Goal: Task Accomplishment & Management: Manage account settings

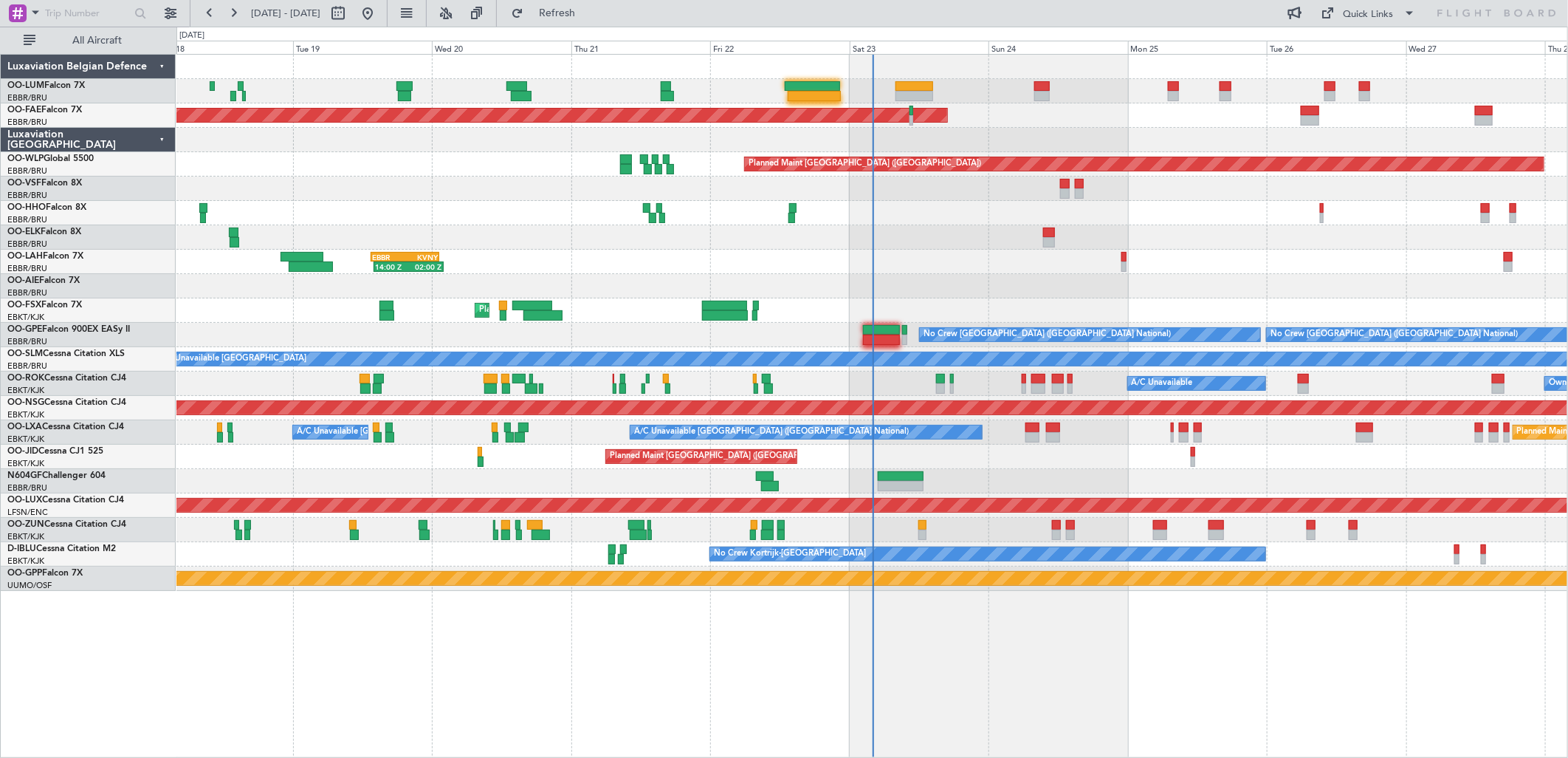
click at [842, 87] on div "Planned Maint Brussels (Brussels National) Planned Maint Brussels (Brussels Nat…" at bounding box center [871, 91] width 1391 height 24
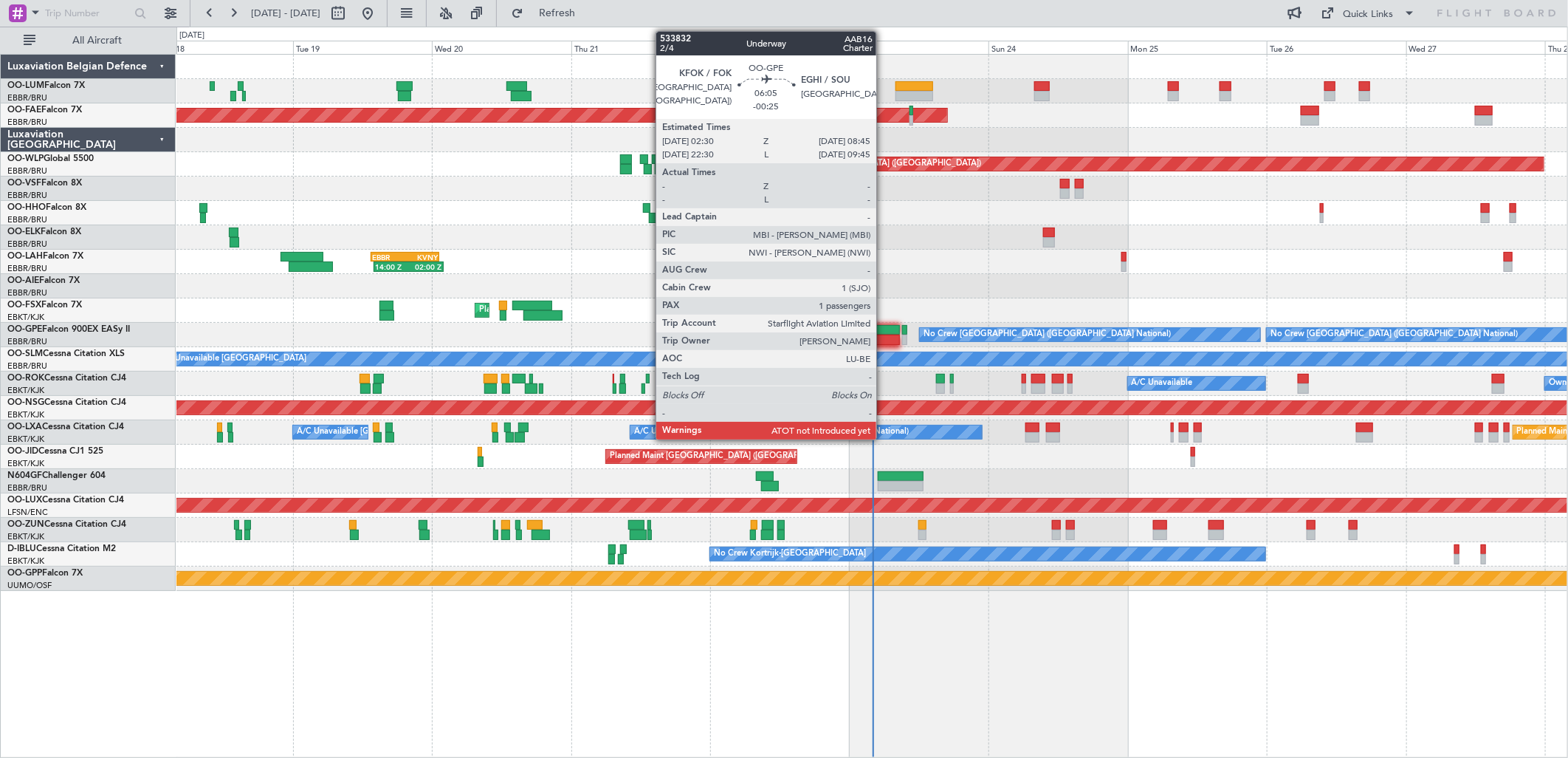
click at [884, 327] on div at bounding box center [881, 330] width 37 height 10
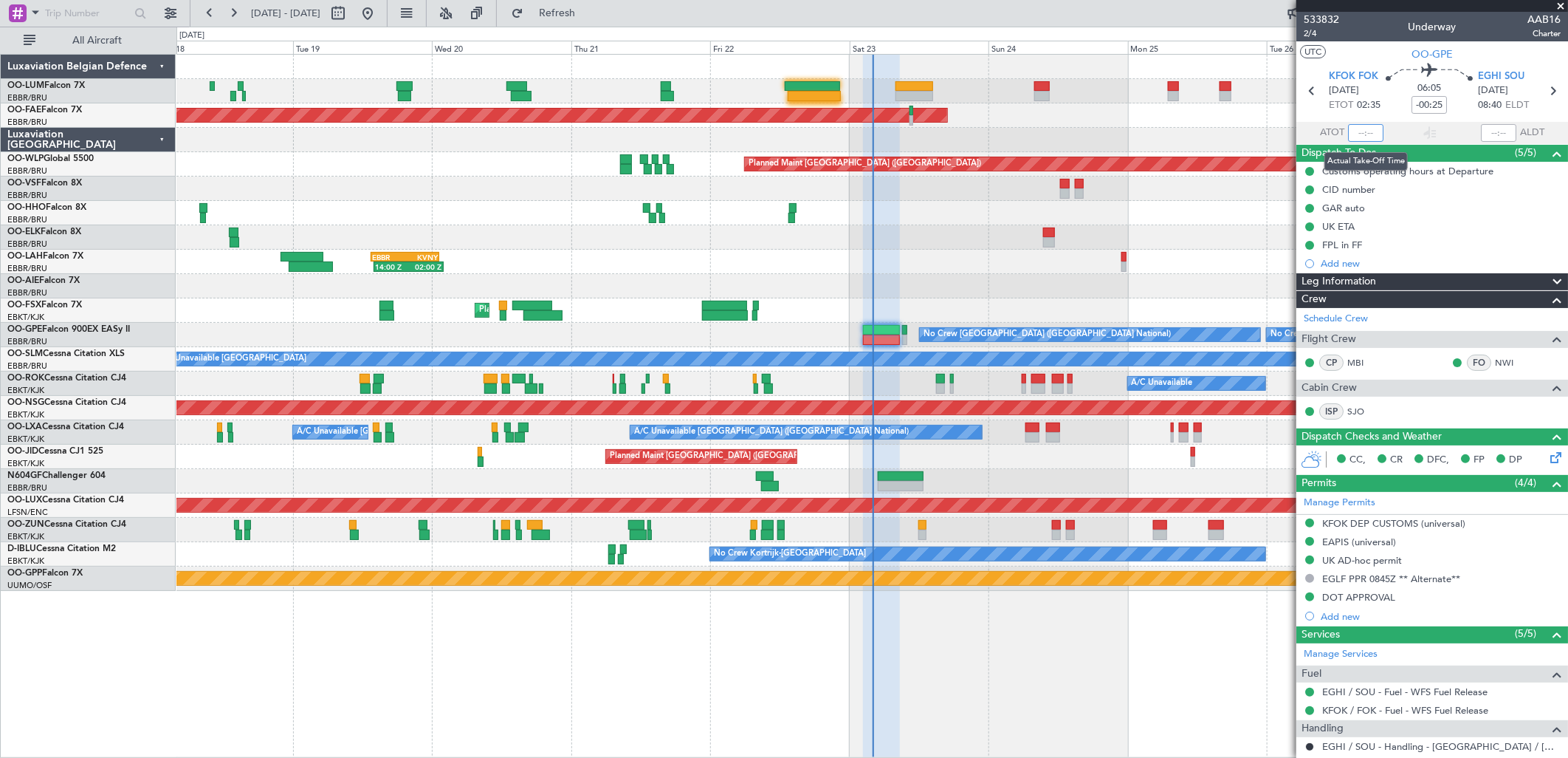
click at [1359, 135] on input "text" at bounding box center [1365, 132] width 35 height 18
type input "02:31"
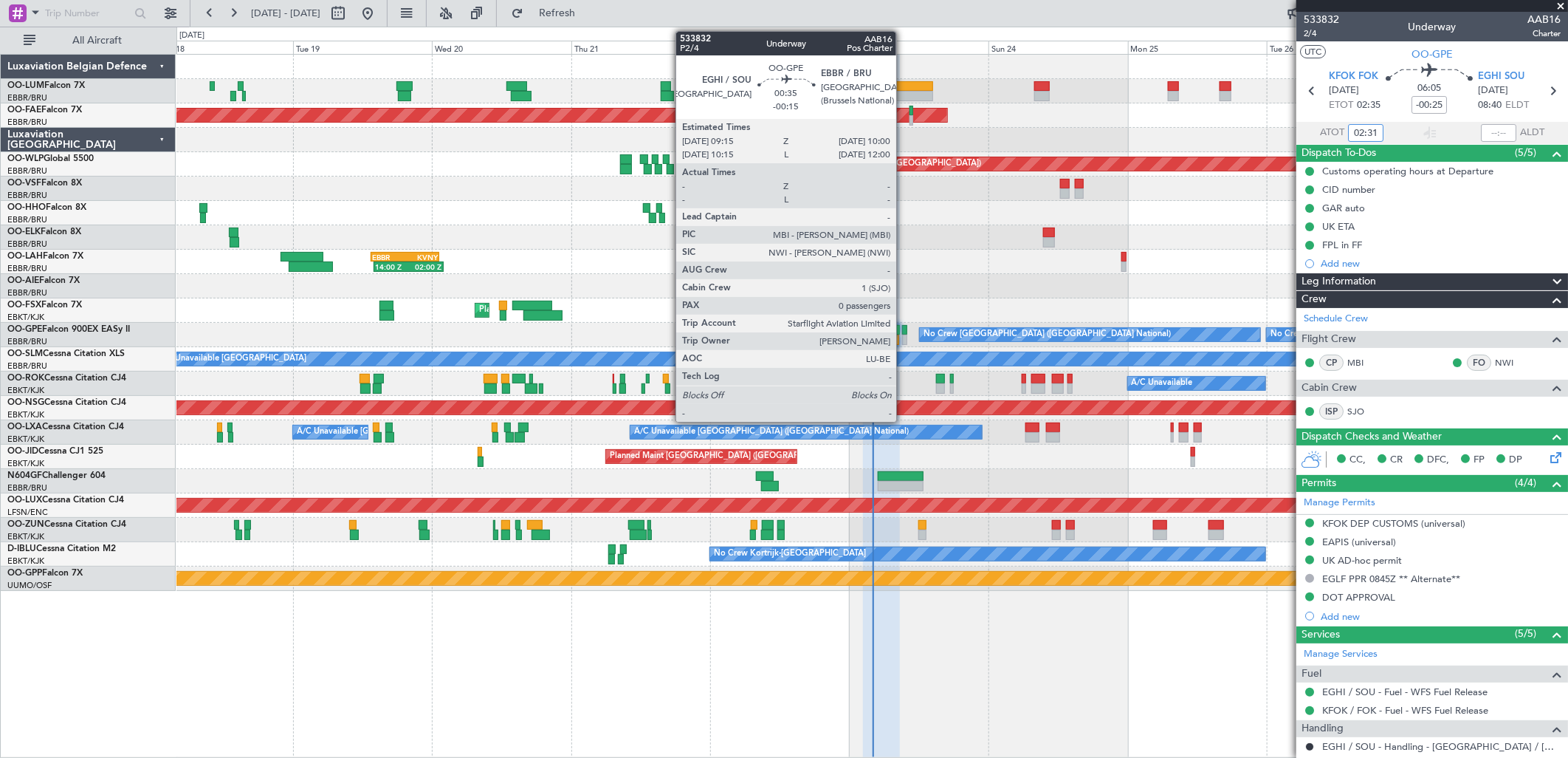
click at [904, 328] on div at bounding box center [904, 330] width 5 height 10
type input "-00:15"
type input "0"
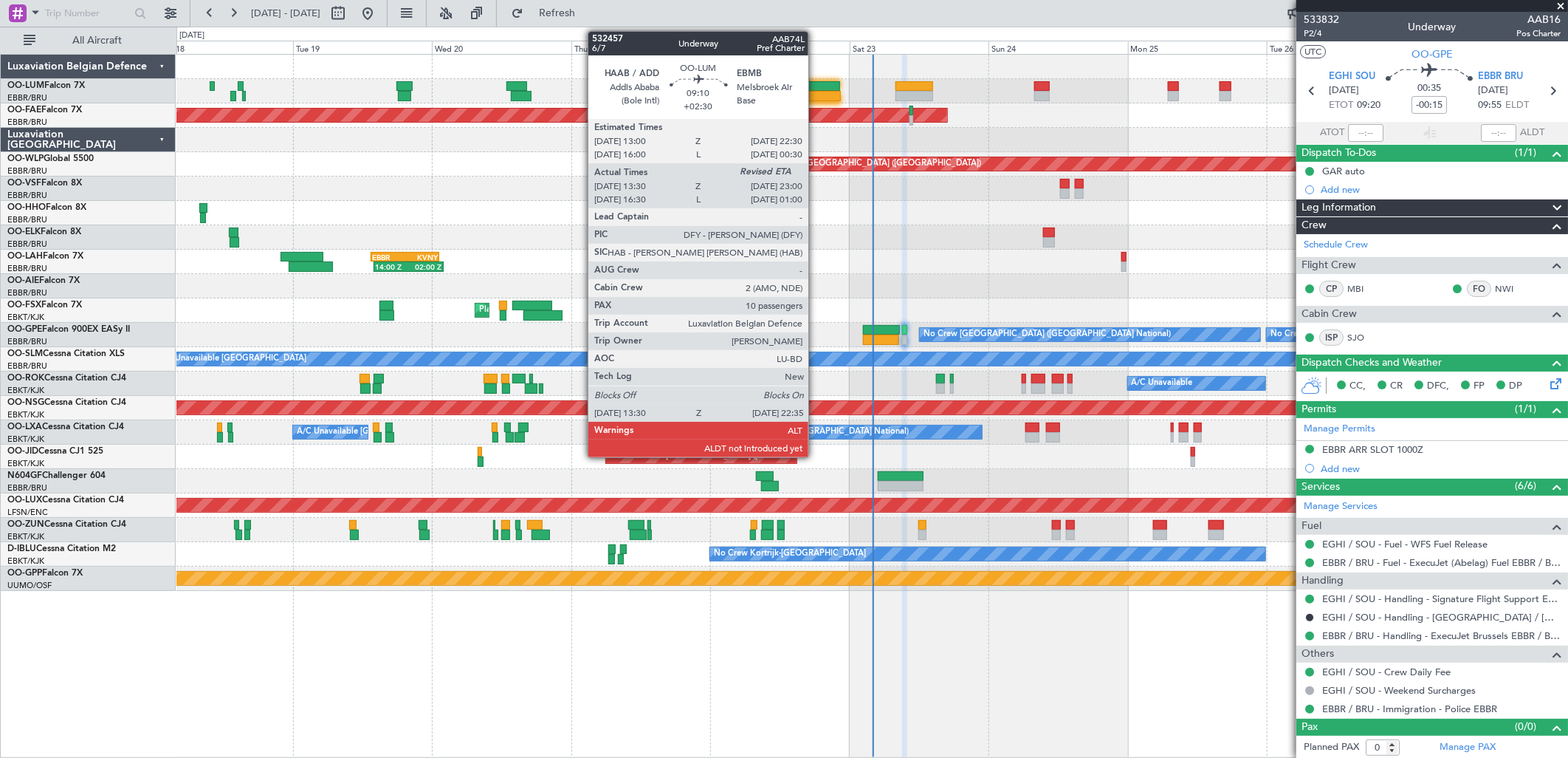
click at [816, 92] on div at bounding box center [814, 96] width 53 height 10
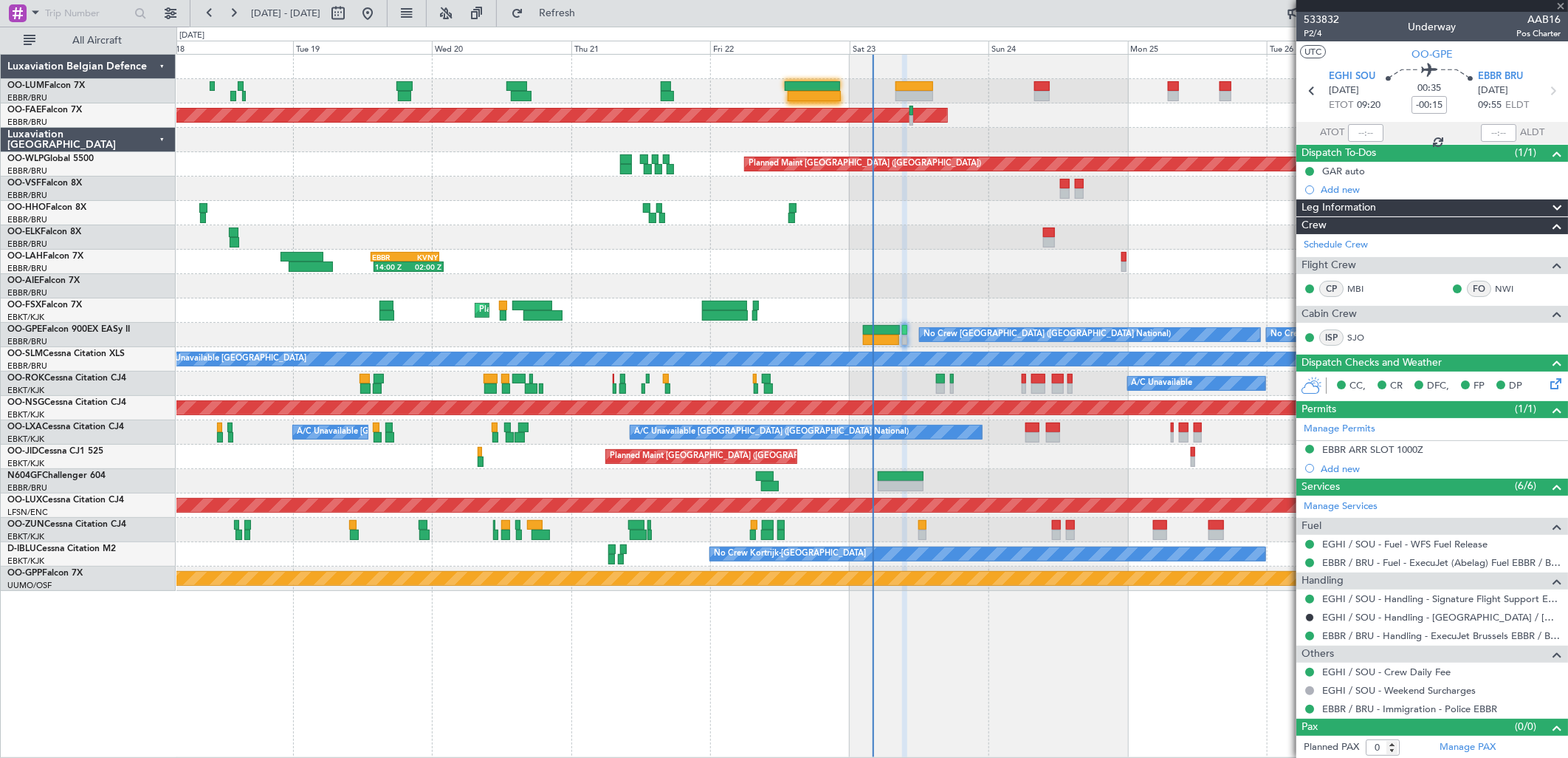
type input "+02:30"
type input "13:40"
type input "10"
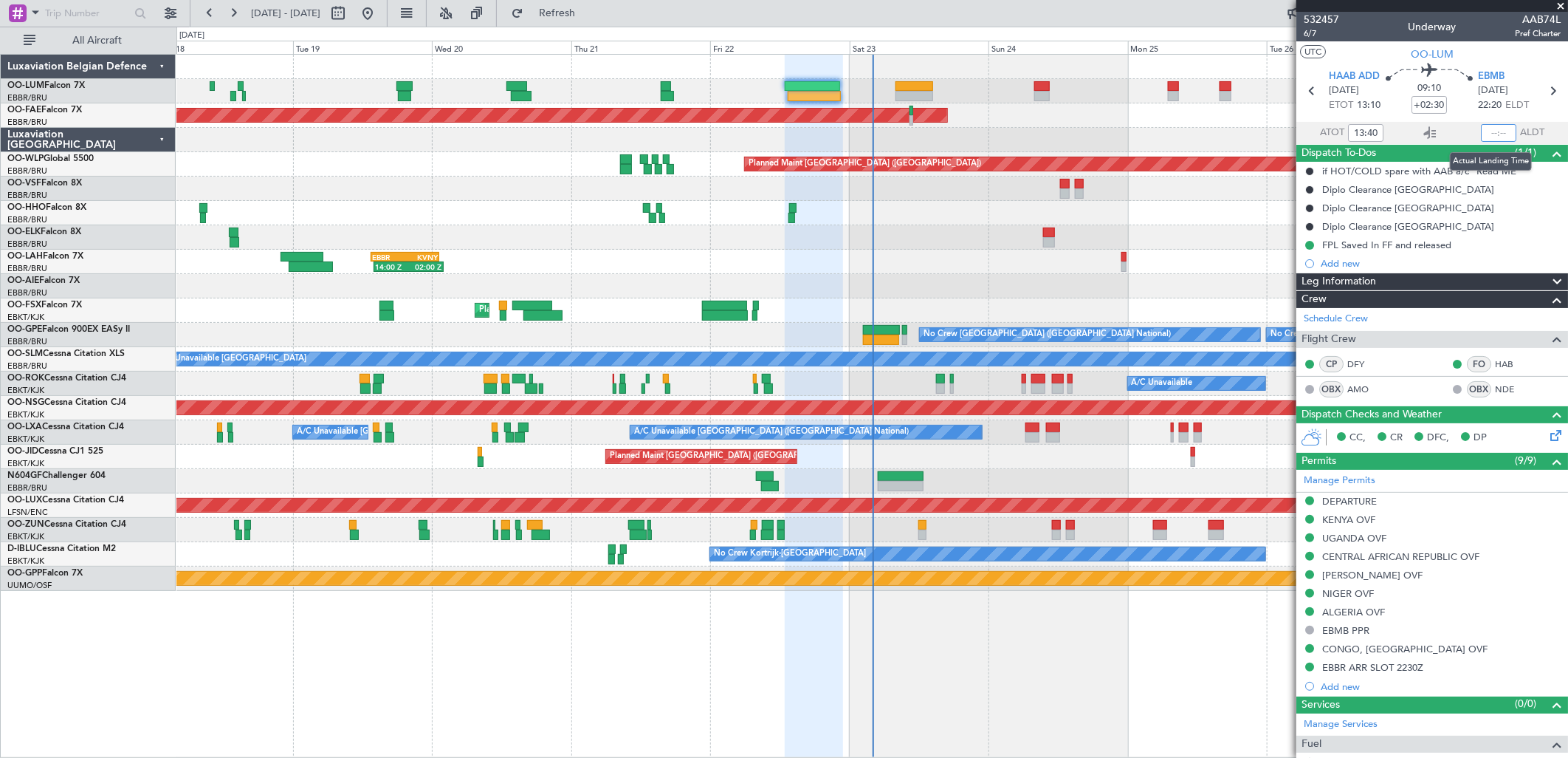
click at [1484, 135] on input "text" at bounding box center [1498, 132] width 35 height 18
type input "22:29"
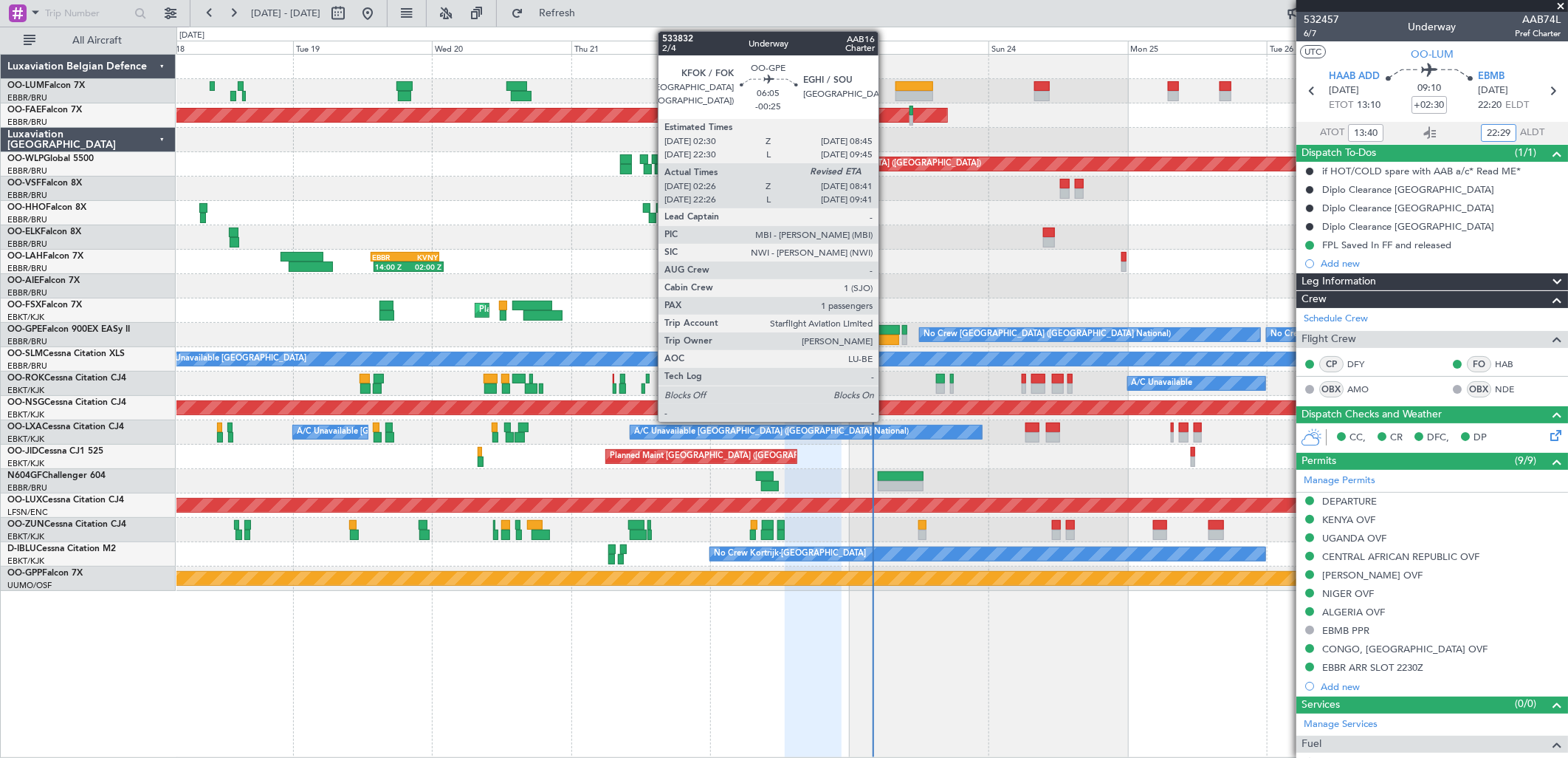
click at [886, 335] on div at bounding box center [881, 339] width 37 height 10
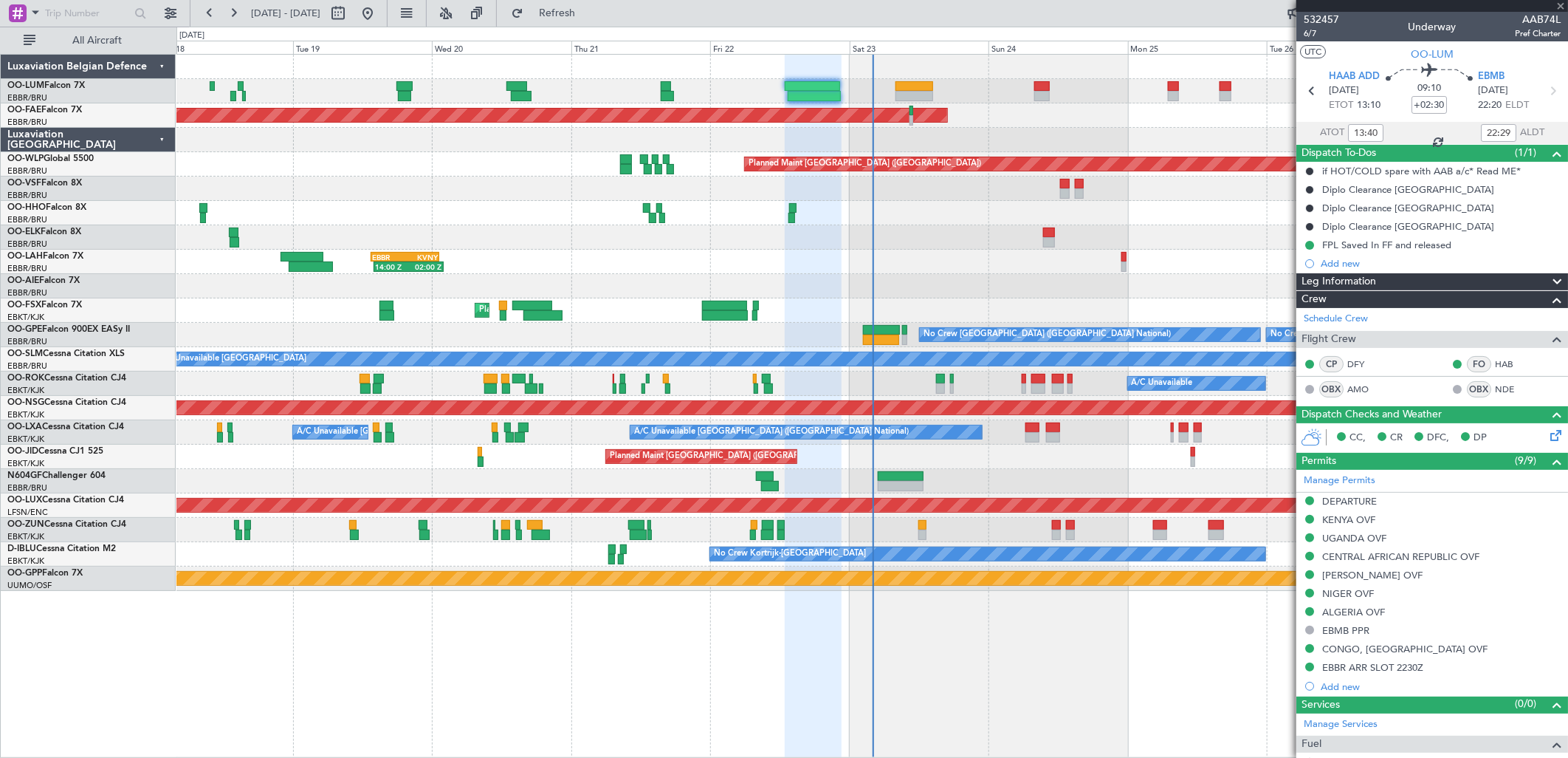
type input "-00:25"
type input "02:31"
type input "1"
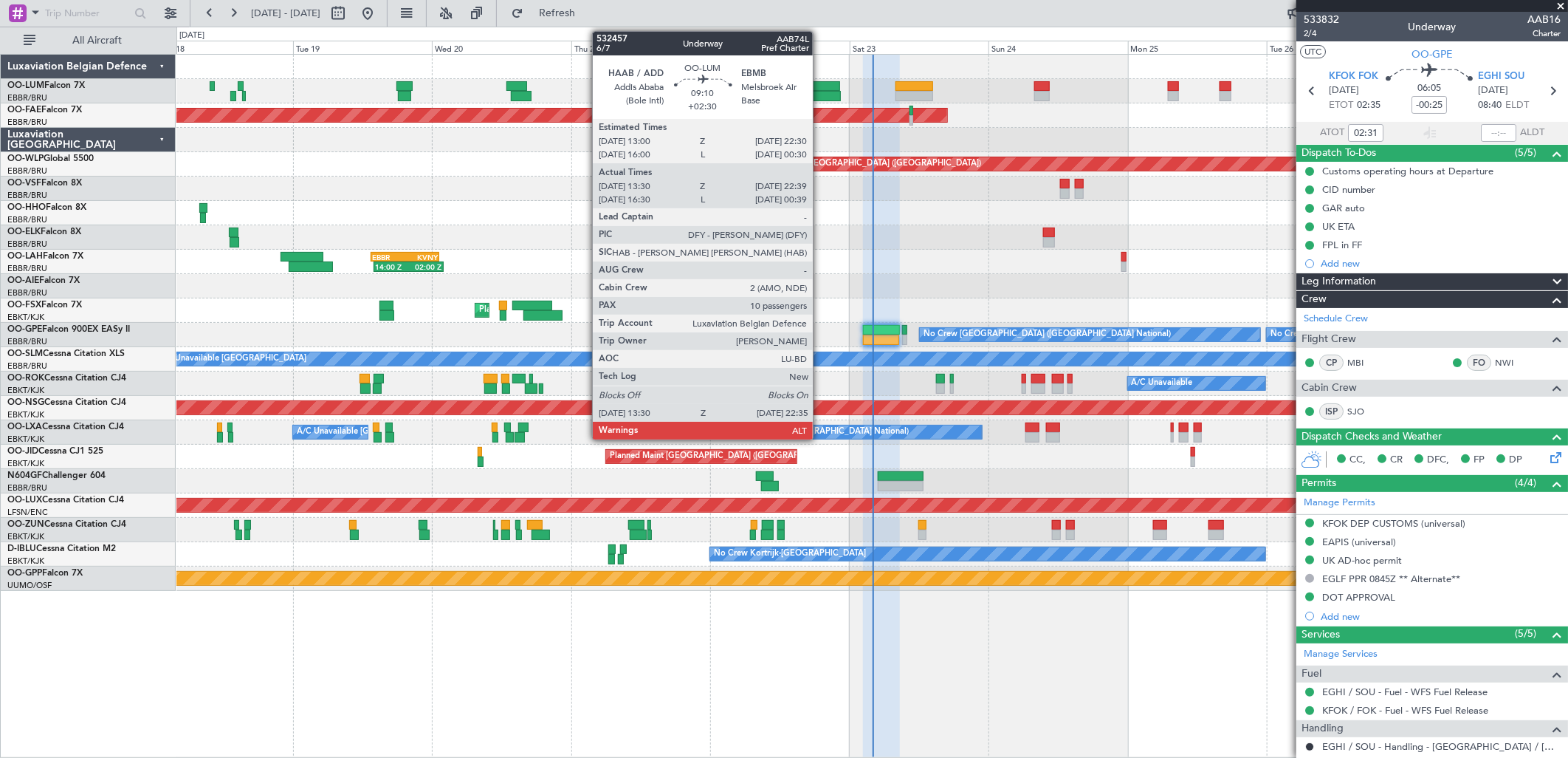
click at [820, 89] on div at bounding box center [813, 86] width 56 height 10
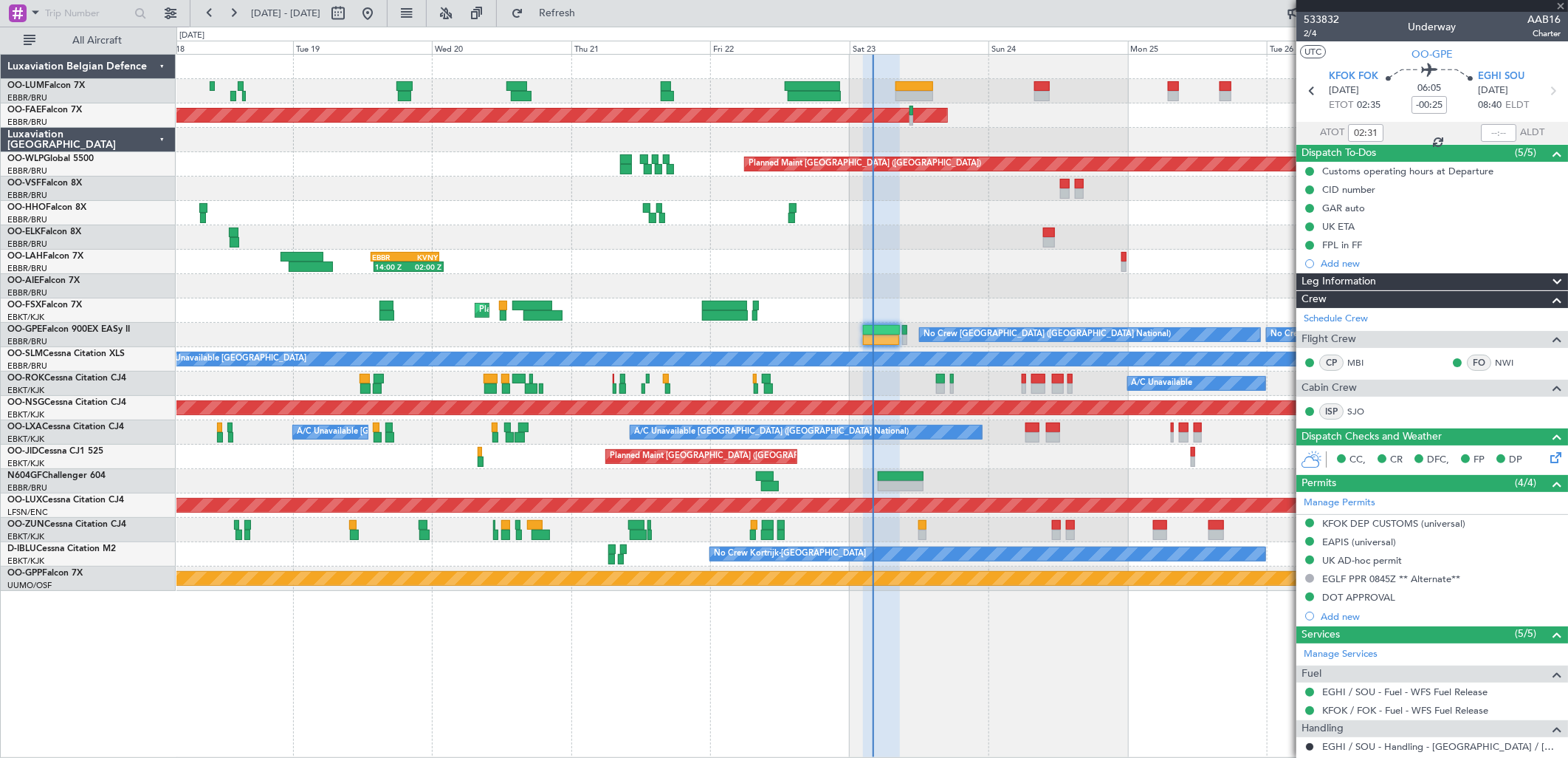
type input "+02:30"
type input "13:40"
type input "22:29"
type input "10"
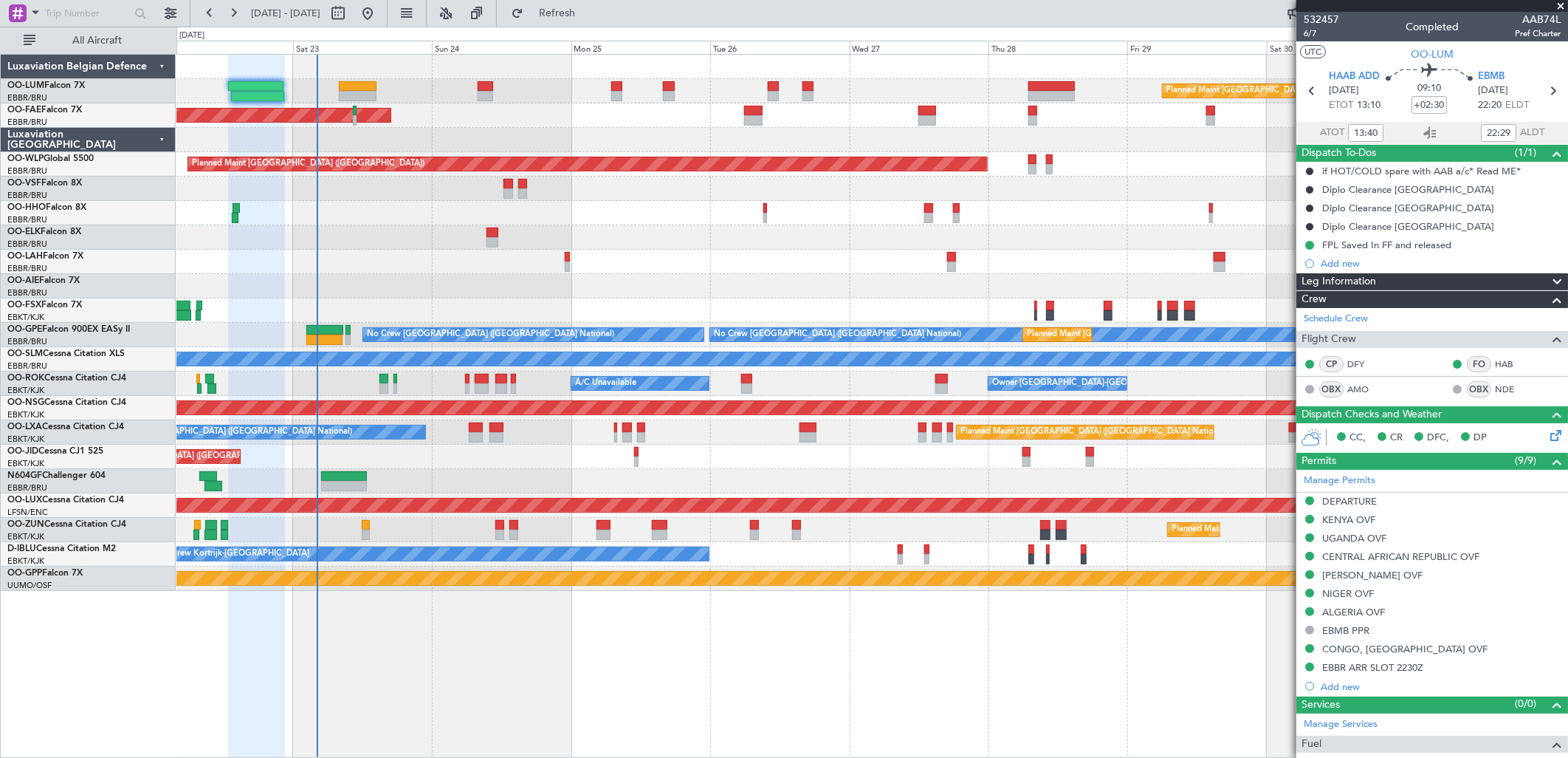
click at [611, 244] on div "Planned Maint Brussels (Brussels National) Planned Maint Kortrijk-Wevelgem Plan…" at bounding box center [871, 323] width 1391 height 536
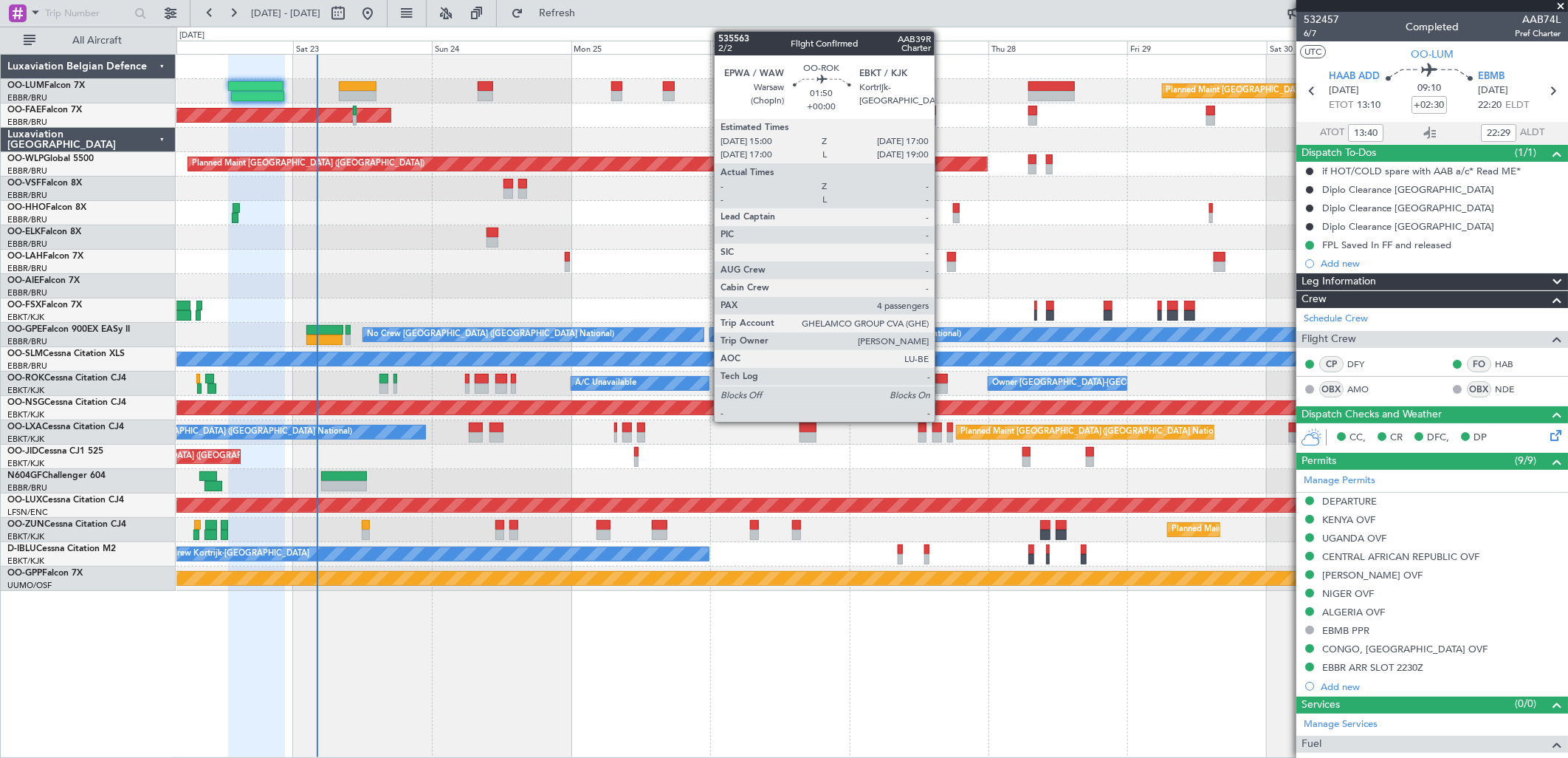
click at [942, 386] on div at bounding box center [941, 388] width 12 height 10
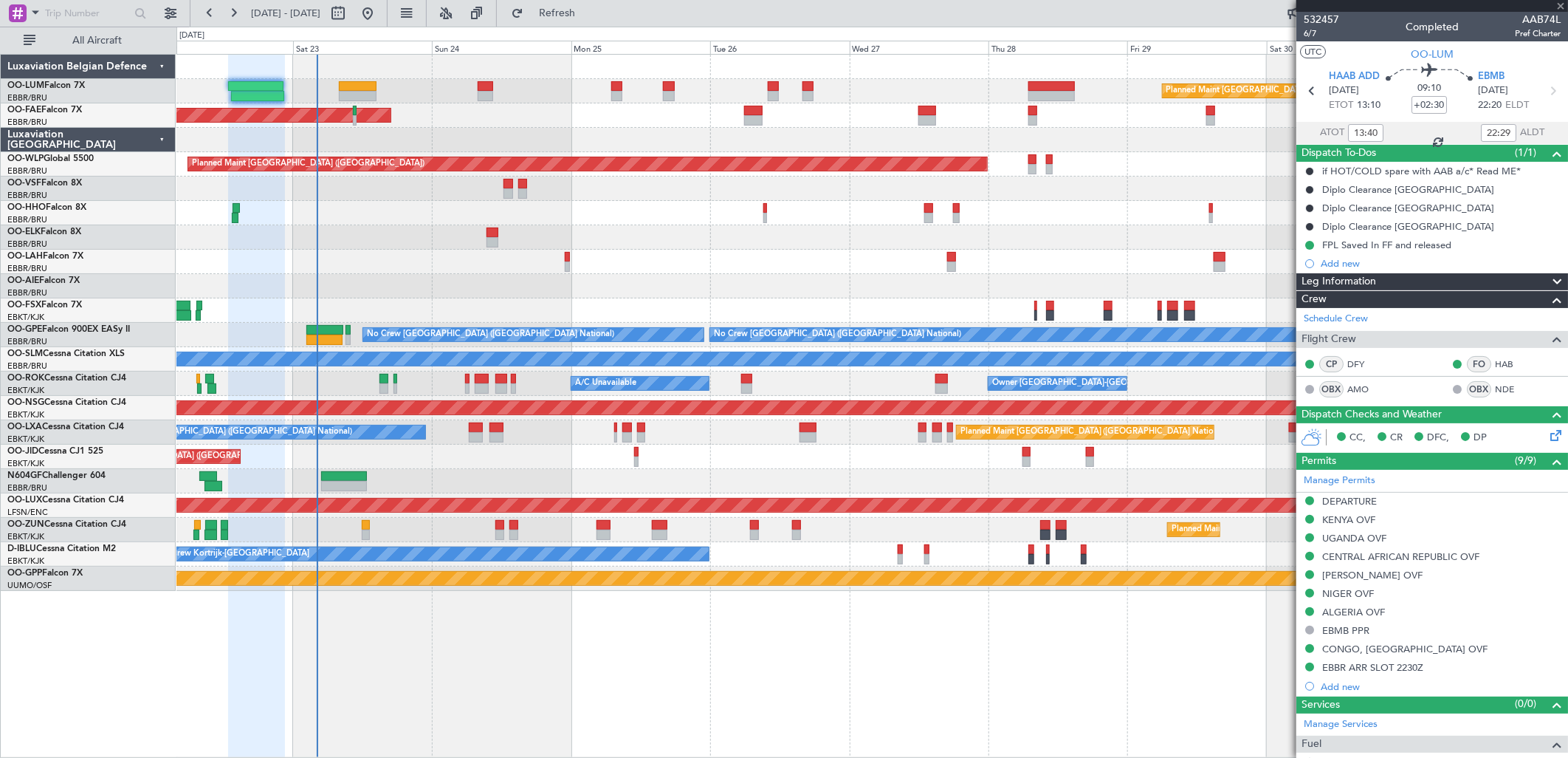
type input "4"
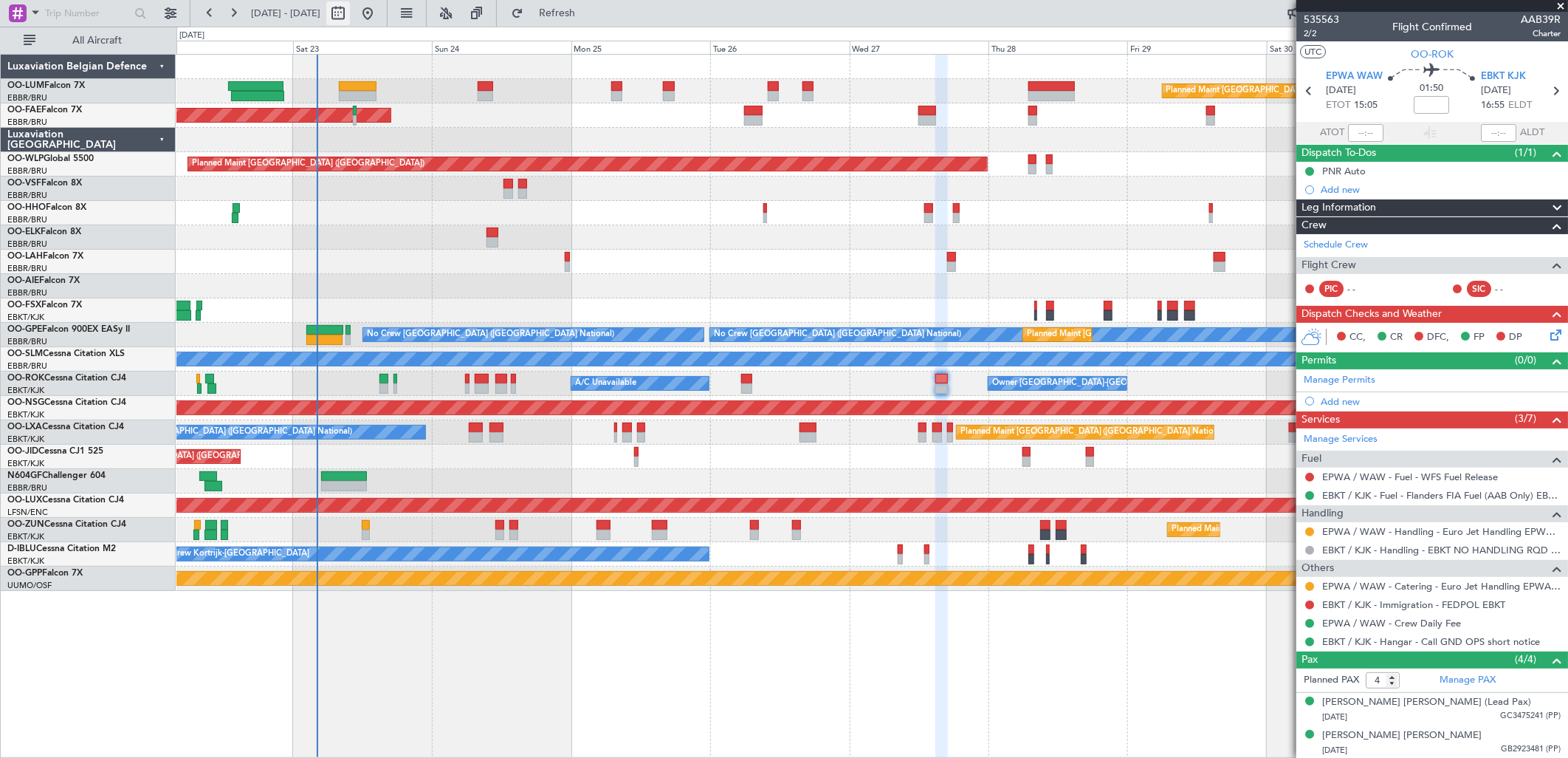
click at [350, 12] on button at bounding box center [338, 13] width 24 height 24
select select "8"
select select "2025"
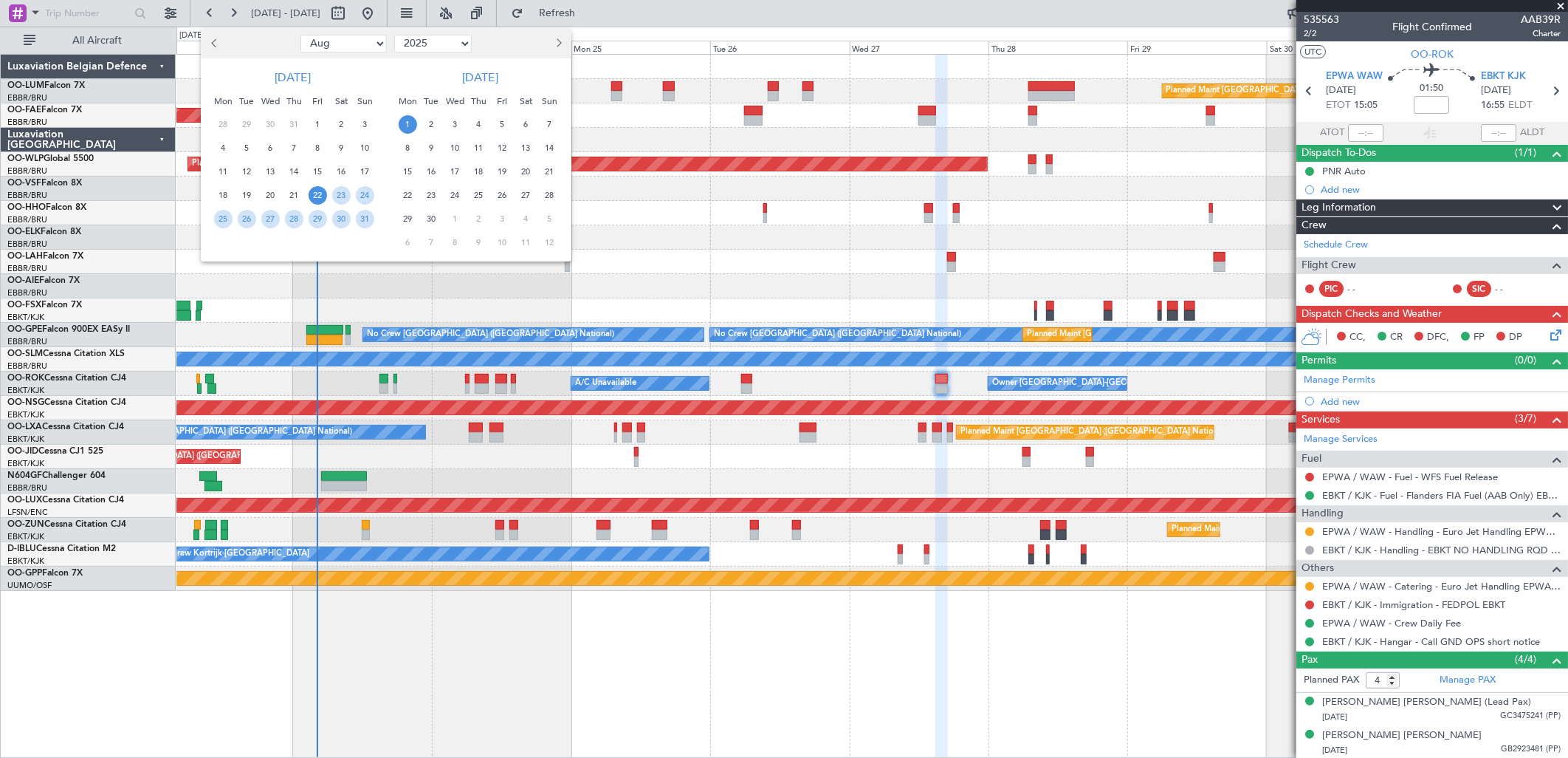
click at [415, 196] on span "22" at bounding box center [408, 195] width 19 height 19
click at [549, 195] on span "28" at bounding box center [550, 195] width 19 height 19
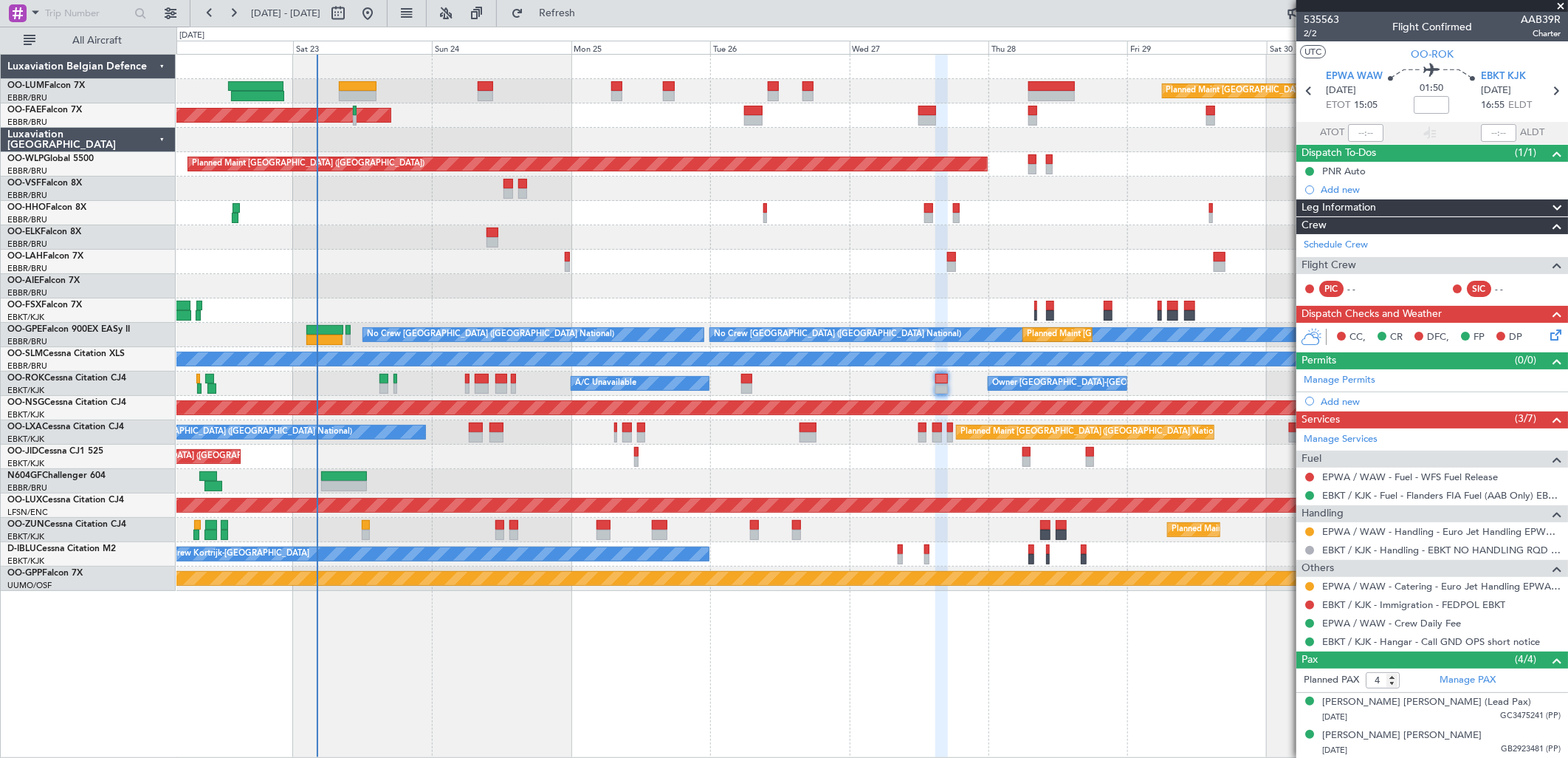
select select "9"
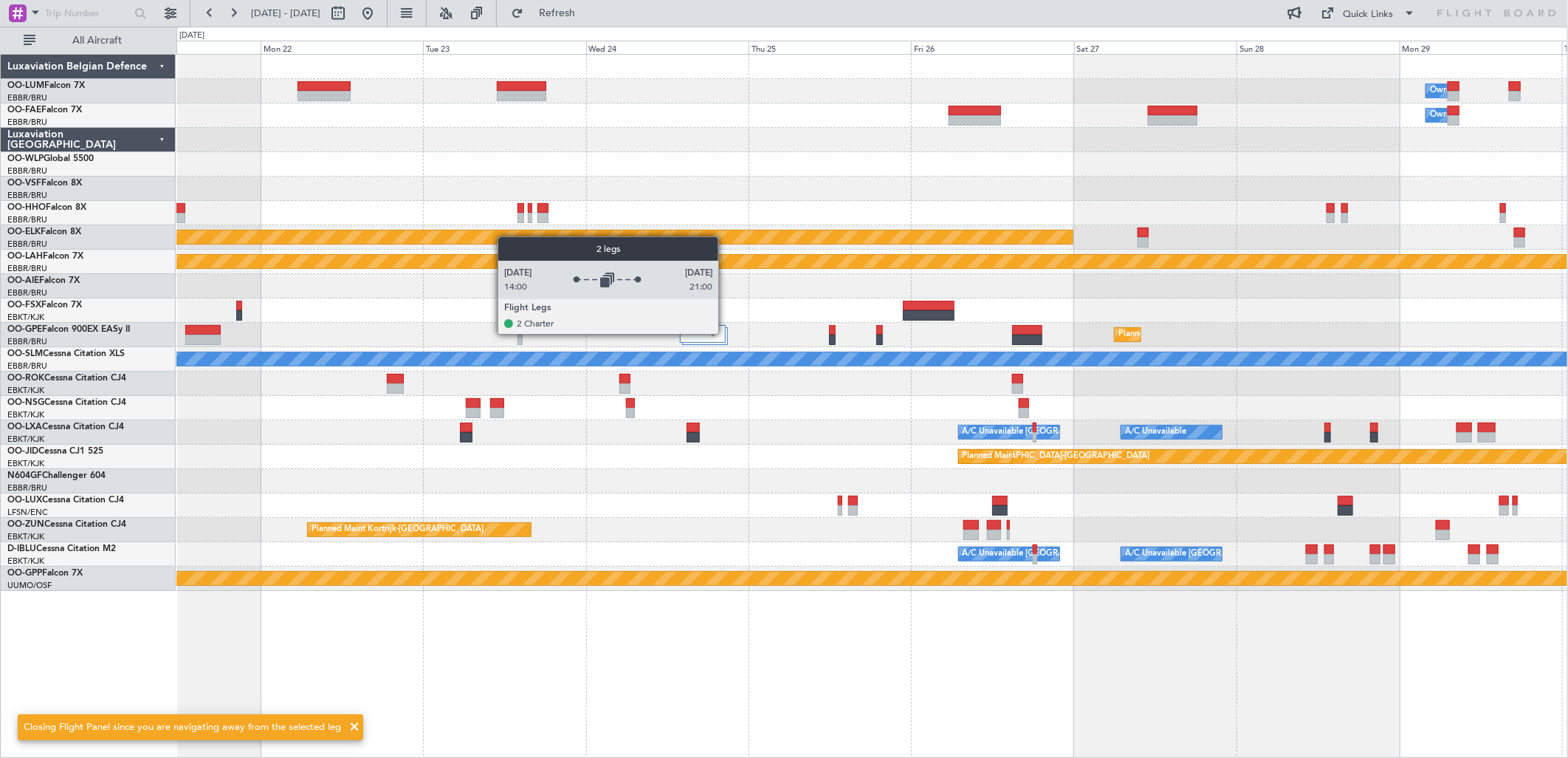
click at [726, 334] on div at bounding box center [705, 335] width 45 height 18
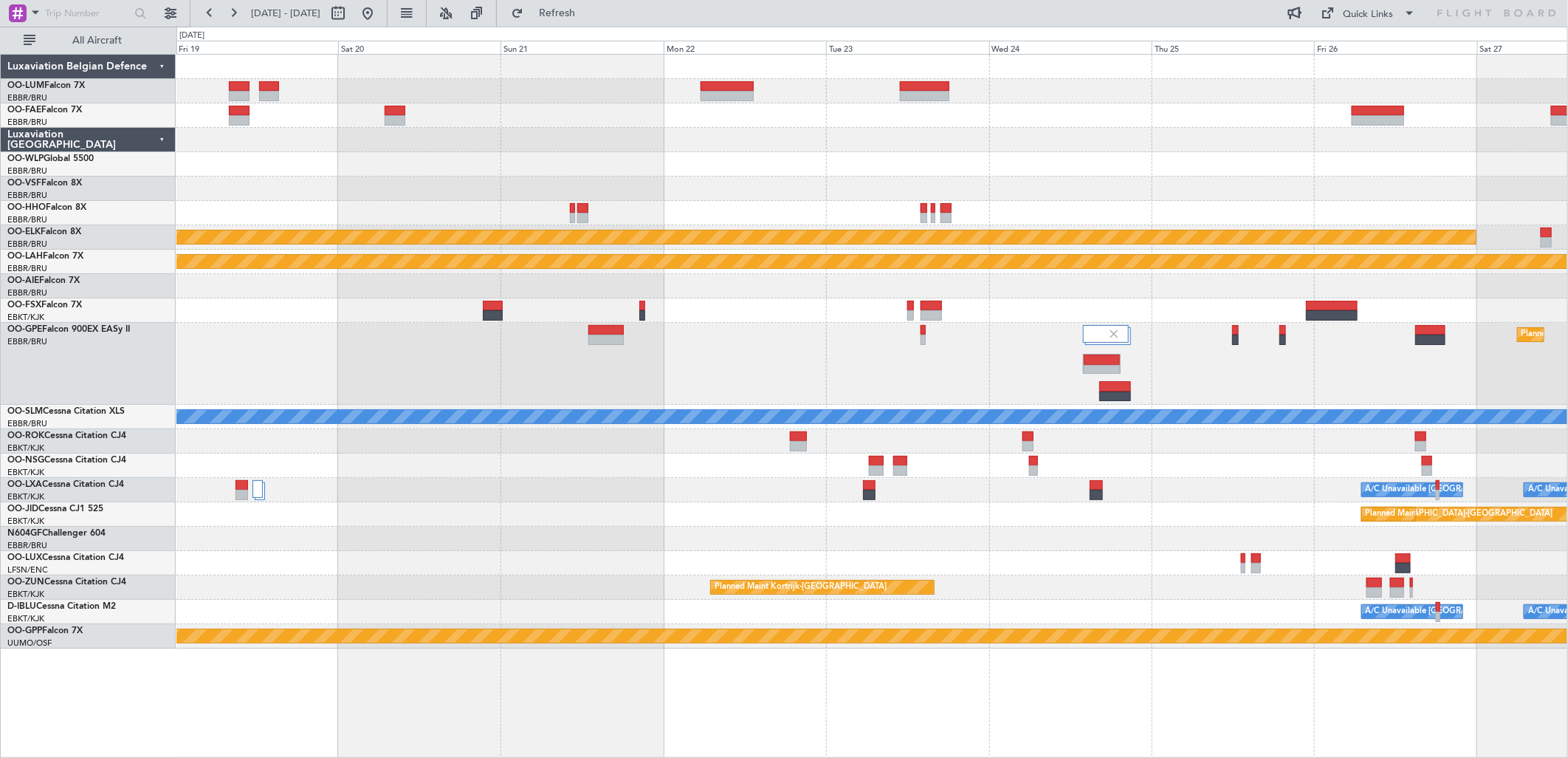
click at [972, 387] on div "Planned Maint Brussels (Brussels National) Planned Maint Brussels (Brussels Nat…" at bounding box center [871, 364] width 1391 height 82
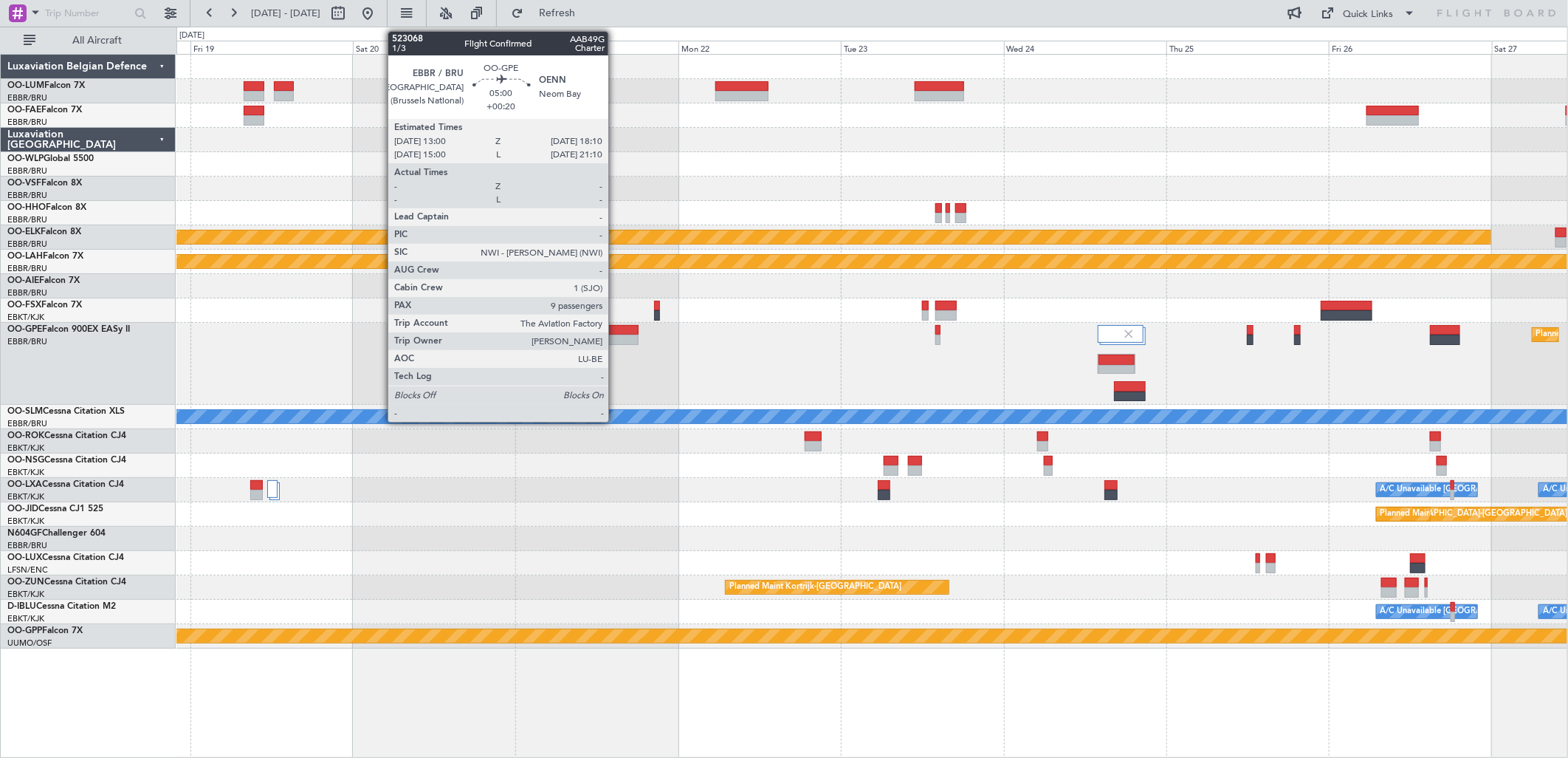
click at [616, 335] on div at bounding box center [621, 339] width 35 height 10
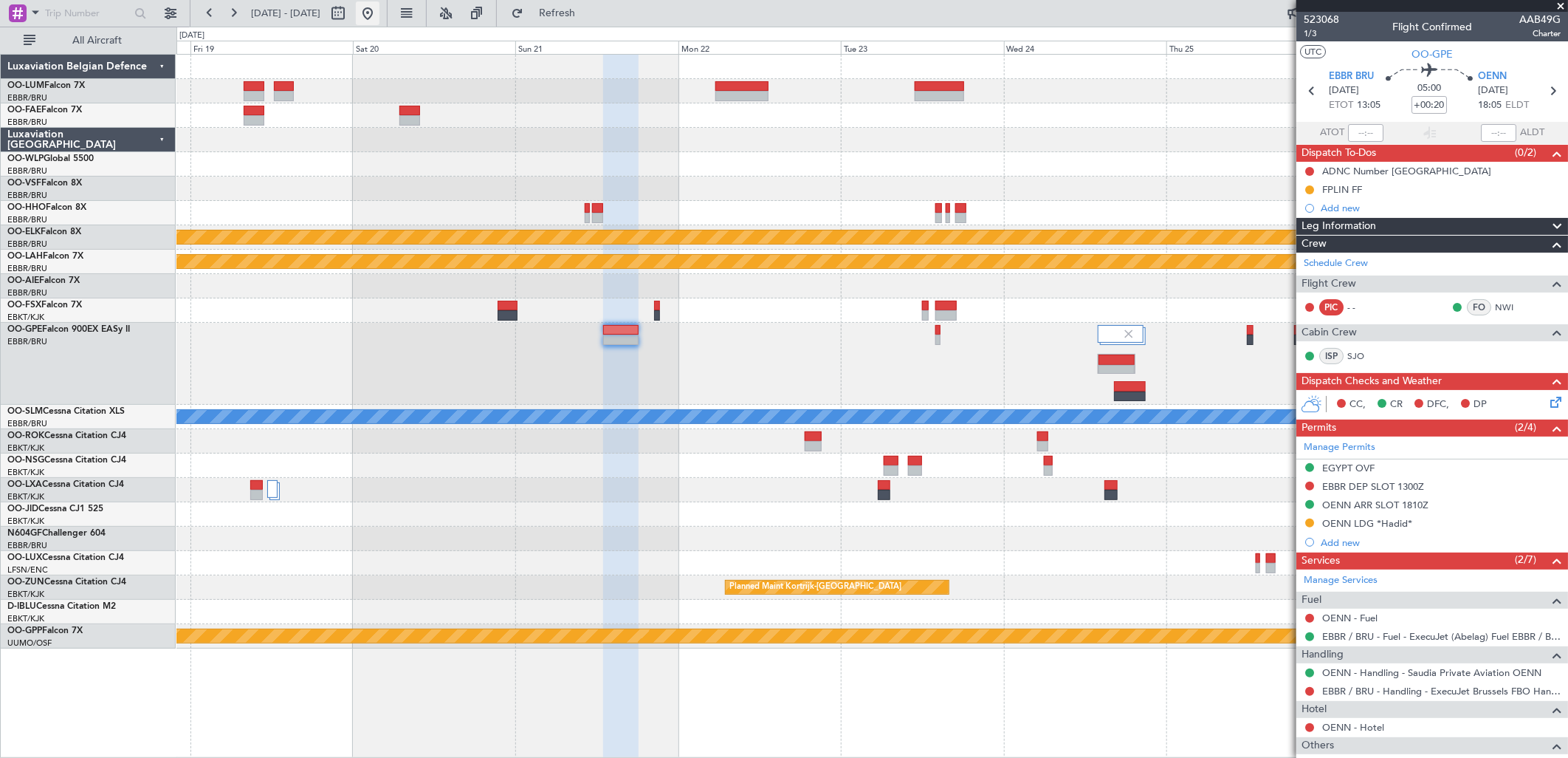
click at [379, 12] on button at bounding box center [368, 13] width 24 height 24
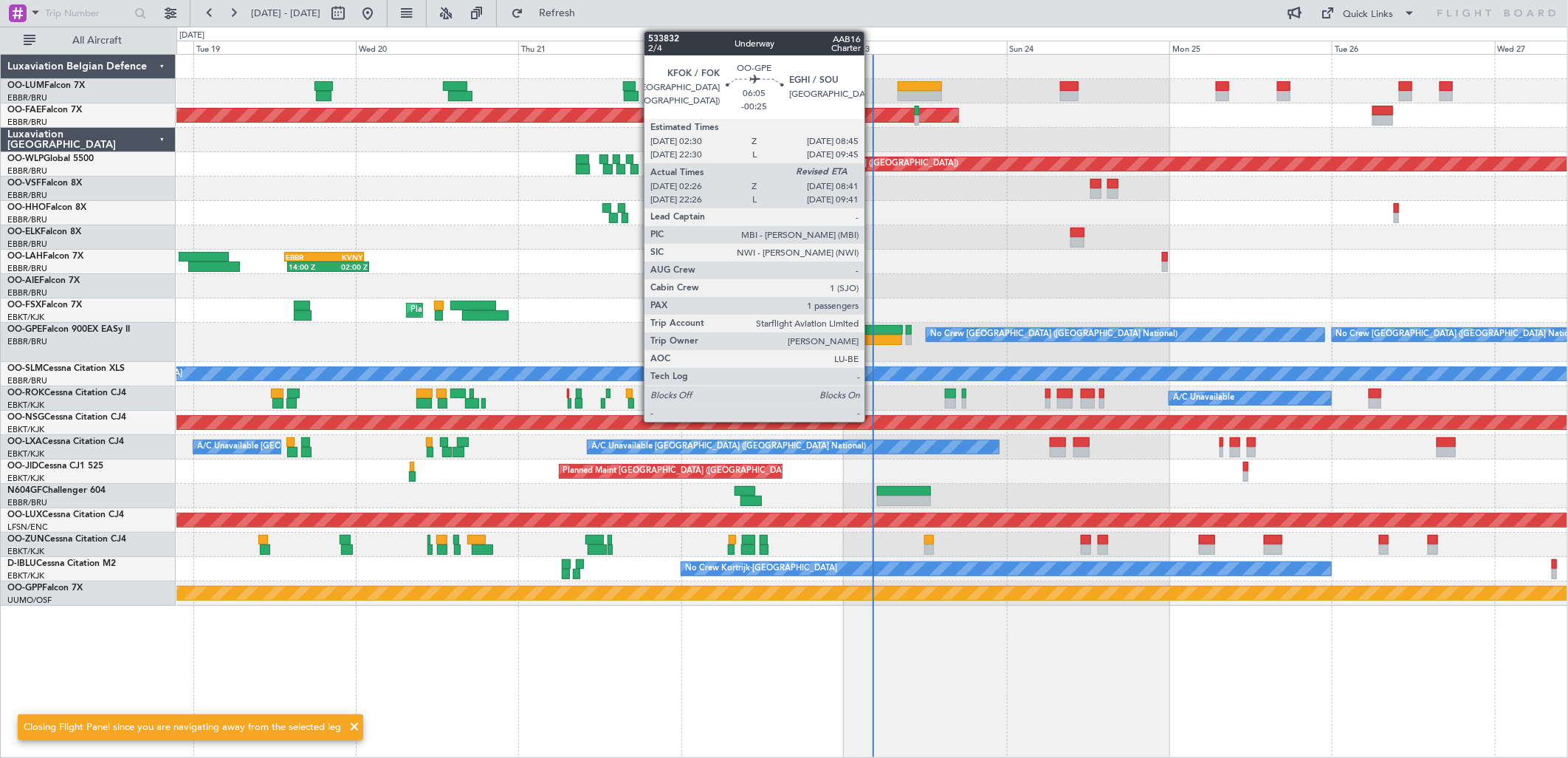
click at [872, 325] on div at bounding box center [882, 330] width 43 height 10
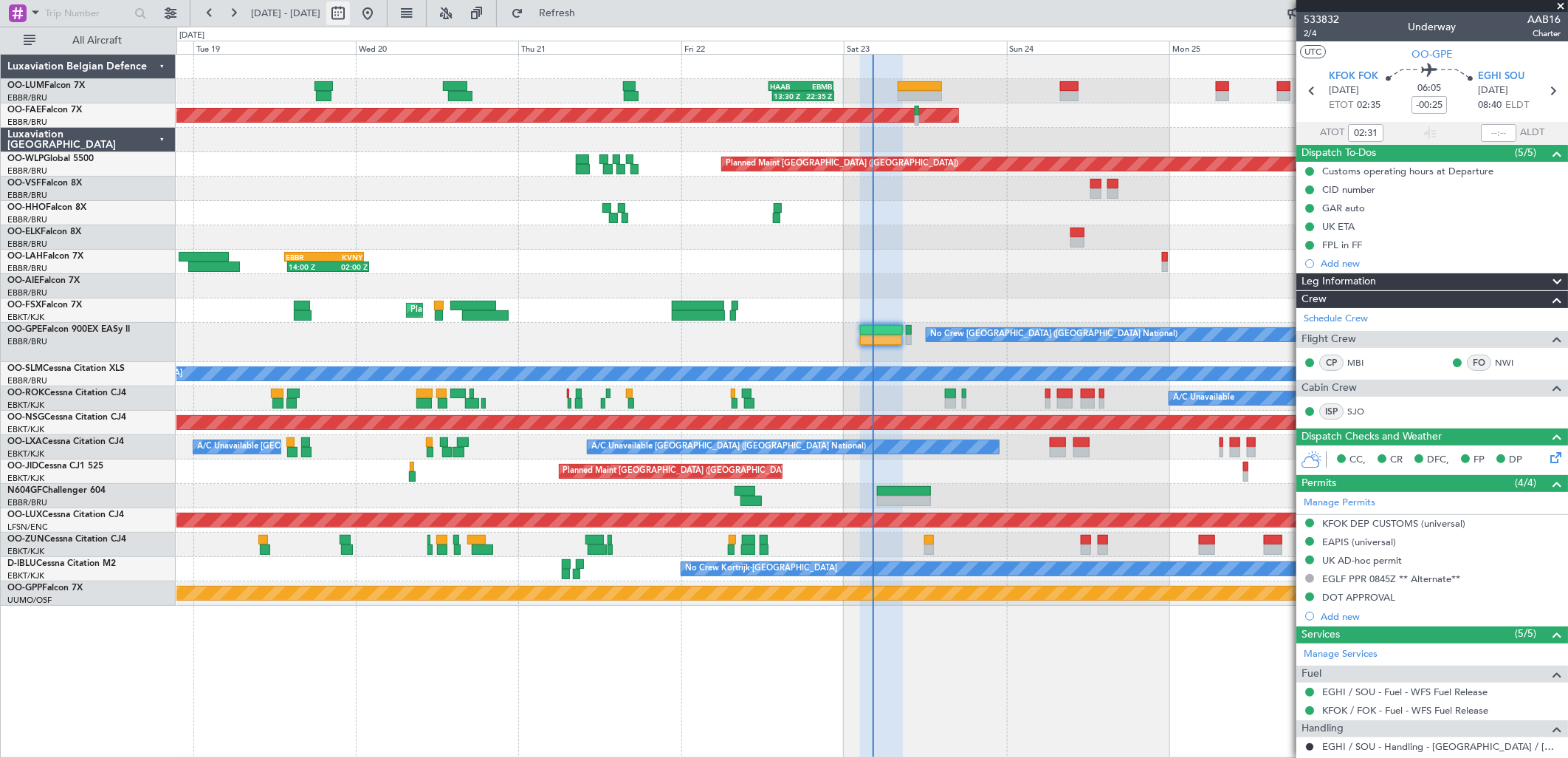
click at [350, 16] on button at bounding box center [338, 13] width 24 height 24
select select "8"
select select "2025"
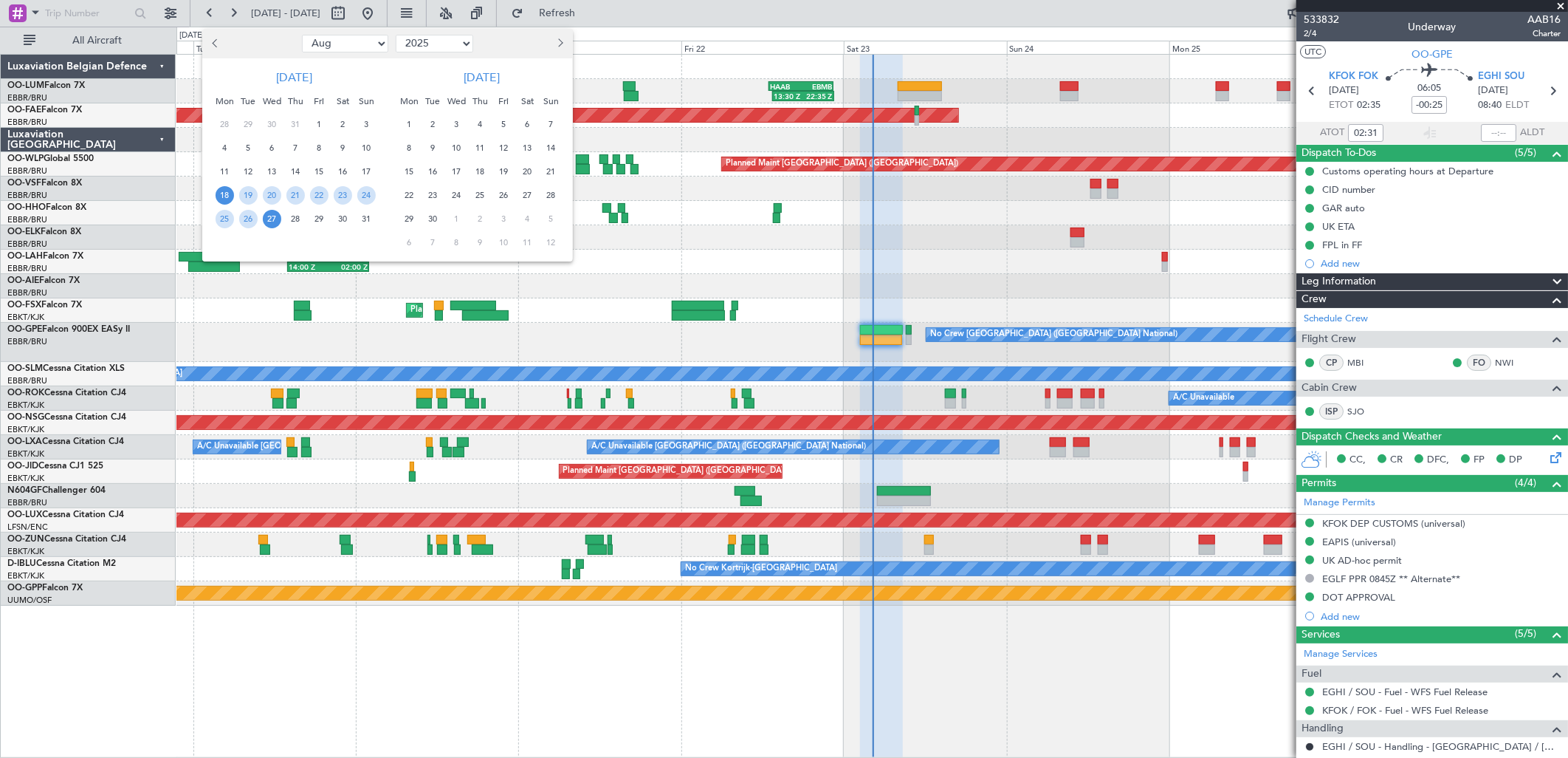
click at [564, 39] on button "Next month" at bounding box center [559, 44] width 16 height 24
click at [552, 149] on span "14" at bounding box center [552, 148] width 19 height 19
click at [556, 169] on span "21" at bounding box center [552, 172] width 19 height 19
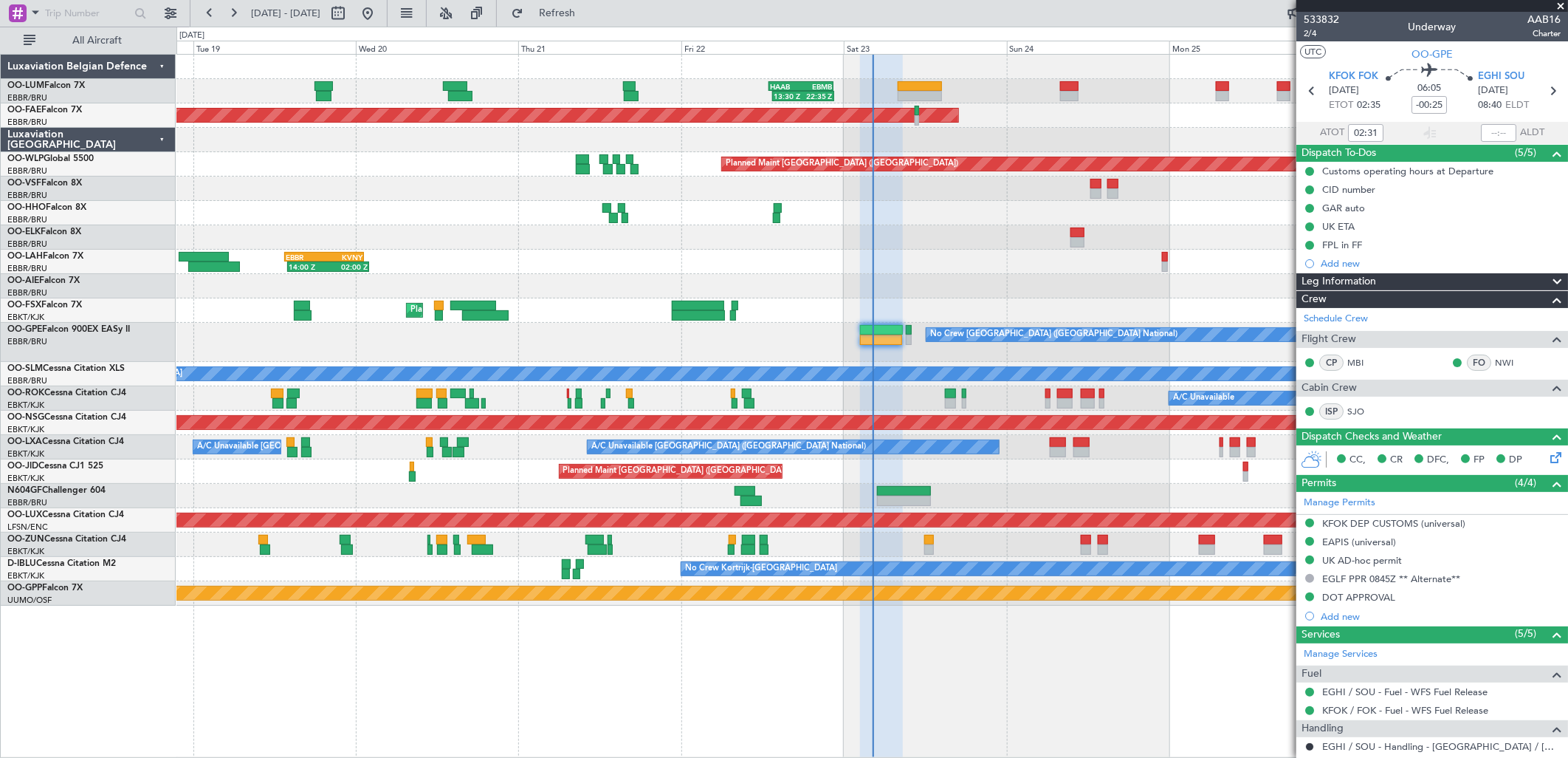
select select "12"
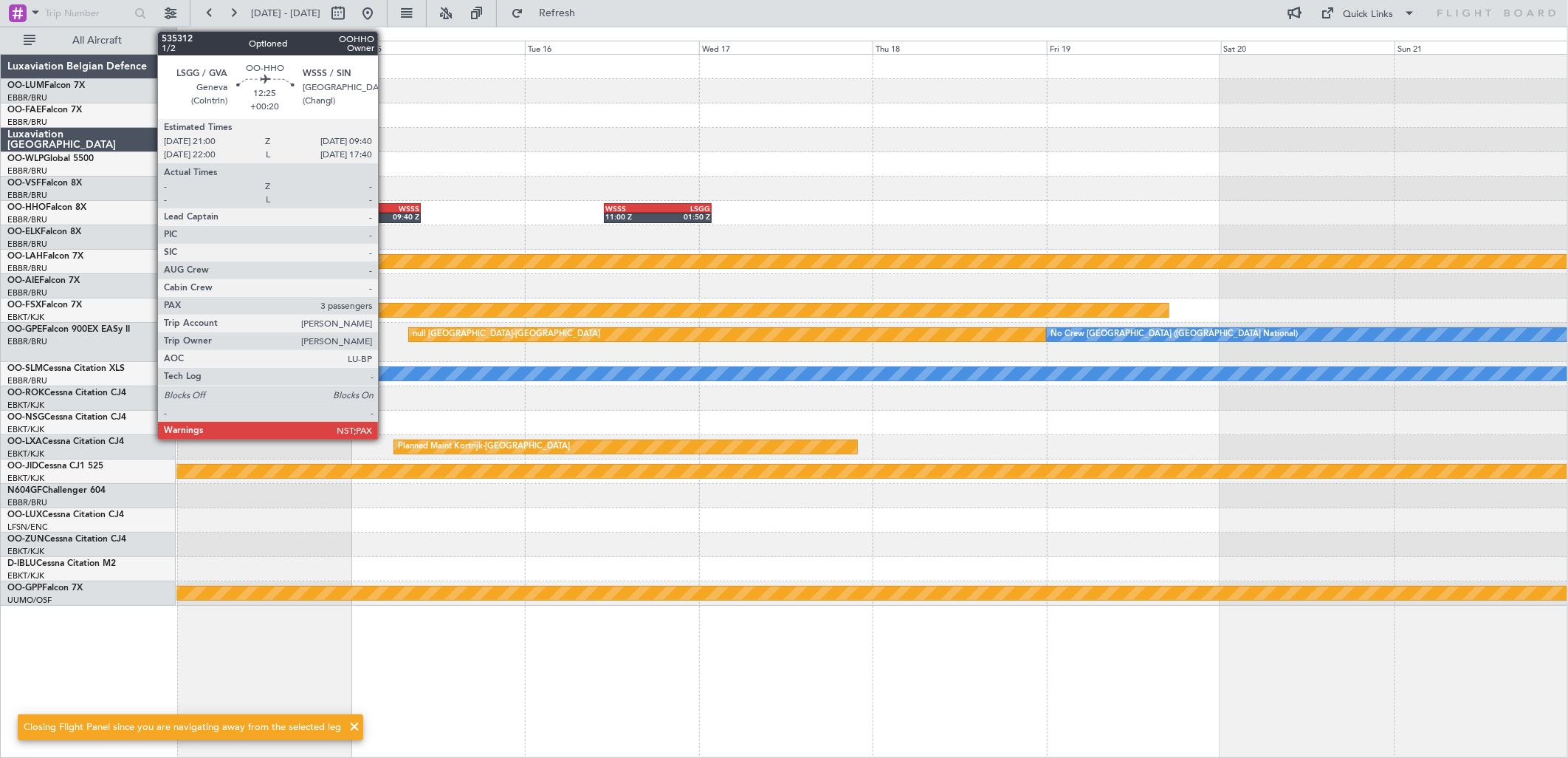
click at [386, 214] on div "09:40 Z" at bounding box center [397, 216] width 45 height 9
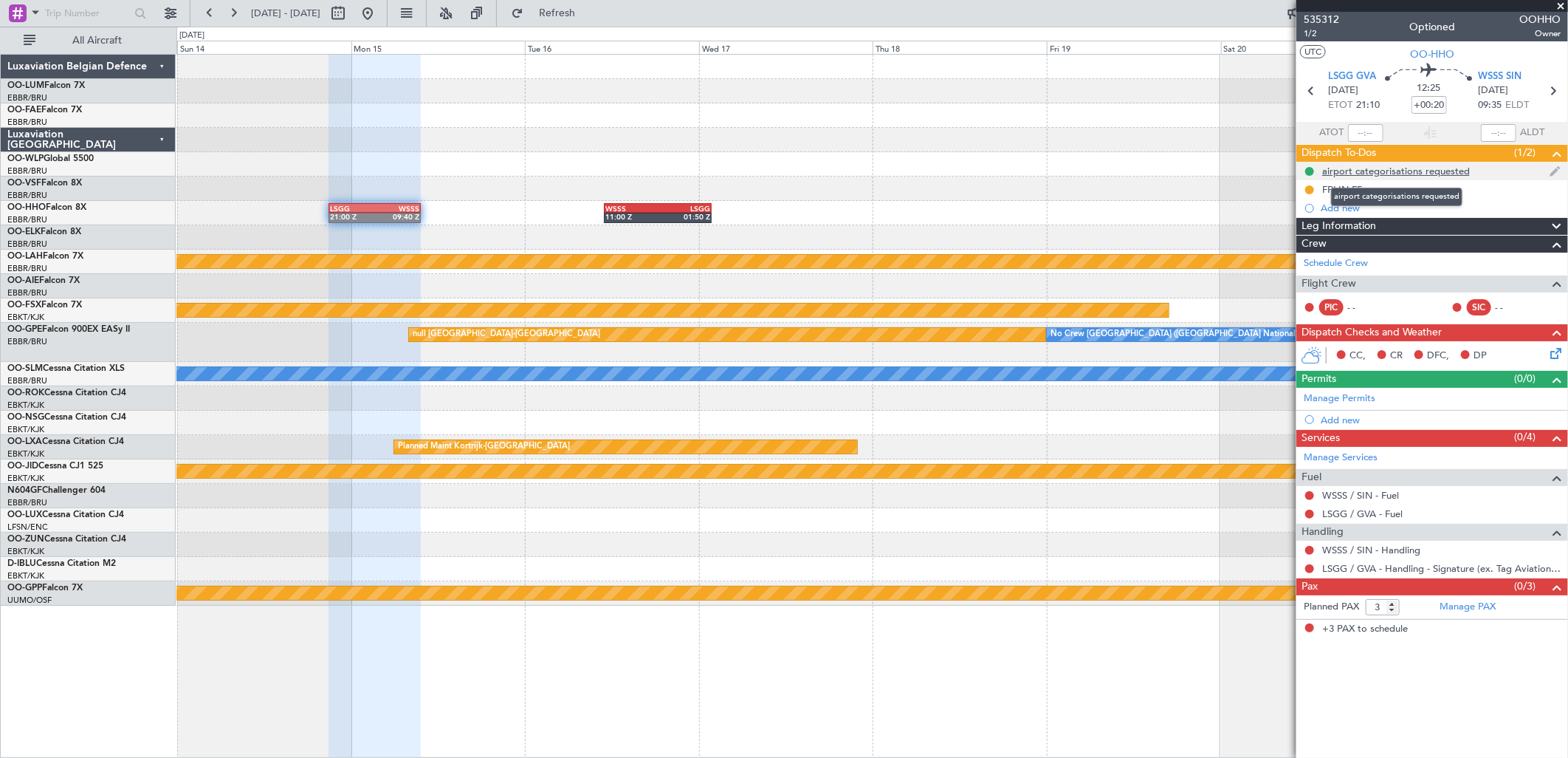
click at [1376, 172] on div "airport categorisations requested" at bounding box center [1396, 171] width 147 height 13
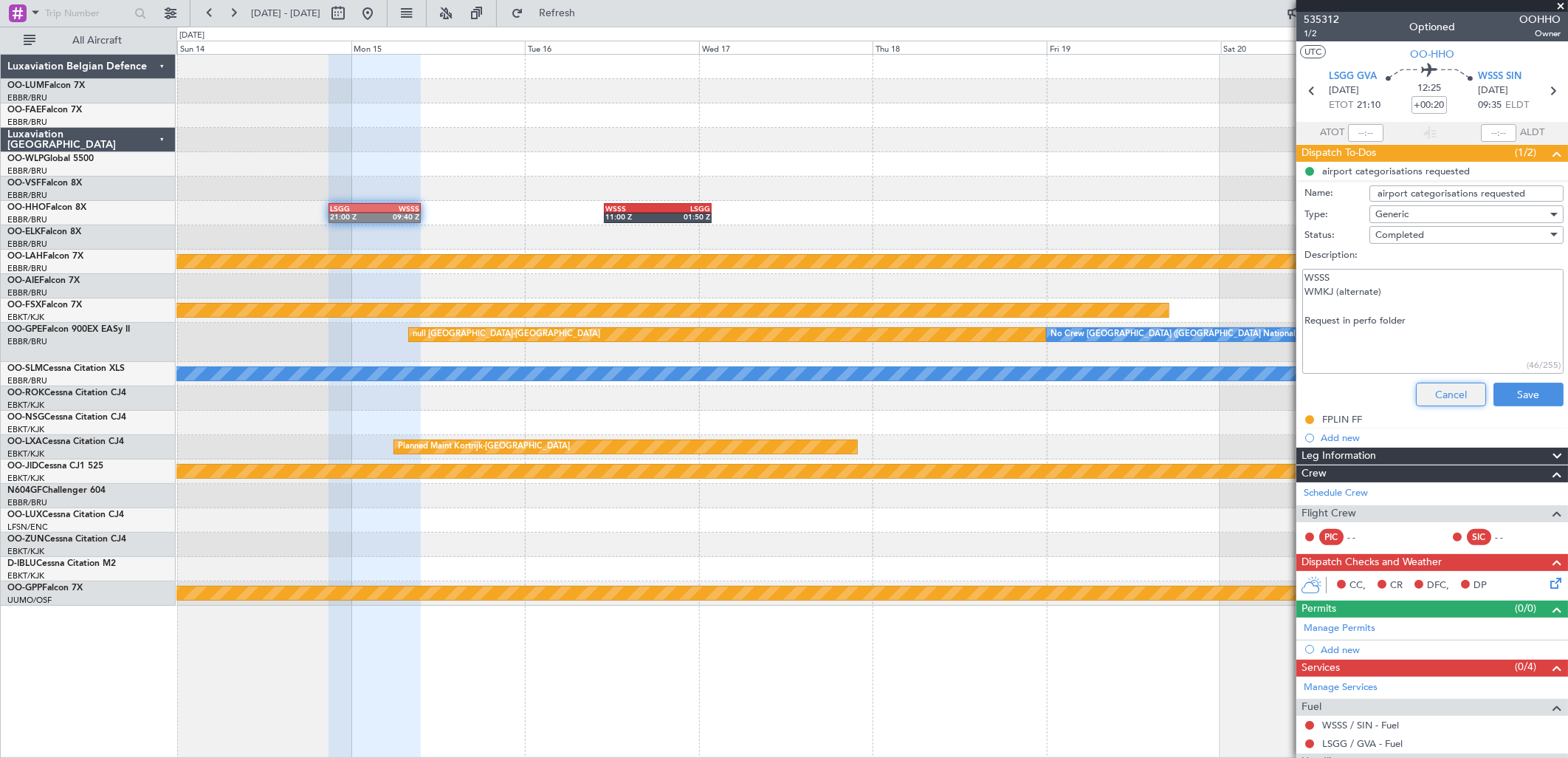
click at [1448, 389] on button "Cancel" at bounding box center [1451, 394] width 71 height 24
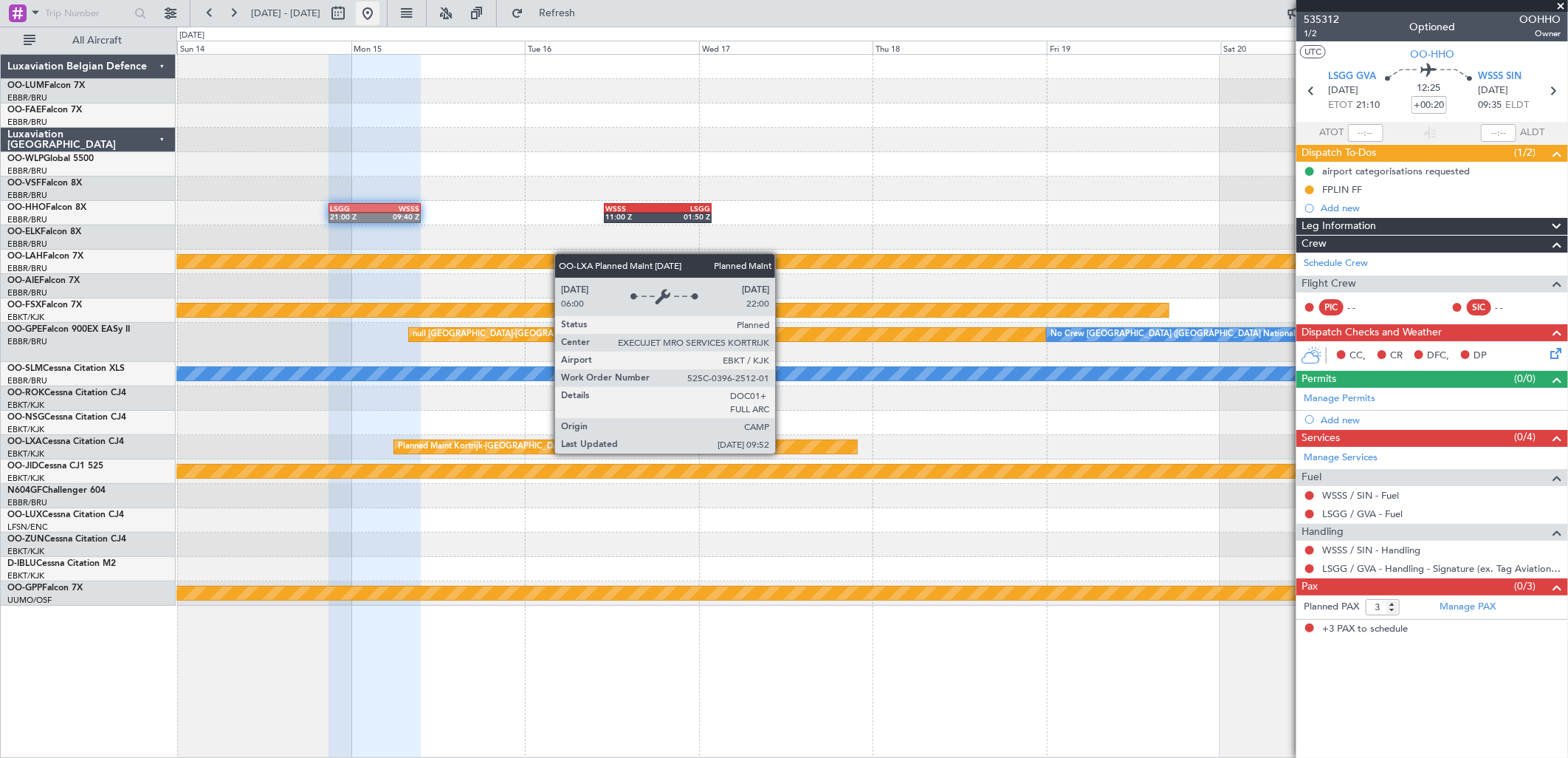
click at [379, 13] on button at bounding box center [368, 13] width 24 height 24
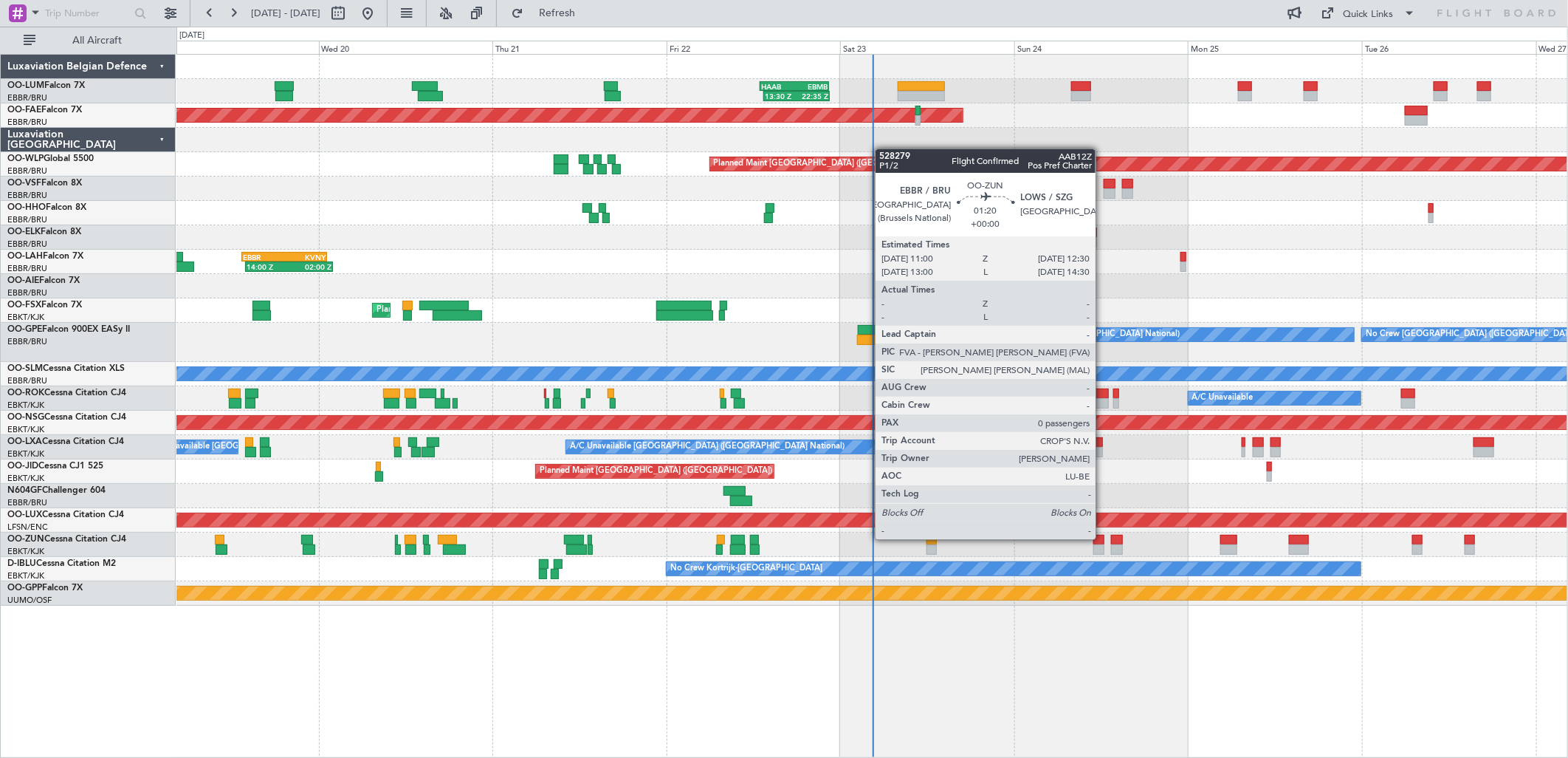
click at [1103, 539] on div at bounding box center [1099, 539] width 11 height 10
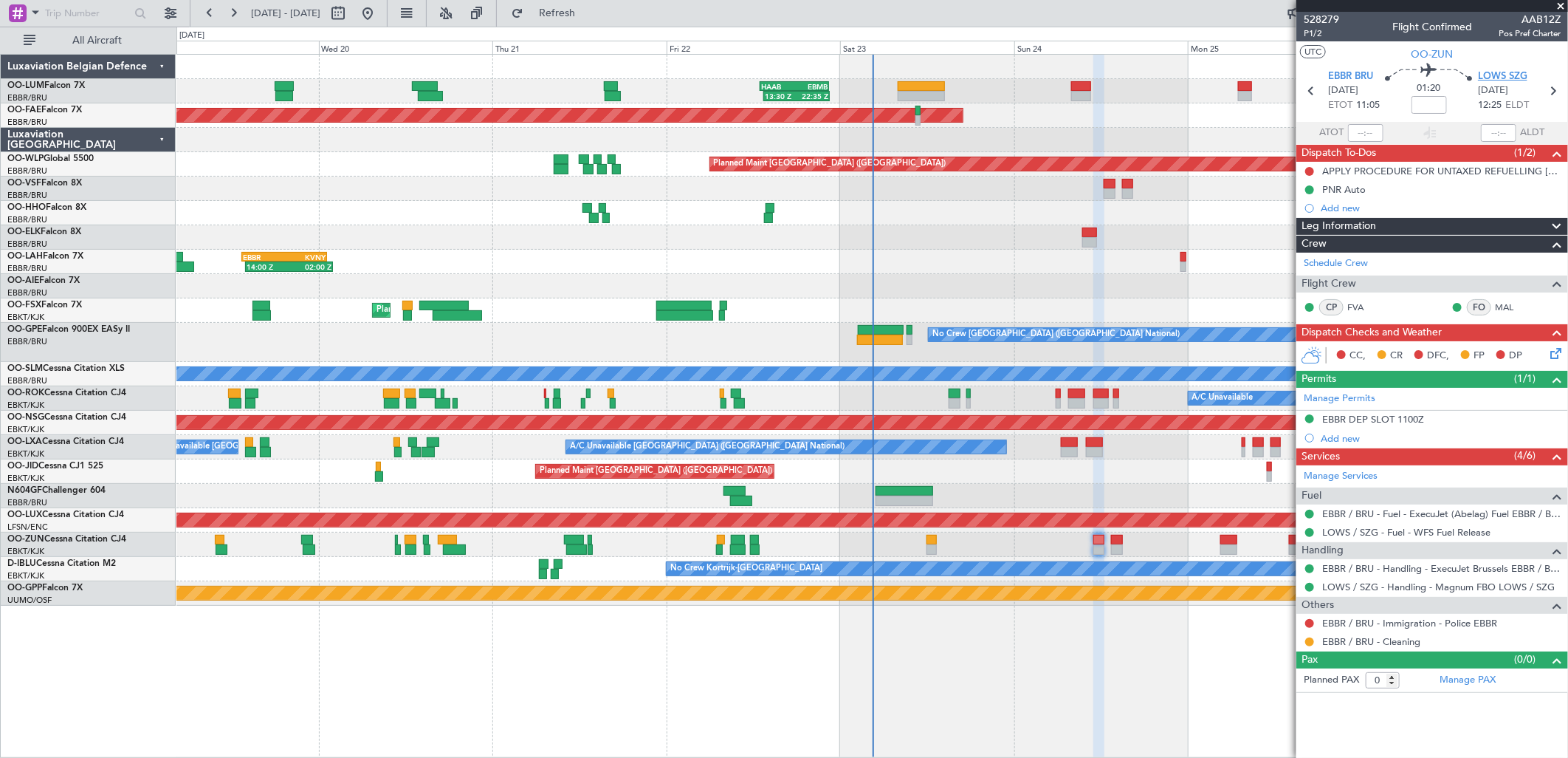
click at [1512, 71] on span "LOWS SZG" at bounding box center [1502, 77] width 49 height 15
click at [1382, 422] on div "EBBR DEP SLOT 1100Z" at bounding box center [1373, 419] width 102 height 13
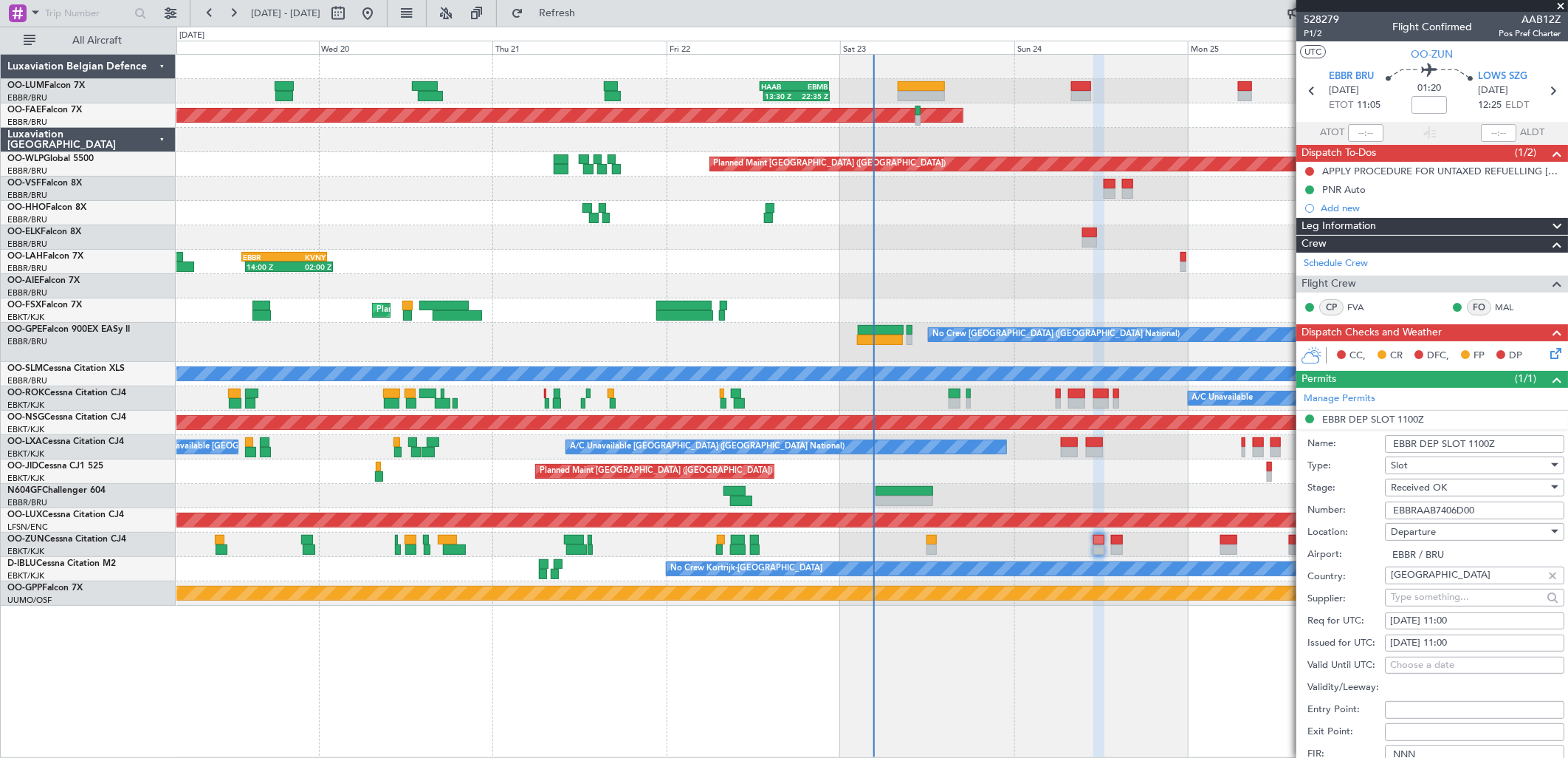
click at [1436, 505] on input "EBBRAAB7406D00" at bounding box center [1475, 510] width 179 height 18
click at [1436, 508] on input "EBBRAAB7406D00" at bounding box center [1475, 510] width 179 height 18
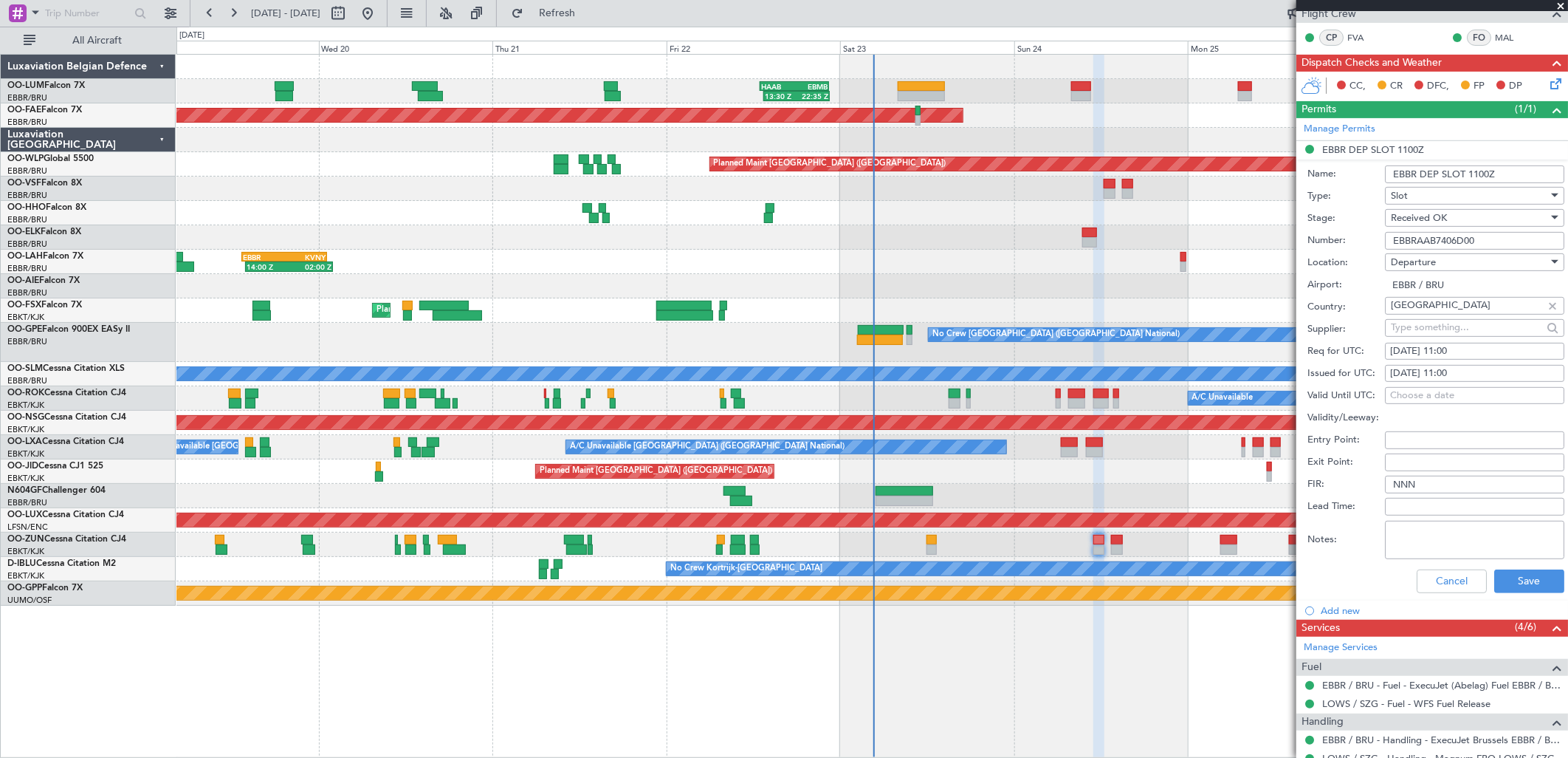
scroll to position [328, 0]
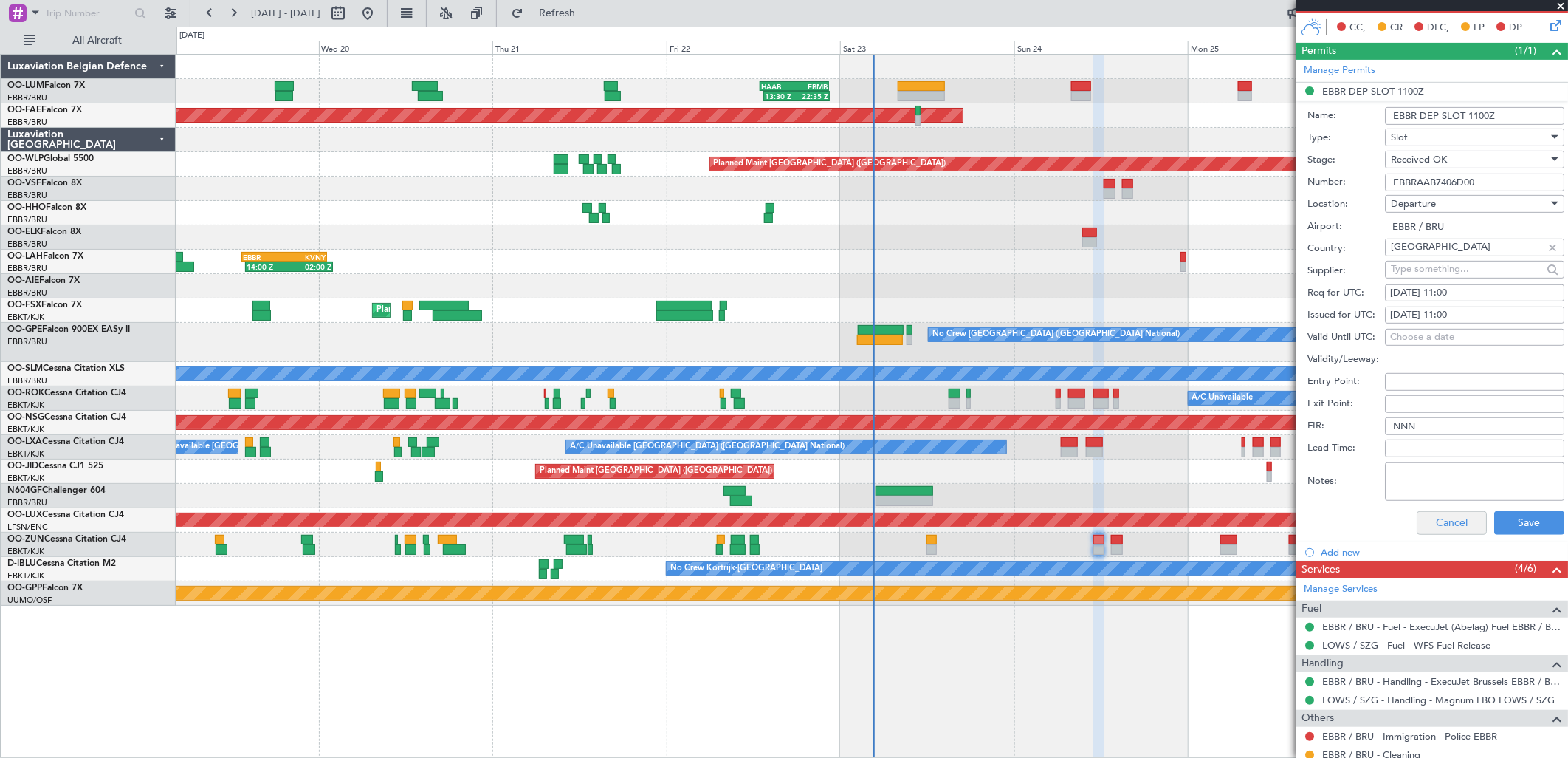
drag, startPoint x: 1437, startPoint y: 534, endPoint x: 1441, endPoint y: 527, distance: 8.1
click at [1437, 534] on div "Cancel Save" at bounding box center [1436, 523] width 257 height 38
click at [1443, 522] on button "Cancel" at bounding box center [1452, 523] width 71 height 24
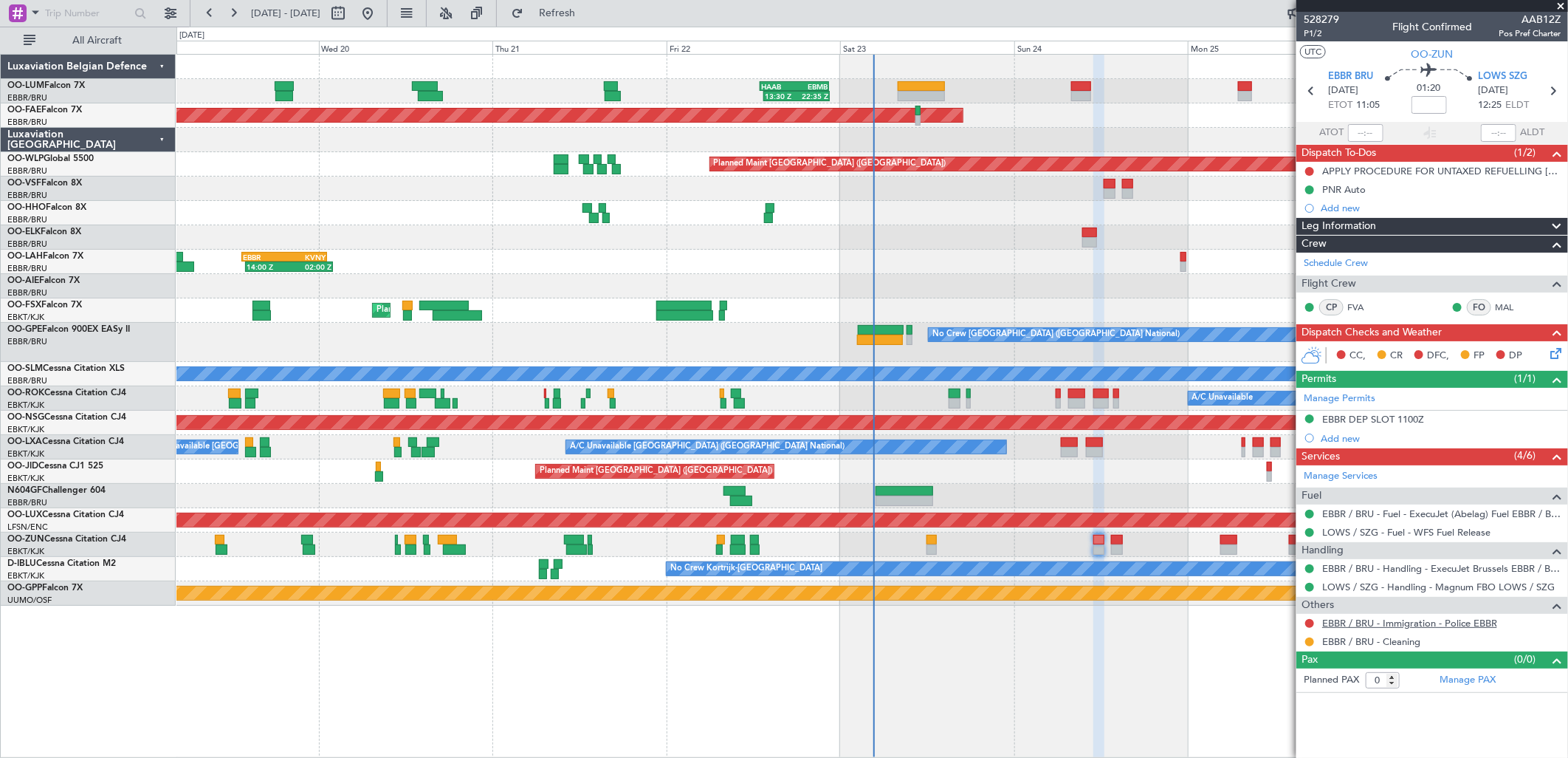
click at [1349, 624] on link "EBBR / BRU - Immigration - Police EBBR" at bounding box center [1409, 623] width 175 height 13
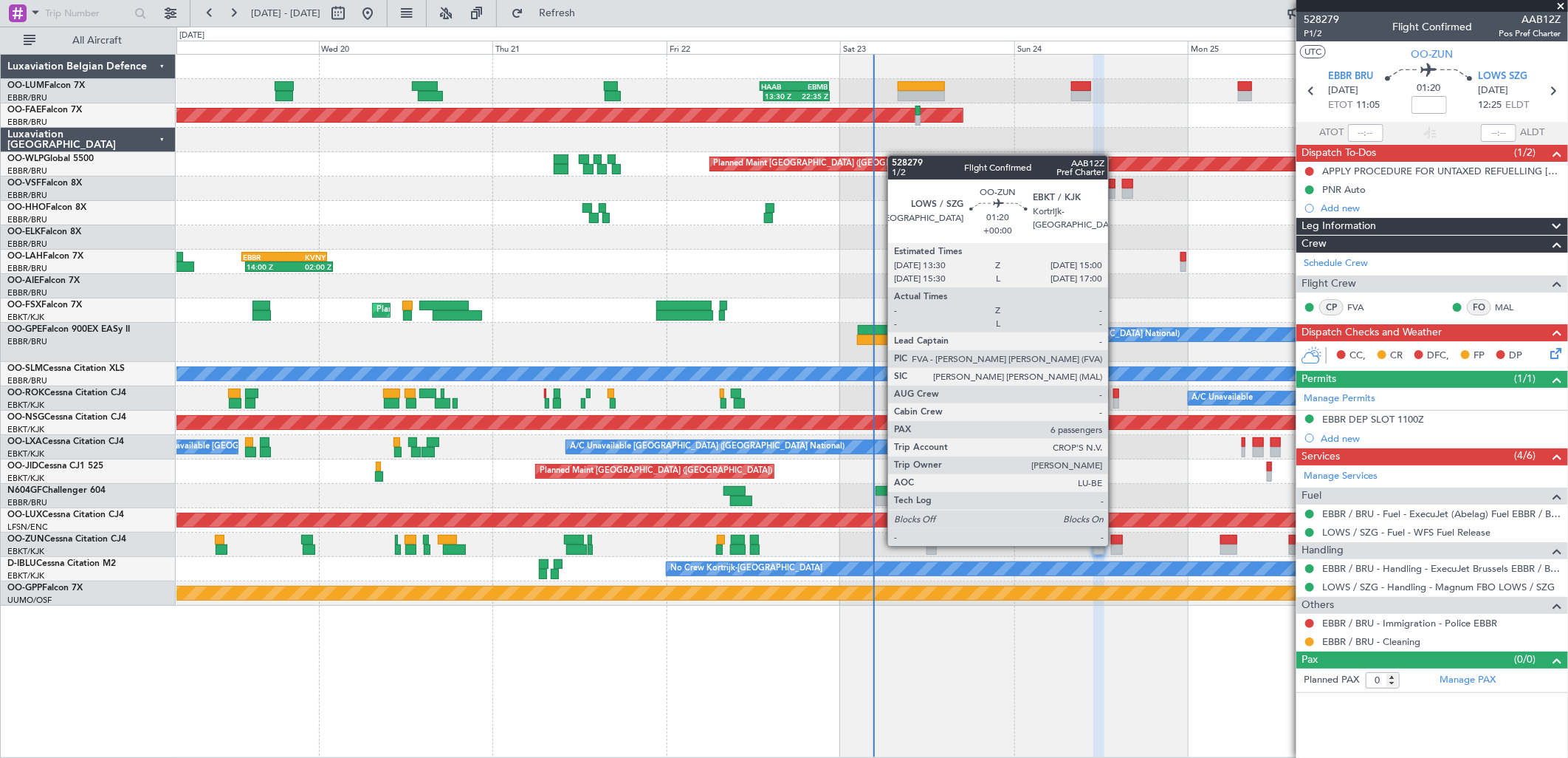
click at [1116, 544] on div at bounding box center [1117, 549] width 11 height 10
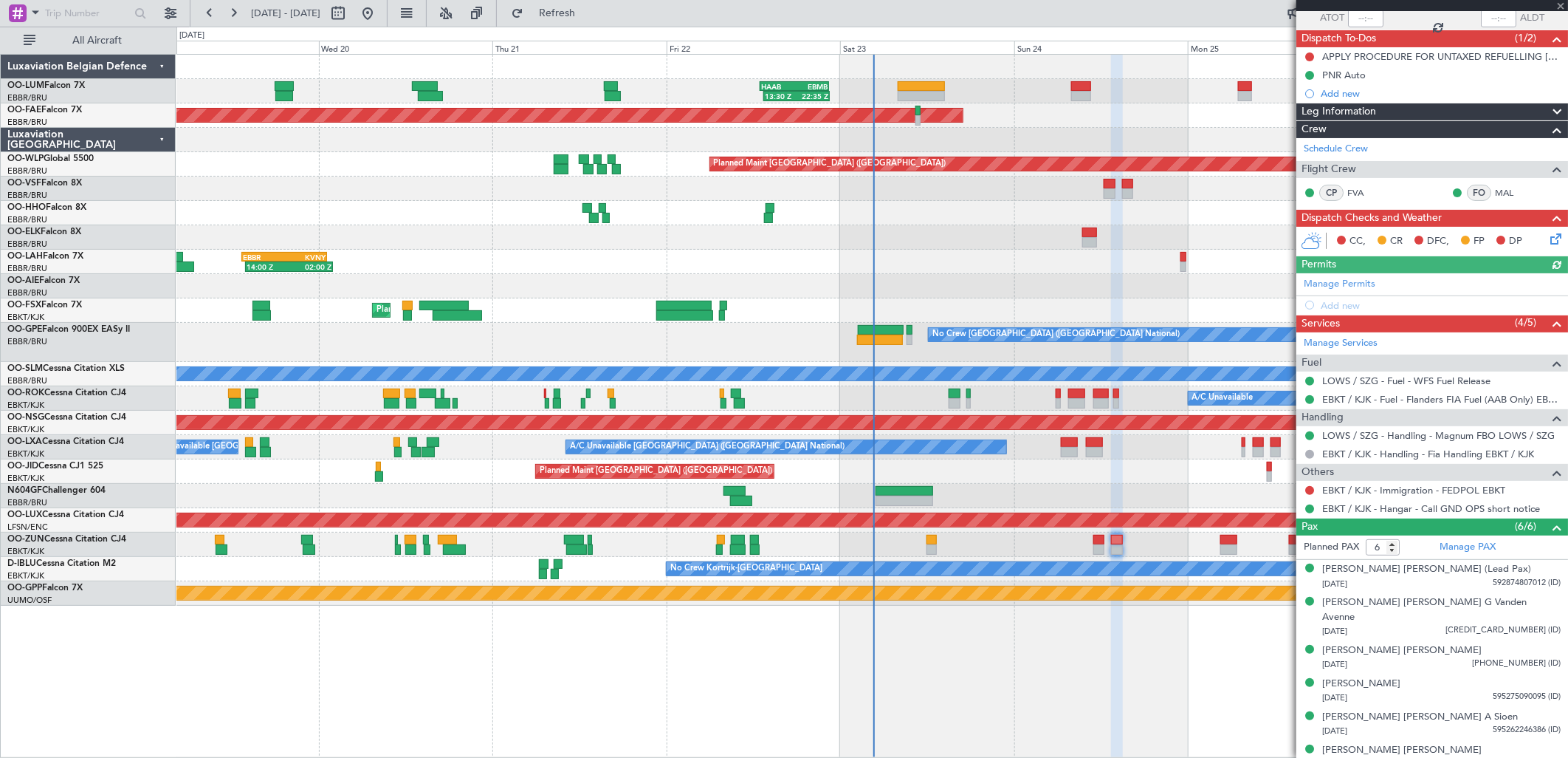
scroll to position [115, 0]
click at [1360, 490] on link "EBKT / KJK - Immigration - FEDPOL EBKT" at bounding box center [1414, 489] width 183 height 13
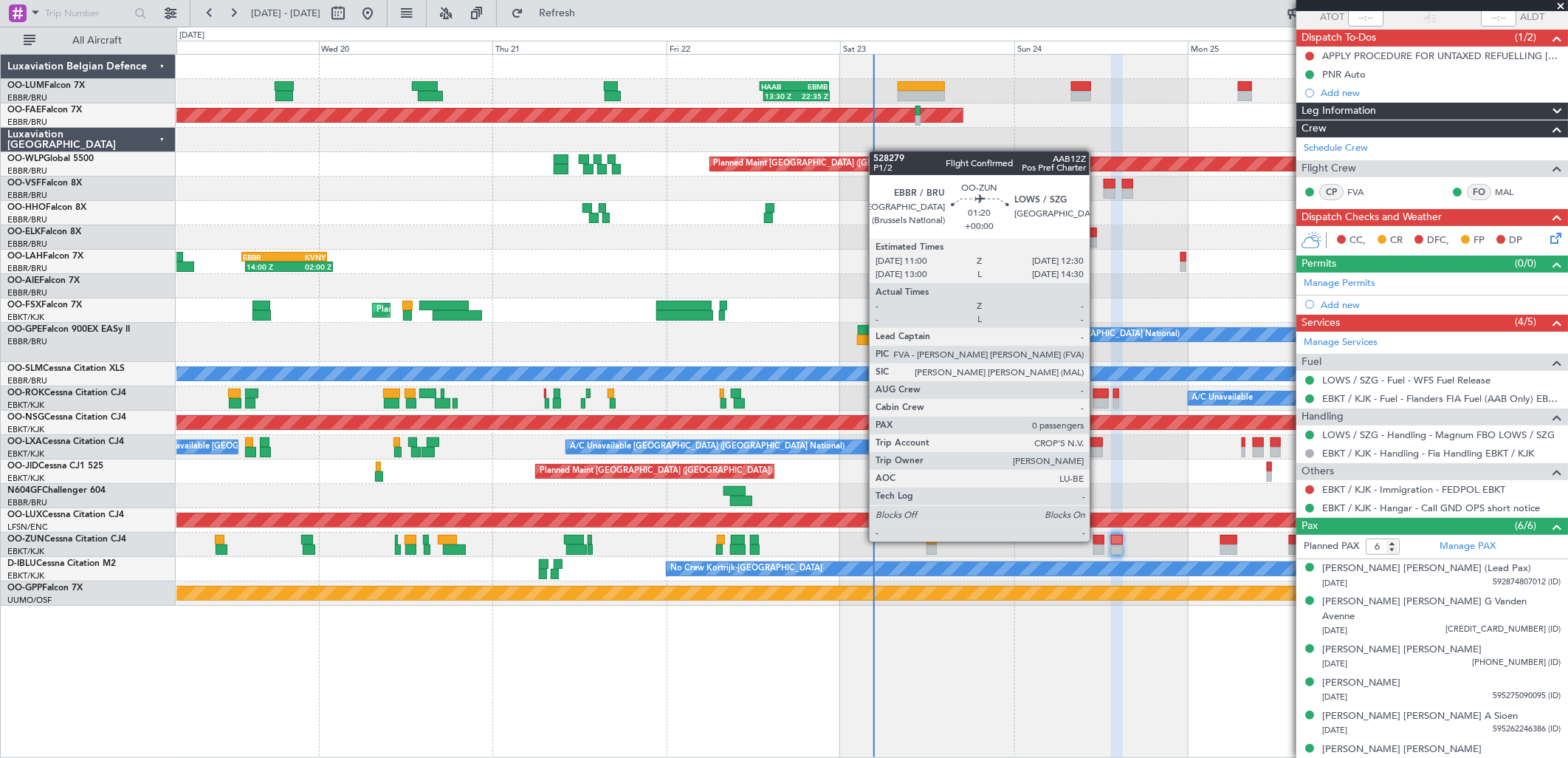
click at [1097, 542] on div at bounding box center [1099, 539] width 11 height 10
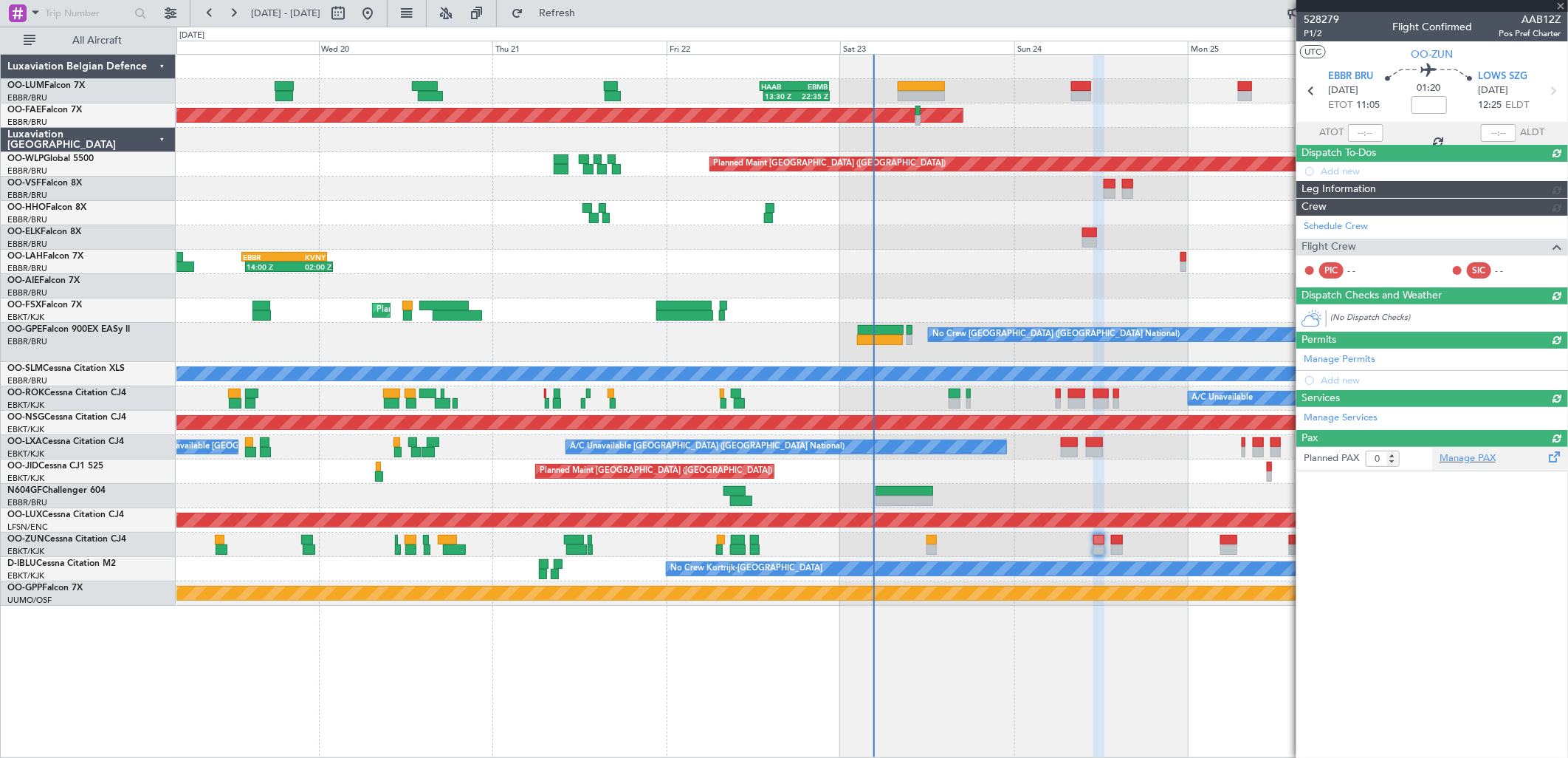
scroll to position [0, 0]
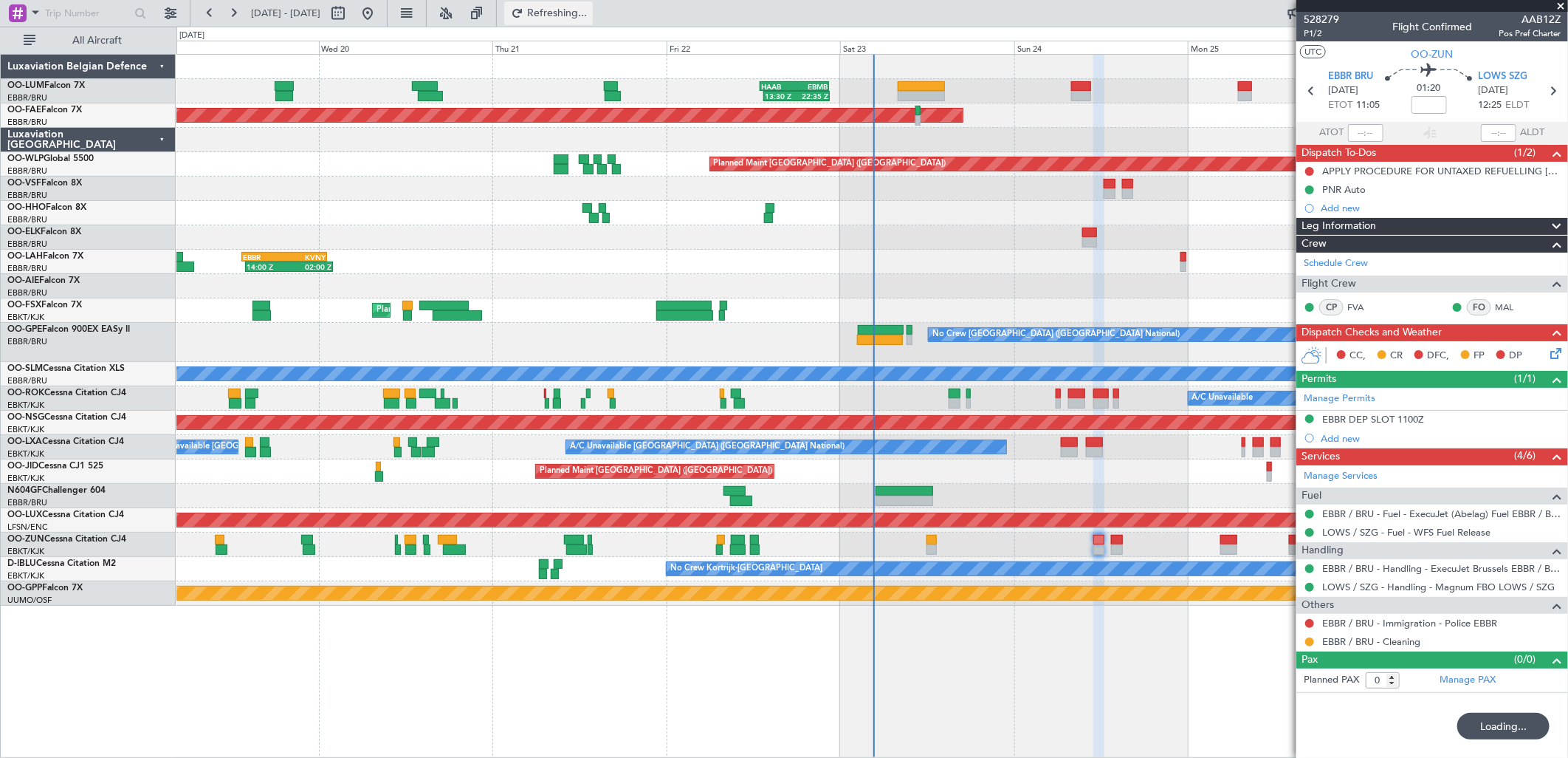
click at [588, 8] on span "Refreshing..." at bounding box center [557, 13] width 62 height 10
click at [588, 10] on span "Refresh" at bounding box center [557, 13] width 62 height 10
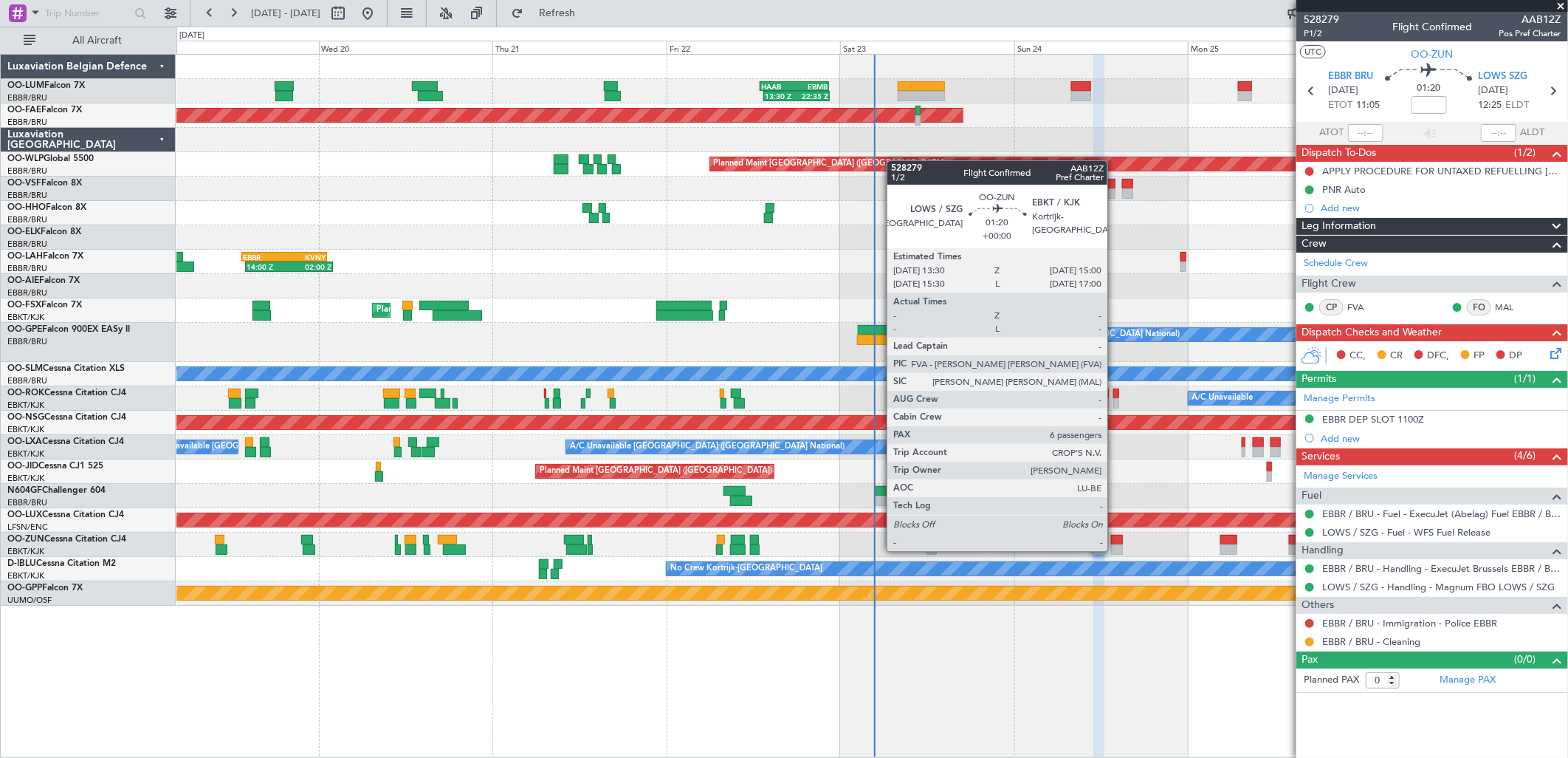
click at [1115, 549] on div at bounding box center [1117, 549] width 11 height 10
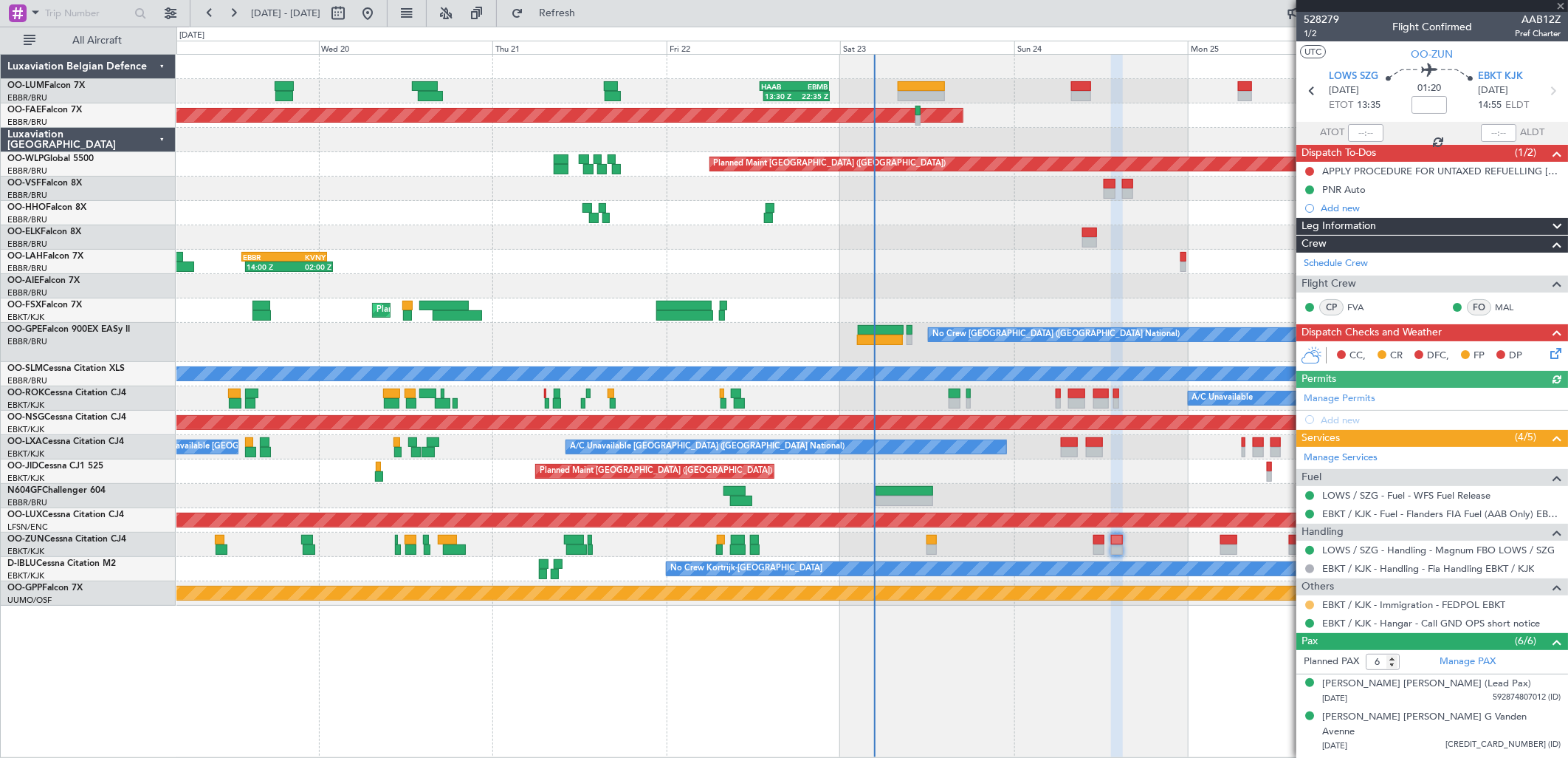
click at [1305, 603] on button at bounding box center [1309, 604] width 9 height 9
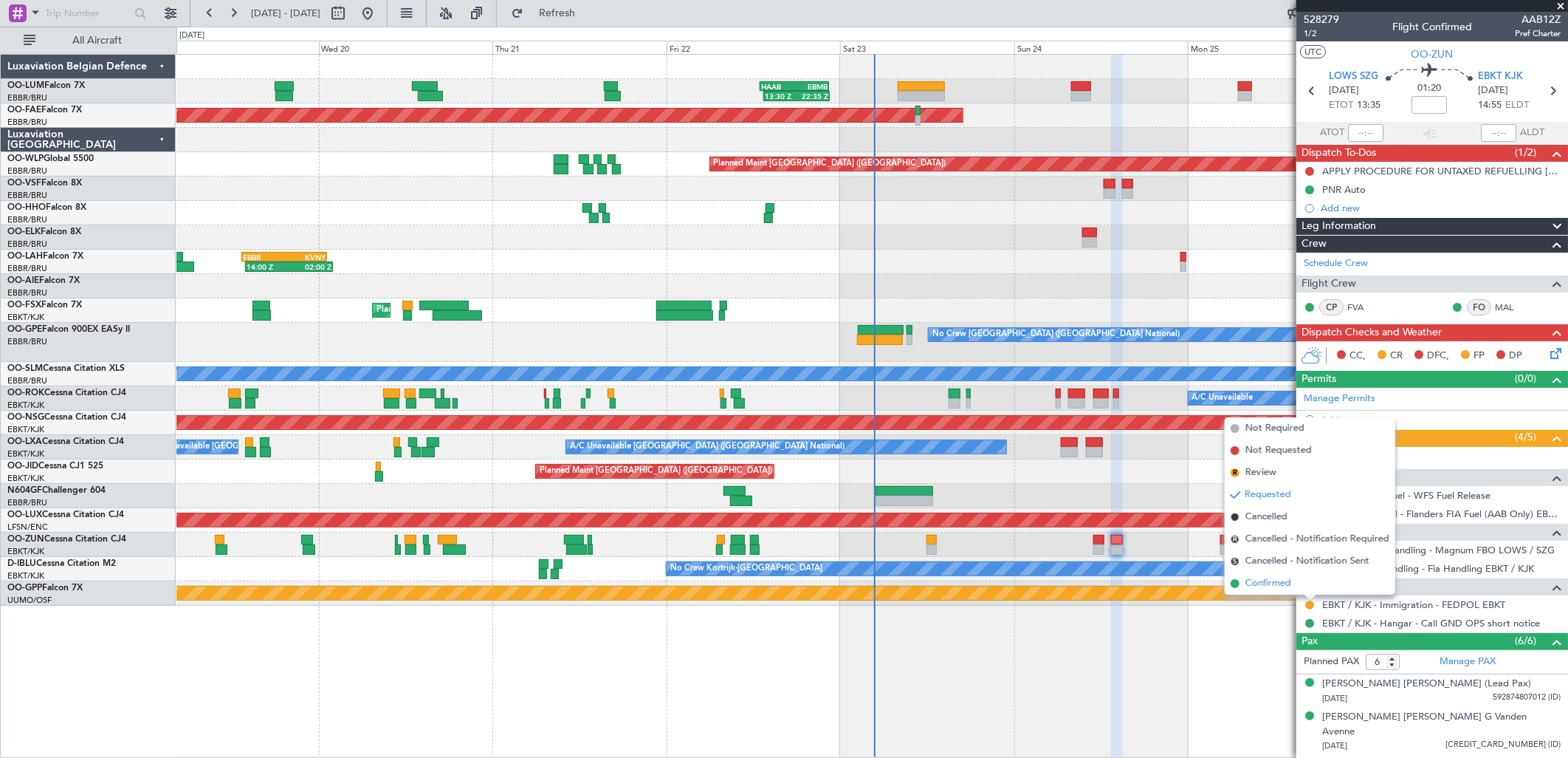
click at [1293, 584] on li "Confirmed" at bounding box center [1310, 583] width 171 height 22
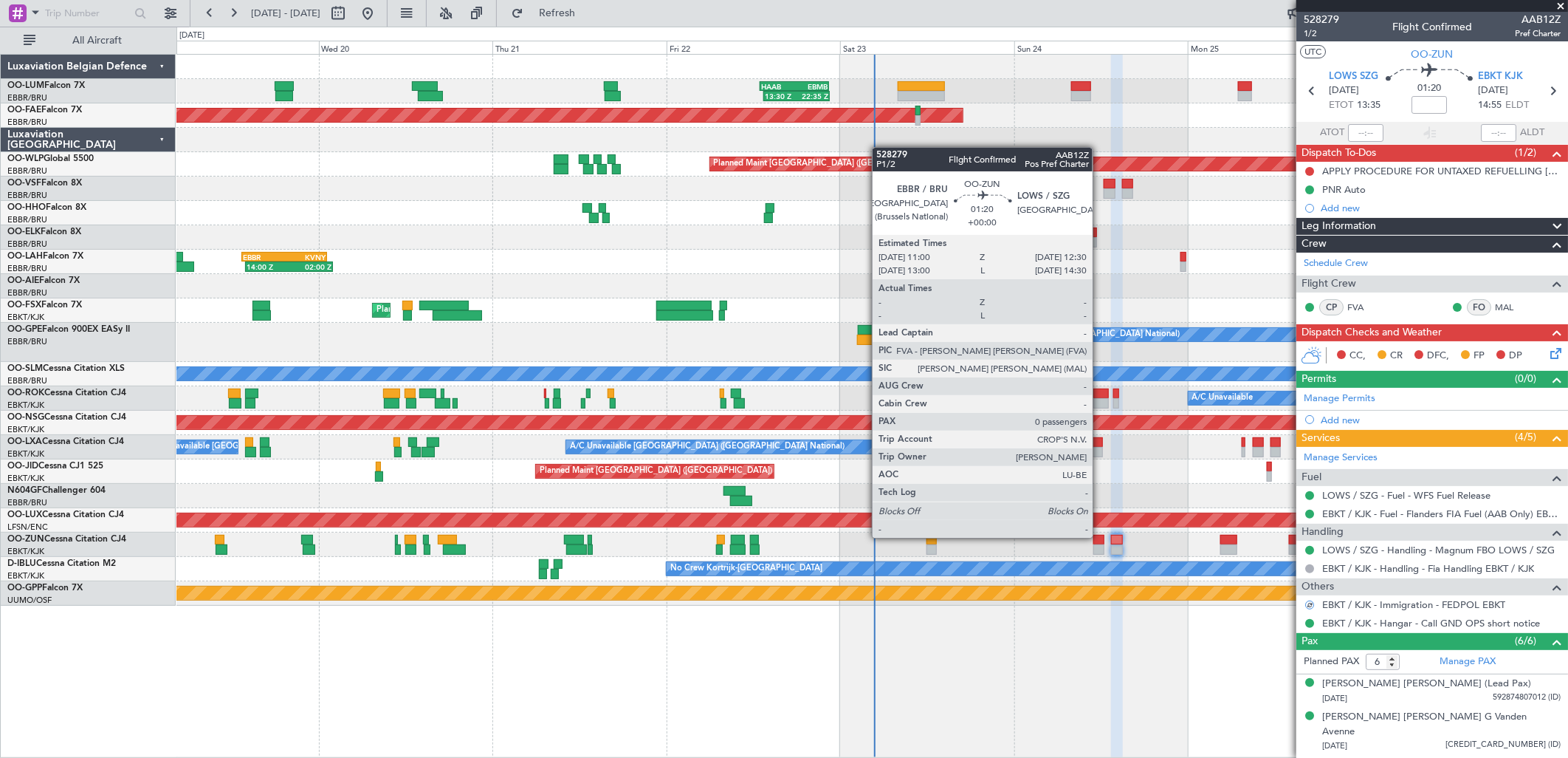
click at [1100, 538] on div at bounding box center [1099, 539] width 11 height 10
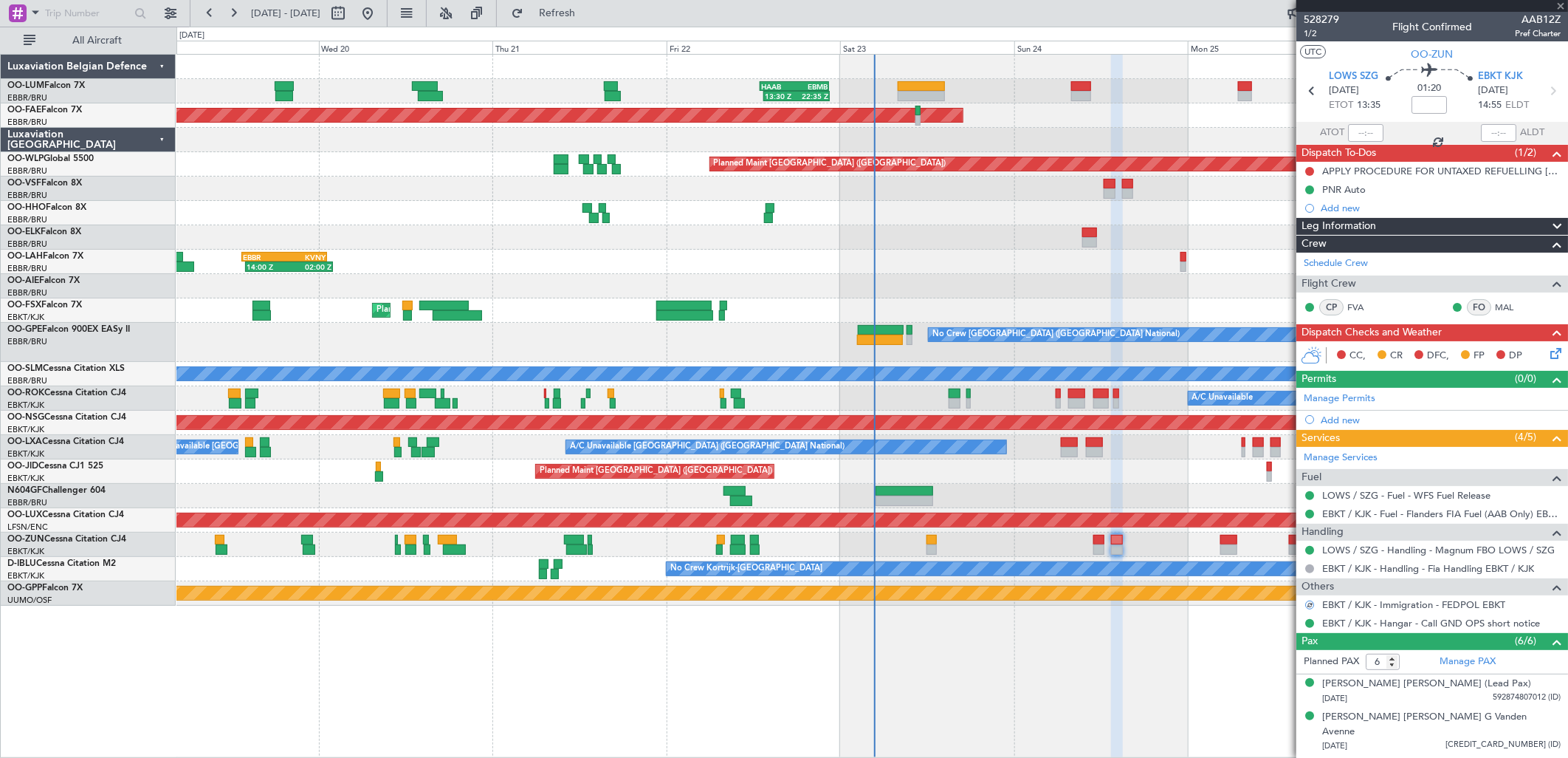
type input "0"
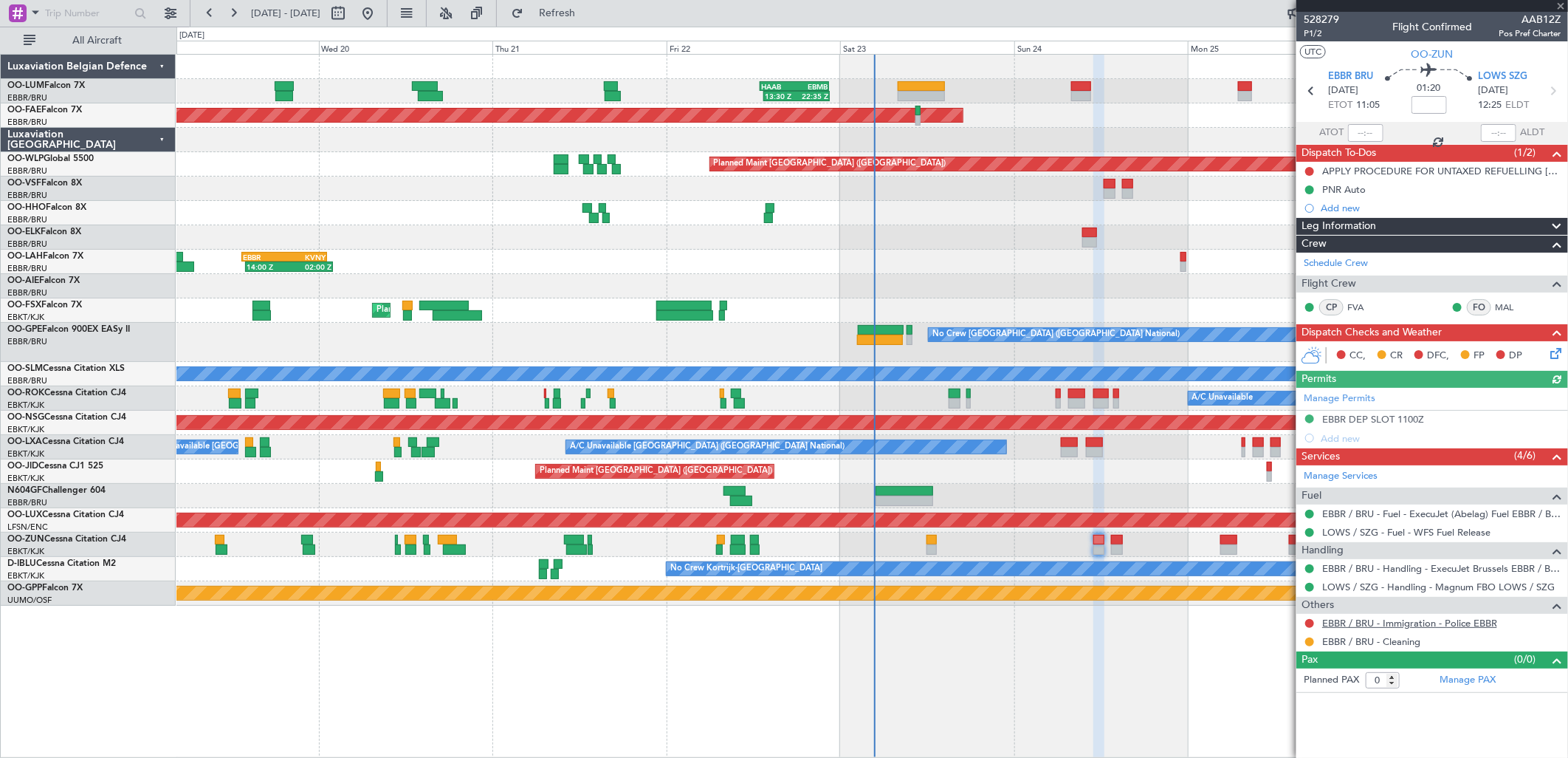
click at [1394, 626] on link "EBBR / BRU - Immigration - Police EBBR" at bounding box center [1409, 623] width 175 height 13
click at [1552, 354] on icon at bounding box center [1553, 350] width 12 height 12
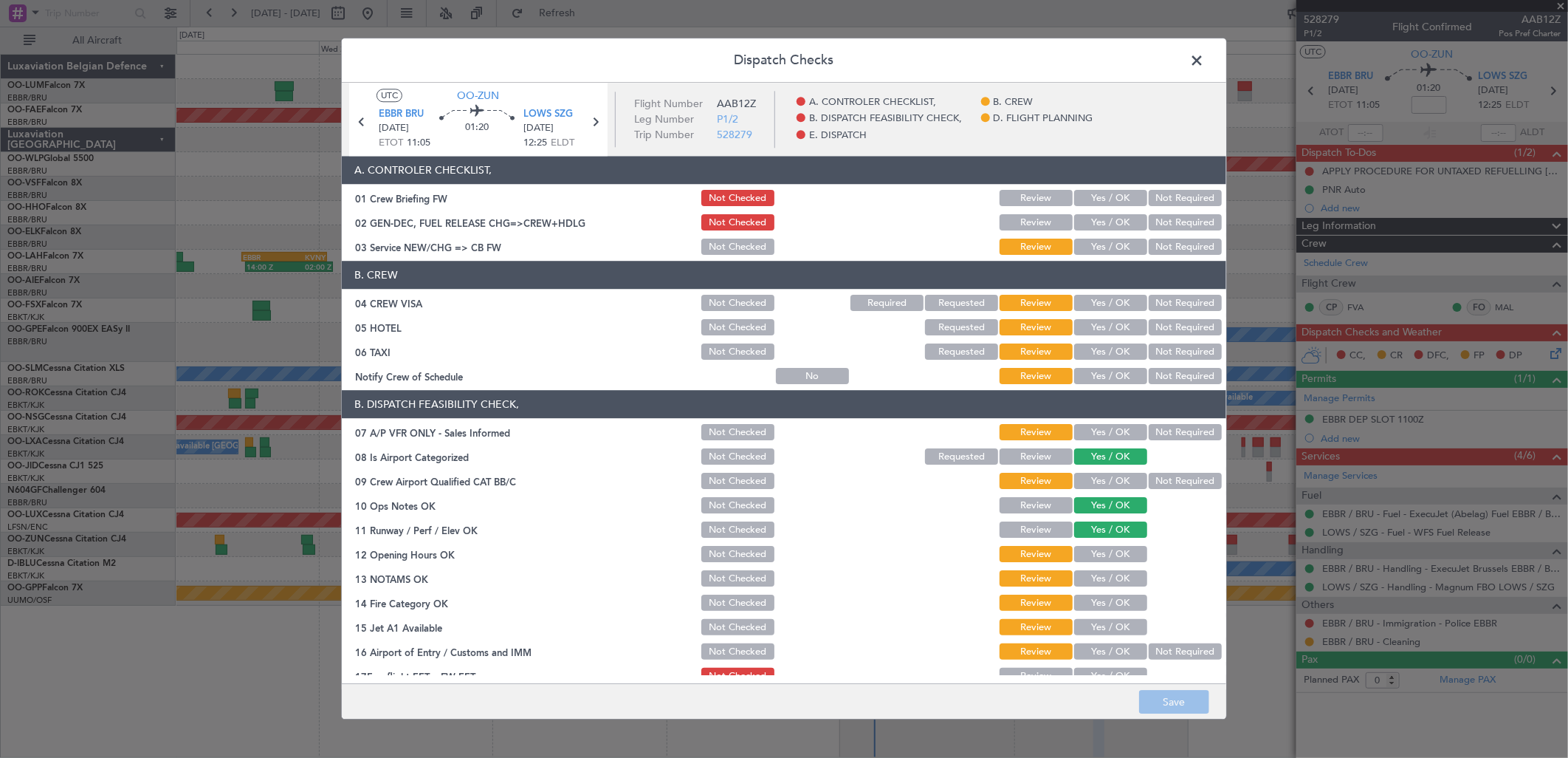
click at [1104, 247] on button "Yes / OK" at bounding box center [1110, 247] width 73 height 16
click at [1179, 304] on button "Not Required" at bounding box center [1185, 303] width 73 height 16
drag, startPoint x: 1168, startPoint y: 320, endPoint x: 1161, endPoint y: 328, distance: 10.6
click at [1167, 320] on button "Not Required" at bounding box center [1185, 328] width 73 height 16
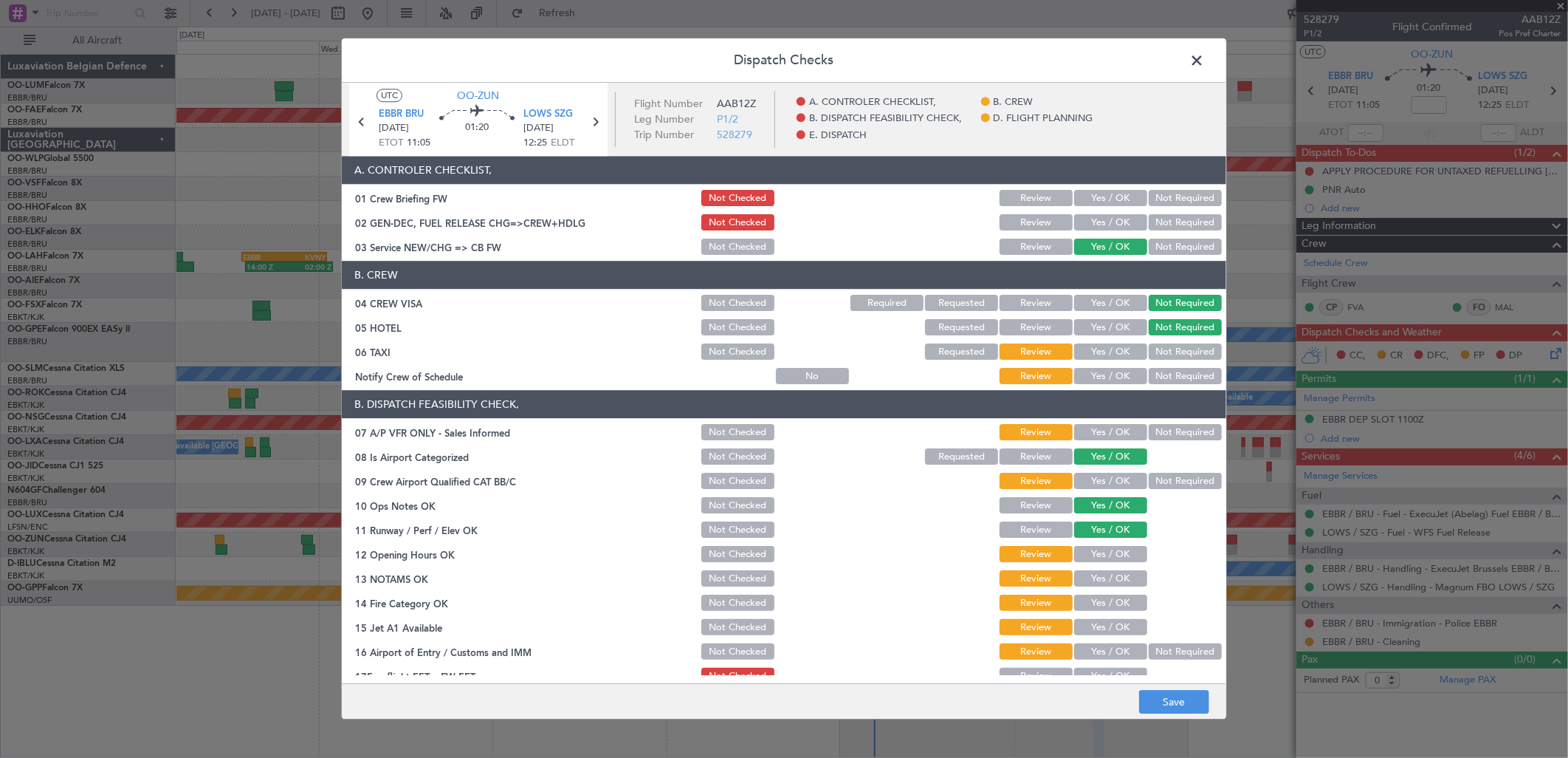
click at [1153, 338] on section "B. CREW 04 CREW VISA Not Checked Required Requested Review Yes / OK Not Require…" at bounding box center [784, 325] width 885 height 125
click at [1149, 352] on button "Not Required" at bounding box center [1185, 352] width 73 height 16
click at [1093, 372] on button "Yes / OK" at bounding box center [1110, 376] width 73 height 16
click at [1168, 429] on button "Not Required" at bounding box center [1185, 433] width 73 height 16
click at [1098, 482] on button "Yes / OK" at bounding box center [1110, 481] width 73 height 16
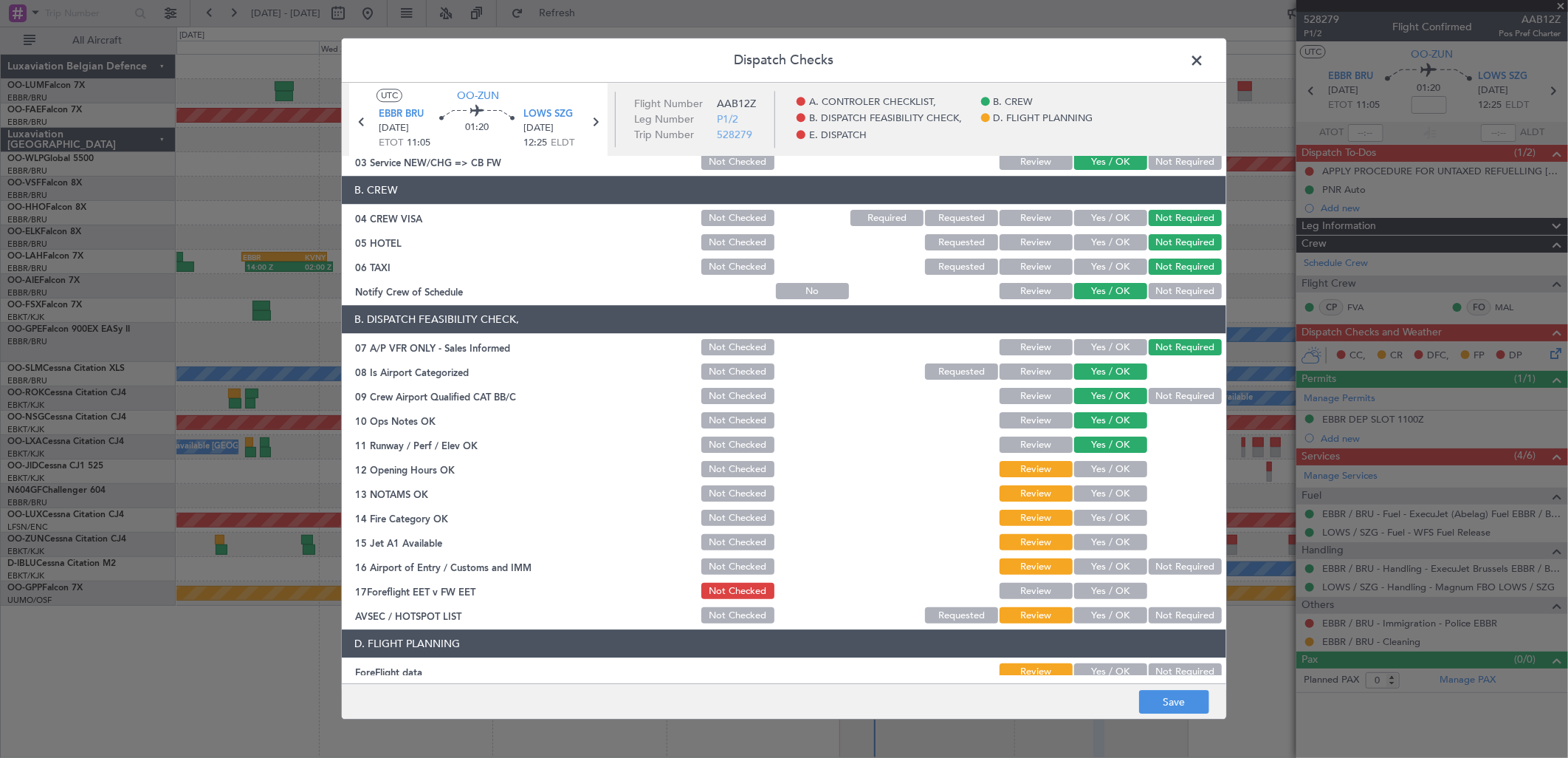
scroll to position [164, 0]
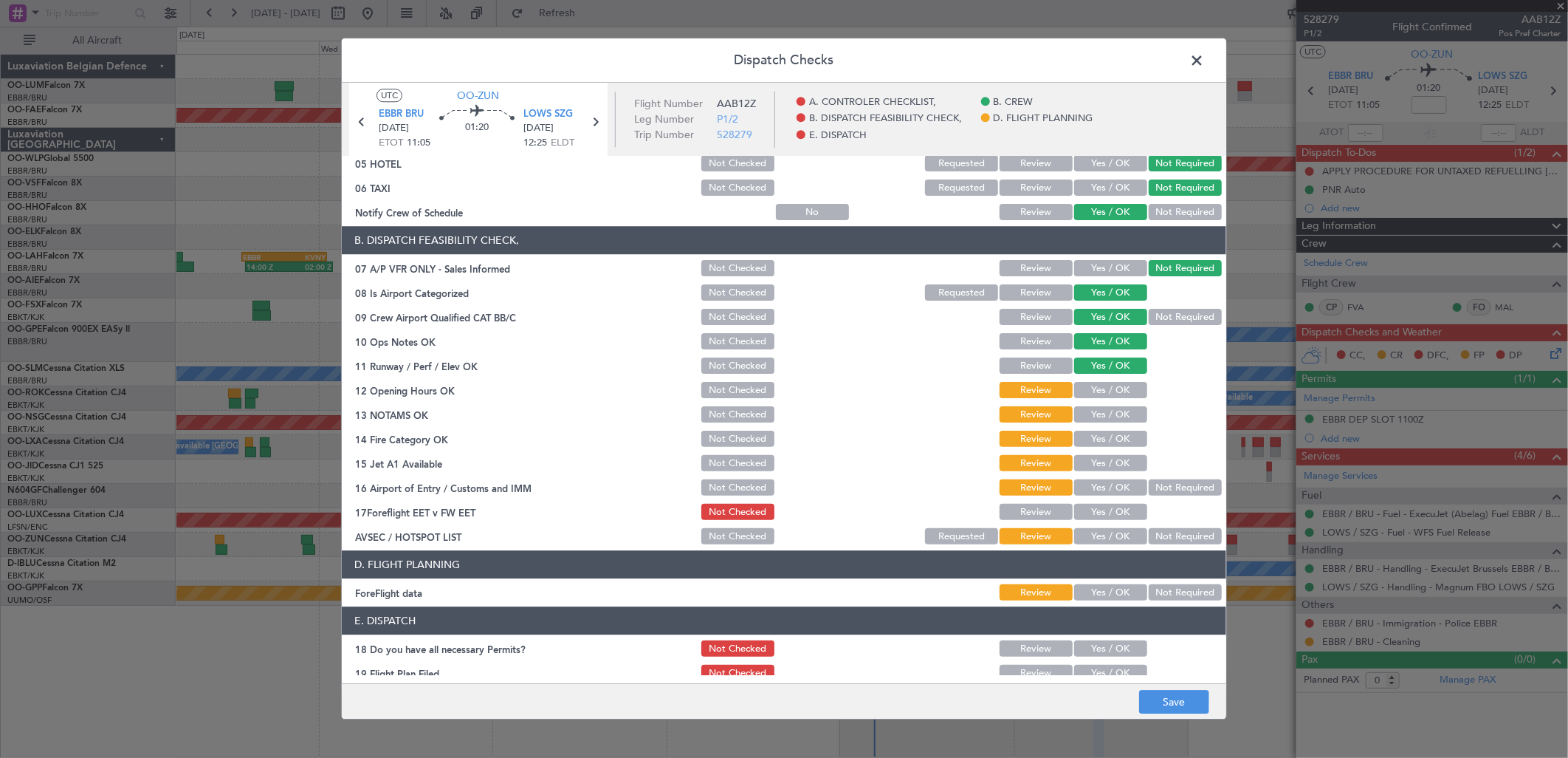
click at [1085, 390] on button "Yes / OK" at bounding box center [1110, 390] width 73 height 16
click at [1096, 424] on div "Yes / OK" at bounding box center [1109, 415] width 74 height 20
click at [1098, 419] on button "Yes / OK" at bounding box center [1110, 415] width 73 height 16
click at [1101, 443] on button "Yes / OK" at bounding box center [1110, 439] width 73 height 16
drag, startPoint x: 1104, startPoint y: 460, endPoint x: 1095, endPoint y: 492, distance: 33.2
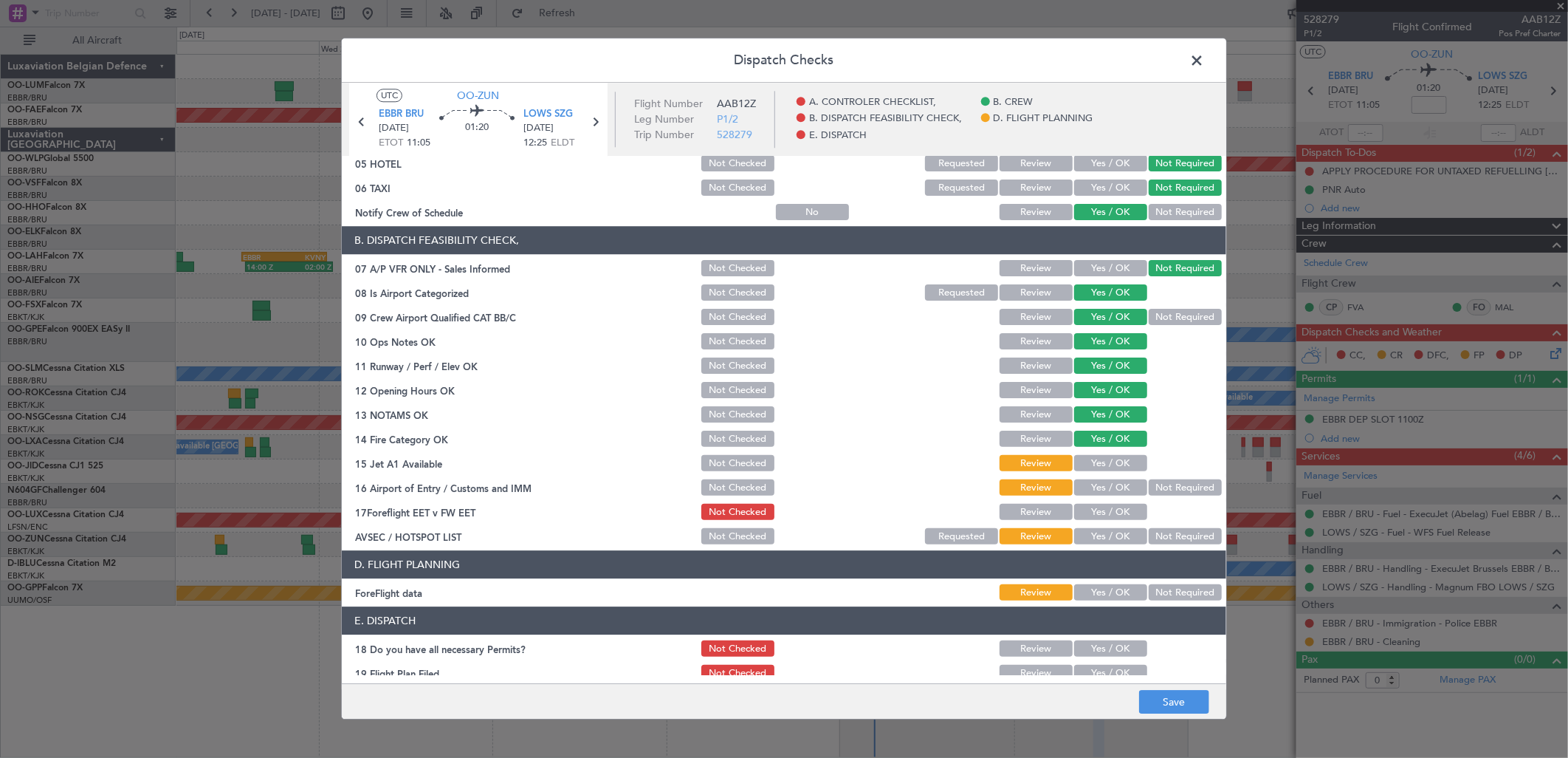
click at [1103, 462] on button "Yes / OK" at bounding box center [1110, 463] width 73 height 16
click at [1095, 492] on button "Yes / OK" at bounding box center [1110, 488] width 73 height 16
click at [1163, 534] on button "Not Required" at bounding box center [1185, 537] width 73 height 16
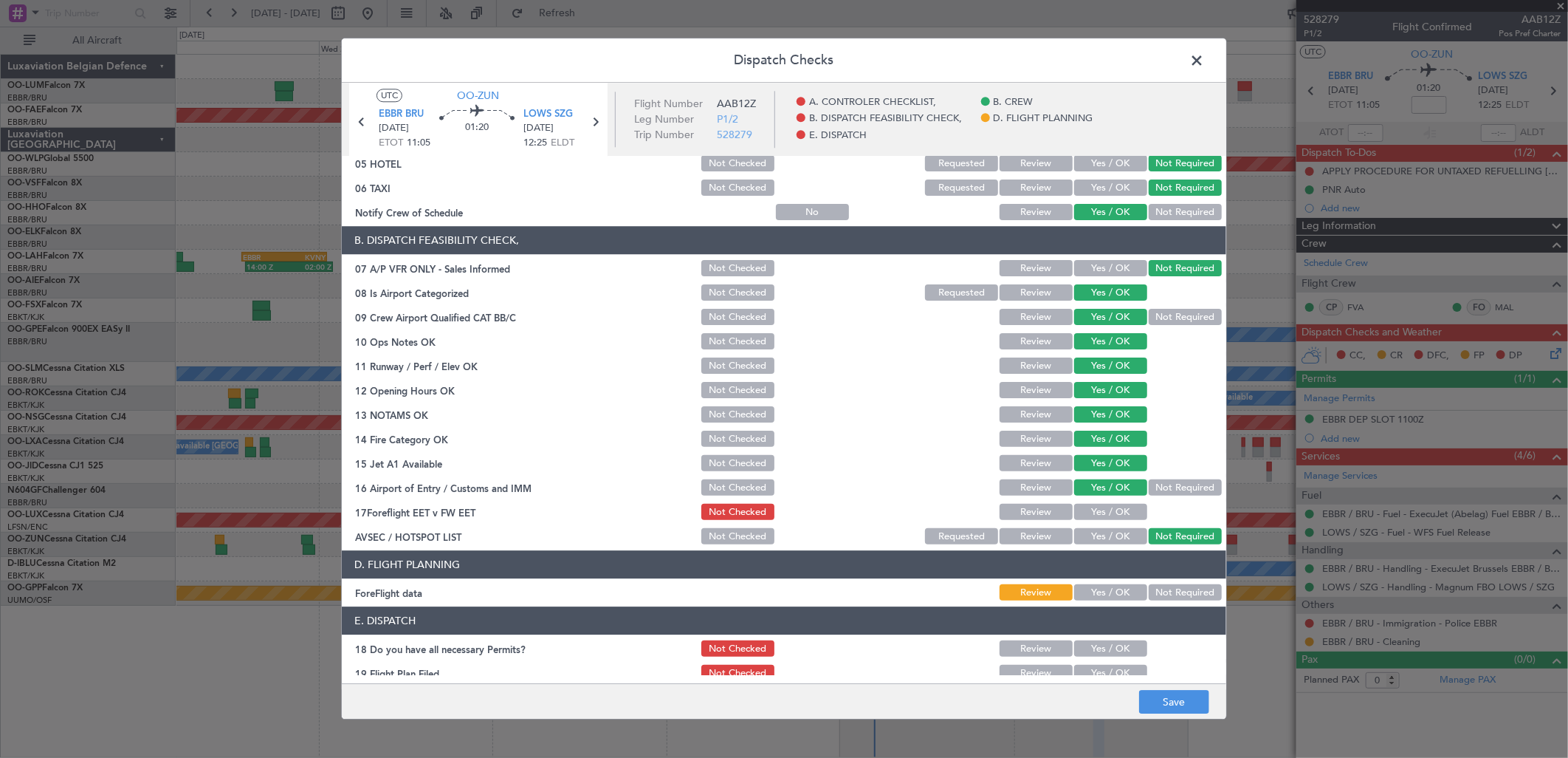
click at [1106, 512] on button "Yes / OK" at bounding box center [1110, 513] width 73 height 16
click at [1161, 600] on button "Not Required" at bounding box center [1185, 593] width 73 height 16
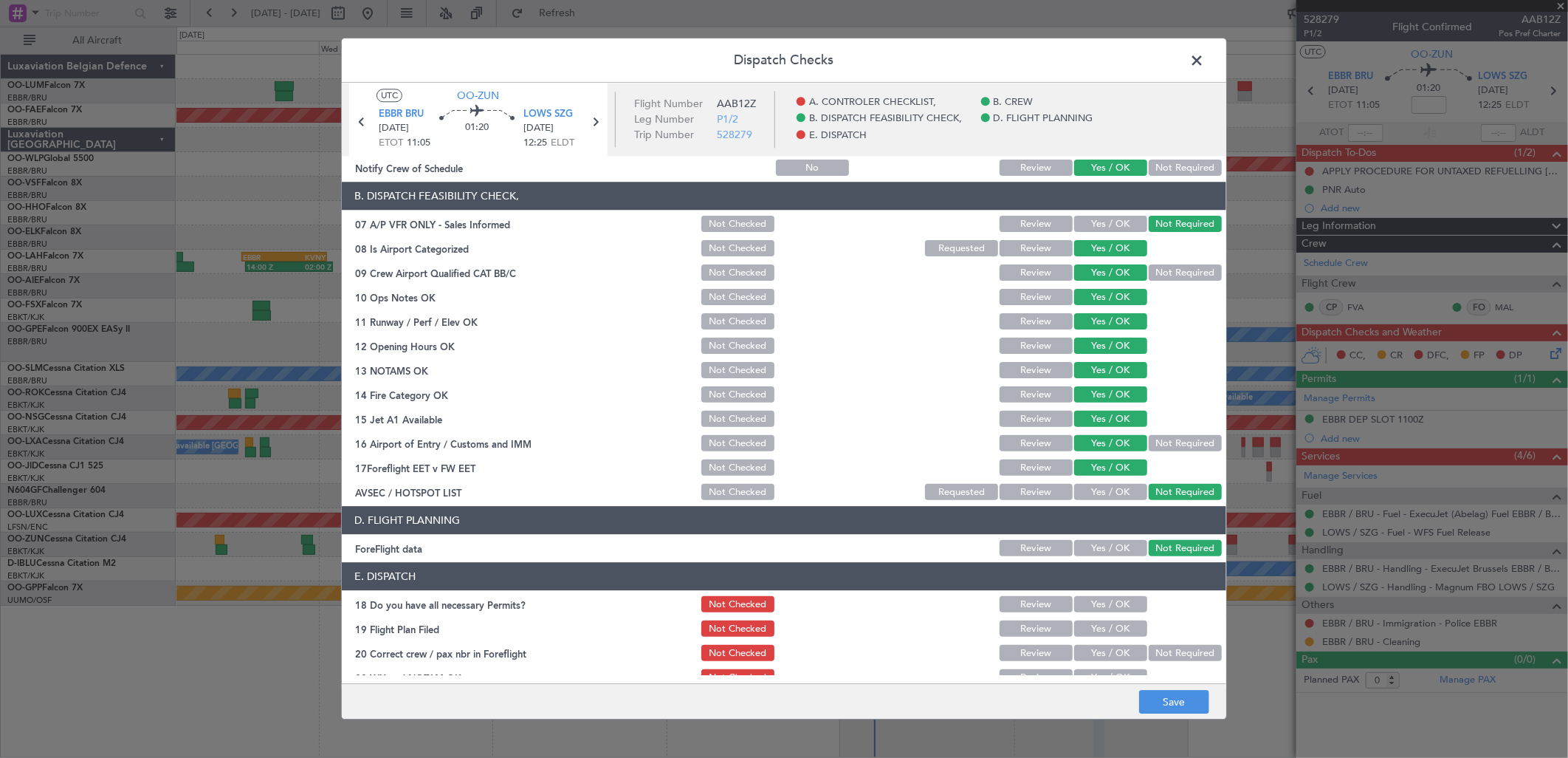
scroll to position [224, 0]
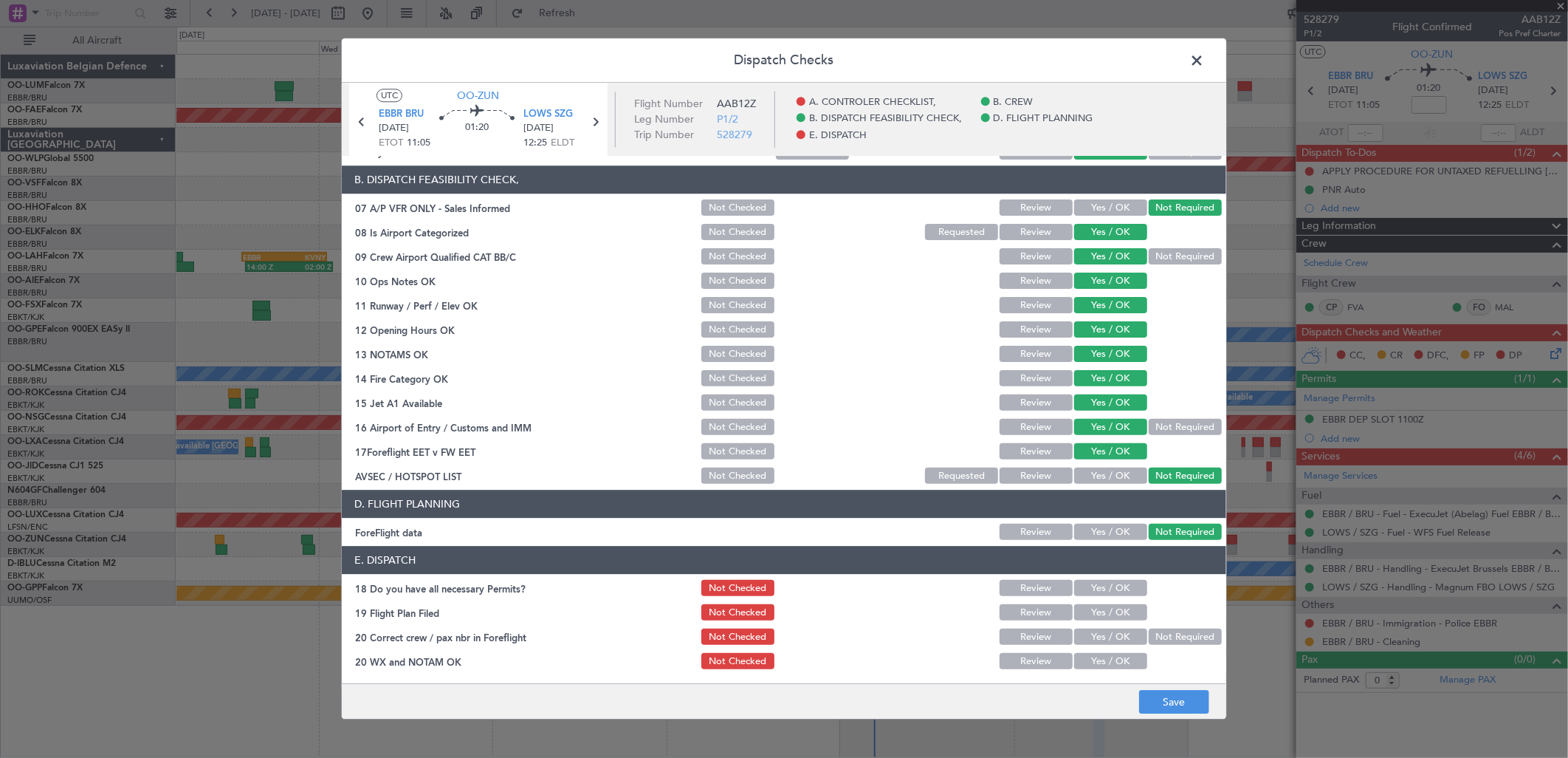
click at [1096, 588] on button "Yes / OK" at bounding box center [1110, 589] width 73 height 16
click at [1096, 615] on button "Yes / OK" at bounding box center [1110, 613] width 73 height 16
click at [1092, 633] on button "Yes / OK" at bounding box center [1110, 637] width 73 height 16
click at [1092, 639] on button "Yes / OK" at bounding box center [1110, 637] width 73 height 16
click at [1093, 654] on button "Yes / OK" at bounding box center [1110, 662] width 73 height 16
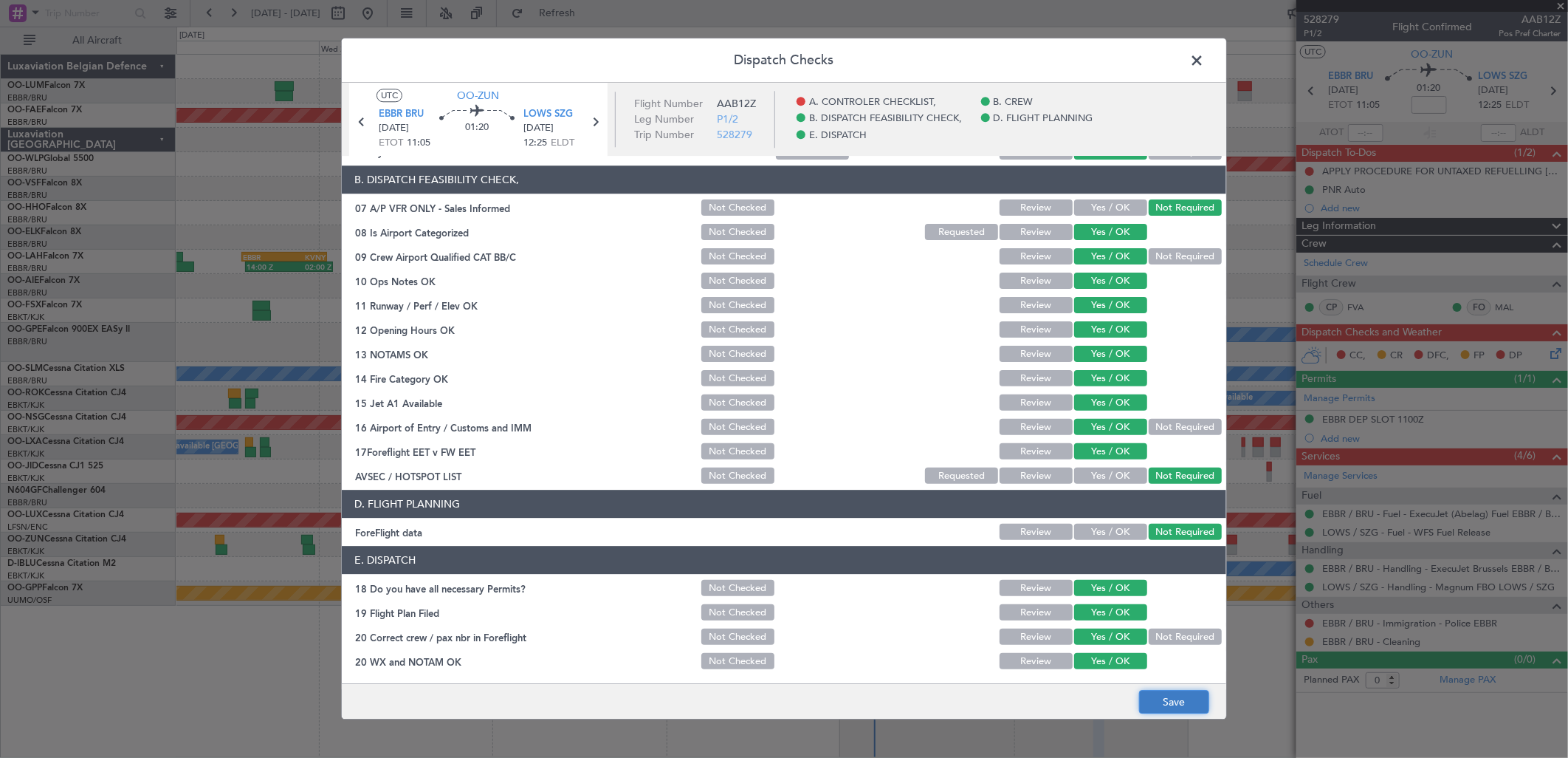
click at [1182, 710] on button "Save" at bounding box center [1175, 702] width 71 height 24
click at [1204, 54] on span at bounding box center [1204, 64] width 0 height 30
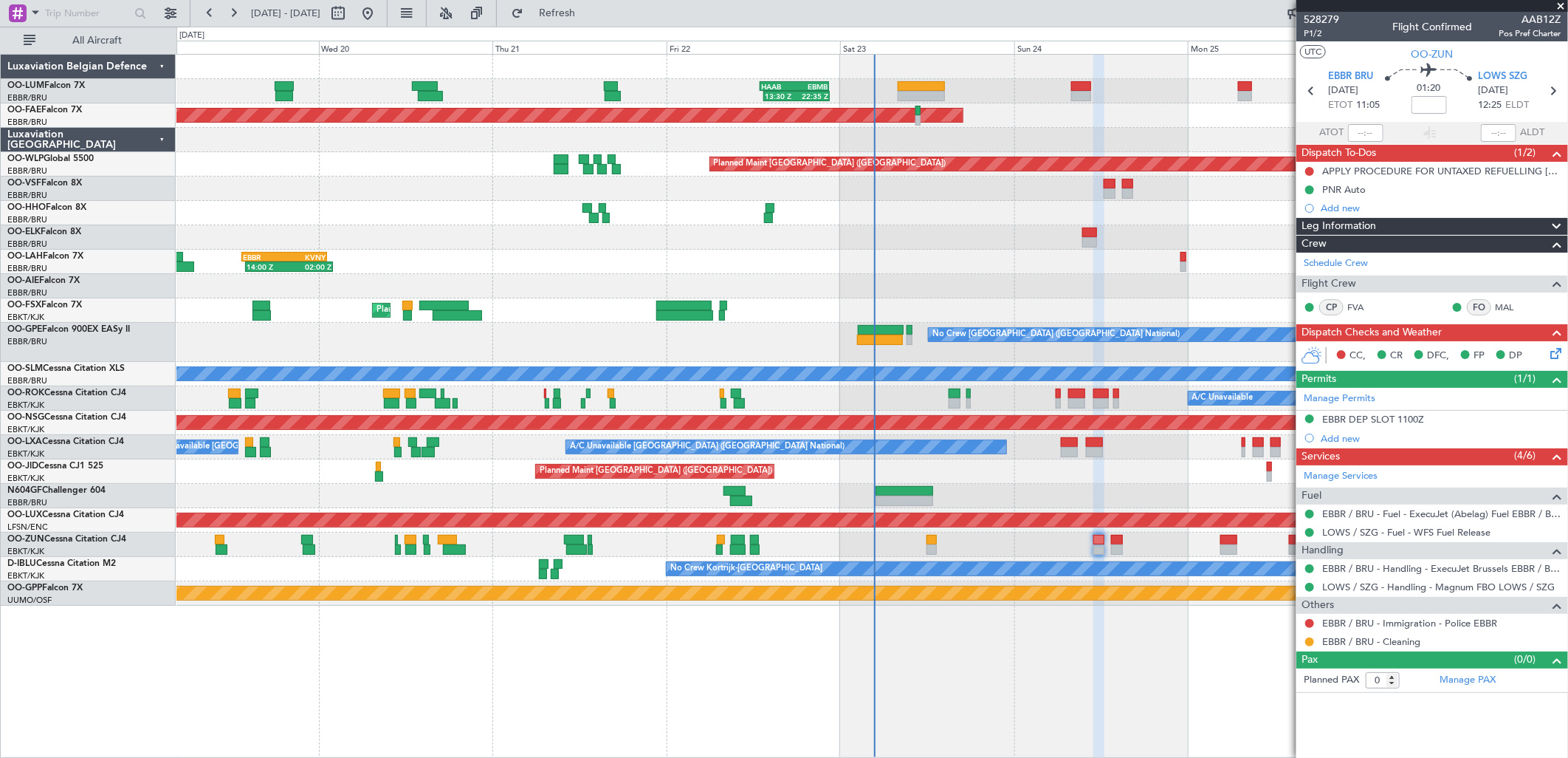
click at [1430, 100] on mat-tooltip-component "Flight Time" at bounding box center [1430, 115] width 68 height 39
click at [1439, 104] on input at bounding box center [1429, 104] width 35 height 18
type input "-00:15"
click at [593, 16] on button "Refresh" at bounding box center [549, 13] width 89 height 24
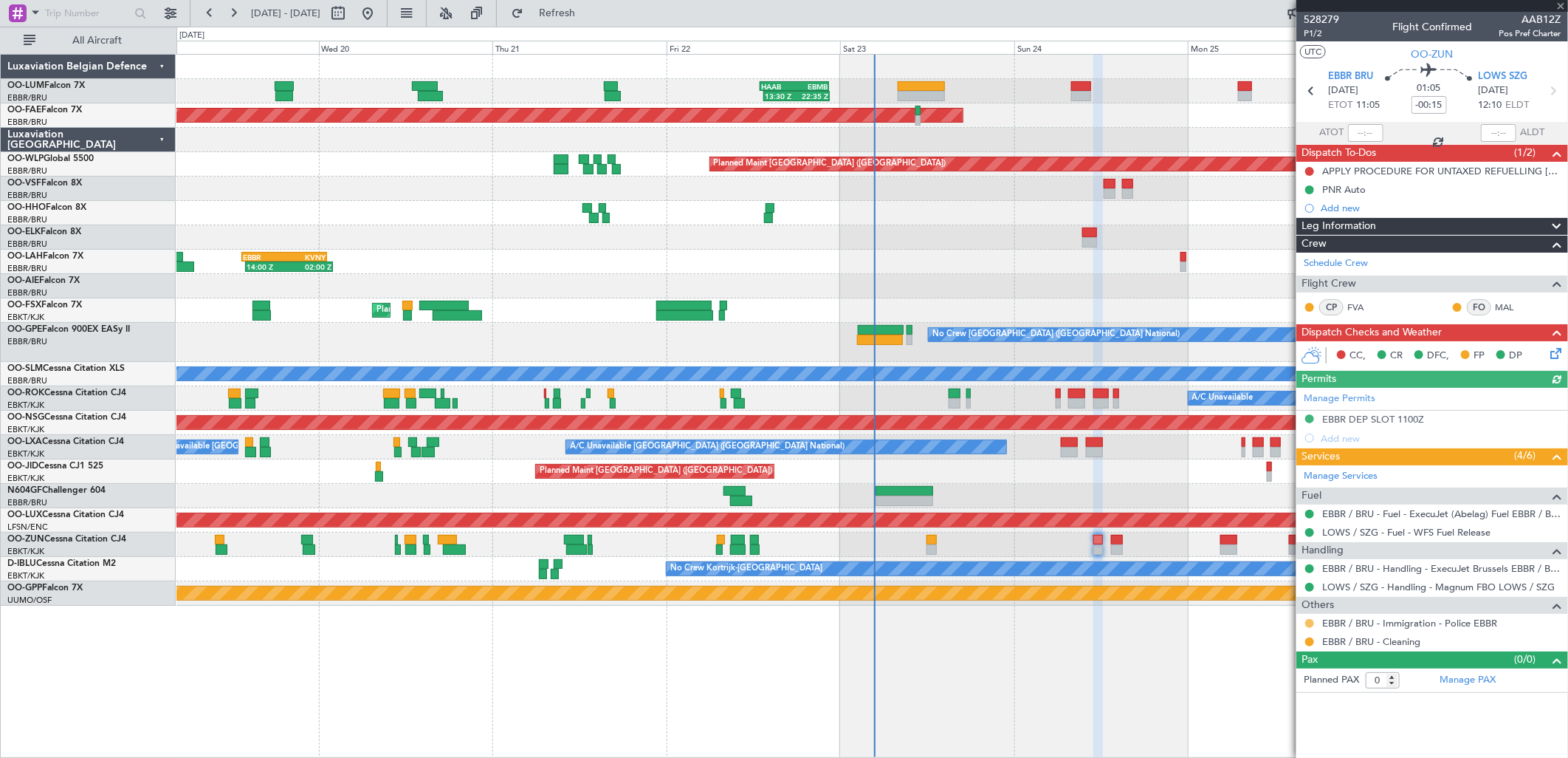
click at [1308, 623] on button at bounding box center [1309, 623] width 9 height 9
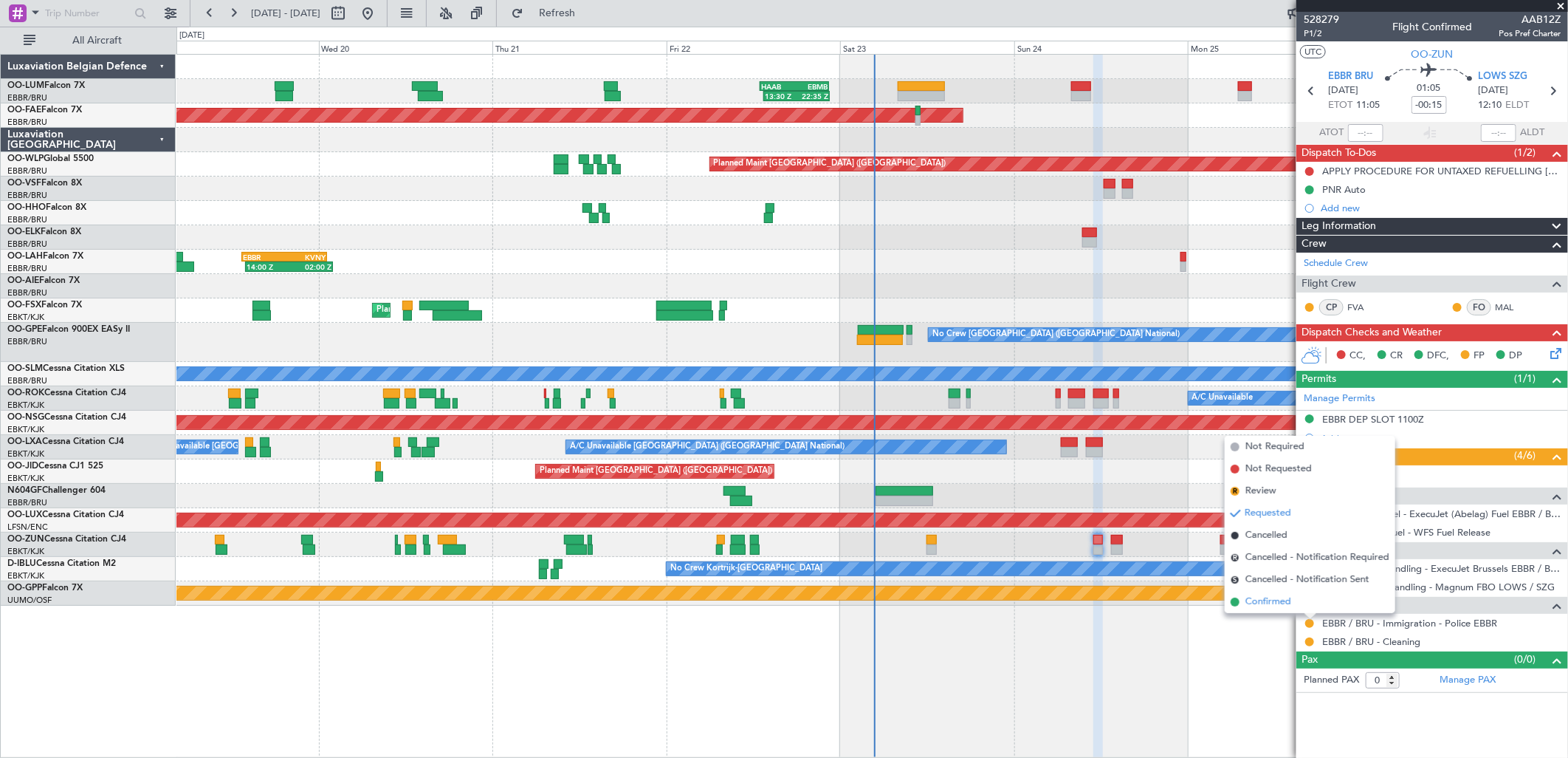
click at [1263, 601] on span "Confirmed" at bounding box center [1268, 601] width 45 height 15
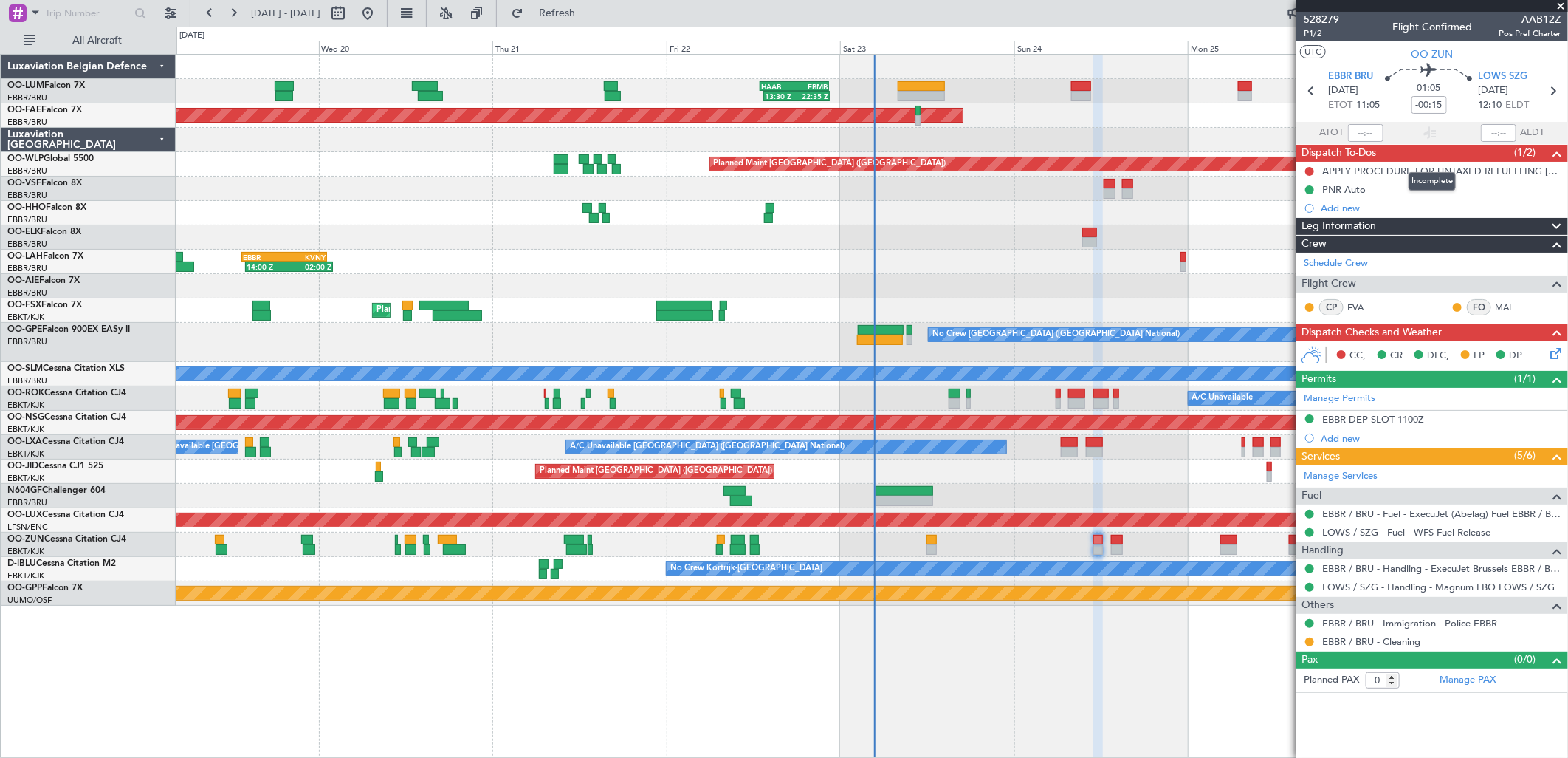
click at [1439, 166] on mat-tooltip-component "Incomplete" at bounding box center [1432, 181] width 68 height 39
click at [1413, 165] on div "APPLY PROCEDURE FOR UNTAXED REFUELLING AUSTRIA" at bounding box center [1436, 171] width 227 height 13
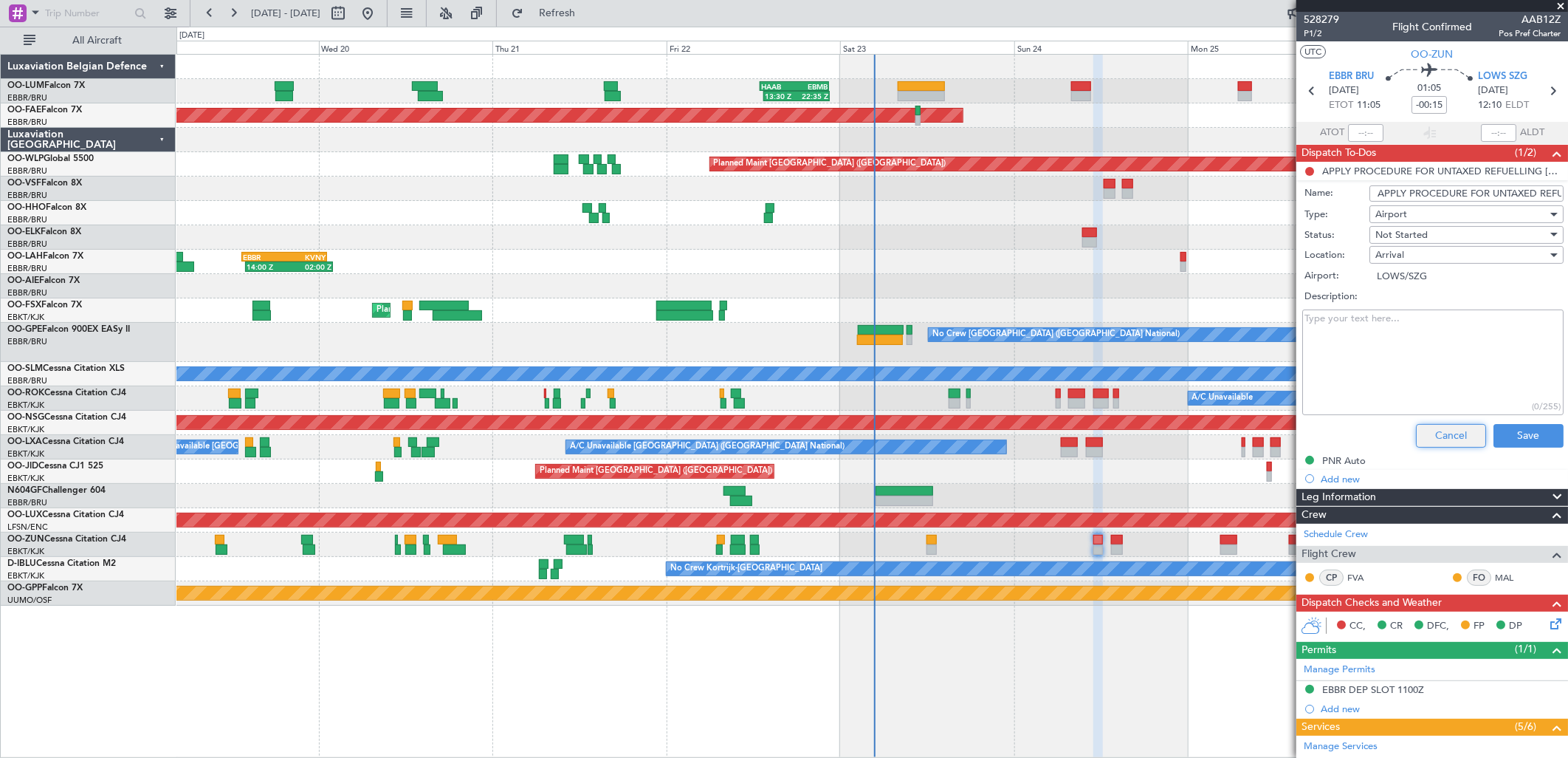
click at [1427, 436] on button "Cancel" at bounding box center [1451, 436] width 71 height 24
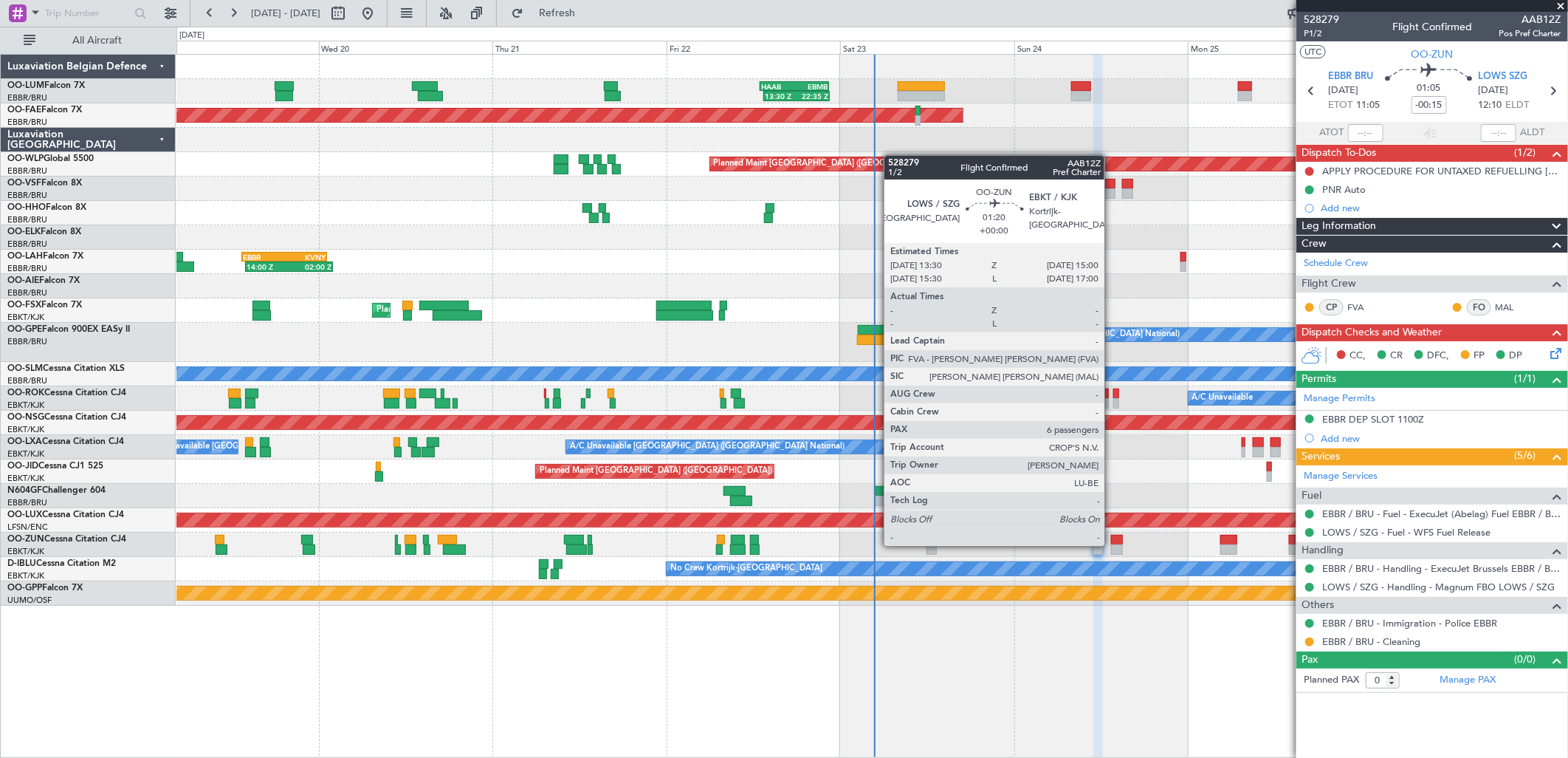
click at [1112, 544] on div at bounding box center [1117, 549] width 11 height 10
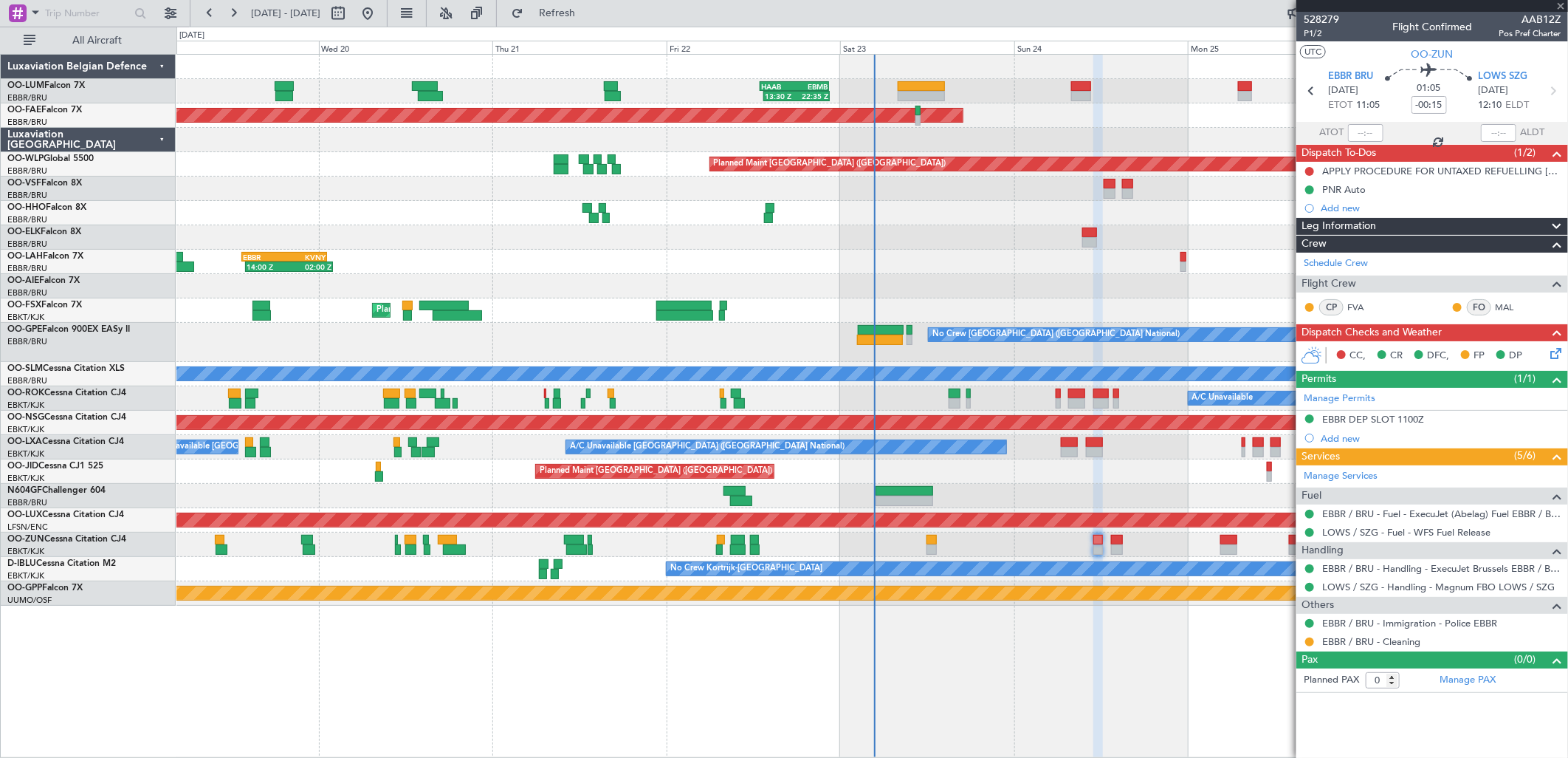
type input "6"
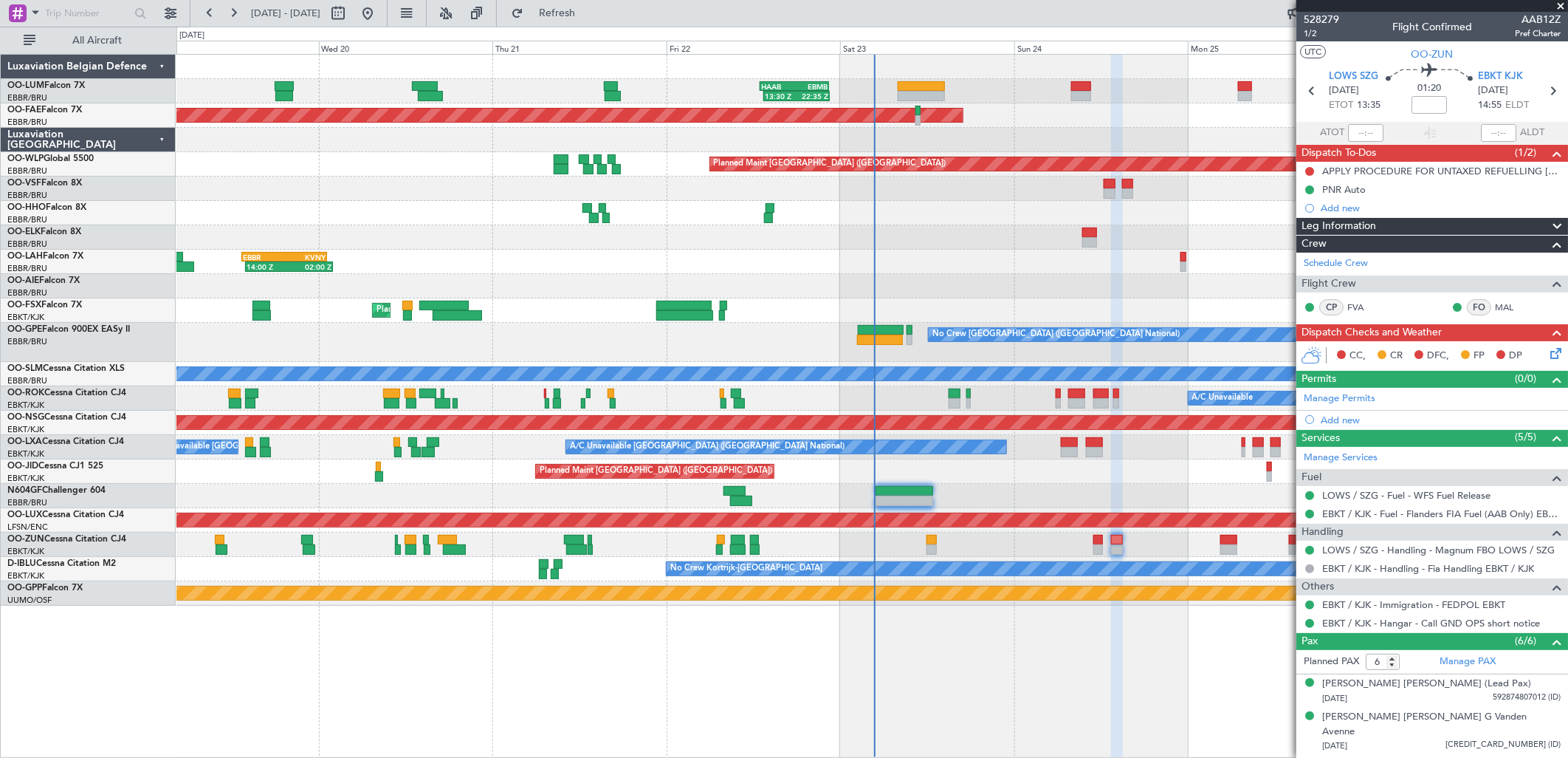
click at [1554, 356] on div "CC, CR DFC, FP DP" at bounding box center [1432, 356] width 272 height 30
click at [1548, 353] on icon at bounding box center [1553, 350] width 12 height 12
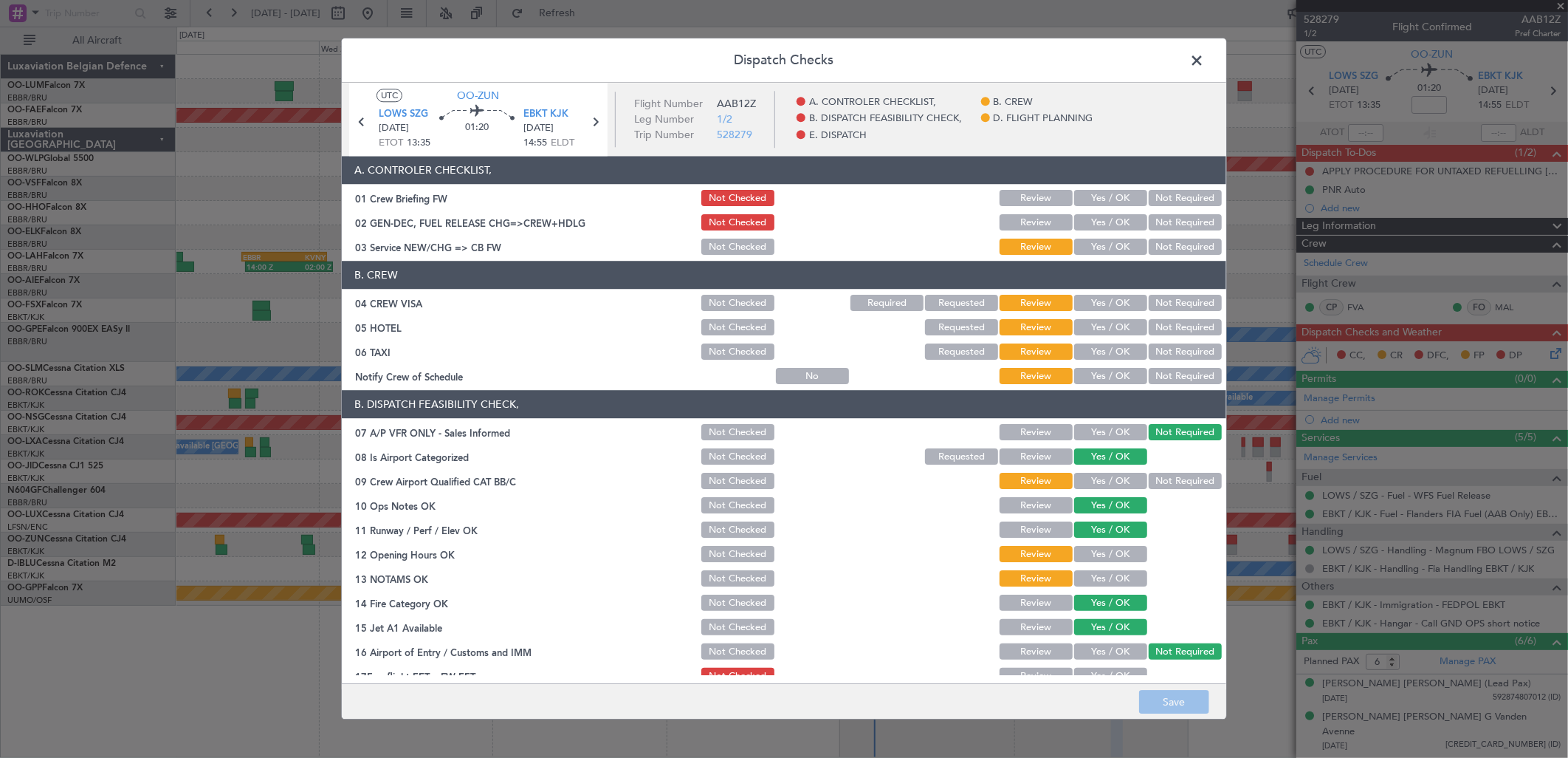
click at [1107, 234] on section "A. CONTROLER CHECKLIST, 01 Crew Briefing FW Not Checked Review Yes / OK Not Req…" at bounding box center [784, 207] width 885 height 101
click at [1116, 246] on button "Yes / OK" at bounding box center [1110, 247] width 73 height 16
click at [1182, 289] on section "B. CREW 04 CREW VISA Not Checked Required Requested Review Yes / OK Not Require…" at bounding box center [784, 325] width 885 height 125
click at [1182, 298] on div "Not Required" at bounding box center [1183, 303] width 74 height 20
click at [1182, 300] on button "Not Required" at bounding box center [1185, 303] width 73 height 16
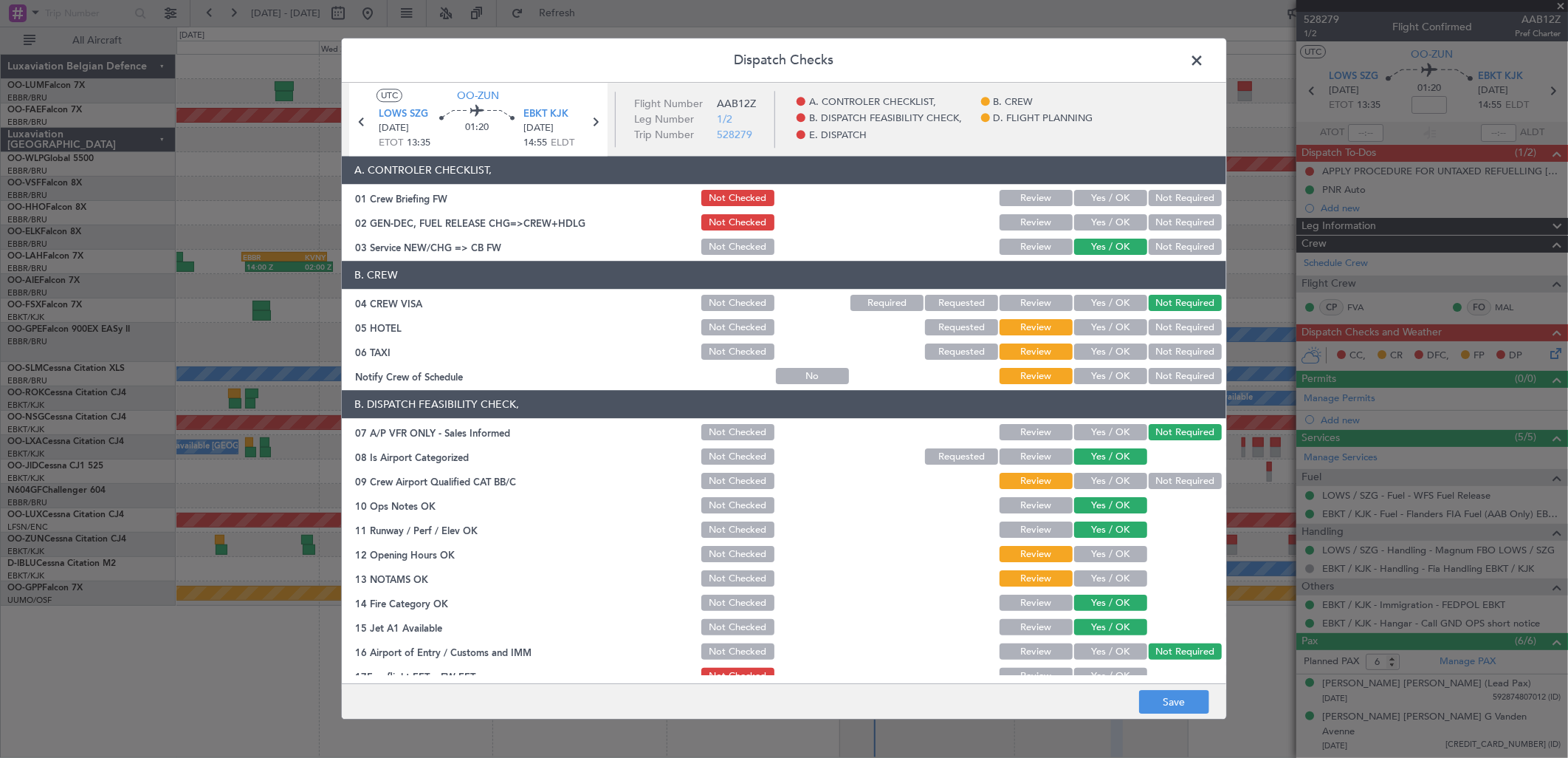
drag, startPoint x: 1183, startPoint y: 318, endPoint x: 1180, endPoint y: 335, distance: 17.3
click at [1183, 321] on div "Not Required" at bounding box center [1183, 328] width 74 height 20
click at [1180, 335] on button "Not Required" at bounding box center [1185, 328] width 73 height 16
drag, startPoint x: 1160, startPoint y: 348, endPoint x: 1160, endPoint y: 361, distance: 13.0
click at [1160, 349] on button "Not Required" at bounding box center [1185, 352] width 73 height 16
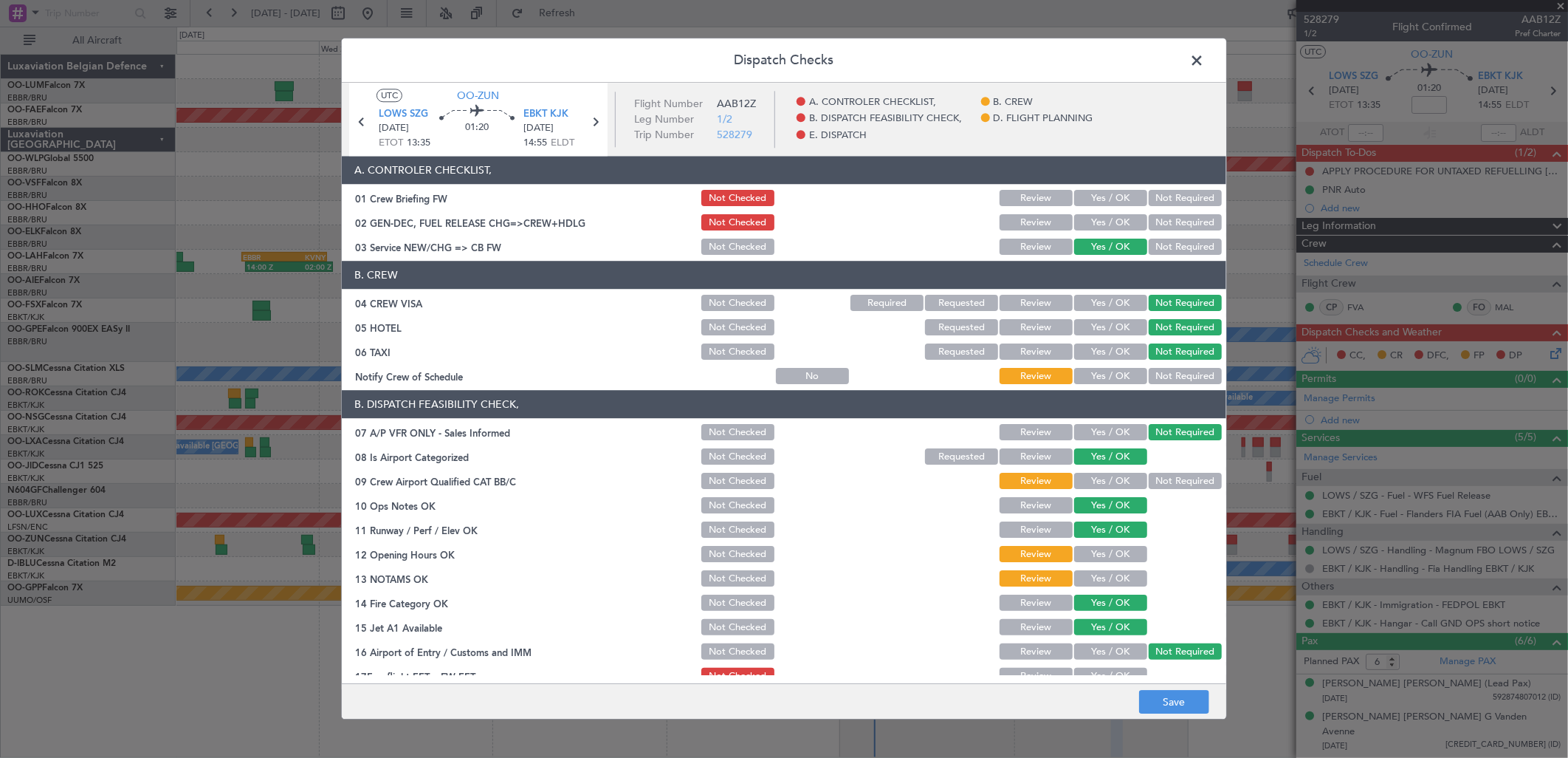
drag, startPoint x: 1105, startPoint y: 371, endPoint x: 1119, endPoint y: 421, distance: 51.9
click at [1105, 377] on button "Yes / OK" at bounding box center [1110, 376] width 73 height 16
click at [1098, 474] on button "Yes / OK" at bounding box center [1110, 481] width 73 height 16
click at [1097, 556] on button "Yes / OK" at bounding box center [1110, 554] width 73 height 16
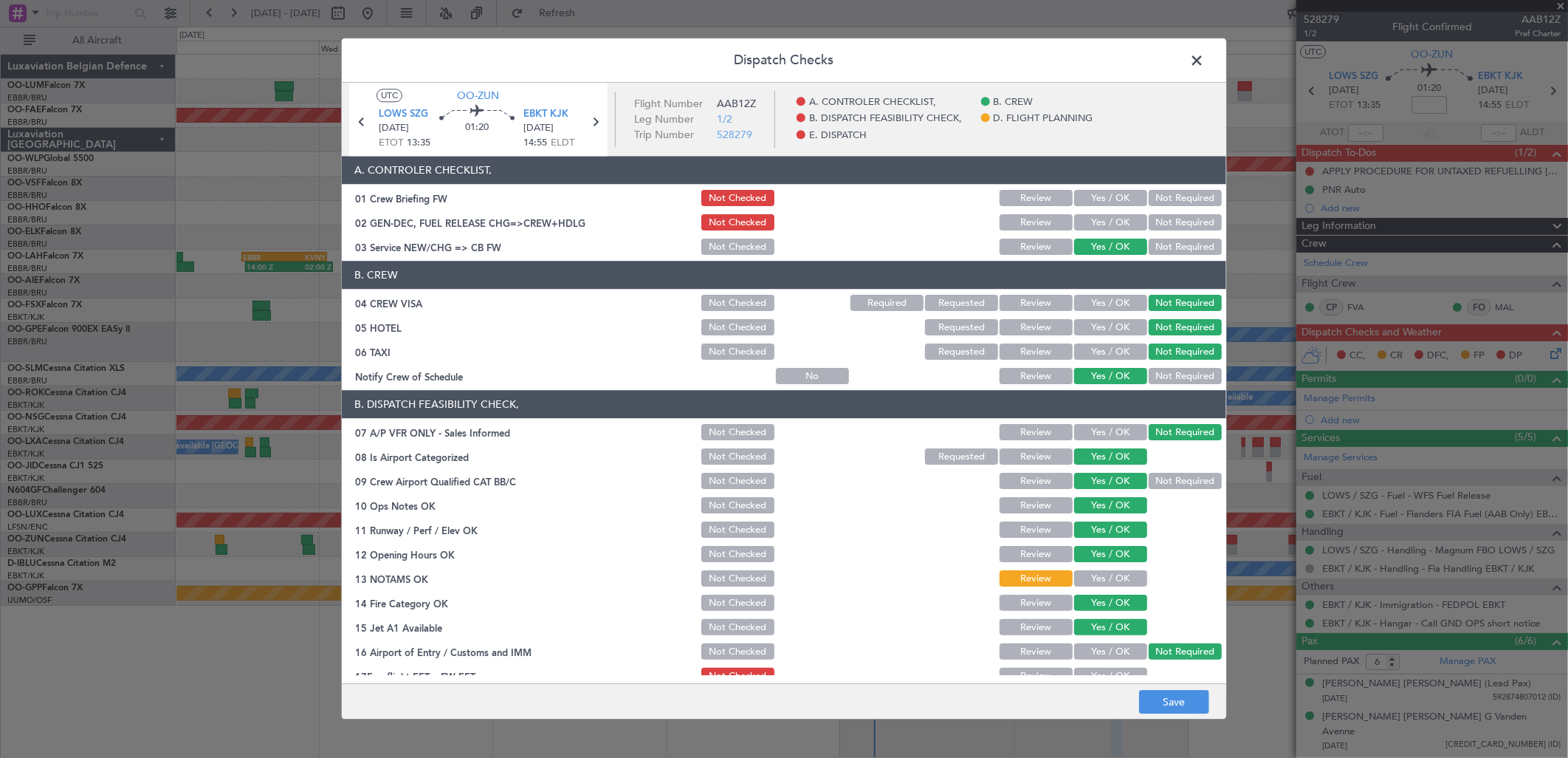
click at [1092, 579] on button "Yes / OK" at bounding box center [1110, 578] width 73 height 16
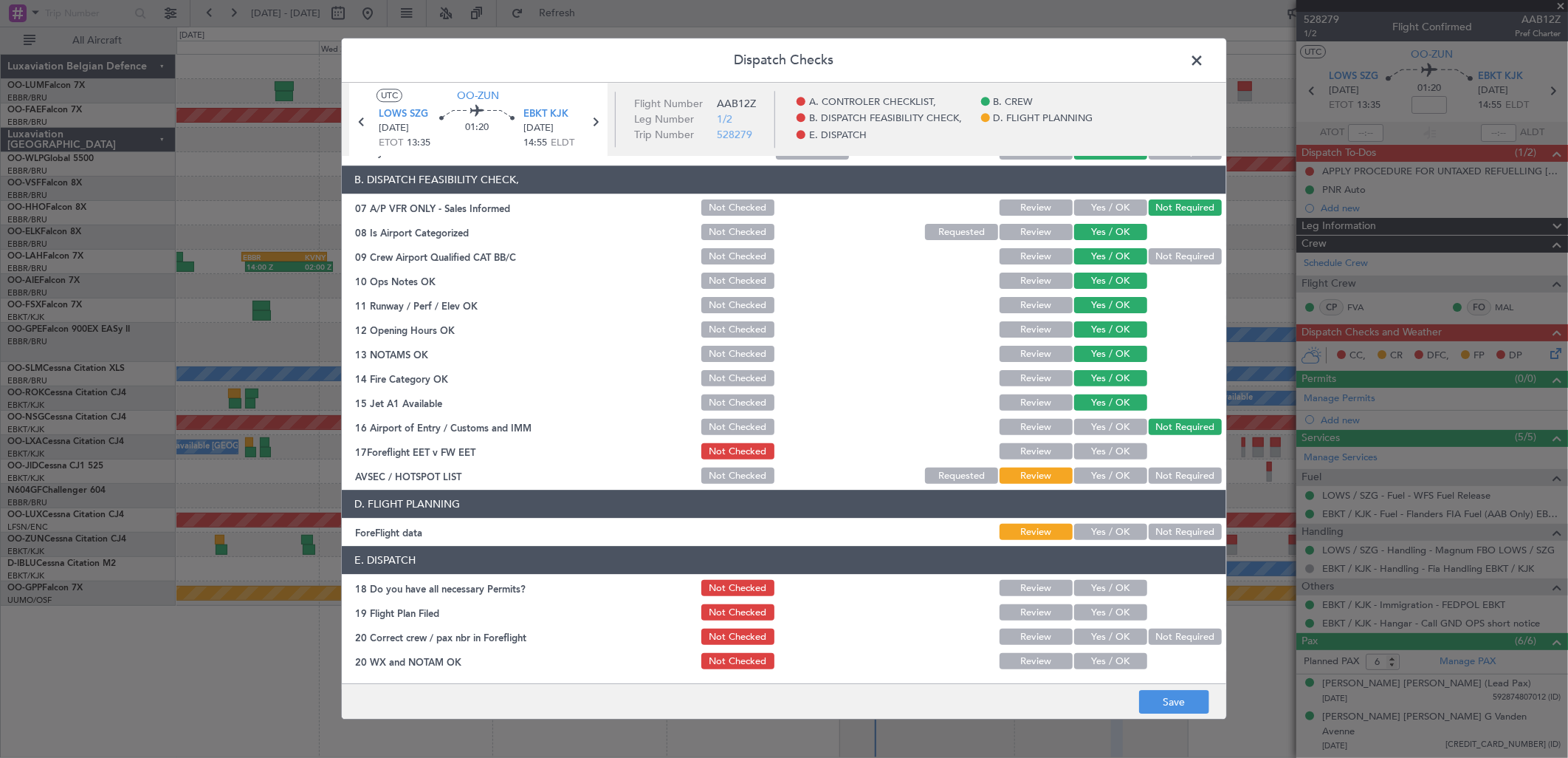
click at [1097, 470] on button "Yes / OK" at bounding box center [1110, 476] width 73 height 16
drag, startPoint x: 1165, startPoint y: 471, endPoint x: 1139, endPoint y: 462, distance: 27.5
click at [1165, 473] on button "Not Required" at bounding box center [1185, 476] width 73 height 16
click at [1106, 449] on button "Yes / OK" at bounding box center [1110, 452] width 73 height 16
click at [1172, 528] on button "Not Required" at bounding box center [1185, 532] width 73 height 16
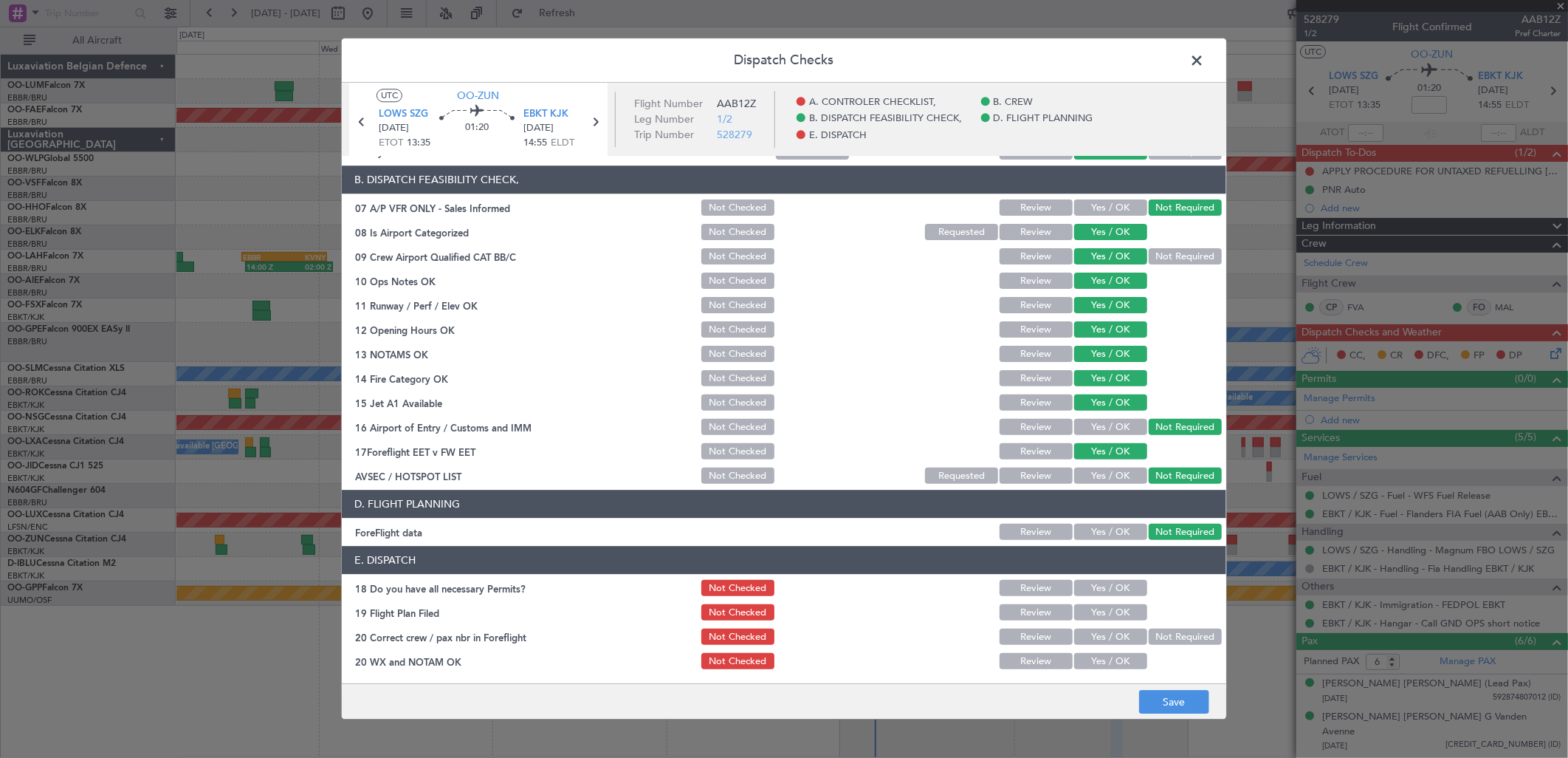
click at [1172, 668] on div at bounding box center [1183, 662] width 74 height 20
click at [1180, 681] on main "UTC OO-ZUN LOWS SZG 24/08/2025 ETOT 13:35 01:20 EBKT KJK 24/08/2025 14:55 ELDT …" at bounding box center [784, 386] width 885 height 607
click at [1182, 691] on button "Save" at bounding box center [1175, 702] width 71 height 24
click at [1204, 56] on span at bounding box center [1204, 64] width 0 height 30
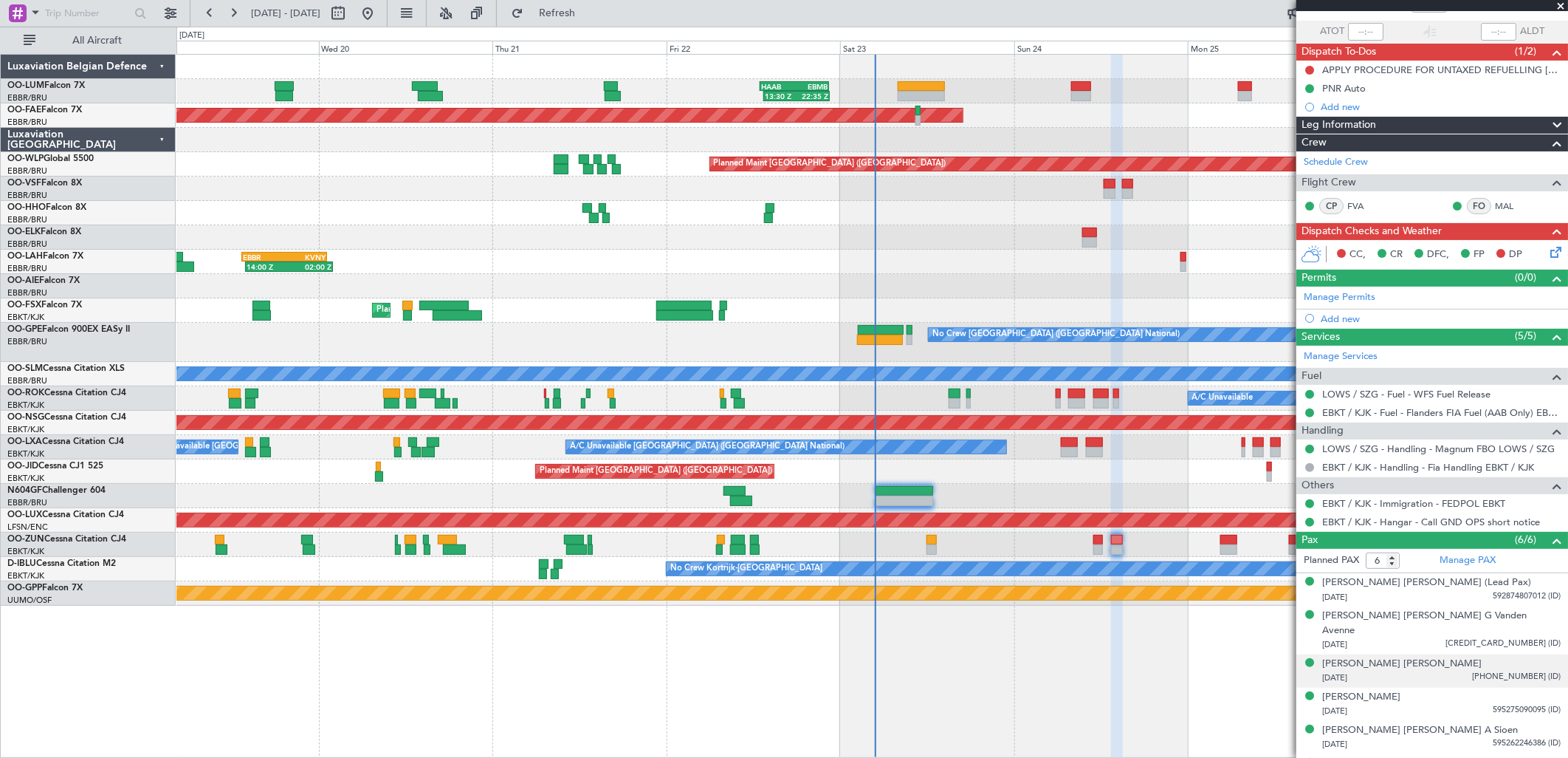
scroll to position [115, 0]
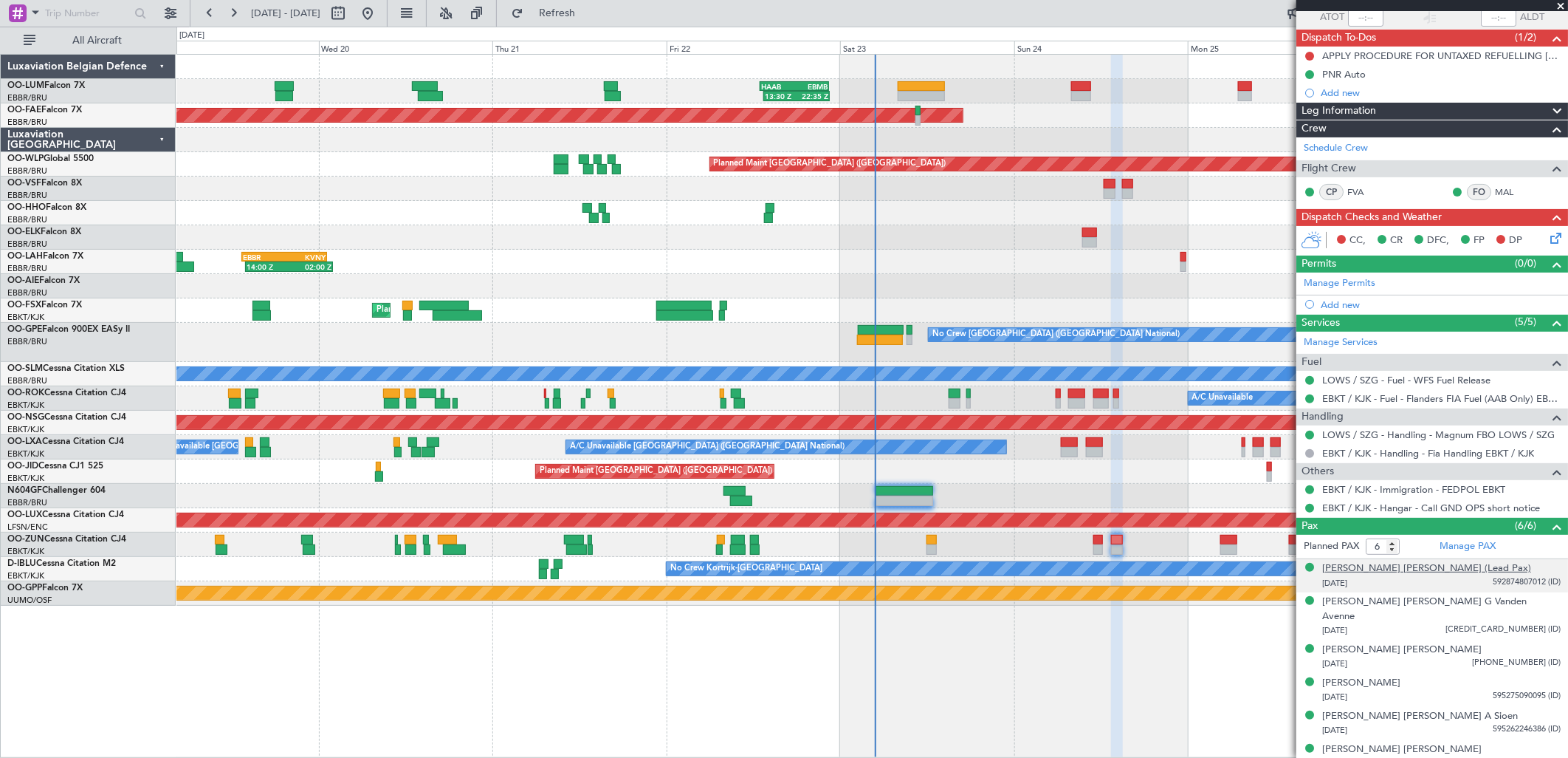
click at [1406, 563] on div "Michel Lucien A. Delbaere (Lead Pax)" at bounding box center [1426, 568] width 209 height 15
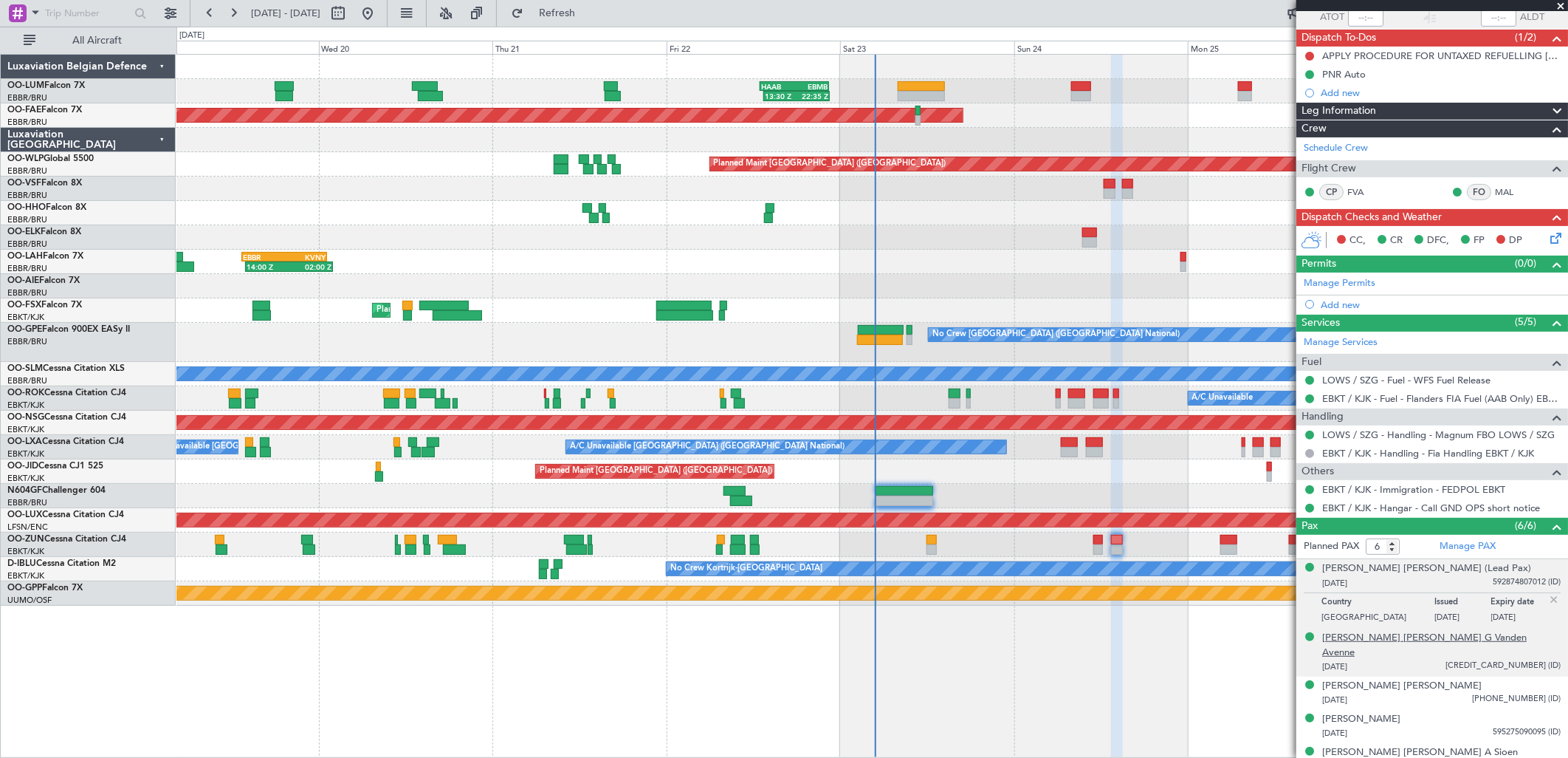
scroll to position [151, 0]
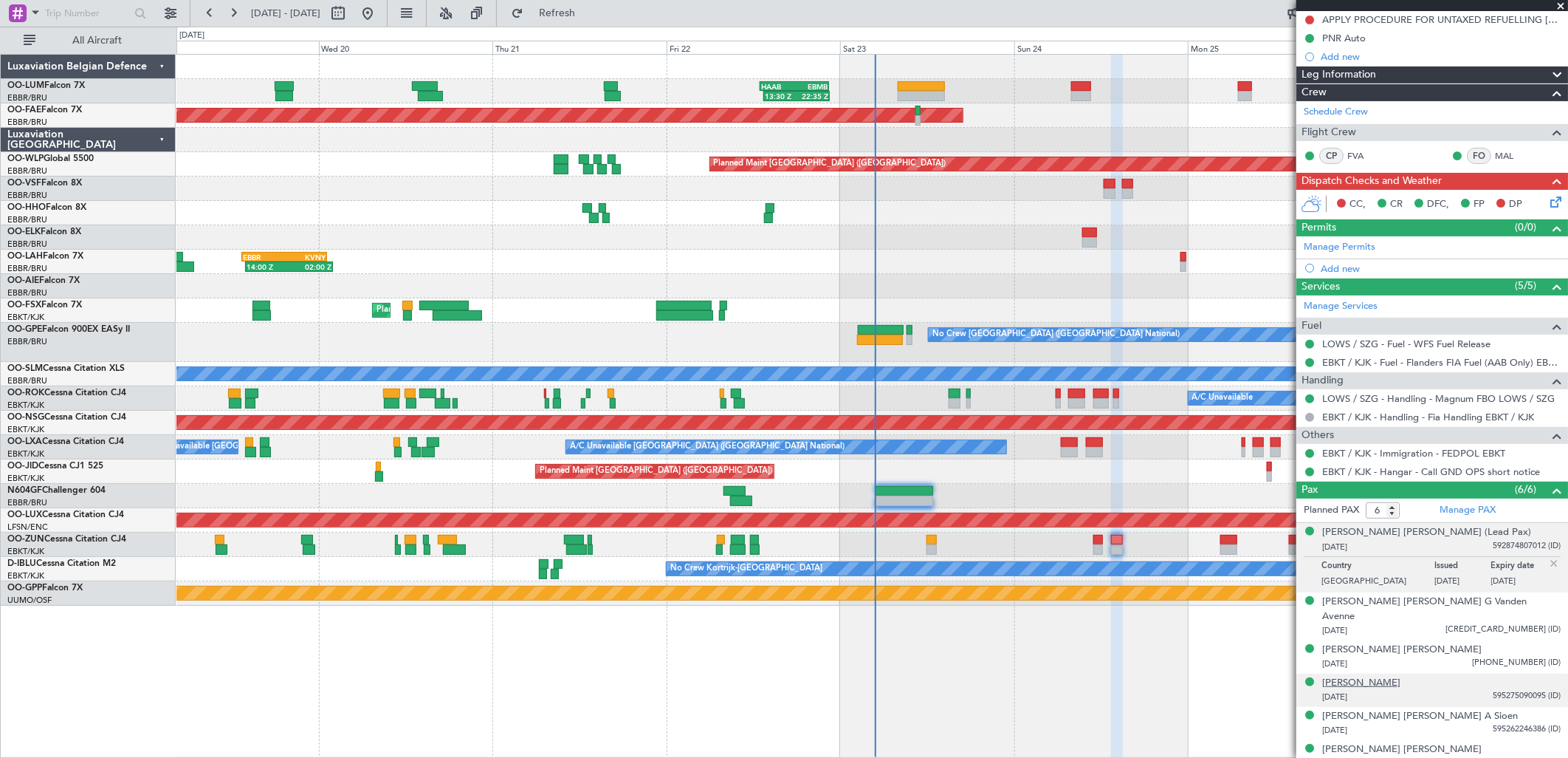
click at [1375, 676] on div "Marnix Galle" at bounding box center [1361, 683] width 78 height 15
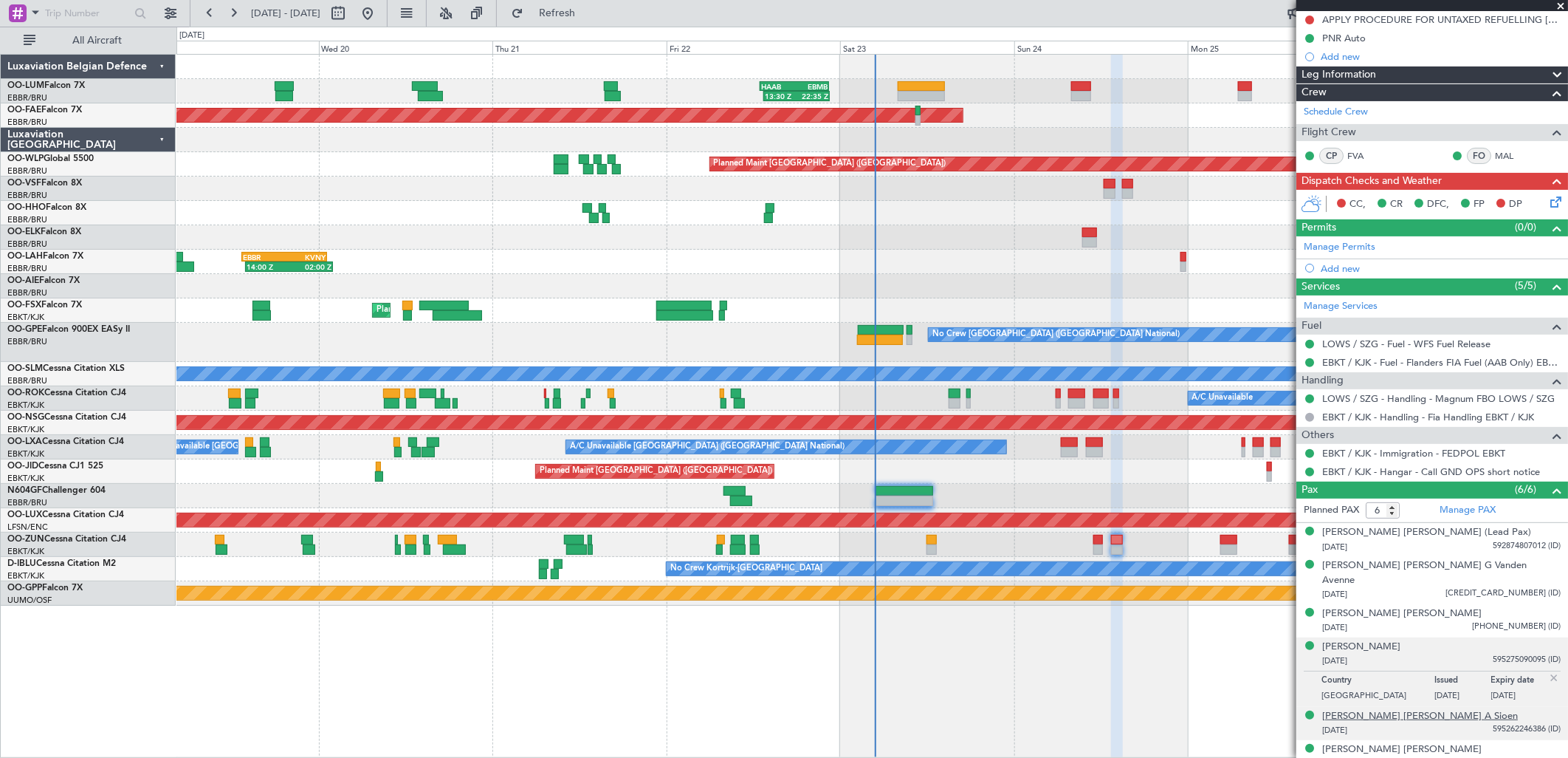
click at [1414, 709] on div "[PERSON_NAME] [PERSON_NAME] A Sioen" at bounding box center [1420, 716] width 196 height 15
click at [1410, 742] on div "[PERSON_NAME] [PERSON_NAME]" at bounding box center [1402, 749] width 160 height 15
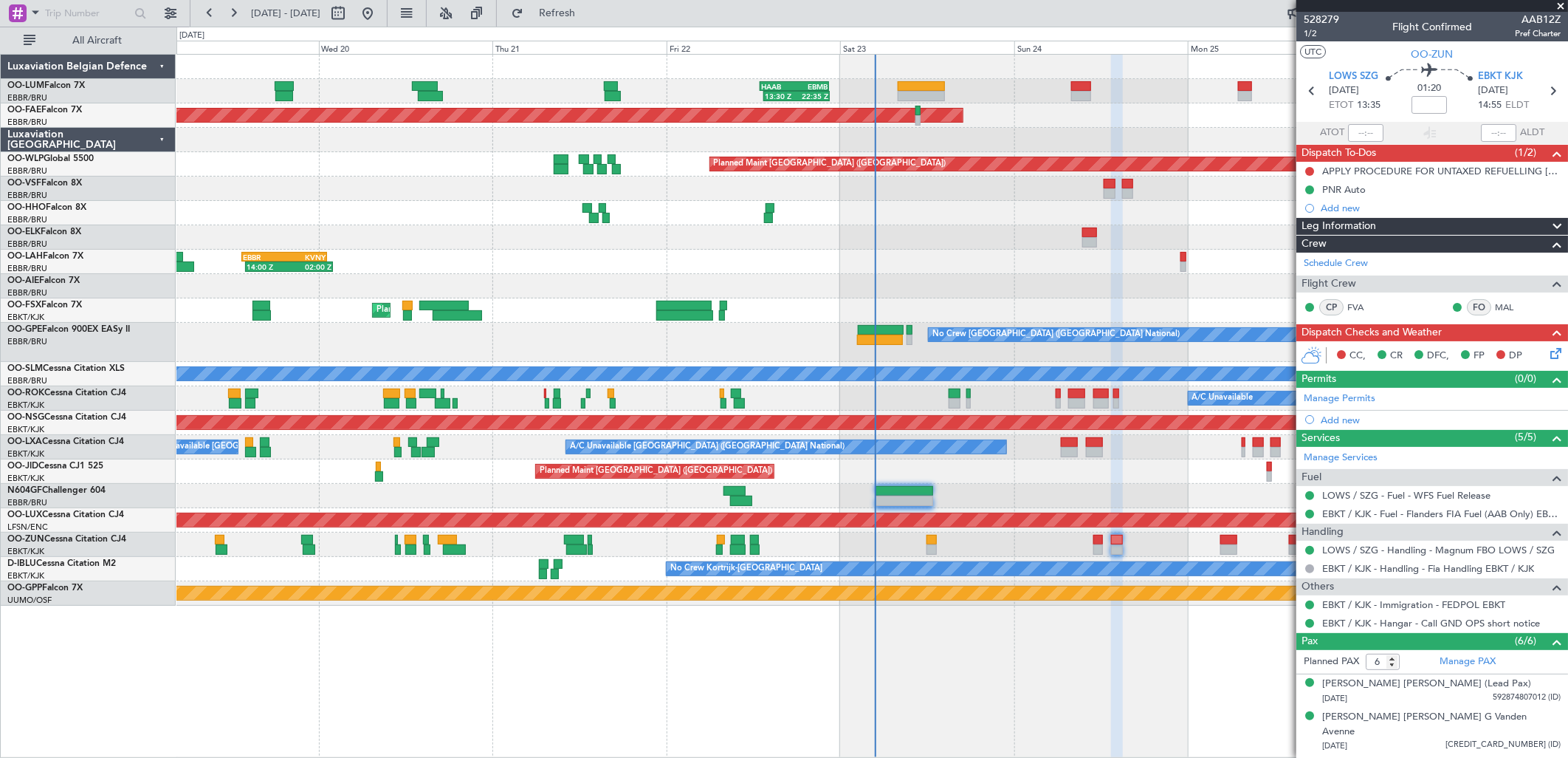
click at [1548, 351] on icon at bounding box center [1553, 350] width 12 height 12
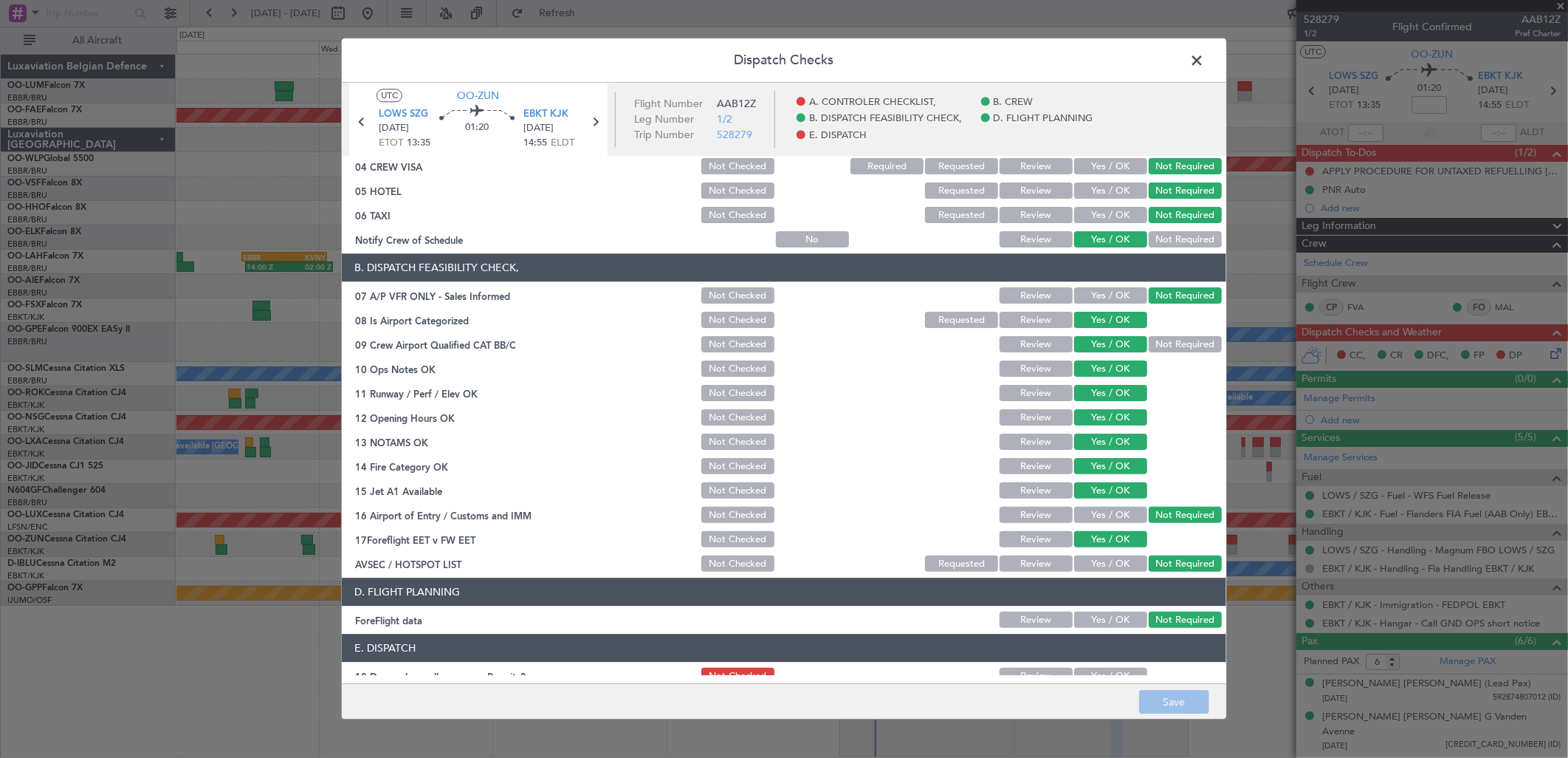
scroll to position [224, 0]
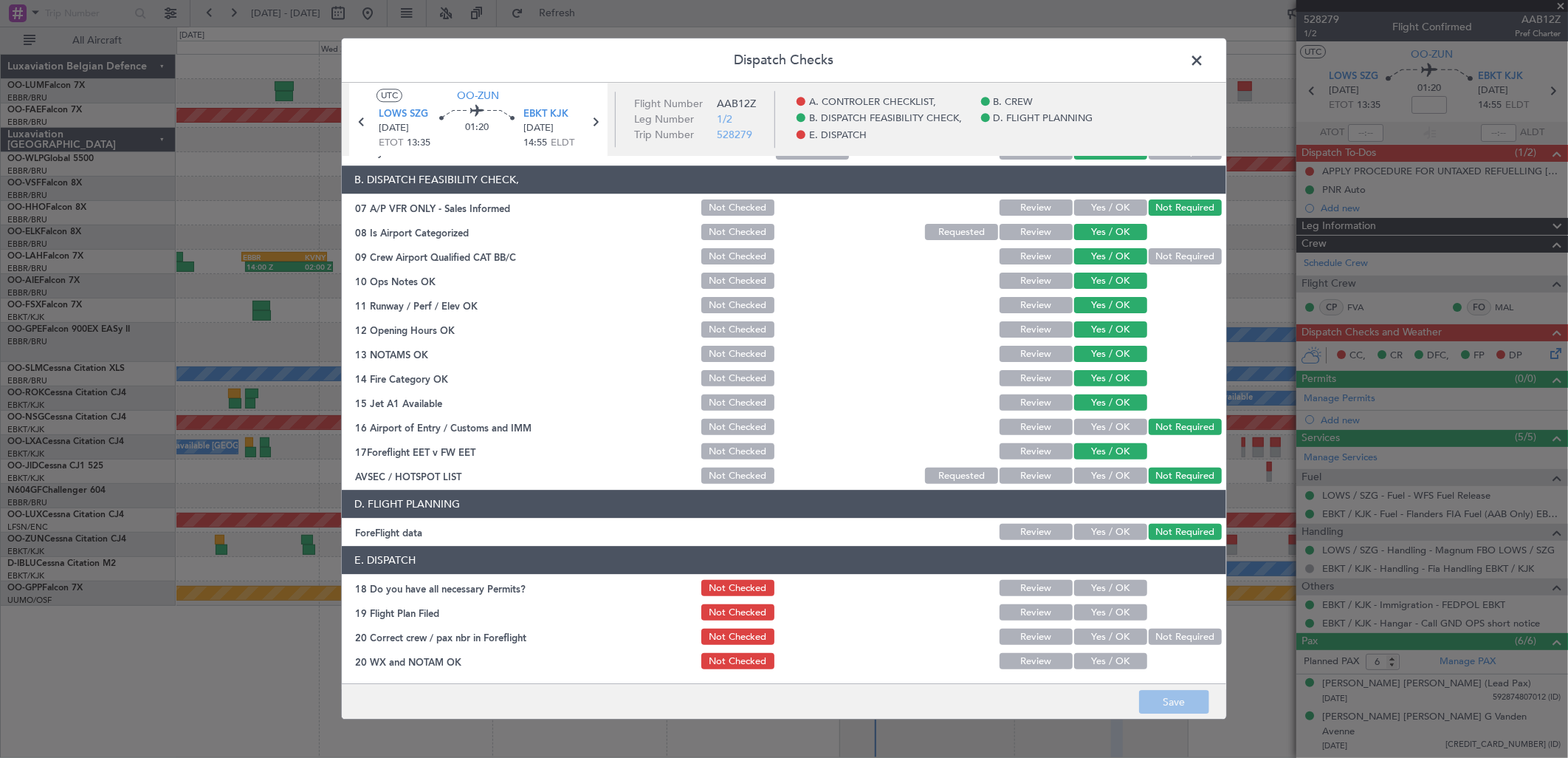
click at [1115, 659] on button "Yes / OK" at bounding box center [1110, 662] width 73 height 16
click at [1098, 638] on button "Yes / OK" at bounding box center [1110, 637] width 73 height 16
click at [1083, 582] on button "Yes / OK" at bounding box center [1110, 589] width 73 height 16
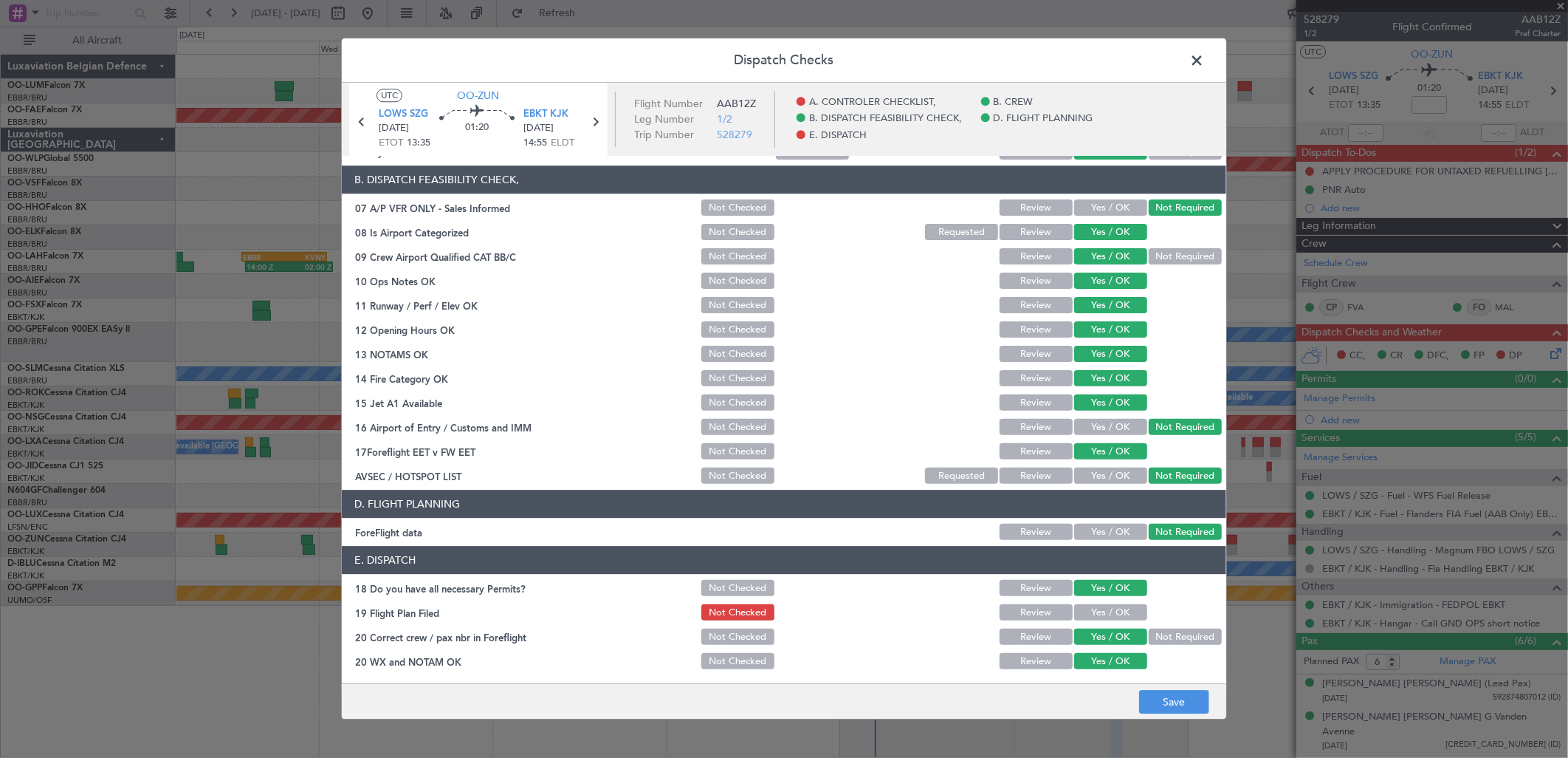
click at [1089, 610] on button "Yes / OK" at bounding box center [1110, 613] width 73 height 16
click at [1160, 696] on button "Save" at bounding box center [1175, 702] width 71 height 24
click at [1204, 56] on span at bounding box center [1204, 64] width 0 height 30
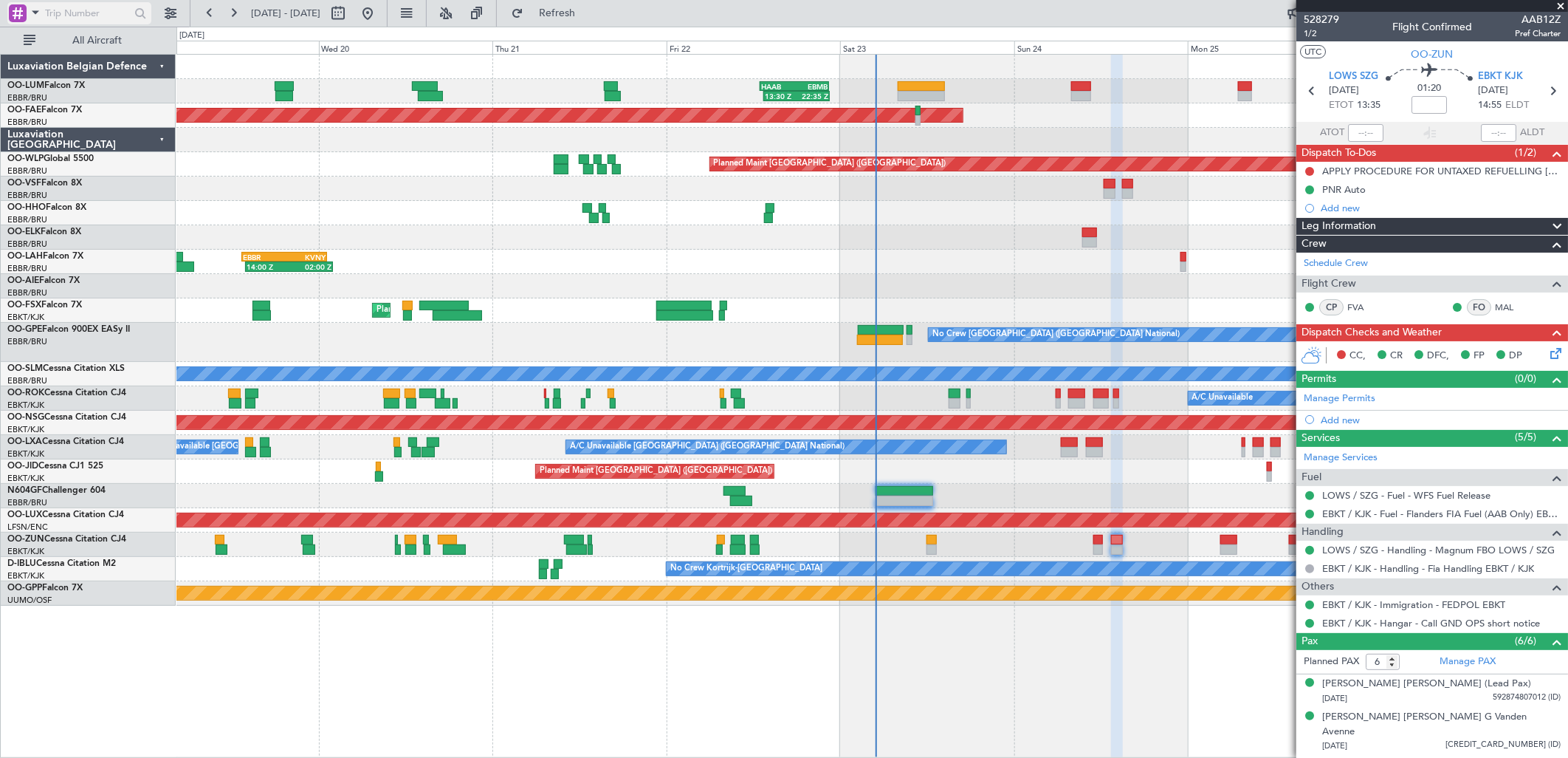
click at [24, 2] on div at bounding box center [79, 13] width 144 height 22
click at [30, 8] on span at bounding box center [35, 13] width 18 height 19
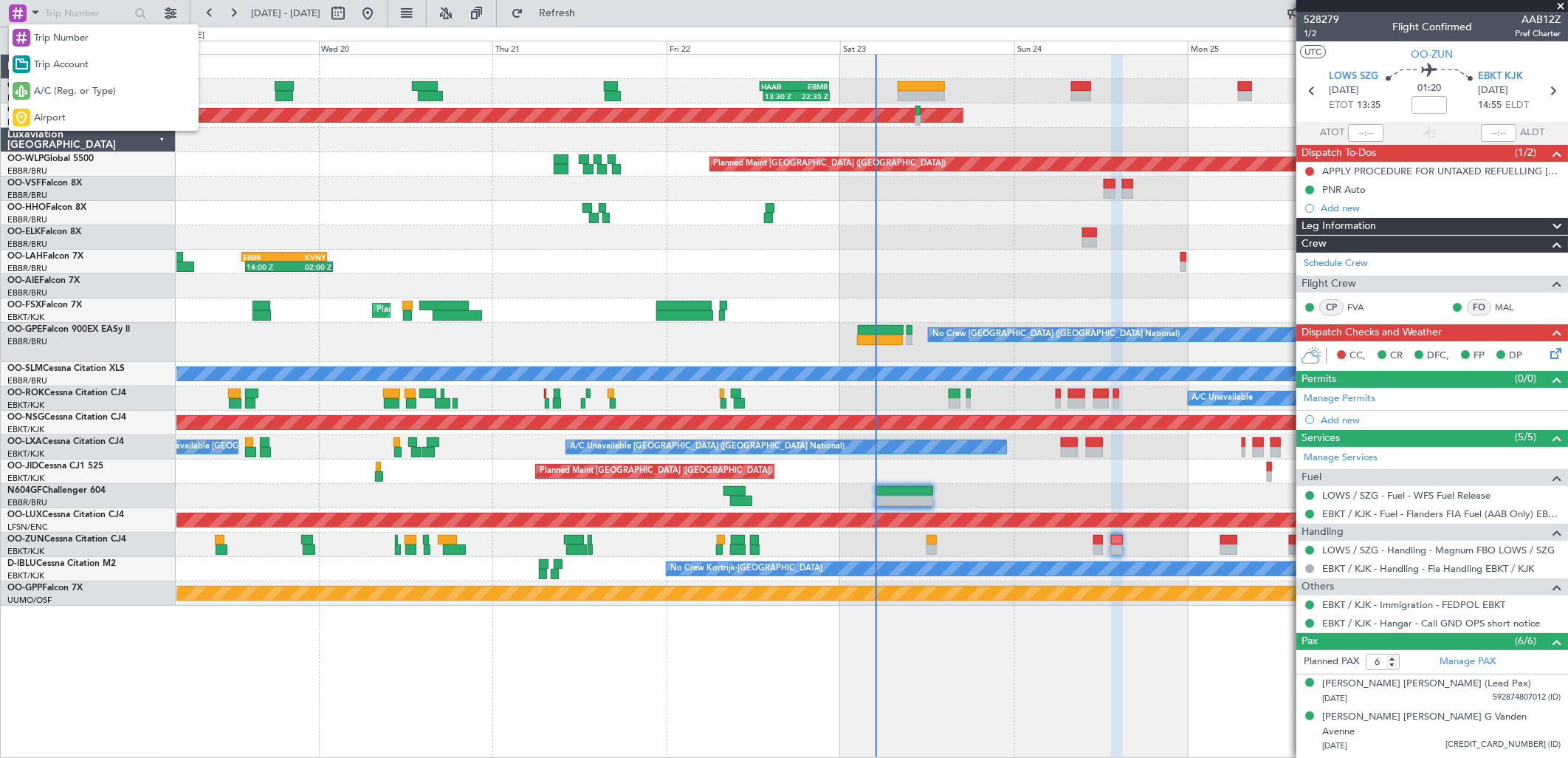
click at [65, 15] on div at bounding box center [784, 379] width 1568 height 758
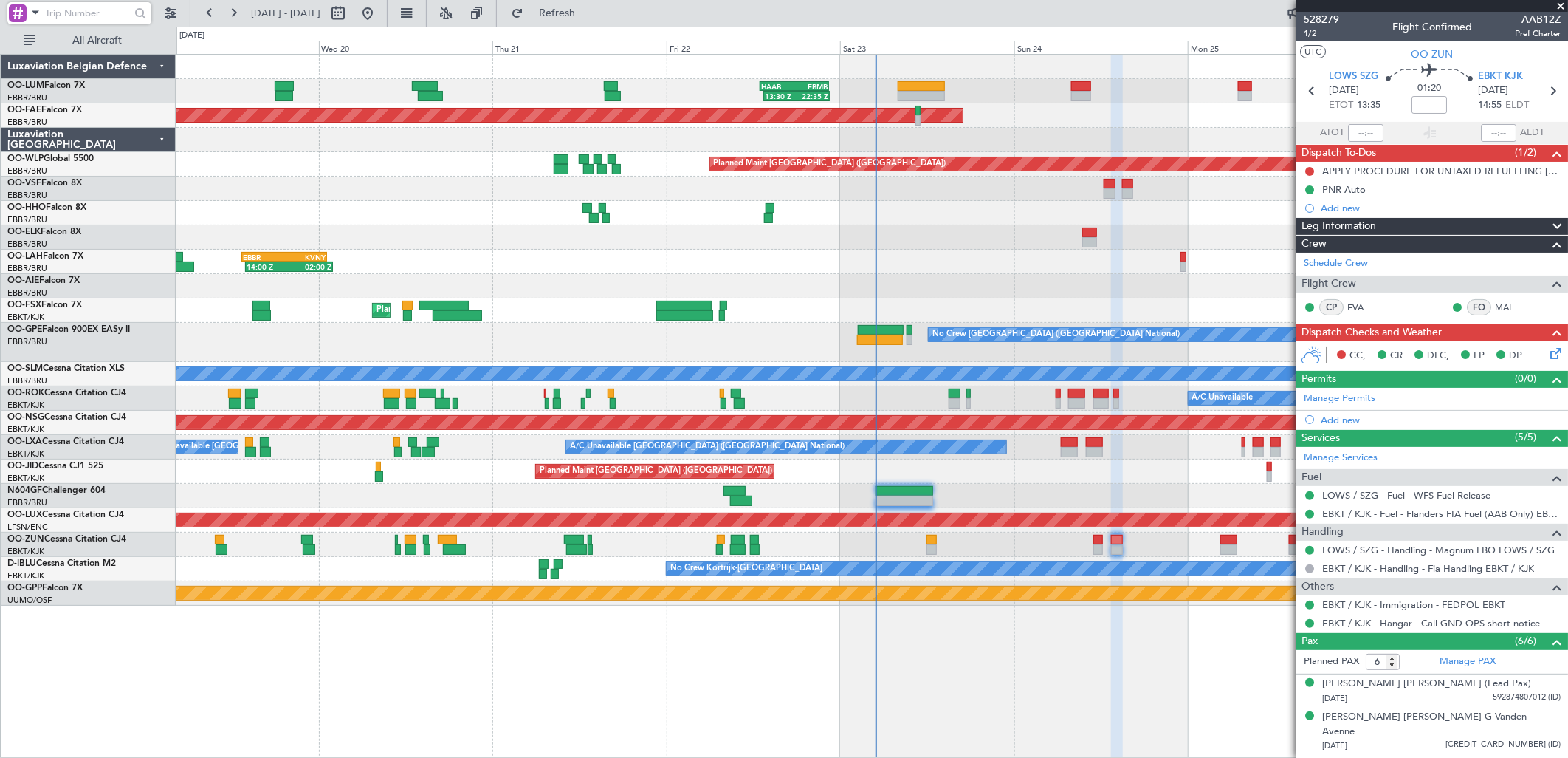
click at [67, 15] on input "text" at bounding box center [87, 13] width 85 height 22
type input "lo"
click at [38, 13] on span at bounding box center [35, 13] width 18 height 19
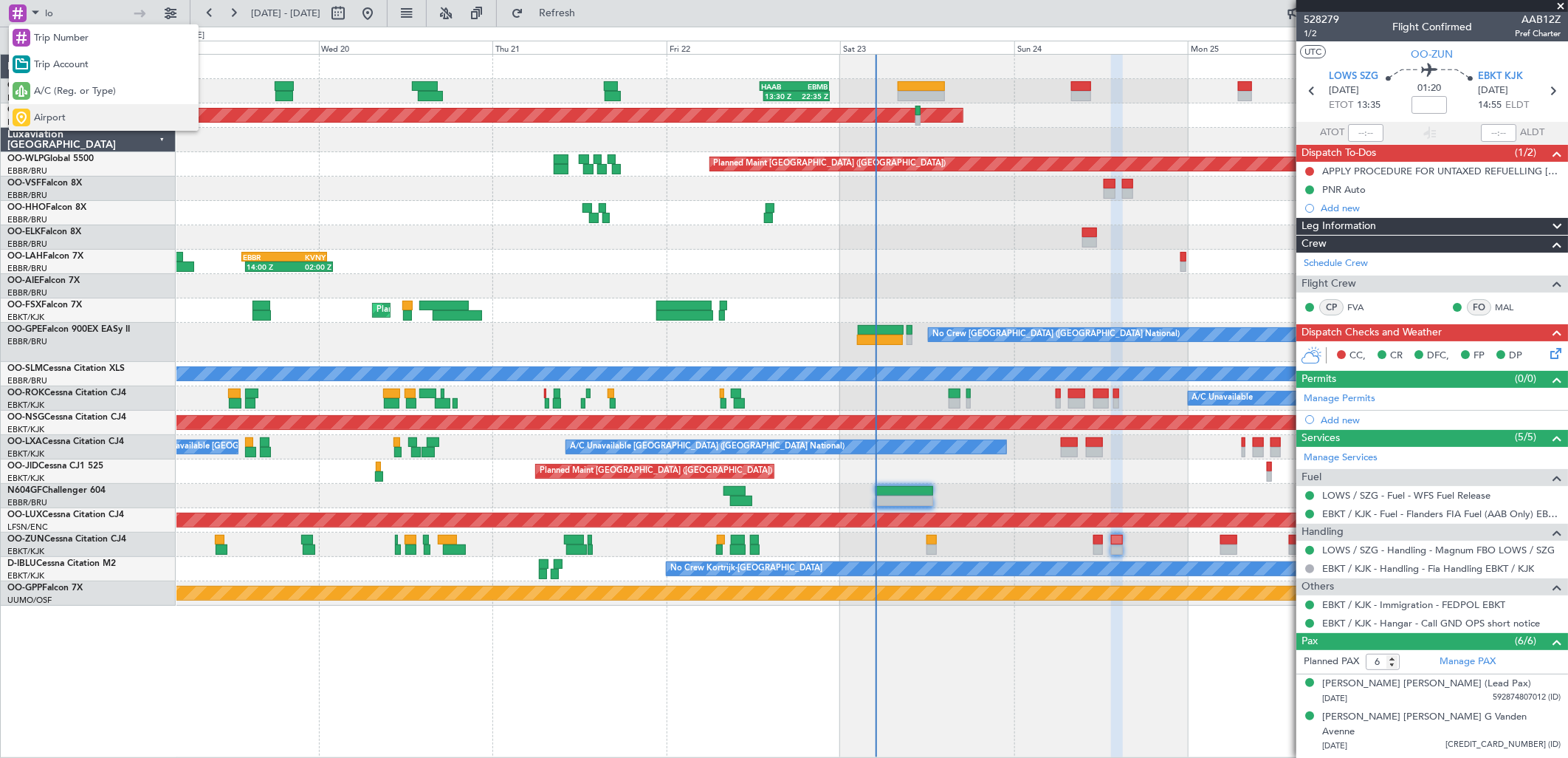
click at [55, 121] on span "Airport" at bounding box center [49, 118] width 32 height 15
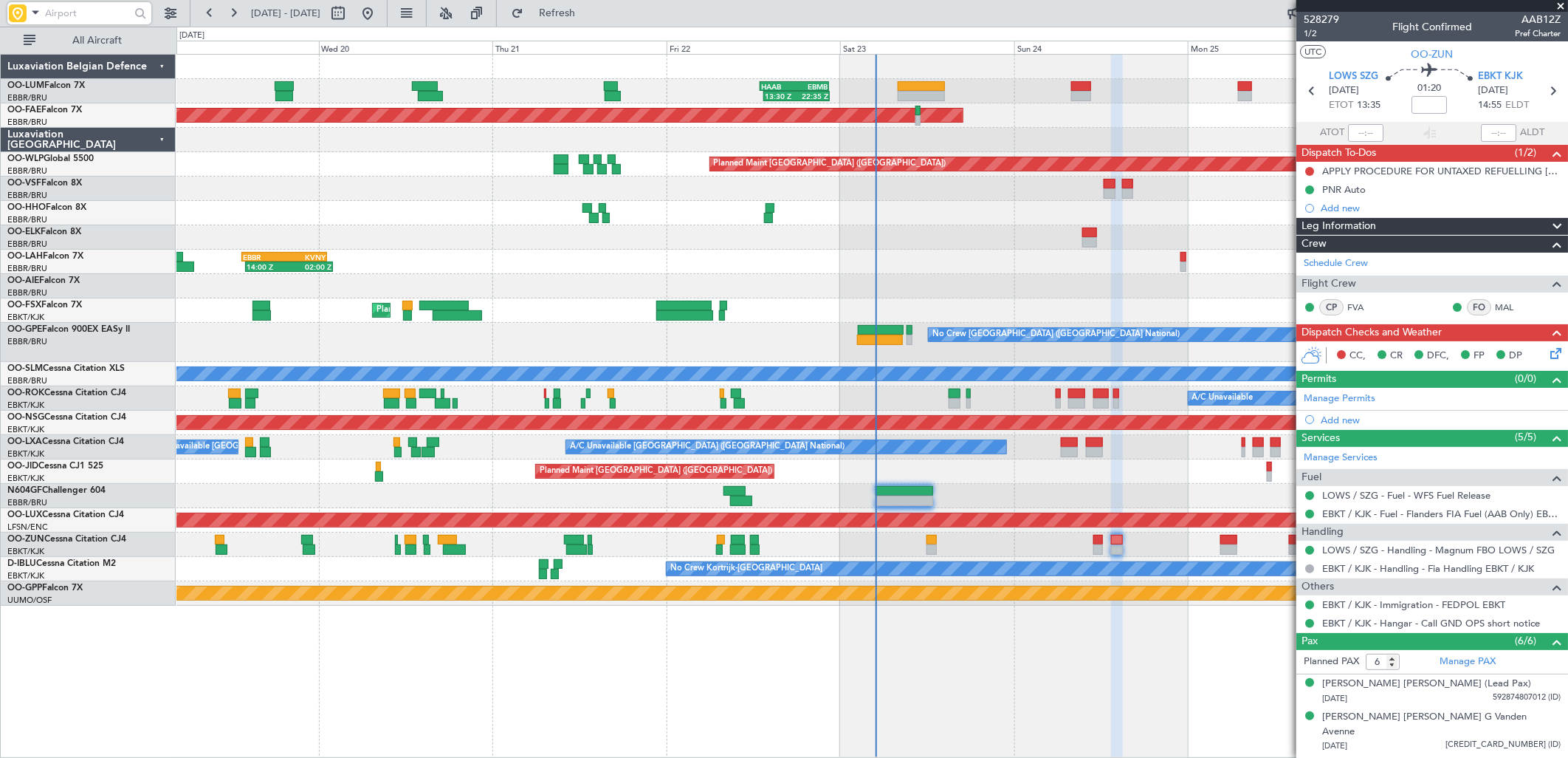
click at [69, 13] on input "text" at bounding box center [87, 13] width 85 height 22
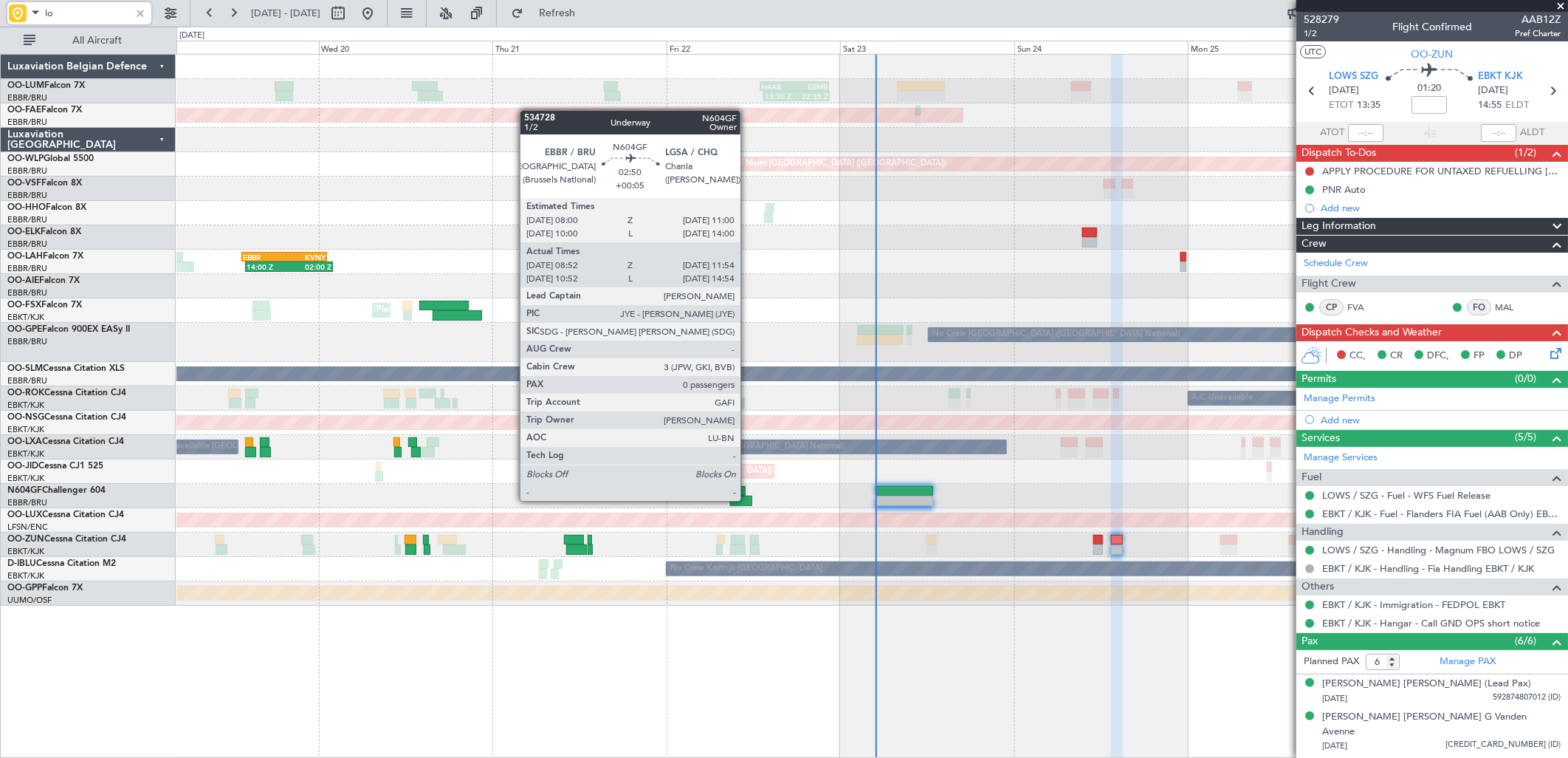
type input "low"
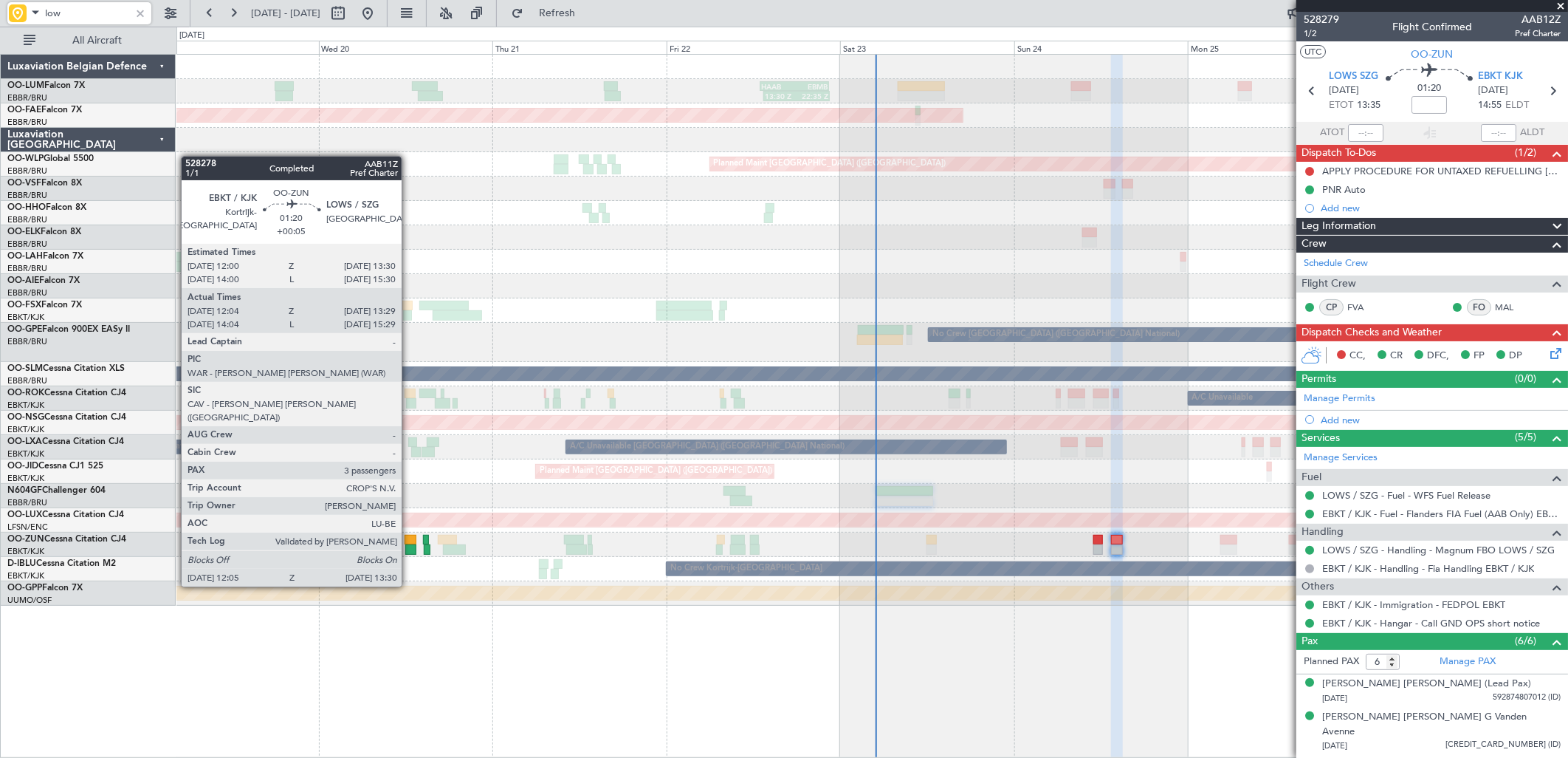
click at [409, 545] on div at bounding box center [410, 549] width 10 height 10
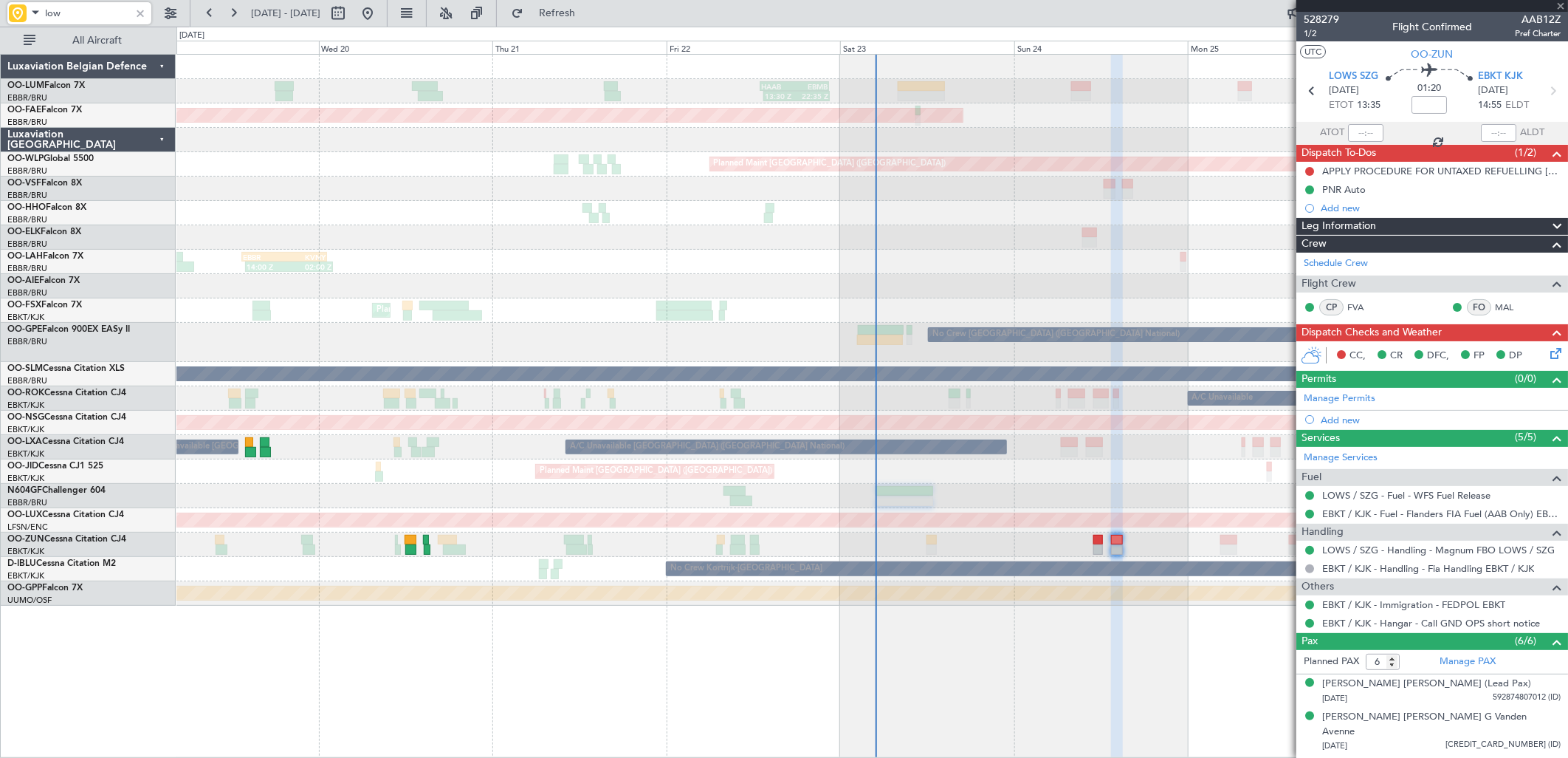
type input "+00:05"
type input "12:09"
type input "13:24"
type input "3"
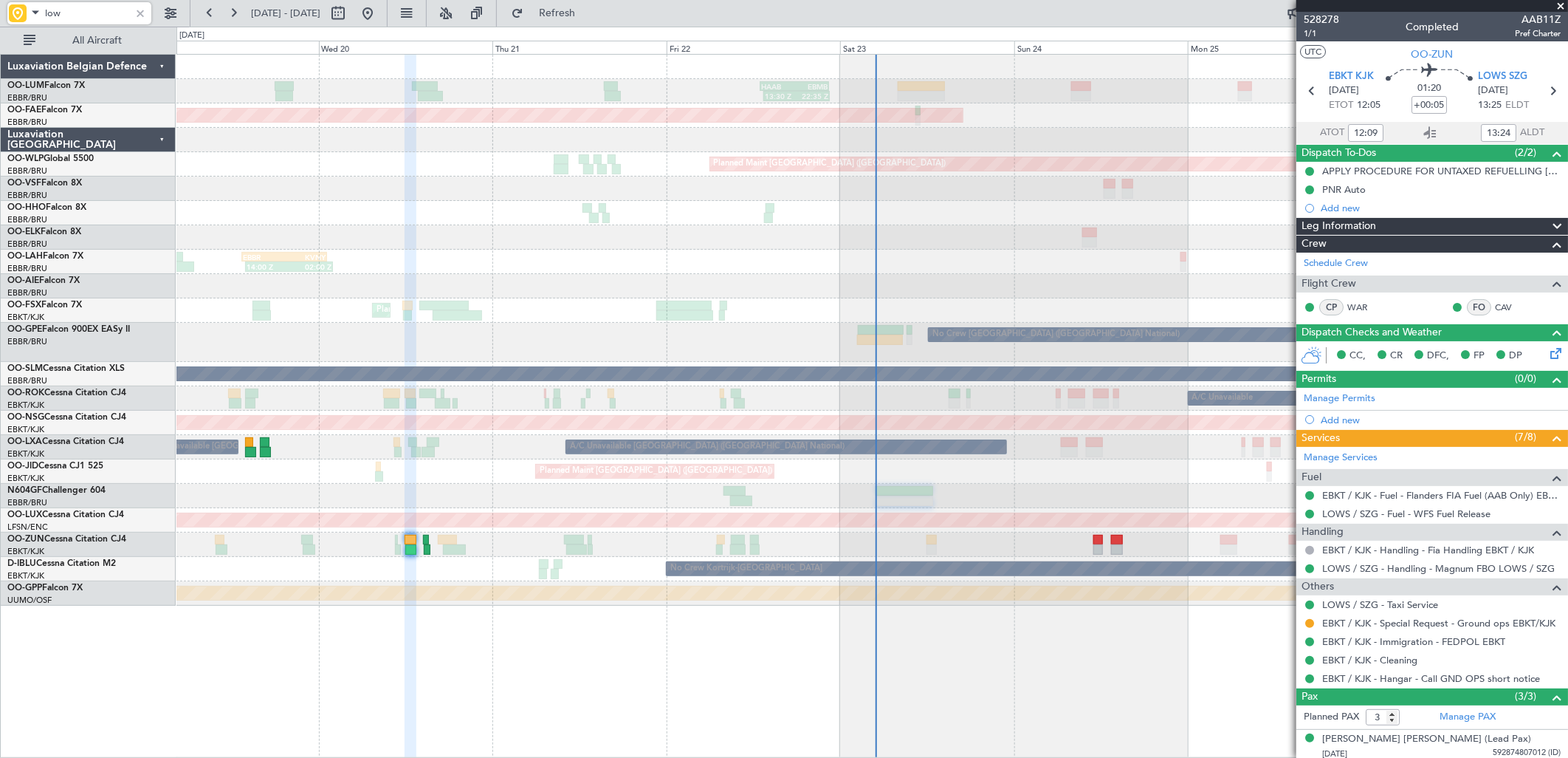
type input "low"
click at [379, 10] on button at bounding box center [368, 13] width 24 height 24
click at [379, 11] on button at bounding box center [368, 13] width 24 height 24
click at [137, 13] on div at bounding box center [140, 13] width 16 height 16
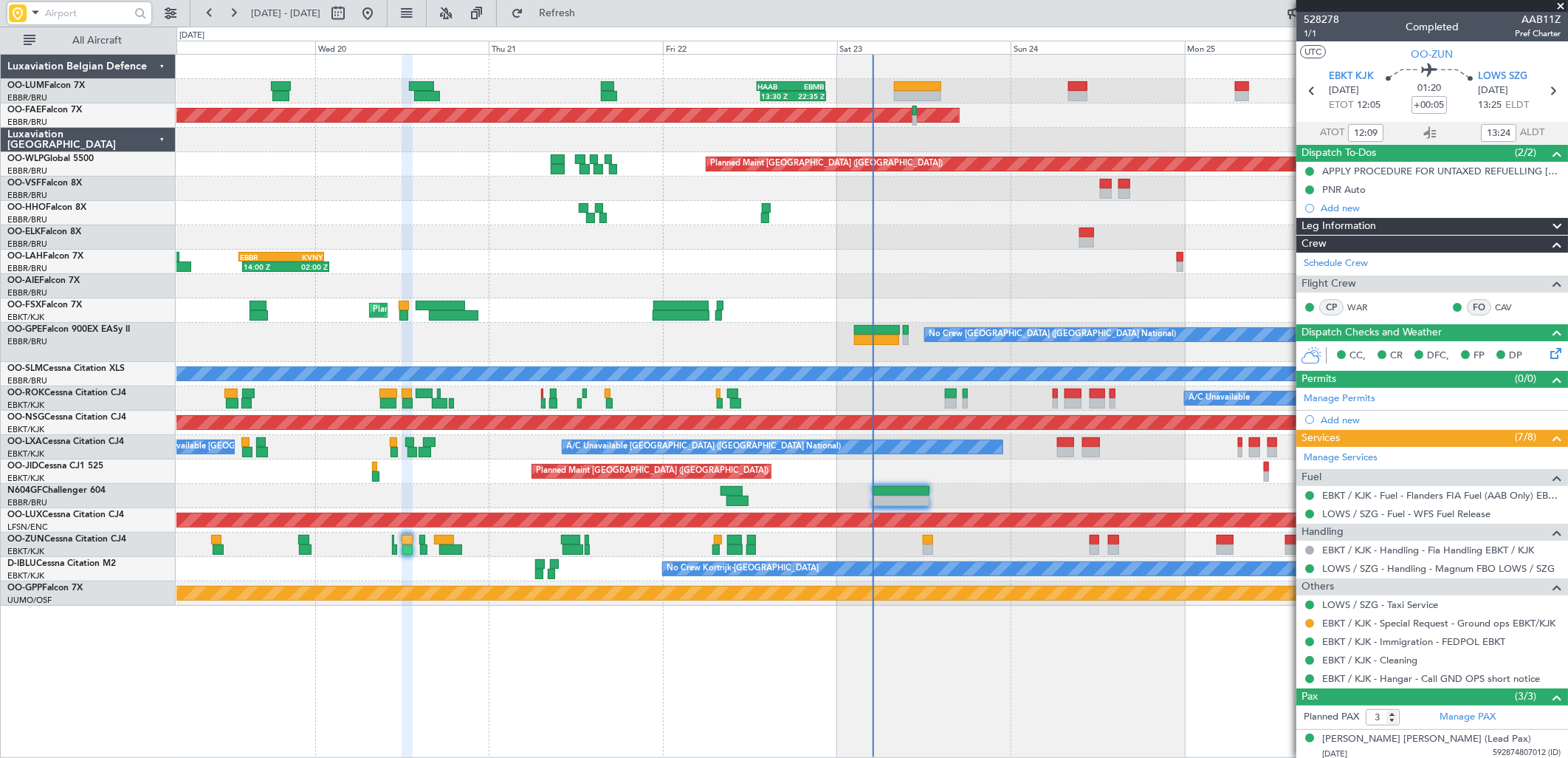
type input "14:09"
type input "15:24"
type input "12:09"
type input "13:24"
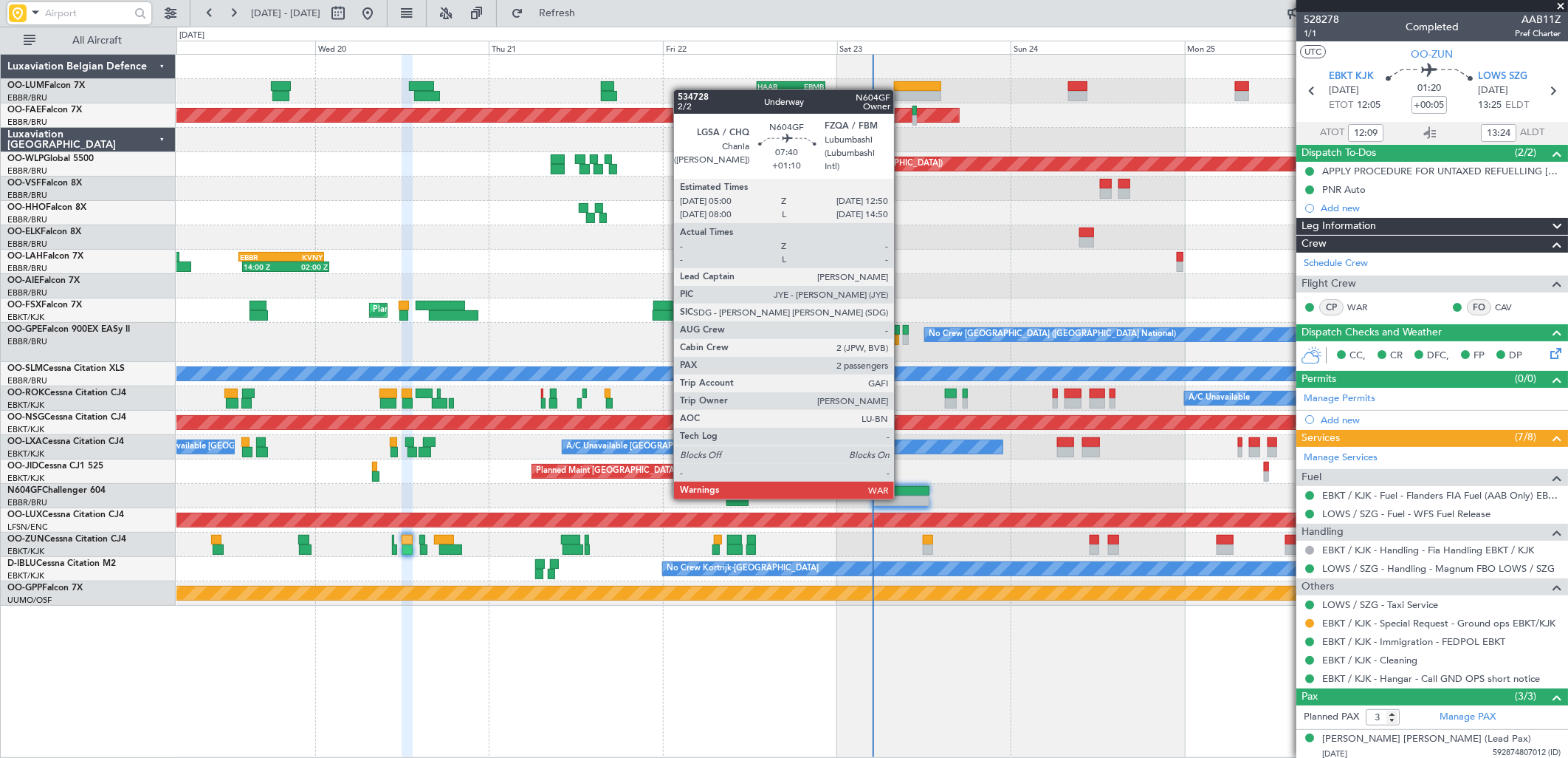
click at [901, 498] on div at bounding box center [901, 500] width 57 height 10
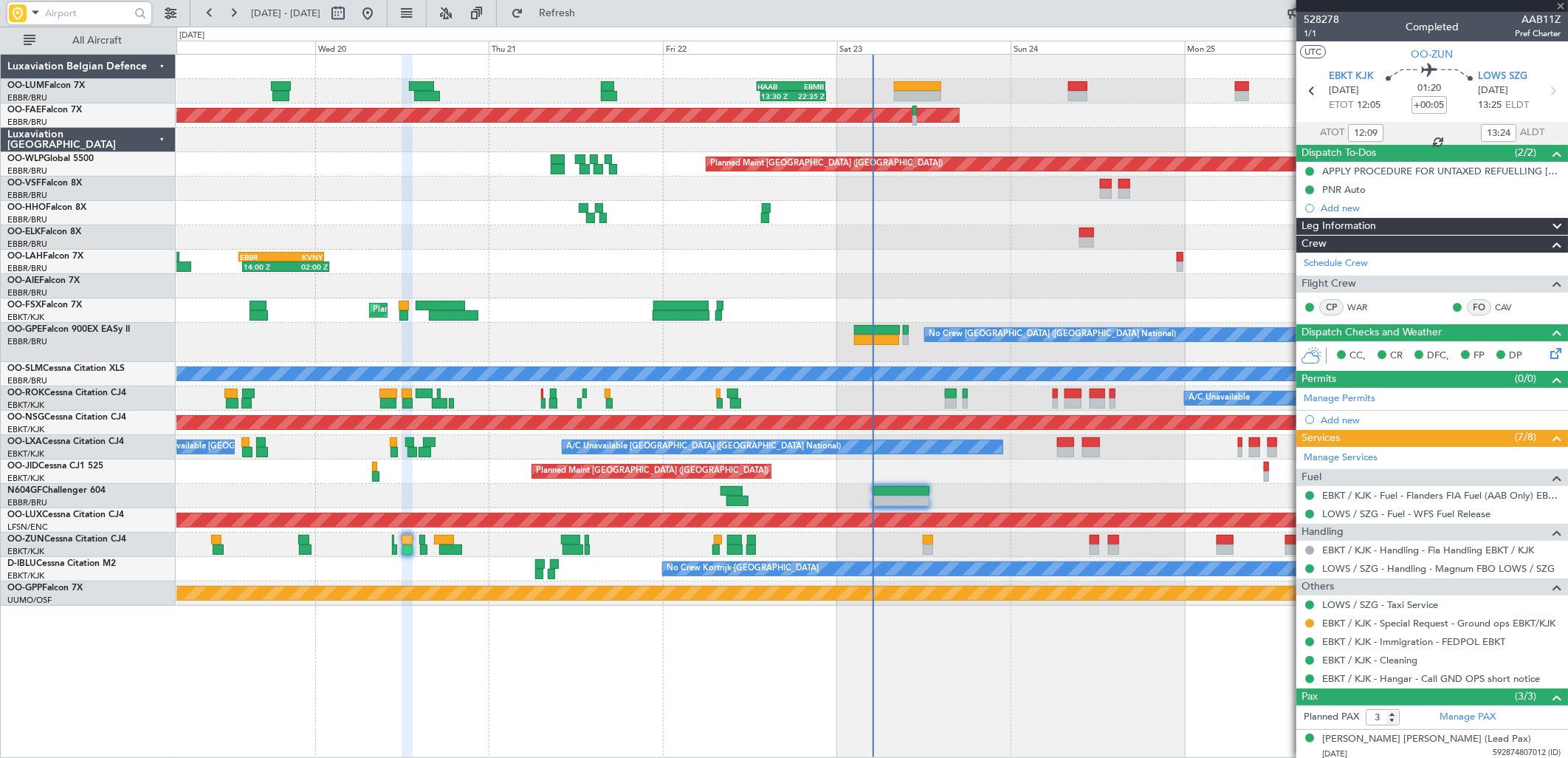
type input "+01:10"
type input "2"
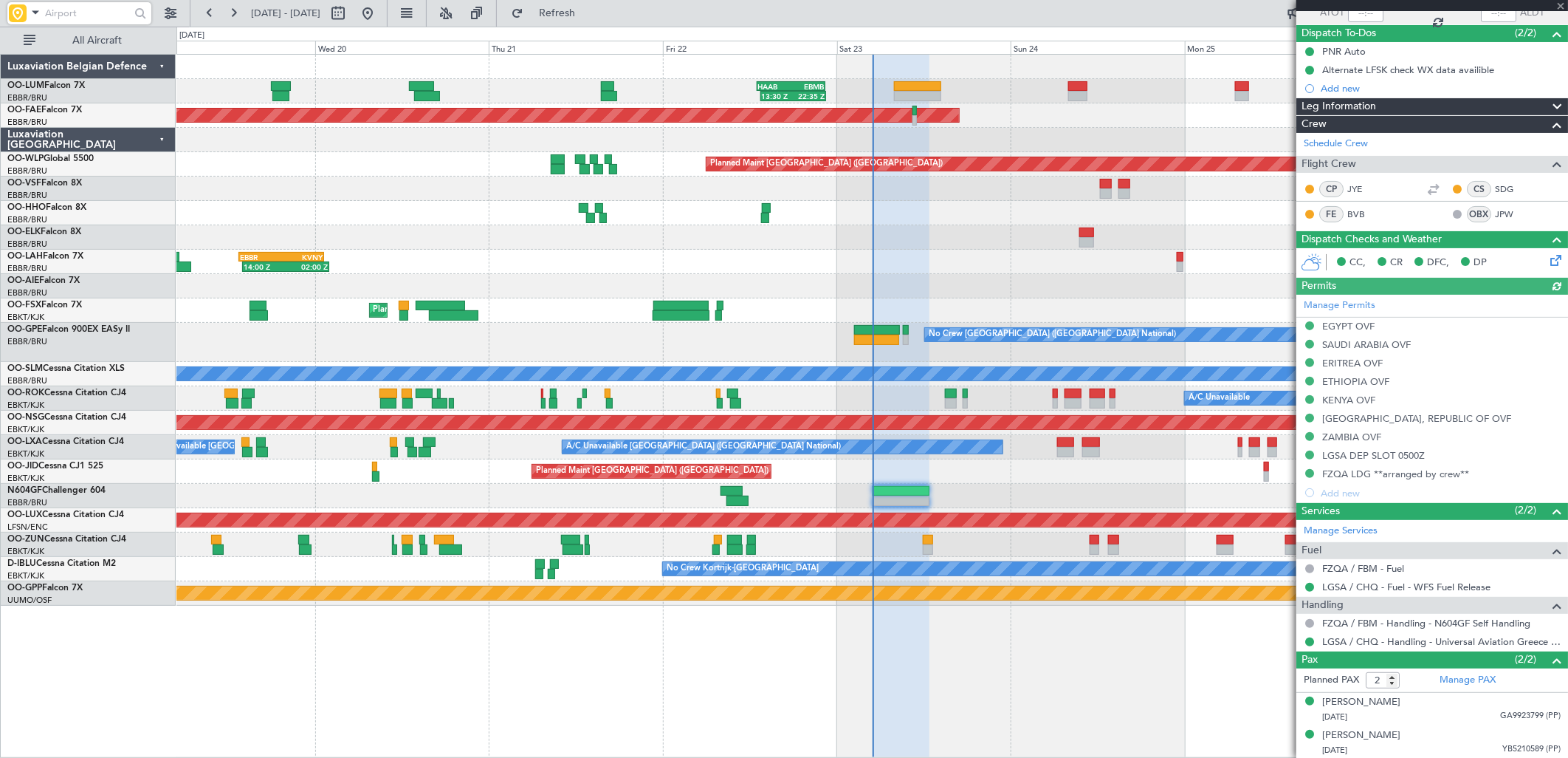
scroll to position [121, 0]
click at [1478, 640] on link "LGSA / CHQ - Handling - Universal Aviation Greece LGSA / CHQ" at bounding box center [1441, 640] width 238 height 13
click at [1430, 639] on link "LGSA / CHQ - Handling - Universal Aviation Greece LGSA / CHQ" at bounding box center [1441, 640] width 238 height 13
click at [85, 13] on input "text" at bounding box center [87, 13] width 85 height 22
type input "lo"
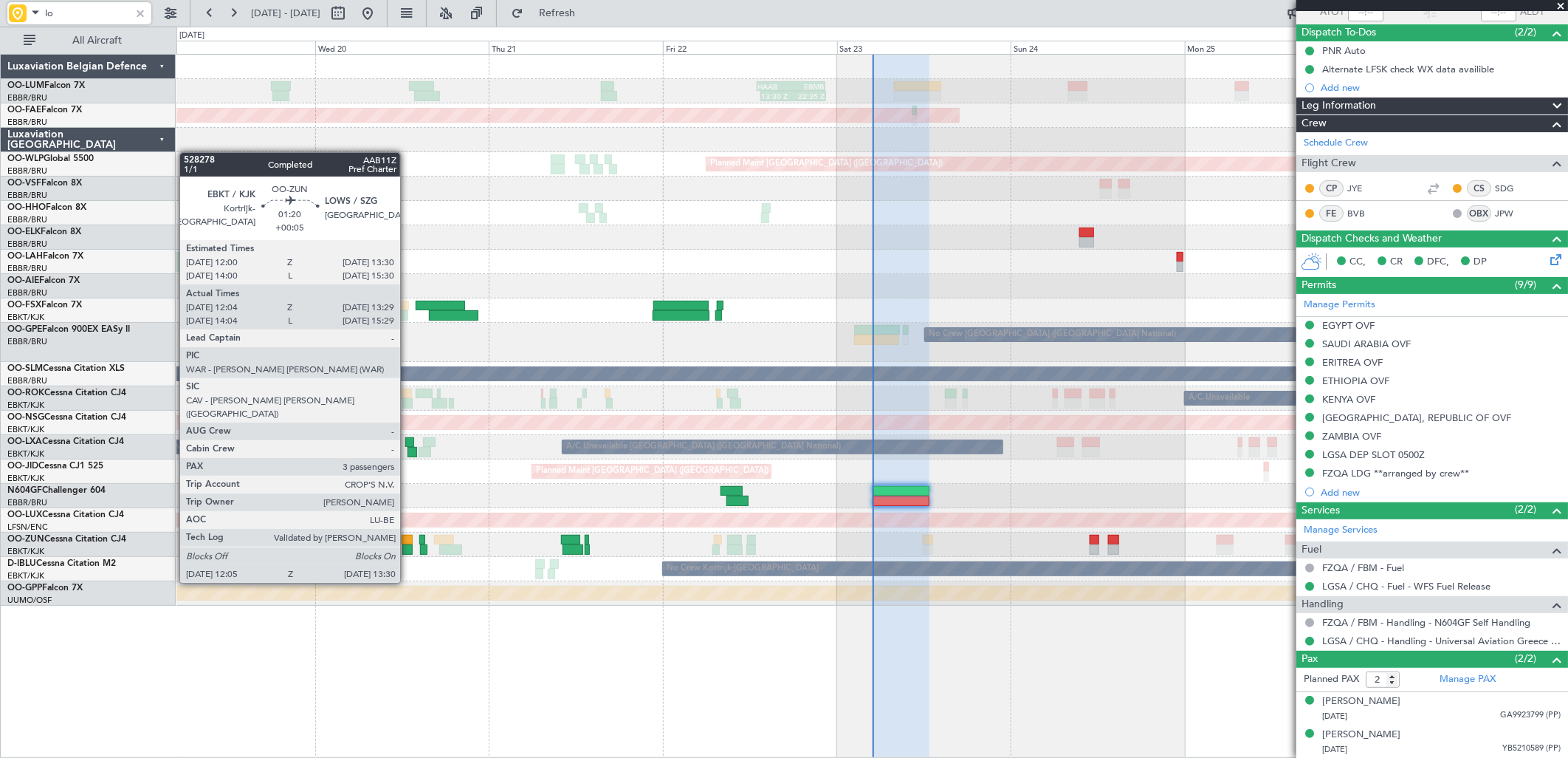
click at [407, 542] on div at bounding box center [407, 539] width 11 height 10
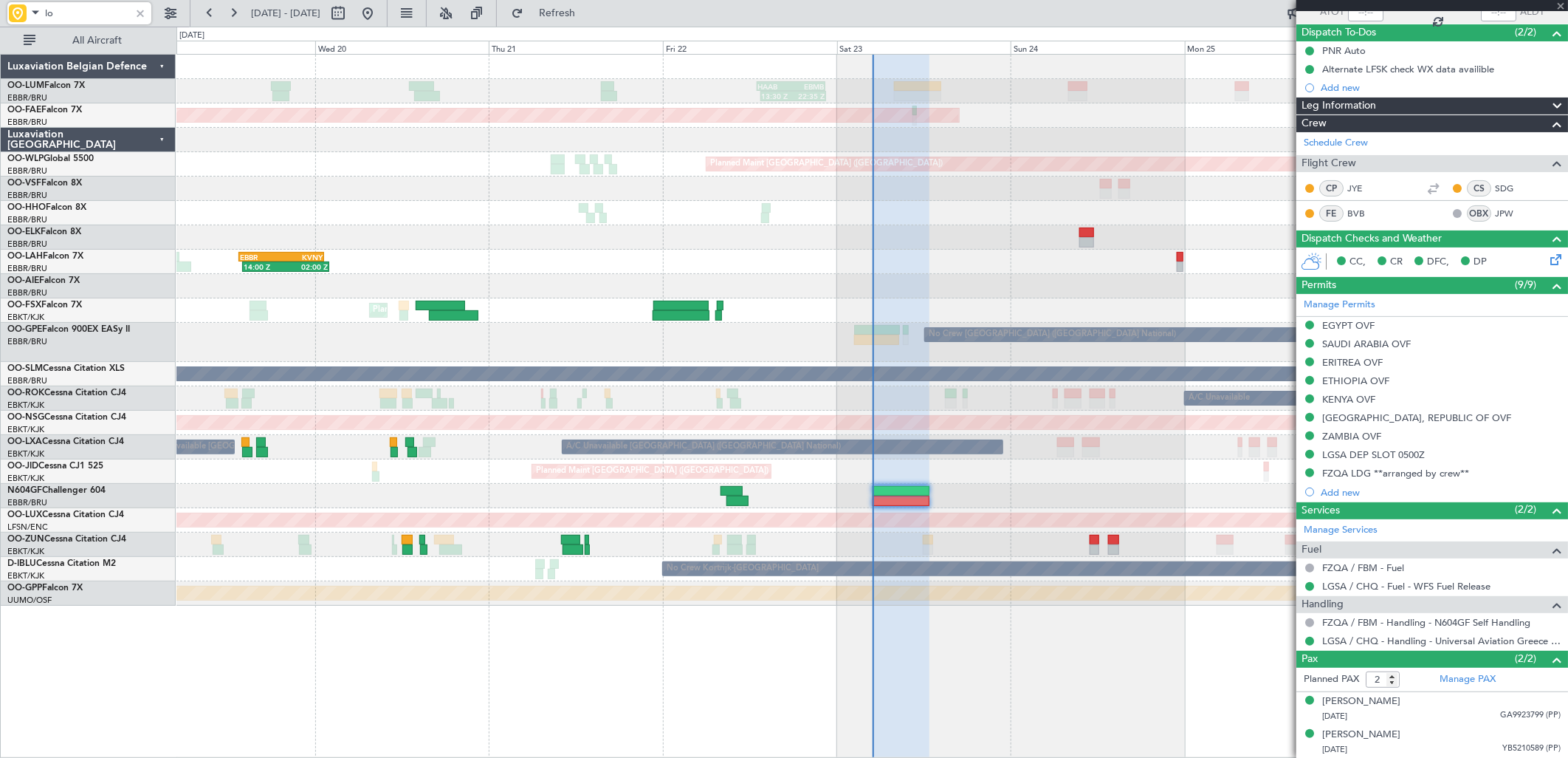
type input "+00:05"
type input "12:09"
type input "13:24"
type input "3"
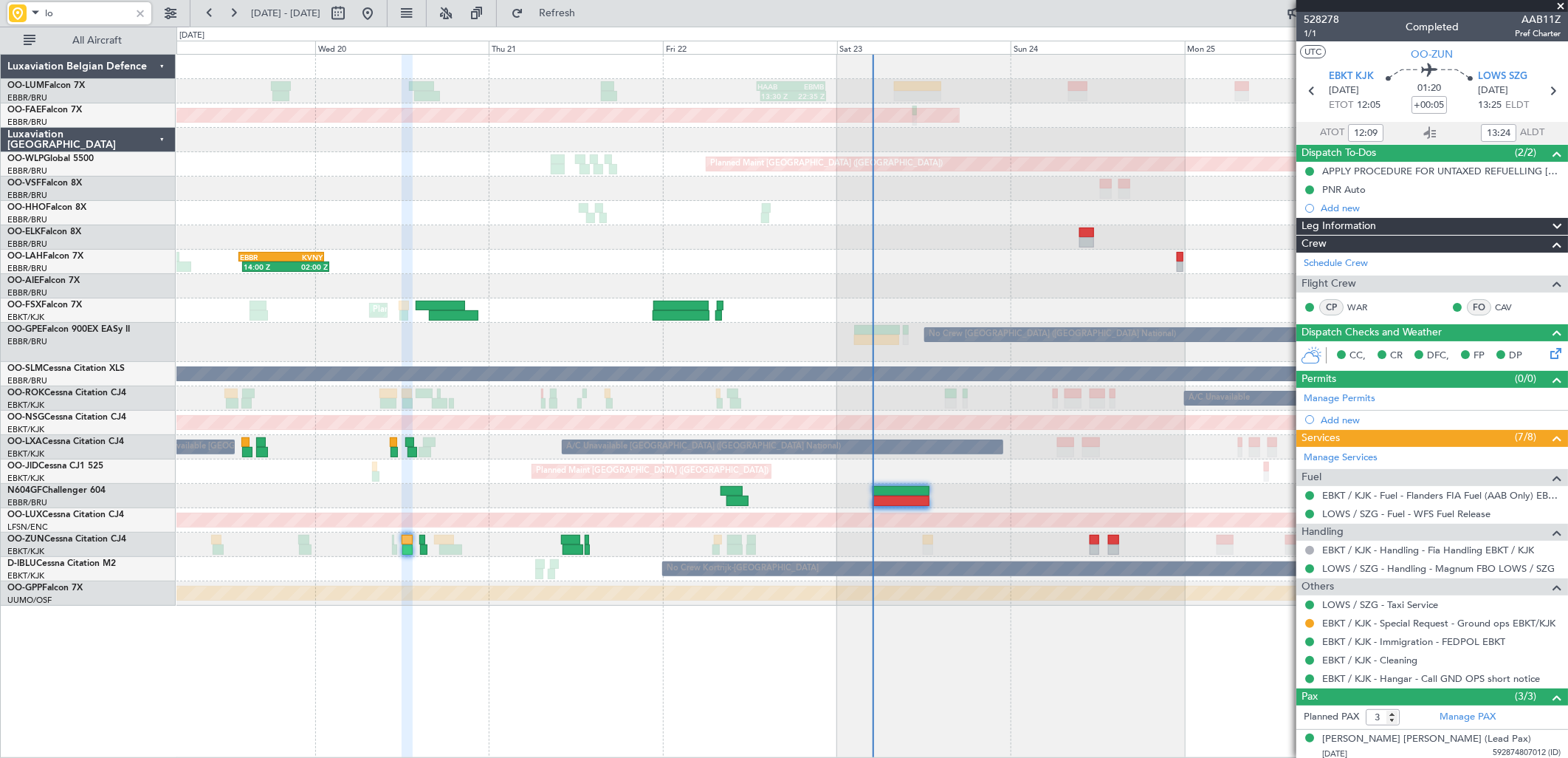
type input "lo"
click at [145, 13] on div at bounding box center [140, 13] width 16 height 16
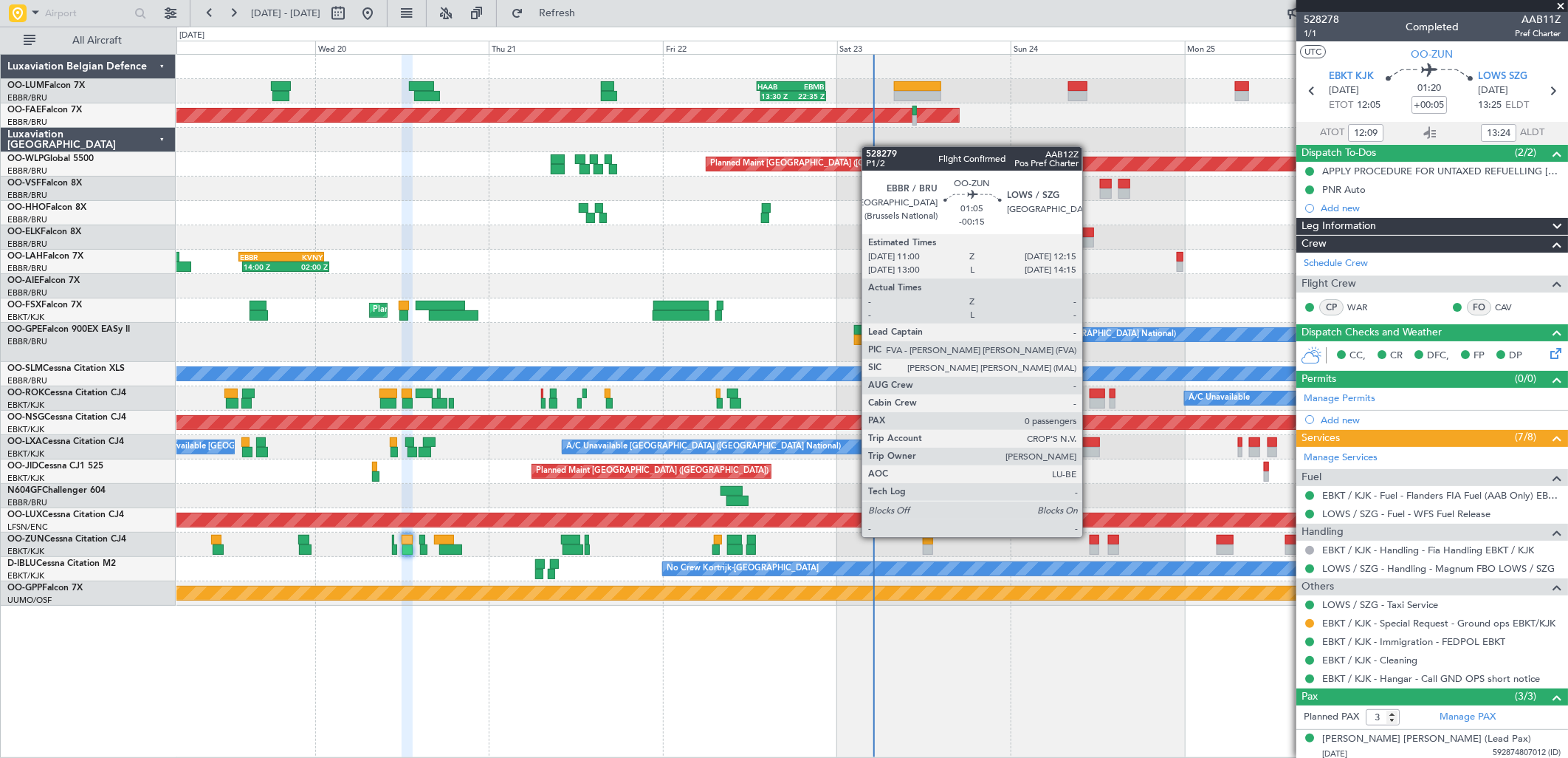
click at [1090, 537] on div at bounding box center [1095, 539] width 9 height 10
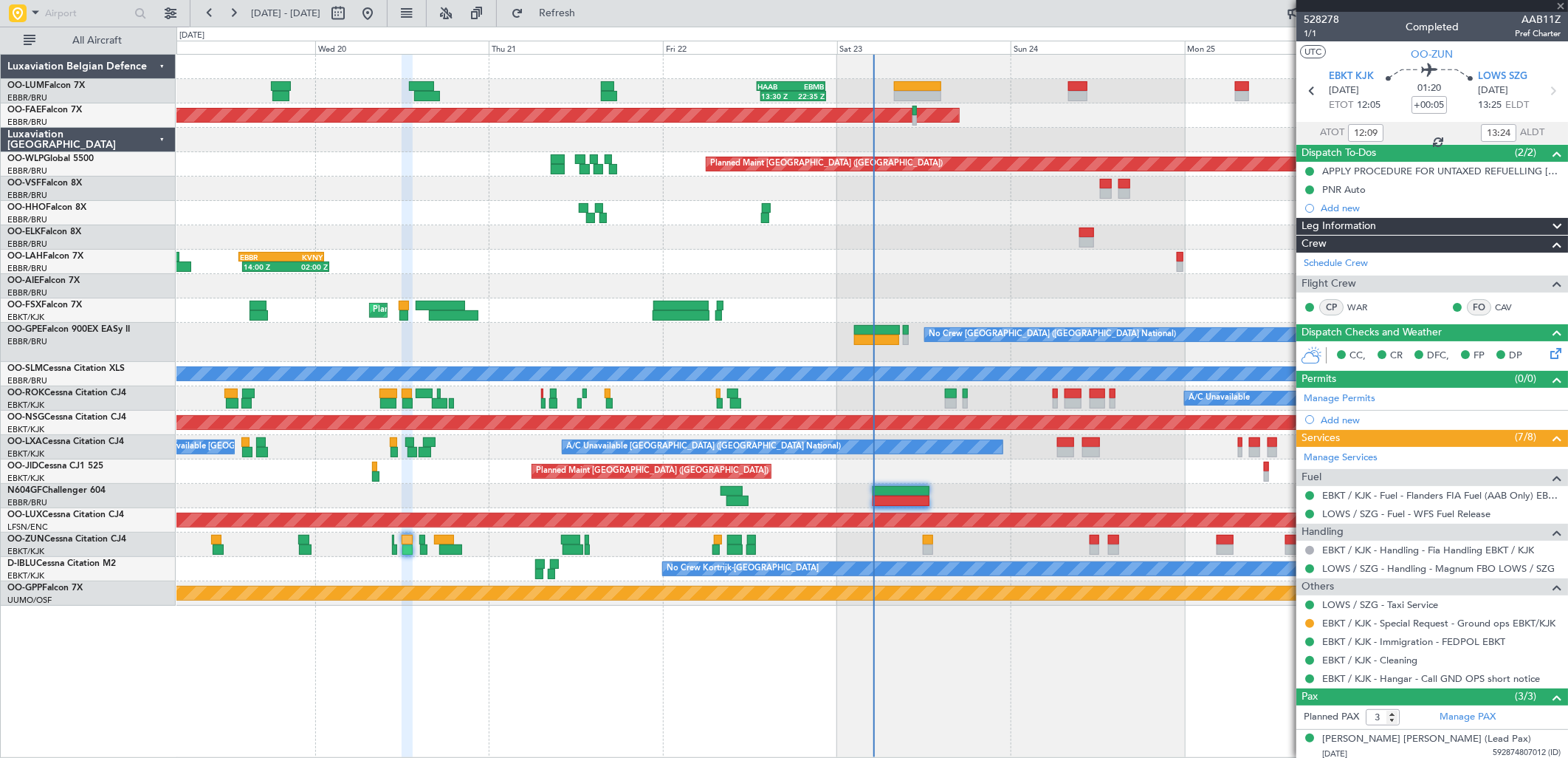
type input "-00:15"
type input "0"
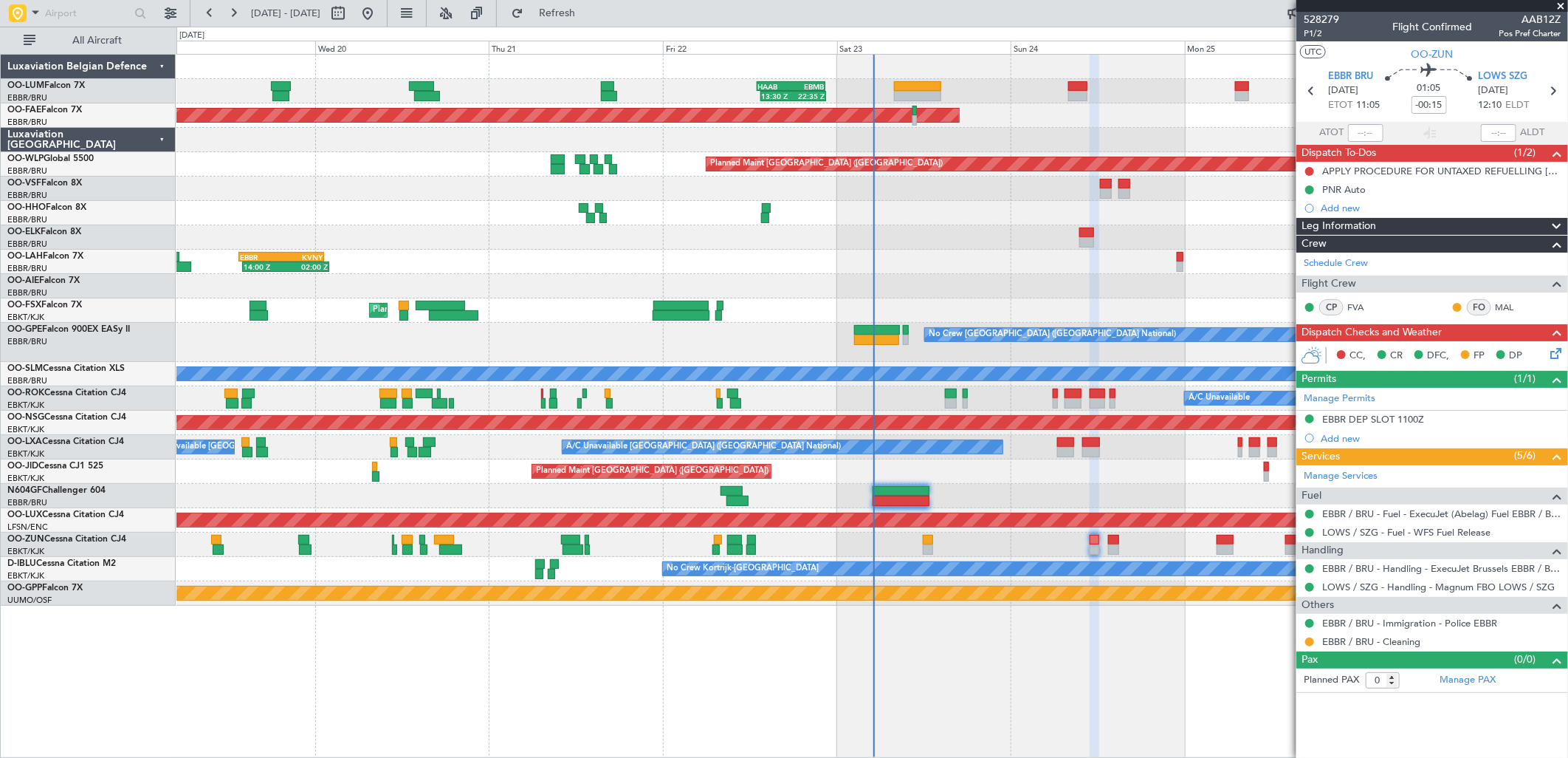
click at [1553, 352] on icon at bounding box center [1553, 350] width 12 height 12
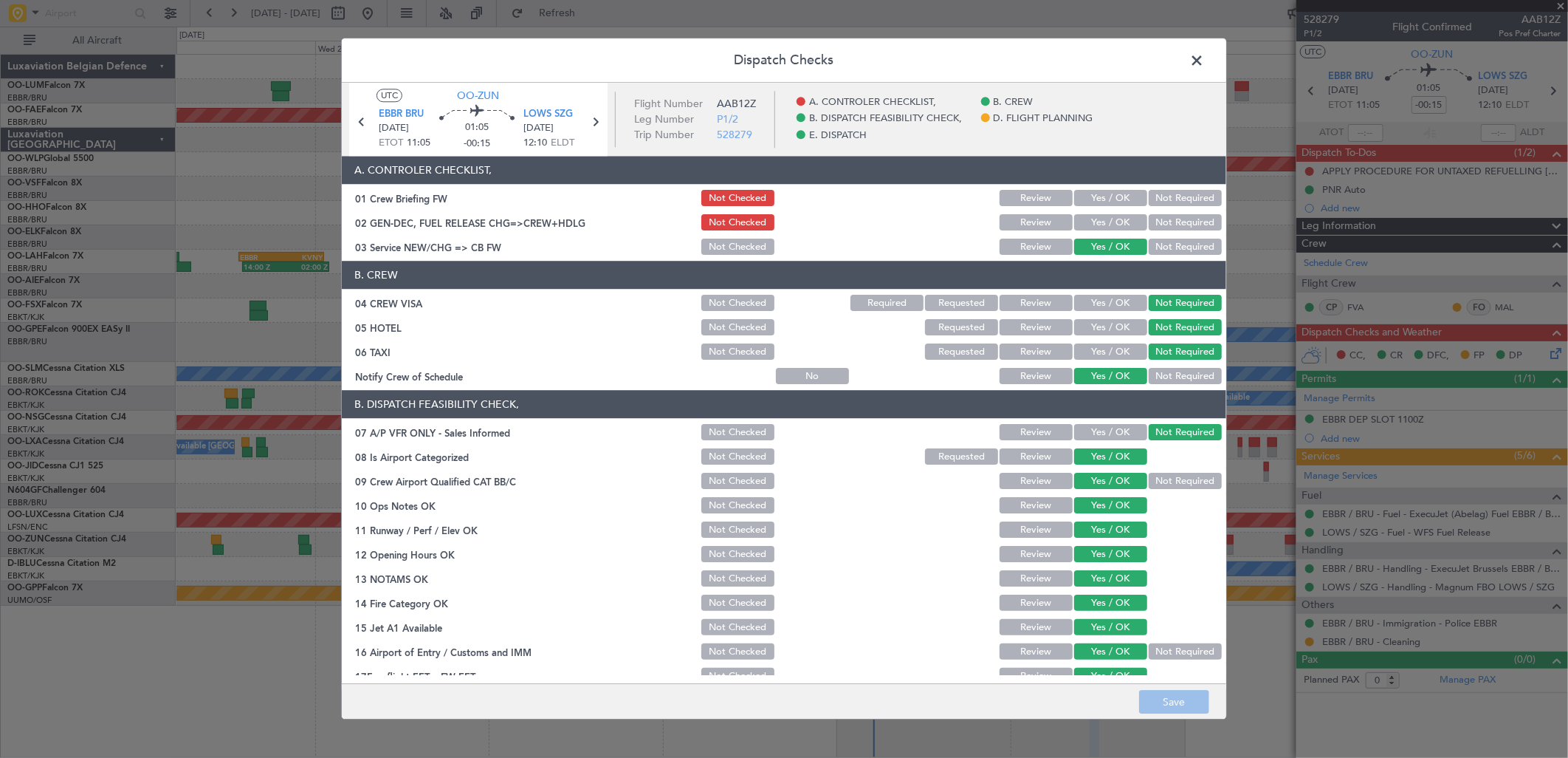
click at [1204, 56] on span at bounding box center [1204, 64] width 0 height 30
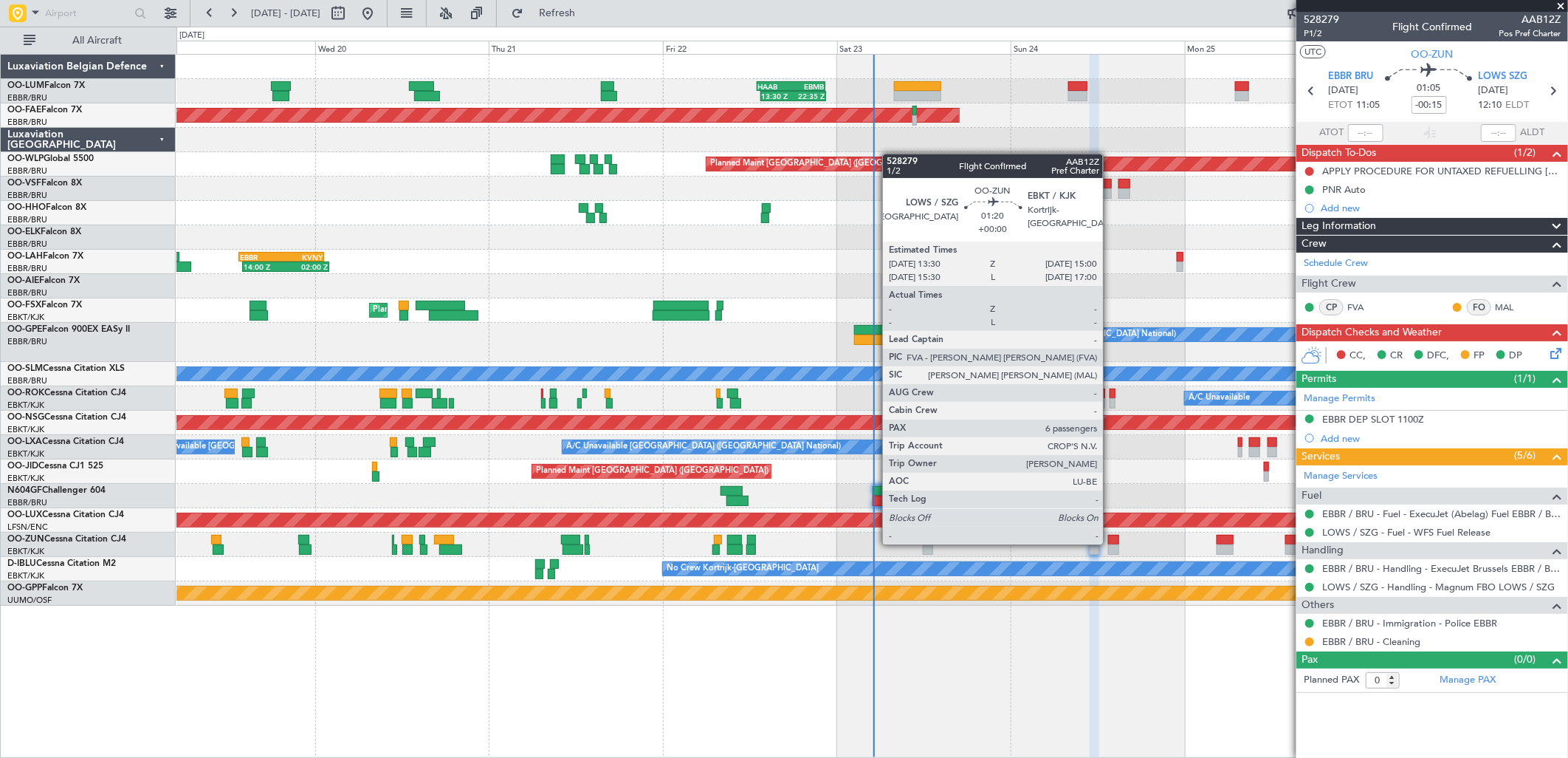
click at [1110, 542] on div at bounding box center [1114, 539] width 11 height 10
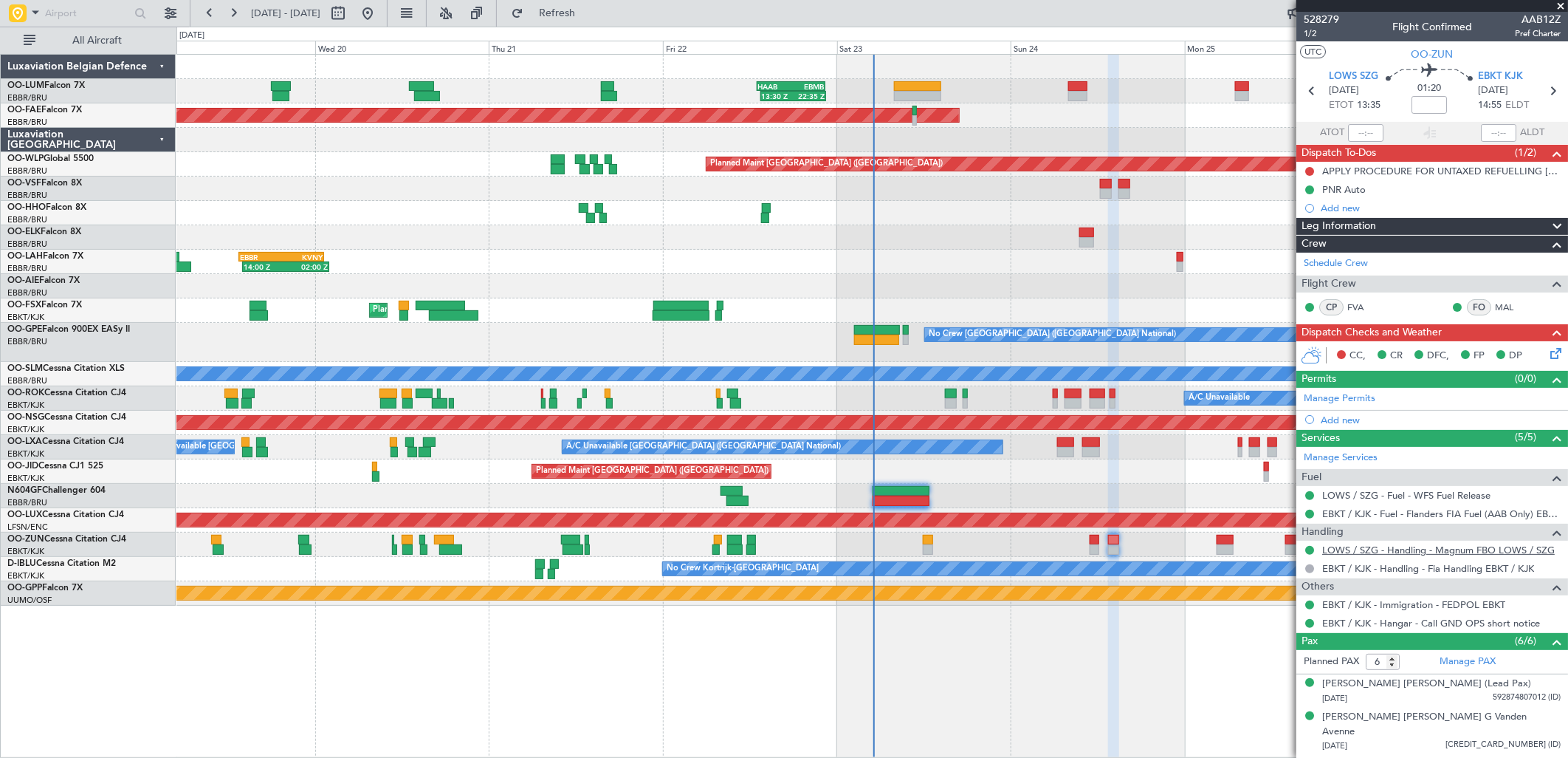
click at [1354, 543] on link "LOWS / SZG - Handling - Magnum FBO LOWS / SZG" at bounding box center [1438, 549] width 233 height 13
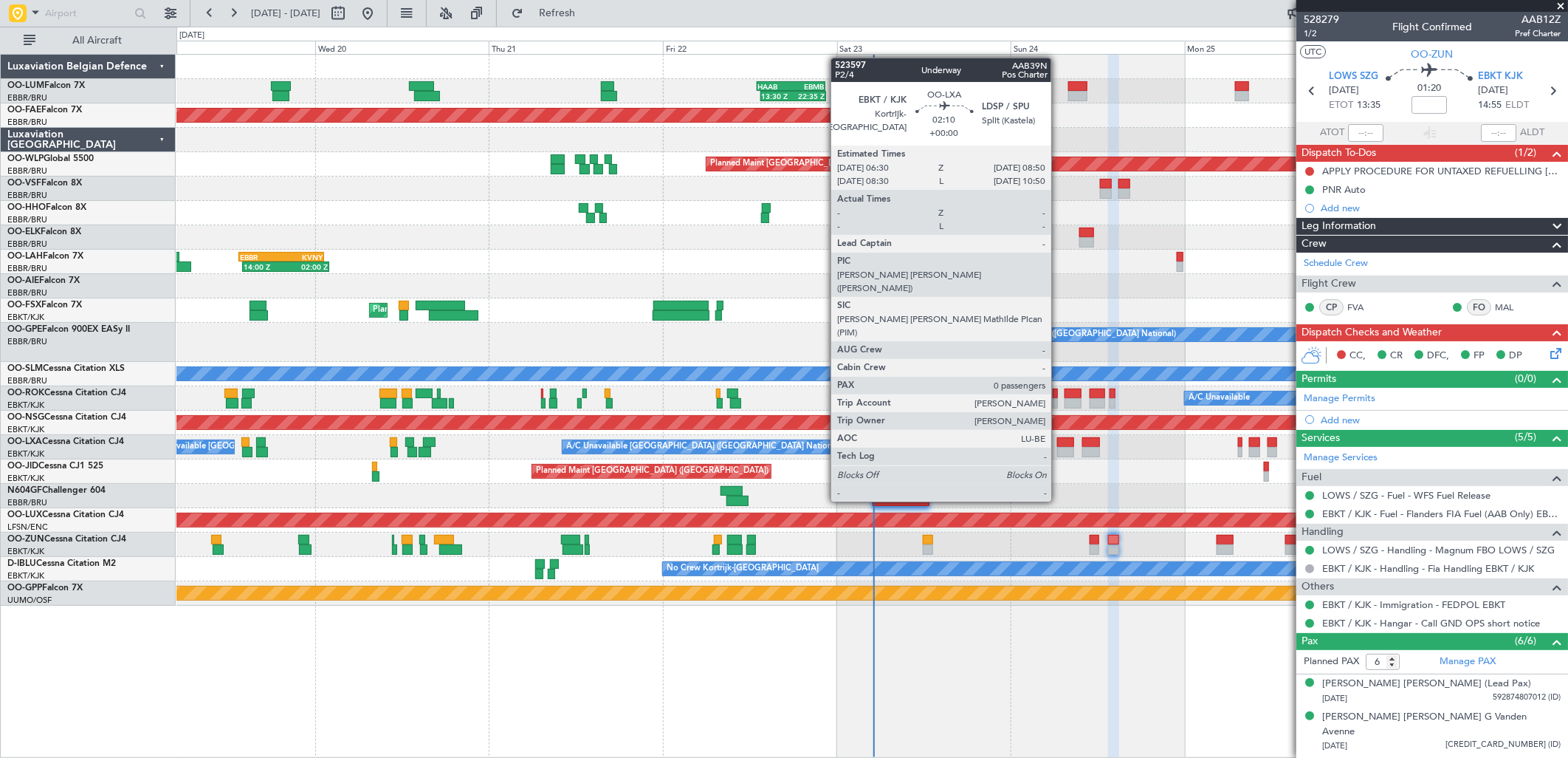
click at [1059, 447] on div at bounding box center [1066, 452] width 17 height 10
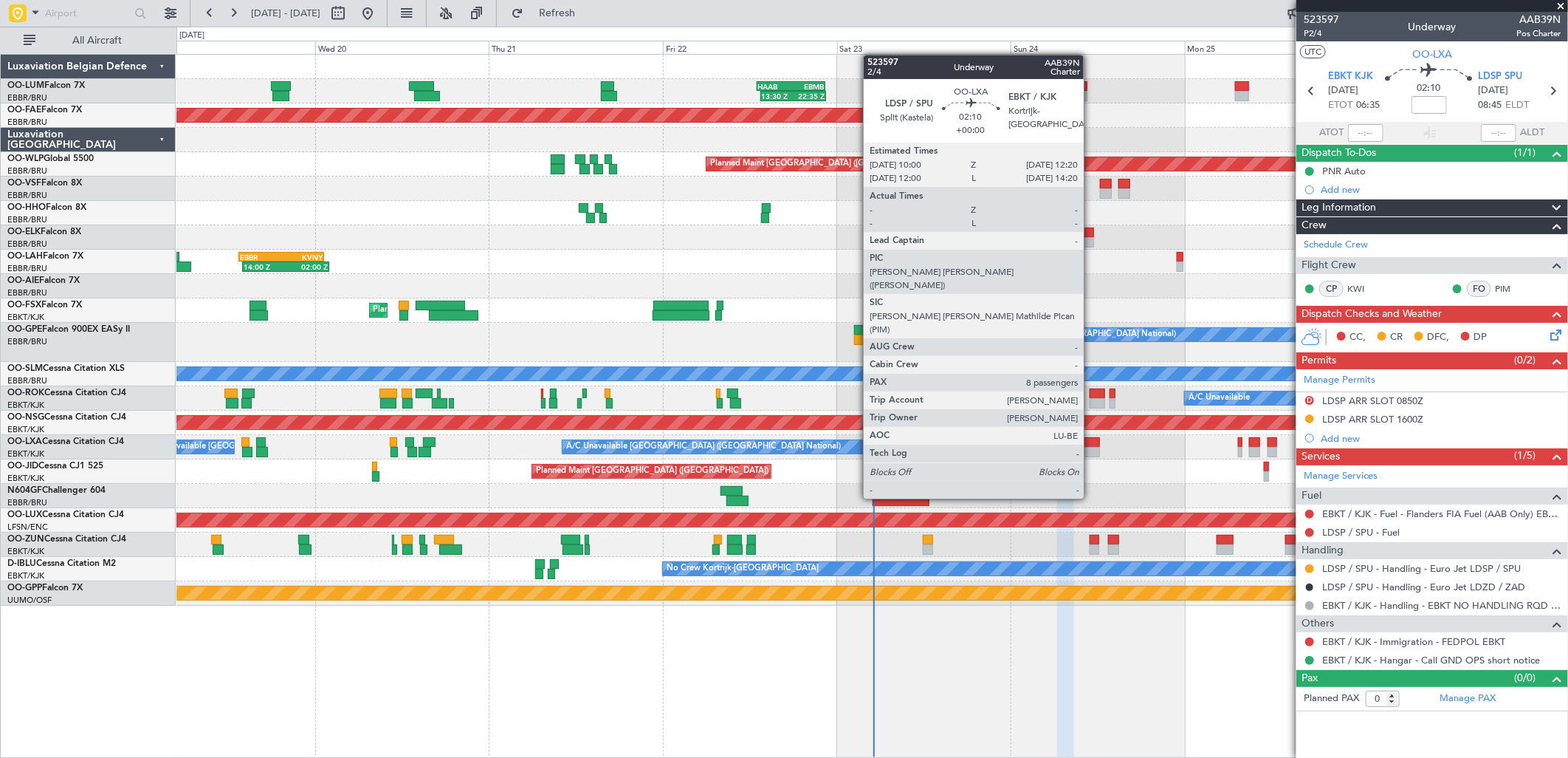
click at [1092, 444] on div at bounding box center [1091, 442] width 17 height 10
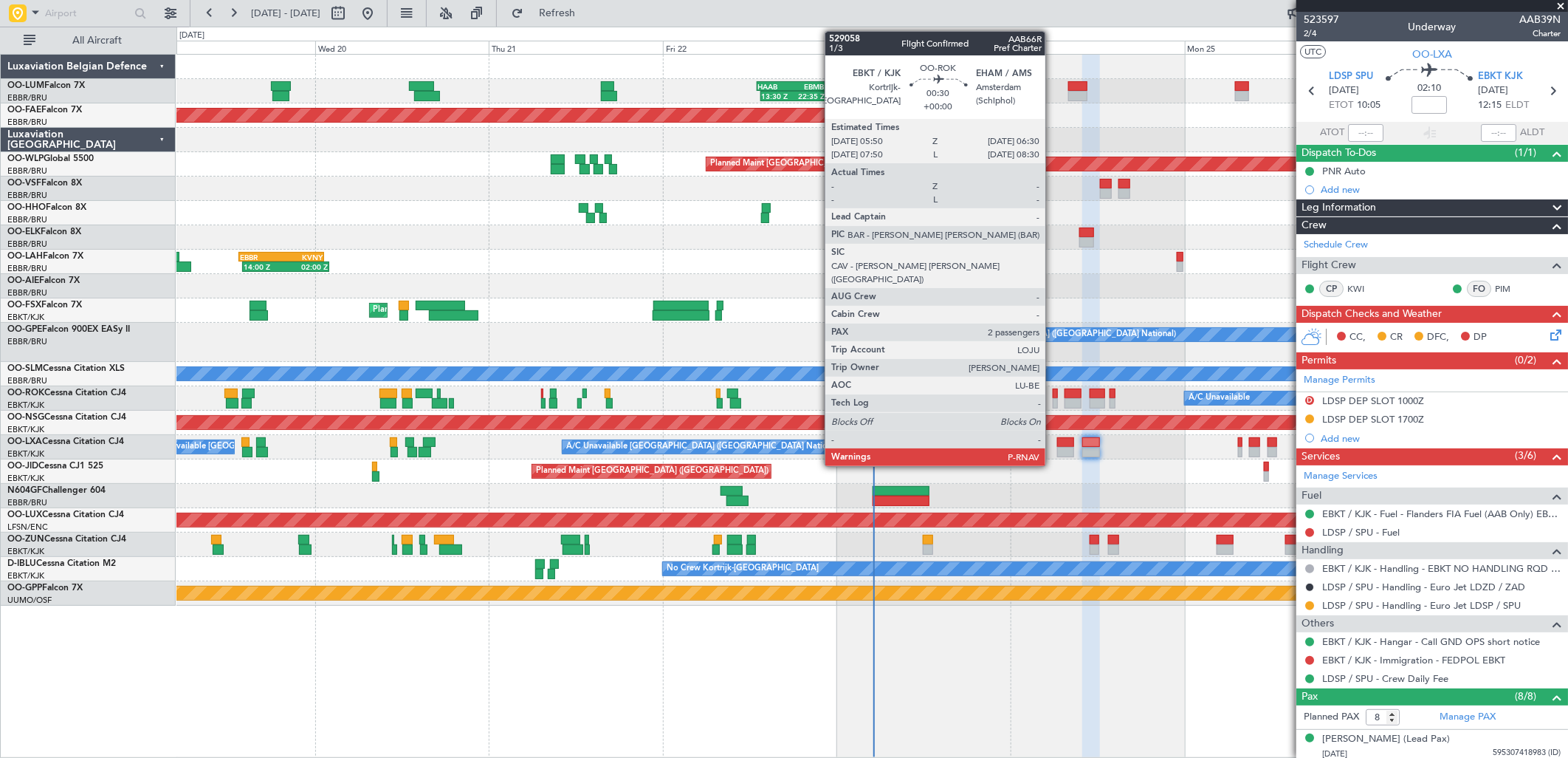
click at [1053, 396] on div at bounding box center [1056, 394] width 5 height 10
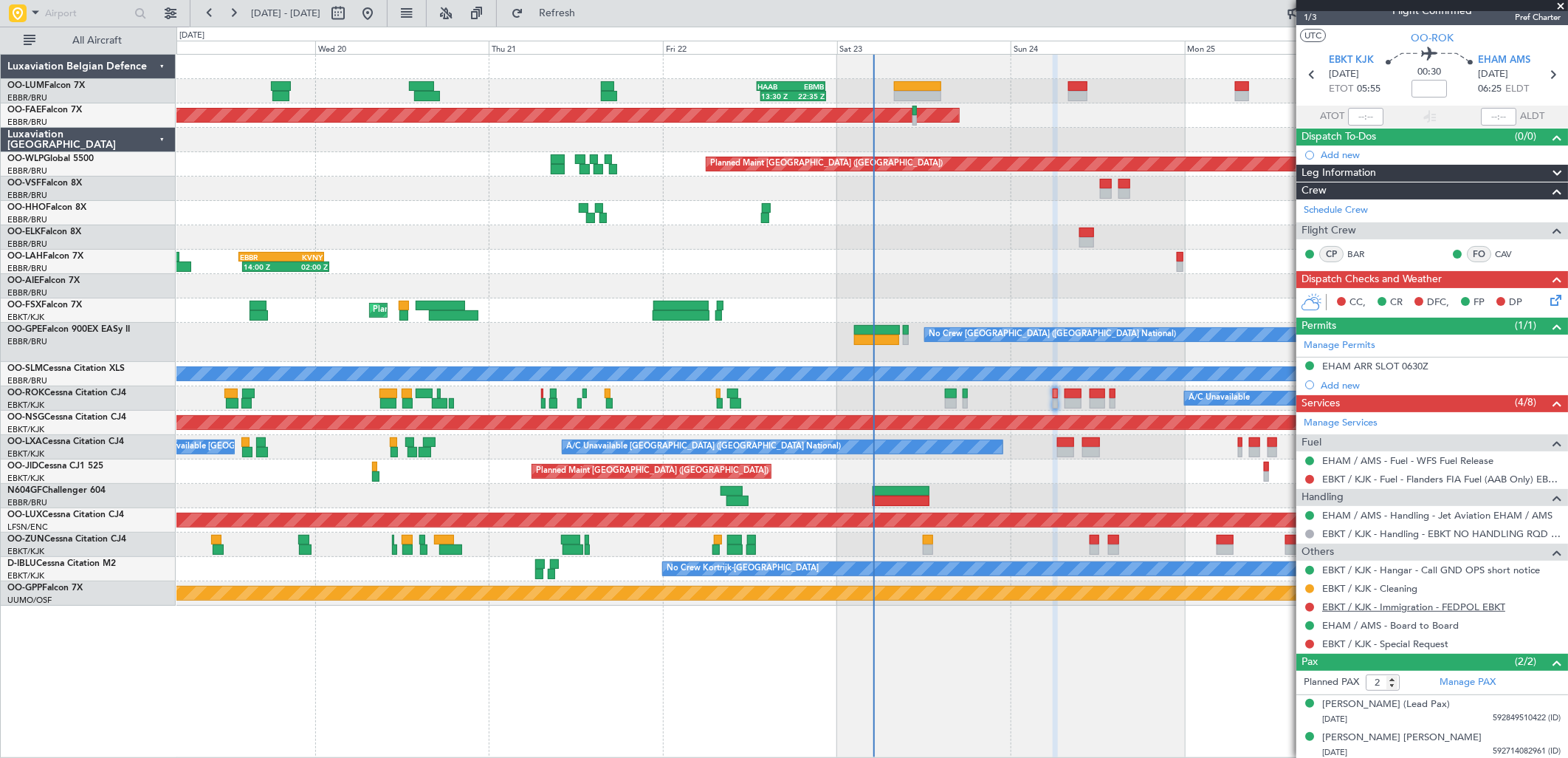
scroll to position [19, 0]
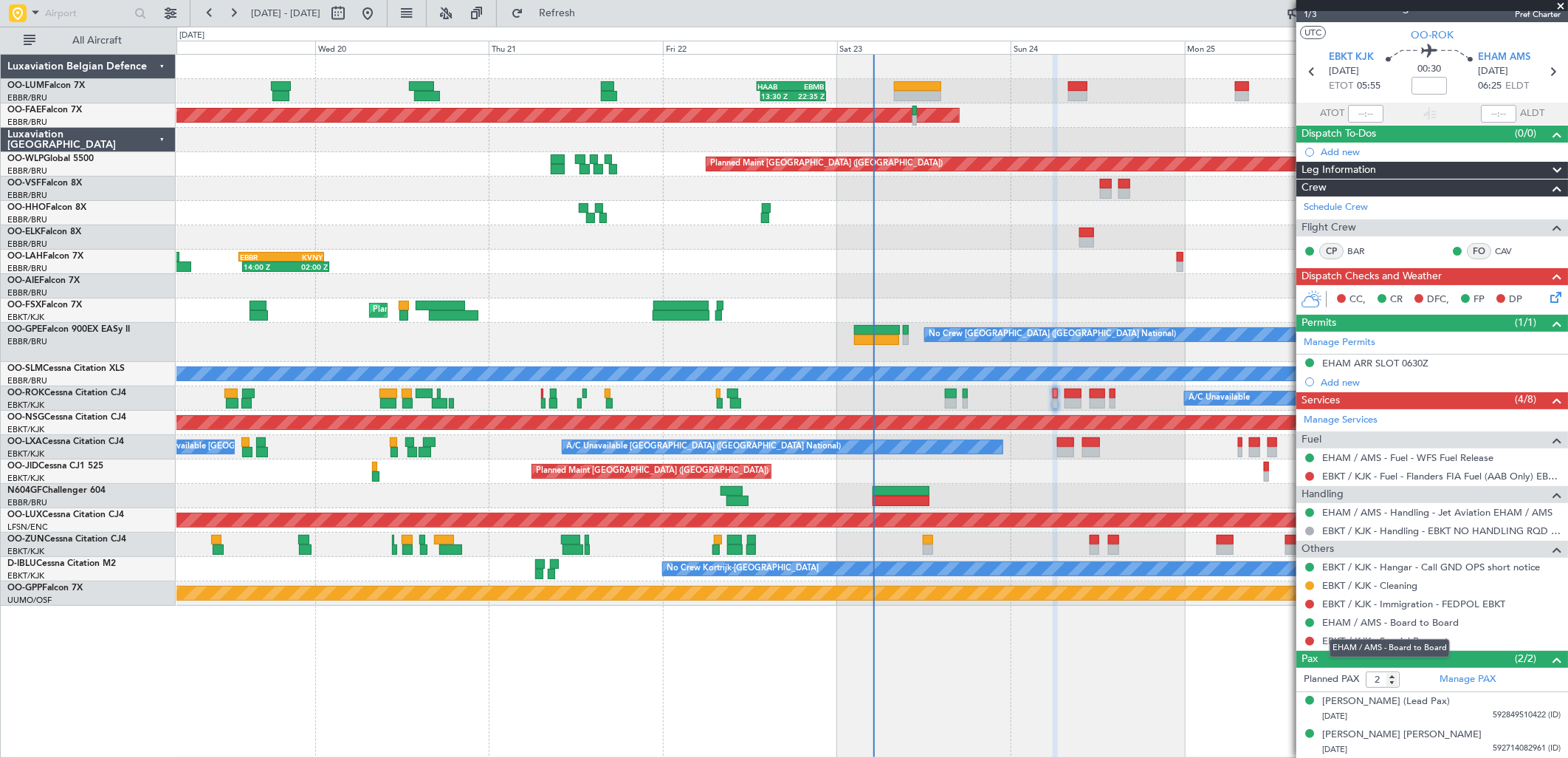
click at [1391, 644] on div "EHAM / AMS - Board to Board" at bounding box center [1390, 648] width 121 height 19
click at [1384, 641] on link "EBKT / KJK - Special Request" at bounding box center [1385, 640] width 126 height 13
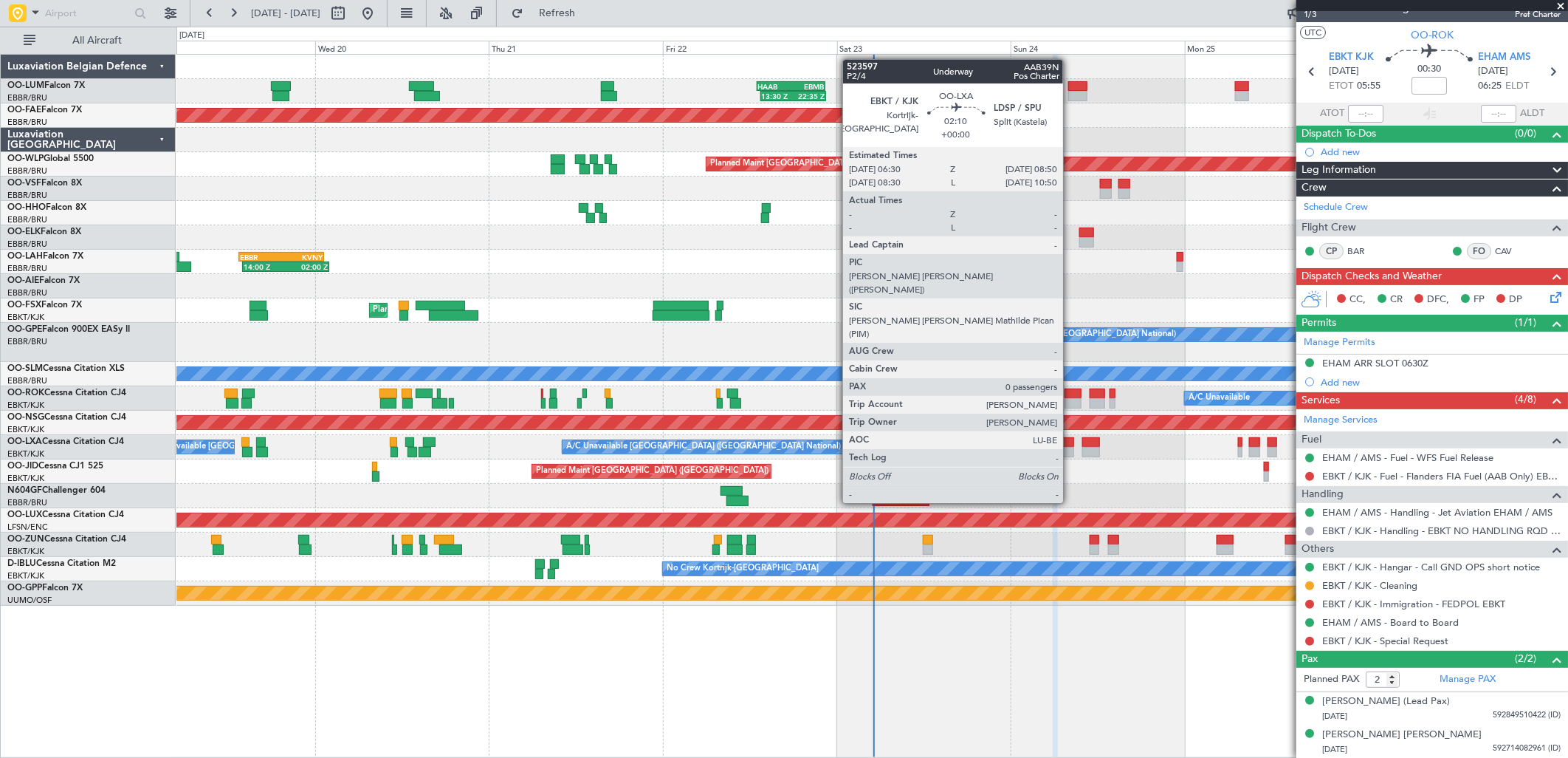
click at [1066, 448] on div at bounding box center [1066, 452] width 17 height 10
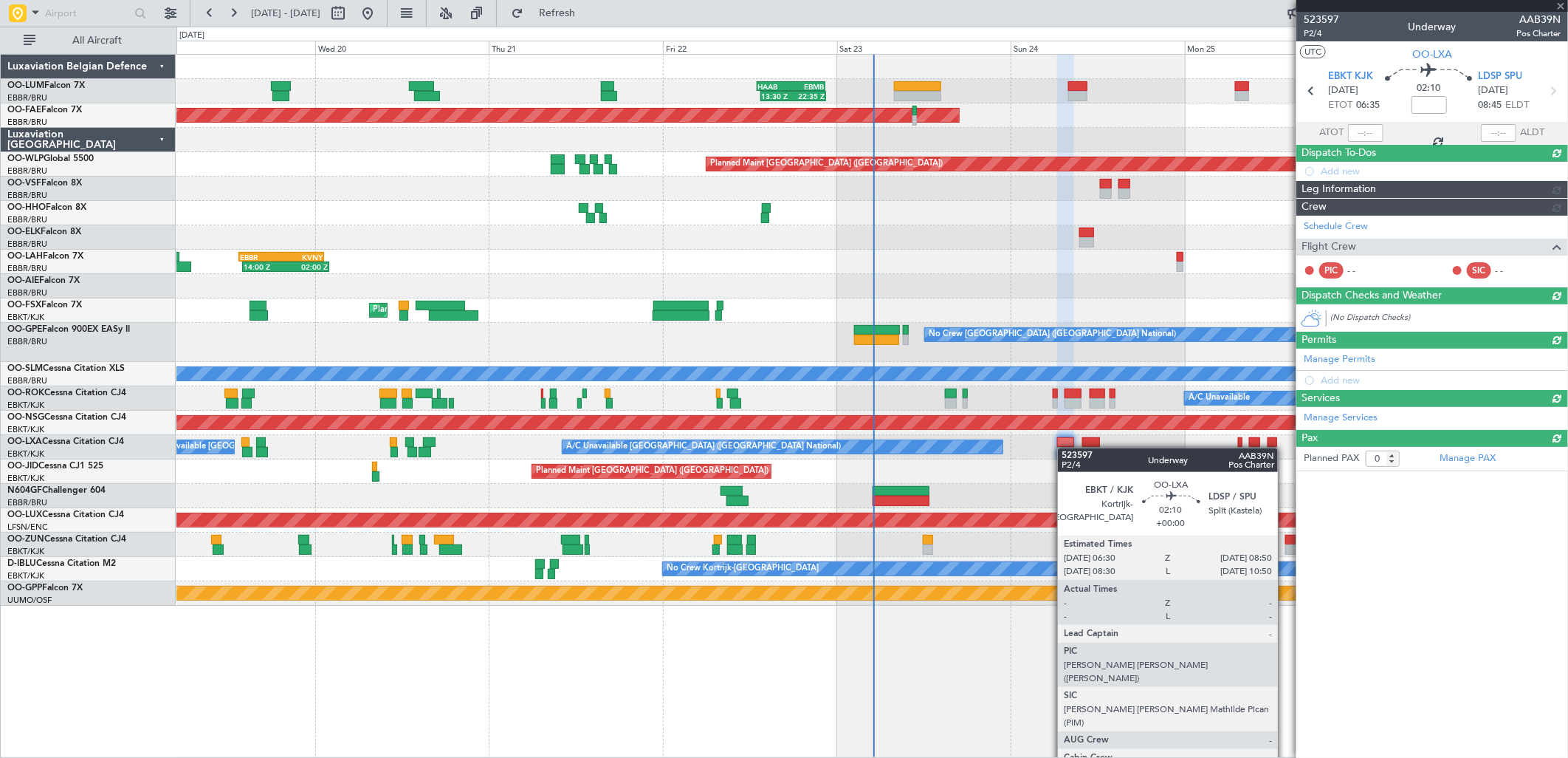
scroll to position [0, 0]
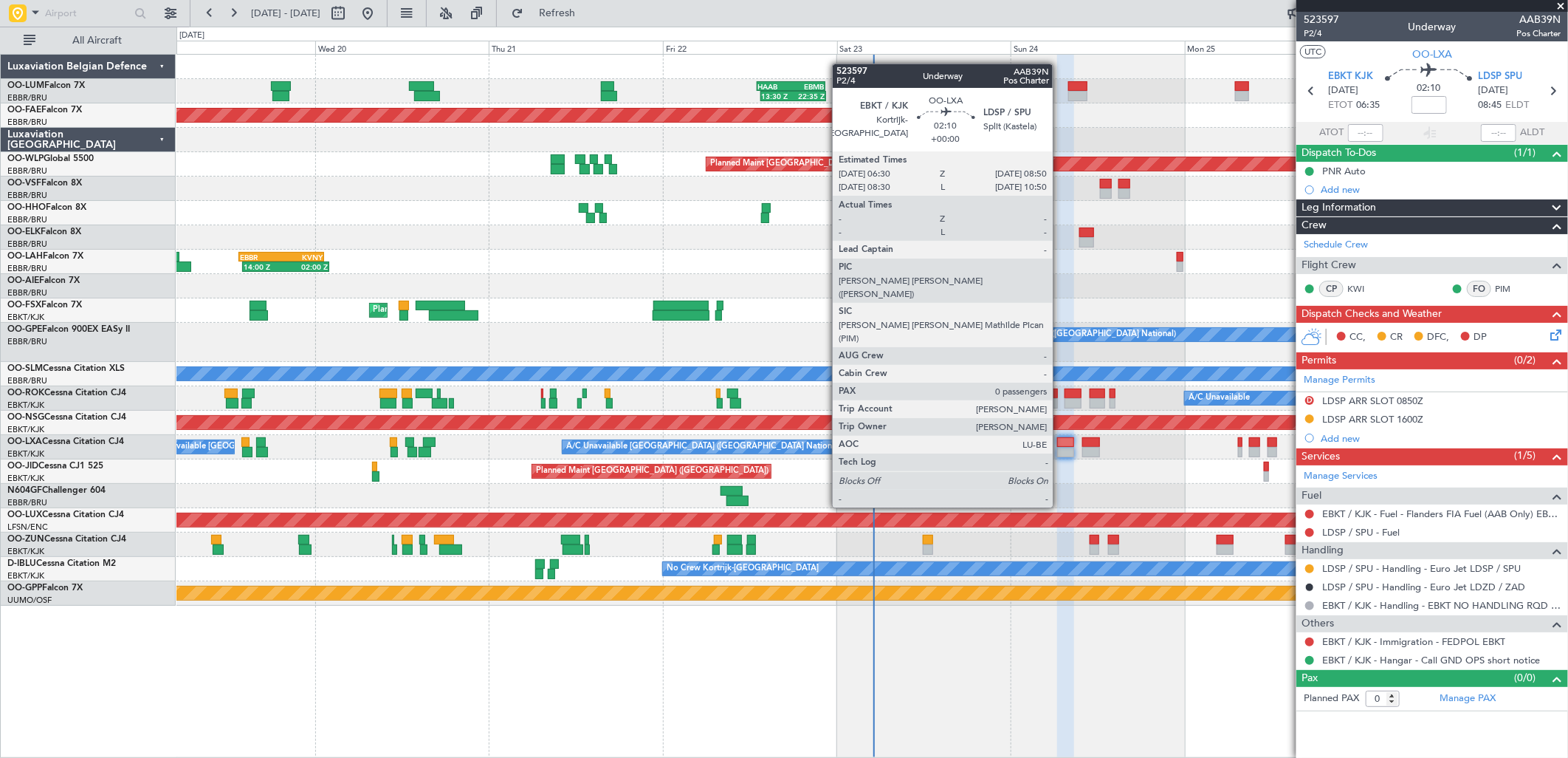
click at [1060, 453] on div at bounding box center [1066, 452] width 17 height 10
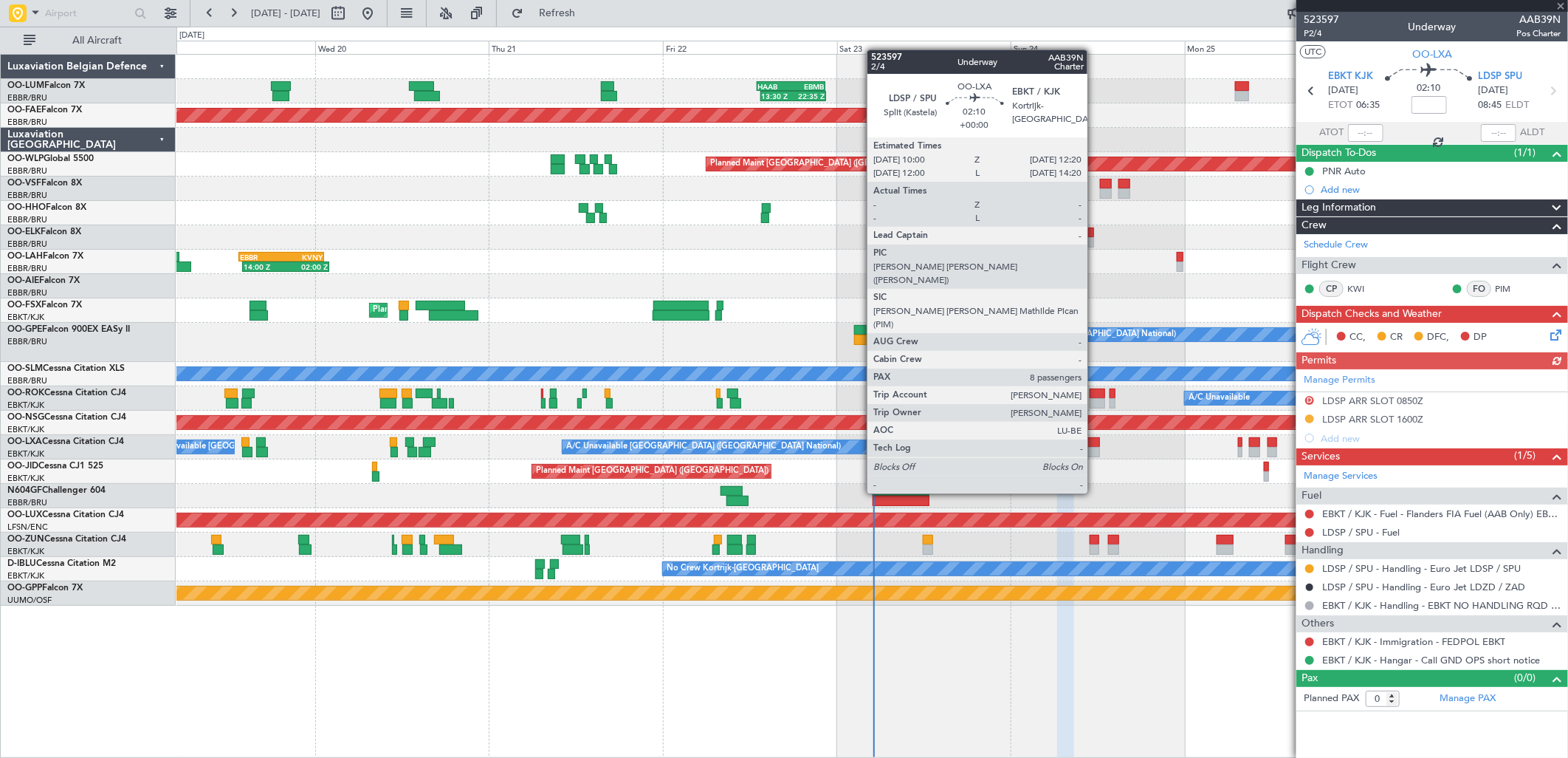
click at [1095, 439] on div at bounding box center [1091, 442] width 17 height 10
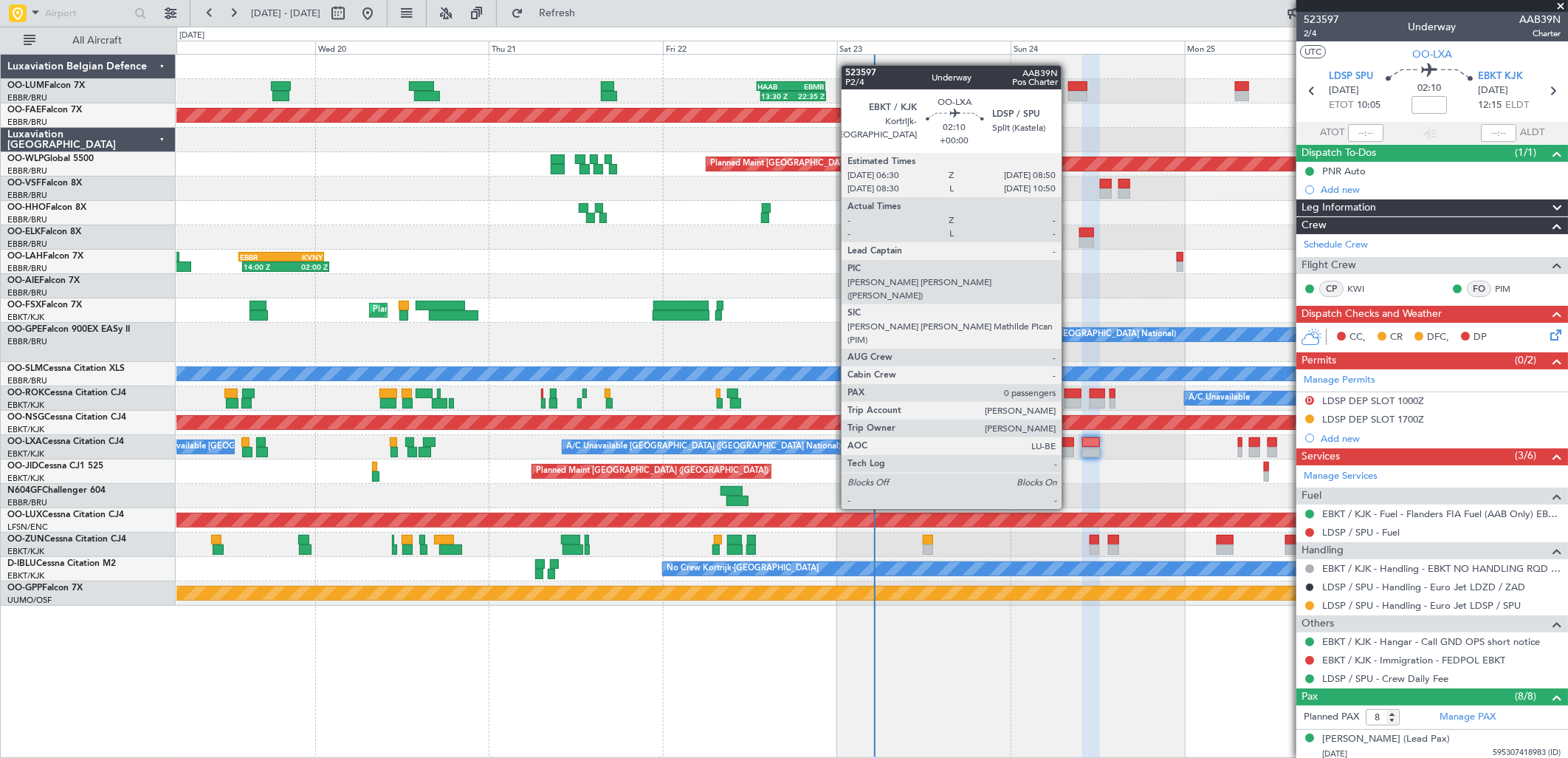
click at [1070, 449] on div at bounding box center [1066, 452] width 17 height 10
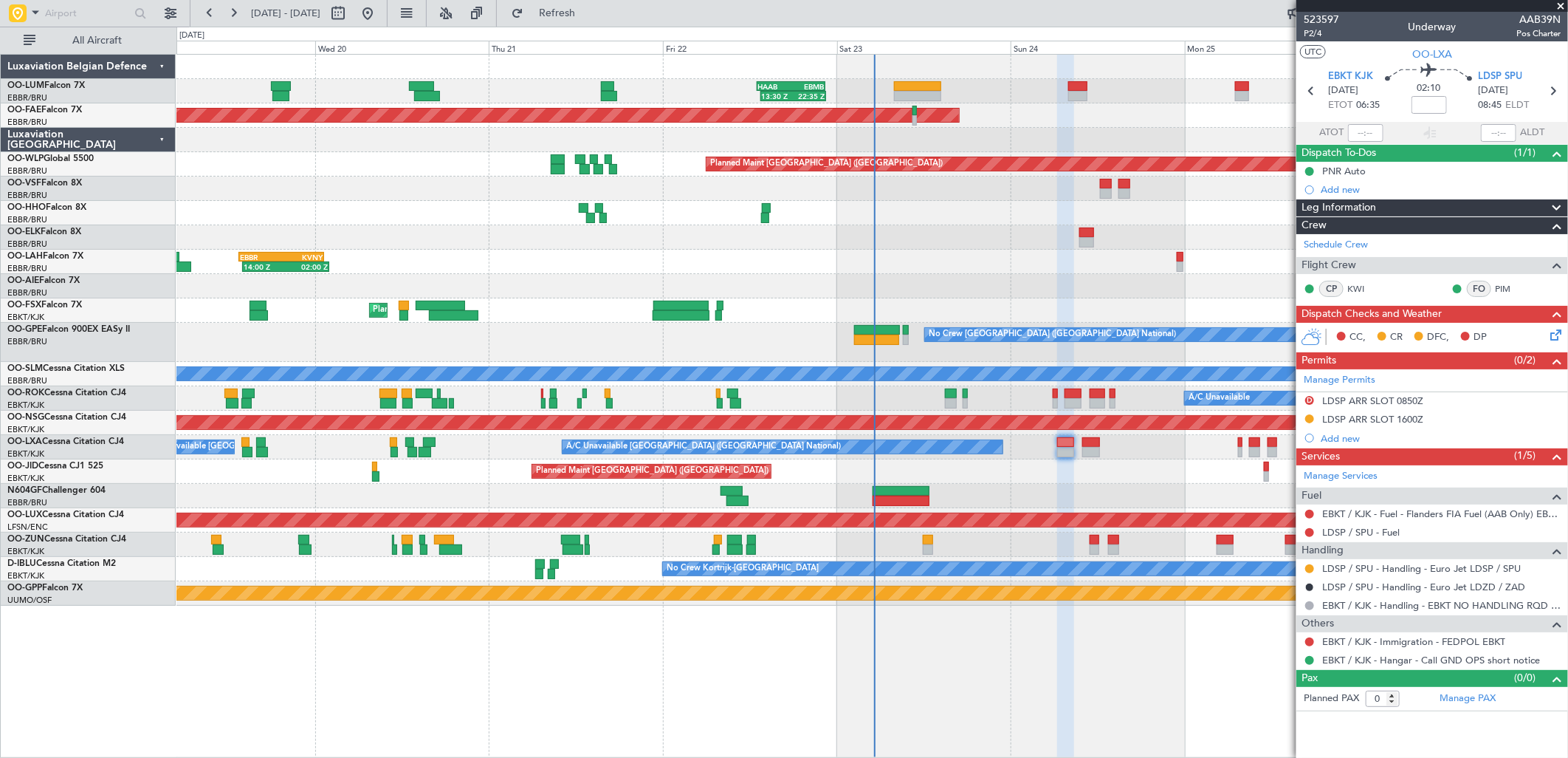
click at [1052, 391] on div "A/C Unavailable Owner Kortrijk-Wevelgem" at bounding box center [871, 398] width 1391 height 24
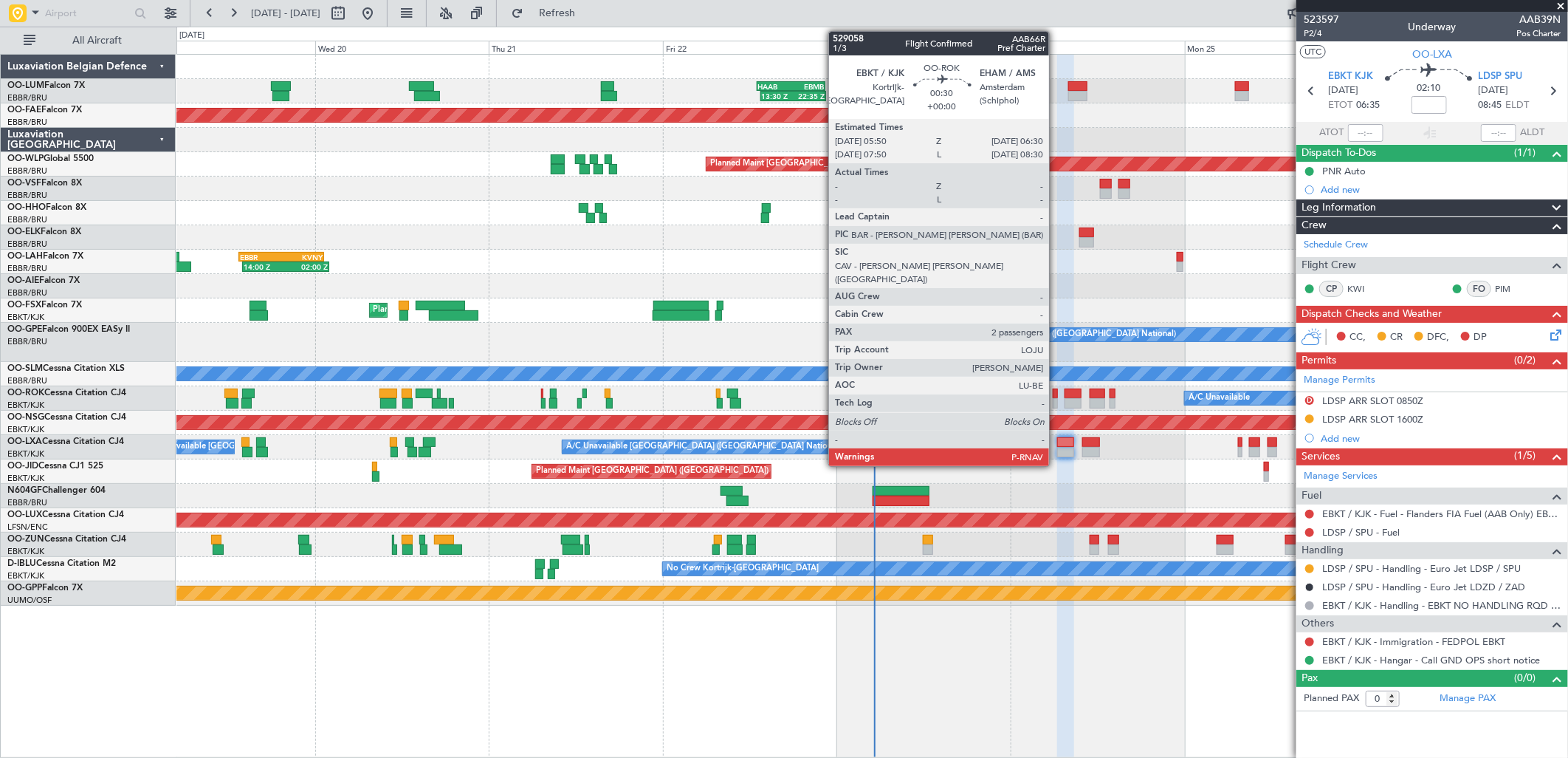
click at [1056, 394] on div at bounding box center [1056, 394] width 5 height 10
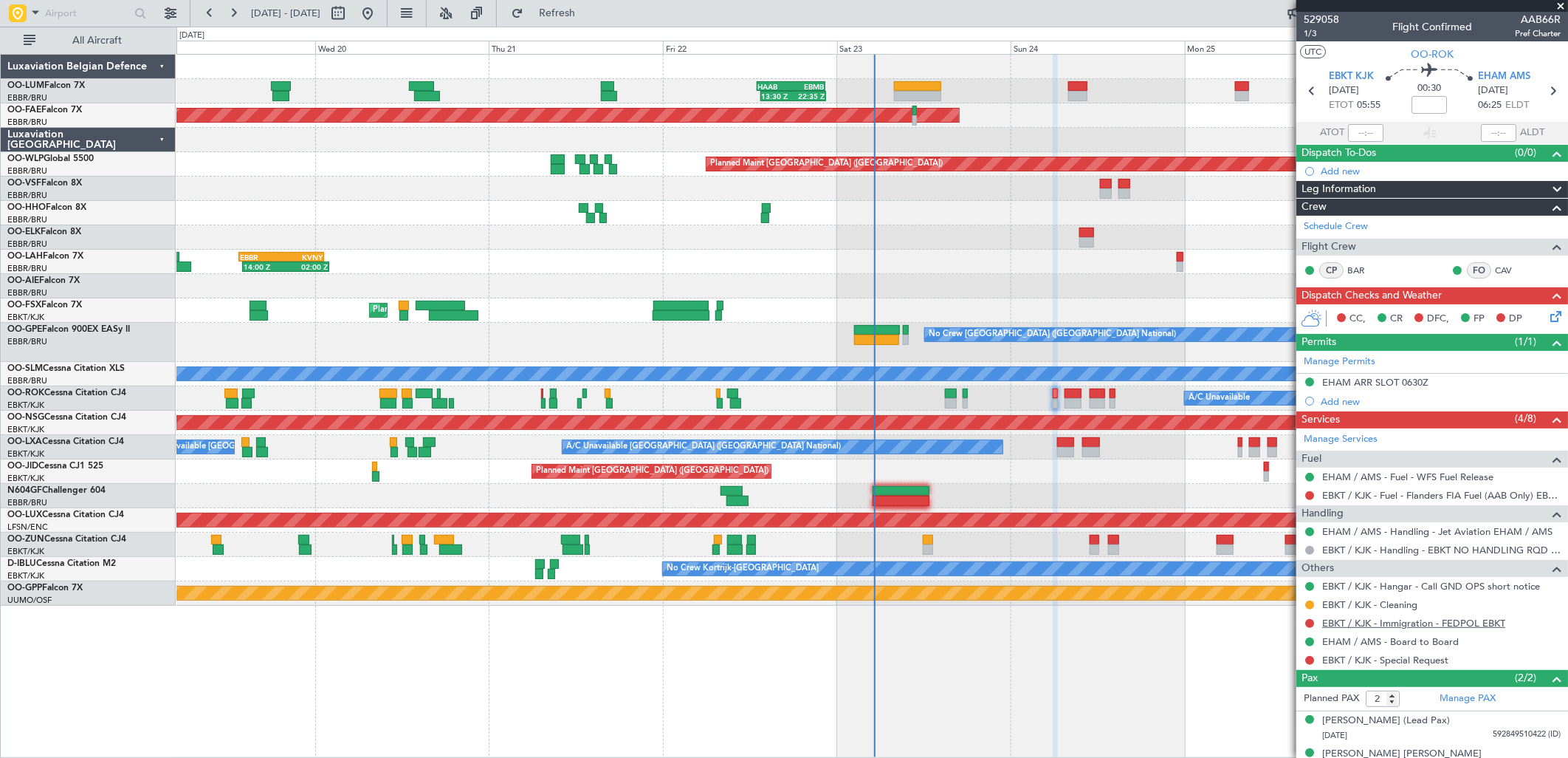
click at [1373, 621] on link "EBKT / KJK - Immigration - FEDPOL EBKT" at bounding box center [1414, 623] width 183 height 13
click at [587, 22] on button "Refresh" at bounding box center [549, 13] width 89 height 24
click at [579, 16] on span "Refresh" at bounding box center [557, 13] width 62 height 10
click at [1313, 620] on button at bounding box center [1309, 623] width 9 height 9
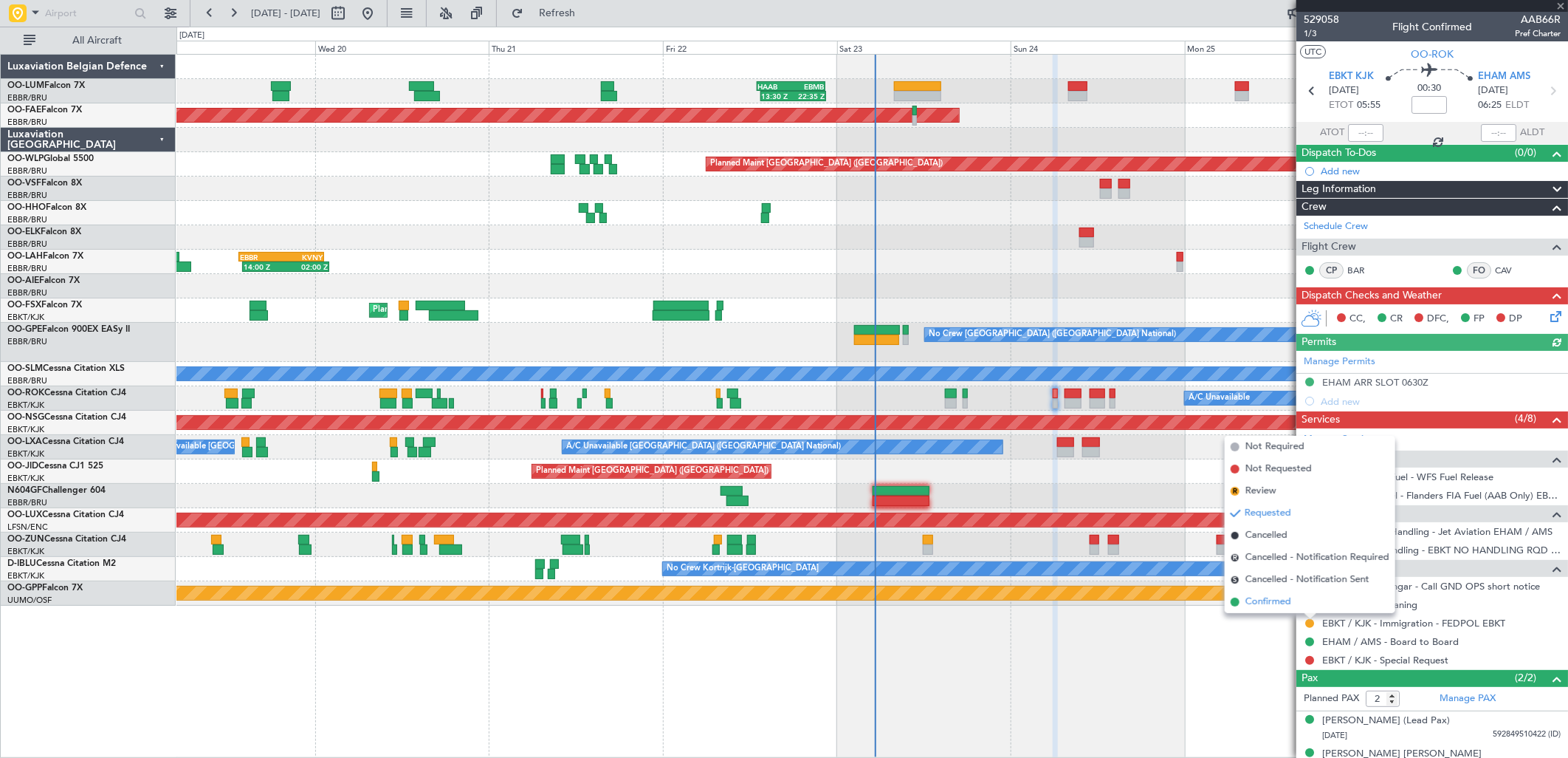
click at [1275, 607] on span "Confirmed" at bounding box center [1268, 601] width 45 height 15
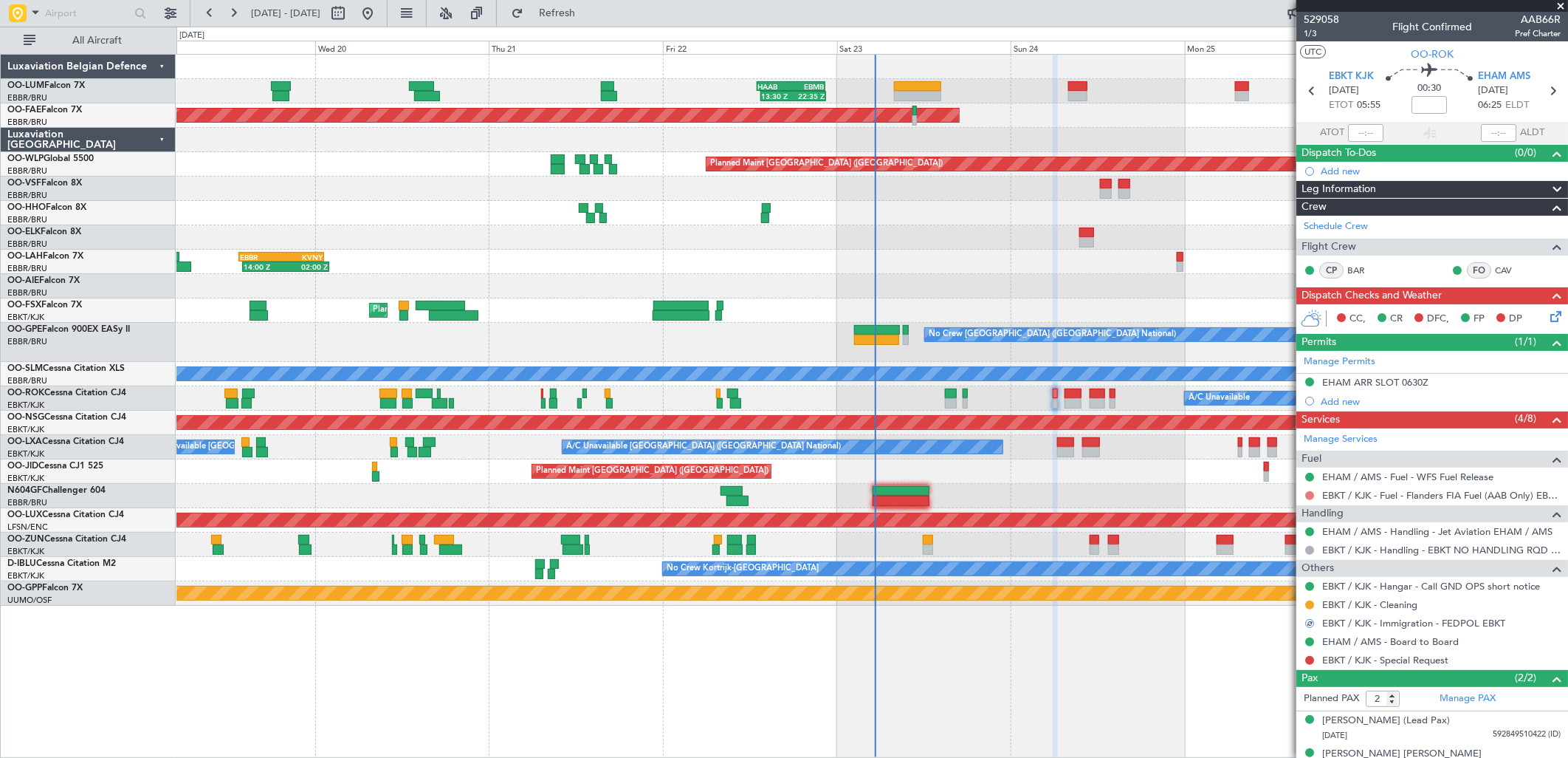
click at [1309, 492] on button at bounding box center [1309, 495] width 9 height 9
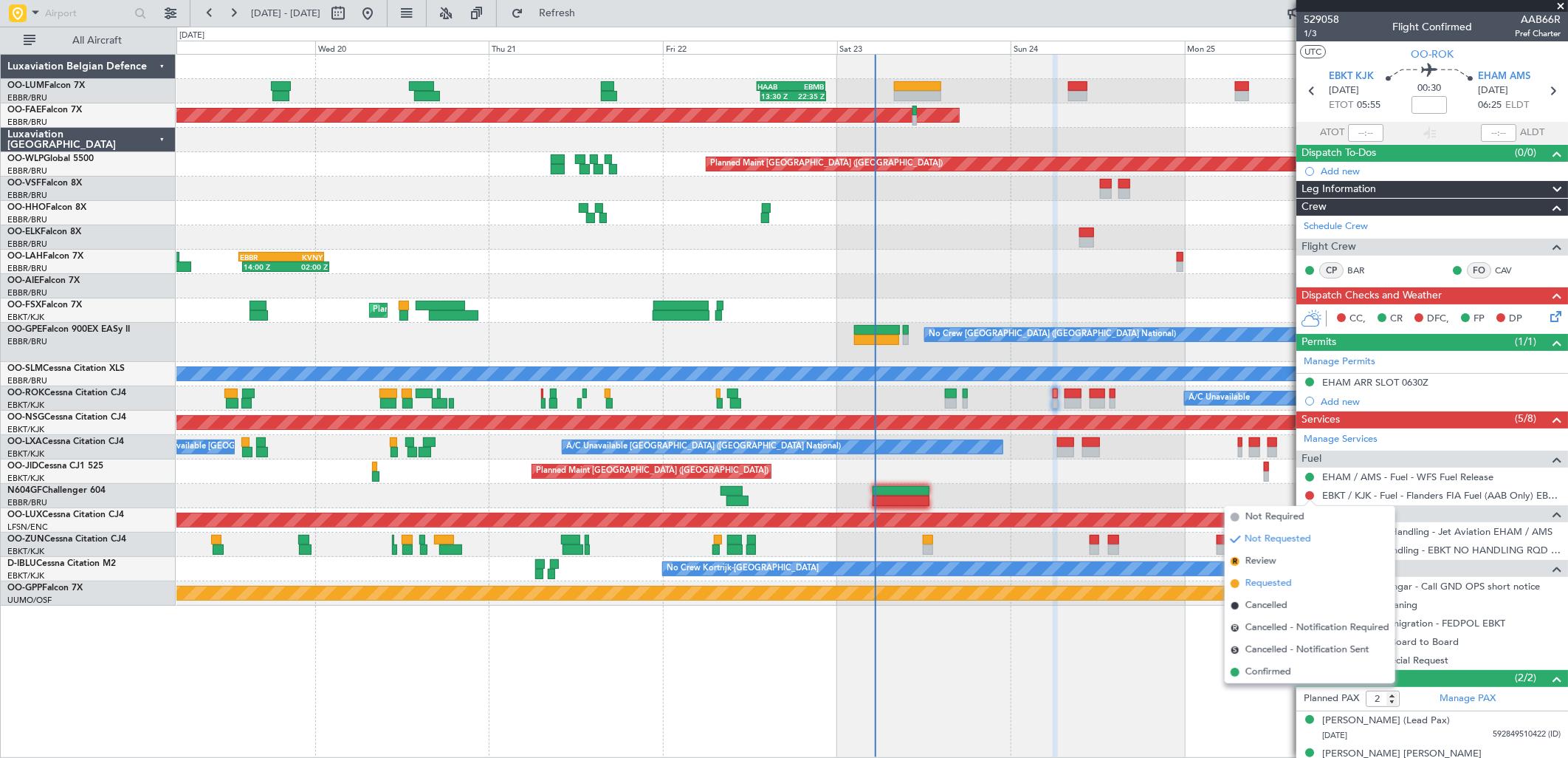
click at [1272, 581] on span "Requested" at bounding box center [1268, 583] width 46 height 15
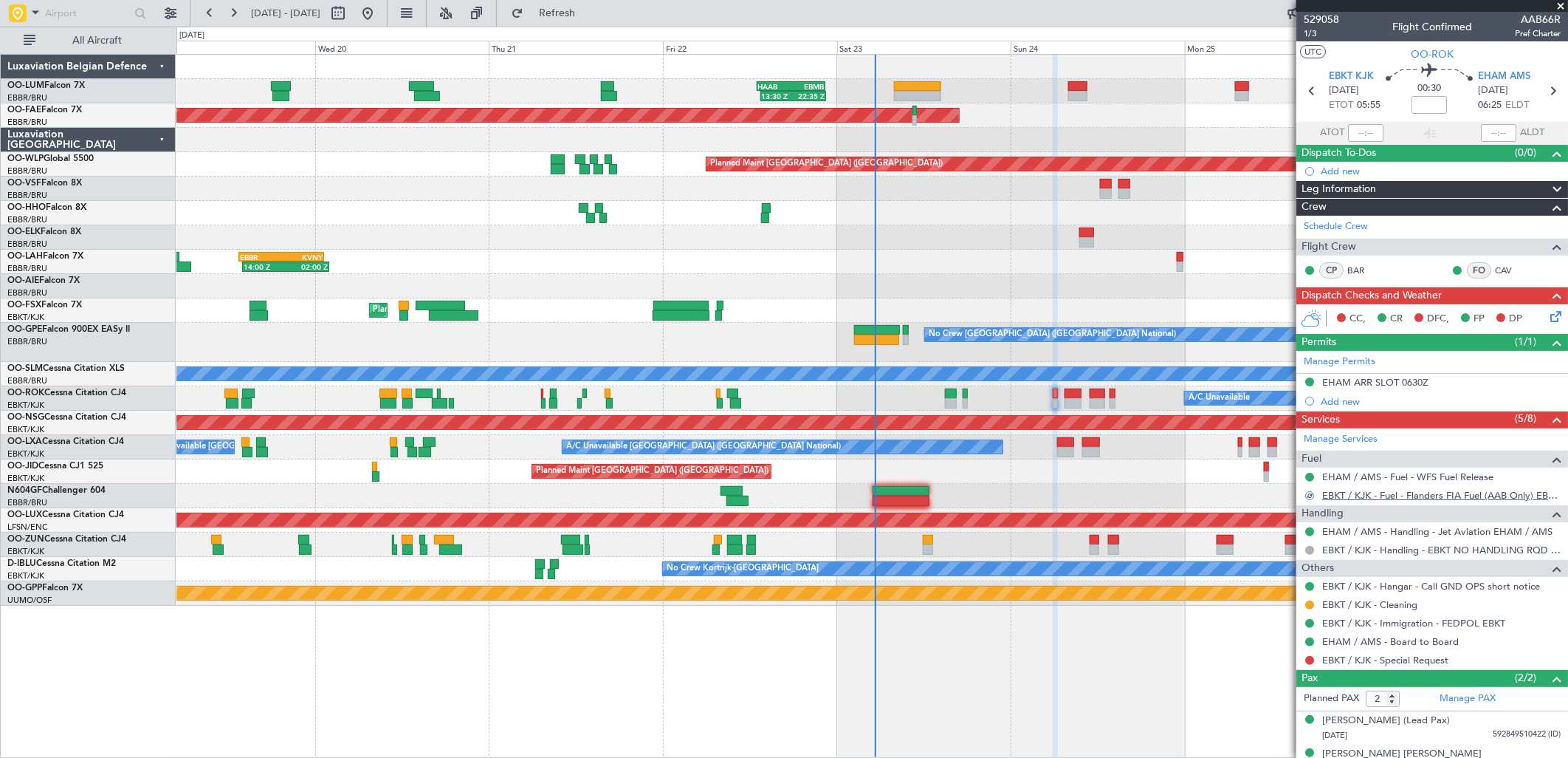
click at [1334, 495] on link "EBKT / KJK - Fuel - Flanders FIA Fuel (AAB Only) EBKT / KJK" at bounding box center [1441, 495] width 238 height 13
click at [588, 19] on span "Refresh" at bounding box center [557, 13] width 62 height 10
click at [1310, 496] on button at bounding box center [1309, 495] width 9 height 9
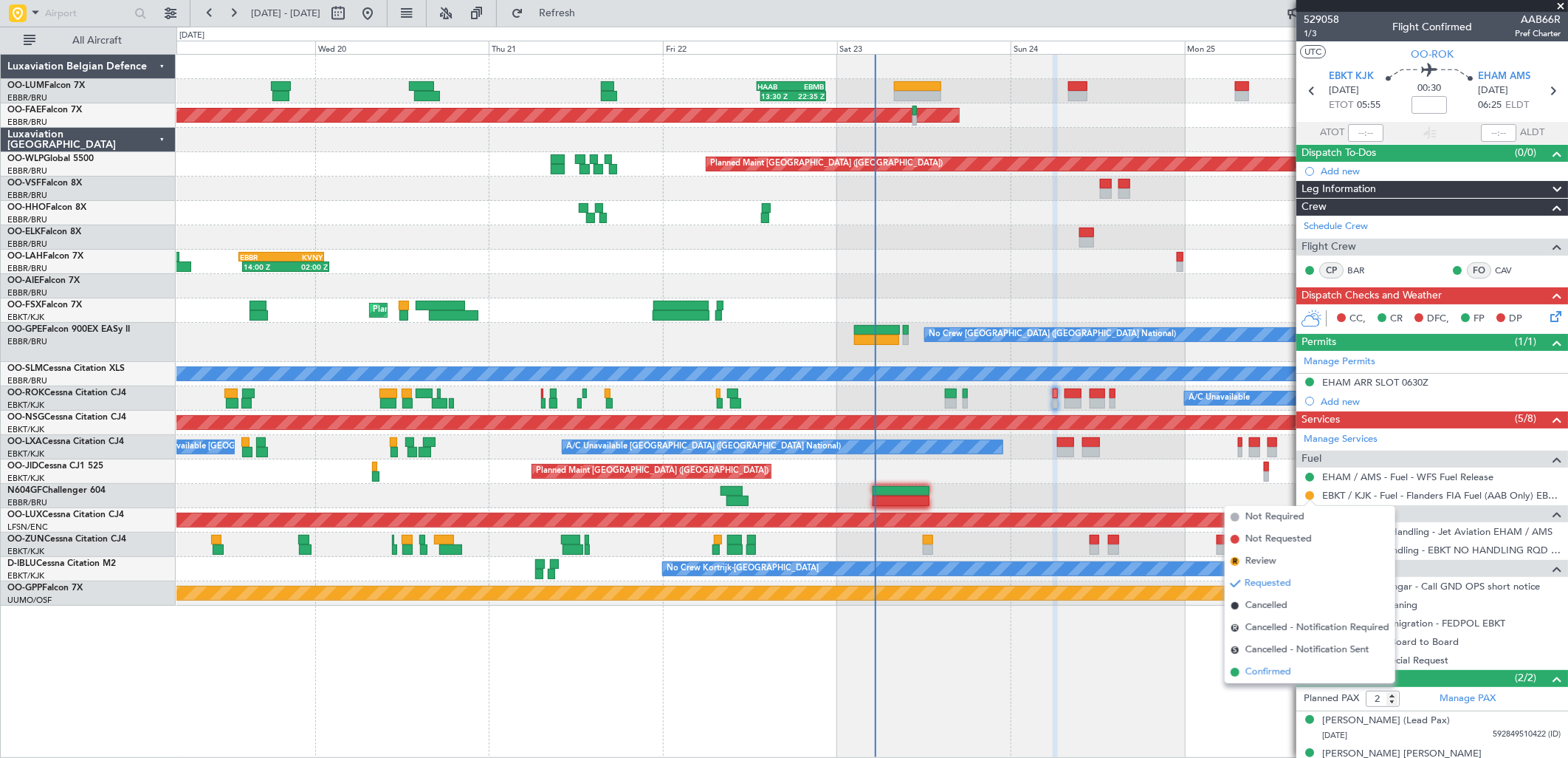
click at [1267, 670] on span "Confirmed" at bounding box center [1268, 672] width 45 height 15
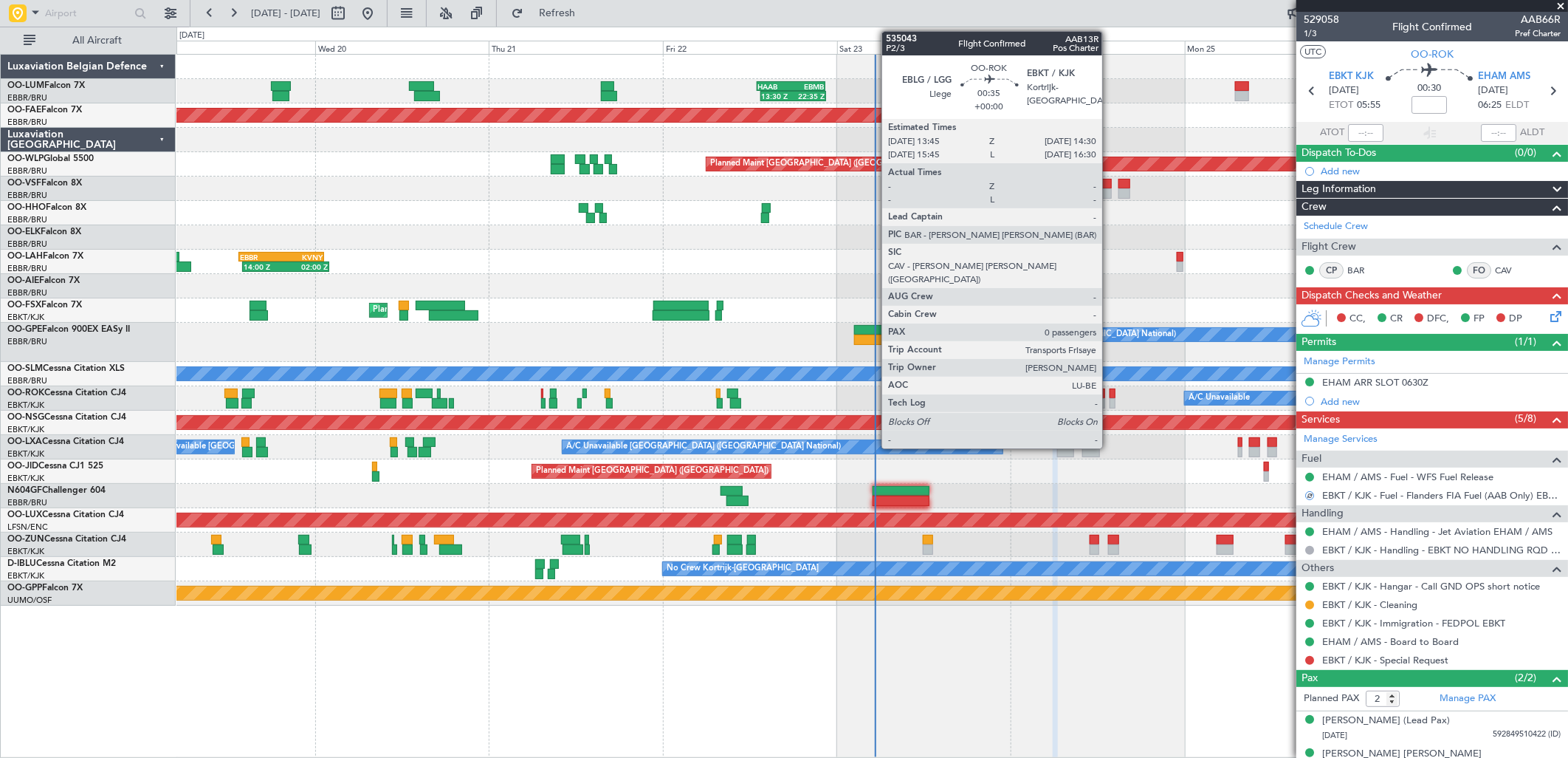
click at [1110, 394] on div at bounding box center [1113, 394] width 6 height 10
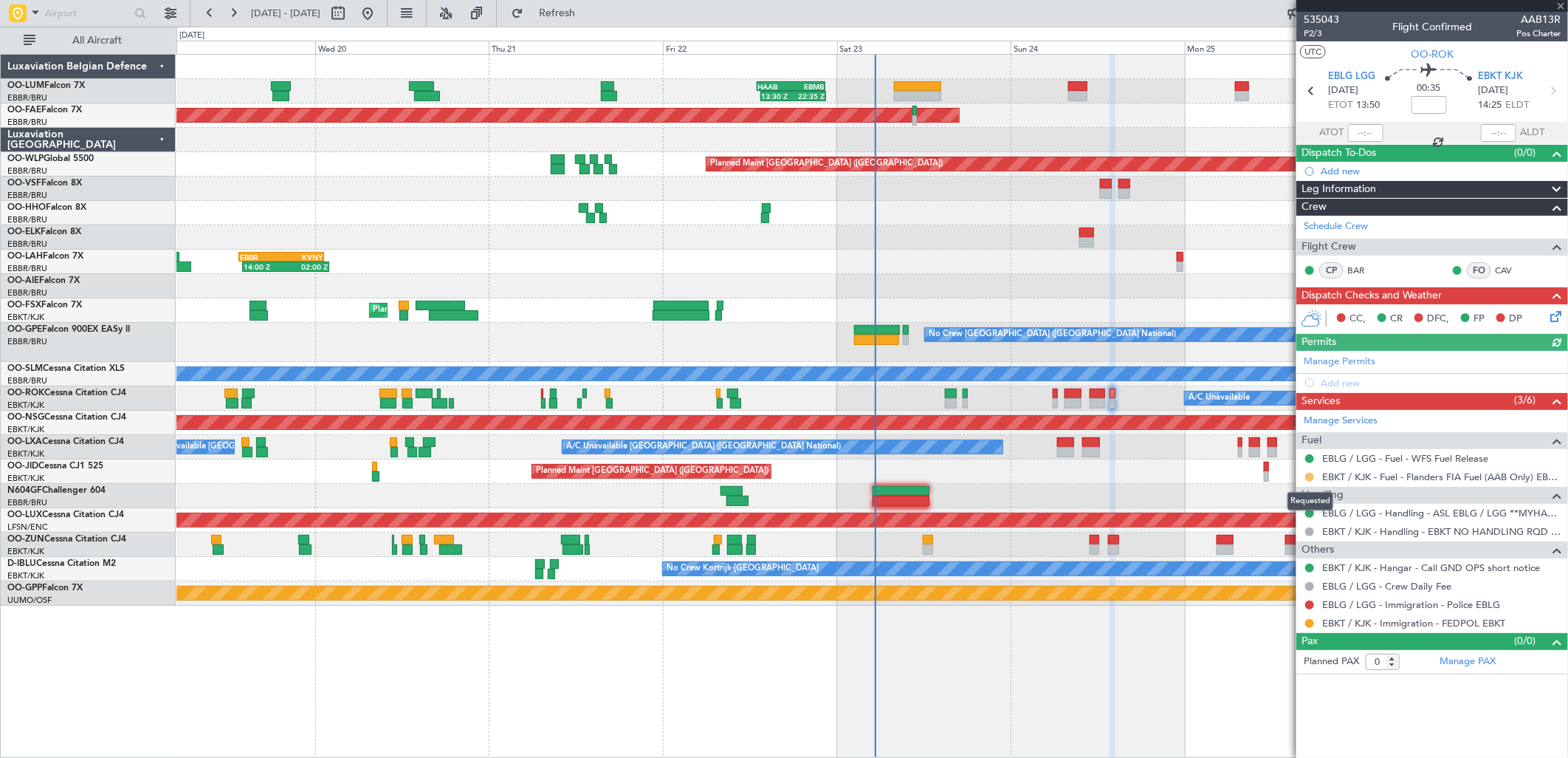
click at [1308, 476] on button at bounding box center [1309, 477] width 9 height 9
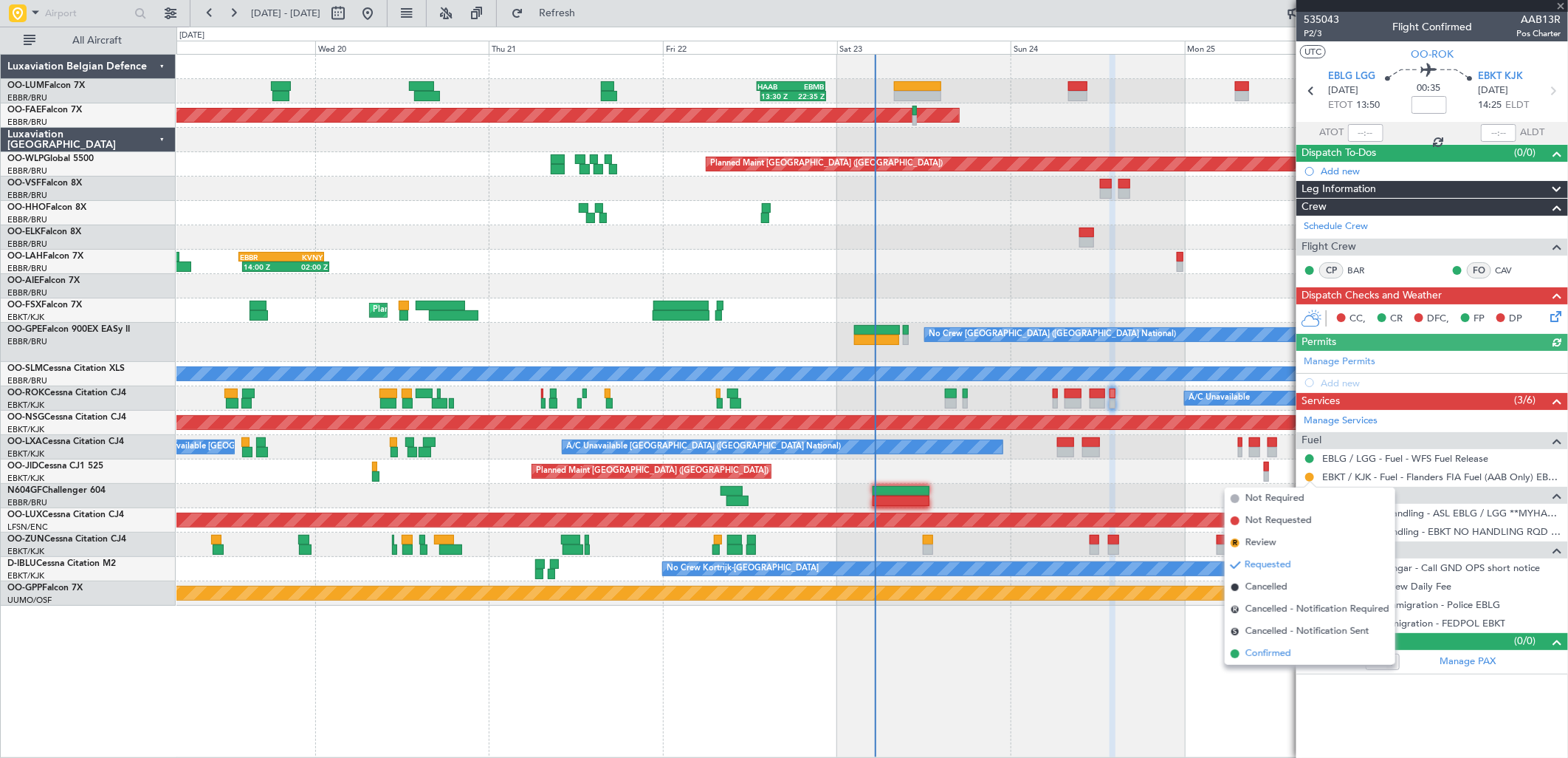
click at [1283, 648] on span "Confirmed" at bounding box center [1268, 653] width 45 height 15
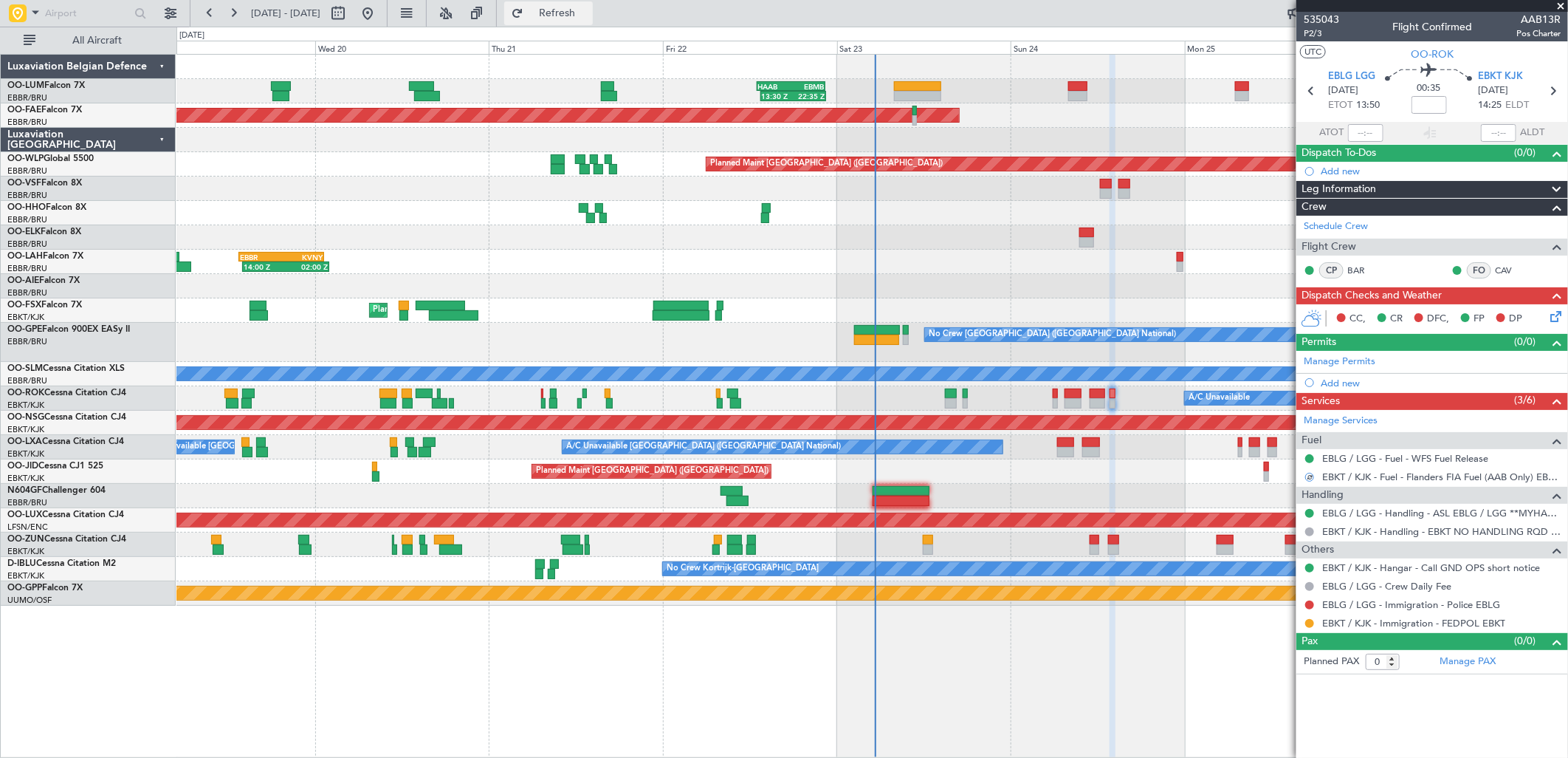
click at [584, 22] on button "Refresh" at bounding box center [549, 13] width 89 height 24
click at [1305, 624] on button at bounding box center [1309, 623] width 9 height 9
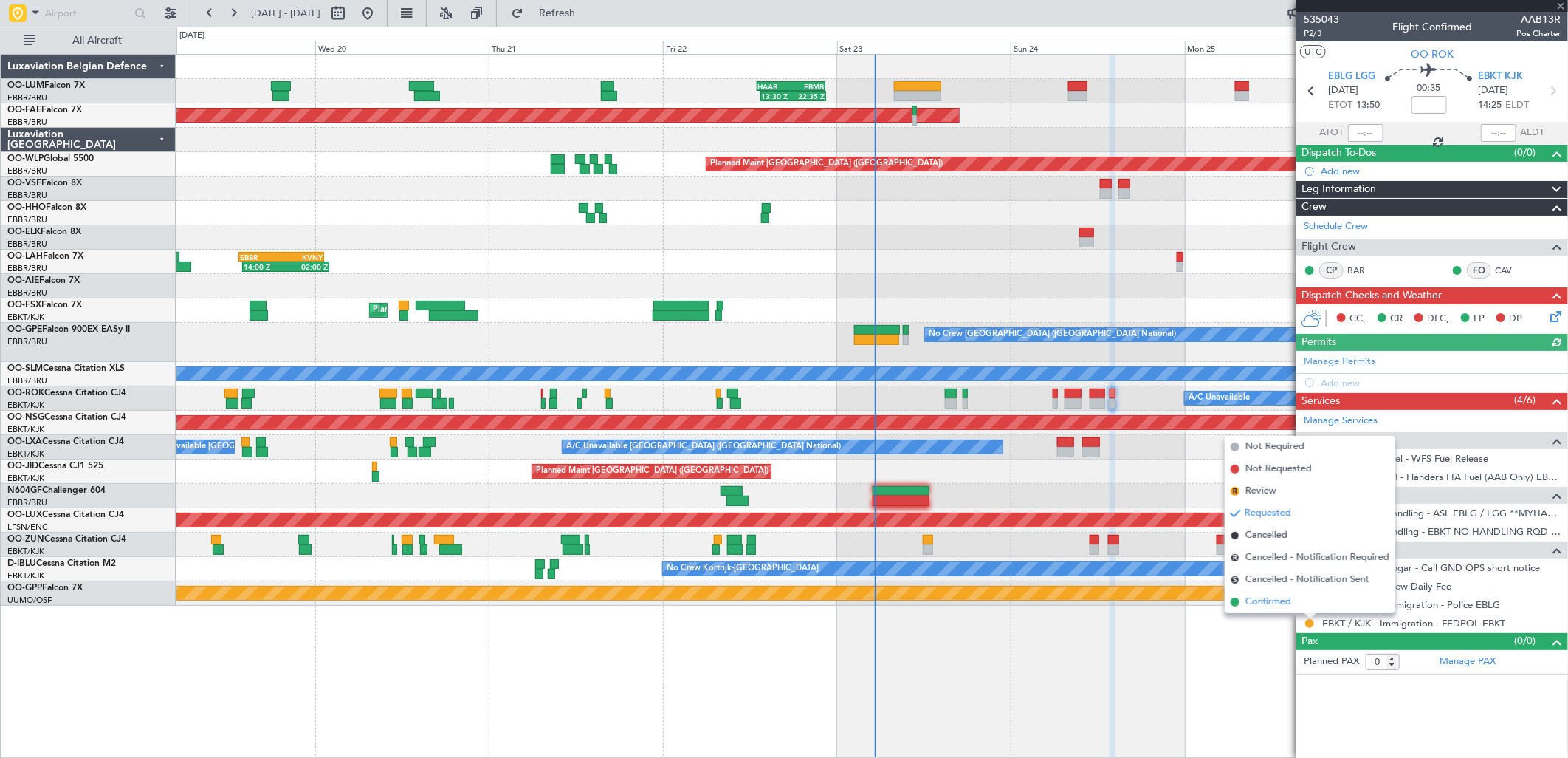
click at [1232, 603] on span at bounding box center [1235, 601] width 9 height 9
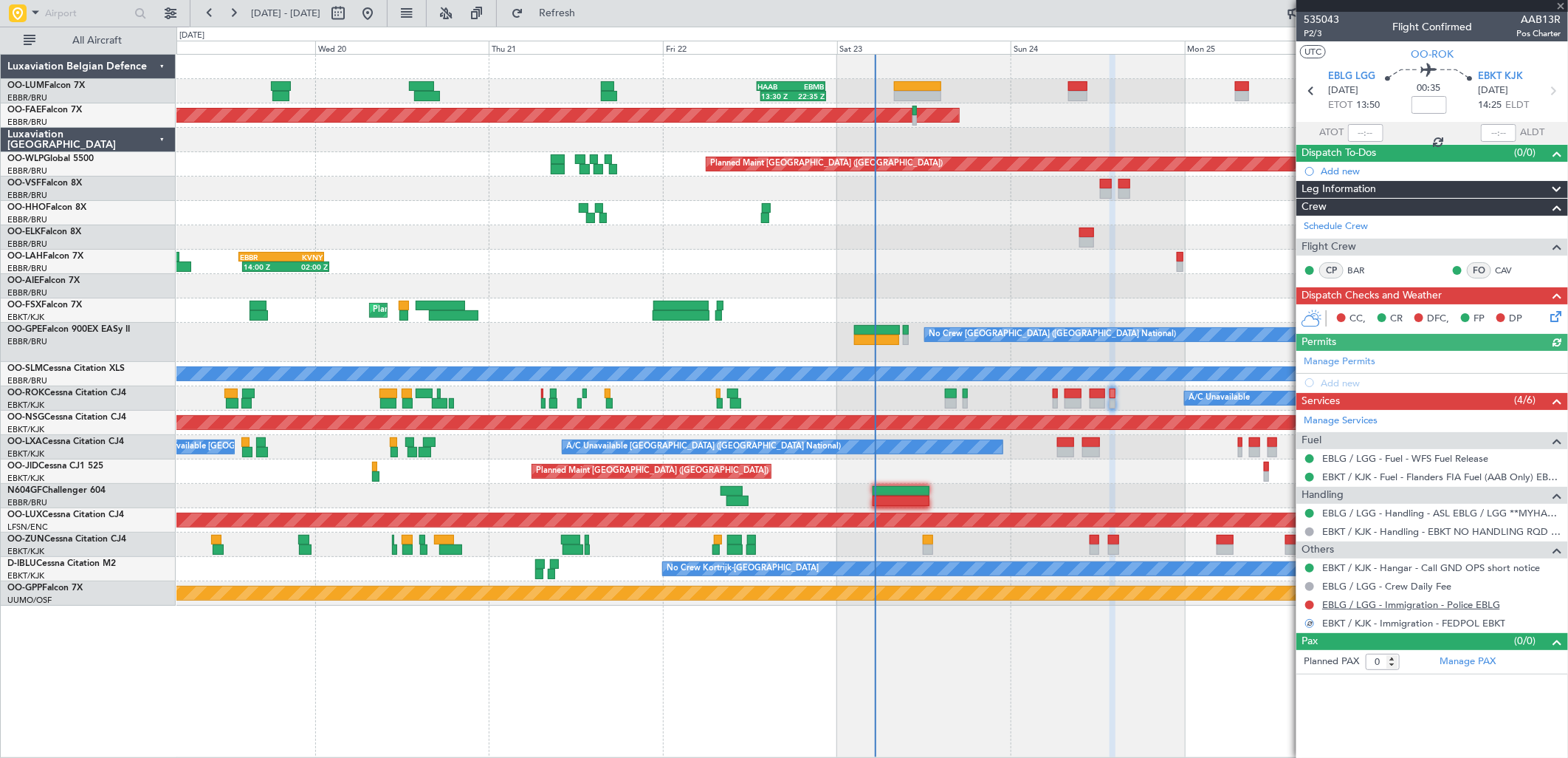
click at [1381, 607] on link "EBLG / LGG - Immigration - Police EBLG" at bounding box center [1410, 604] width 178 height 13
click at [572, 6] on button "Refresh" at bounding box center [549, 13] width 89 height 24
click at [593, 20] on button "Refresh" at bounding box center [549, 13] width 89 height 24
click at [1312, 607] on button at bounding box center [1309, 604] width 9 height 9
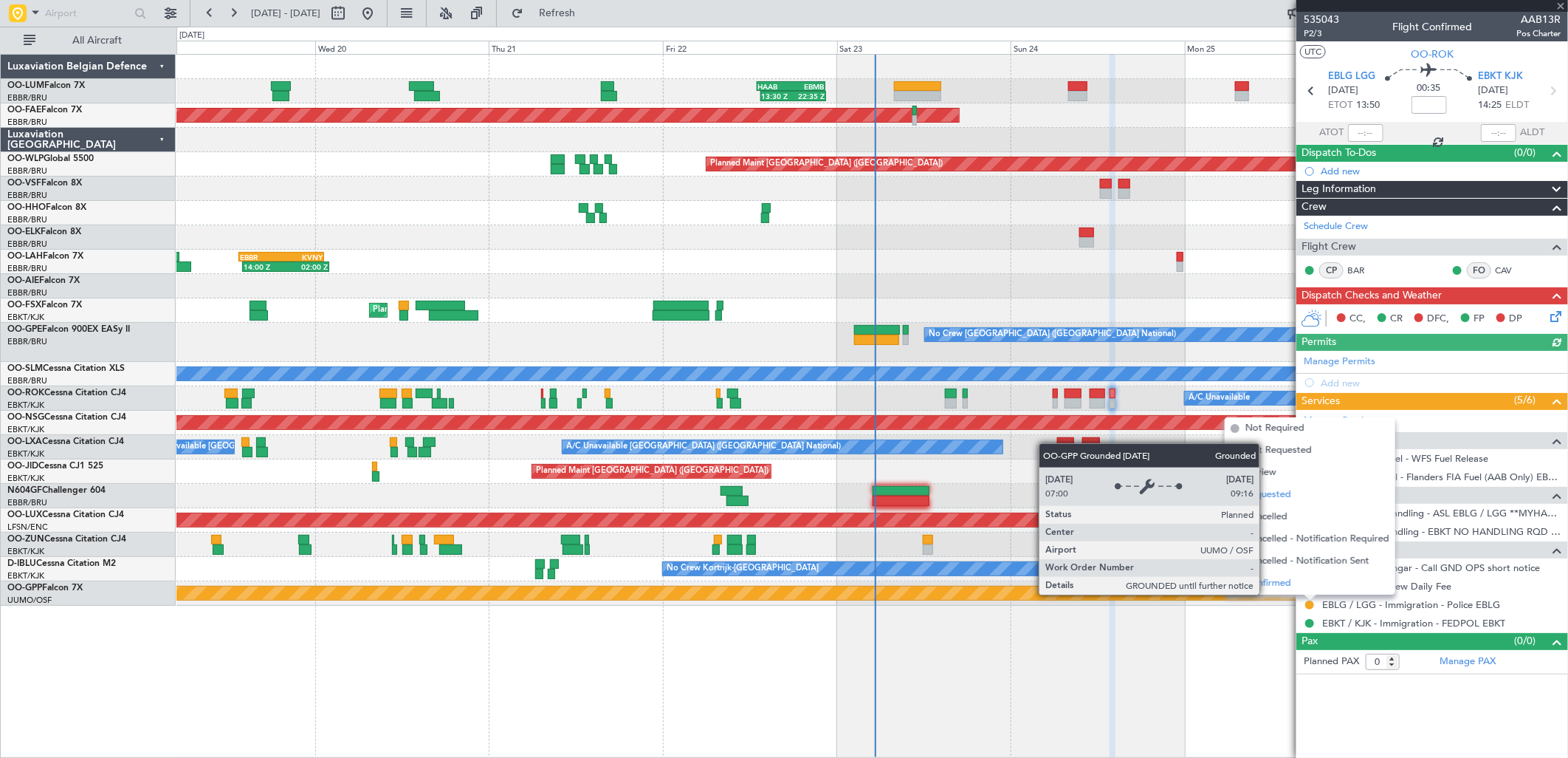
click at [1264, 588] on span "Confirmed" at bounding box center [1268, 583] width 45 height 15
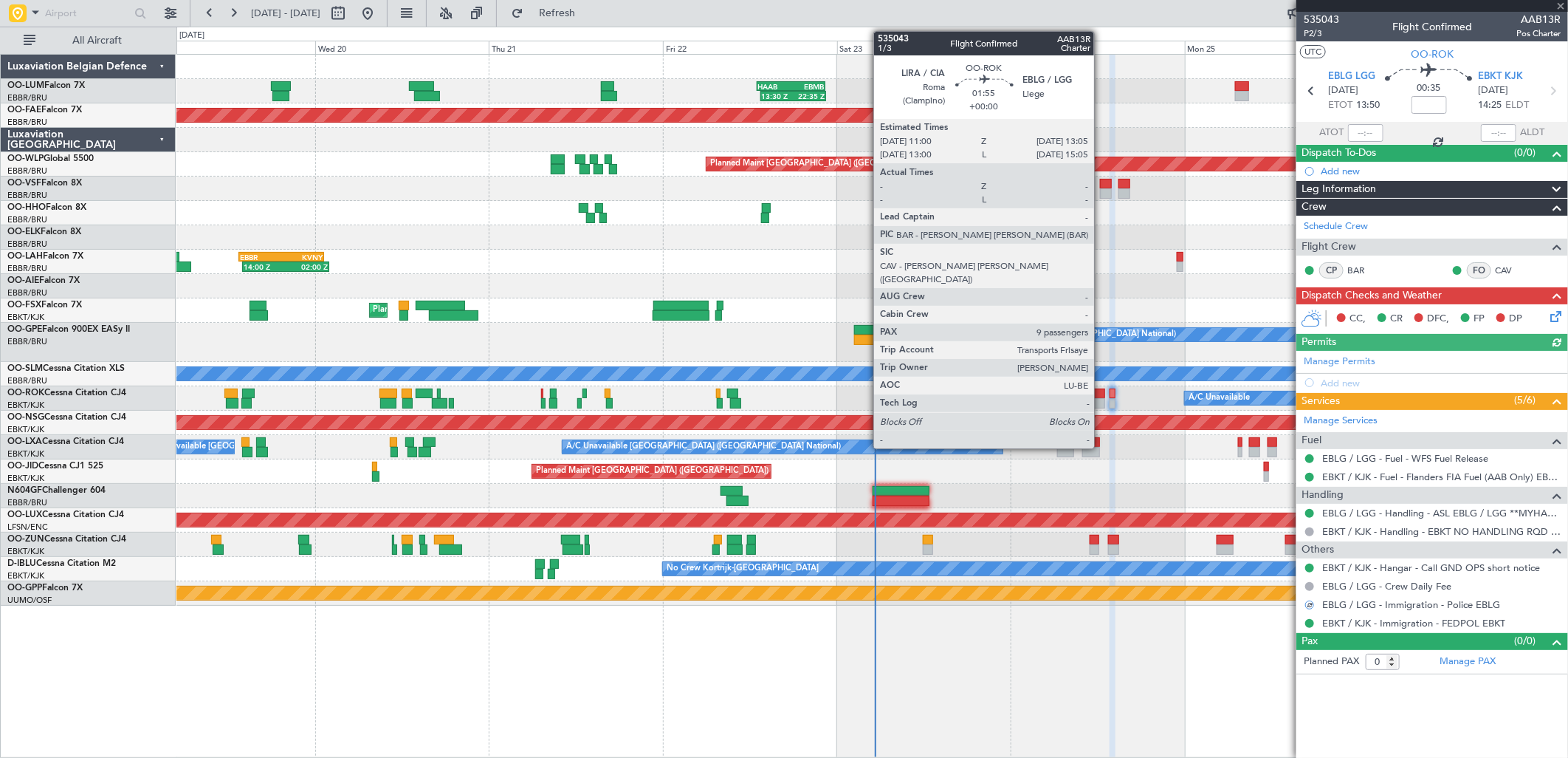
click at [1102, 403] on div at bounding box center [1098, 403] width 16 height 10
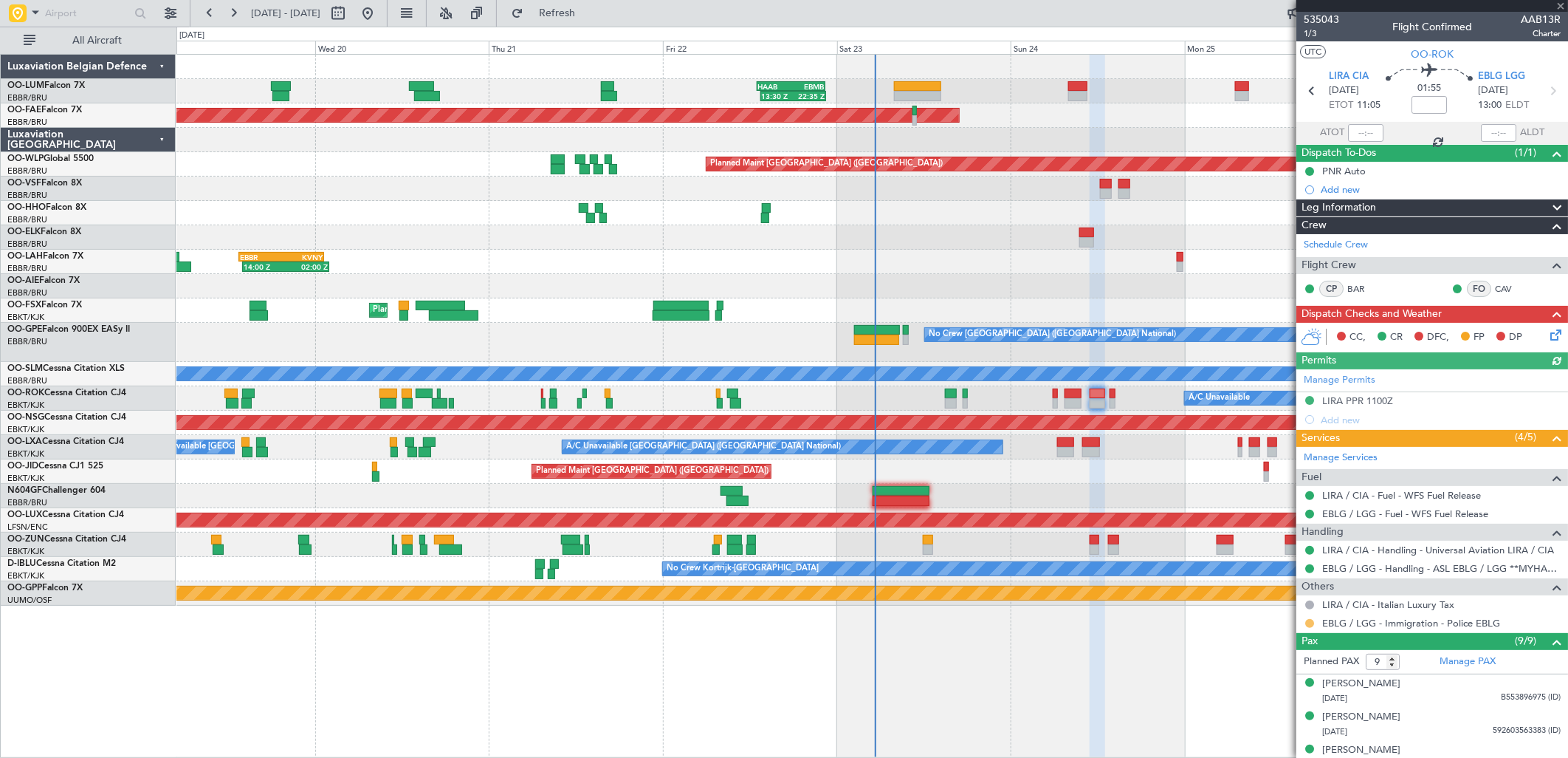
click at [1313, 623] on button at bounding box center [1309, 623] width 9 height 9
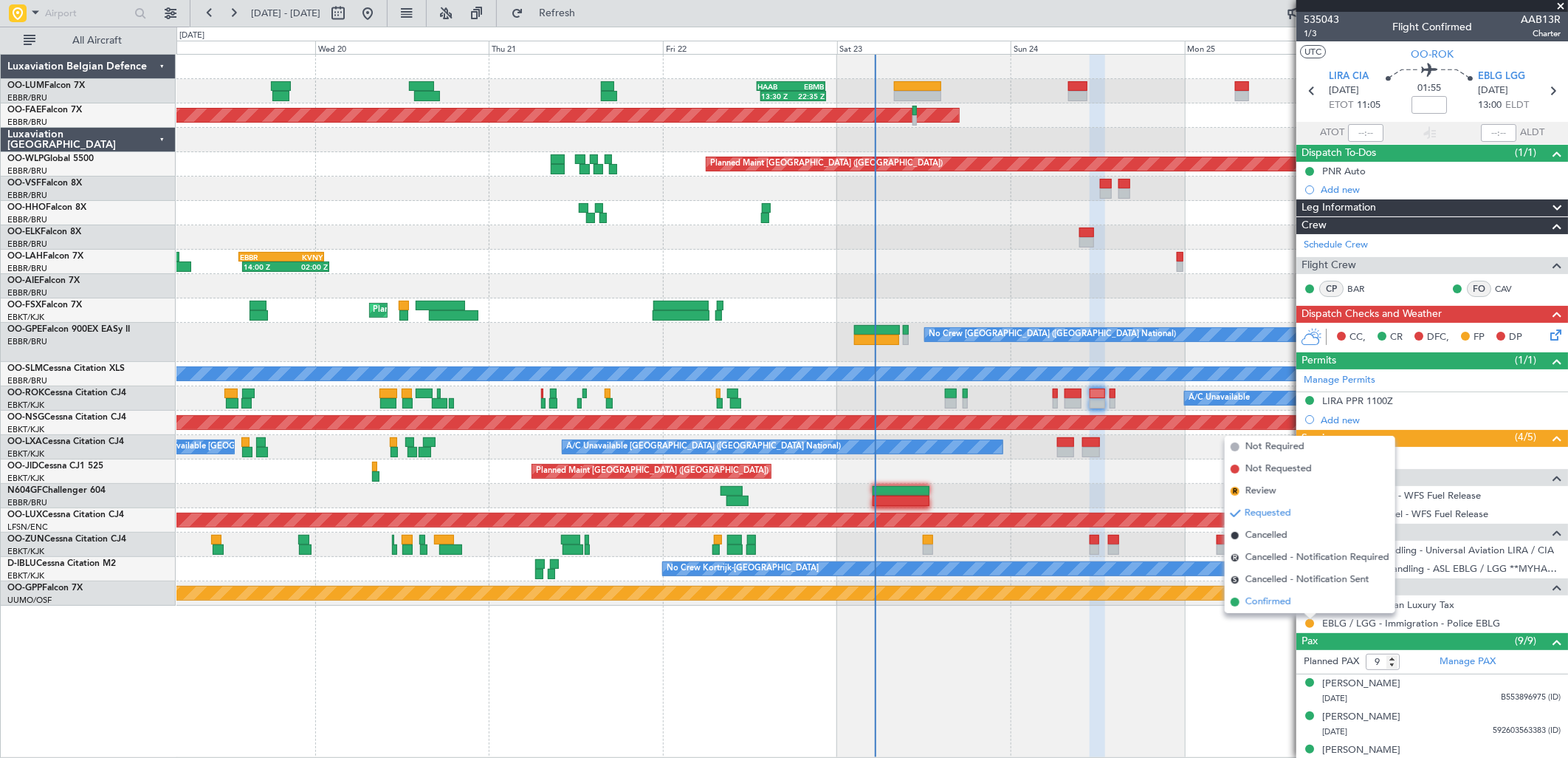
click at [1269, 603] on span "Confirmed" at bounding box center [1268, 601] width 45 height 15
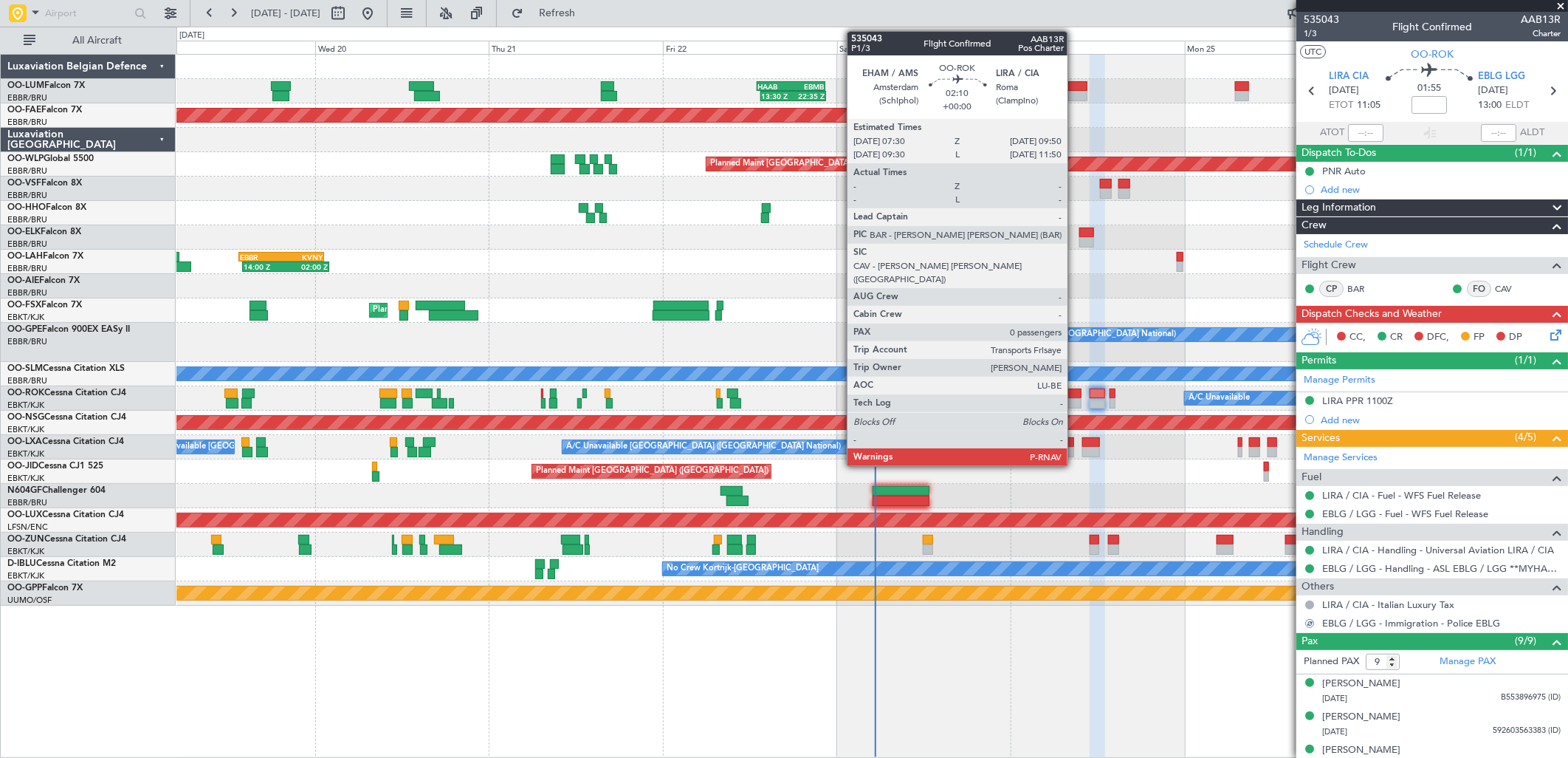
click at [1075, 395] on div at bounding box center [1074, 394] width 17 height 10
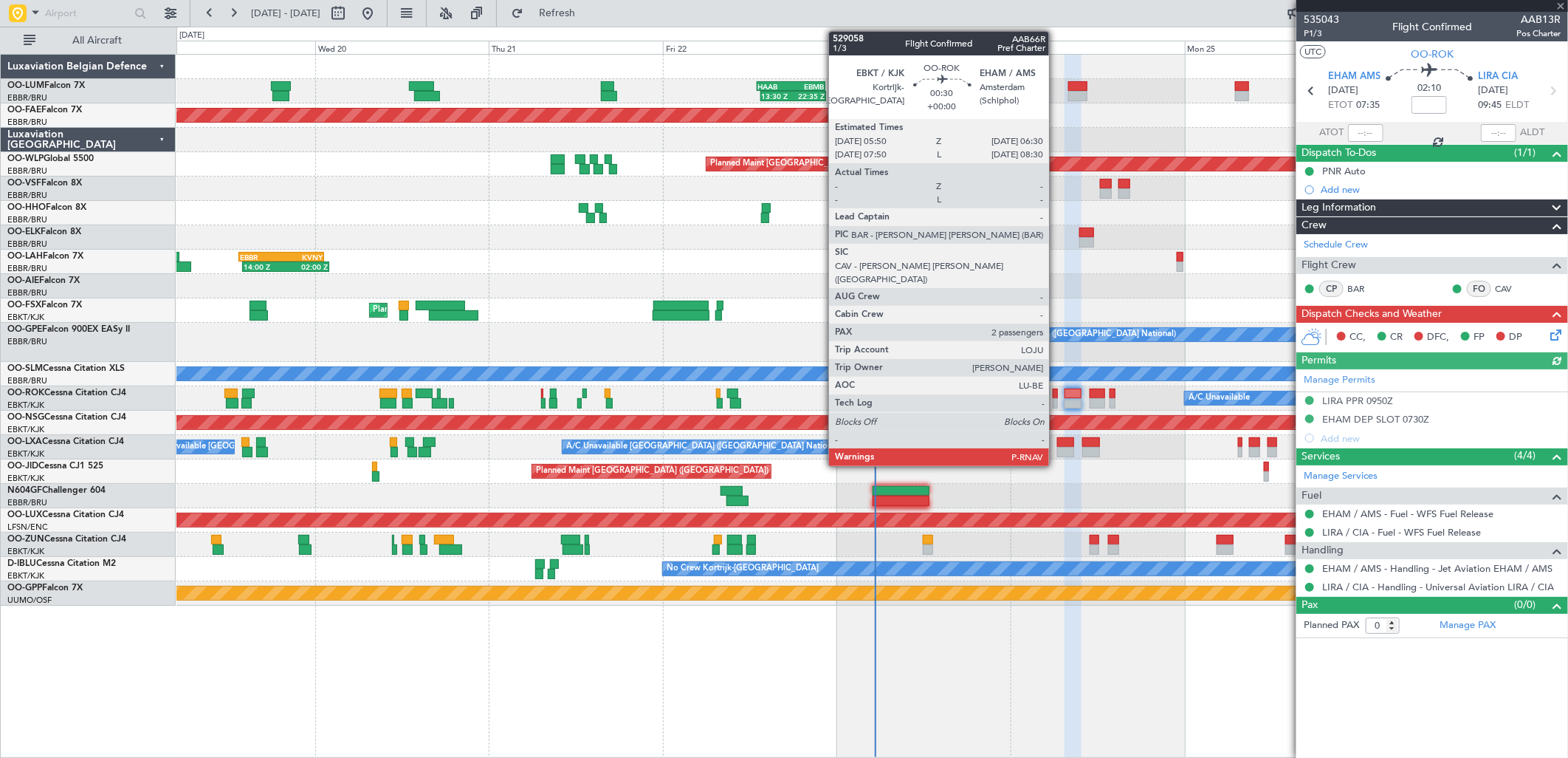
click at [1056, 401] on div at bounding box center [1056, 403] width 5 height 10
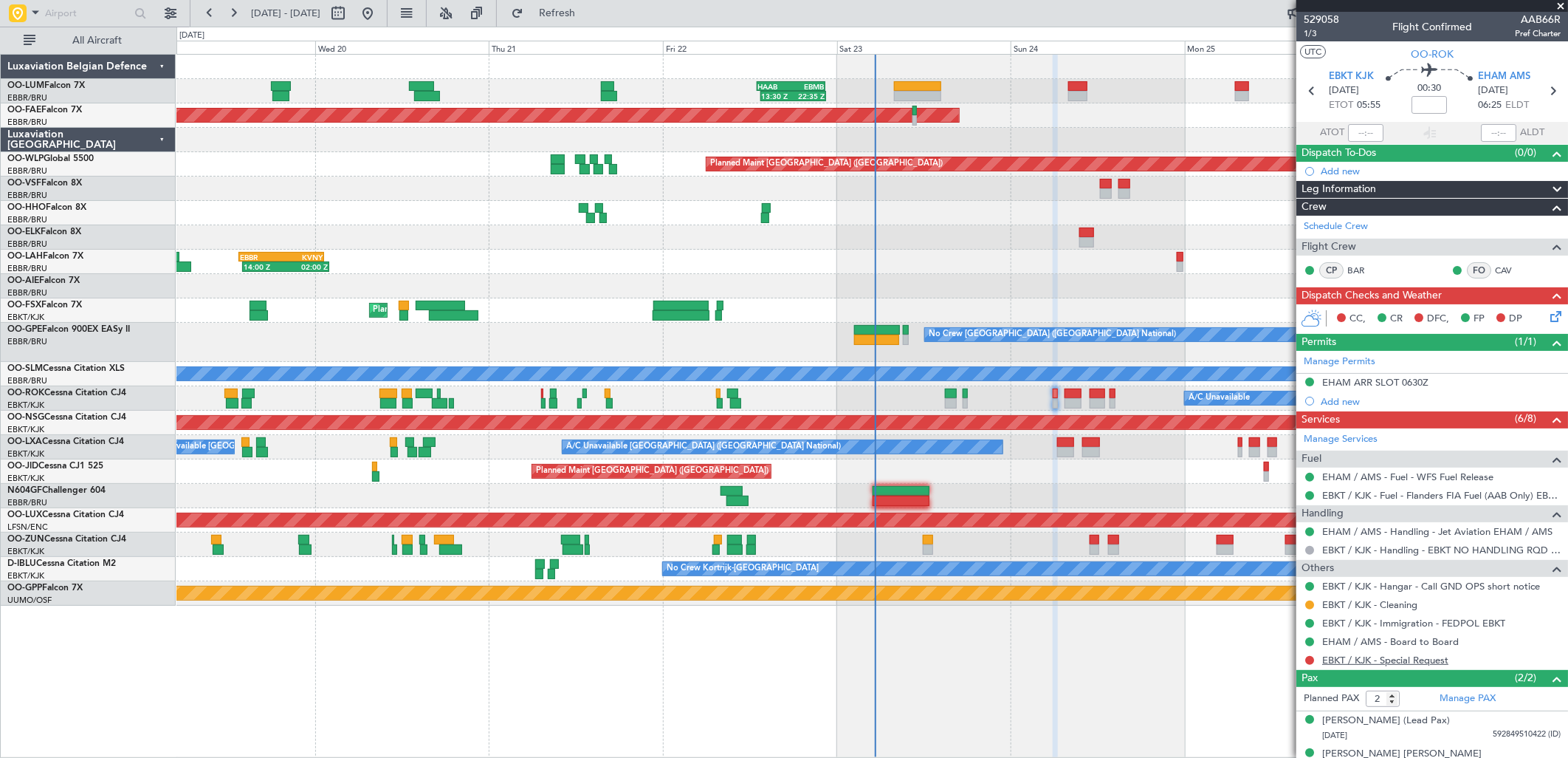
click at [1371, 658] on link "EBKT / KJK - Special Request" at bounding box center [1385, 660] width 126 height 13
click at [1385, 656] on link "EBKT / KJK - Special Request" at bounding box center [1385, 660] width 126 height 13
click at [1308, 659] on button at bounding box center [1309, 660] width 9 height 9
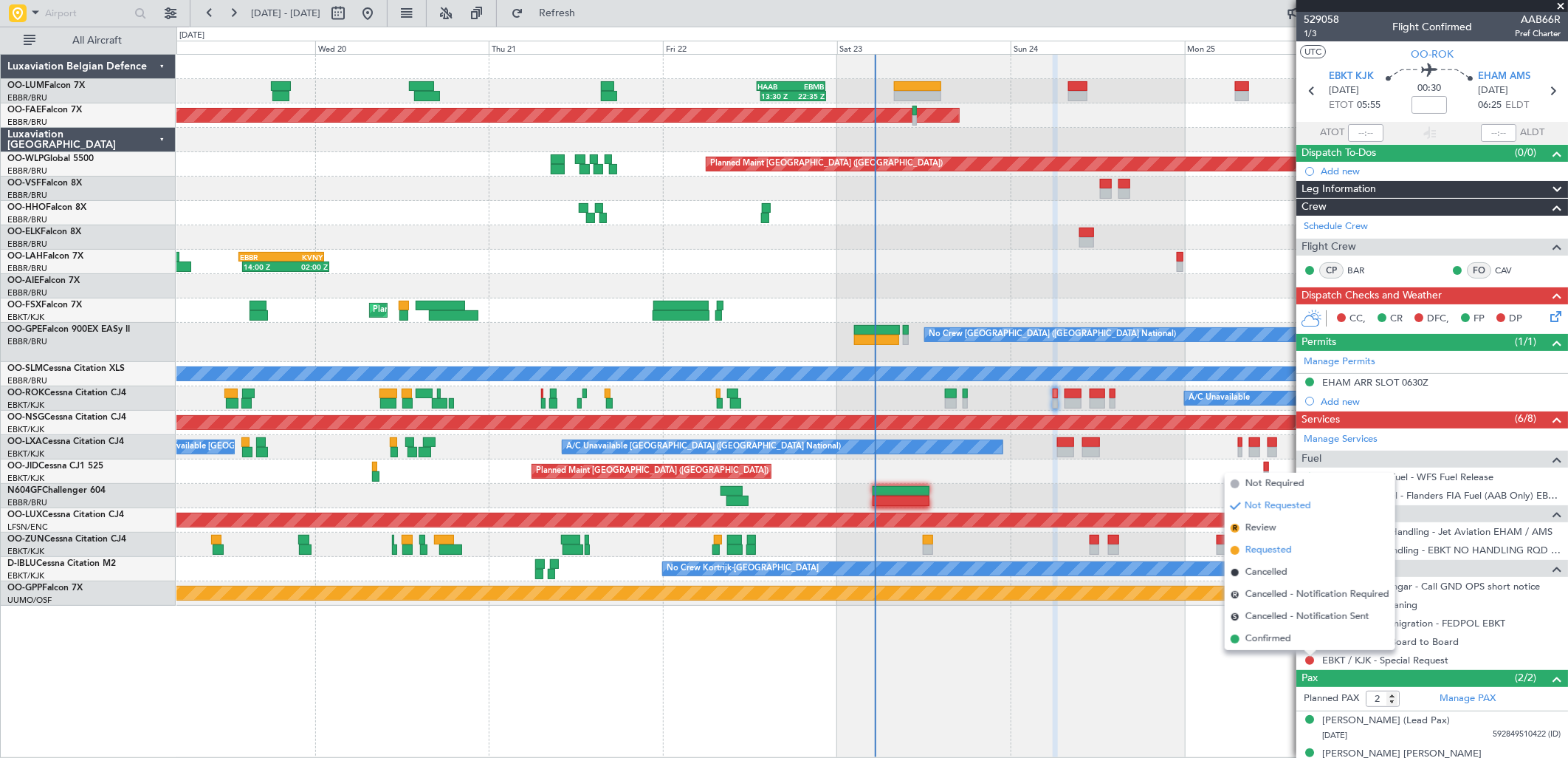
click at [1248, 544] on span "Requested" at bounding box center [1268, 549] width 46 height 15
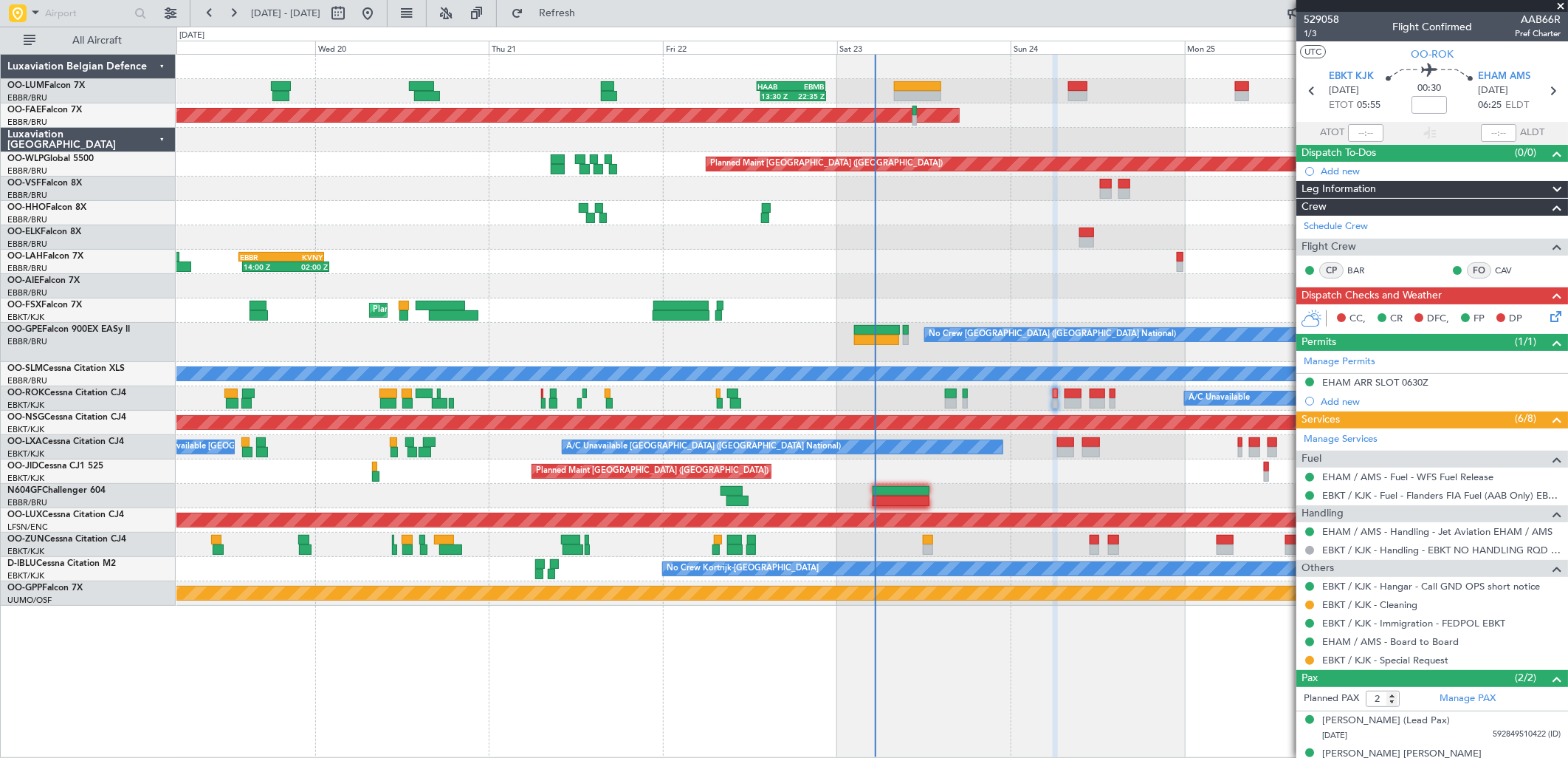
click at [1378, 376] on div "EHAM ARR SLOT 0630Z" at bounding box center [1375, 383] width 107 height 13
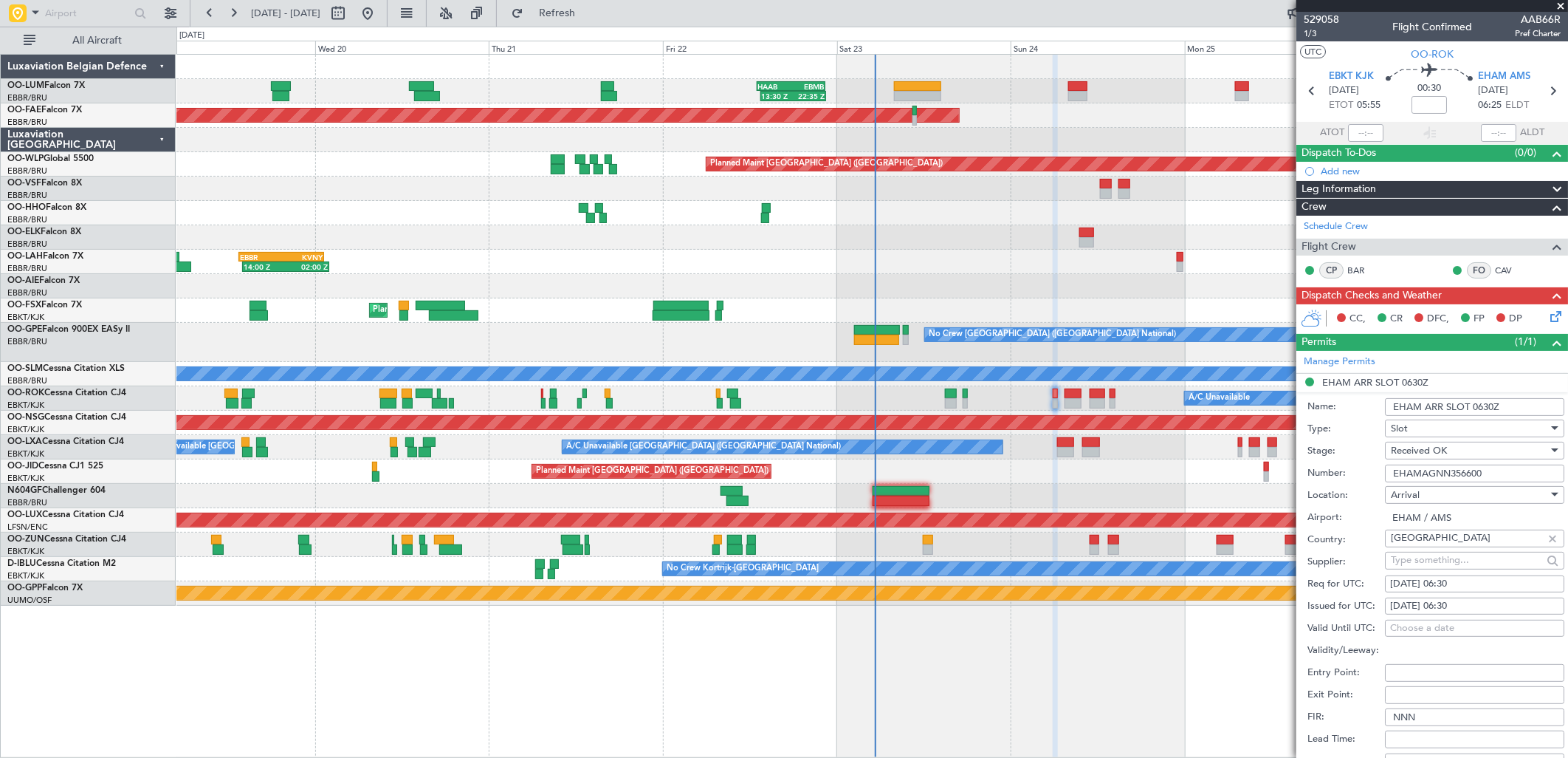
click at [1434, 475] on input "EHAMAGNN356600" at bounding box center [1475, 473] width 179 height 18
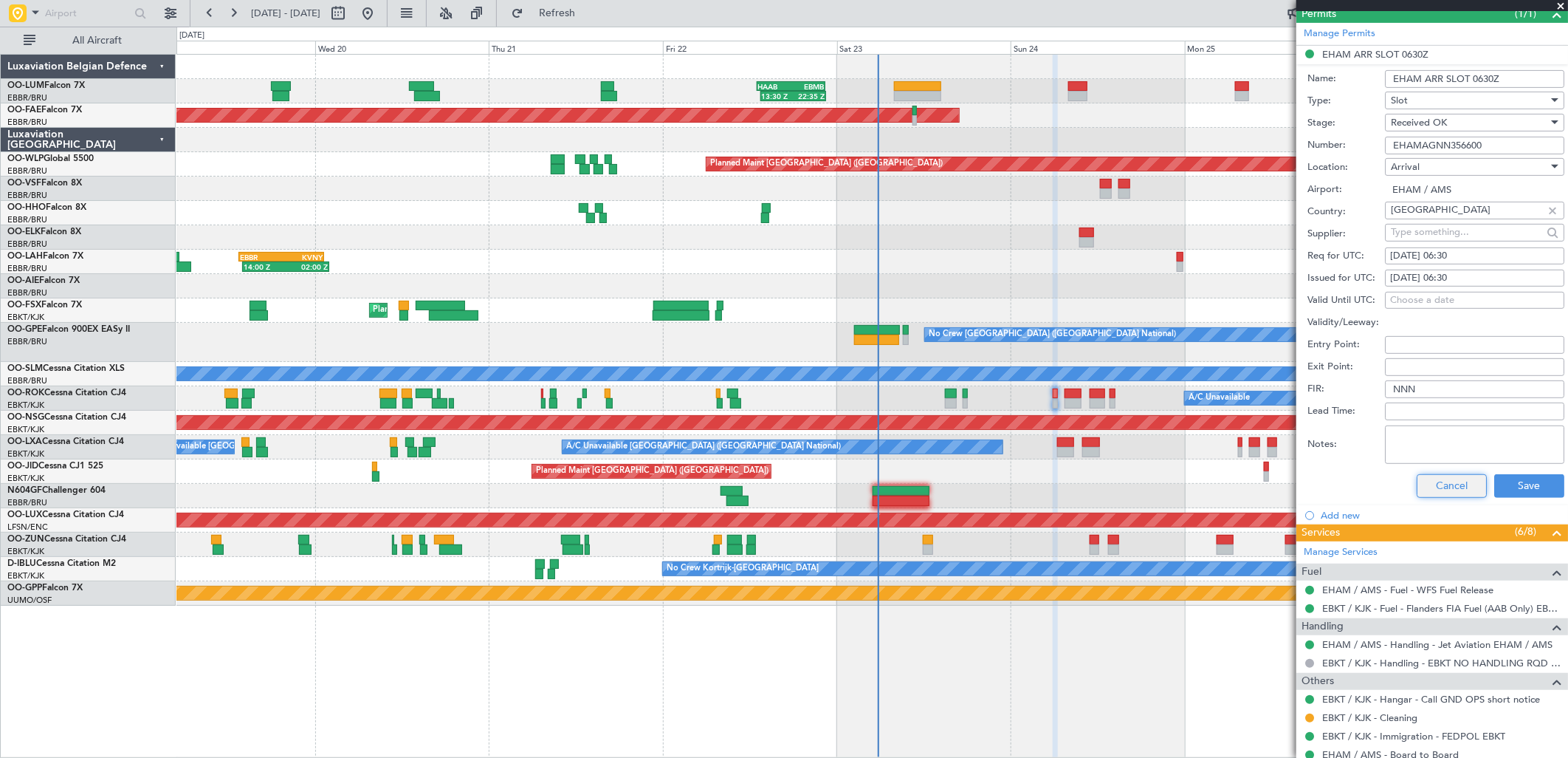
click at [1446, 488] on button "Cancel" at bounding box center [1452, 486] width 71 height 24
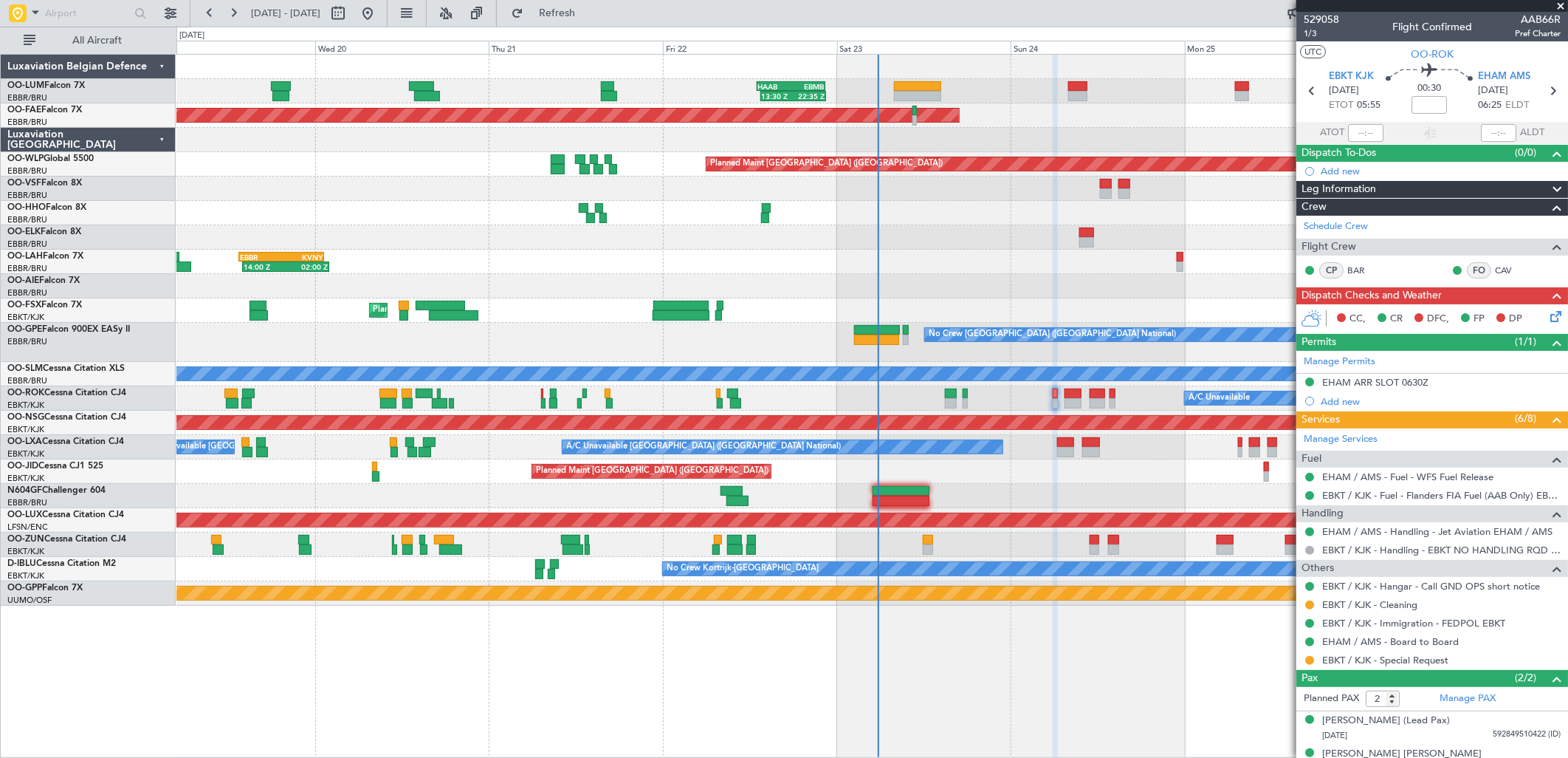
click at [1548, 320] on icon at bounding box center [1553, 314] width 12 height 12
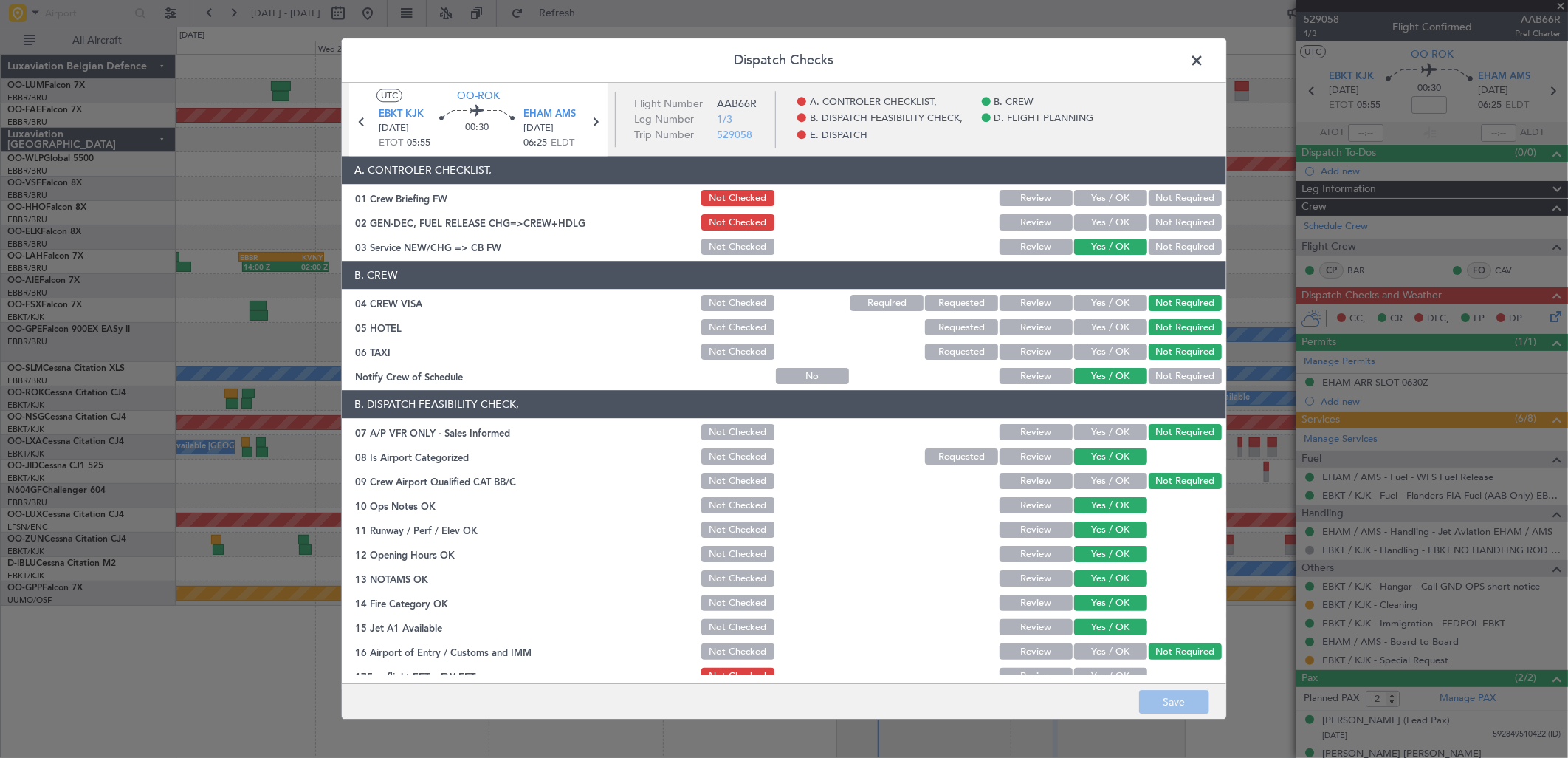
scroll to position [164, 0]
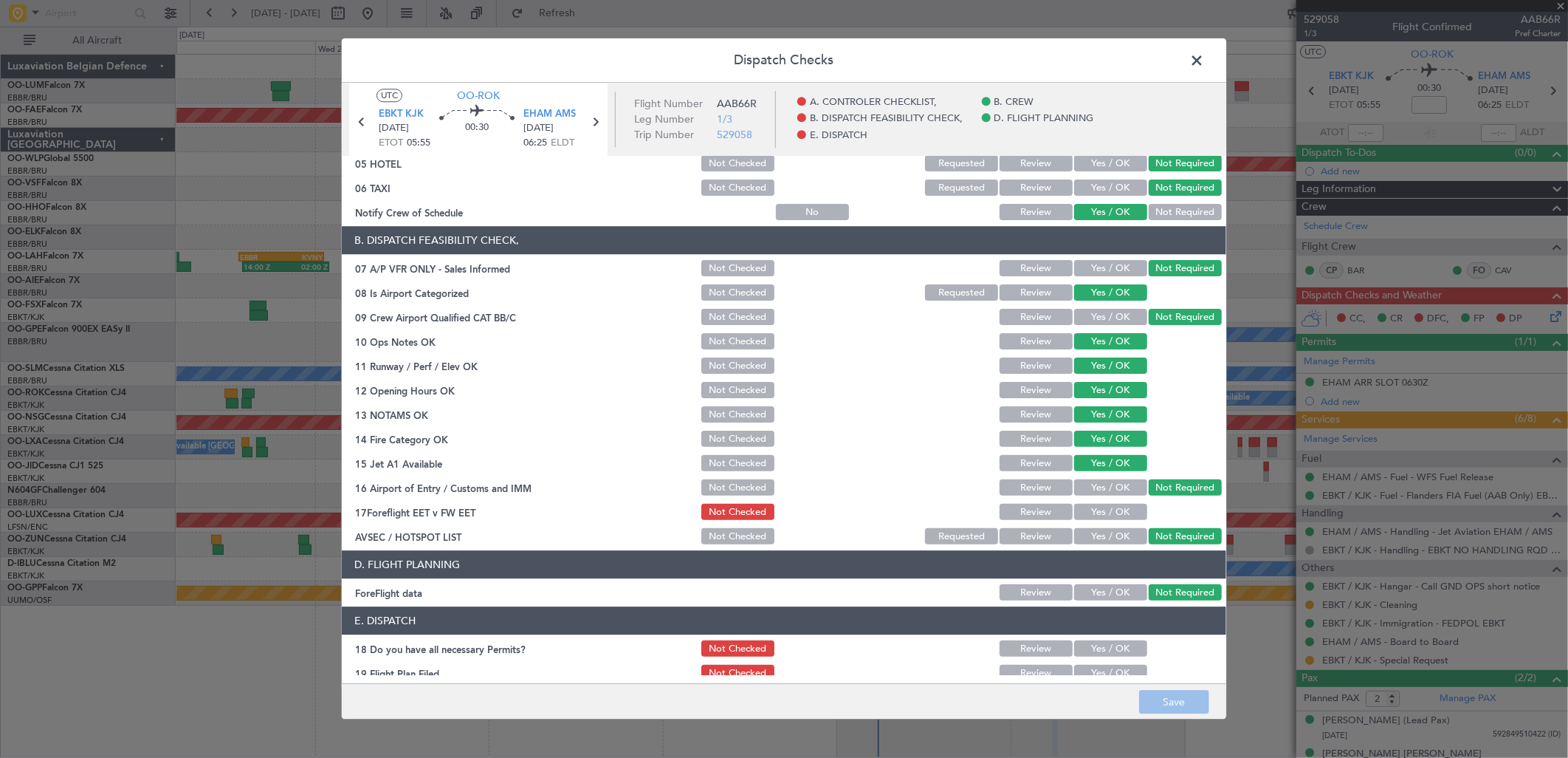
click at [1110, 506] on button "Yes / OK" at bounding box center [1110, 513] width 73 height 16
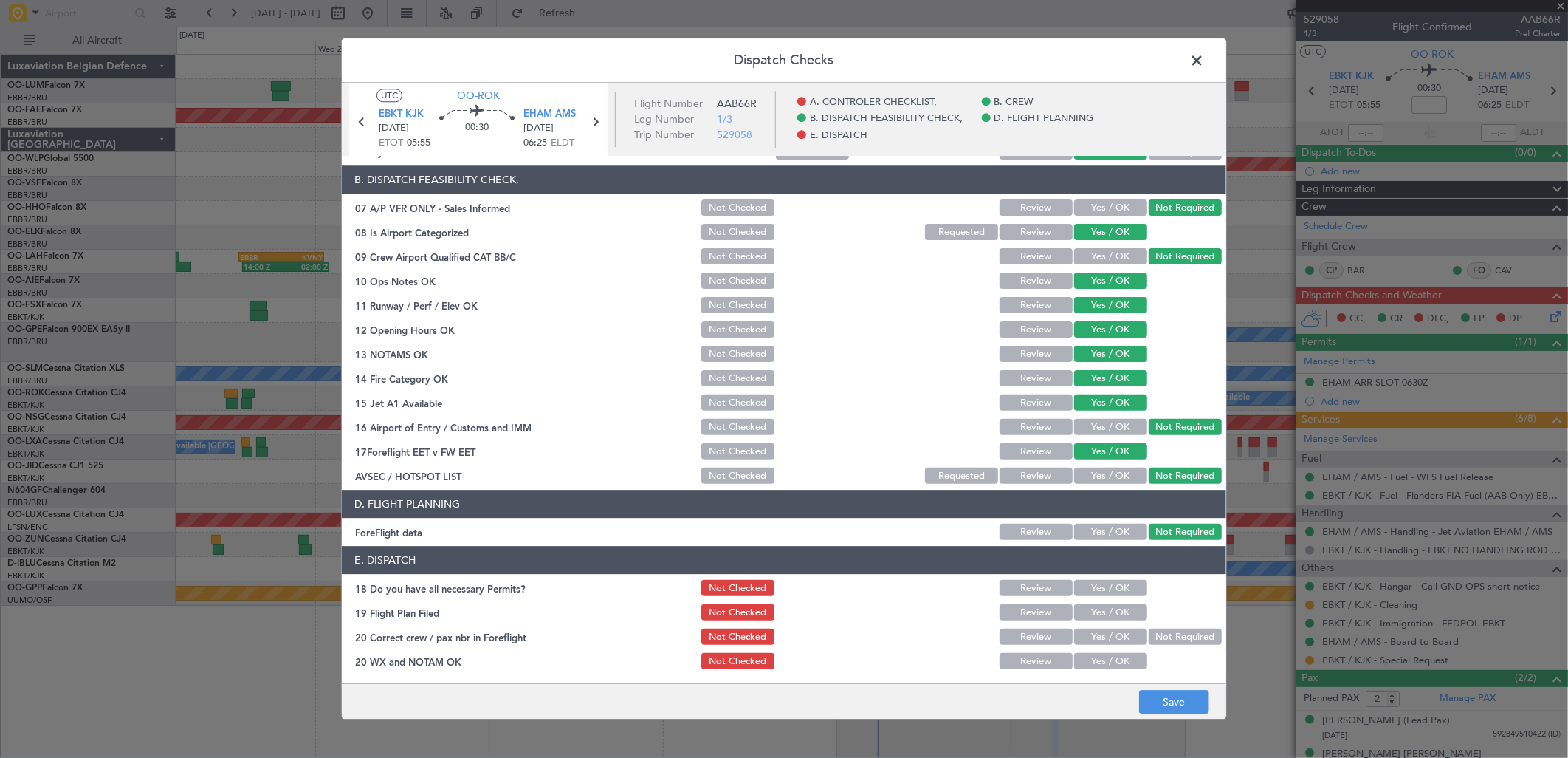
click at [1075, 593] on button "Yes / OK" at bounding box center [1110, 589] width 73 height 16
click at [1099, 627] on div "Yes / OK" at bounding box center [1109, 637] width 74 height 20
click at [1099, 608] on button "Yes / OK" at bounding box center [1110, 613] width 73 height 16
click at [1103, 640] on button "Yes / OK" at bounding box center [1110, 637] width 73 height 16
click at [1109, 663] on button "Yes / OK" at bounding box center [1110, 662] width 73 height 16
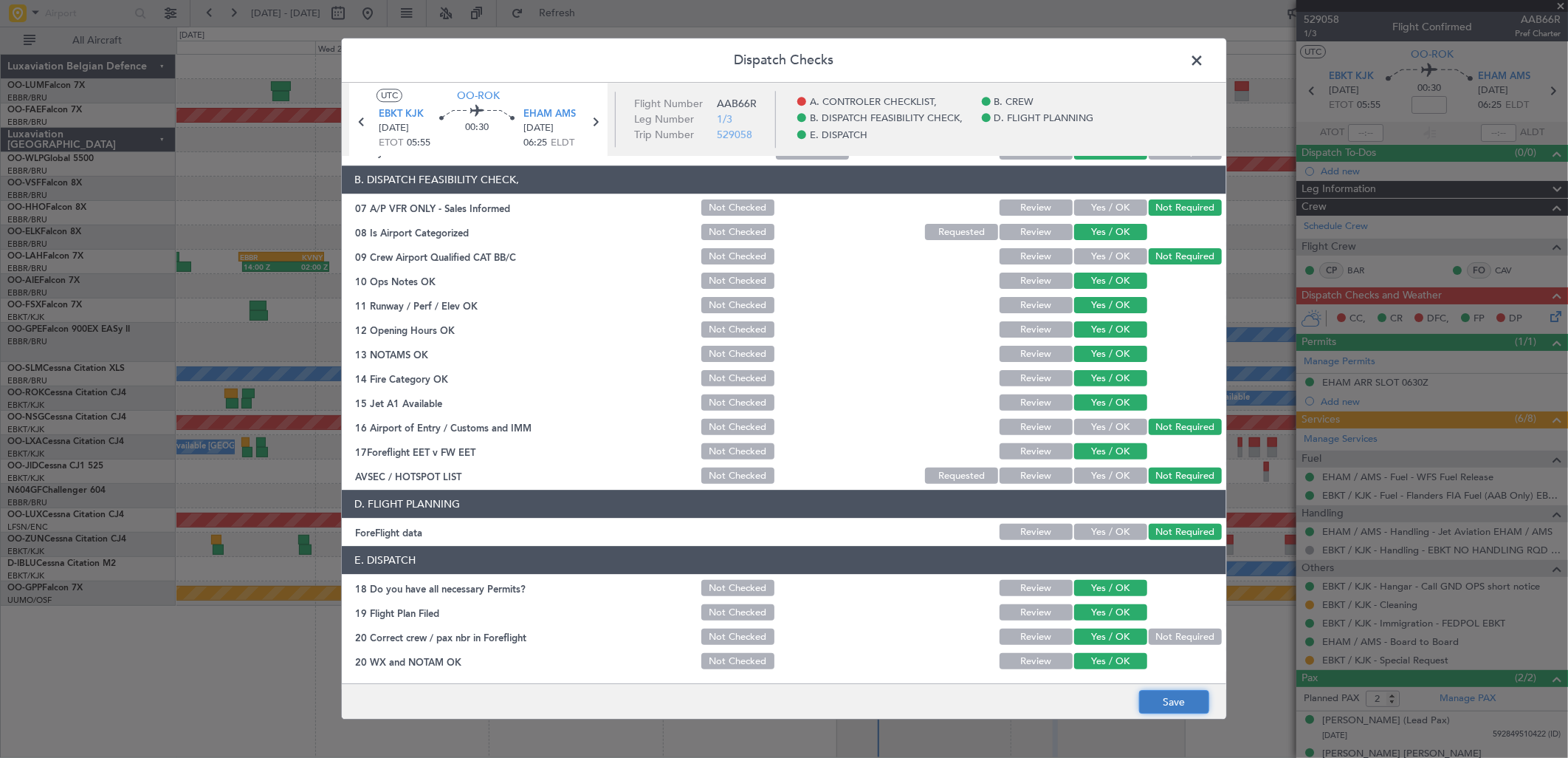
click at [1176, 705] on button "Save" at bounding box center [1175, 702] width 71 height 24
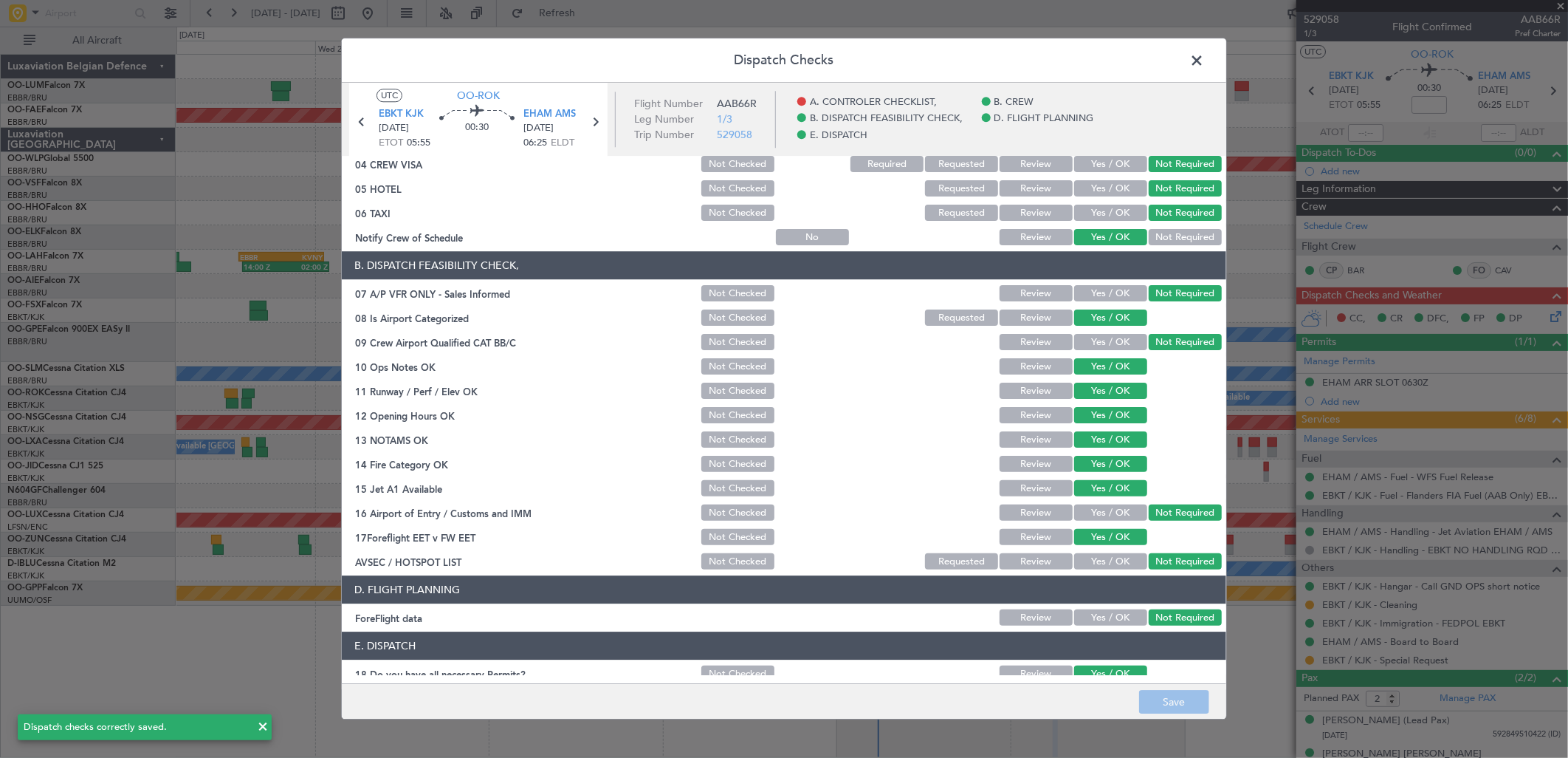
scroll to position [0, 0]
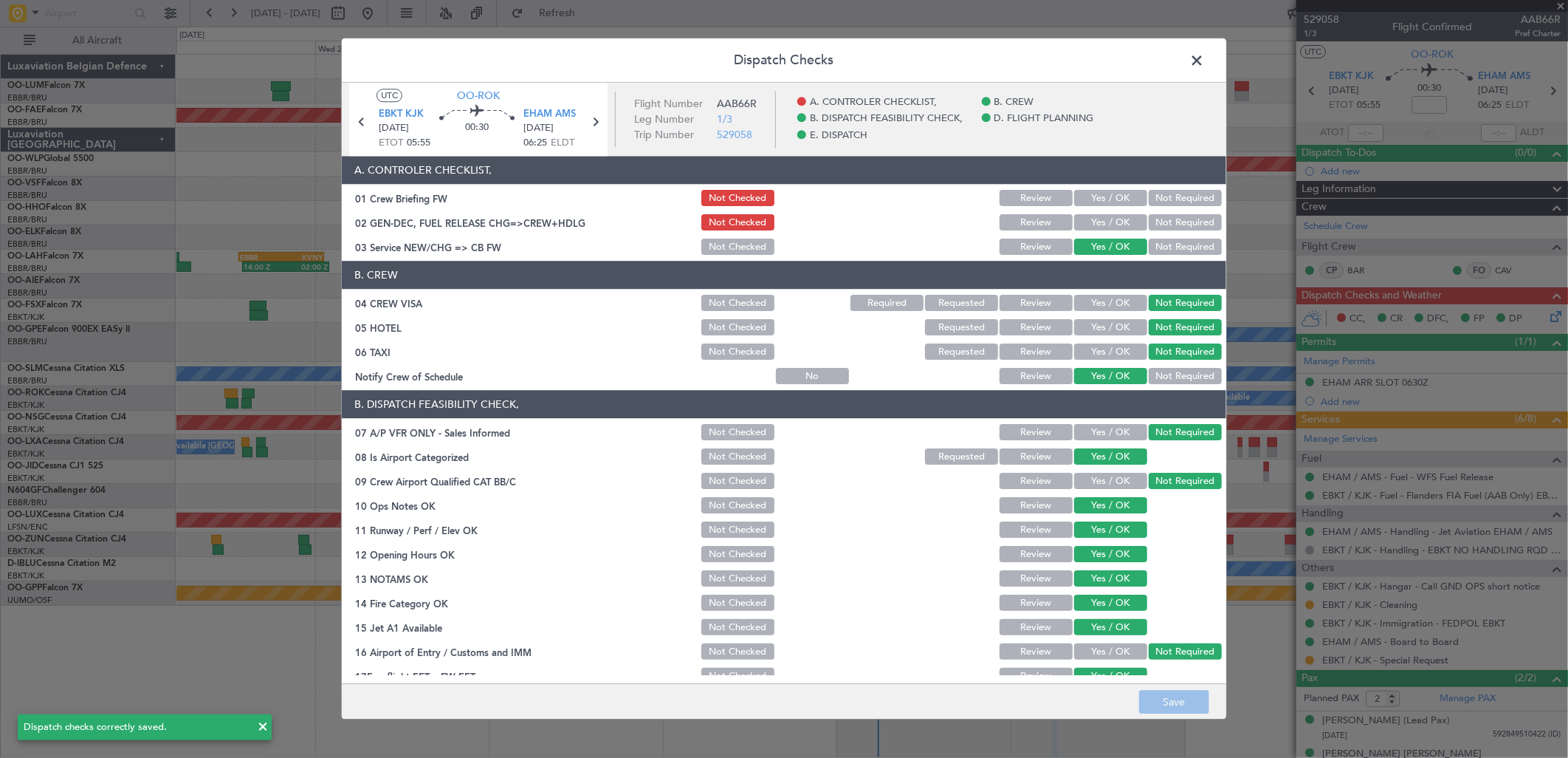
click at [1204, 56] on span at bounding box center [1204, 64] width 0 height 30
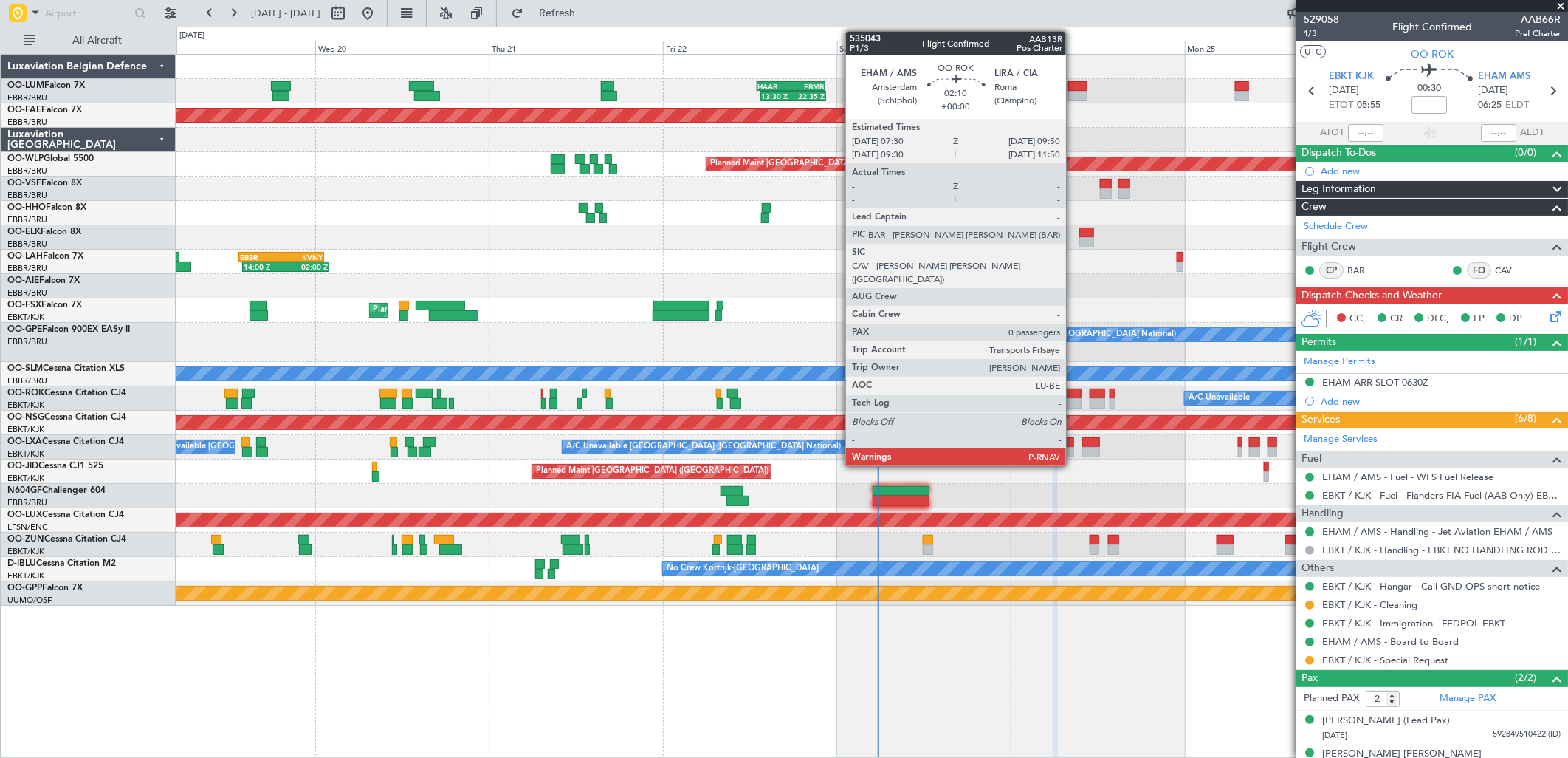
click at [1074, 392] on div at bounding box center [1074, 394] width 17 height 10
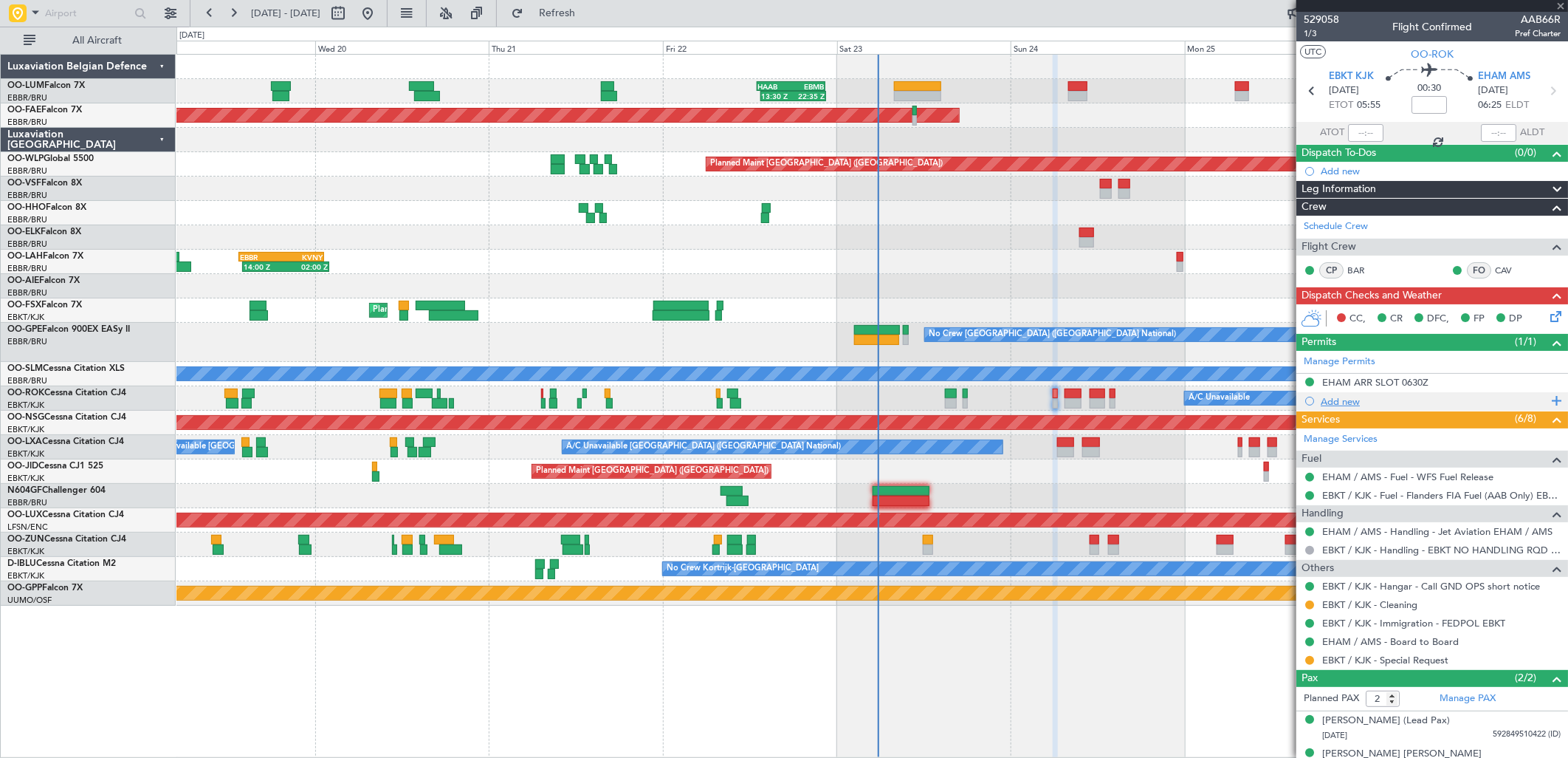
type input "0"
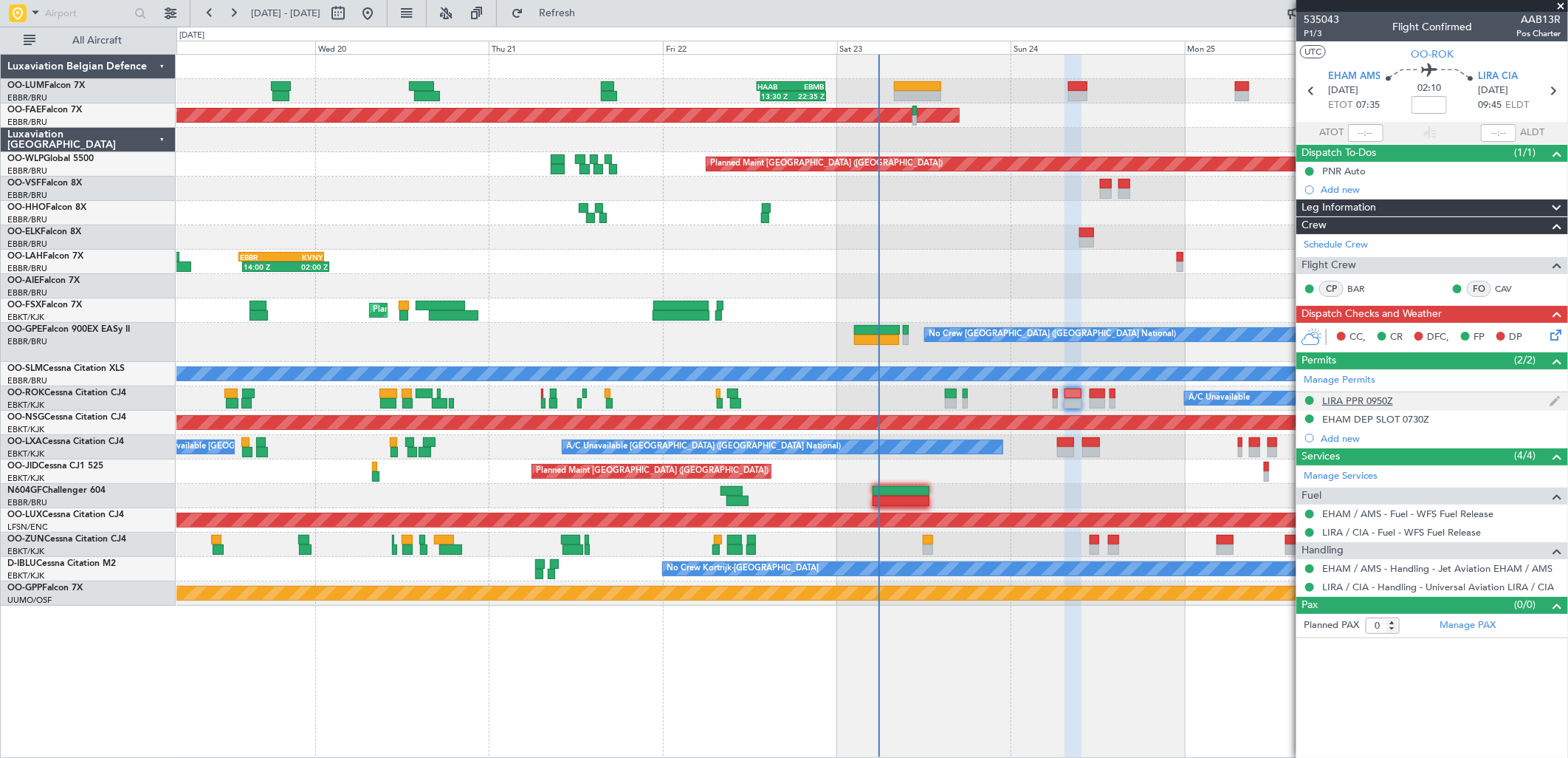
click at [1389, 397] on div "LIRA PPR 0950Z" at bounding box center [1357, 401] width 71 height 13
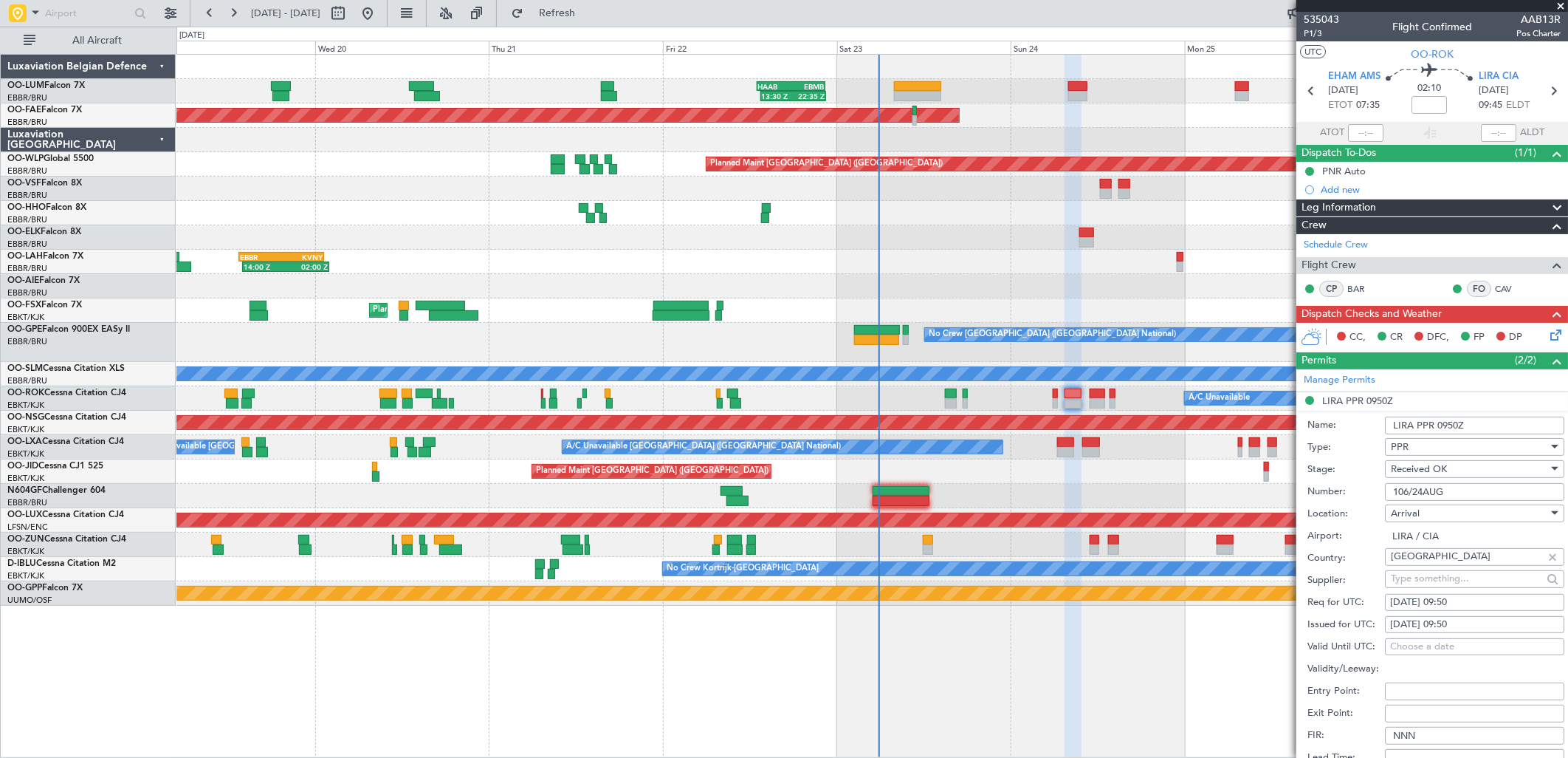
click at [1427, 491] on input "106/24AUG" at bounding box center [1475, 491] width 179 height 18
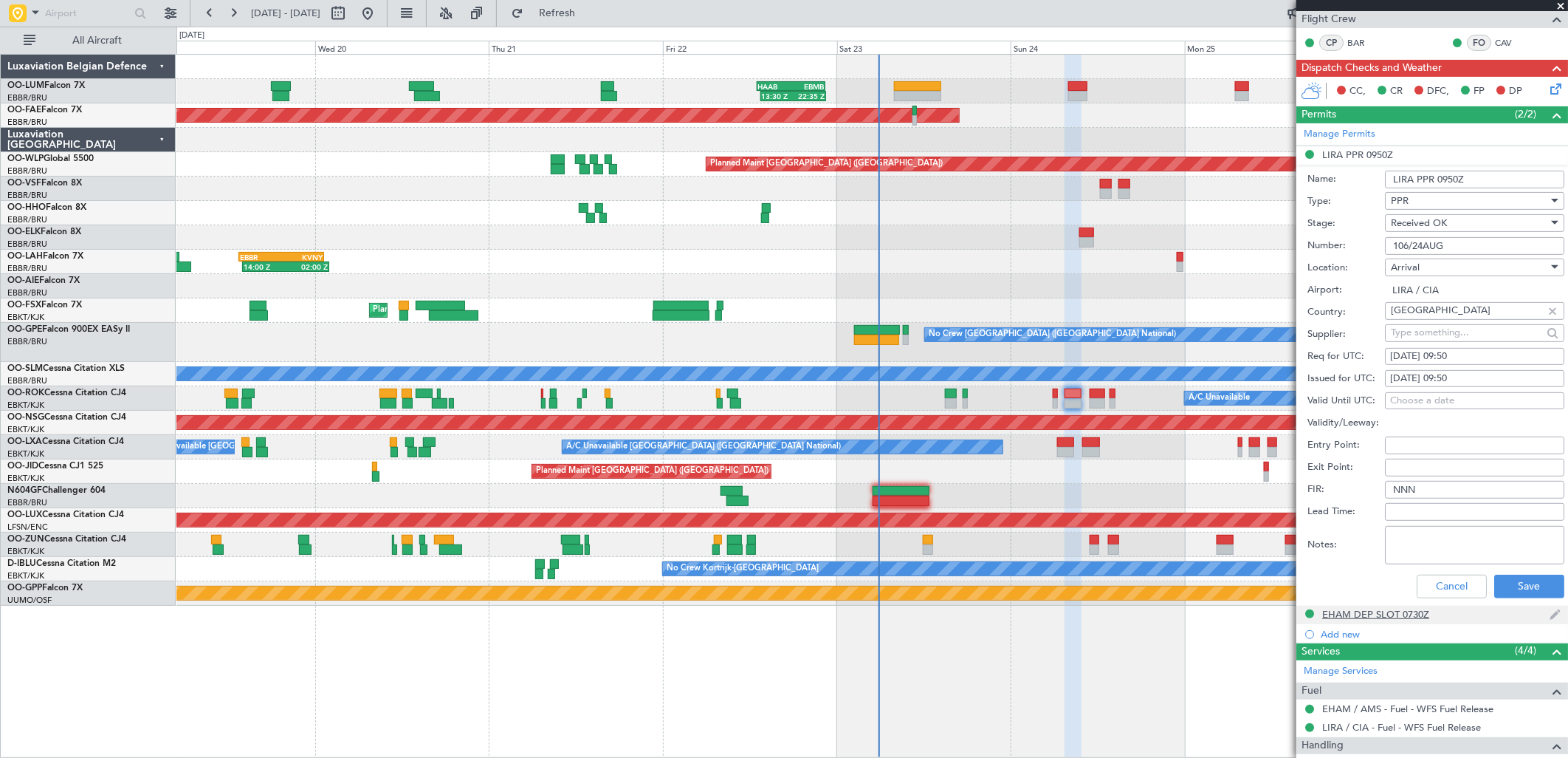
click at [1406, 607] on div "EHAM DEP SLOT 0730Z" at bounding box center [1432, 615] width 272 height 19
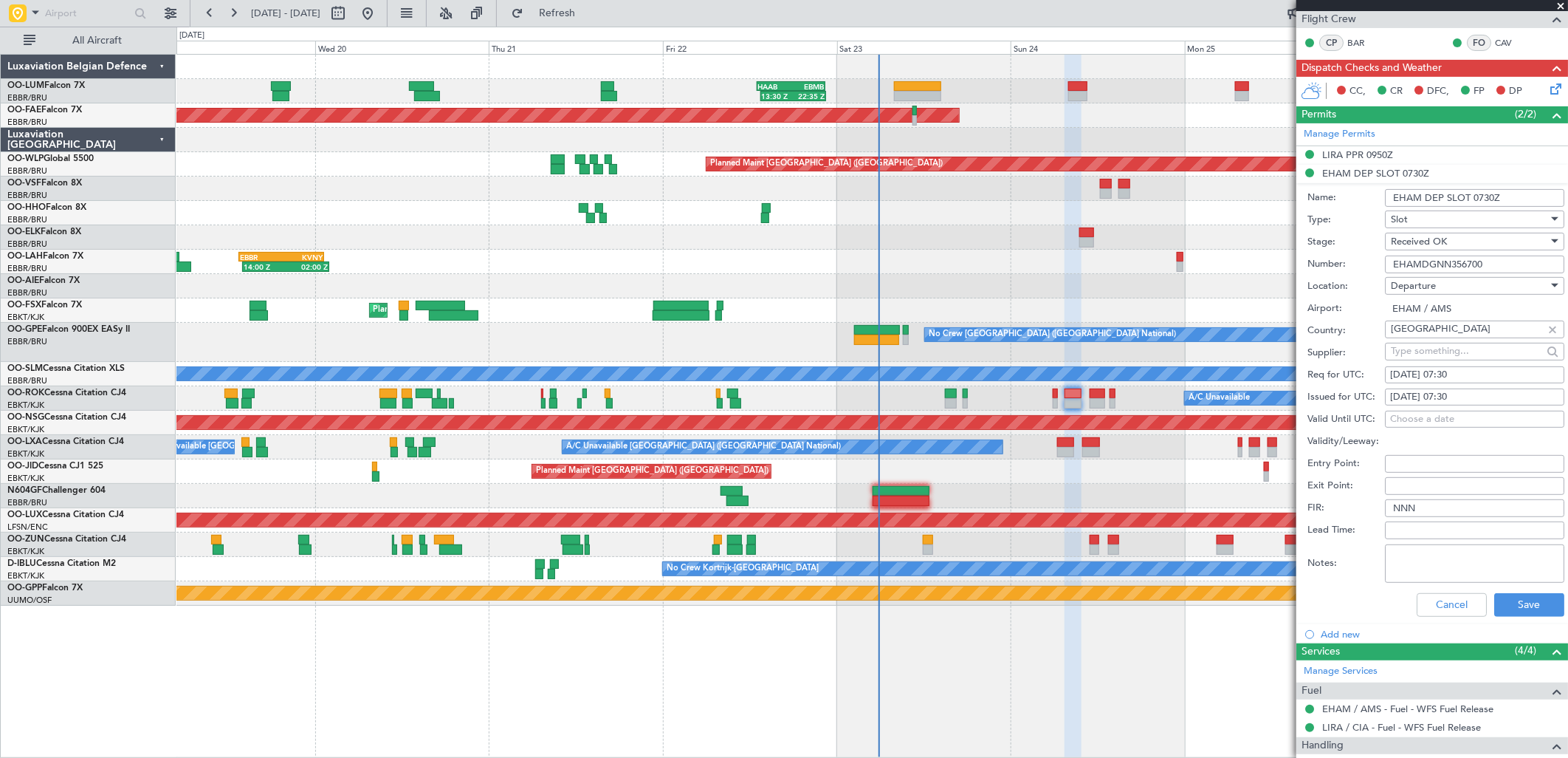
click at [1459, 266] on input "EHAMDGNN356700" at bounding box center [1475, 264] width 179 height 18
drag, startPoint x: 1424, startPoint y: 600, endPoint x: 1428, endPoint y: 570, distance: 30.3
click at [1424, 600] on button "Cancel" at bounding box center [1452, 605] width 71 height 24
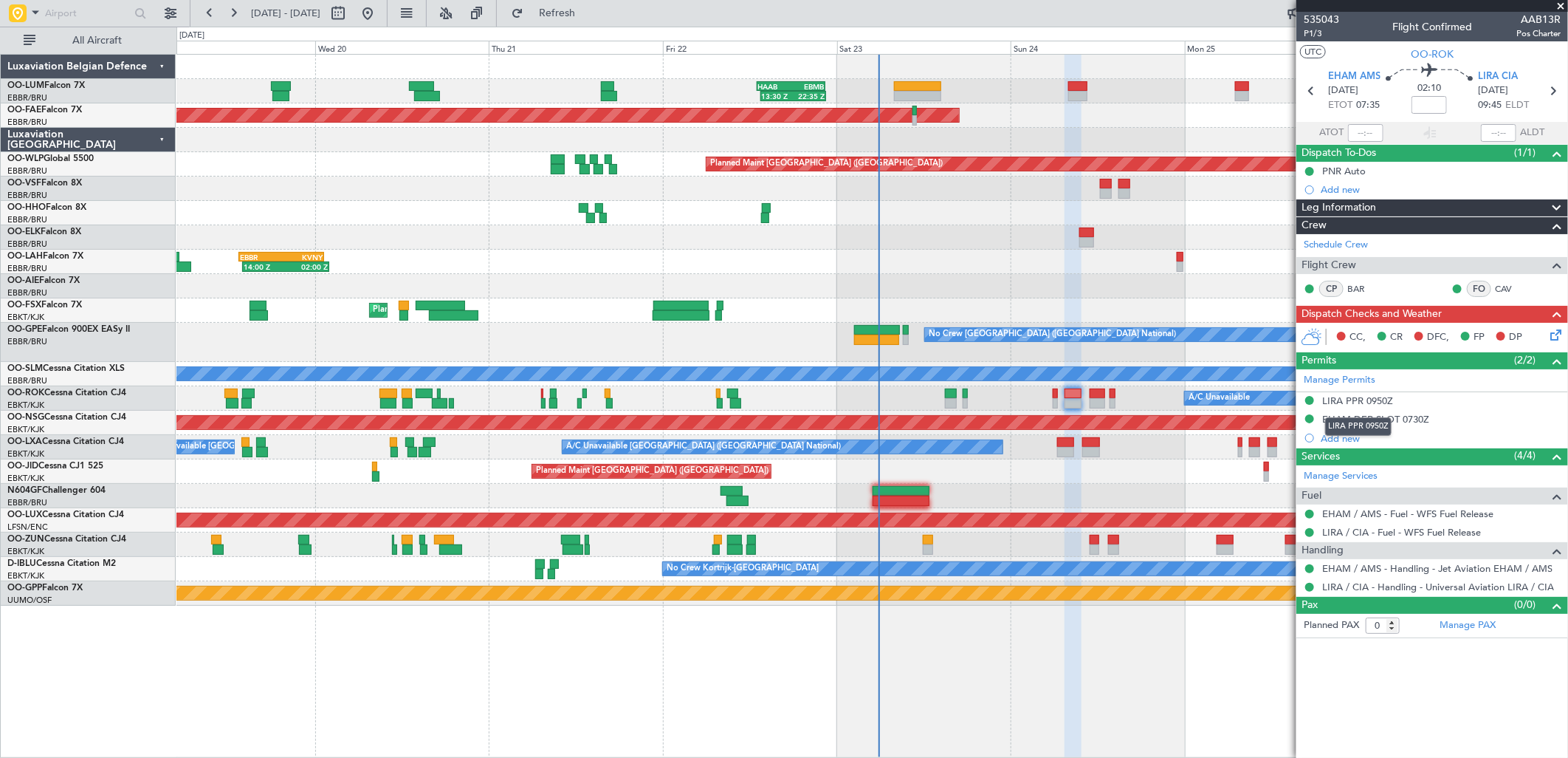
click at [1363, 407] on mat-tooltip-component "LIRA PPR 0950Z" at bounding box center [1358, 426] width 87 height 39
click at [1364, 401] on div "LIRA PPR 0950Z" at bounding box center [1357, 401] width 71 height 13
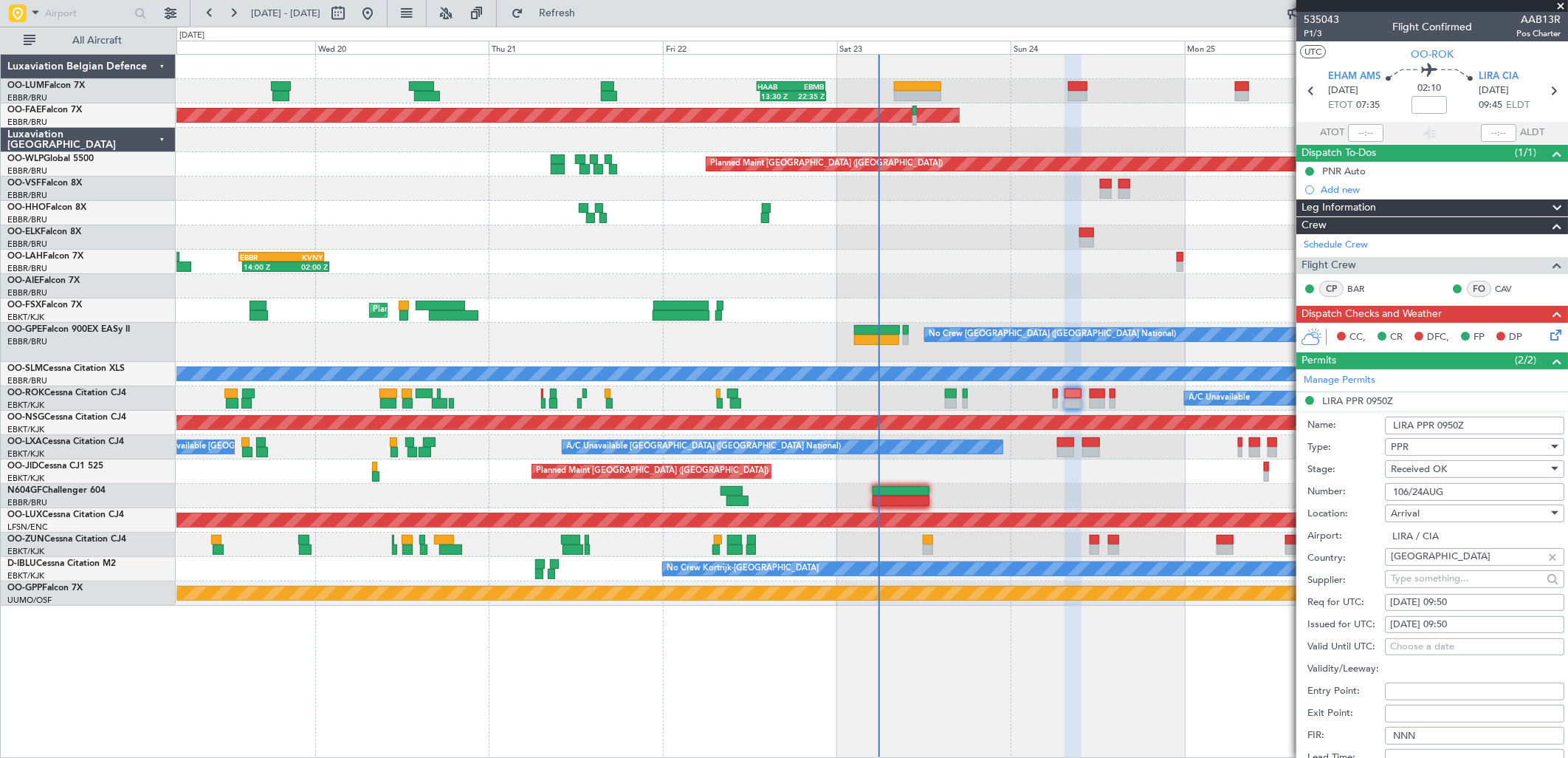
click at [1431, 488] on input "106/24AUG" at bounding box center [1475, 491] width 179 height 18
click at [1548, 338] on icon at bounding box center [1553, 332] width 12 height 12
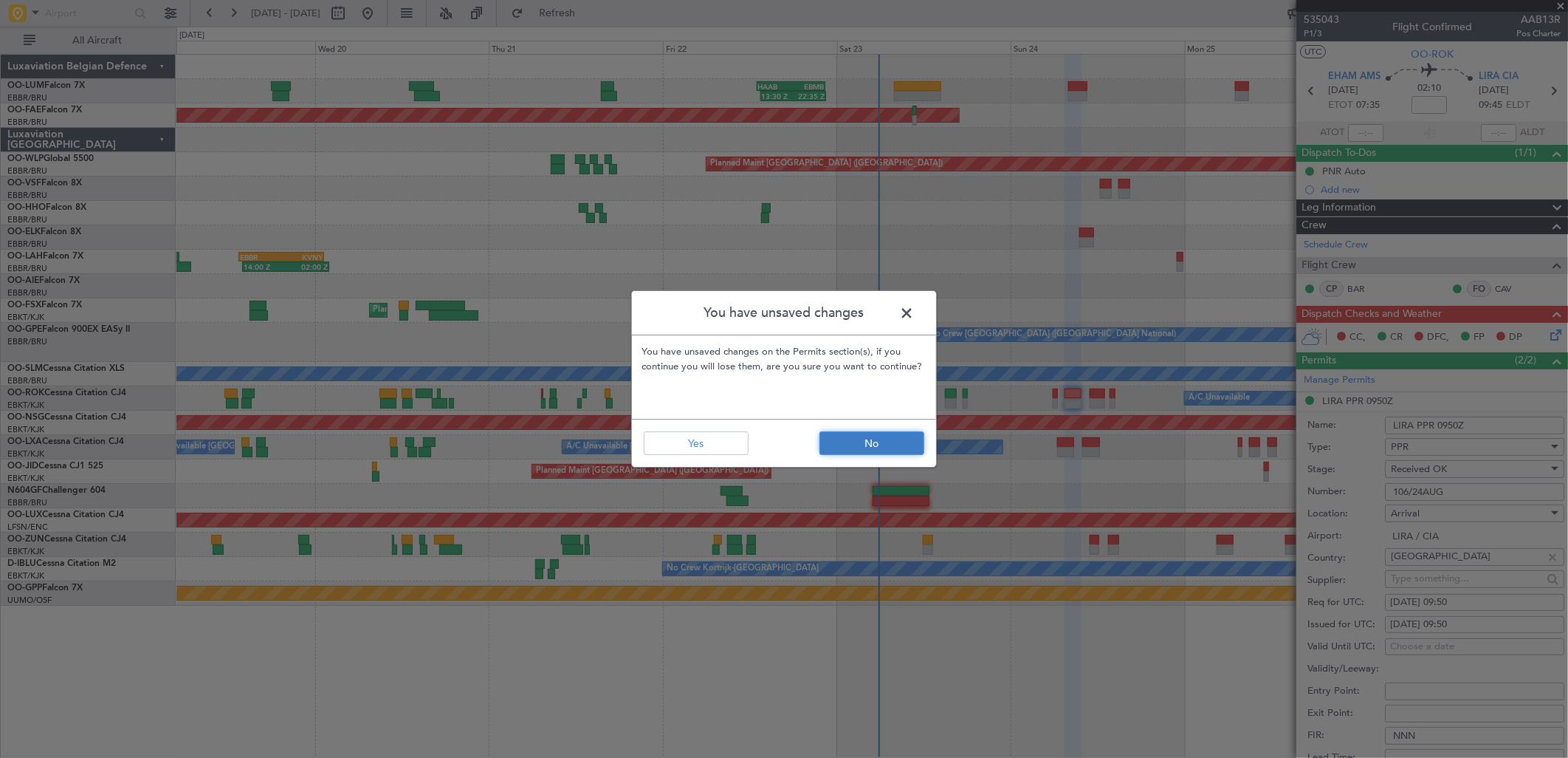
click at [873, 452] on button "No" at bounding box center [872, 443] width 105 height 24
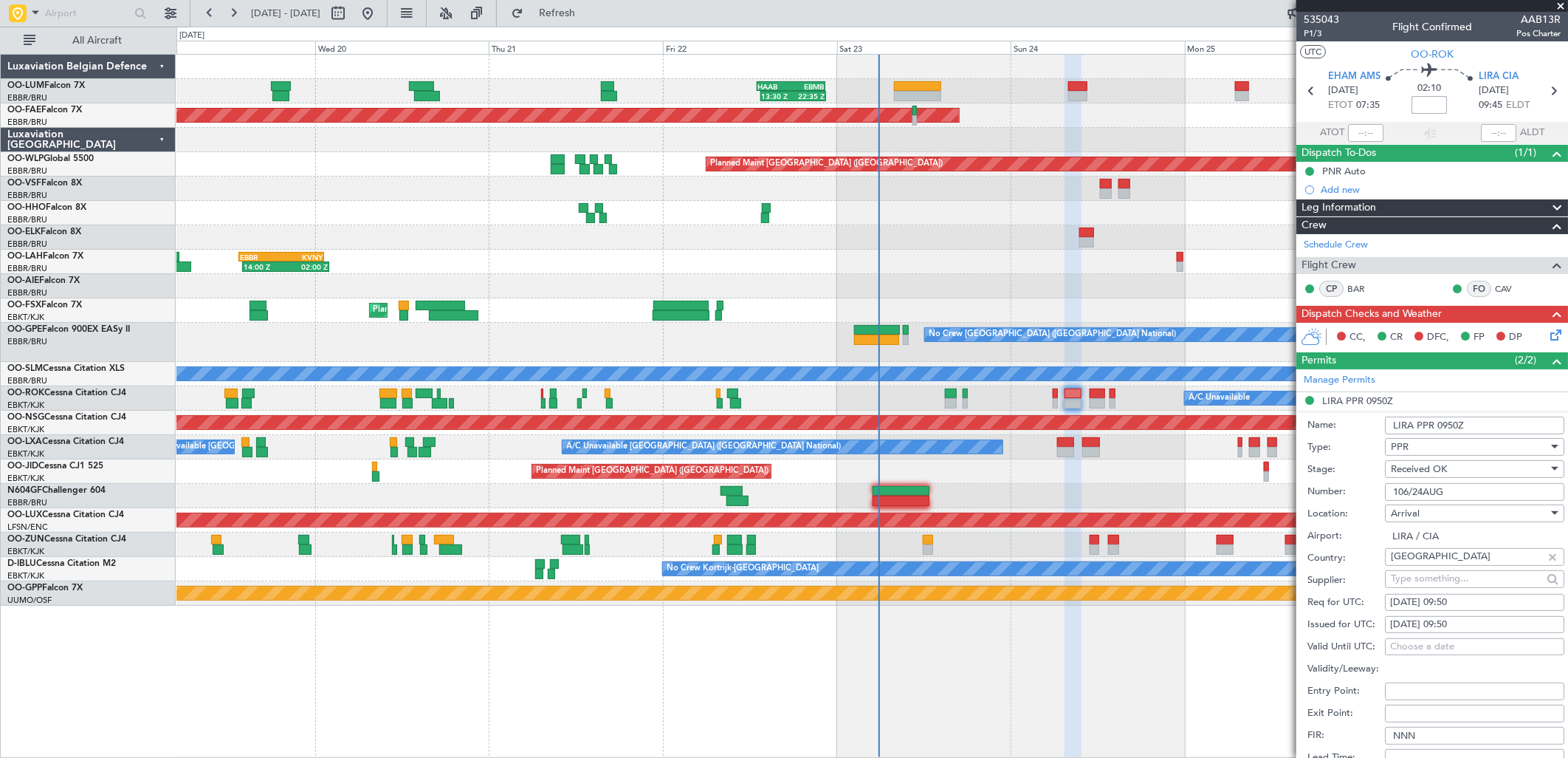
click at [1431, 101] on input at bounding box center [1429, 104] width 35 height 18
type input "-00:30"
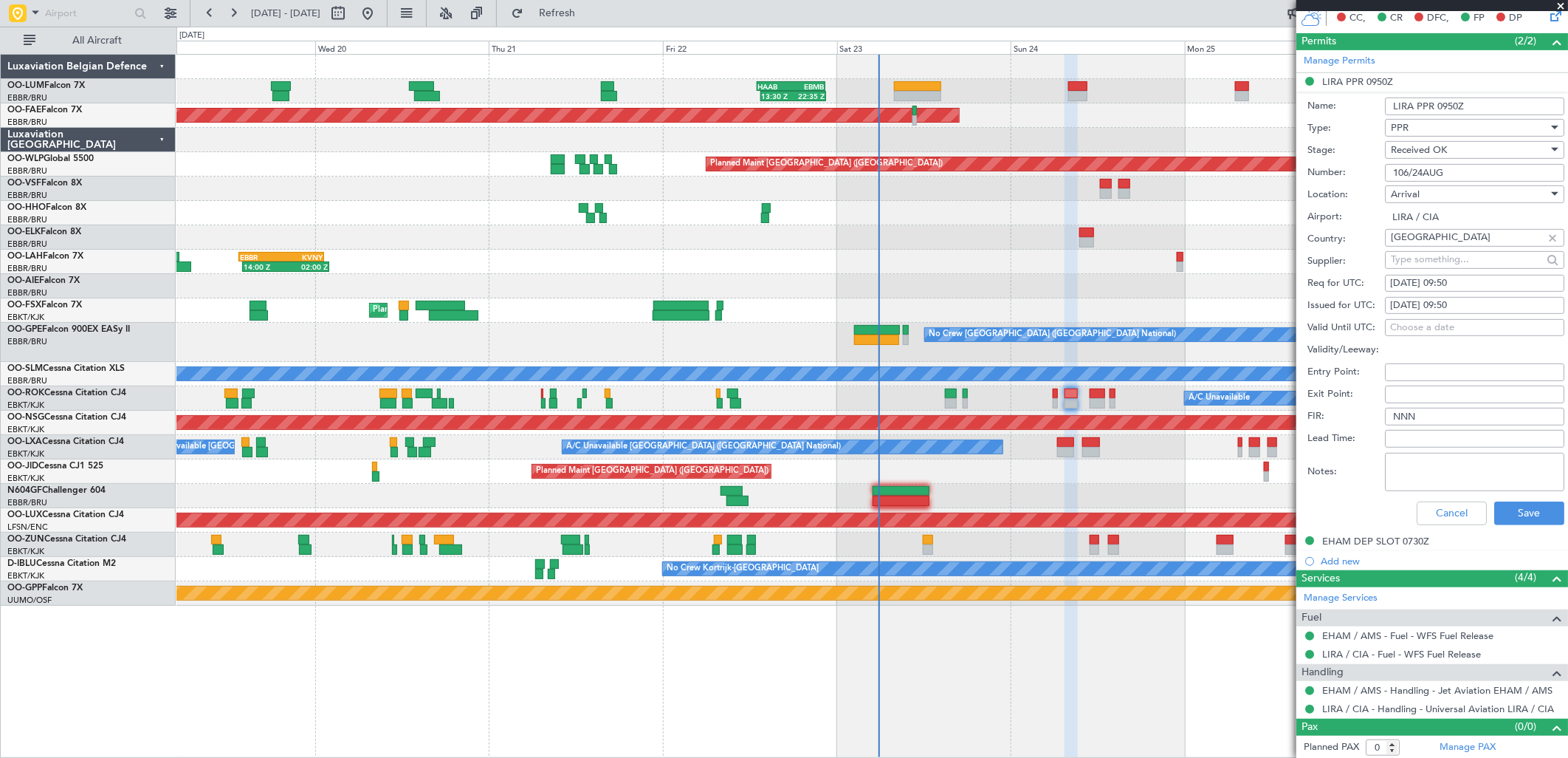
scroll to position [321, 0]
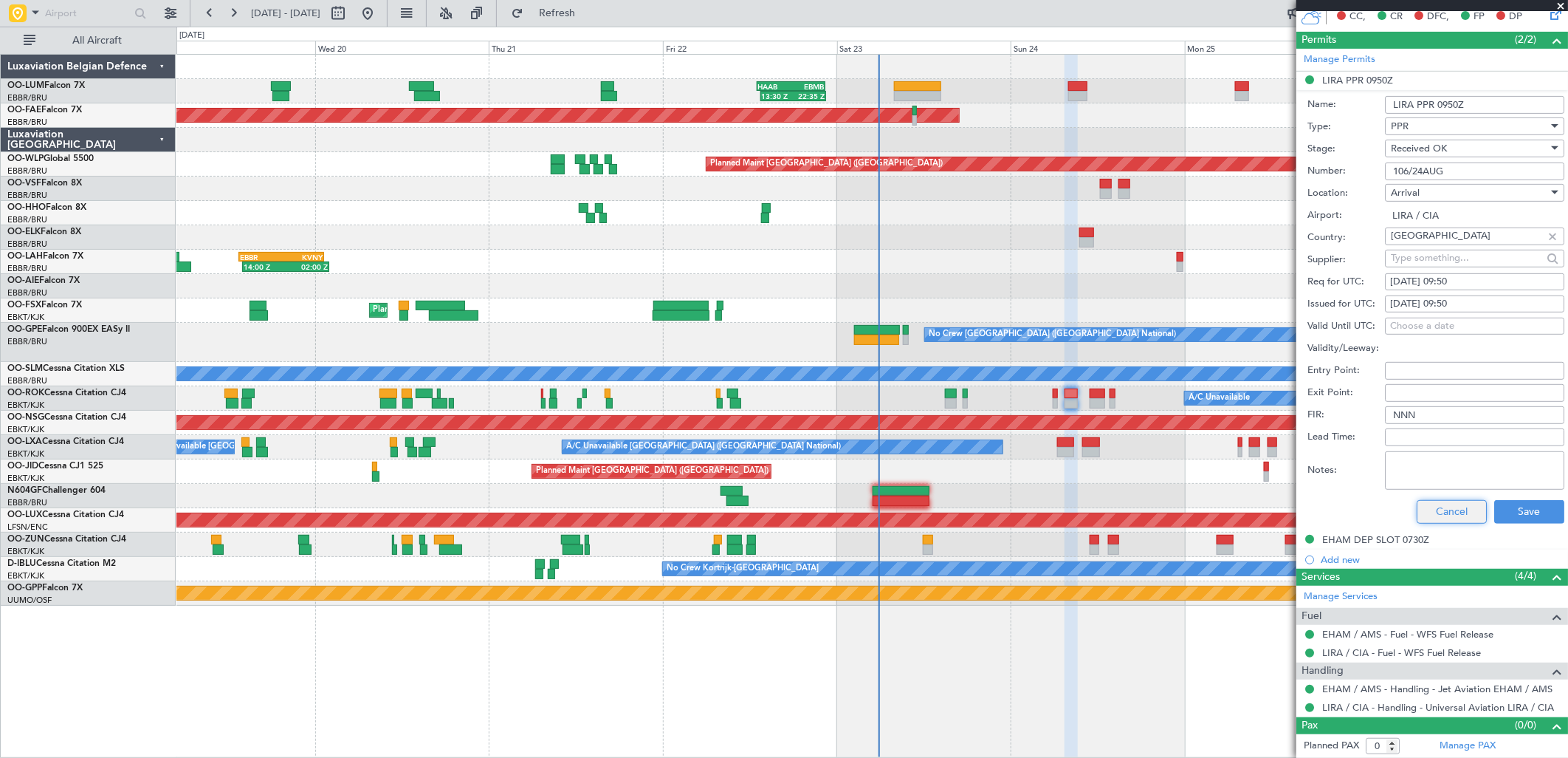
click at [1454, 514] on button "Cancel" at bounding box center [1452, 512] width 71 height 24
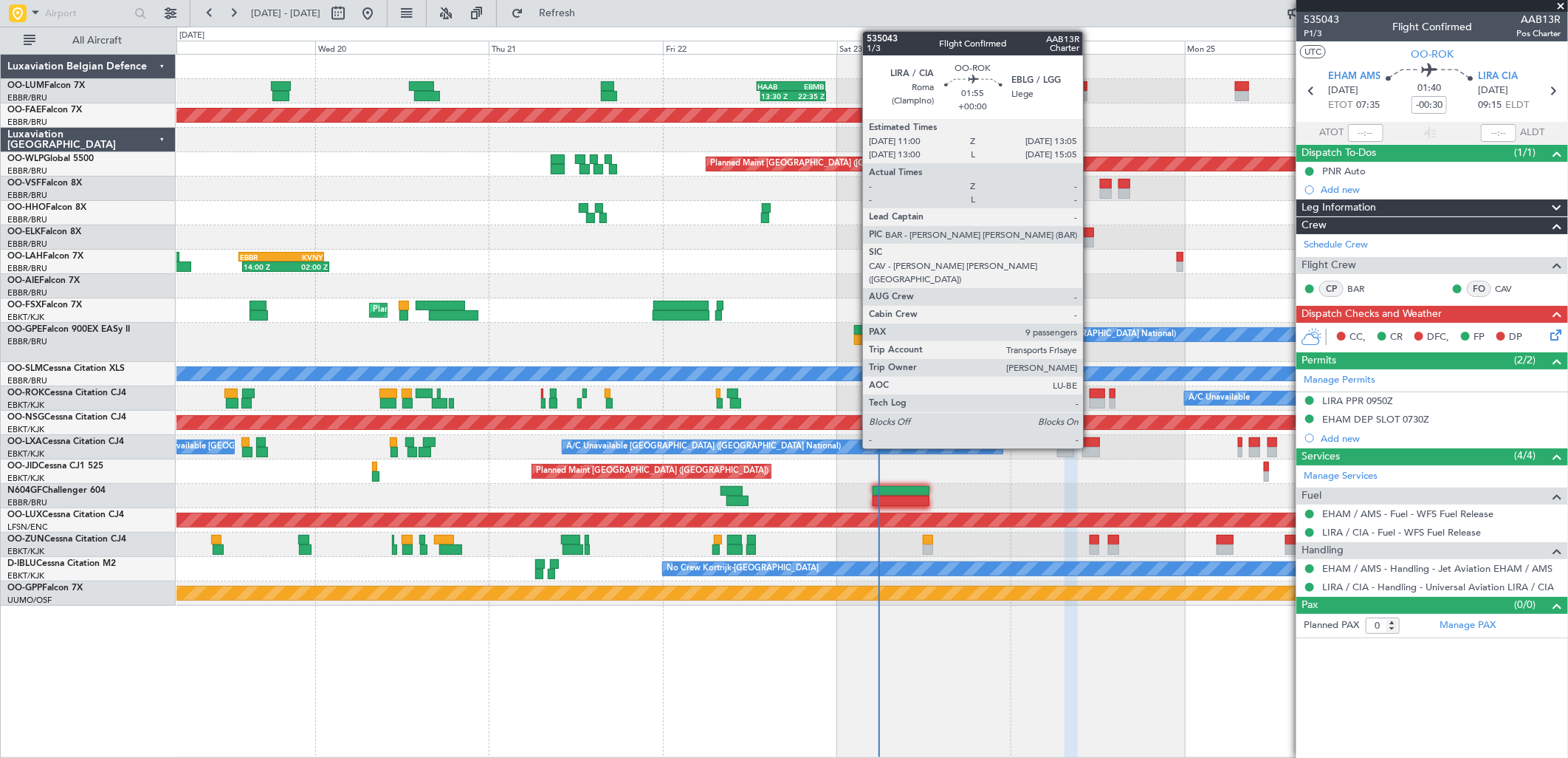
click at [1091, 393] on div at bounding box center [1098, 394] width 16 height 10
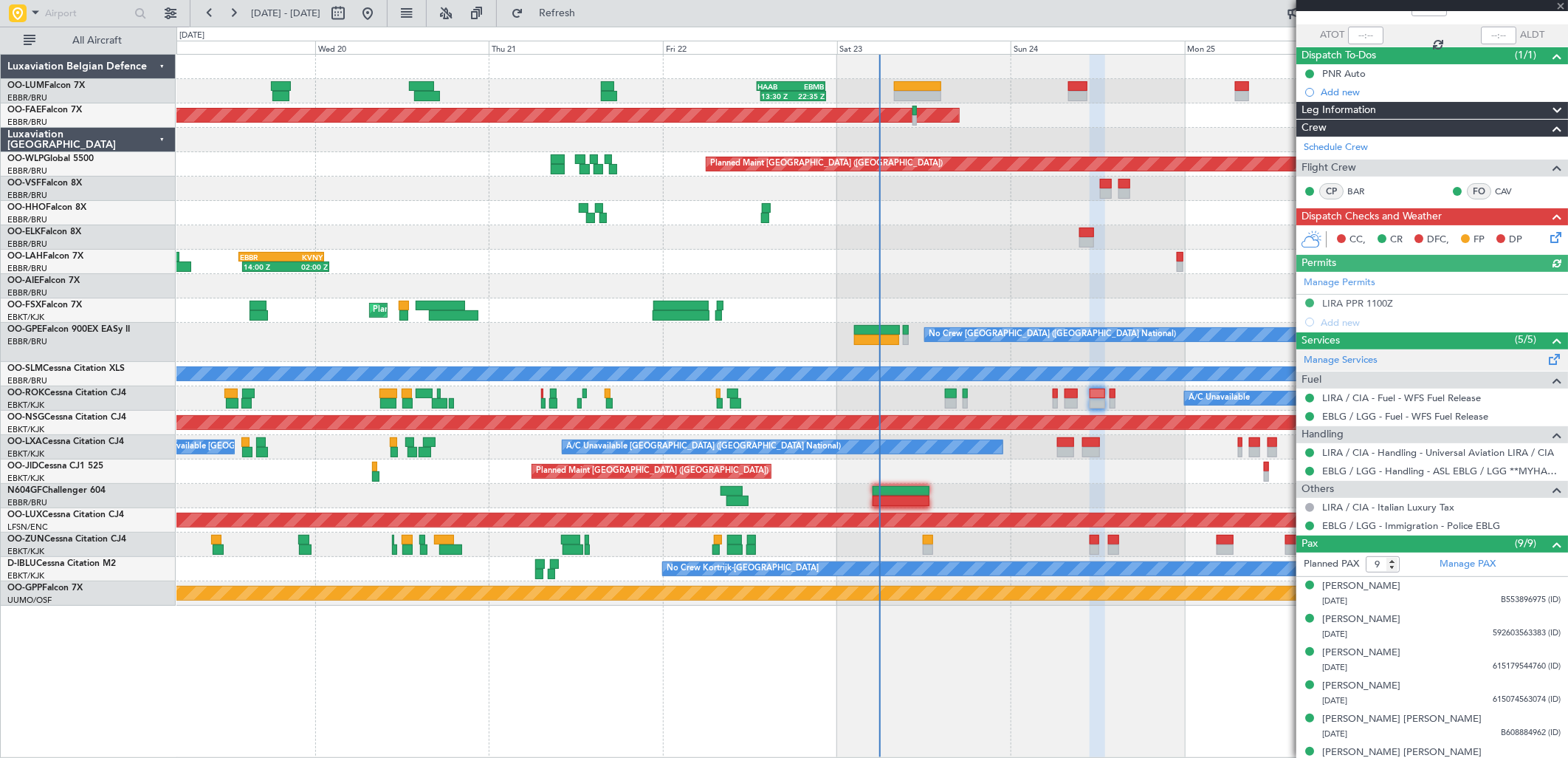
scroll to position [215, 0]
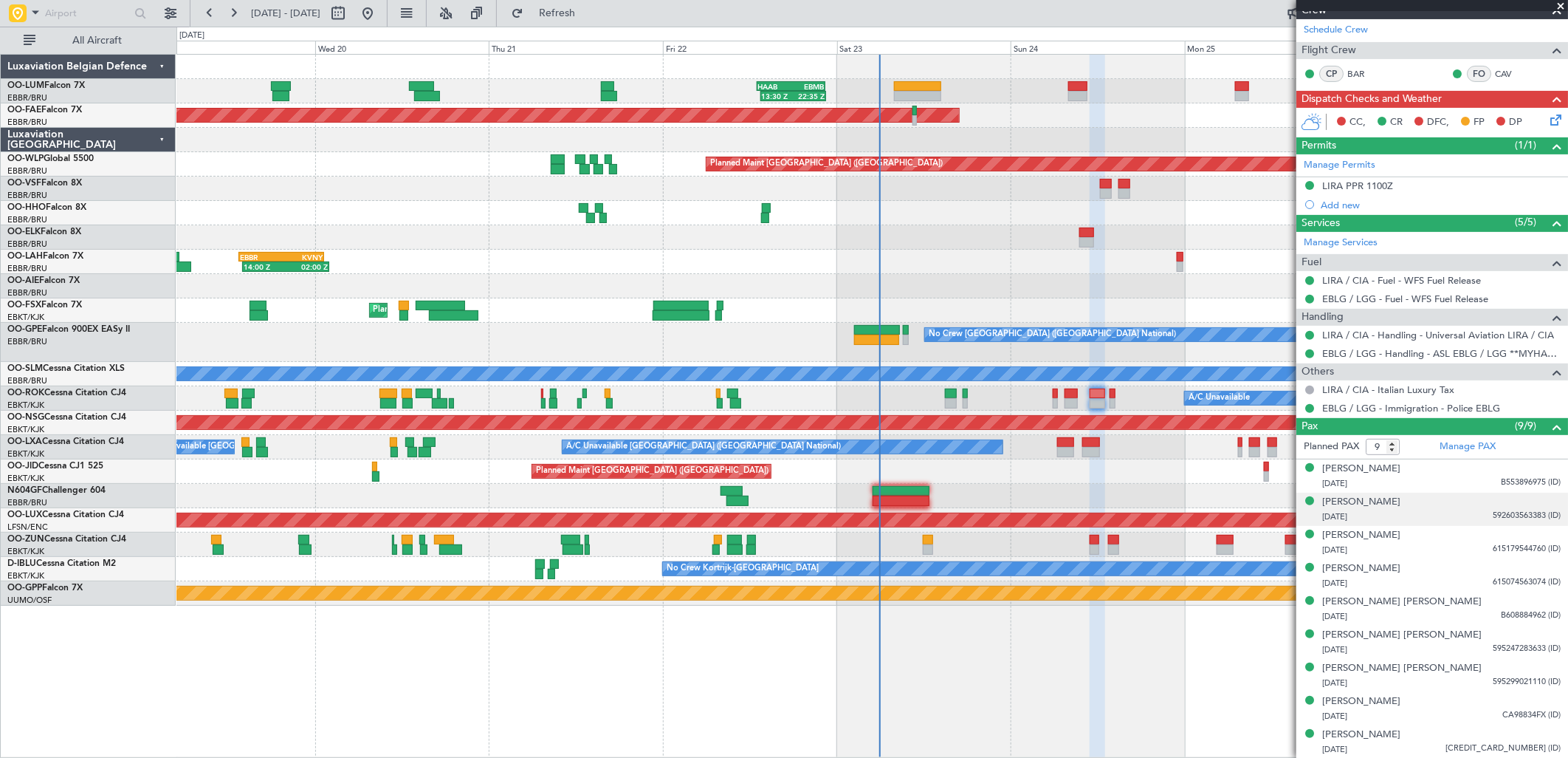
click at [1396, 499] on div "Antonia Rocci 04/11/1953 592603563383 (ID)" at bounding box center [1441, 509] width 238 height 29
click at [1336, 504] on div "[PERSON_NAME]" at bounding box center [1361, 502] width 78 height 15
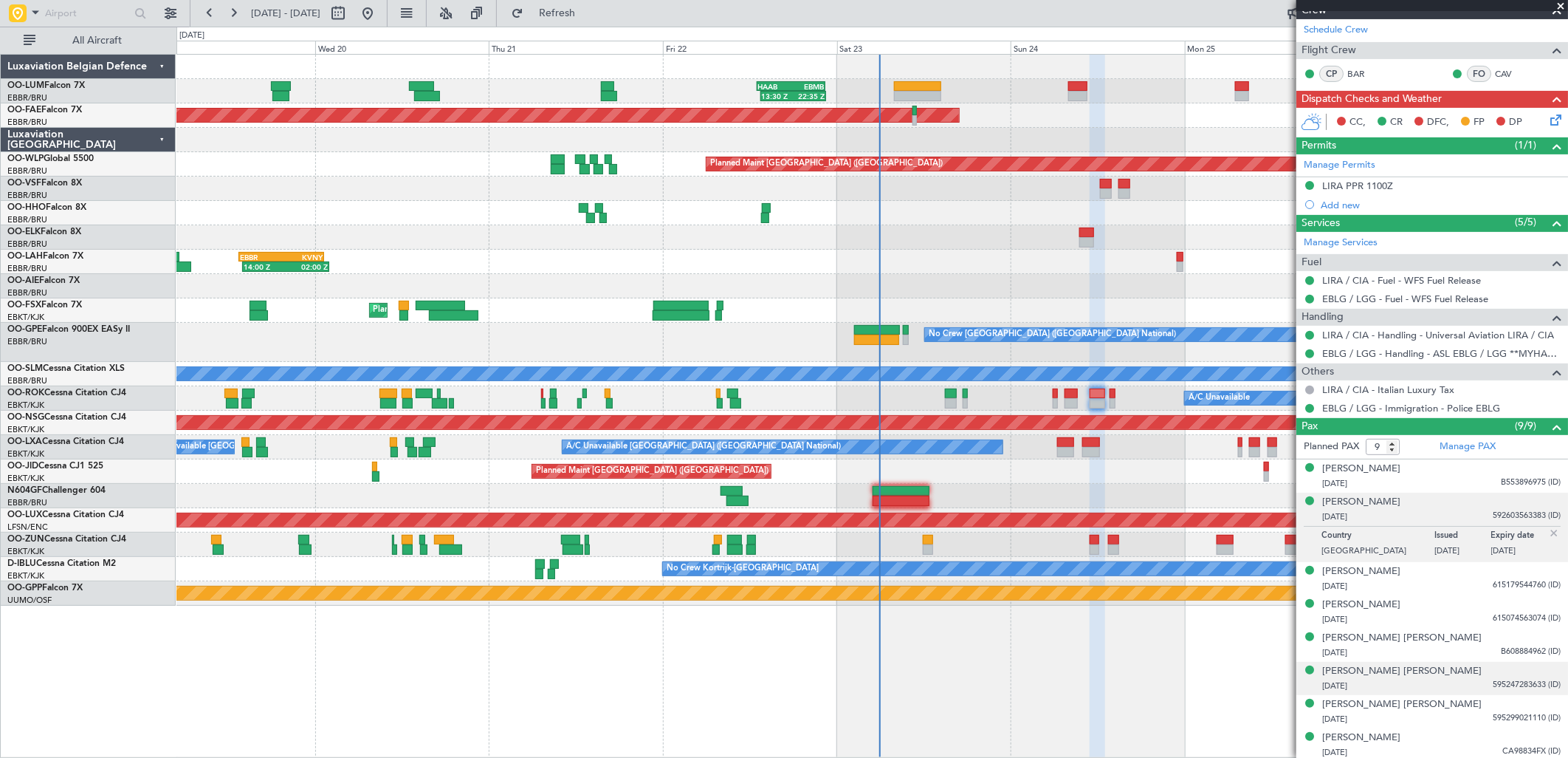
scroll to position [251, 0]
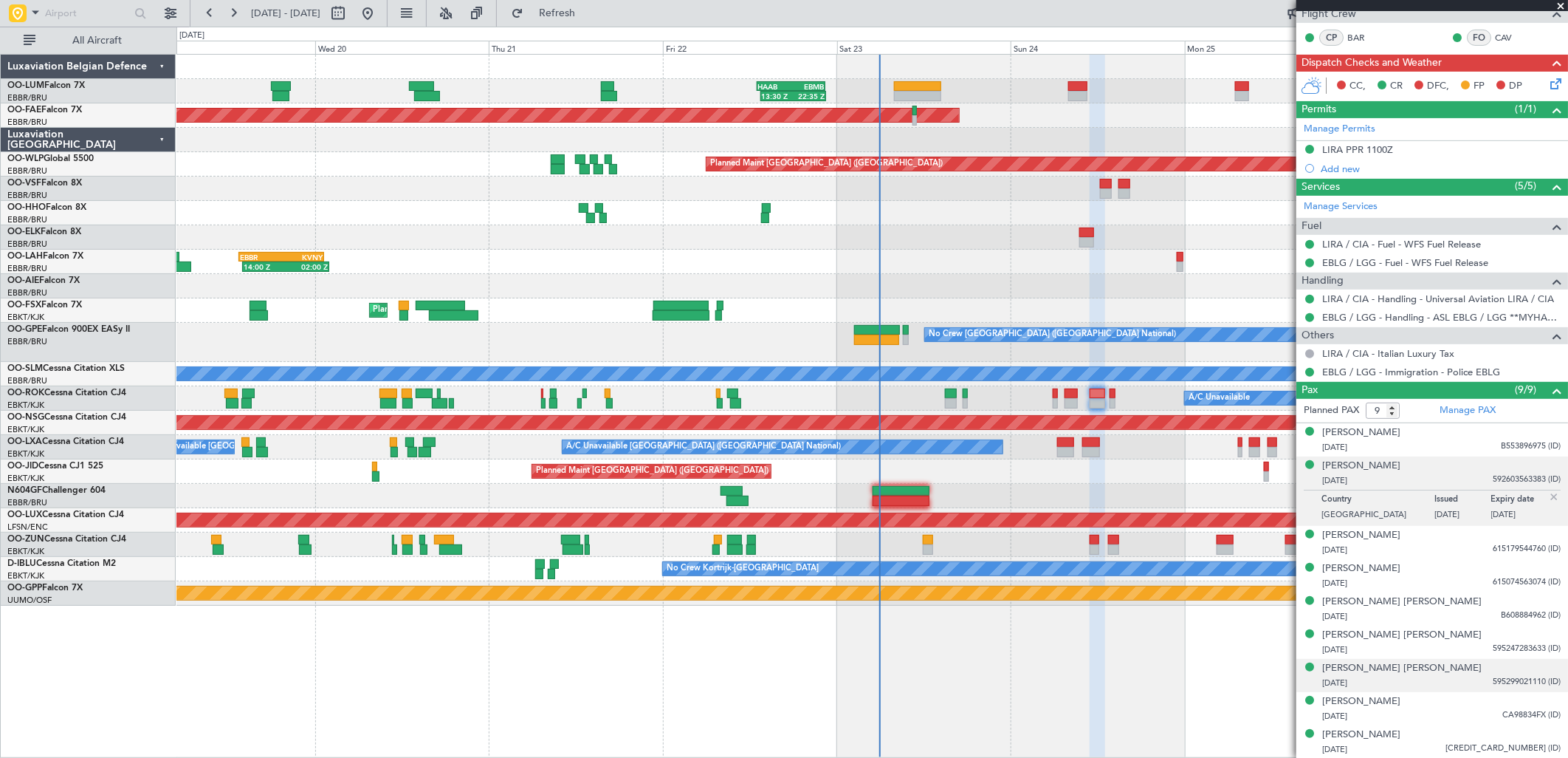
click at [1399, 667] on div "Joy Maria A Polis 08/11/1988 595299021110 (ID)" at bounding box center [1441, 675] width 238 height 29
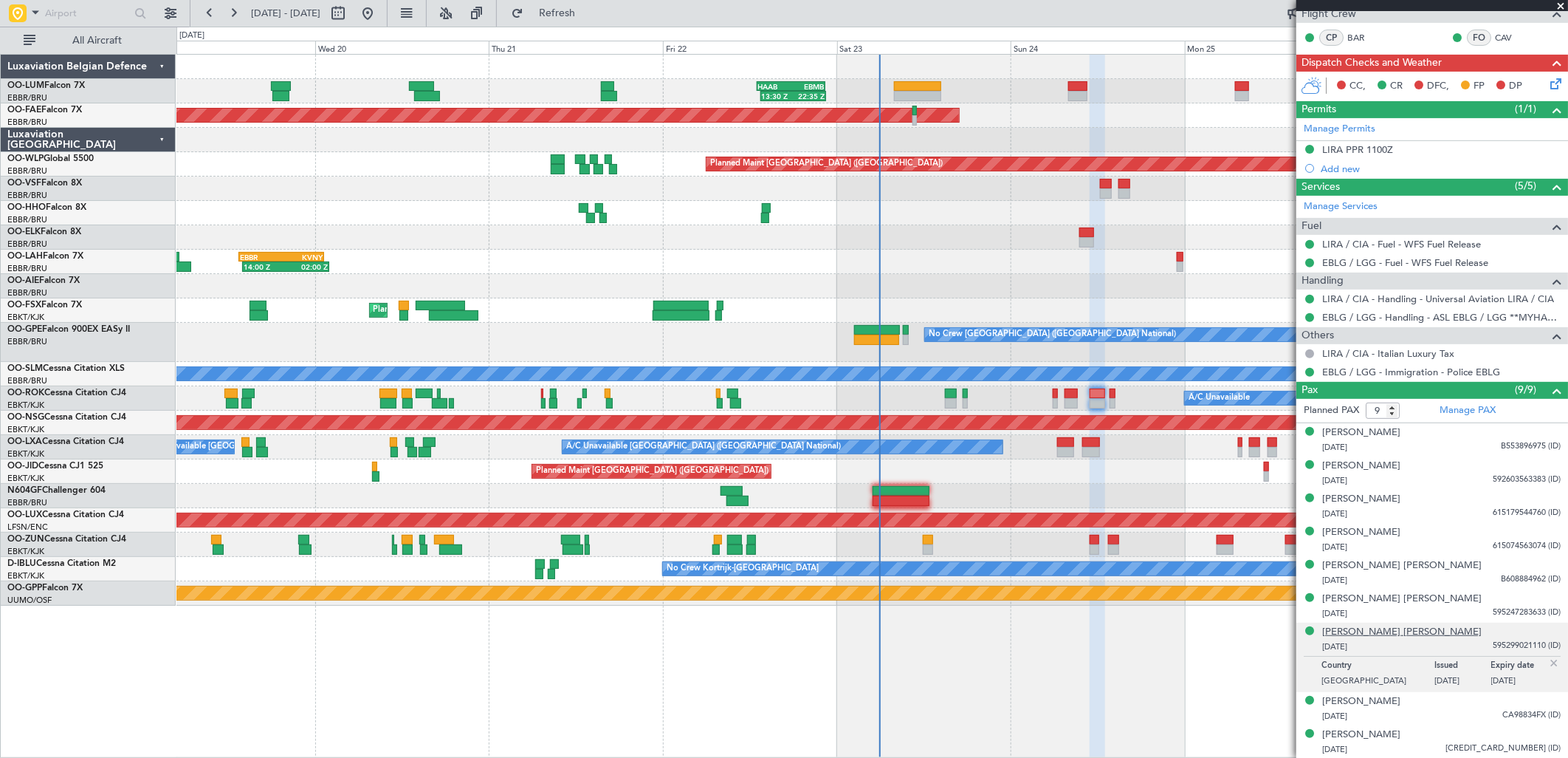
click at [1371, 625] on div "[PERSON_NAME] [PERSON_NAME]" at bounding box center [1402, 632] width 160 height 15
drag, startPoint x: 1363, startPoint y: 153, endPoint x: 1388, endPoint y: 158, distance: 25.5
click at [1363, 153] on div "LIRA PPR 1100Z" at bounding box center [1357, 150] width 71 height 13
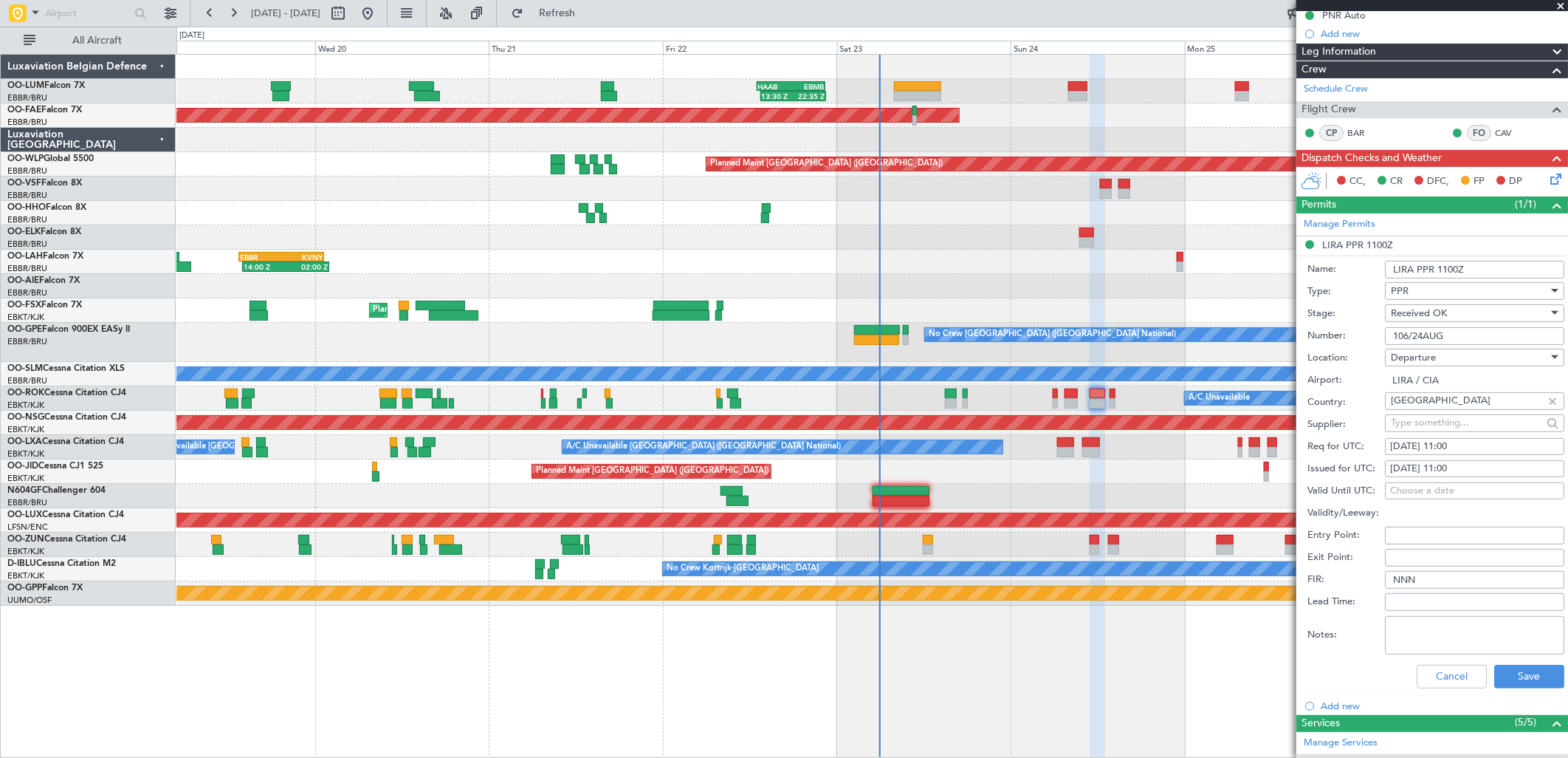
scroll to position [5, 0]
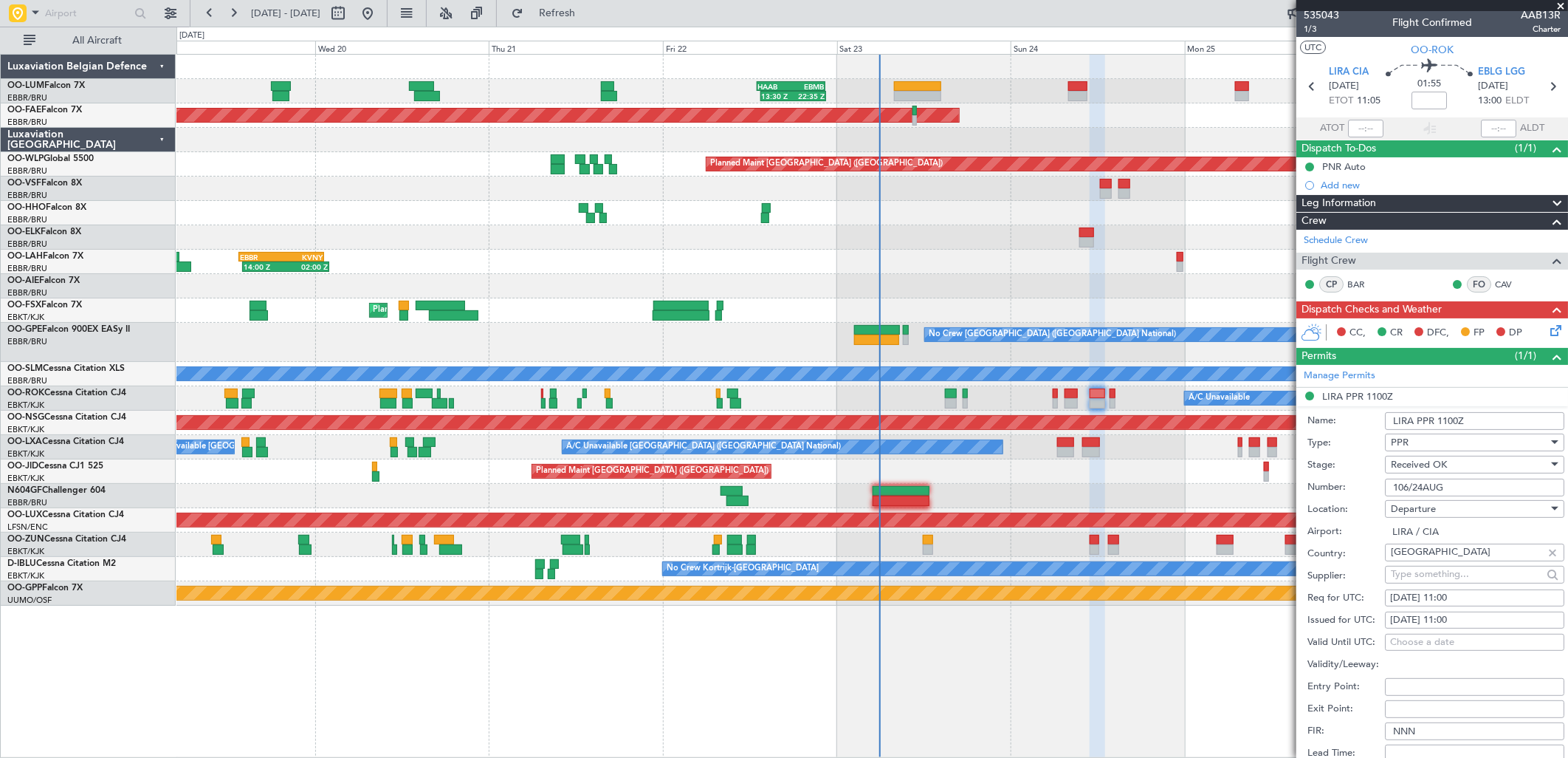
click at [1548, 326] on icon at bounding box center [1553, 328] width 12 height 12
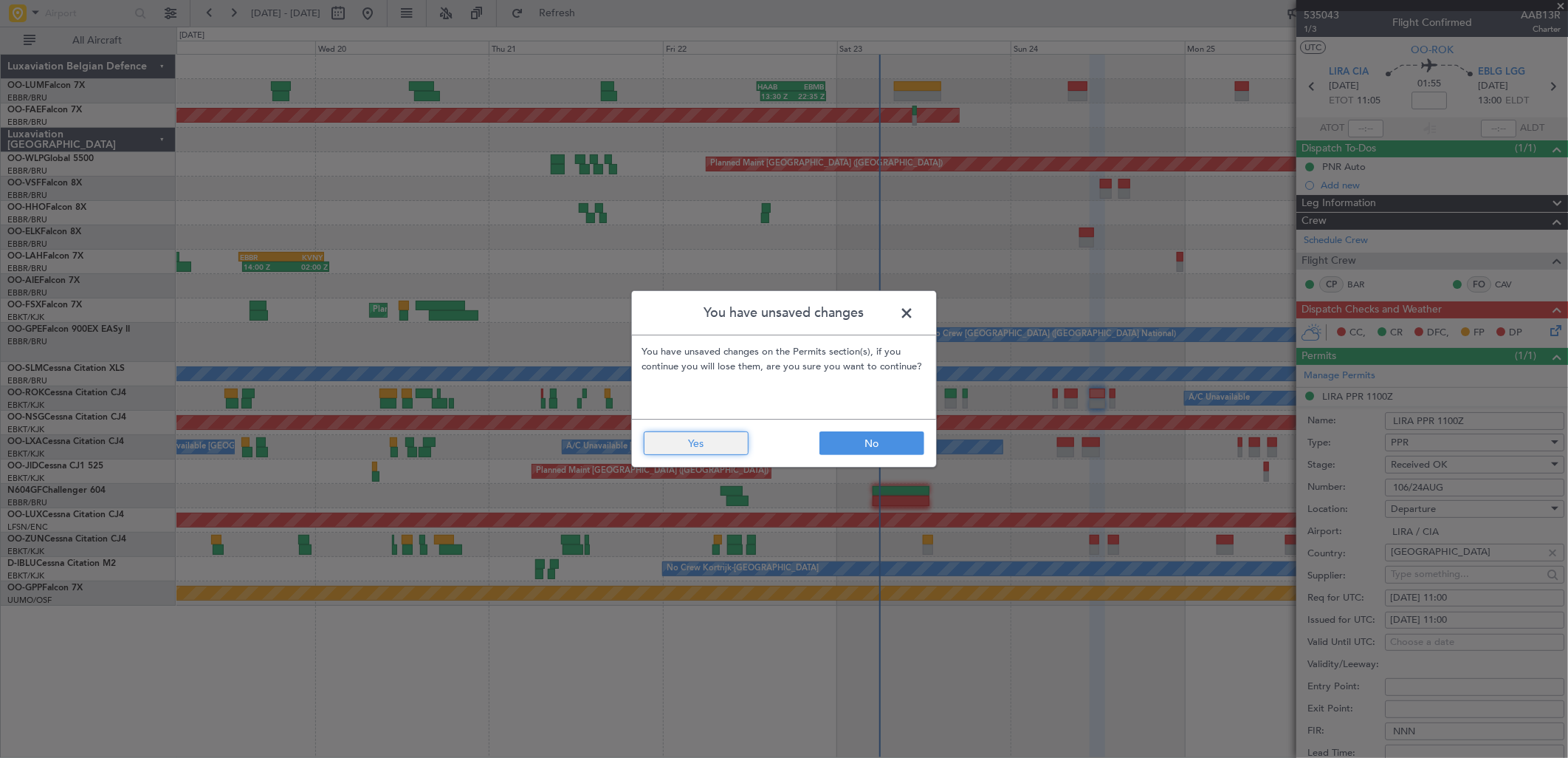
click at [676, 453] on button "Yes" at bounding box center [697, 443] width 105 height 24
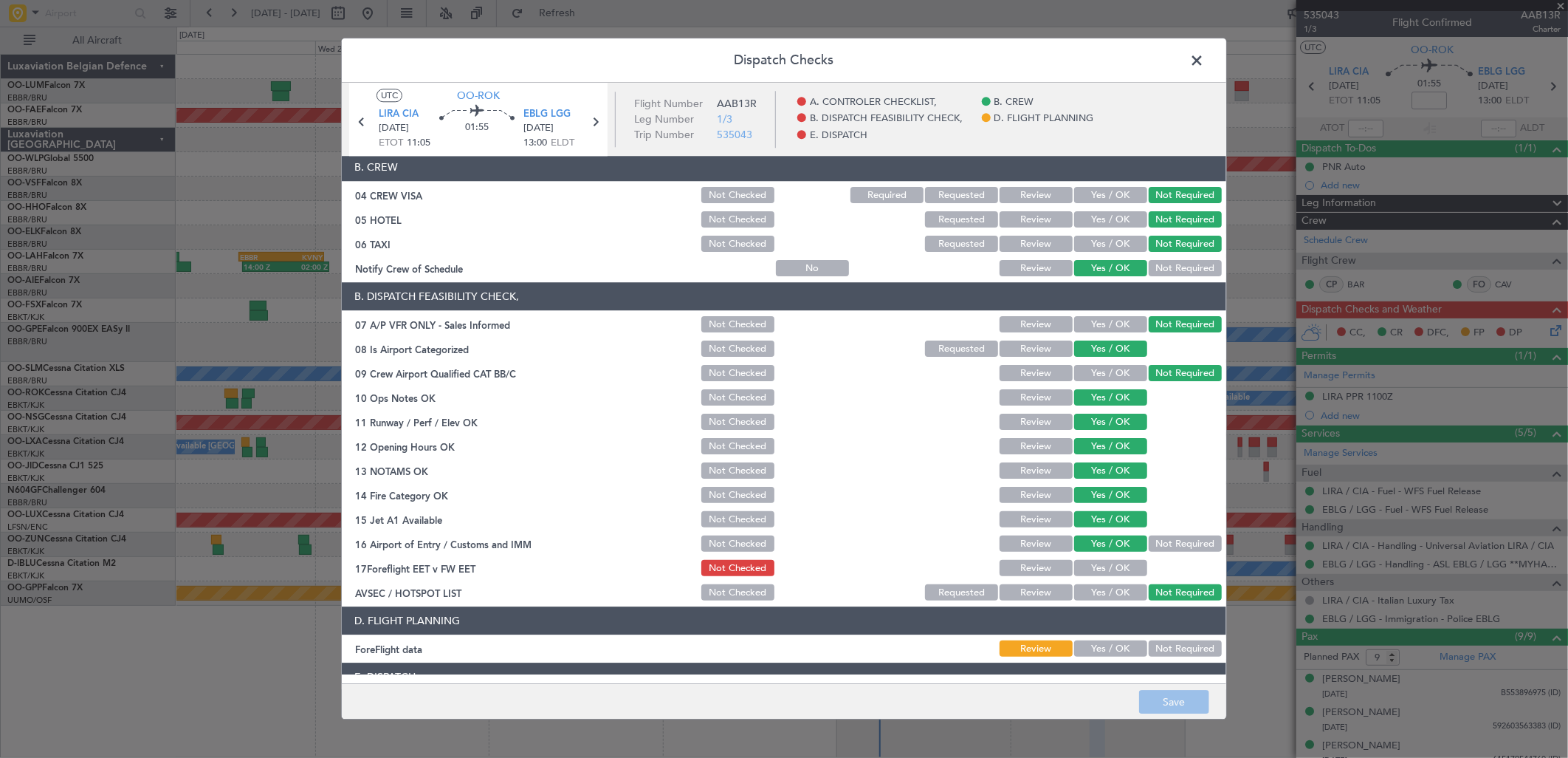
scroll to position [224, 0]
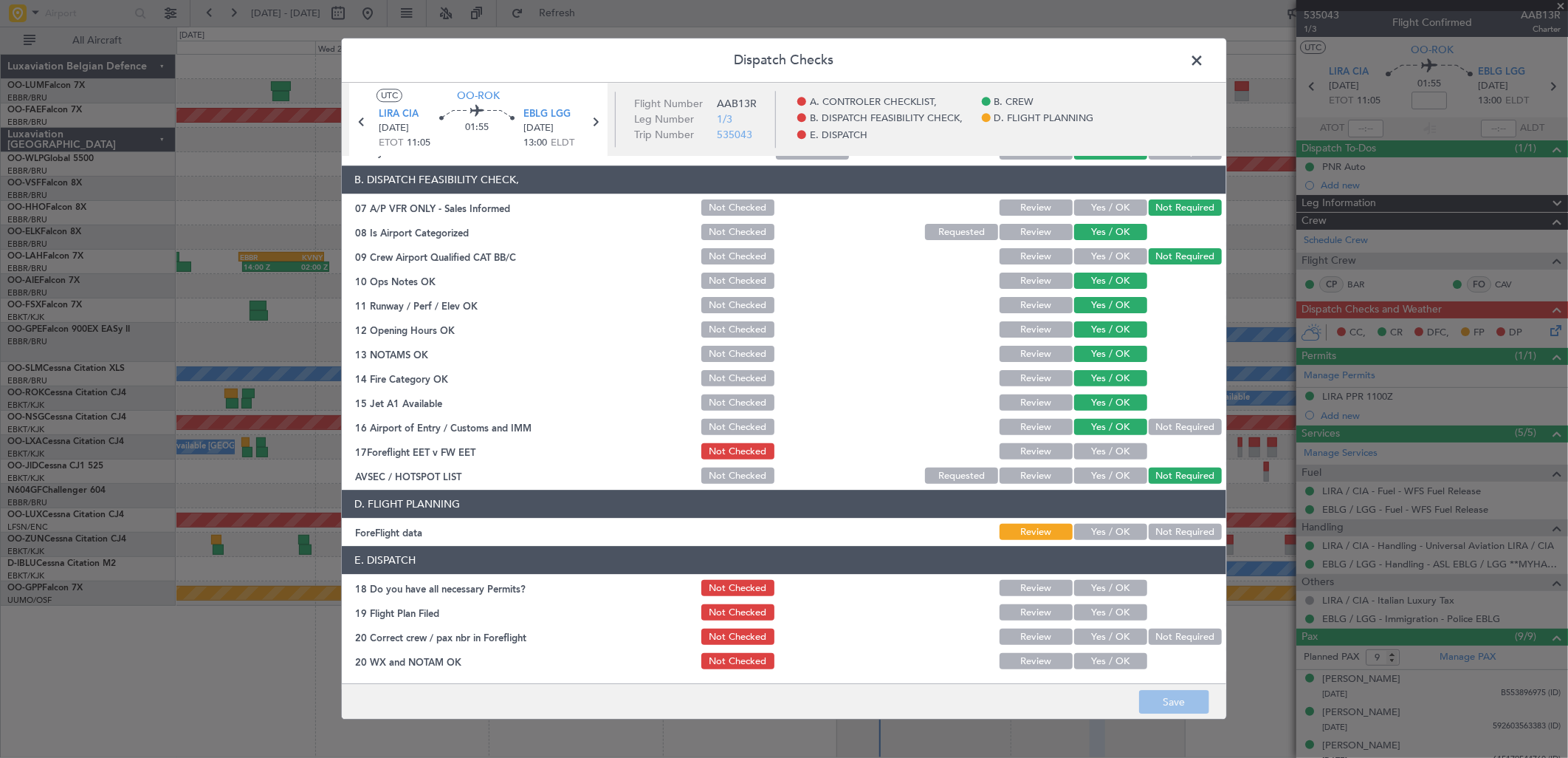
click at [1095, 455] on button "Yes / OK" at bounding box center [1110, 452] width 73 height 16
click at [1175, 530] on button "Not Required" at bounding box center [1185, 532] width 73 height 16
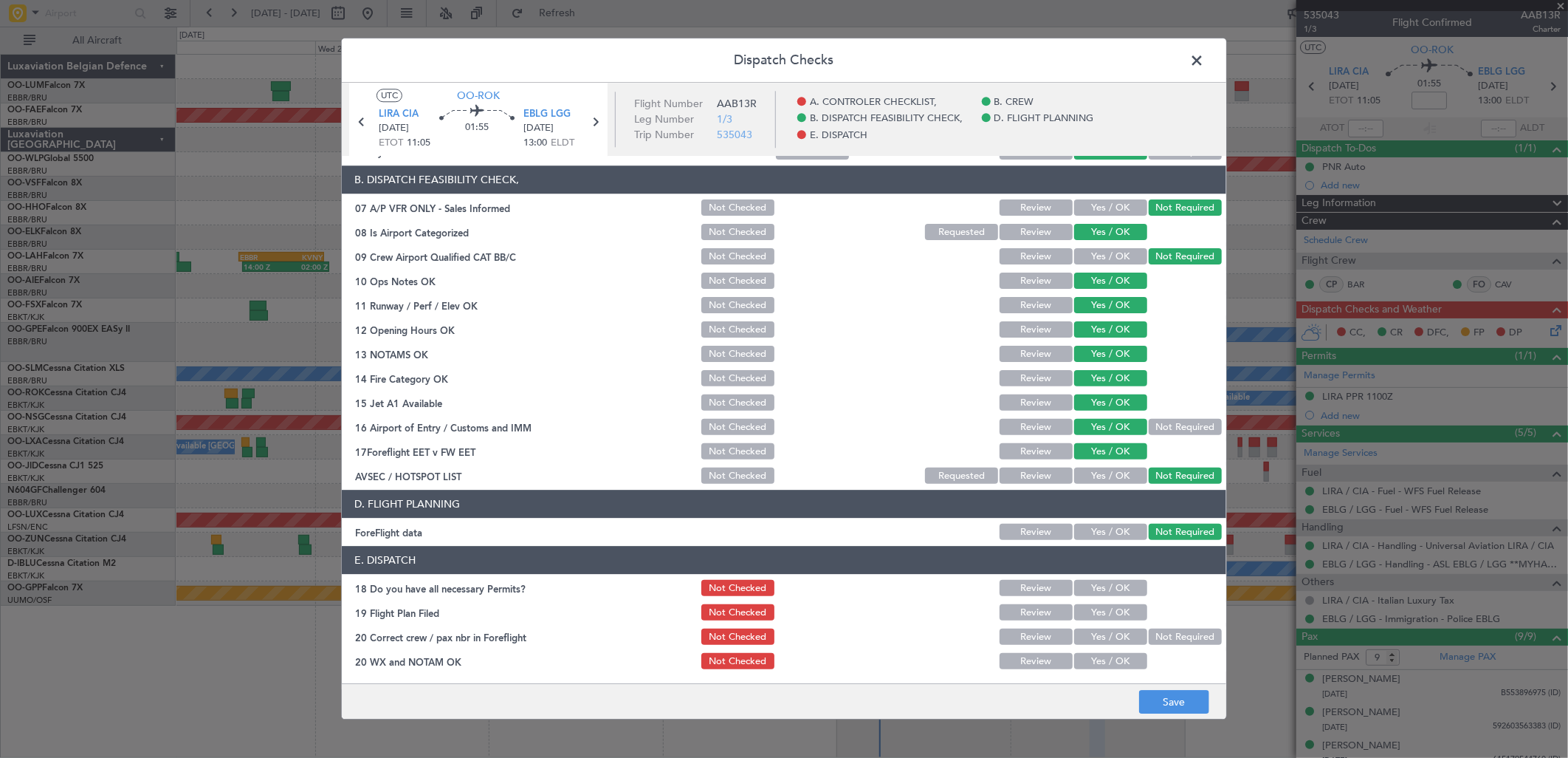
click at [1102, 581] on button "Yes / OK" at bounding box center [1110, 589] width 73 height 16
drag, startPoint x: 1114, startPoint y: 594, endPoint x: 1113, endPoint y: 603, distance: 9.1
click at [1113, 600] on section "E. DISPATCH 18 Do you have all necessary Permits? Not Checked Review Yes / OK 1…" at bounding box center [784, 609] width 885 height 125
click at [1113, 603] on div "Yes / OK" at bounding box center [1109, 613] width 74 height 20
click at [1110, 617] on button "Yes / OK" at bounding box center [1110, 613] width 73 height 16
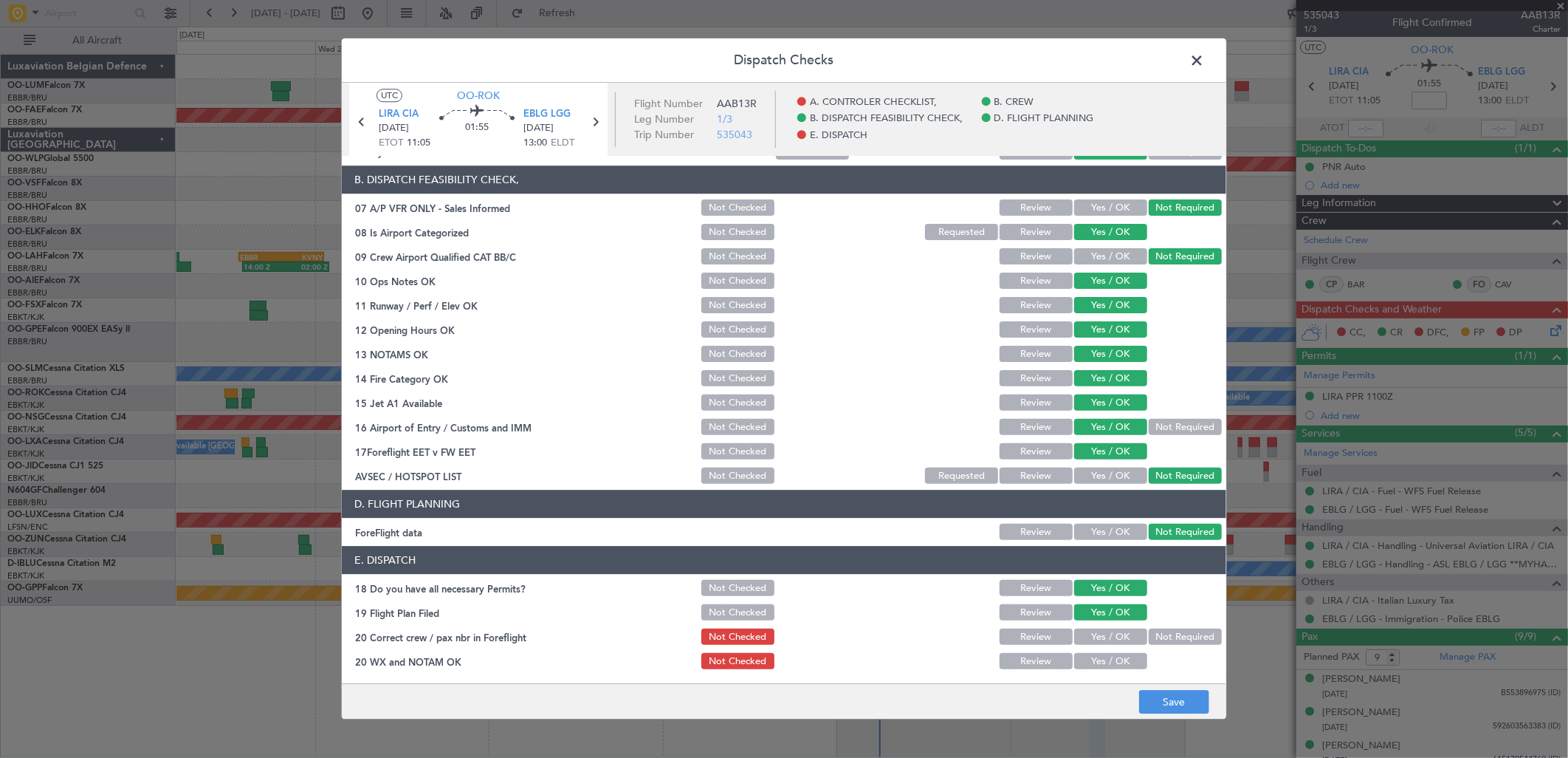
click at [1107, 635] on button "Yes / OK" at bounding box center [1110, 637] width 73 height 16
click at [1110, 660] on button "Yes / OK" at bounding box center [1110, 662] width 73 height 16
click at [1169, 702] on button "Save" at bounding box center [1175, 702] width 71 height 24
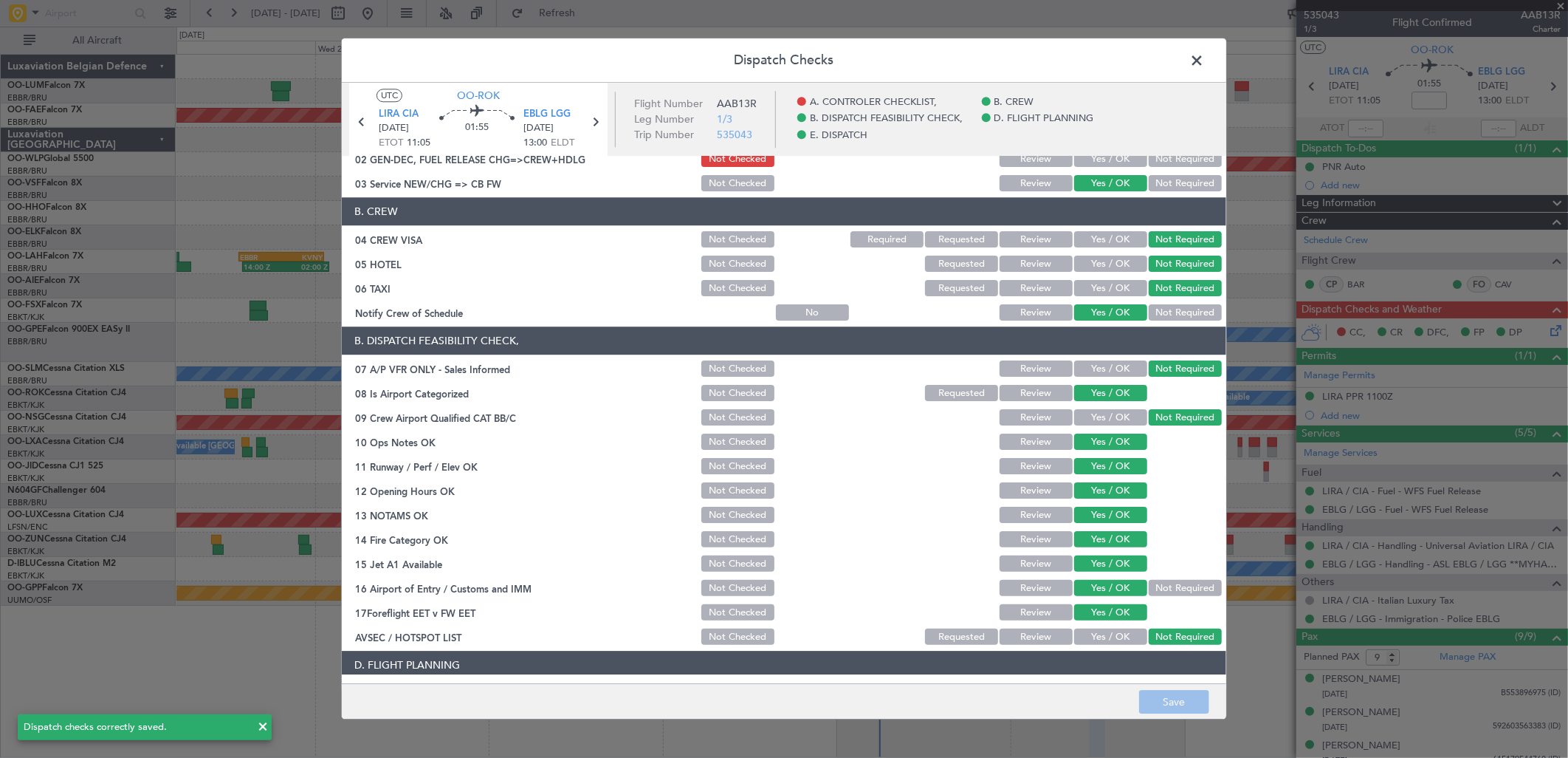
scroll to position [0, 0]
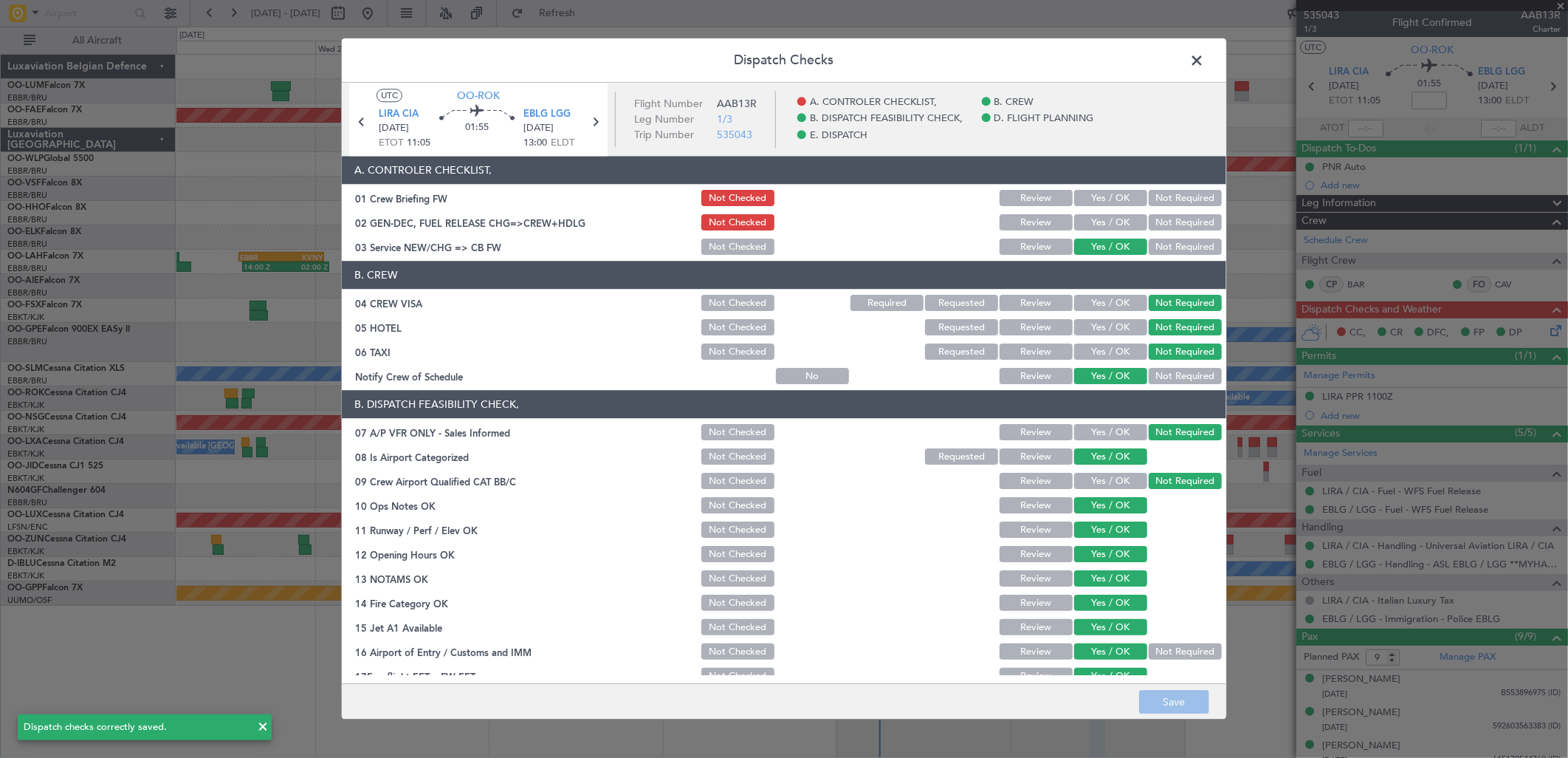
click at [1204, 61] on span at bounding box center [1204, 64] width 0 height 30
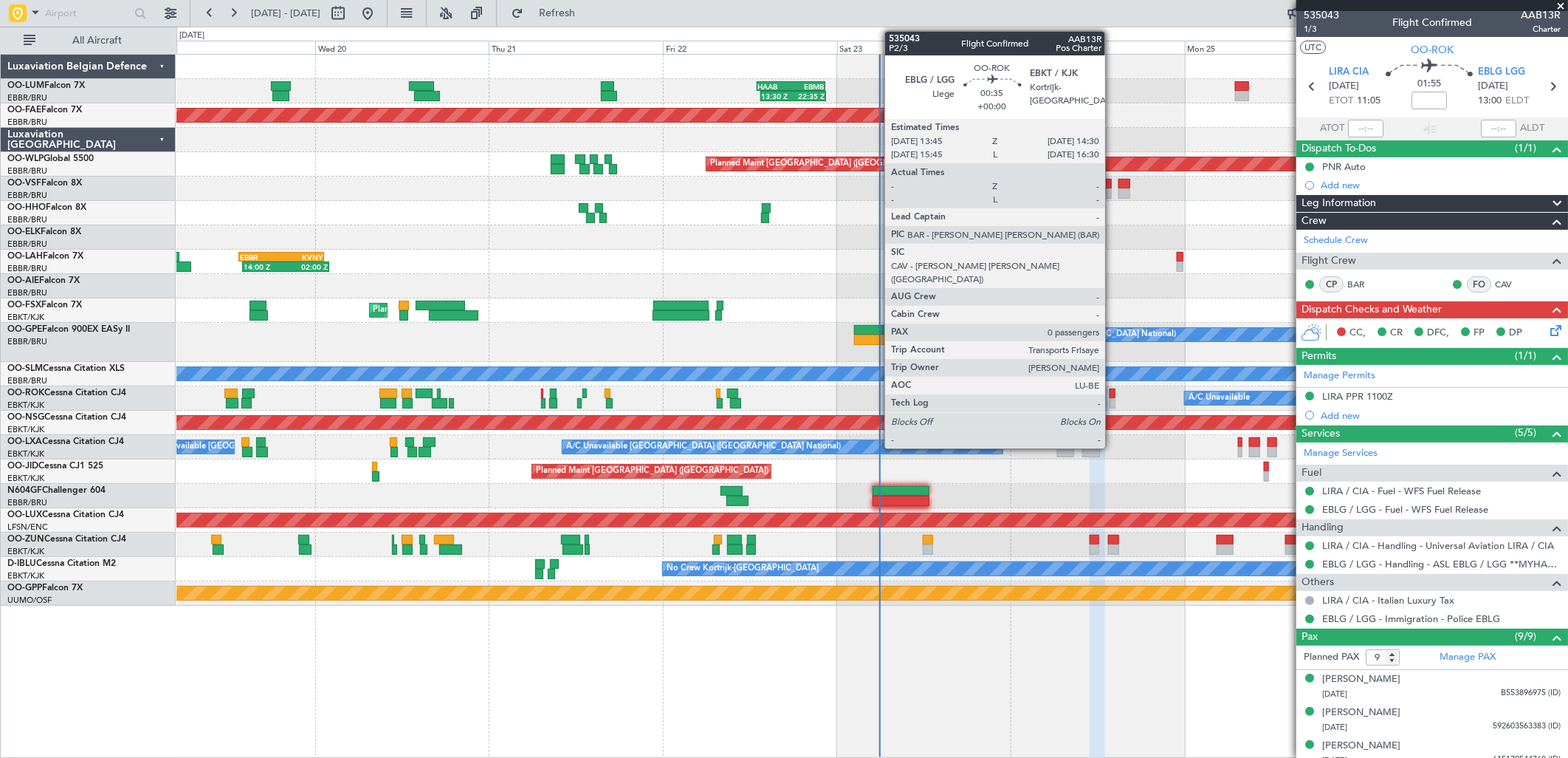
click at [1113, 394] on div at bounding box center [1113, 394] width 6 height 10
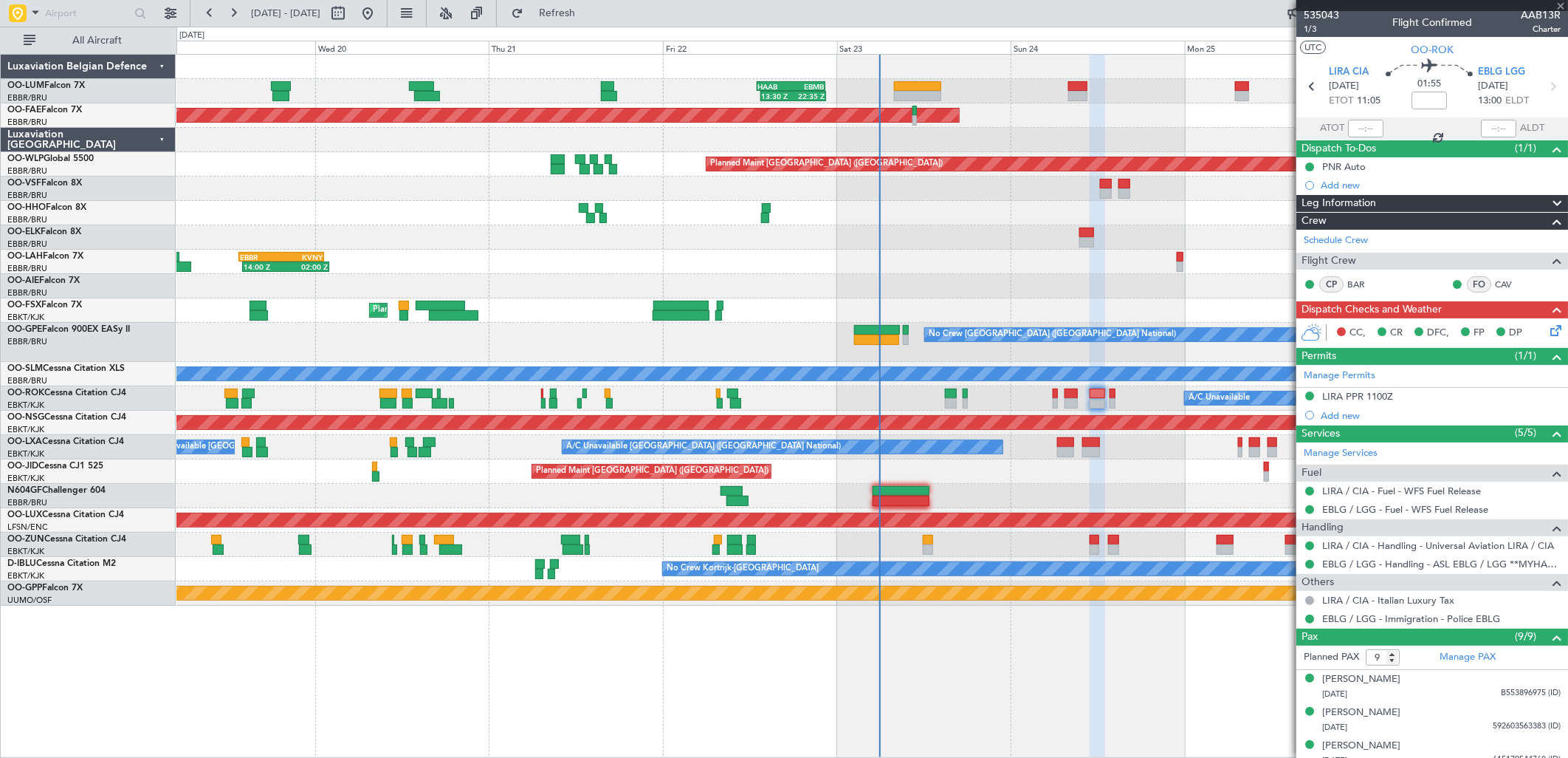
type input "0"
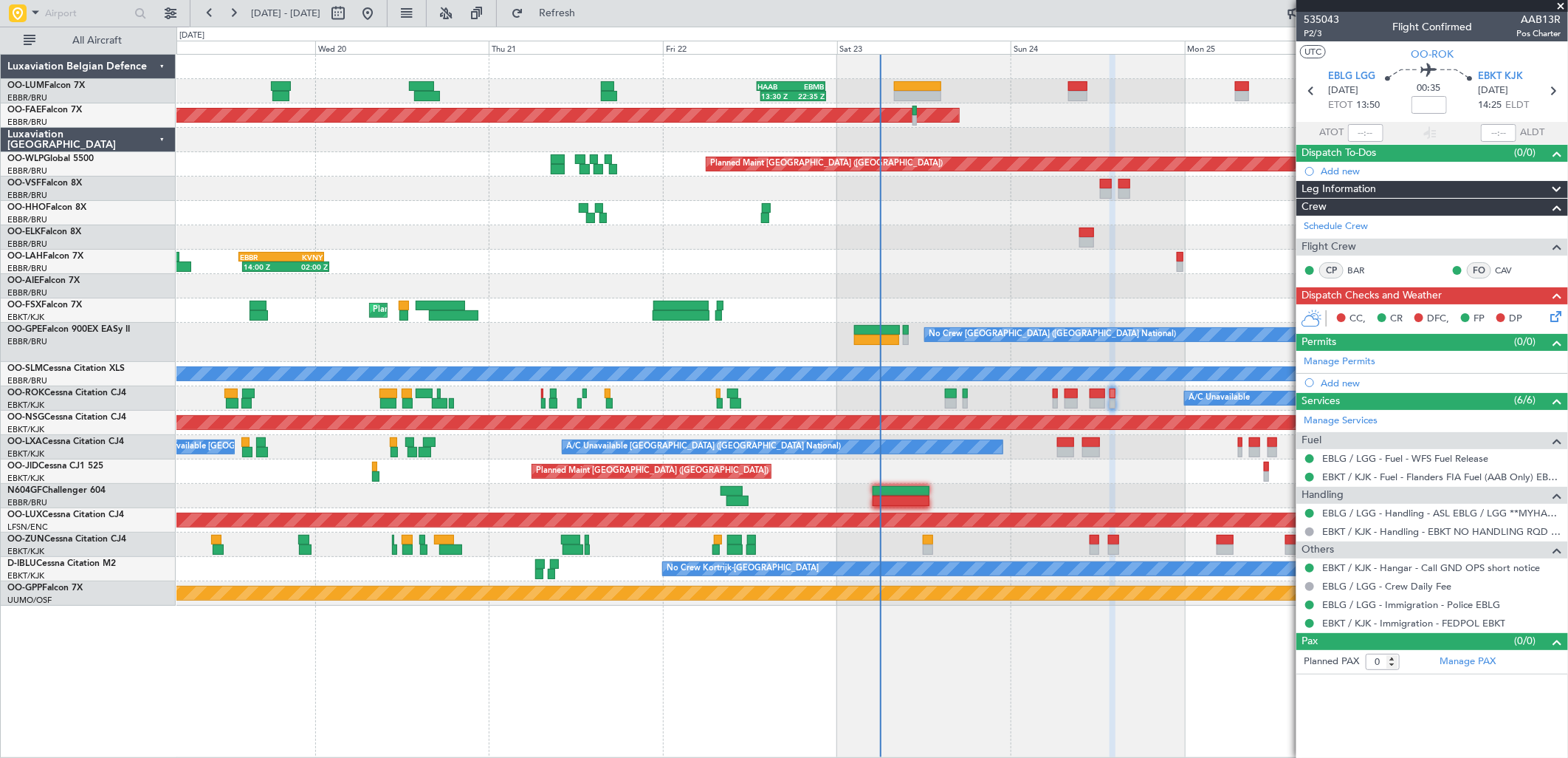
click at [1559, 314] on icon at bounding box center [1553, 314] width 12 height 12
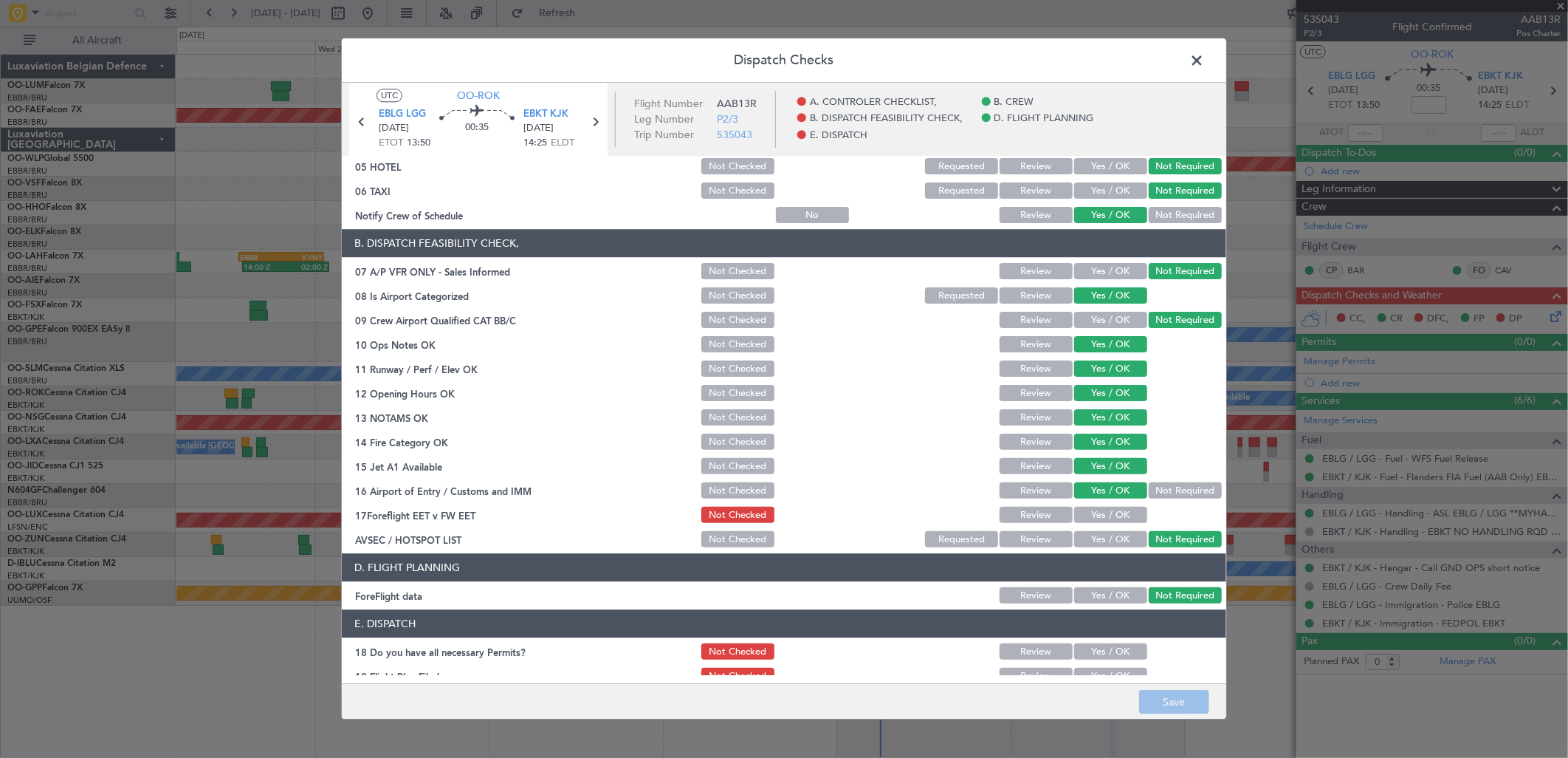
scroll to position [224, 0]
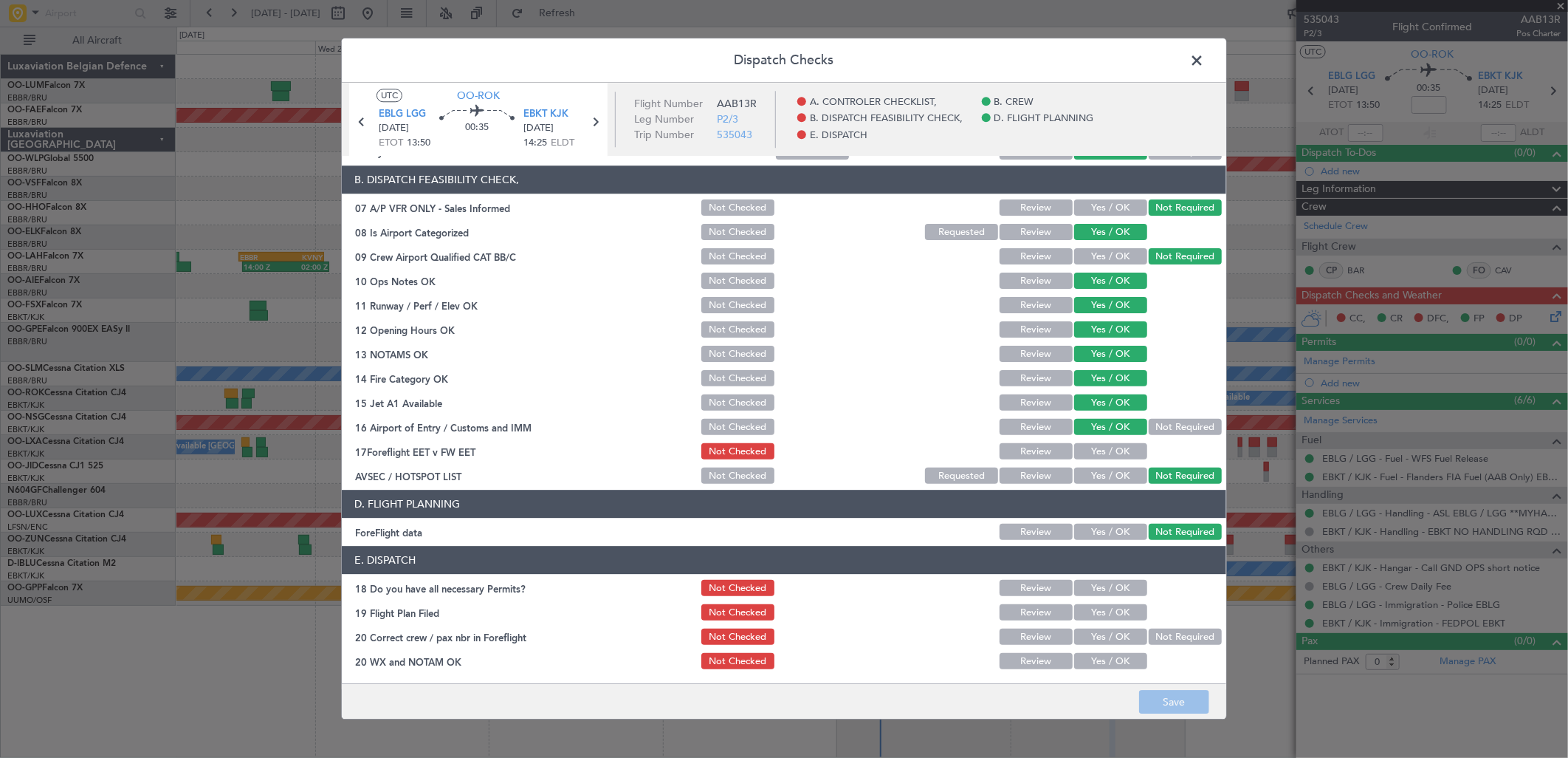
click at [1114, 444] on button "Yes / OK" at bounding box center [1110, 452] width 73 height 16
click at [1112, 583] on button "Yes / OK" at bounding box center [1110, 589] width 73 height 16
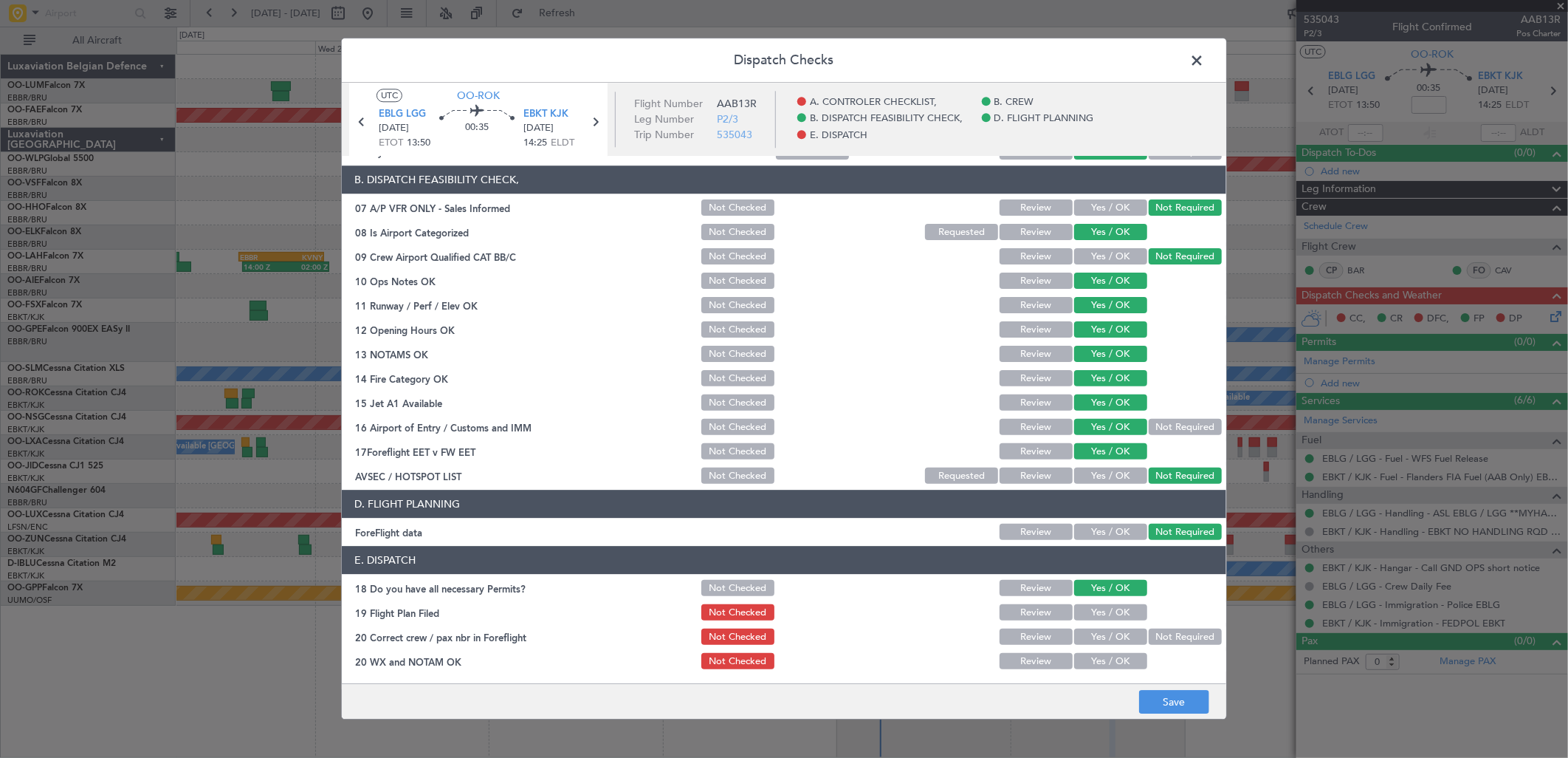
click at [1110, 611] on button "Yes / OK" at bounding box center [1110, 613] width 73 height 16
click at [1112, 637] on button "Yes / OK" at bounding box center [1110, 637] width 73 height 16
click at [1113, 658] on button "Yes / OK" at bounding box center [1110, 662] width 73 height 16
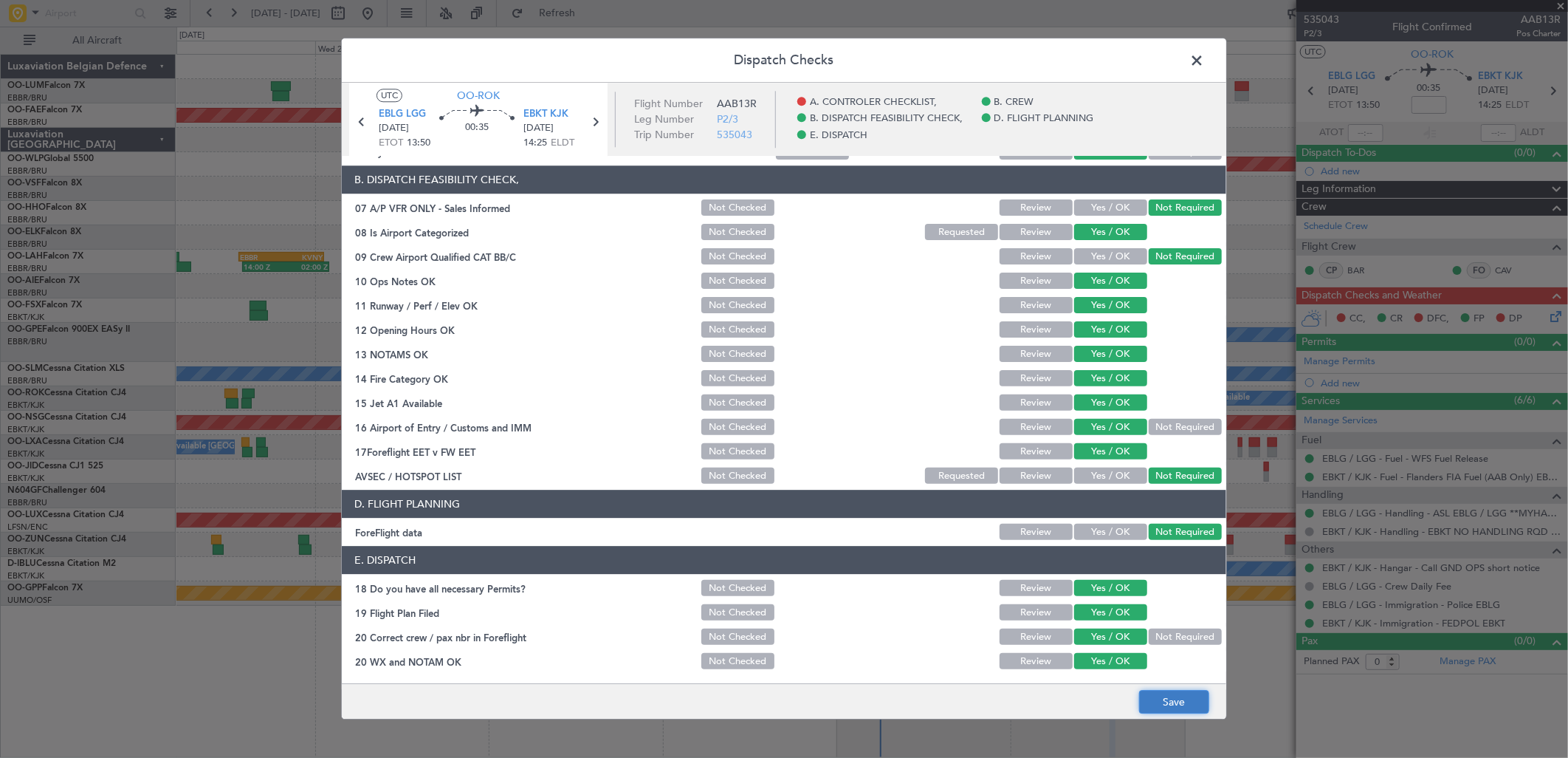
click at [1144, 702] on button "Save" at bounding box center [1175, 702] width 71 height 24
click at [1204, 60] on span at bounding box center [1204, 64] width 0 height 30
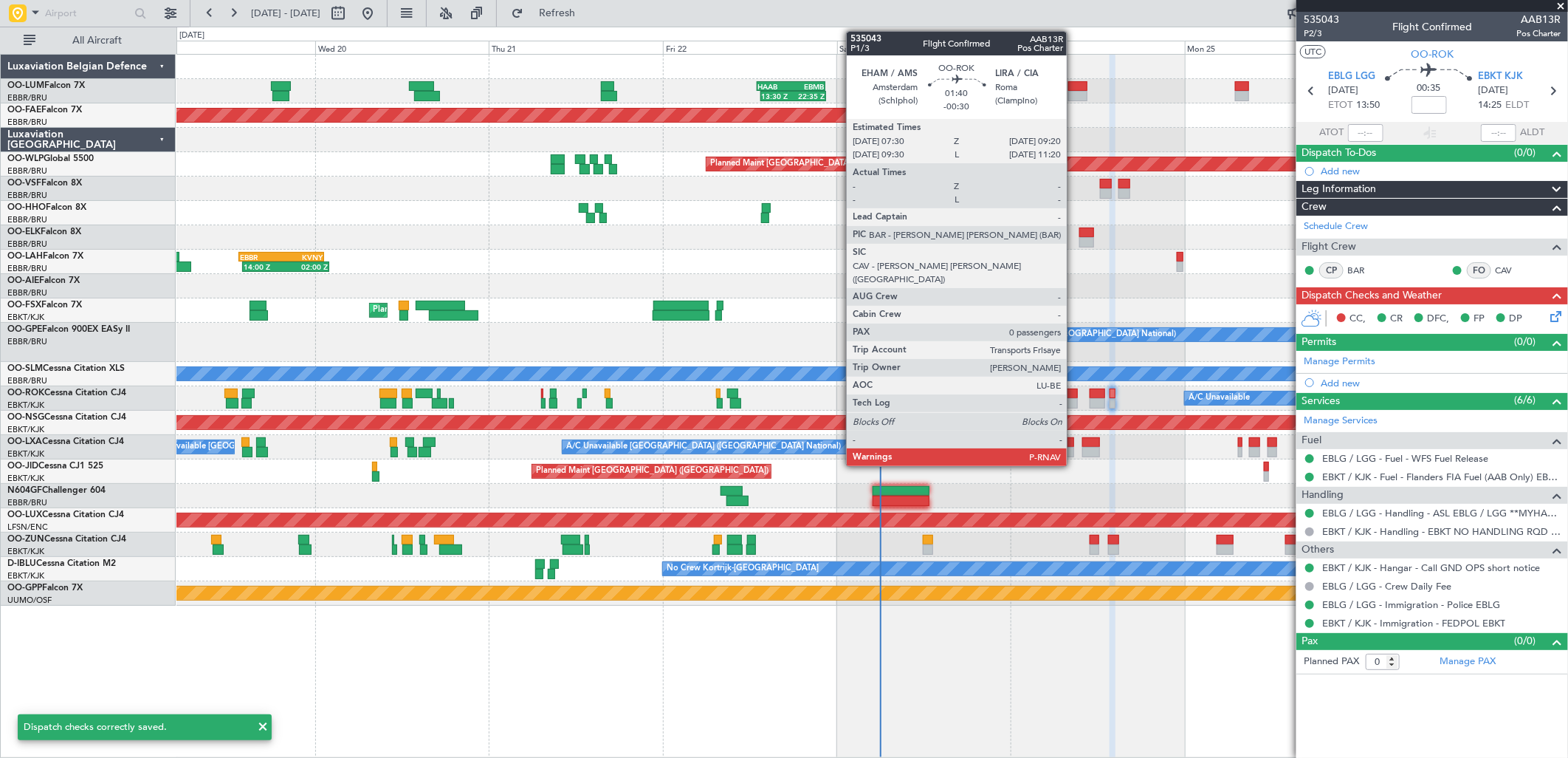
click at [1074, 400] on div at bounding box center [1071, 403] width 13 height 10
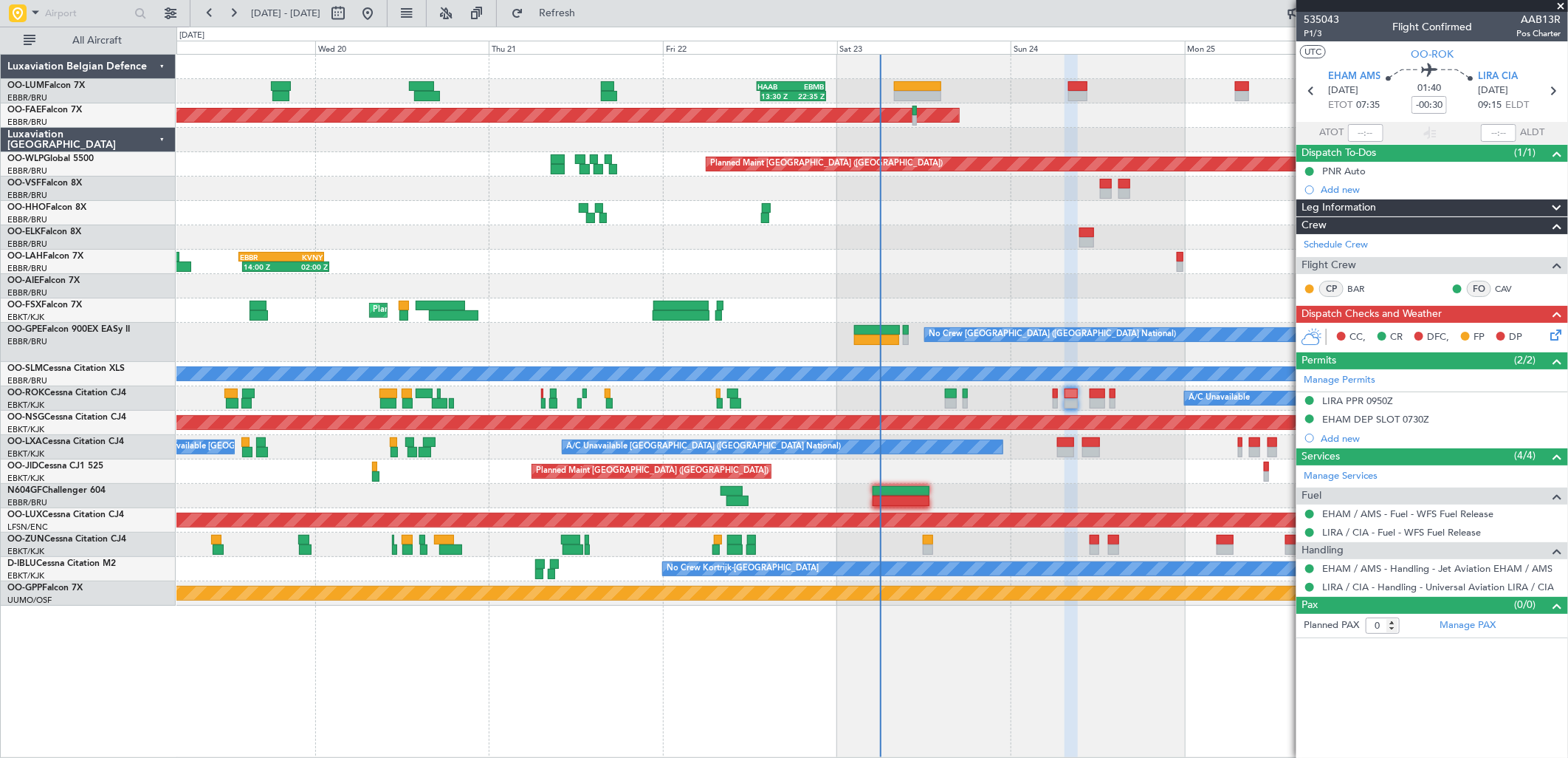
drag, startPoint x: 1398, startPoint y: 534, endPoint x: 1329, endPoint y: 535, distance: 69.0
click at [1398, 534] on mat-tooltip-component "EHAM / AMS - Fuel - WFS Fuel Release" at bounding box center [1407, 539] width 171 height 39
click at [1382, 589] on link "LIRA / CIA - Handling - Universal Aviation LIRA / CIA" at bounding box center [1438, 587] width 232 height 13
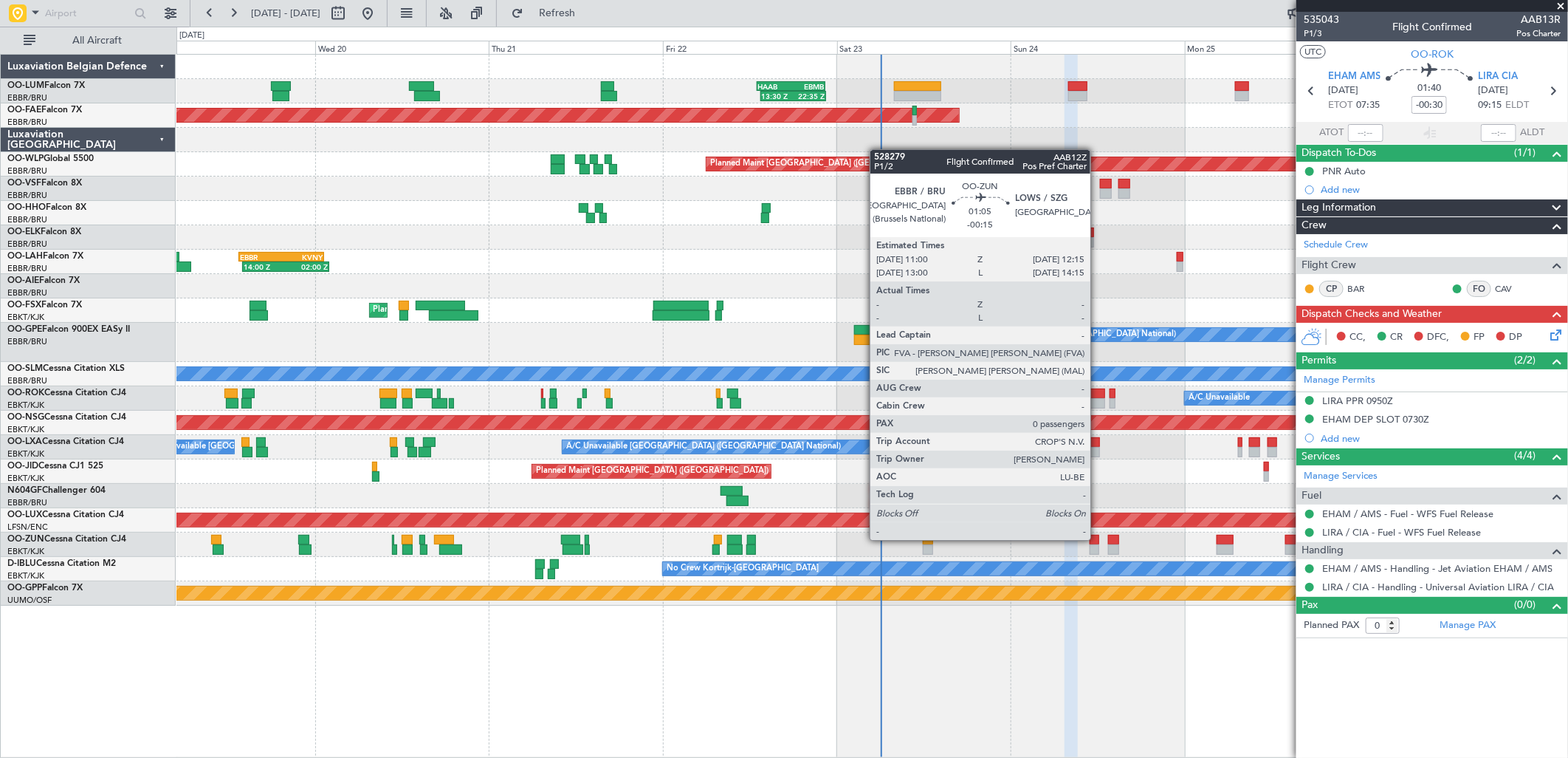
click at [1098, 540] on div at bounding box center [1095, 539] width 9 height 10
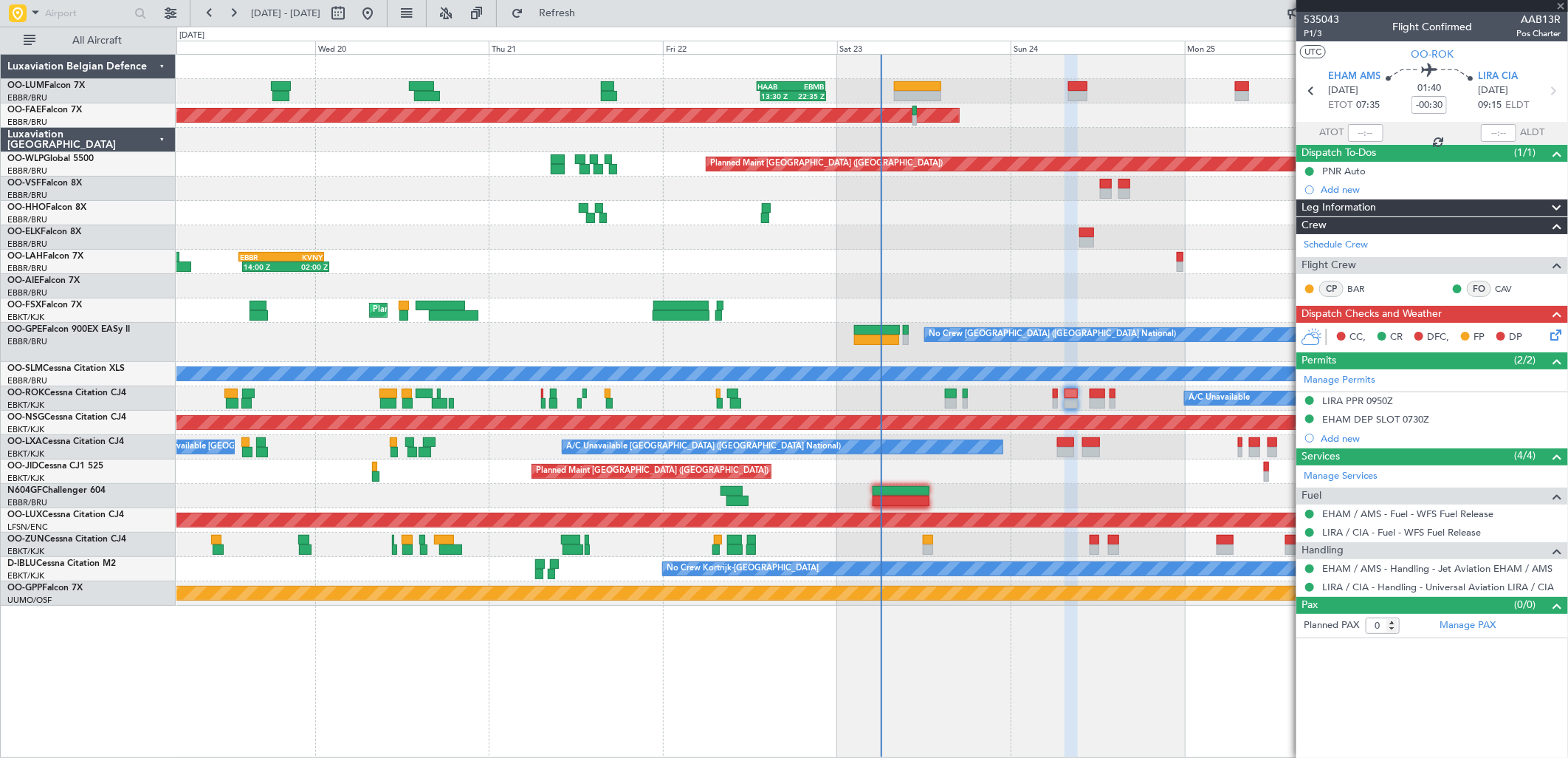
type input "-00:15"
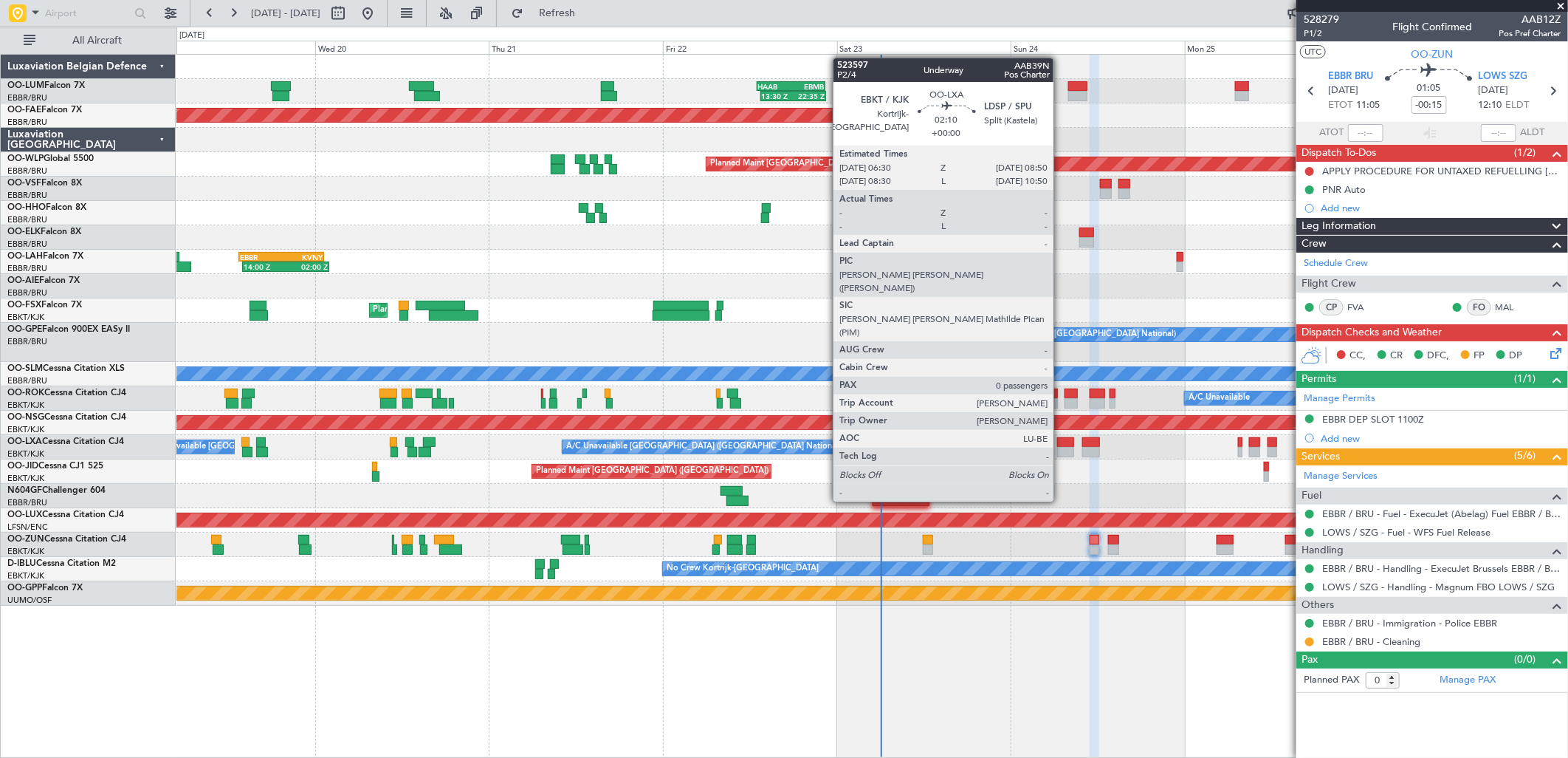
click at [1061, 447] on div at bounding box center [1066, 452] width 17 height 10
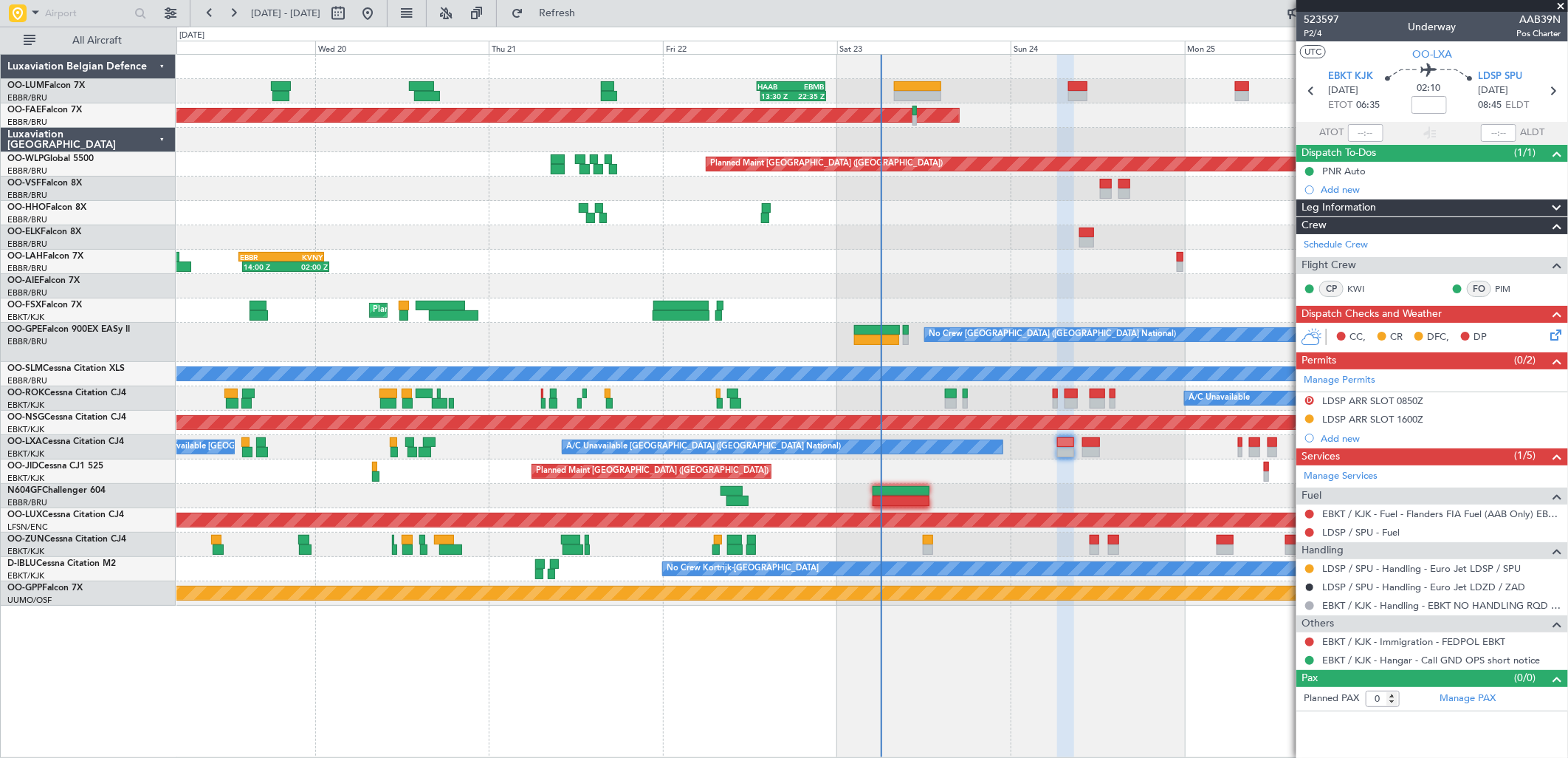
click at [1117, 397] on div "A/C Unavailable Owner Kortrijk-Wevelgem" at bounding box center [871, 398] width 1391 height 24
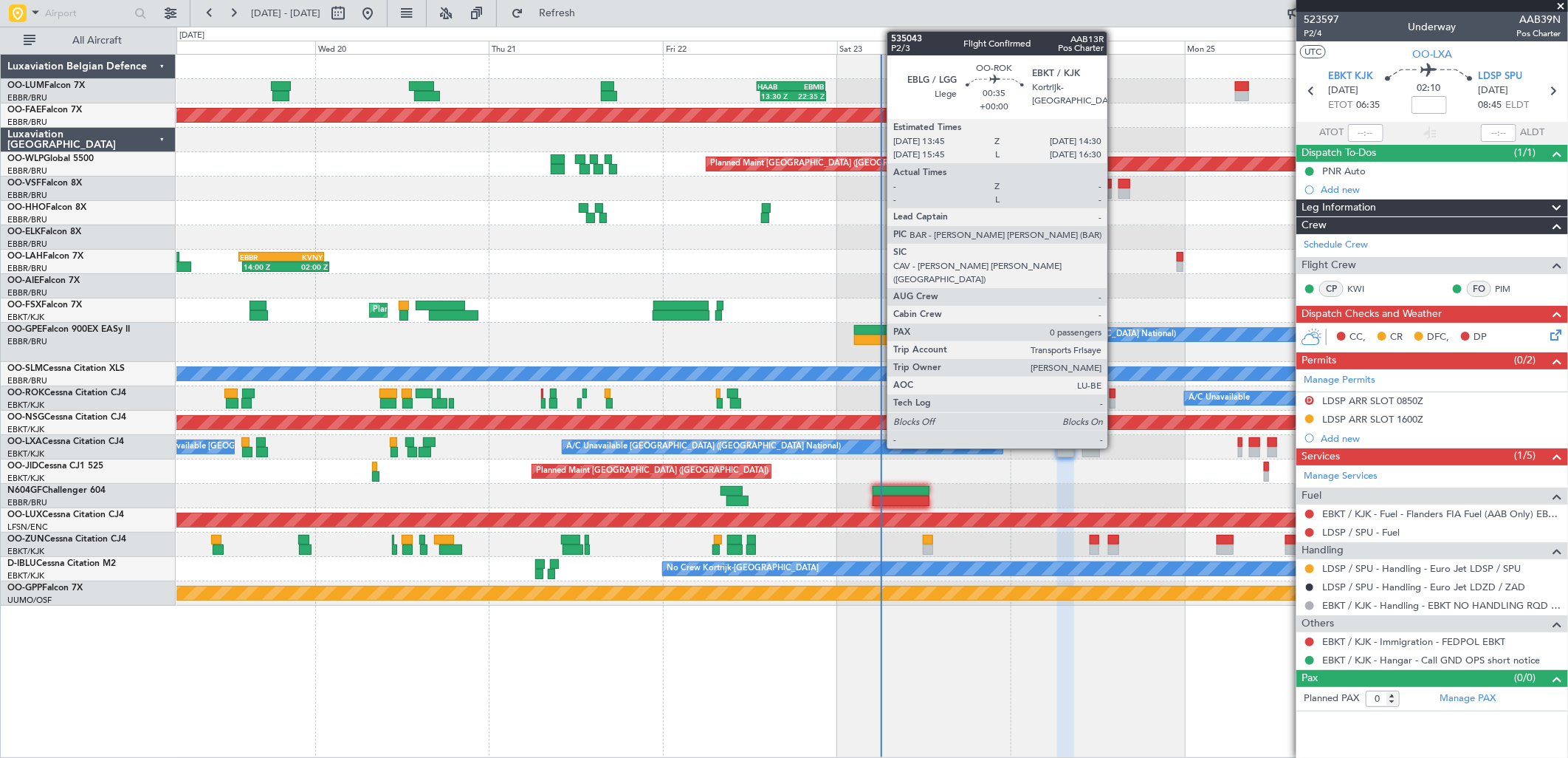
click at [1115, 393] on div at bounding box center [1113, 394] width 6 height 10
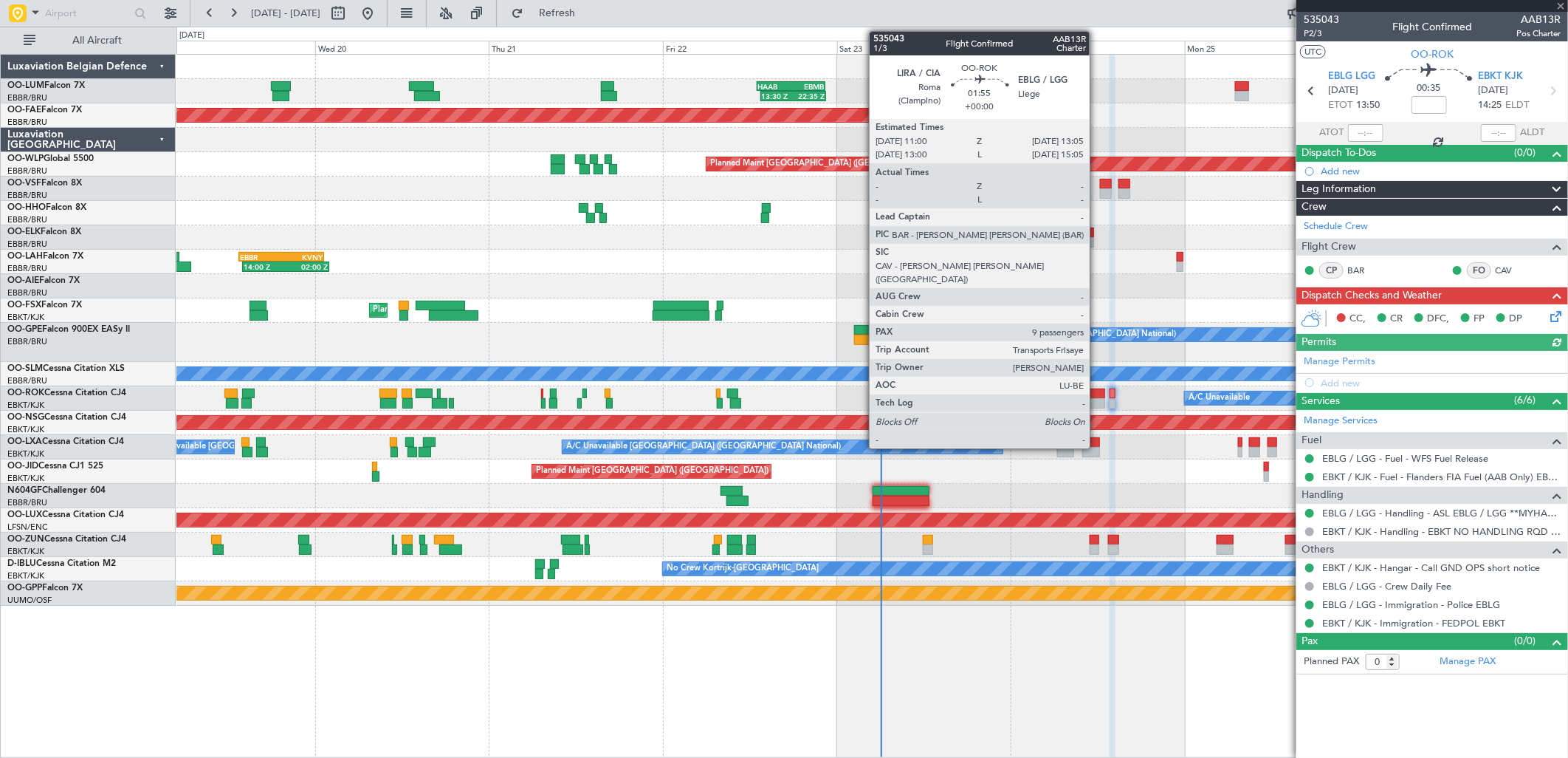
click at [1097, 393] on div at bounding box center [1098, 394] width 16 height 10
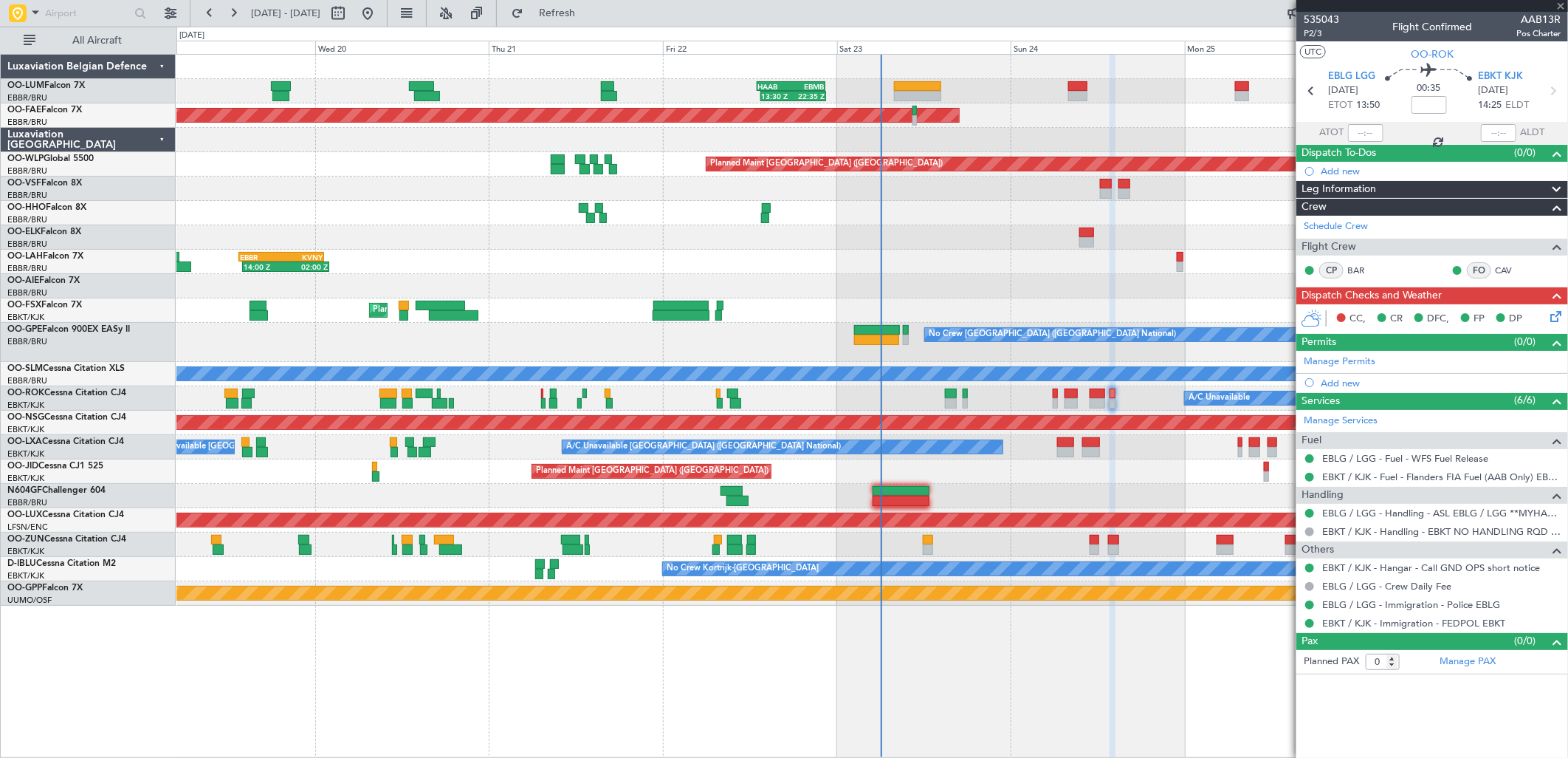
type input "9"
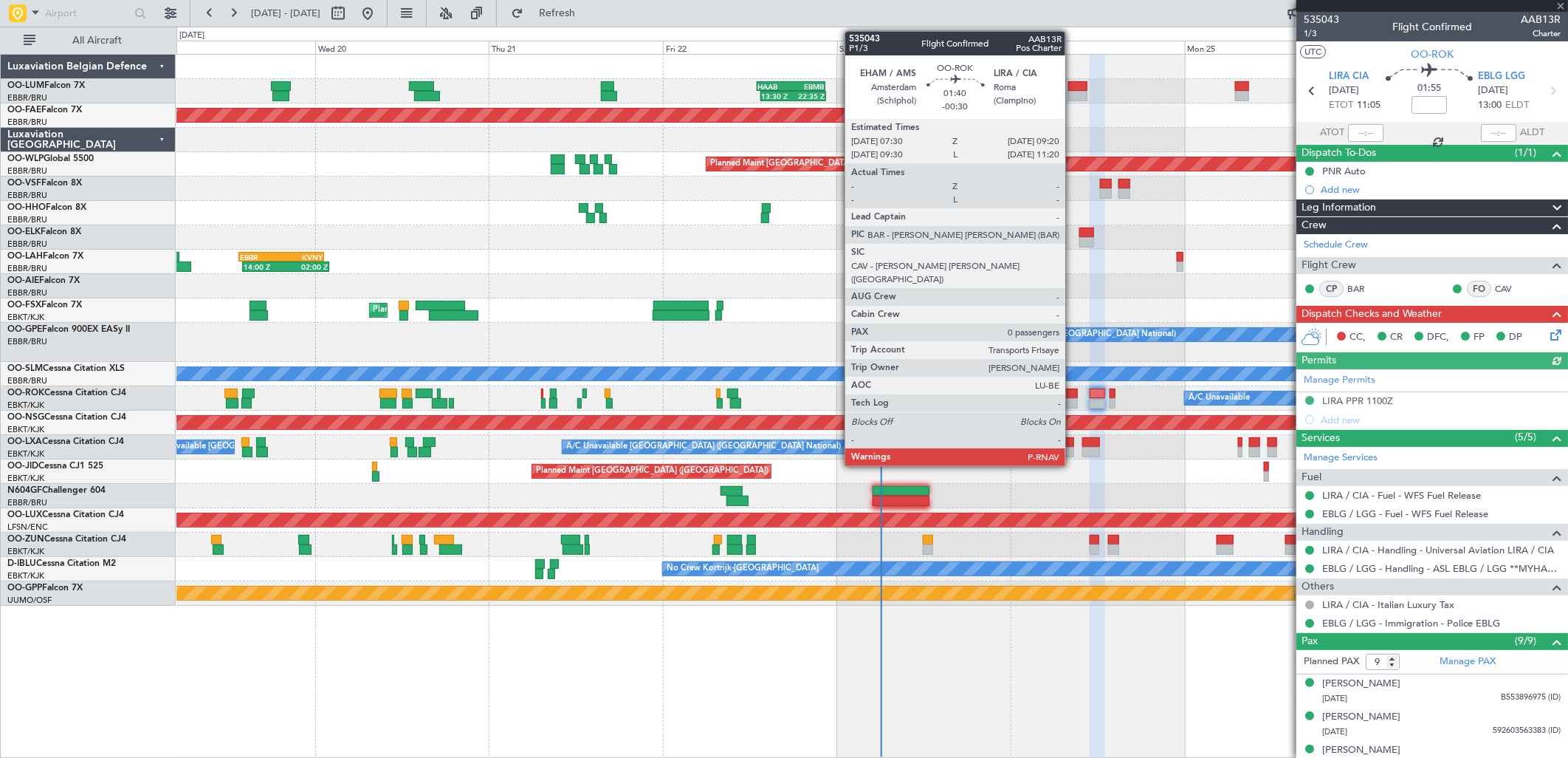
click at [1073, 400] on div at bounding box center [1071, 403] width 13 height 10
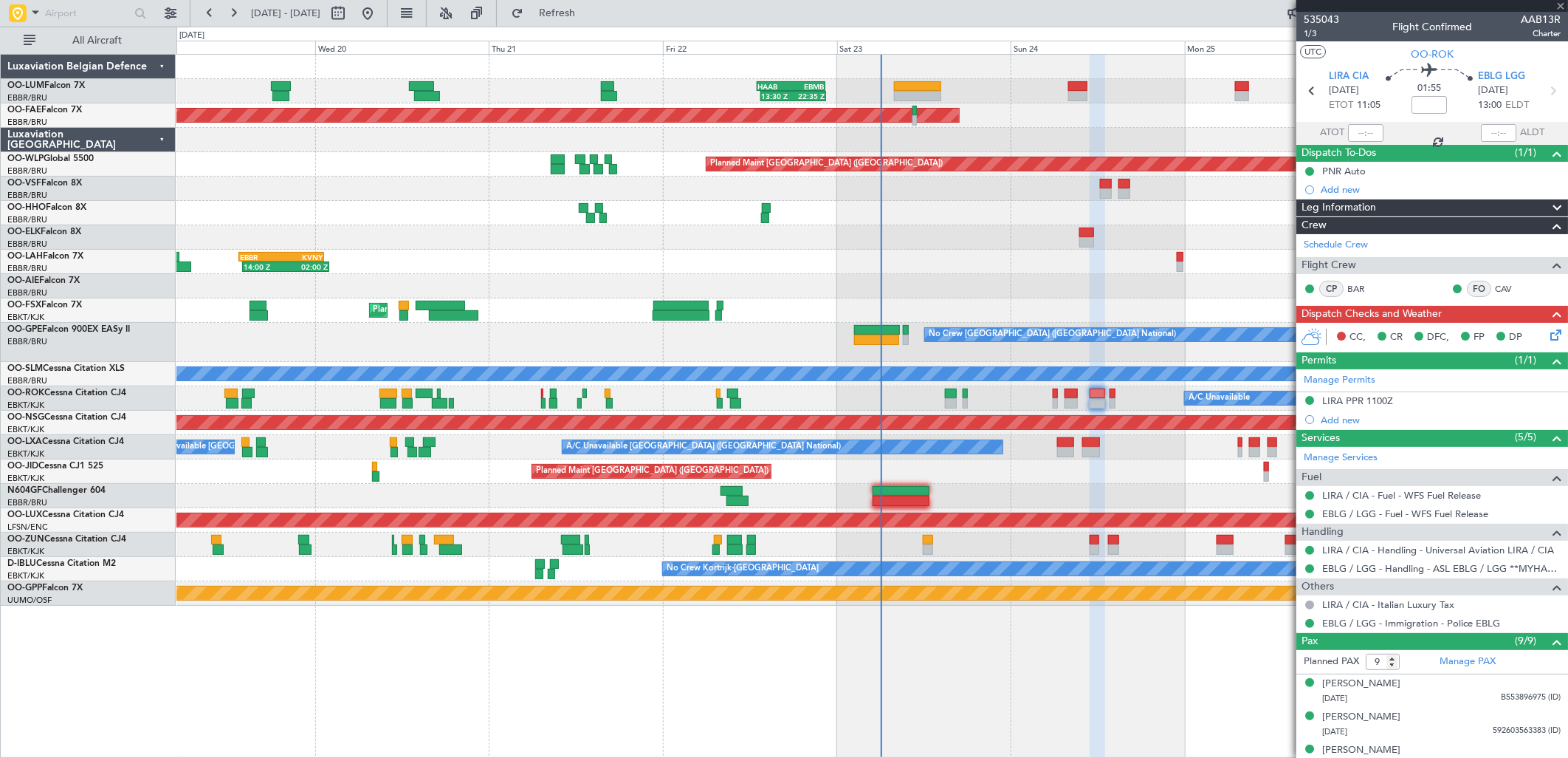
type input "-00:30"
type input "0"
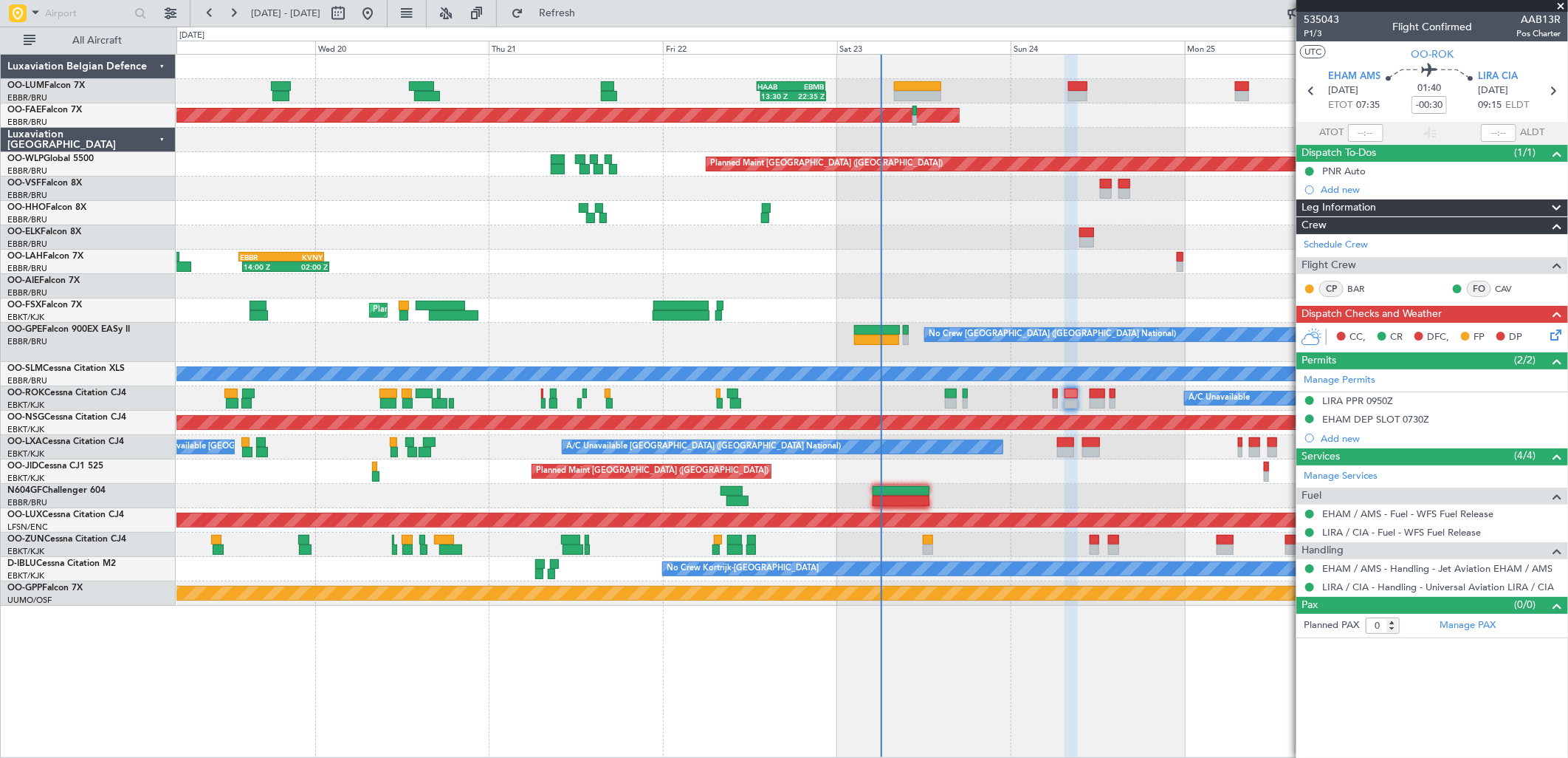
click at [1549, 337] on icon at bounding box center [1553, 332] width 12 height 12
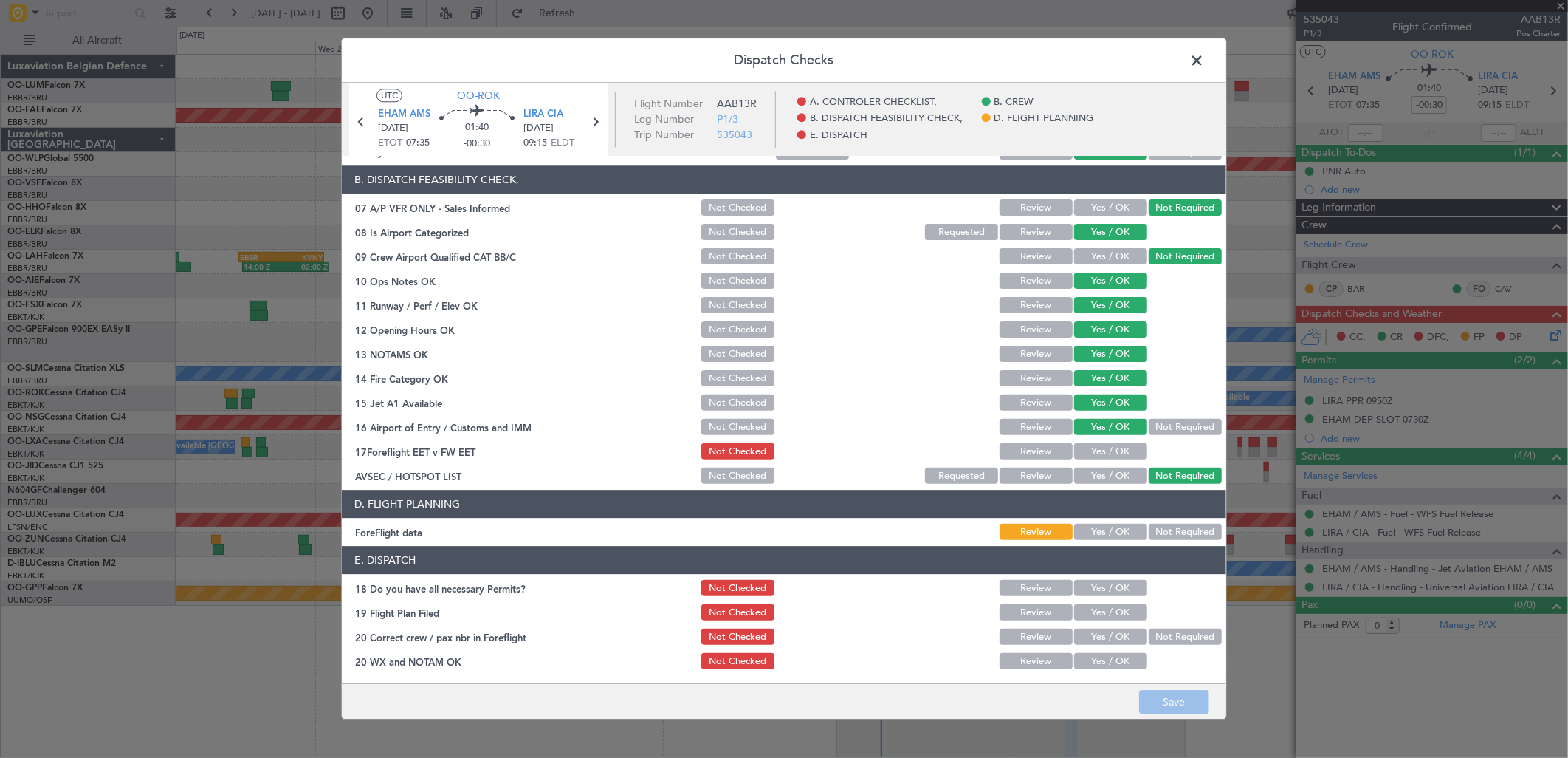
click at [1122, 448] on button "Yes / OK" at bounding box center [1110, 452] width 73 height 16
click at [1175, 526] on button "Not Required" at bounding box center [1185, 532] width 73 height 16
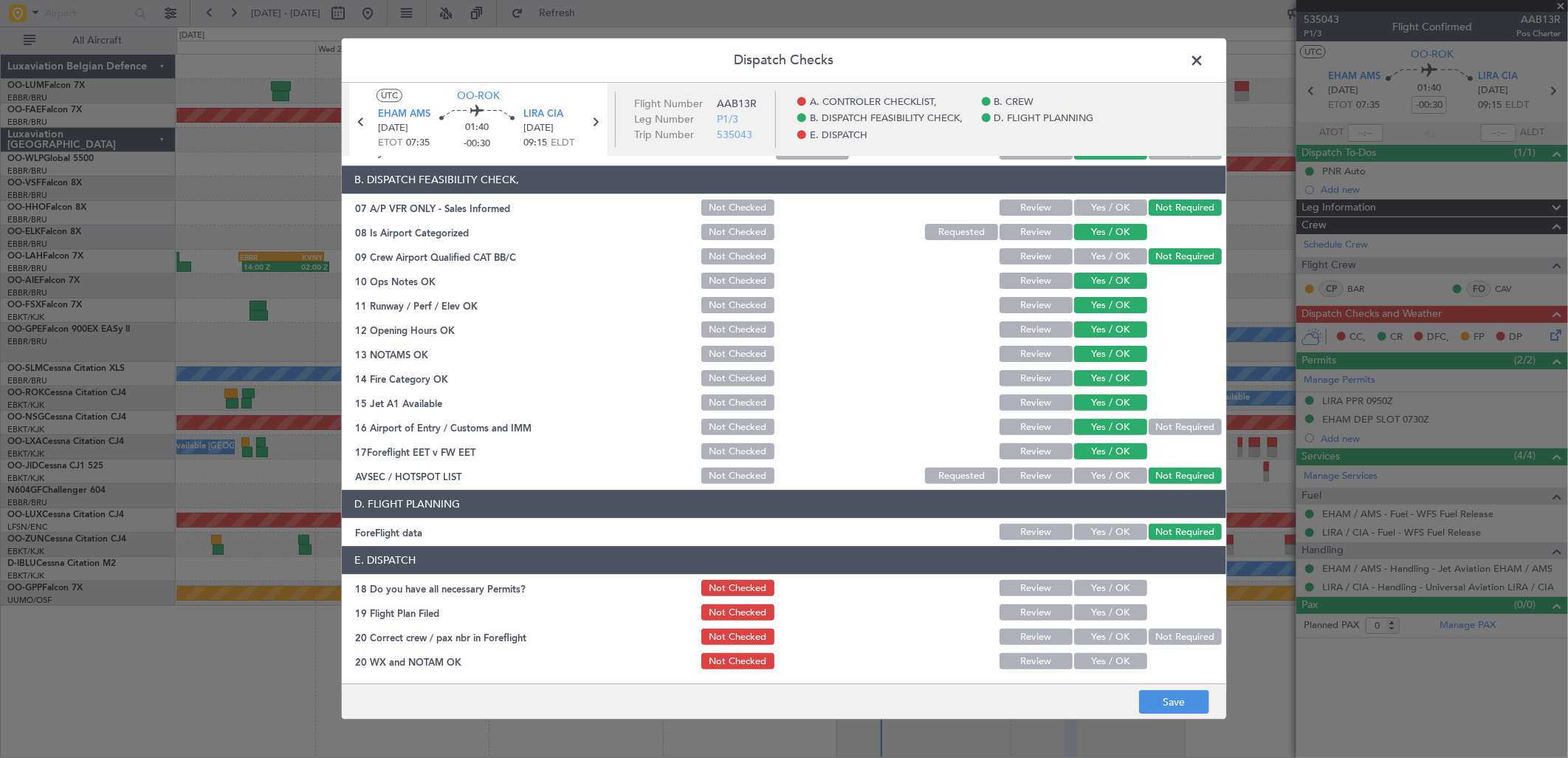
drag, startPoint x: 1133, startPoint y: 570, endPoint x: 1118, endPoint y: 586, distance: 21.9
click at [1132, 571] on header "E. DISPATCH" at bounding box center [784, 560] width 885 height 28
click at [1118, 586] on button "Yes / OK" at bounding box center [1110, 589] width 73 height 16
click at [1112, 607] on button "Yes / OK" at bounding box center [1110, 613] width 73 height 16
click at [1104, 637] on button "Yes / OK" at bounding box center [1110, 637] width 73 height 16
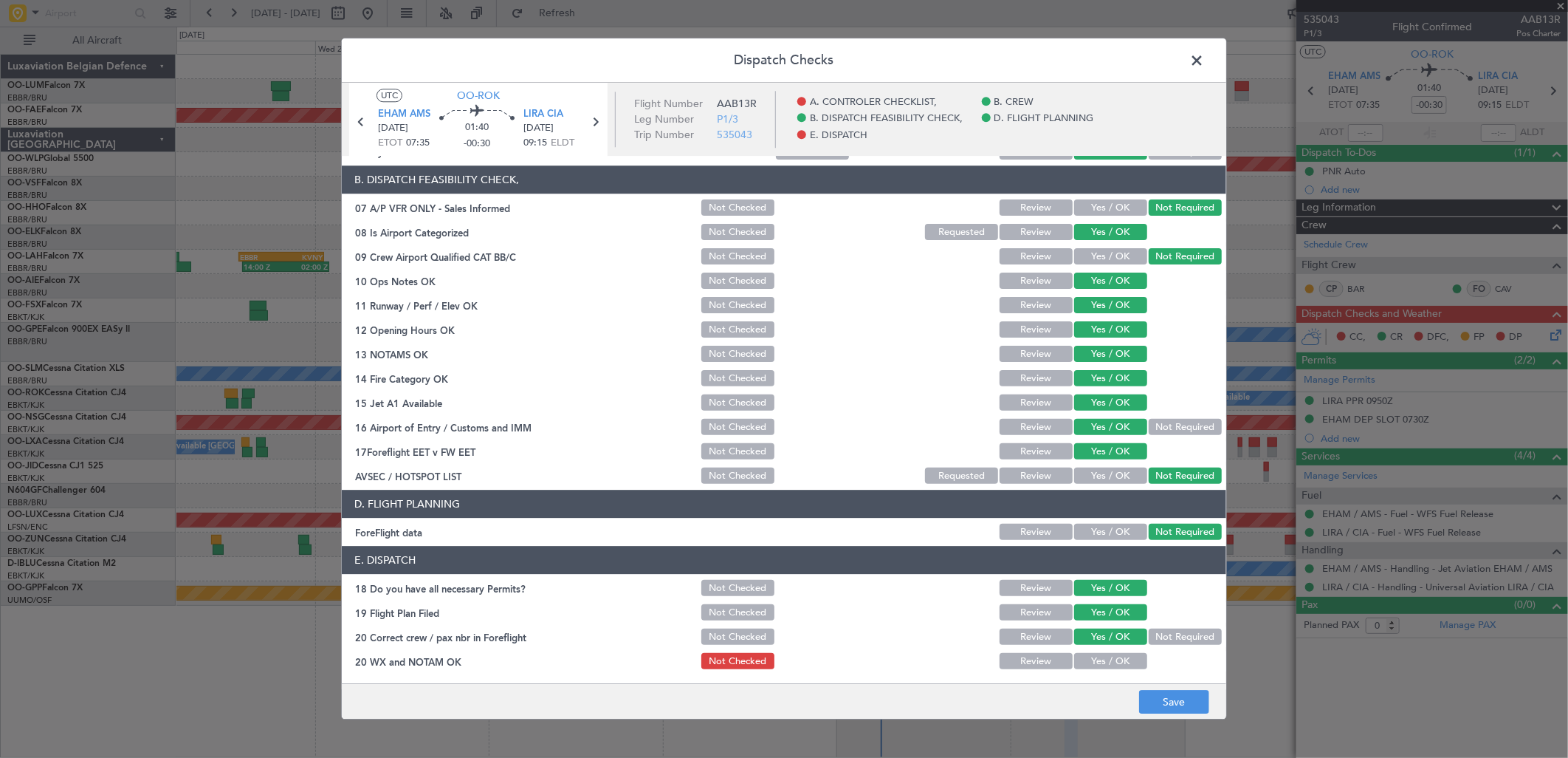
click at [1104, 655] on button "Yes / OK" at bounding box center [1110, 662] width 73 height 16
click at [1157, 699] on button "Save" at bounding box center [1175, 702] width 71 height 24
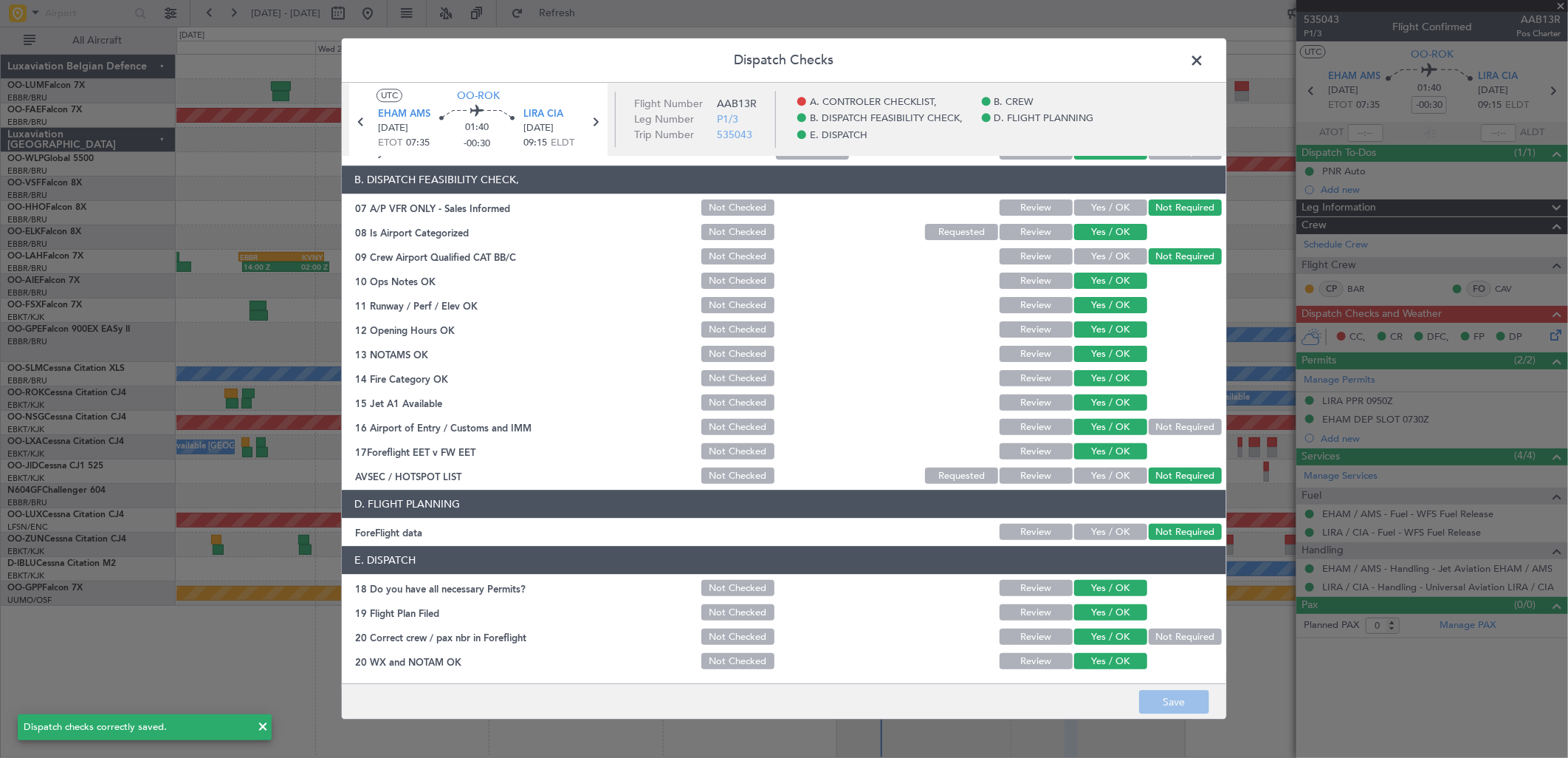
click at [1204, 59] on span at bounding box center [1204, 64] width 0 height 30
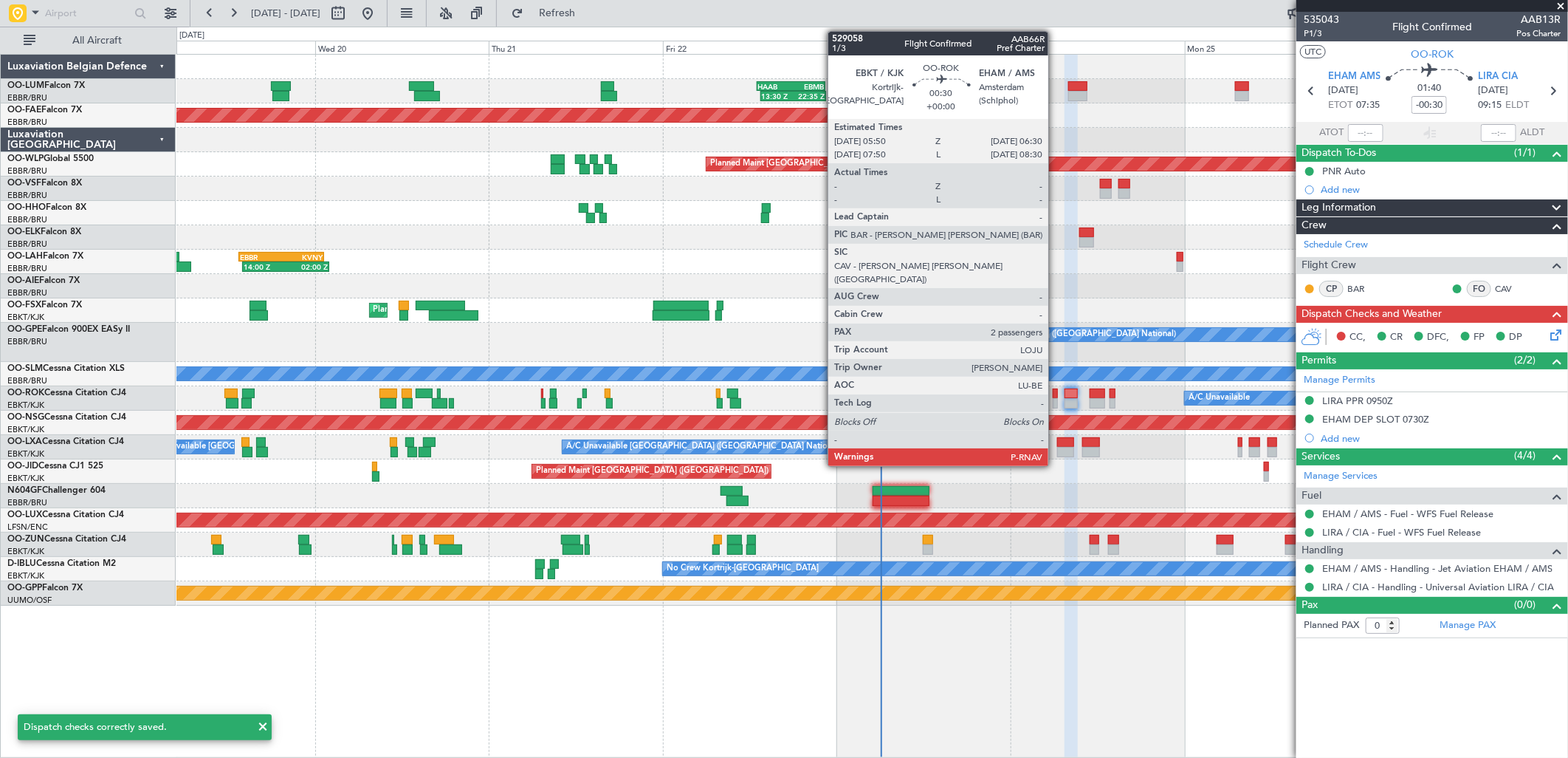
click at [1056, 391] on div at bounding box center [1056, 394] width 5 height 10
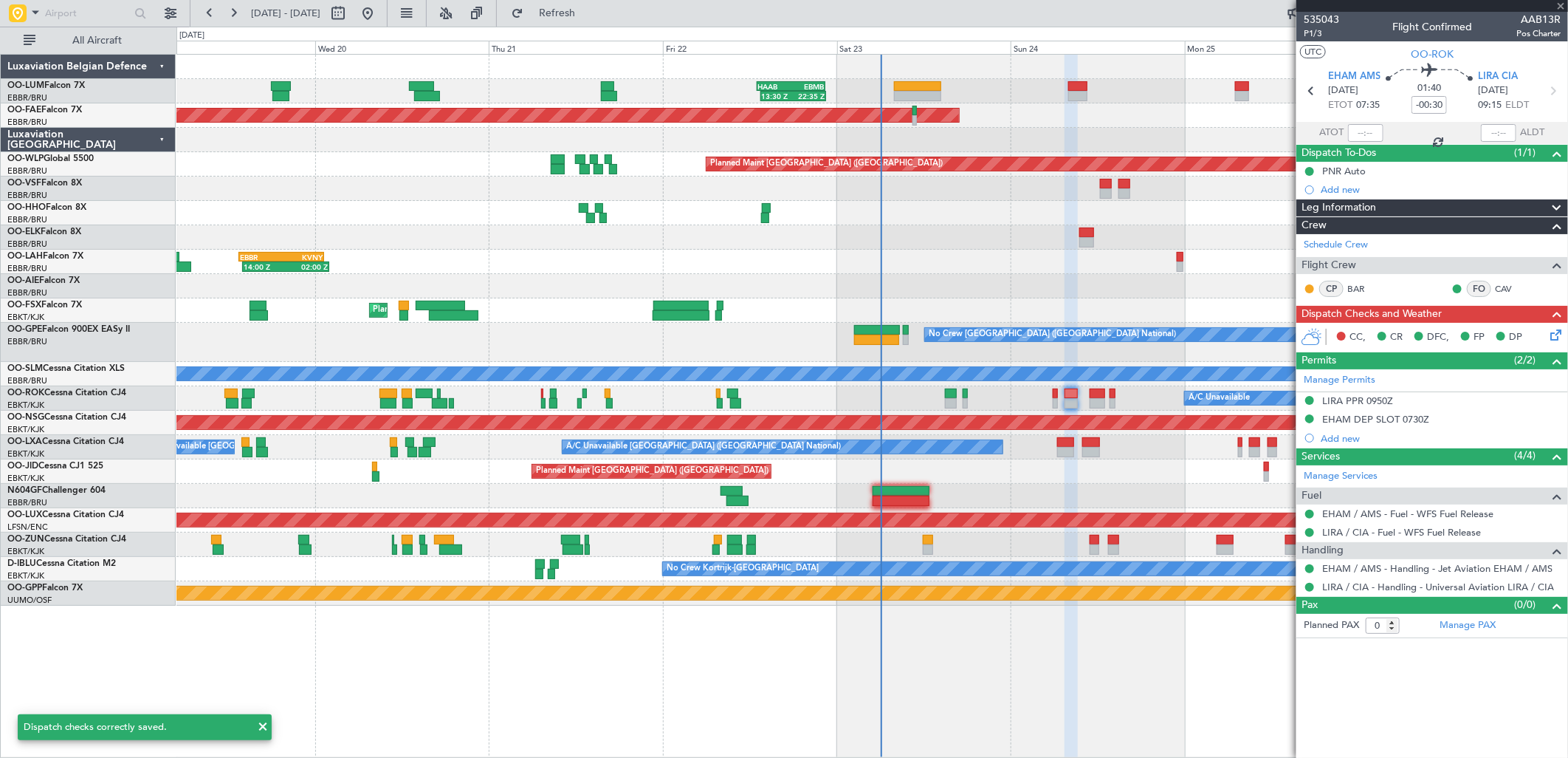
type input "2"
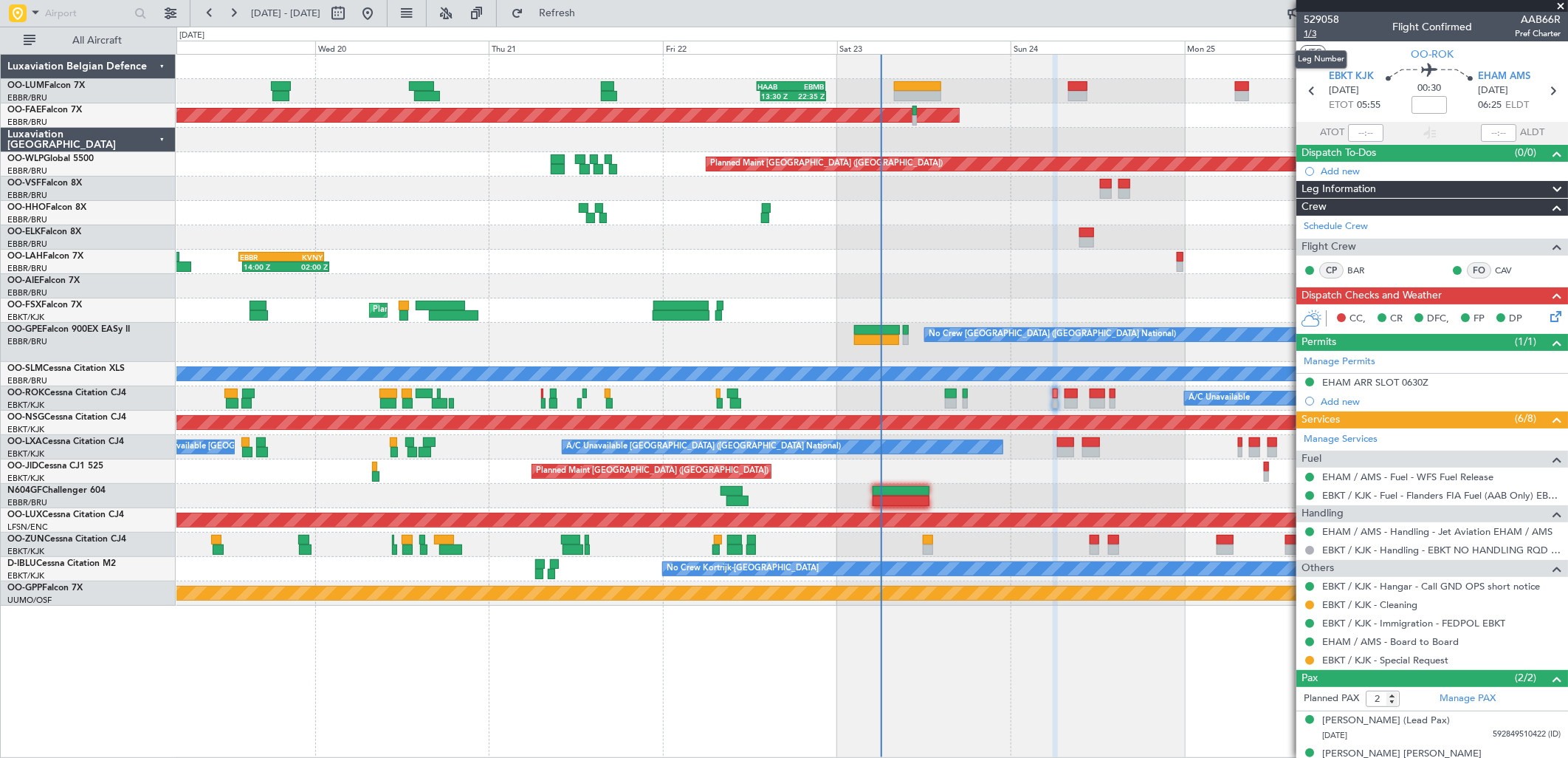
click at [1329, 28] on span "1/3" at bounding box center [1321, 34] width 35 height 13
click at [1548, 315] on icon at bounding box center [1553, 314] width 12 height 12
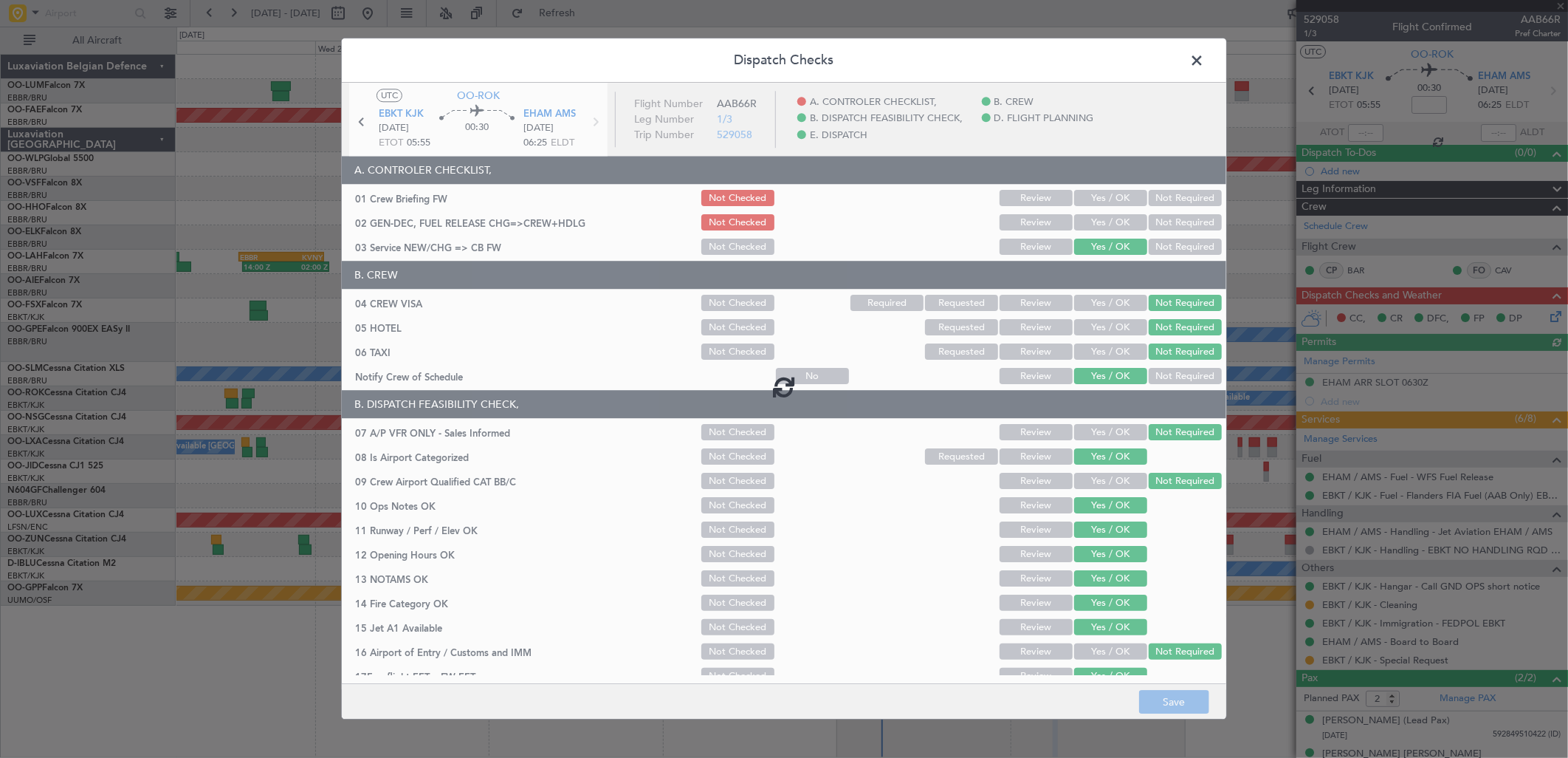
drag, startPoint x: 1096, startPoint y: 226, endPoint x: 1106, endPoint y: 199, distance: 28.8
click at [1096, 224] on div at bounding box center [784, 386] width 885 height 607
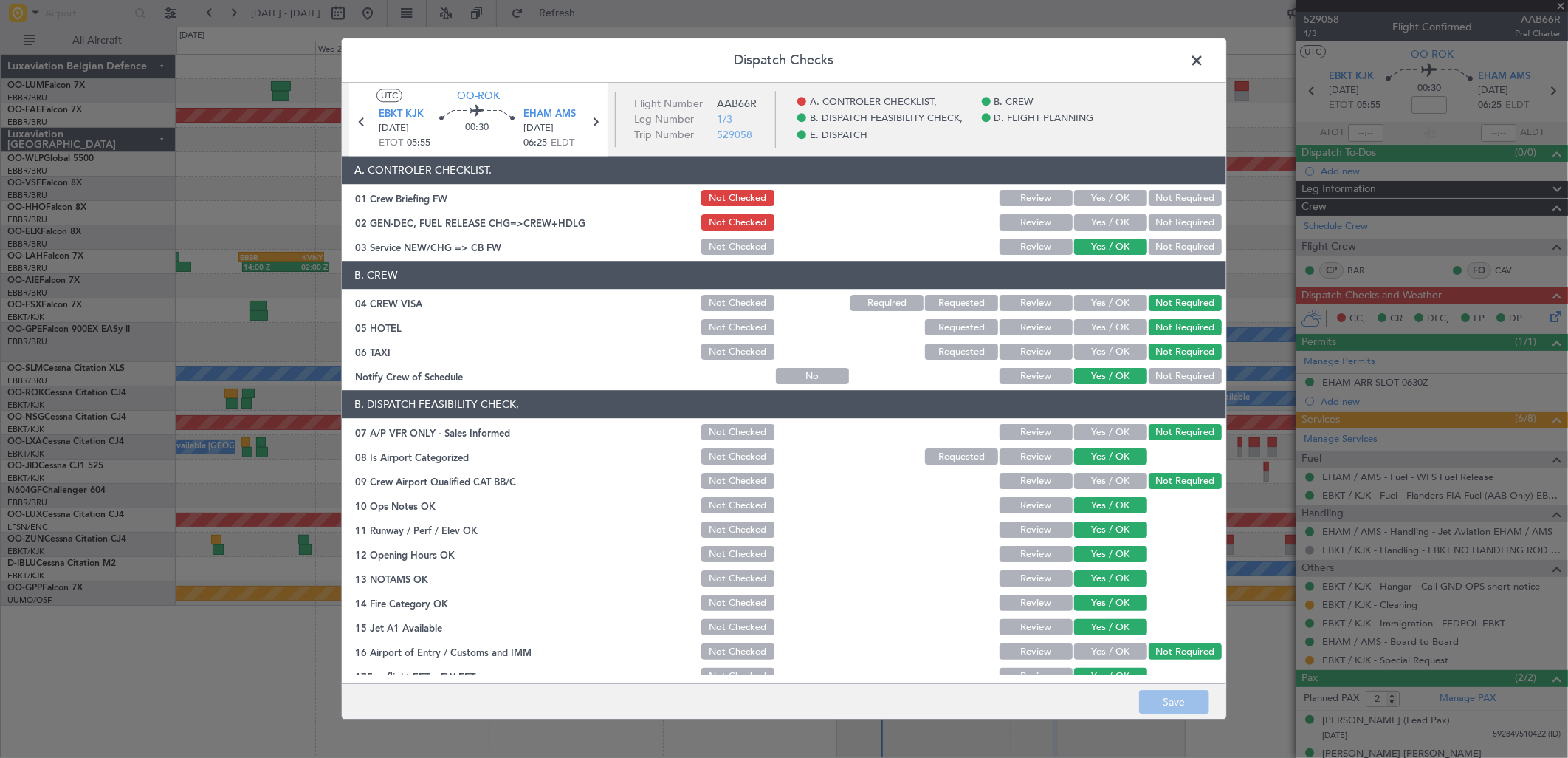
click at [1107, 203] on button "Yes / OK" at bounding box center [1110, 198] width 73 height 16
click at [1109, 215] on button "Yes / OK" at bounding box center [1110, 223] width 73 height 16
click at [1168, 702] on button "Save" at bounding box center [1175, 702] width 71 height 24
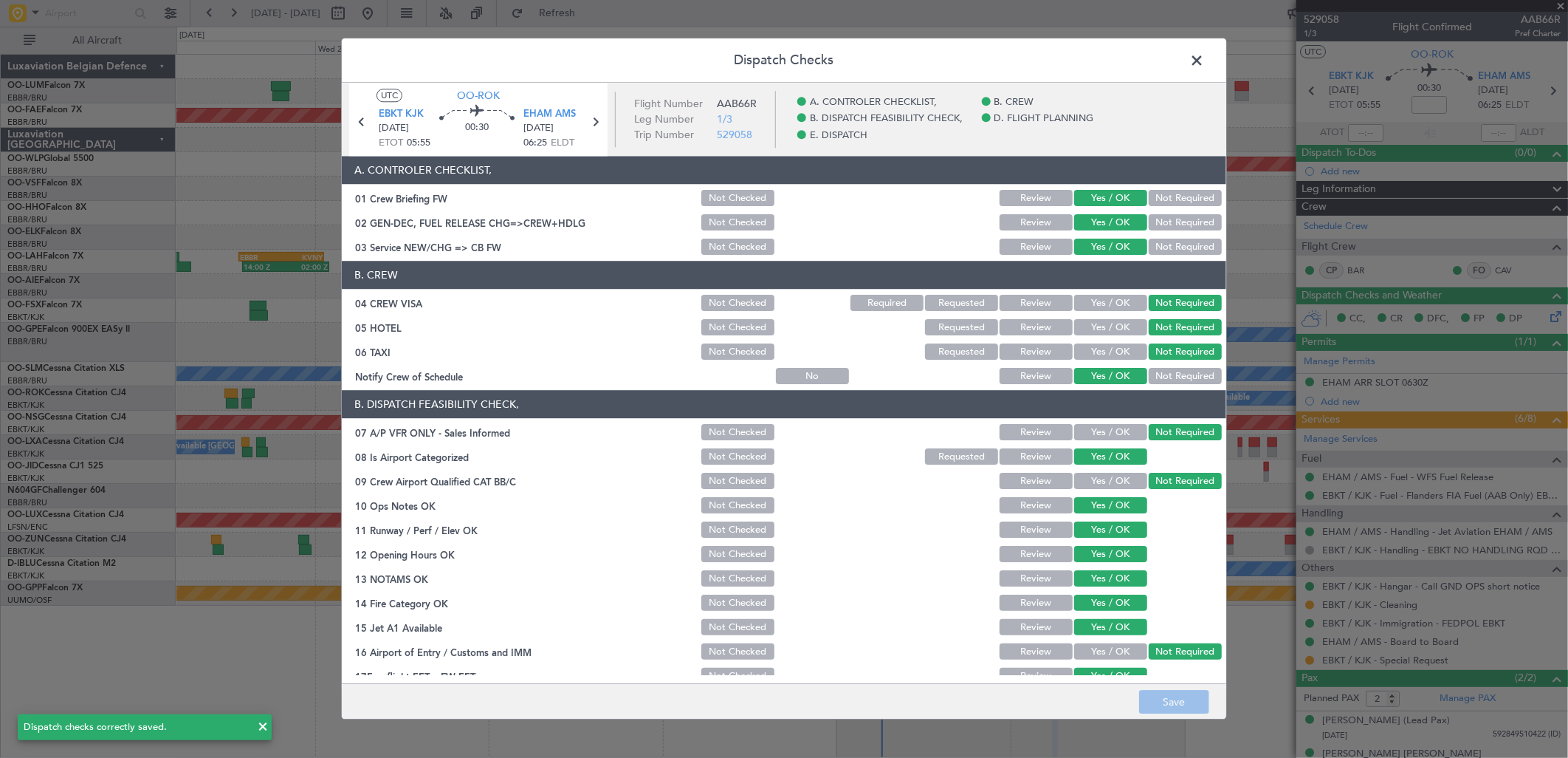
click at [588, 121] on icon at bounding box center [595, 121] width 19 height 19
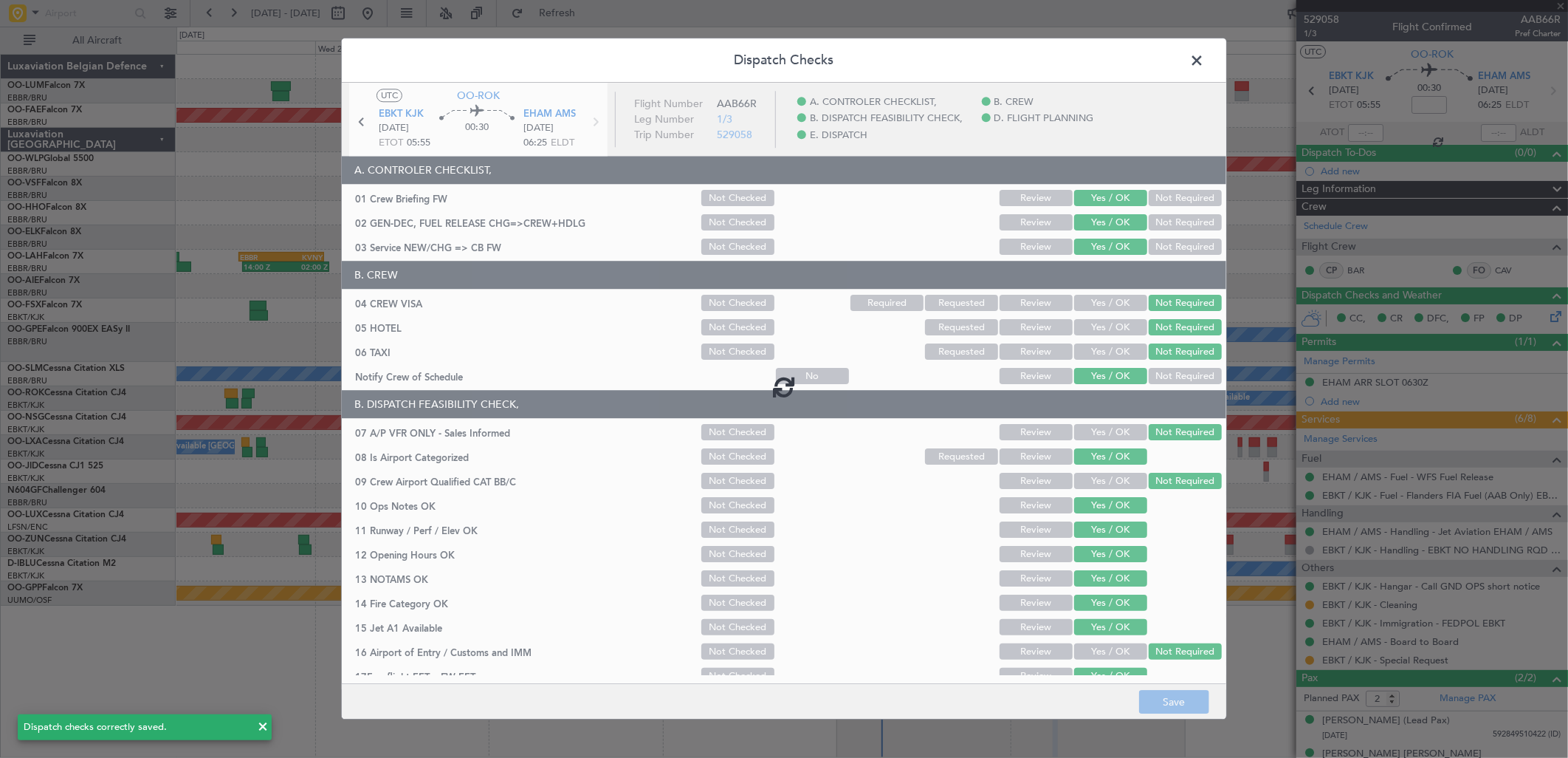
type input "-00:30"
type input "0"
type input "-00:30"
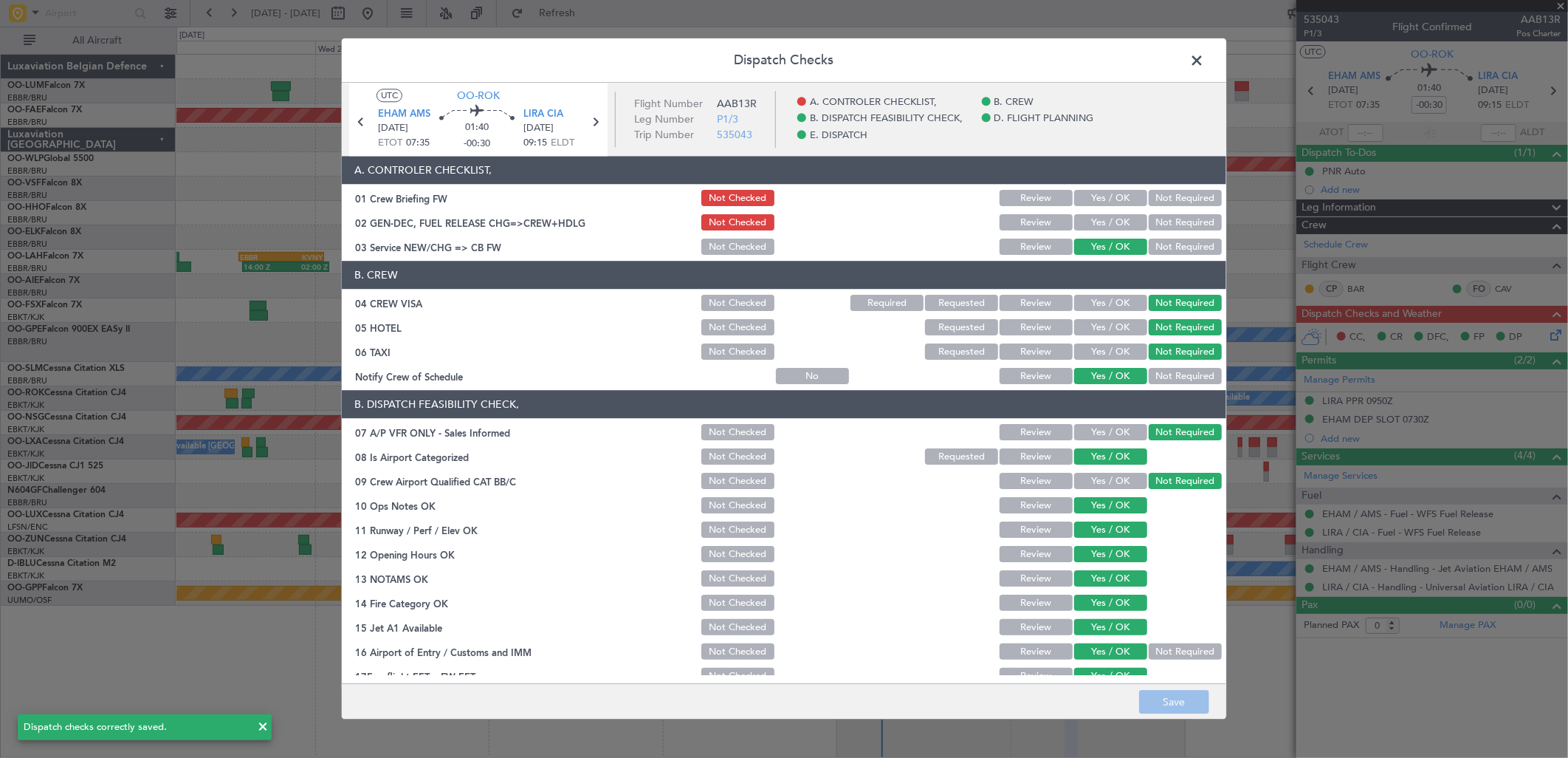
click at [1103, 201] on button "Yes / OK" at bounding box center [1110, 198] width 73 height 16
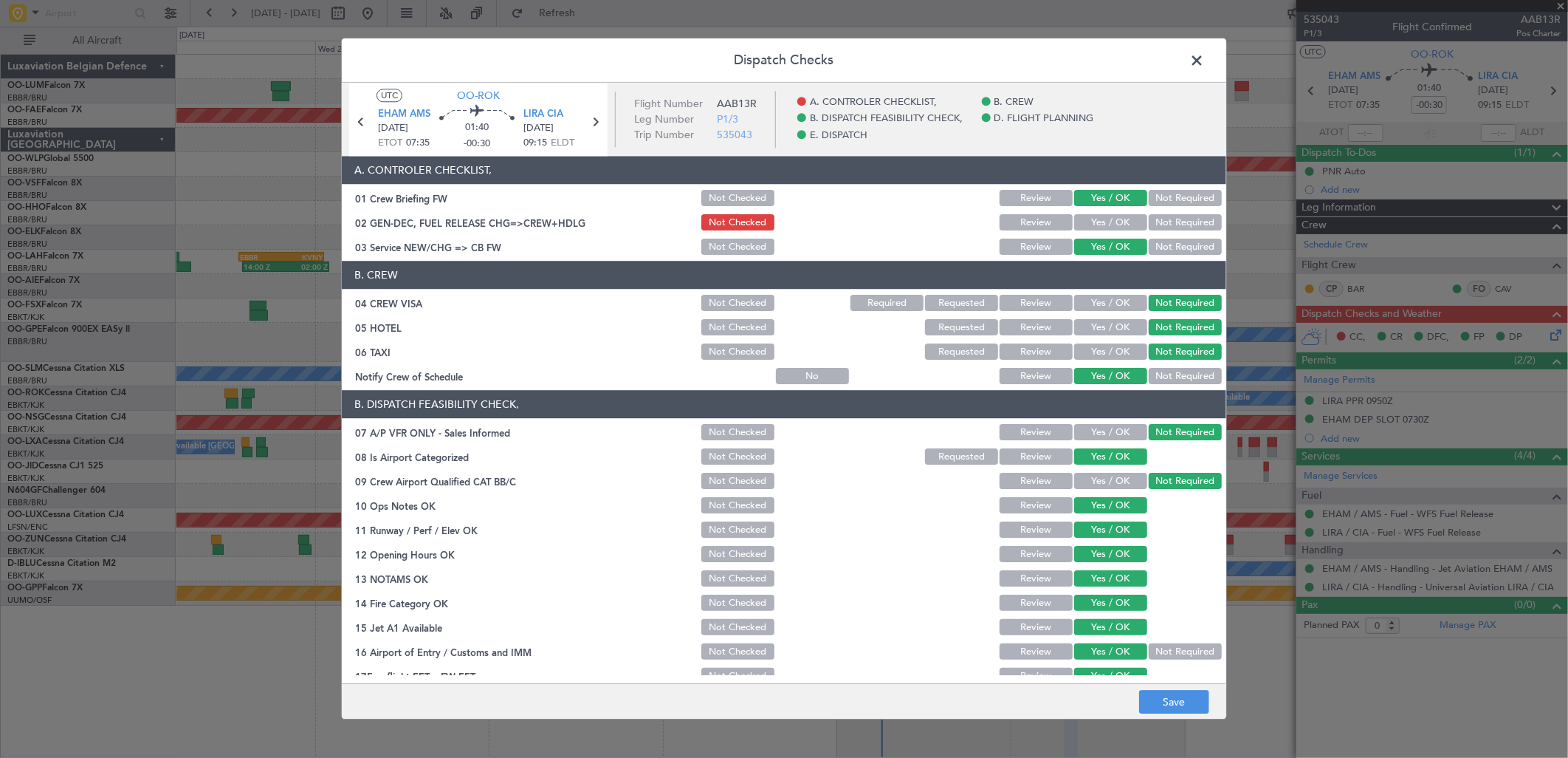
click at [1093, 222] on button "Yes / OK" at bounding box center [1110, 223] width 73 height 16
click at [1174, 693] on button "Save" at bounding box center [1175, 702] width 71 height 24
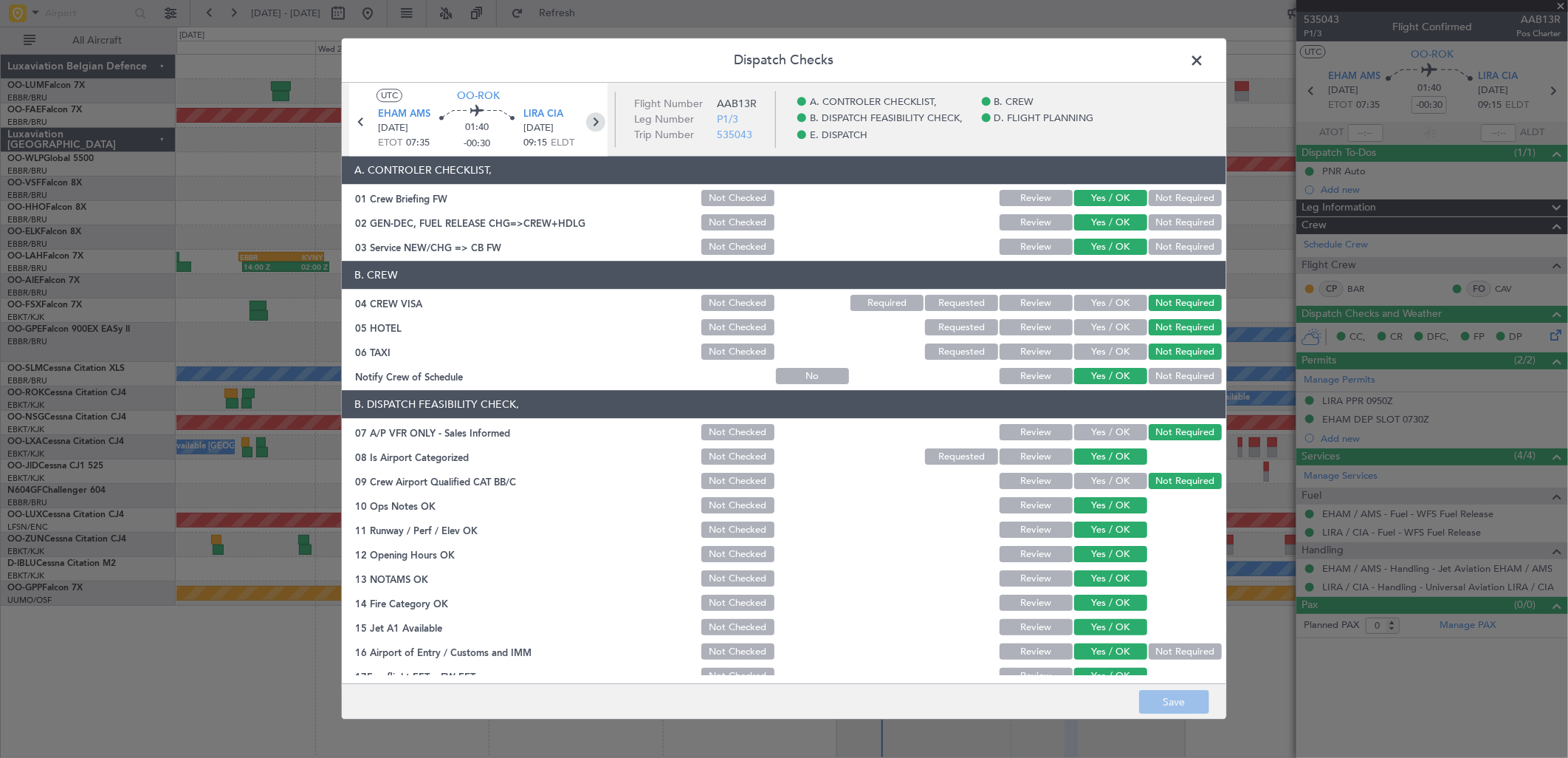
click at [603, 120] on icon at bounding box center [596, 121] width 19 height 19
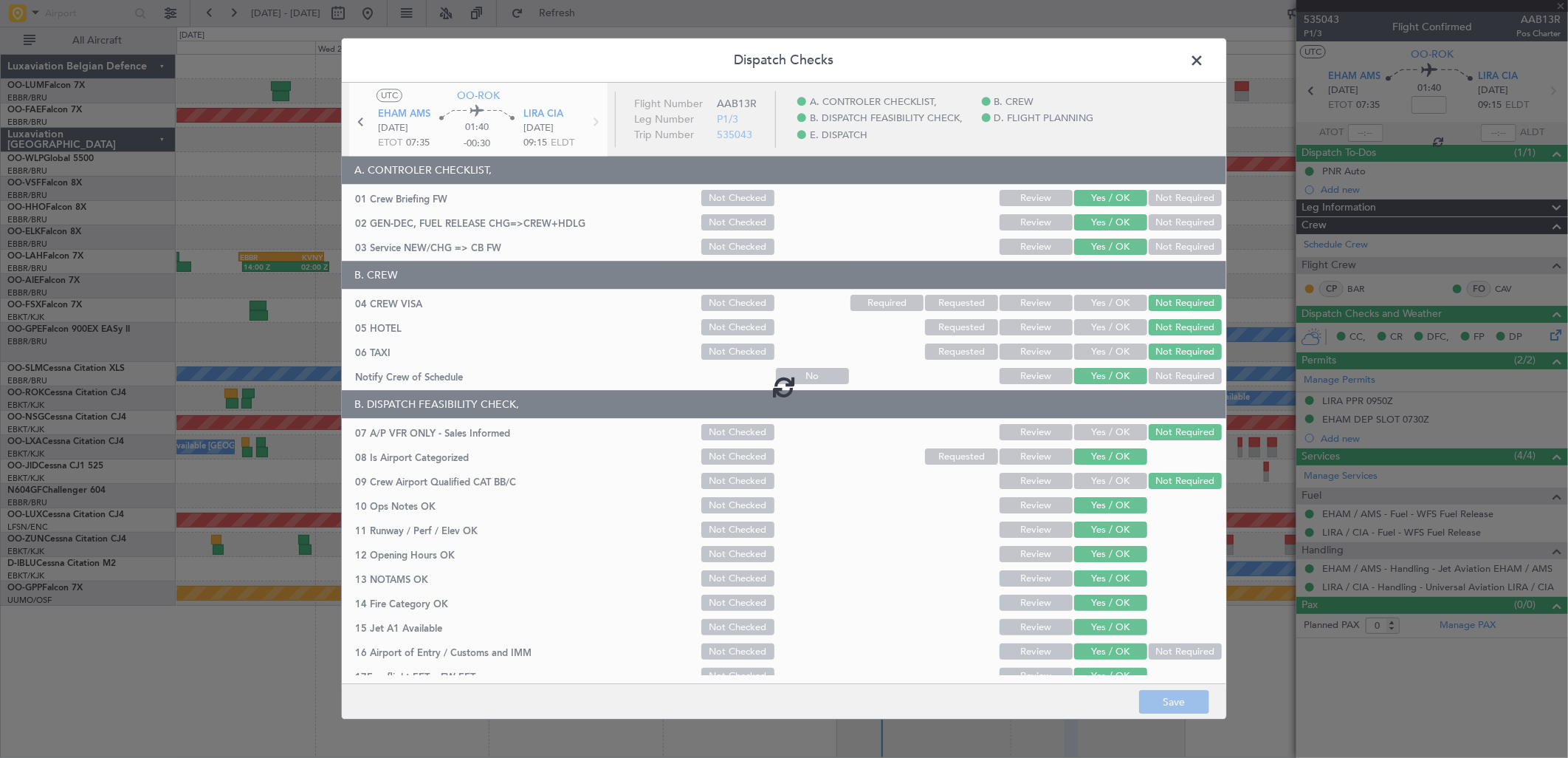
type input "9"
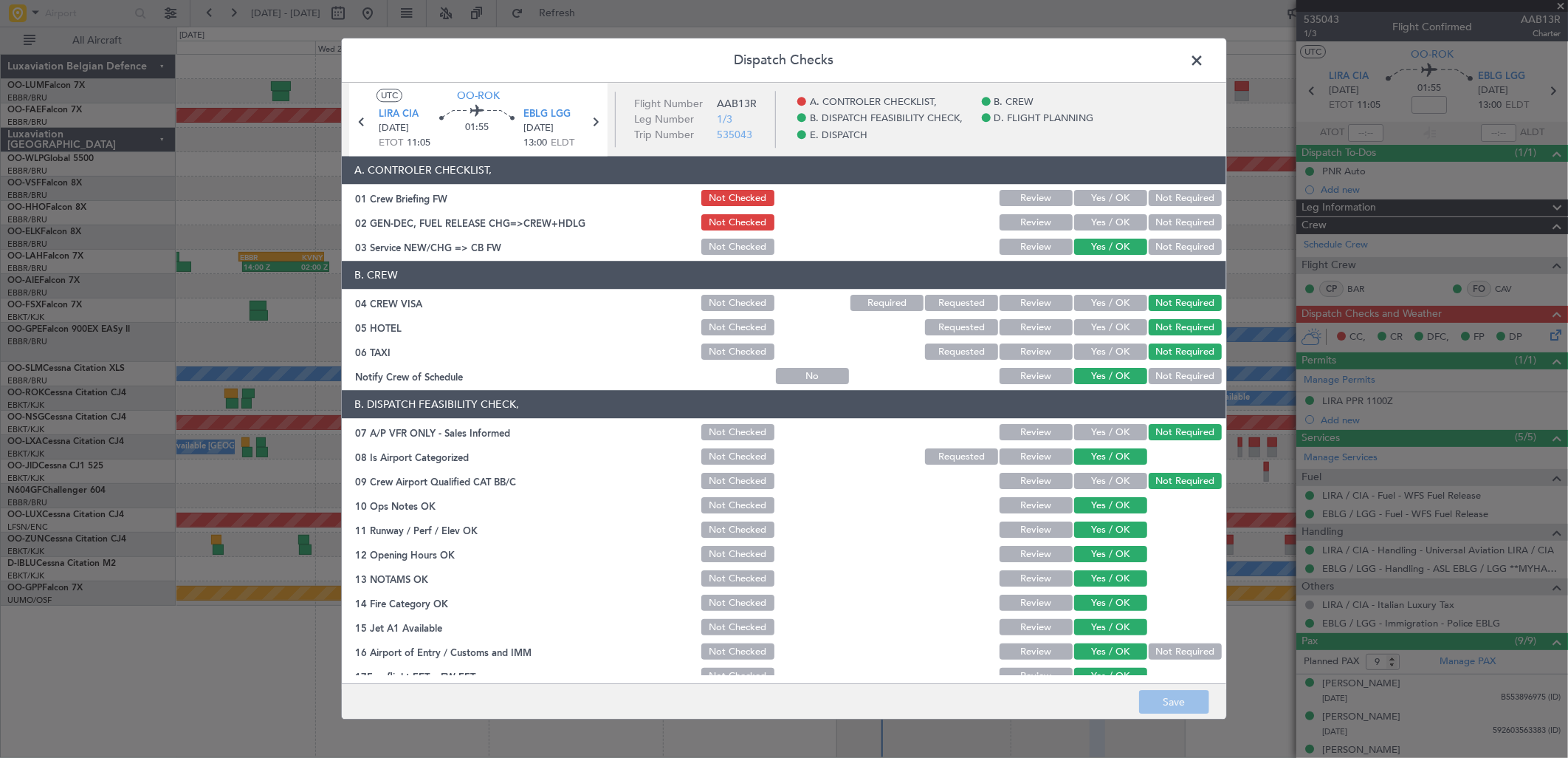
click at [1094, 193] on button "Yes / OK" at bounding box center [1110, 198] width 73 height 16
click at [1099, 223] on button "Yes / OK" at bounding box center [1110, 223] width 73 height 16
click at [1154, 693] on button "Save" at bounding box center [1175, 702] width 71 height 24
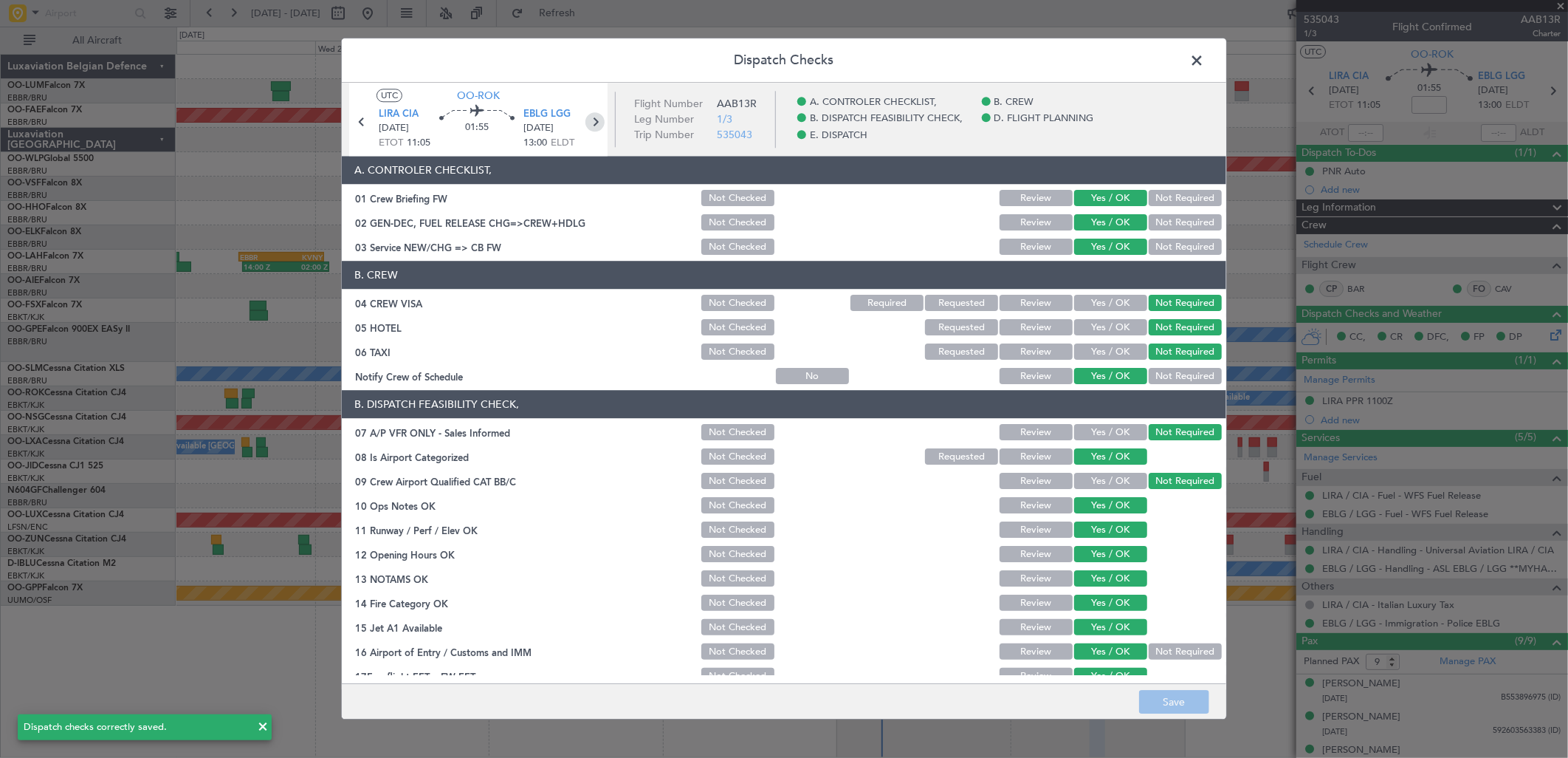
click at [591, 126] on icon at bounding box center [595, 121] width 19 height 19
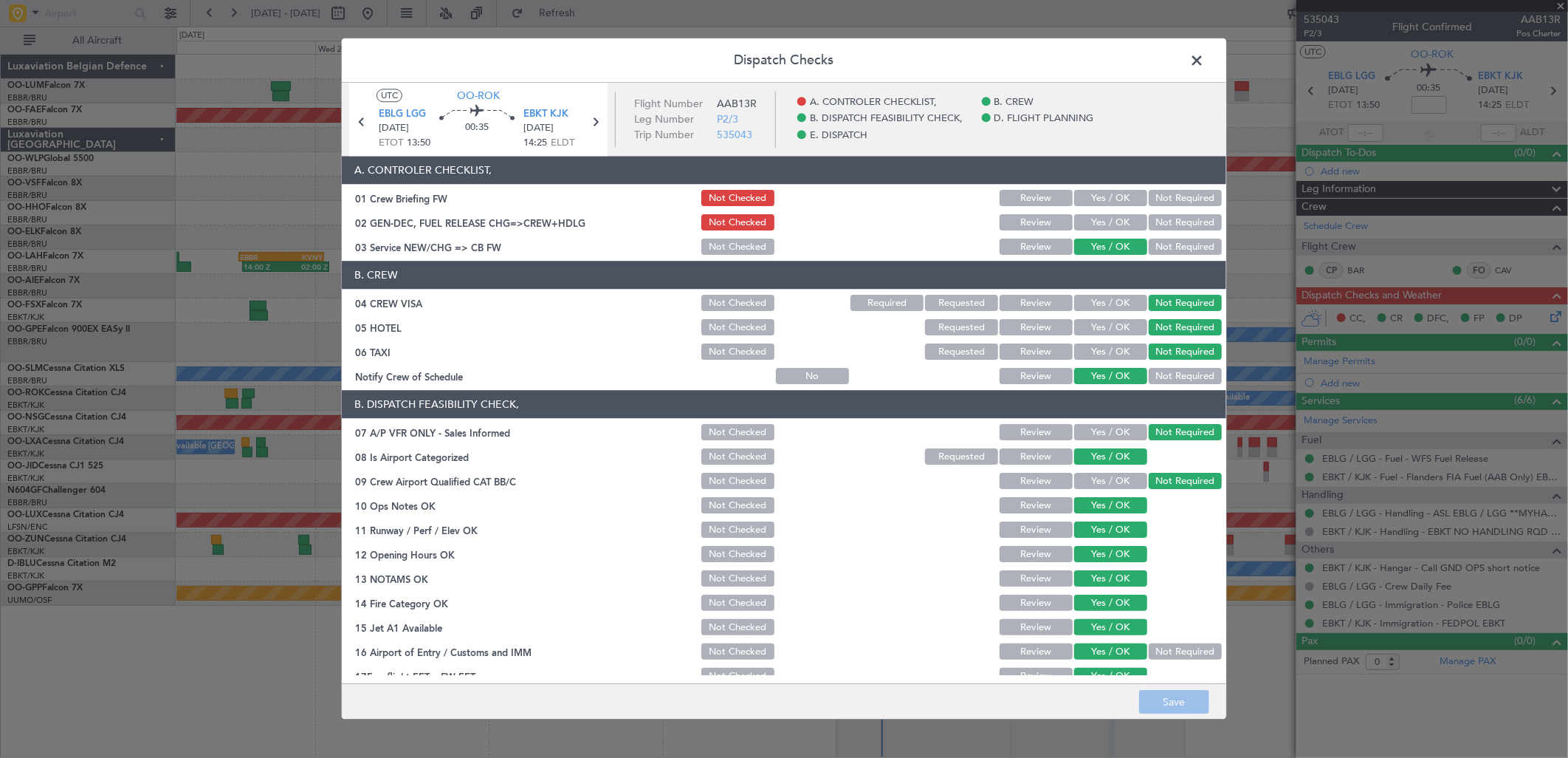
click at [1112, 190] on button "Yes / OK" at bounding box center [1110, 198] width 73 height 16
click at [1117, 215] on button "Yes / OK" at bounding box center [1110, 223] width 73 height 16
click at [1157, 704] on button "Save" at bounding box center [1175, 702] width 71 height 24
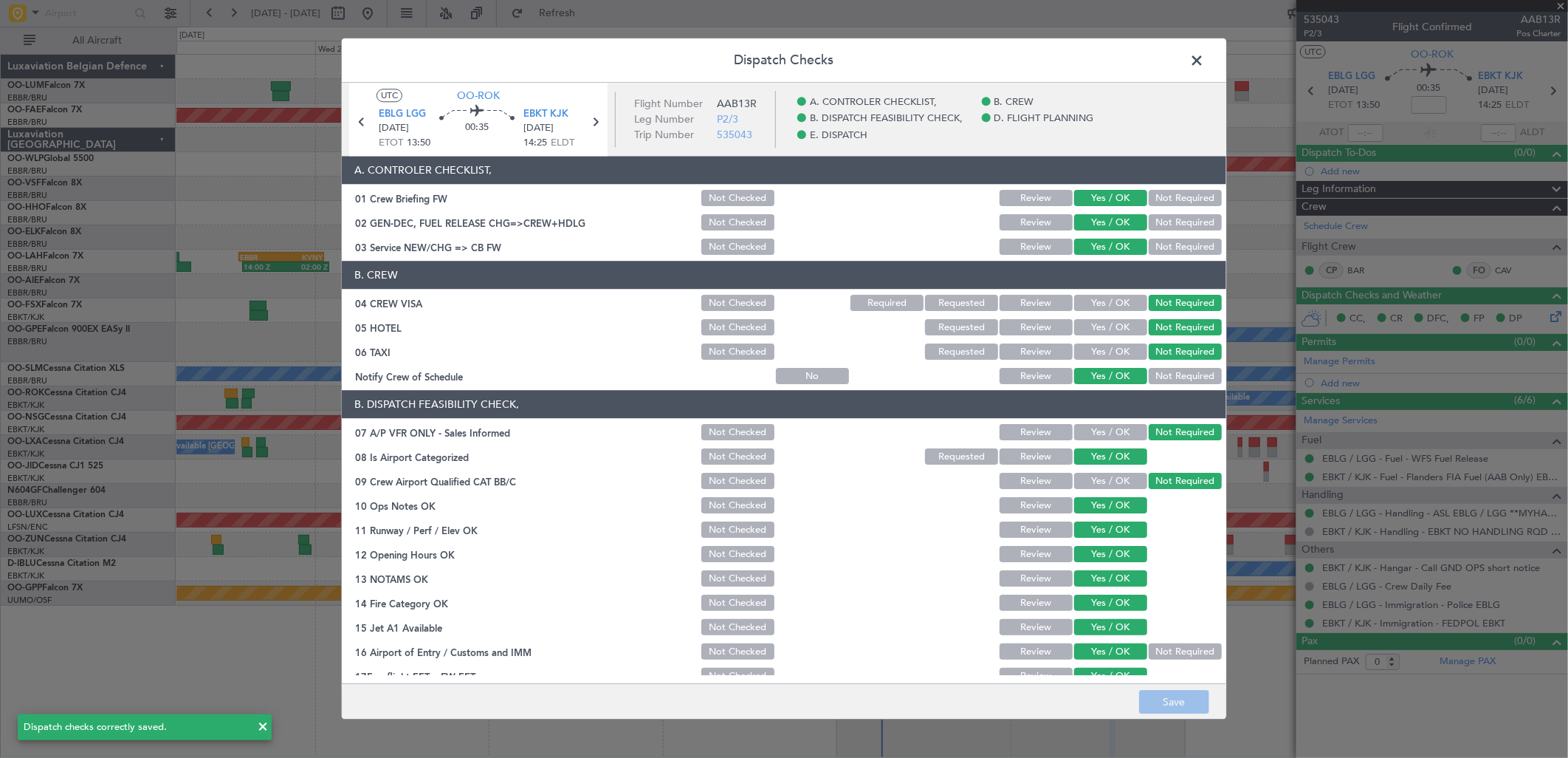
click at [1204, 57] on span at bounding box center [1204, 64] width 0 height 30
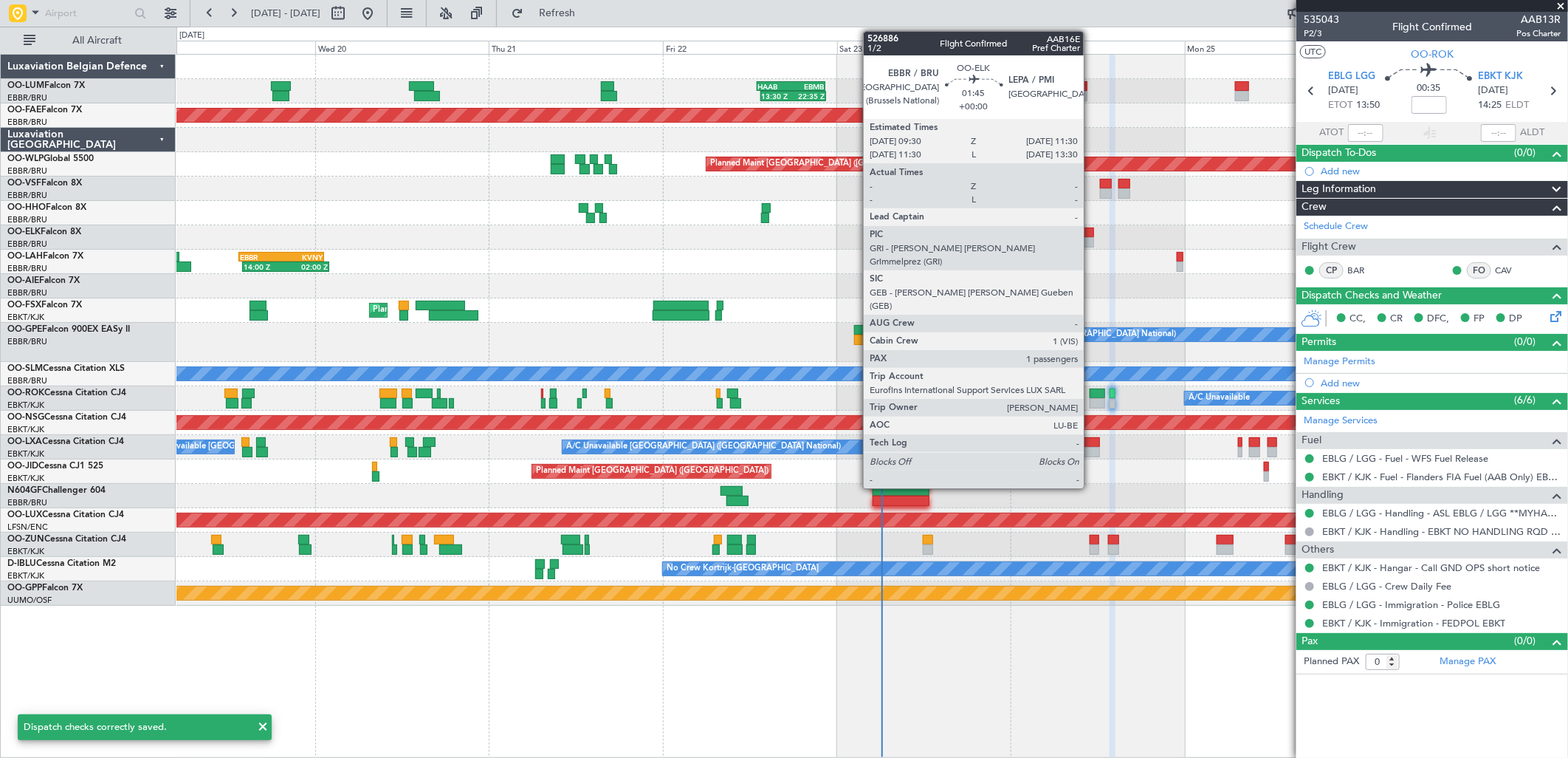
click at [1092, 237] on div at bounding box center [1086, 241] width 15 height 10
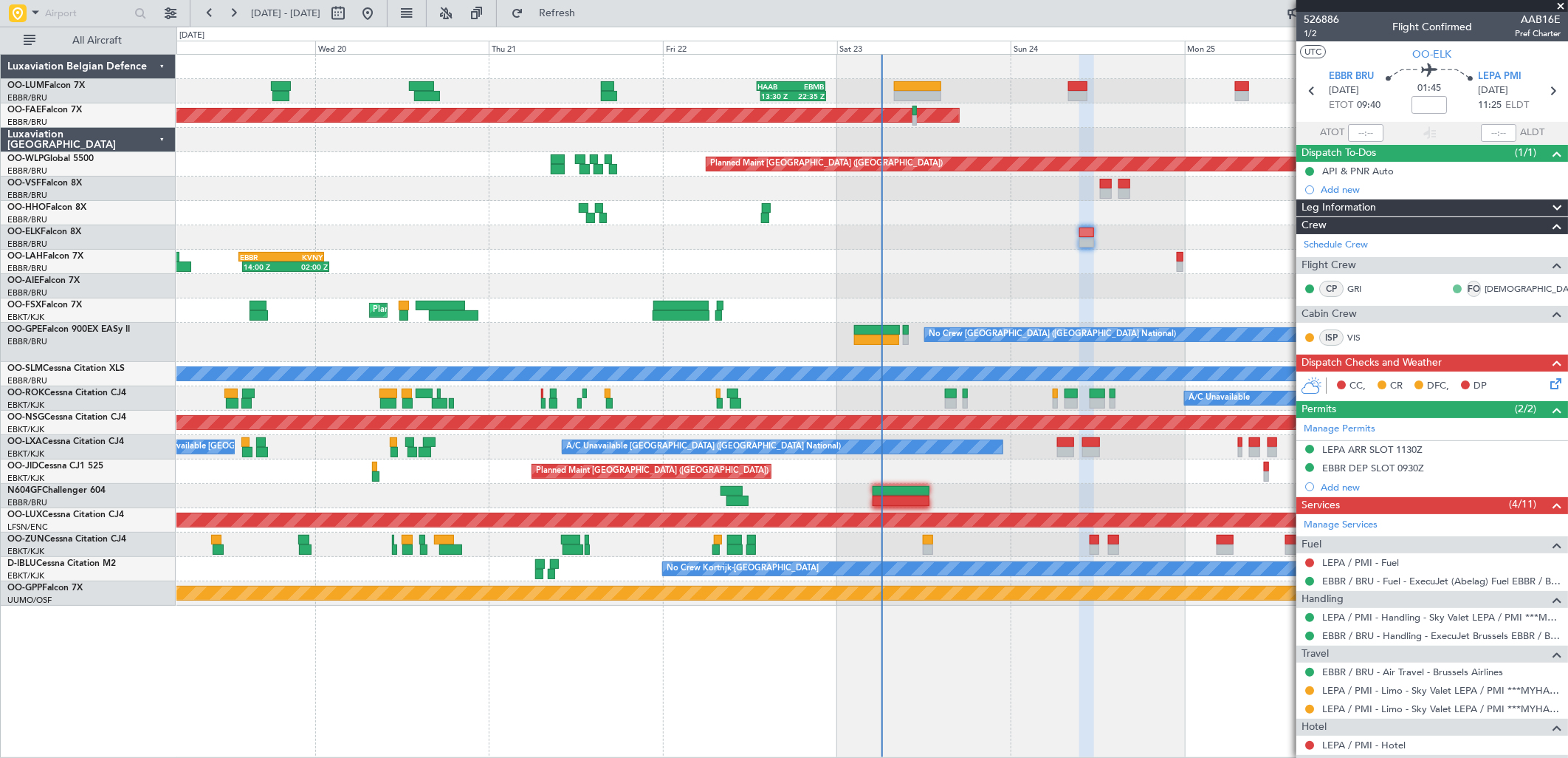
scroll to position [163, 0]
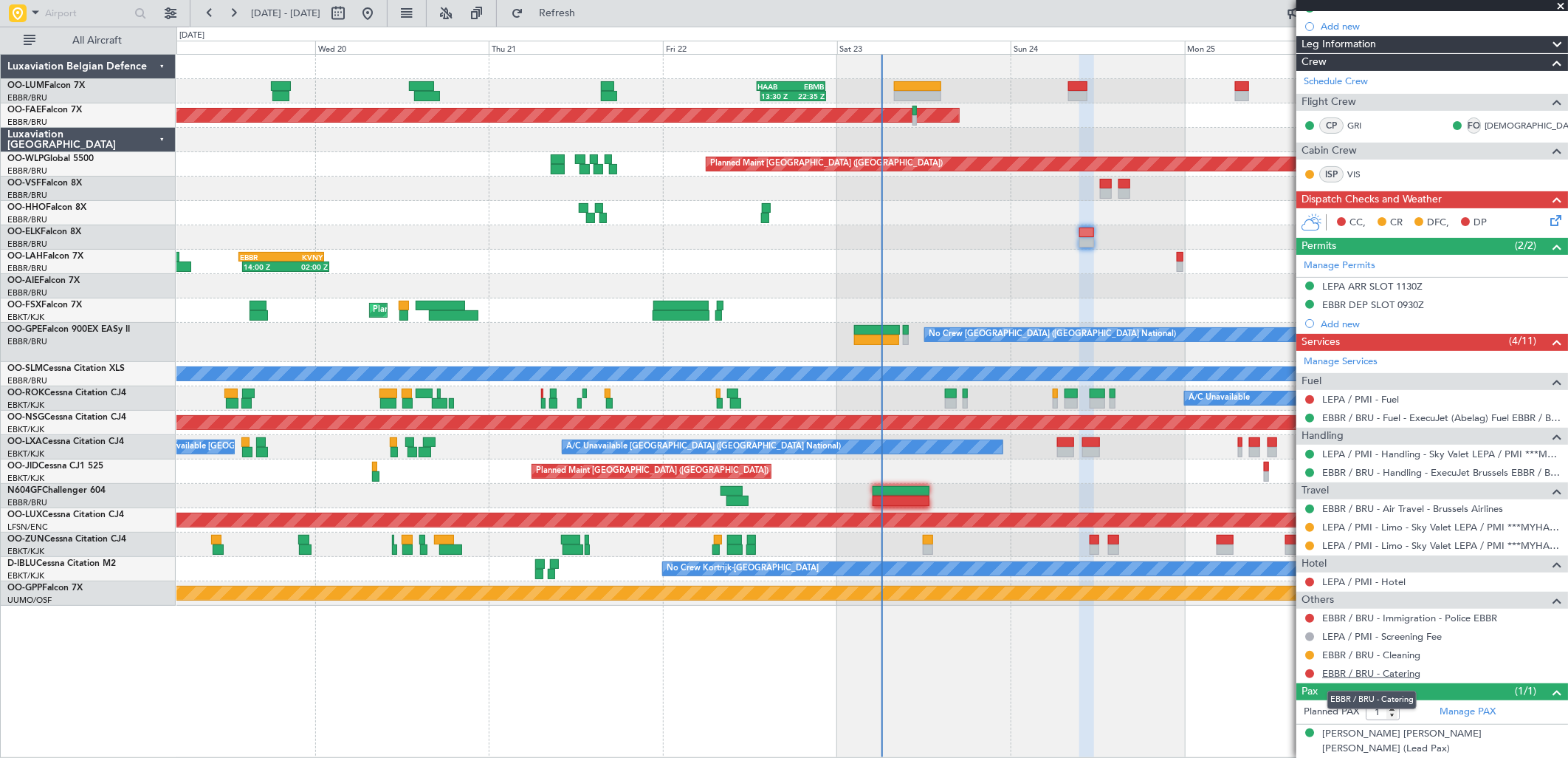
click at [1388, 676] on link "EBBR / BRU - Catering" at bounding box center [1371, 673] width 98 height 13
click at [1309, 673] on button at bounding box center [1309, 673] width 9 height 9
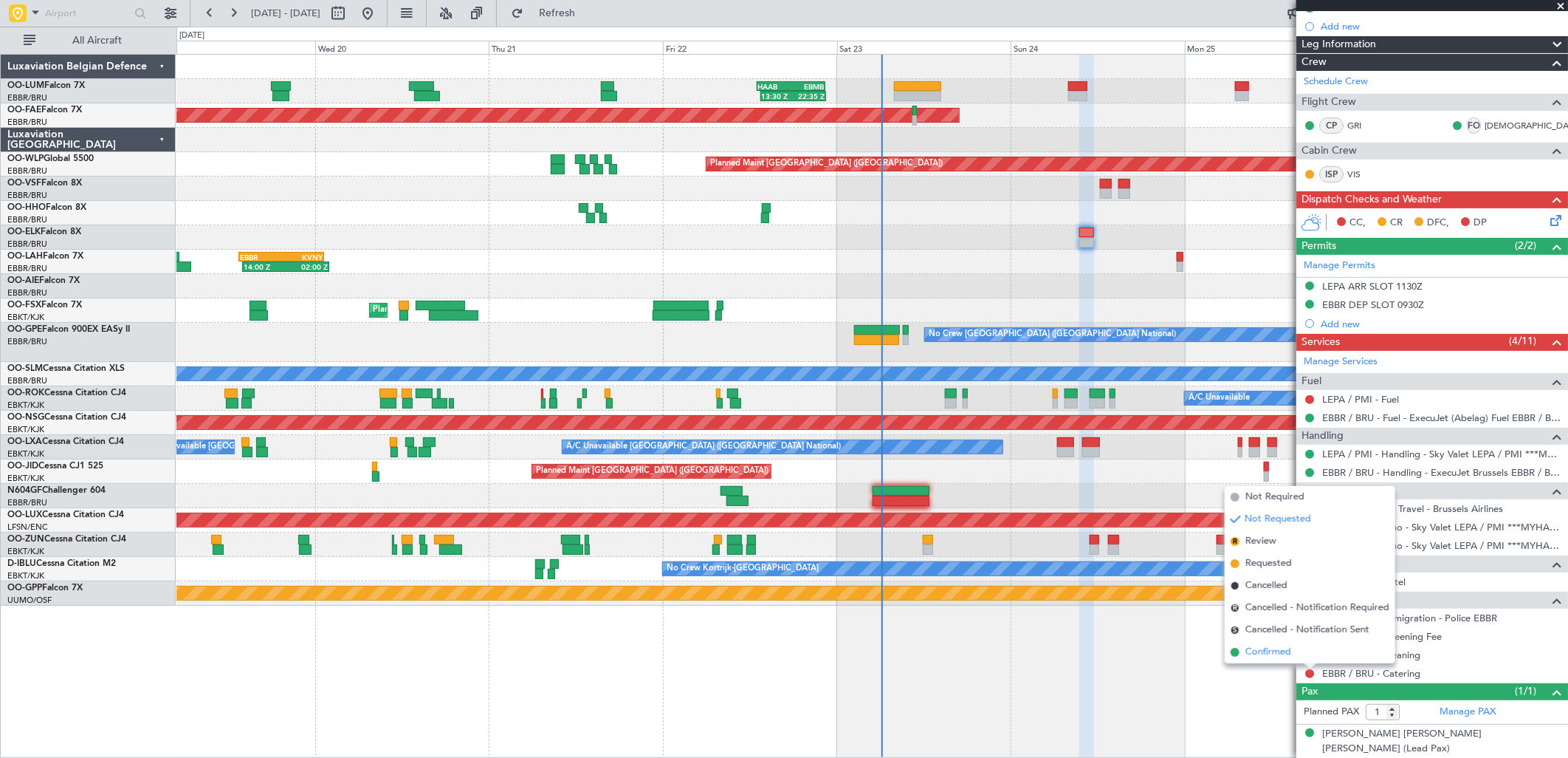
click at [1258, 647] on span "Confirmed" at bounding box center [1268, 652] width 45 height 15
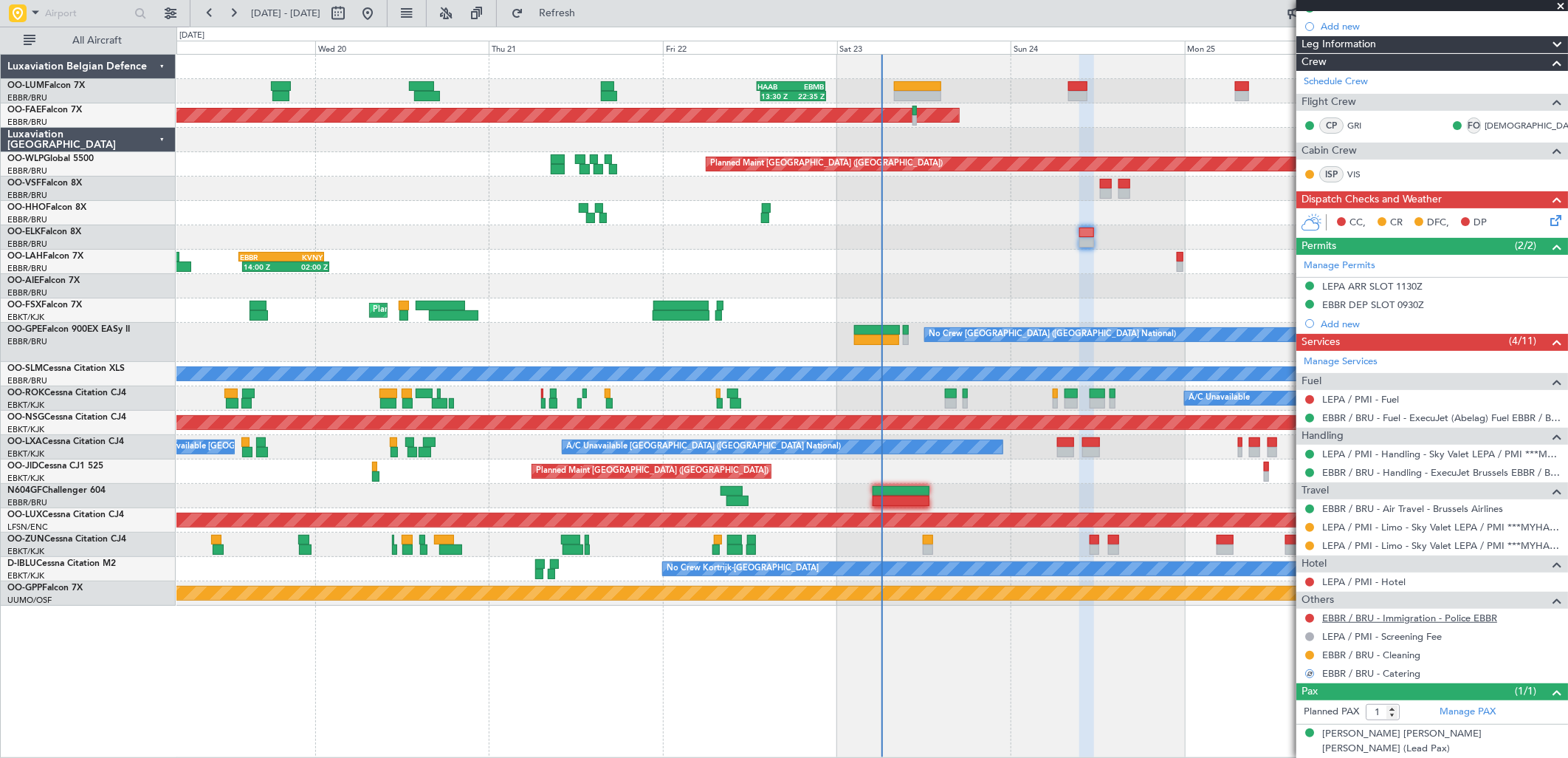
click at [1371, 616] on link "EBBR / BRU - Immigration - Police EBBR" at bounding box center [1409, 618] width 175 height 13
click at [1443, 618] on link "EBBR / BRU - Immigration - Police EBBR" at bounding box center [1409, 618] width 175 height 13
click at [588, 8] on span "Refresh" at bounding box center [557, 13] width 62 height 10
click at [1313, 621] on button at bounding box center [1309, 618] width 9 height 9
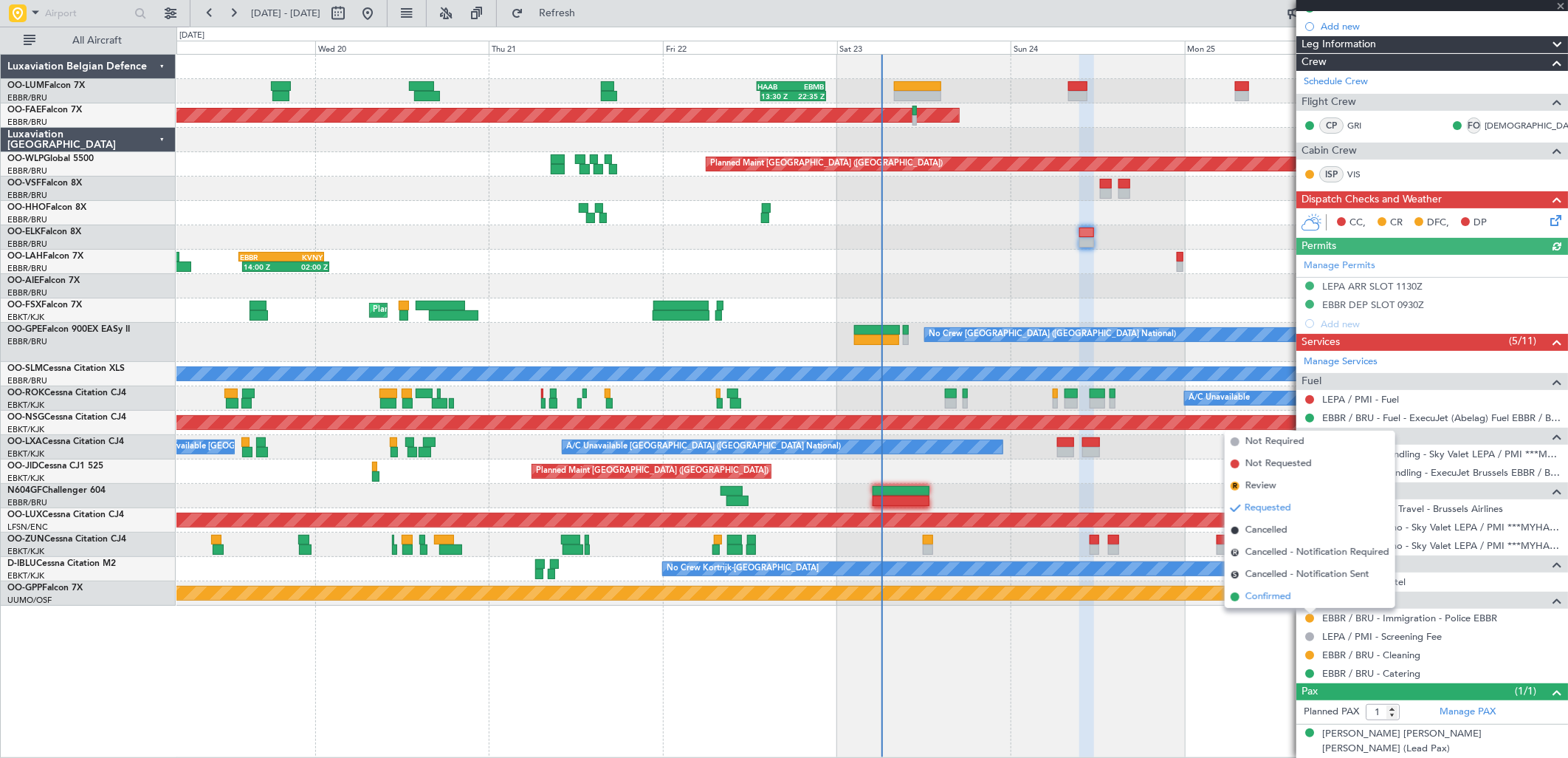
click at [1284, 598] on span "Confirmed" at bounding box center [1268, 597] width 45 height 15
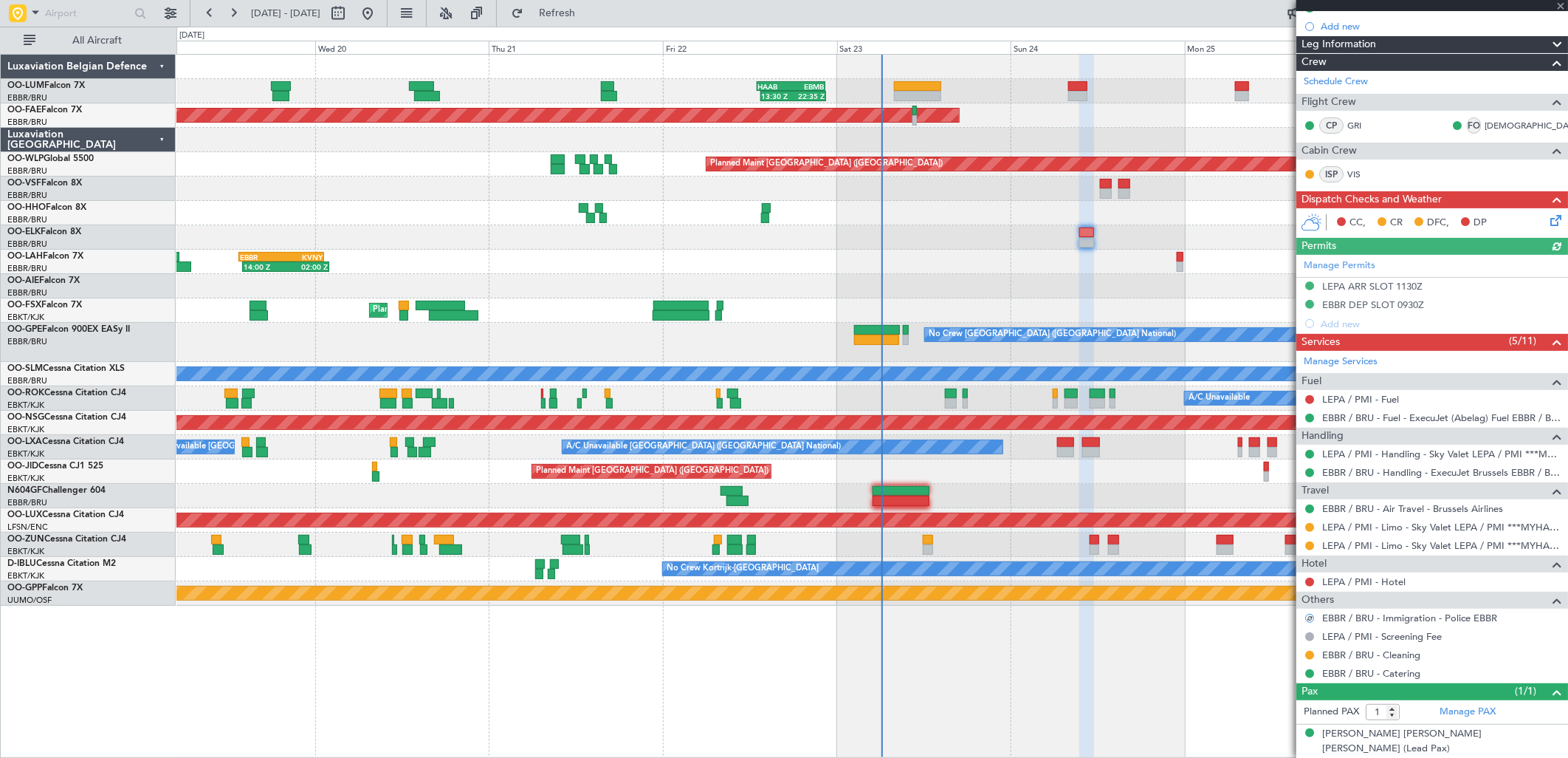
click at [1384, 588] on div "LEPA / PMI - Hotel" at bounding box center [1432, 582] width 272 height 19
click at [1388, 581] on link "LEPA / PMI - Hotel" at bounding box center [1363, 582] width 83 height 13
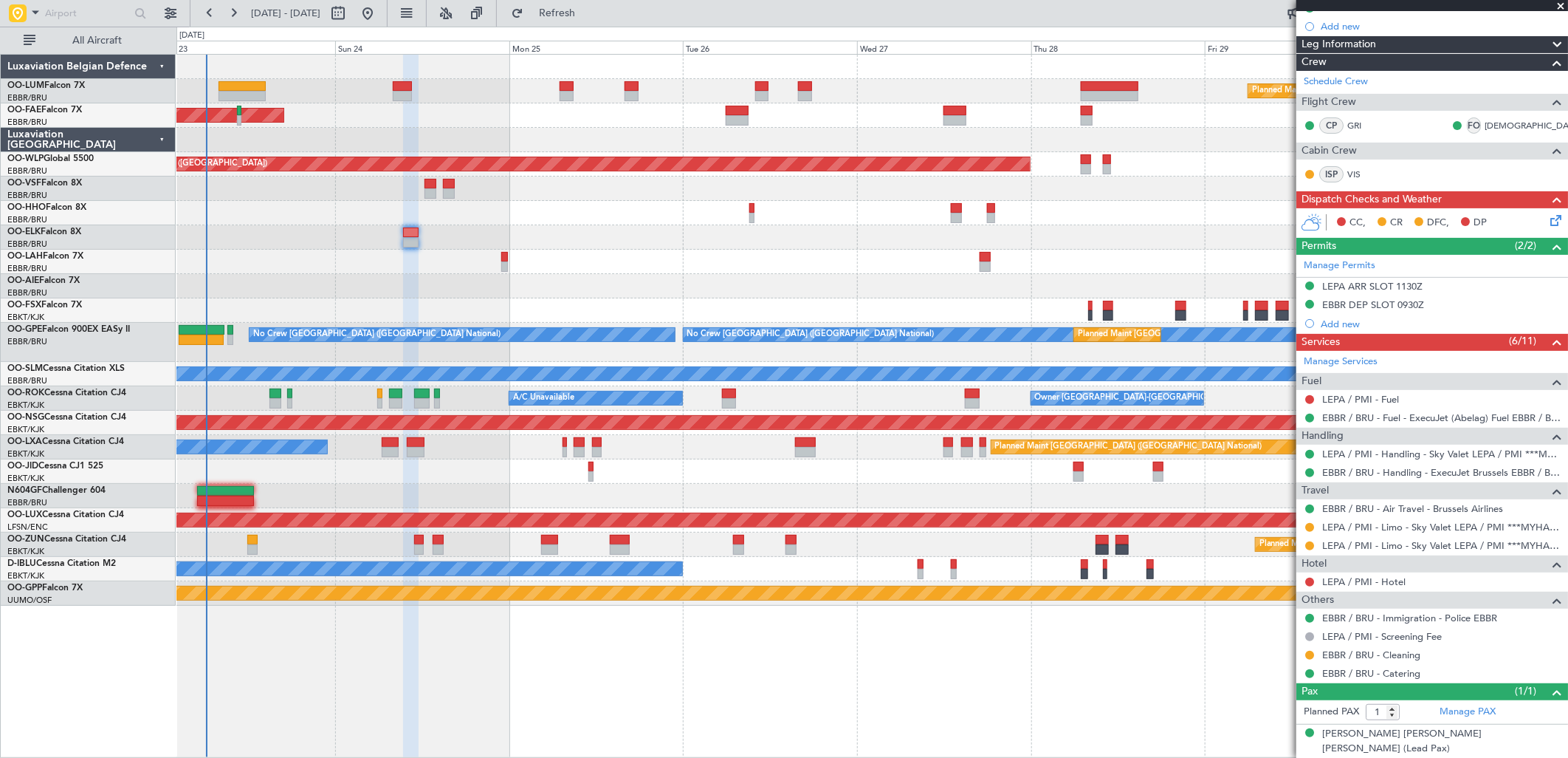
click at [440, 269] on div "Planned Maint [PERSON_NAME]-[GEOGRAPHIC_DATA][PERSON_NAME] ([GEOGRAPHIC_DATA][P…" at bounding box center [871, 261] width 1391 height 24
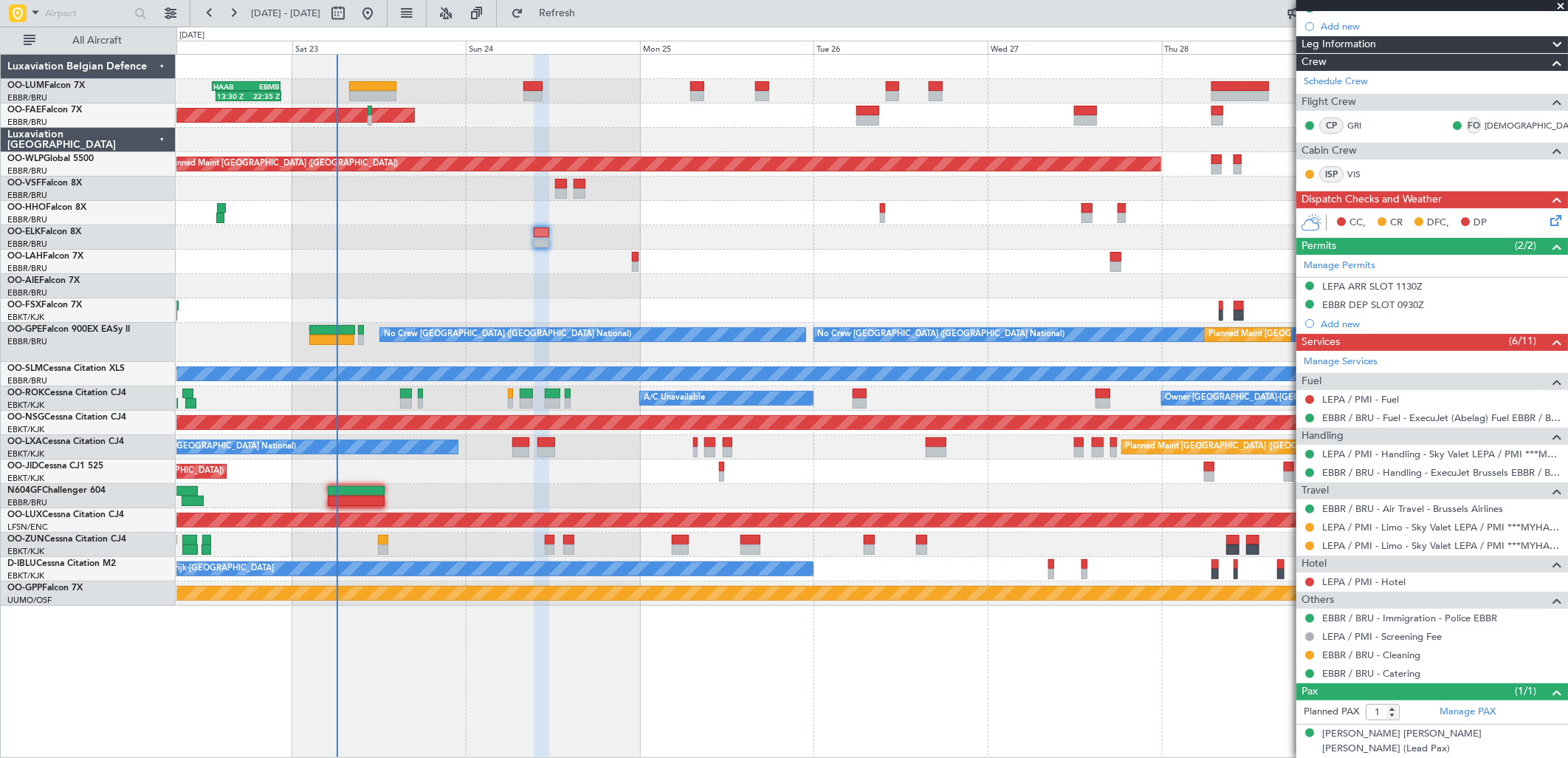
click at [1308, 262] on fb-app "[DATE] - [DATE] Refresh Quick Links All Aircraft Planned Maint [GEOGRAPHIC_DATA…" at bounding box center [784, 384] width 1568 height 747
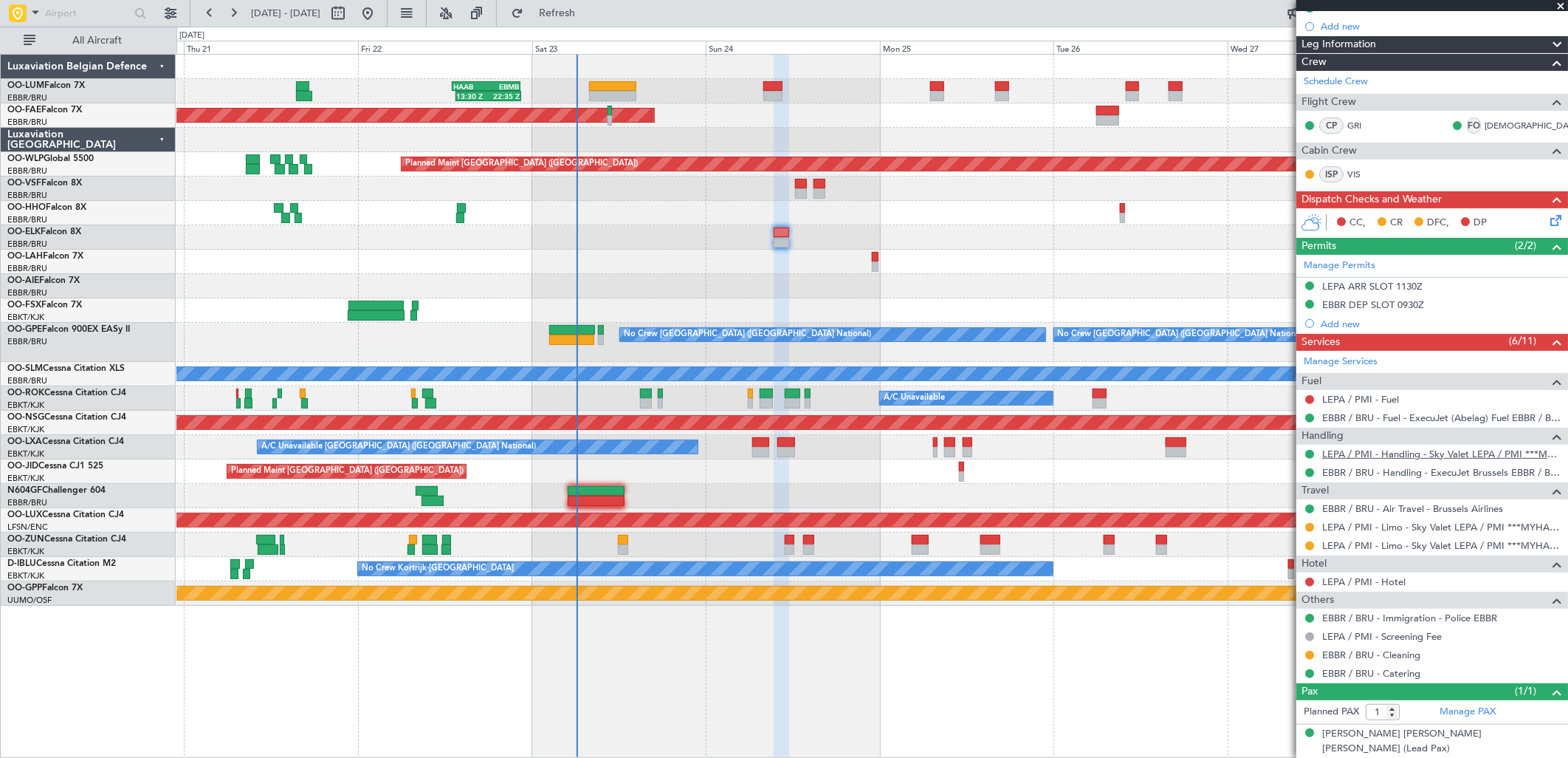
click at [1371, 451] on link "LEPA / PMI - Handling - Sky Valet LEPA / PMI ***MYHANDLING***" at bounding box center [1441, 454] width 238 height 13
click at [1334, 499] on div "EBBR / BRU - Air Travel - Brussels Airlines" at bounding box center [1432, 509] width 272 height 19
click at [1337, 506] on link "EBBR / BRU - Air Travel - Brussels Airlines" at bounding box center [1412, 509] width 181 height 13
click at [1370, 583] on link "LEPA / PMI - Hotel" at bounding box center [1363, 582] width 83 height 13
click at [1449, 507] on link "EBBR / BRU - Air Travel - Brussels Airlines" at bounding box center [1412, 509] width 181 height 13
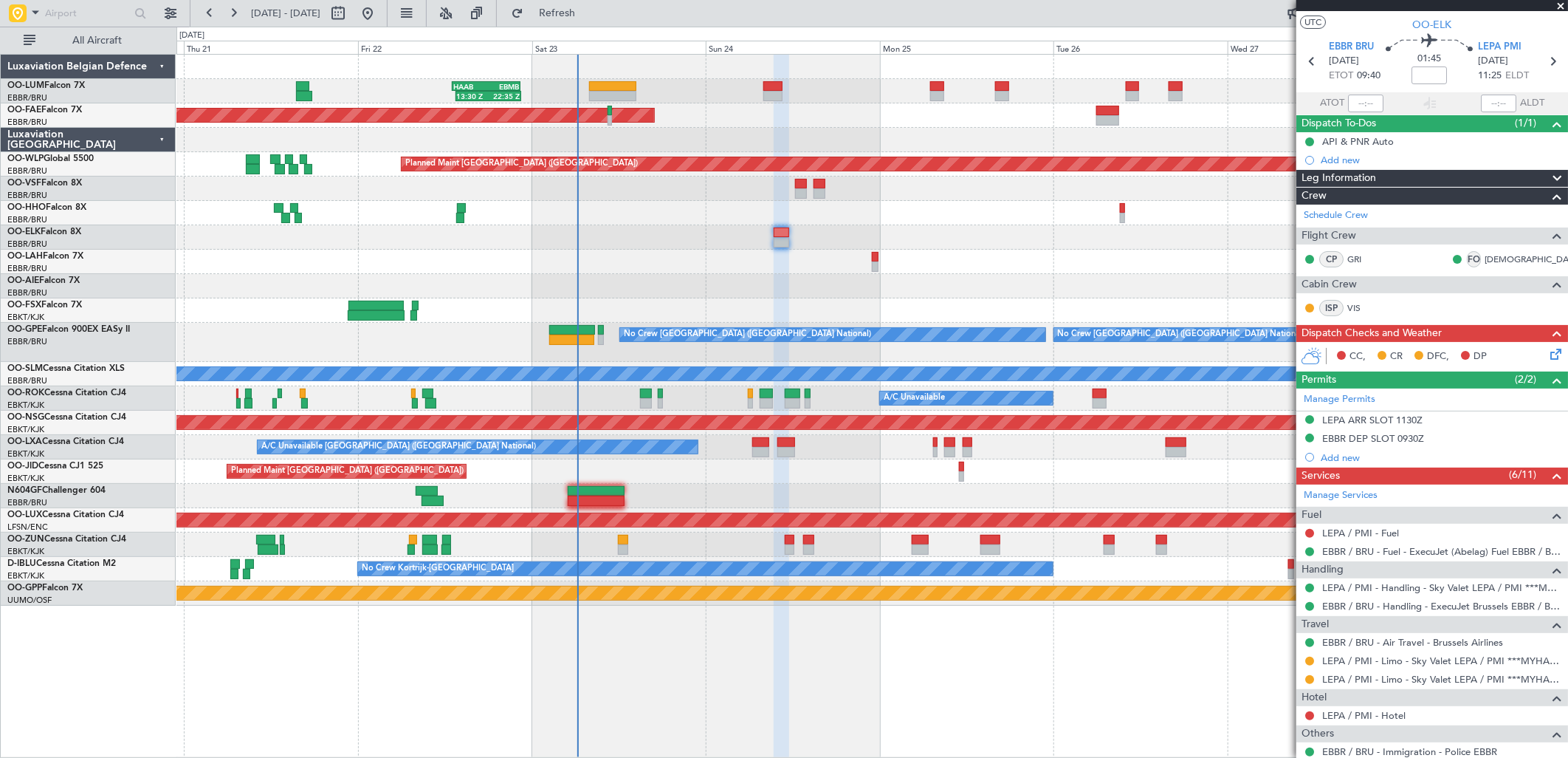
scroll to position [0, 0]
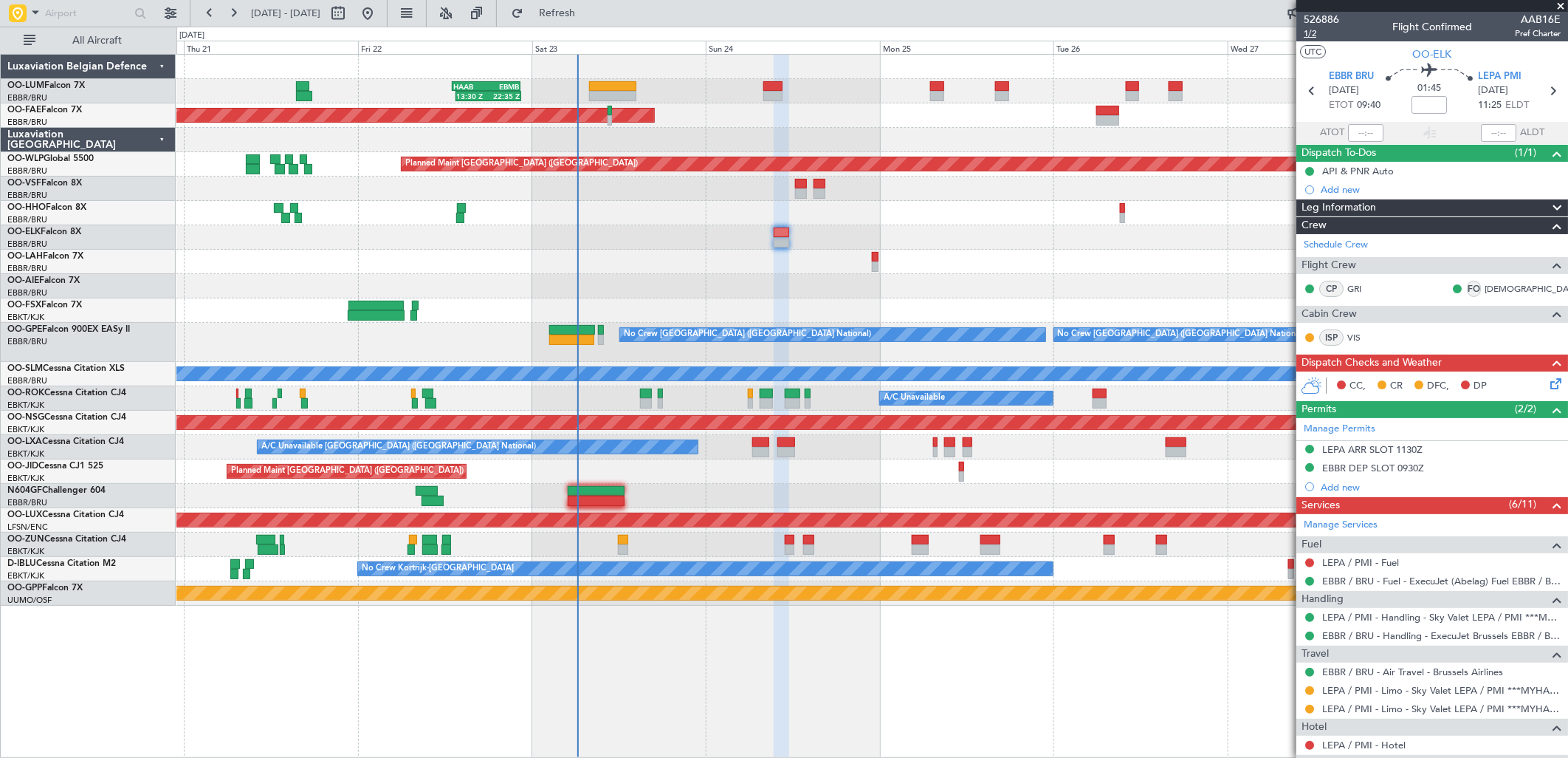
click at [1308, 34] on span "1/2" at bounding box center [1321, 34] width 35 height 13
click at [581, 9] on span "Refresh" at bounding box center [557, 13] width 62 height 10
click at [1363, 563] on link "LEPA / PMI - Fuel" at bounding box center [1360, 562] width 77 height 13
click at [593, 20] on button "Refresh" at bounding box center [549, 13] width 89 height 24
click at [1548, 387] on icon at bounding box center [1553, 381] width 12 height 12
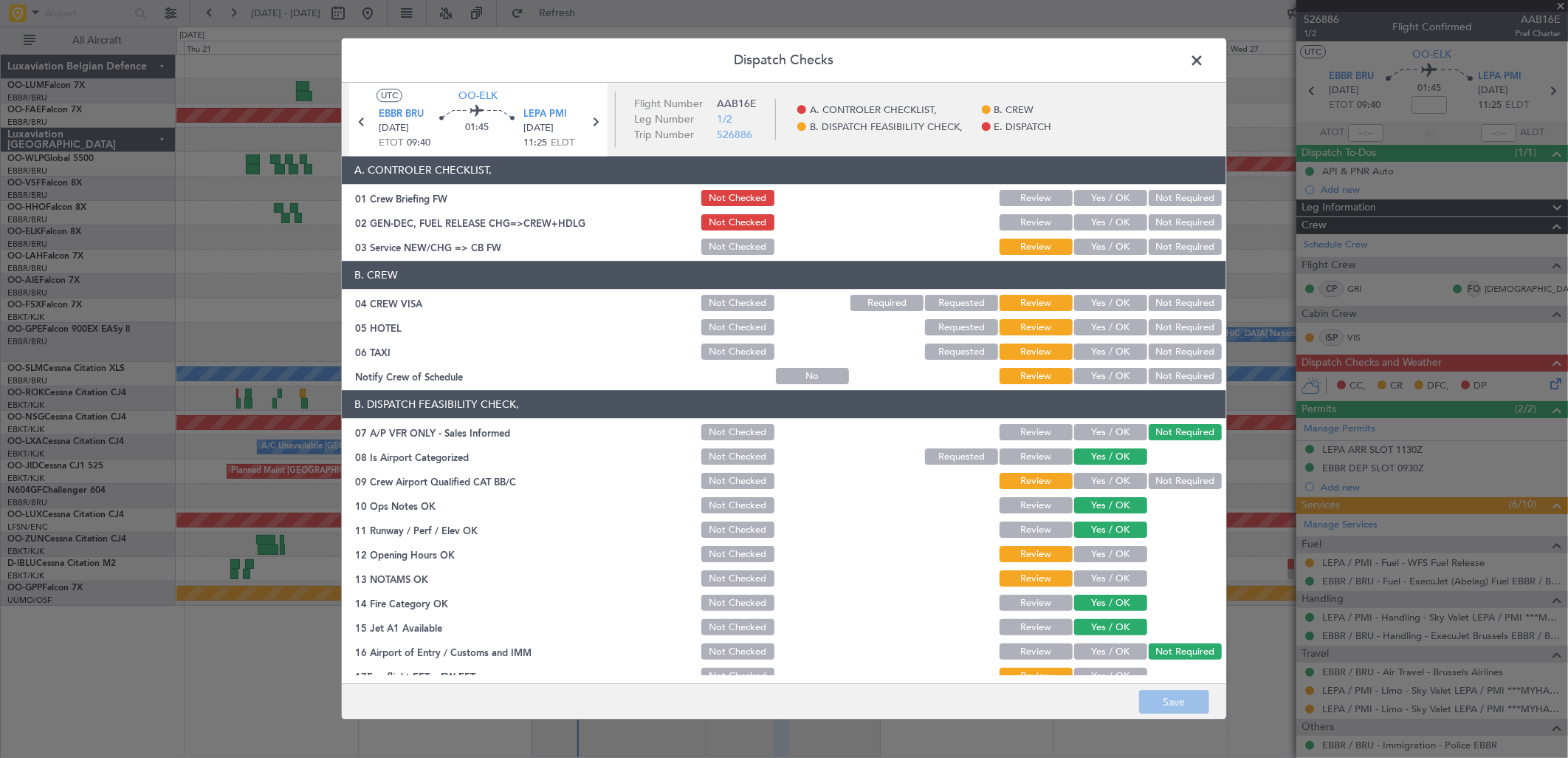
click at [1074, 240] on button "Yes / OK" at bounding box center [1110, 247] width 73 height 16
click at [1177, 301] on button "Not Required" at bounding box center [1185, 303] width 73 height 16
click at [1170, 318] on div "Not Required" at bounding box center [1183, 328] width 74 height 20
click at [1170, 322] on button "Not Required" at bounding box center [1185, 328] width 73 height 16
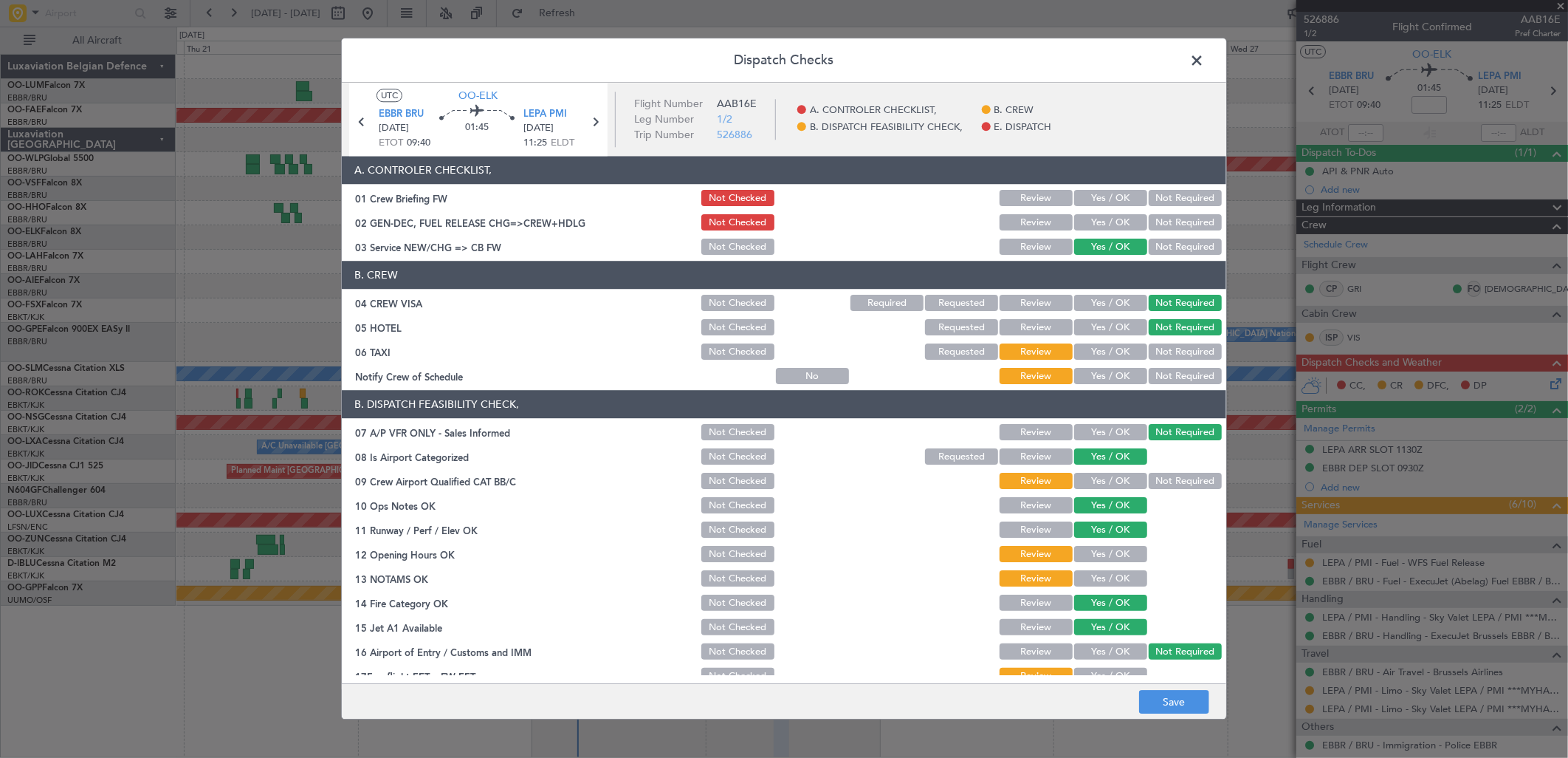
click at [1160, 345] on button "Not Required" at bounding box center [1185, 352] width 73 height 16
click at [1125, 375] on button "Yes / OK" at bounding box center [1110, 376] width 73 height 16
click at [1100, 471] on div "Yes / OK" at bounding box center [1109, 481] width 74 height 20
click at [1095, 477] on button "Yes / OK" at bounding box center [1110, 481] width 73 height 16
click at [1092, 554] on button "Yes / OK" at bounding box center [1110, 554] width 73 height 16
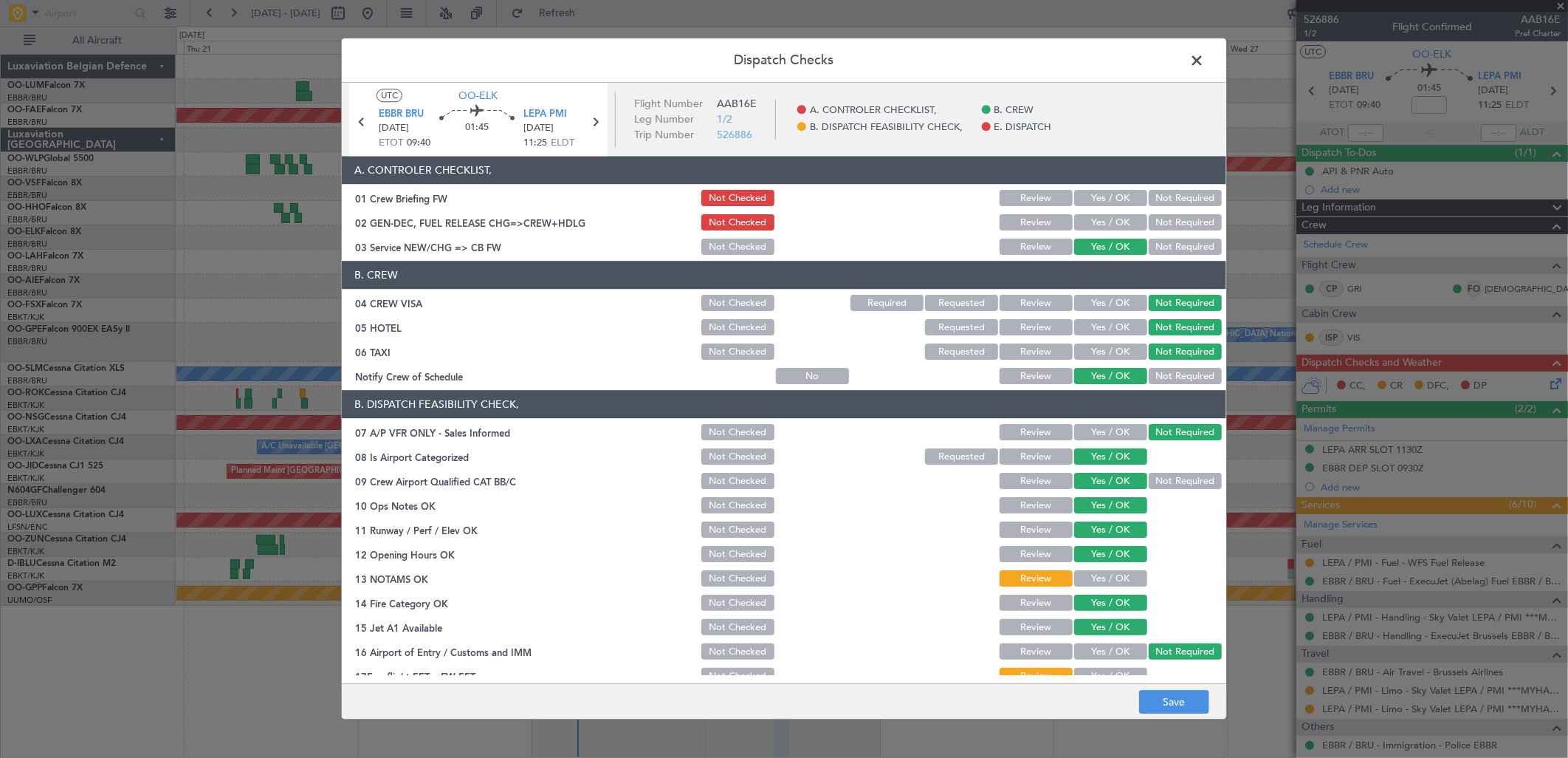
click at [1103, 577] on button "Yes / OK" at bounding box center [1110, 578] width 73 height 16
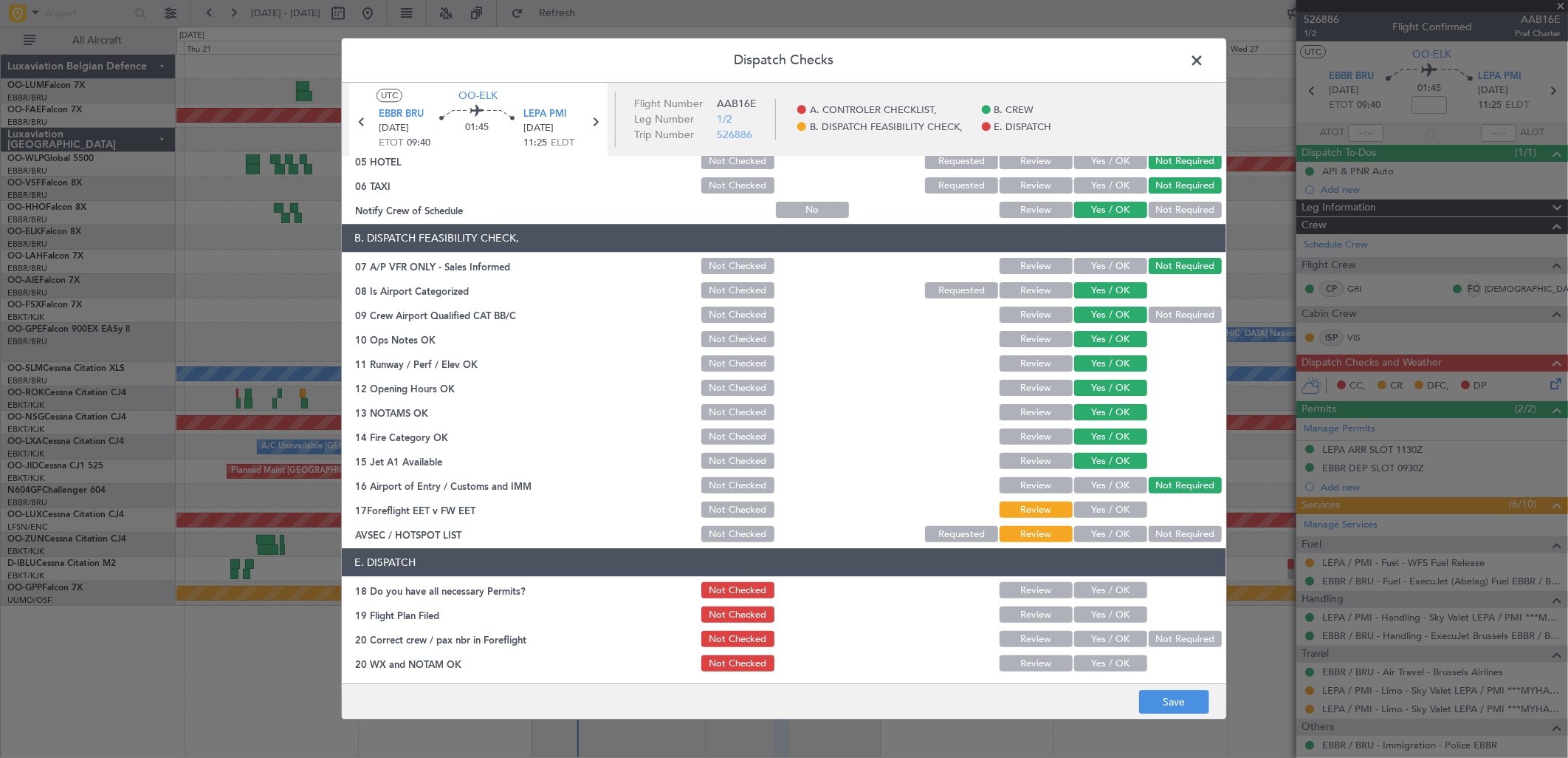
scroll to position [168, 0]
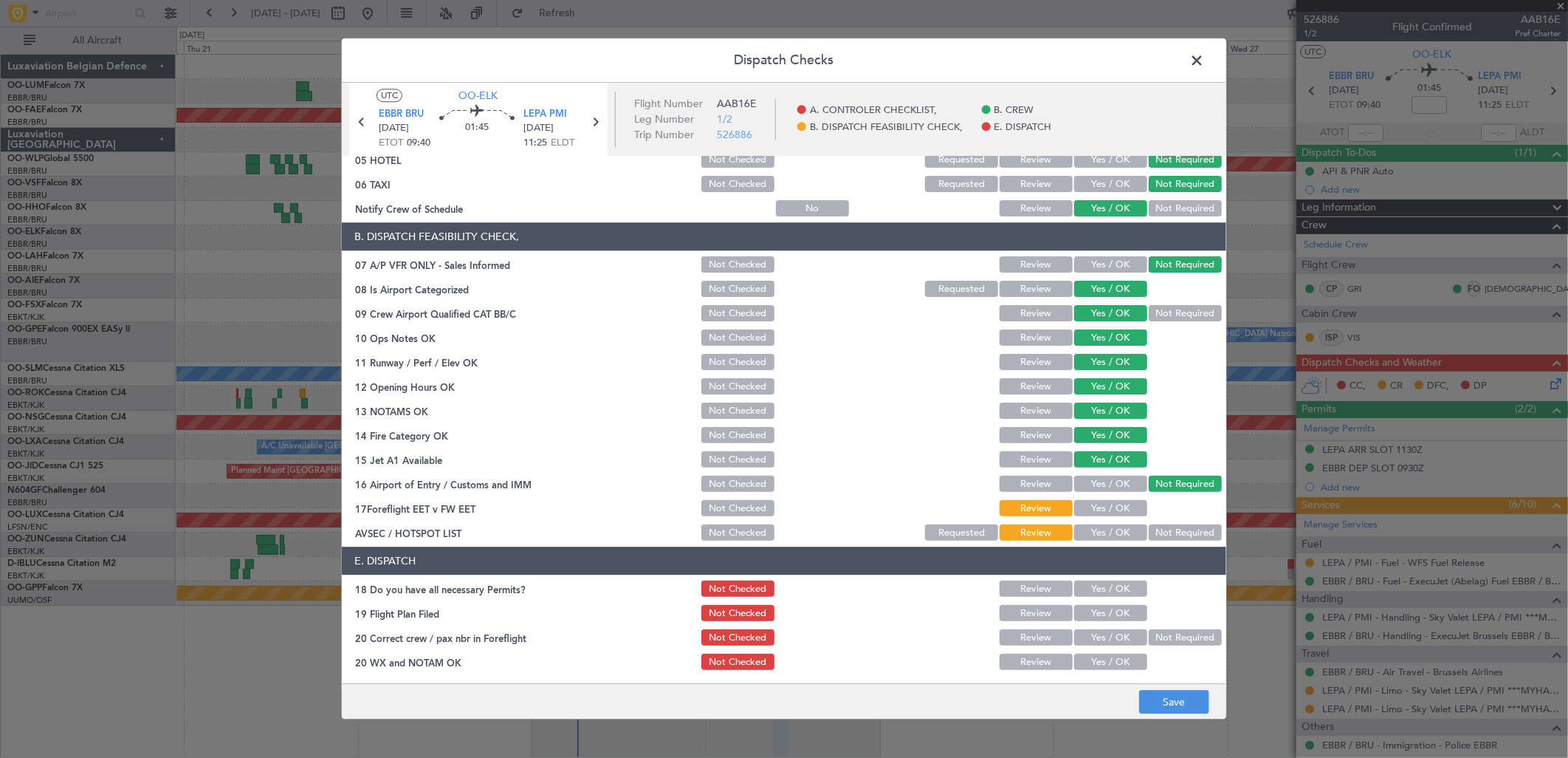
click at [1170, 520] on section "B. DISPATCH FEASIBILITY CHECK, 07 A/P VFR ONLY - Sales Informed Not Checked Rev…" at bounding box center [784, 383] width 885 height 321
click at [1171, 527] on button "Not Required" at bounding box center [1185, 533] width 73 height 16
click at [1178, 703] on button "Save" at bounding box center [1175, 702] width 71 height 24
click at [1105, 514] on button "Yes / OK" at bounding box center [1110, 509] width 73 height 16
click at [1164, 684] on footer "Save" at bounding box center [784, 701] width 885 height 35
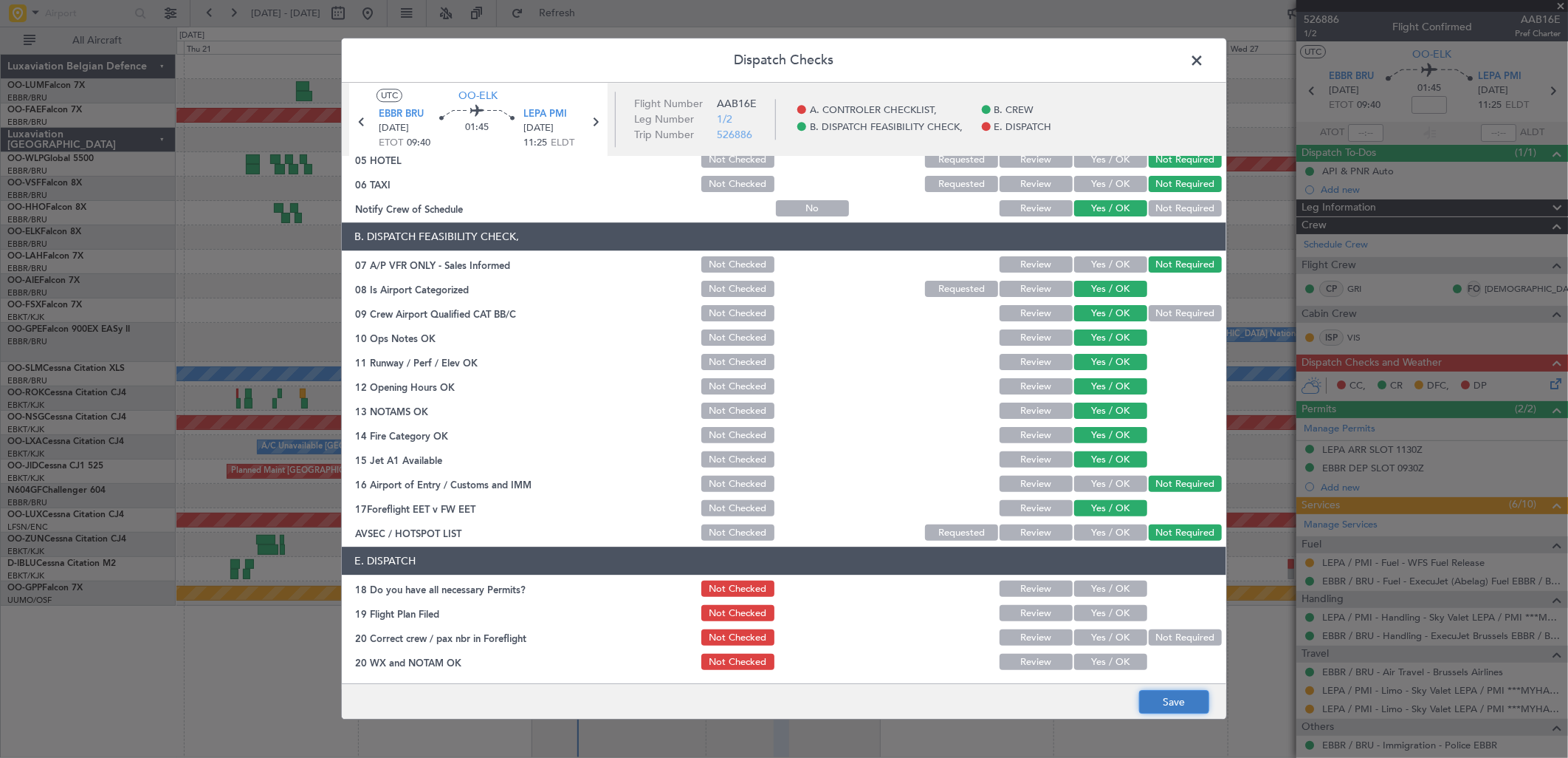
click at [1168, 693] on button "Save" at bounding box center [1175, 702] width 71 height 24
click at [1204, 62] on span at bounding box center [1204, 64] width 0 height 30
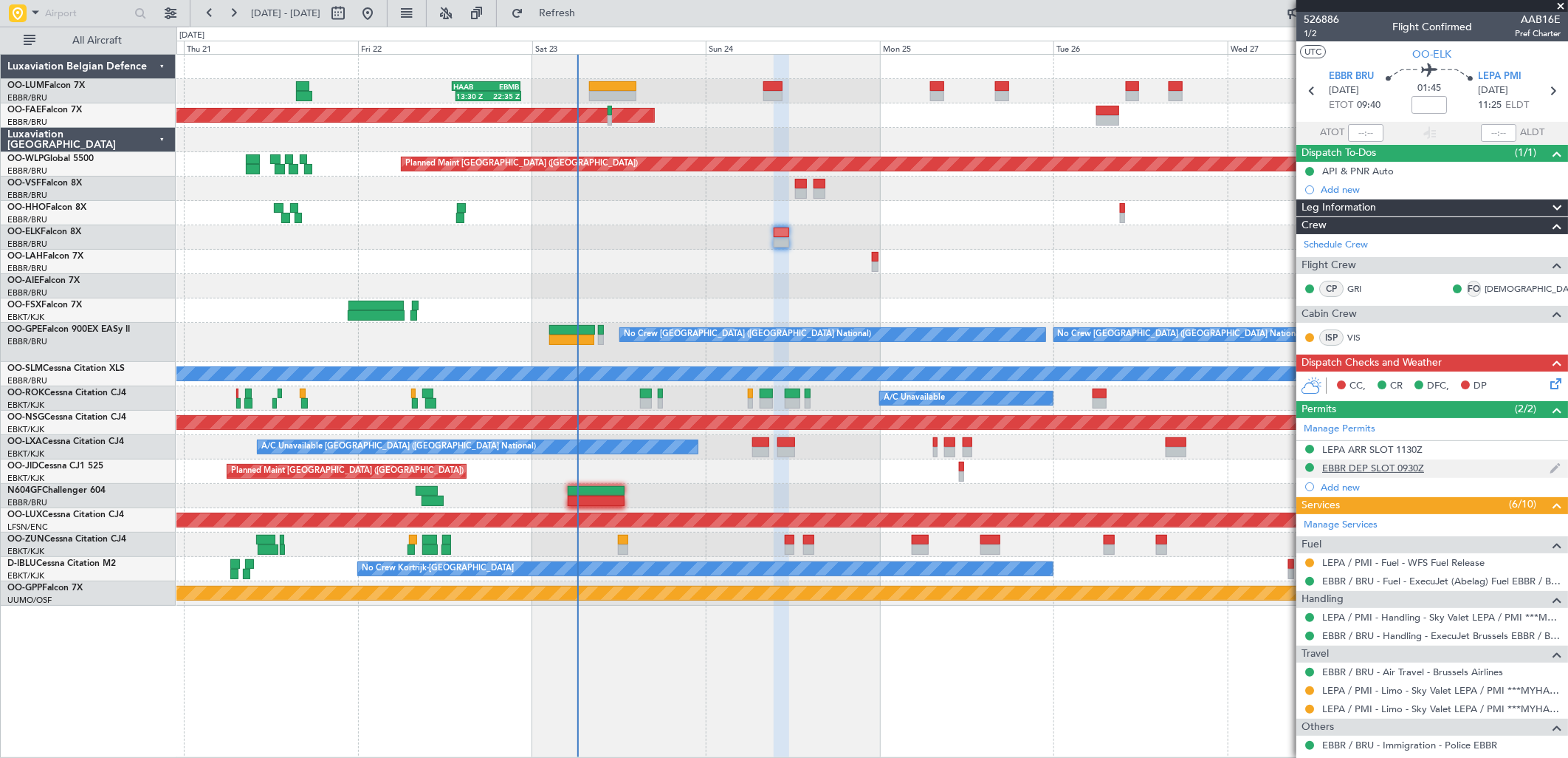
click at [1401, 468] on div "EBBR DEP SLOT 0930Z" at bounding box center [1373, 468] width 102 height 13
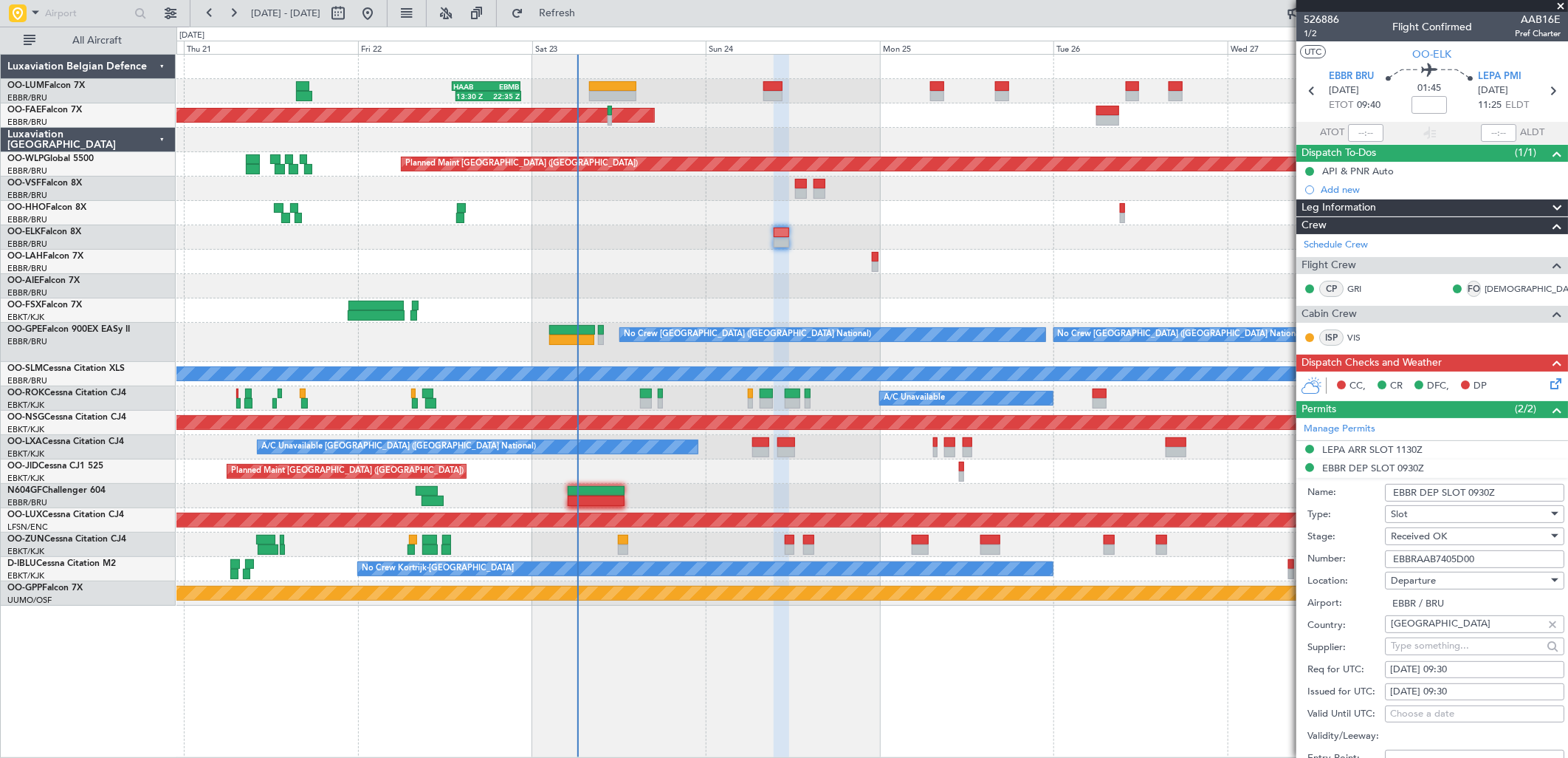
click at [1458, 552] on input "EBBRAAB7405D00" at bounding box center [1475, 559] width 179 height 18
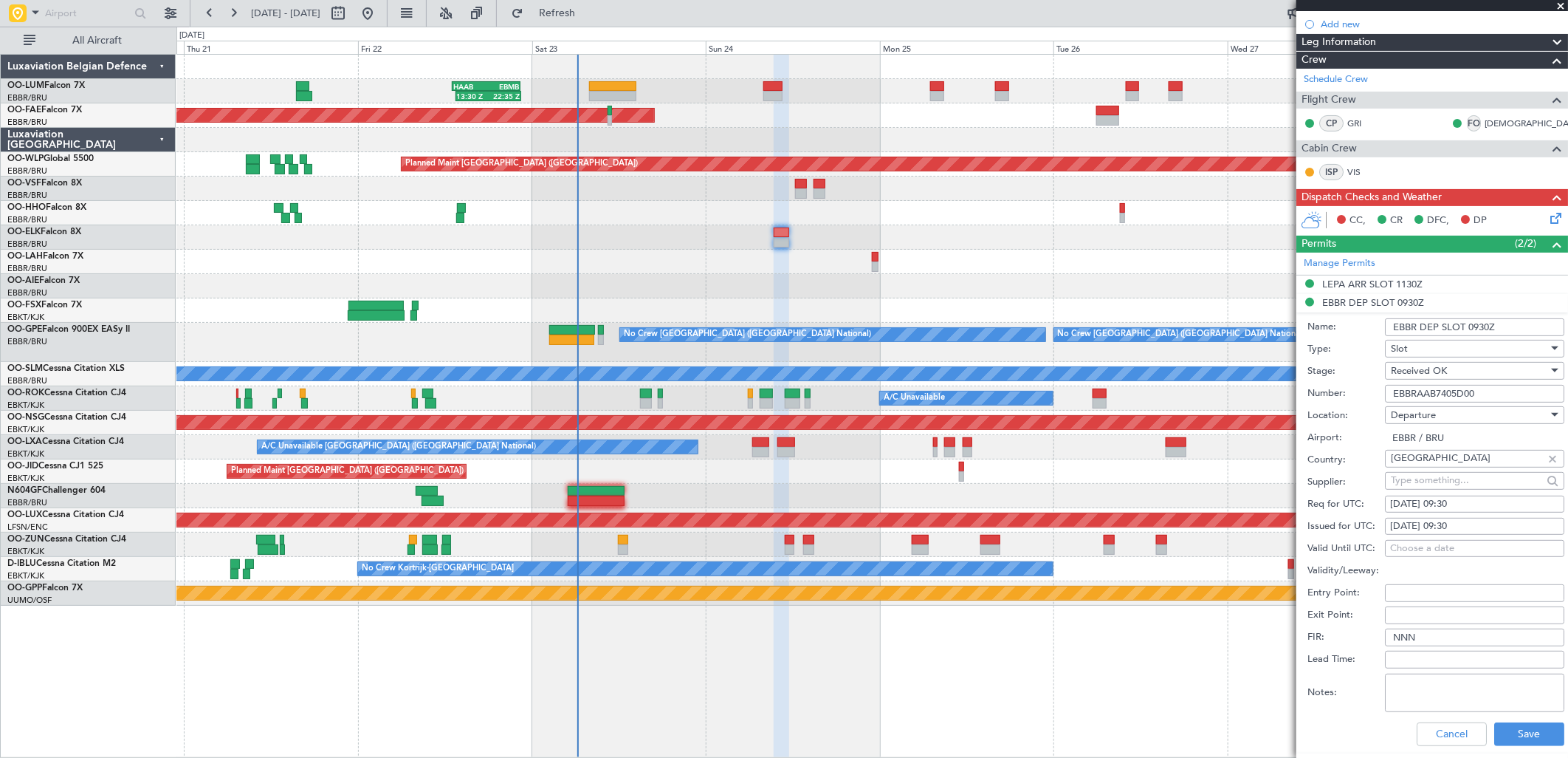
scroll to position [328, 0]
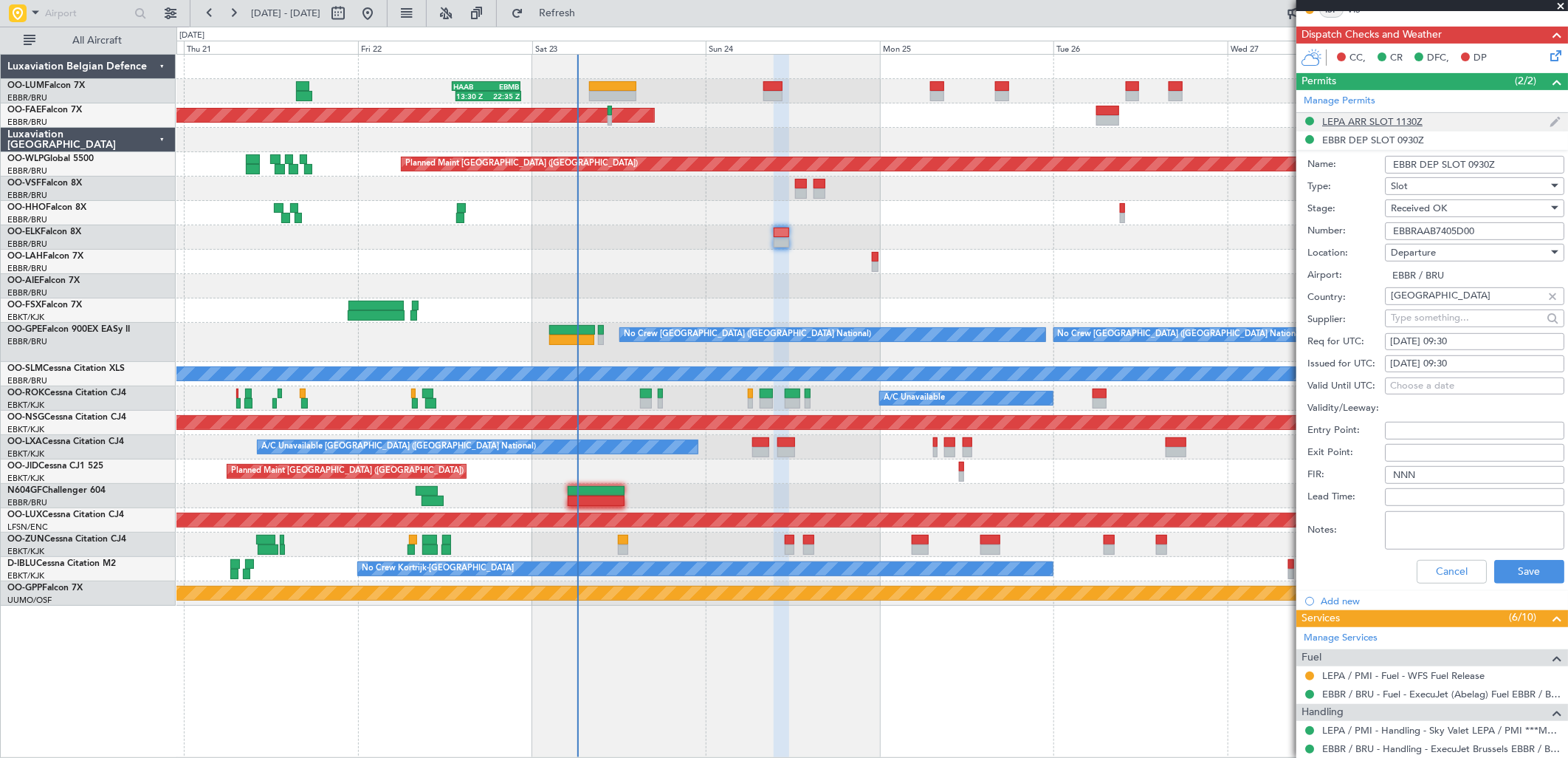
click at [1363, 119] on div "LEPA ARR SLOT 1130Z" at bounding box center [1372, 121] width 100 height 13
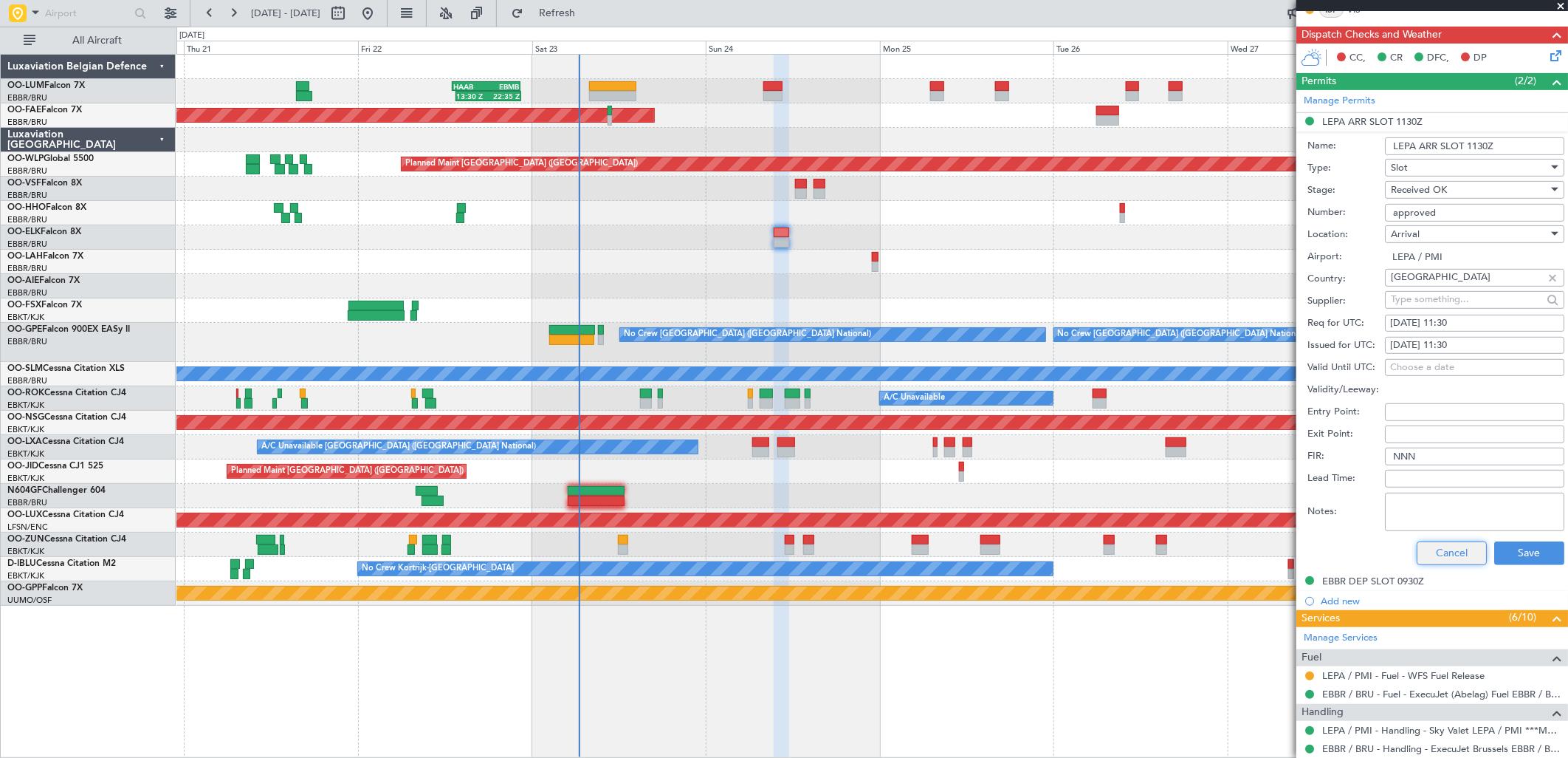
click at [1423, 562] on button "Cancel" at bounding box center [1452, 553] width 71 height 24
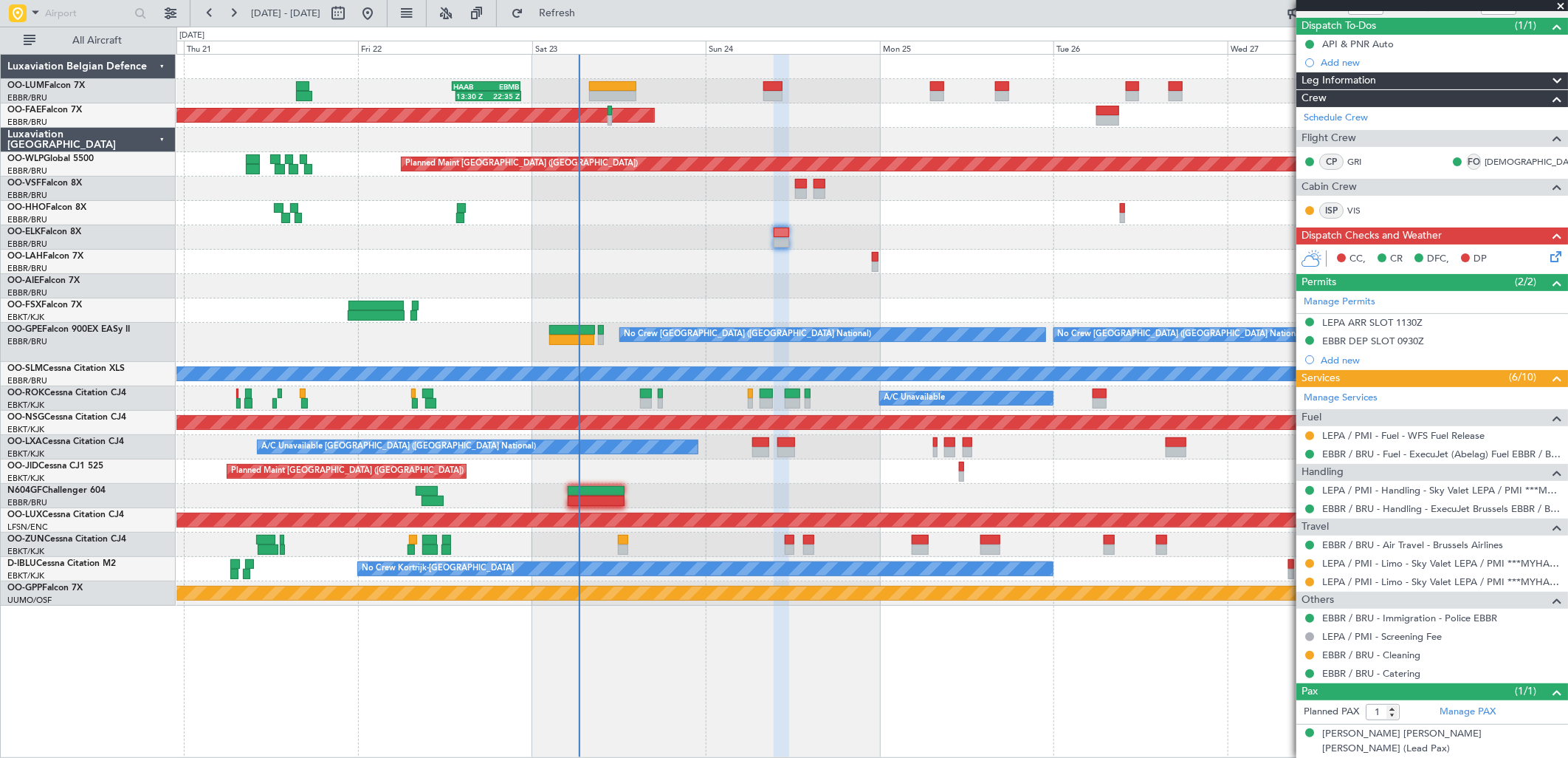
click at [1548, 256] on icon at bounding box center [1553, 254] width 12 height 12
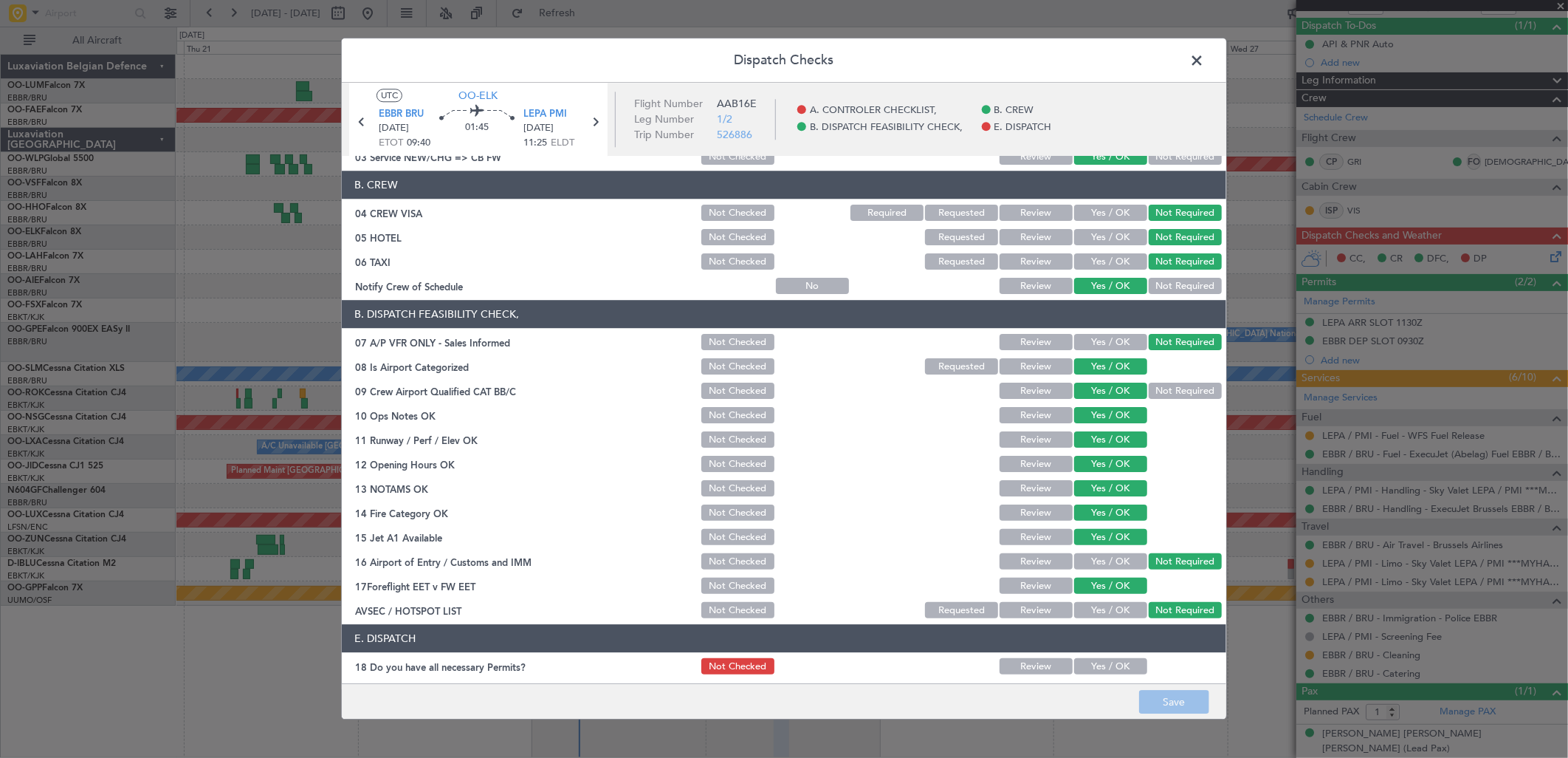
scroll to position [168, 0]
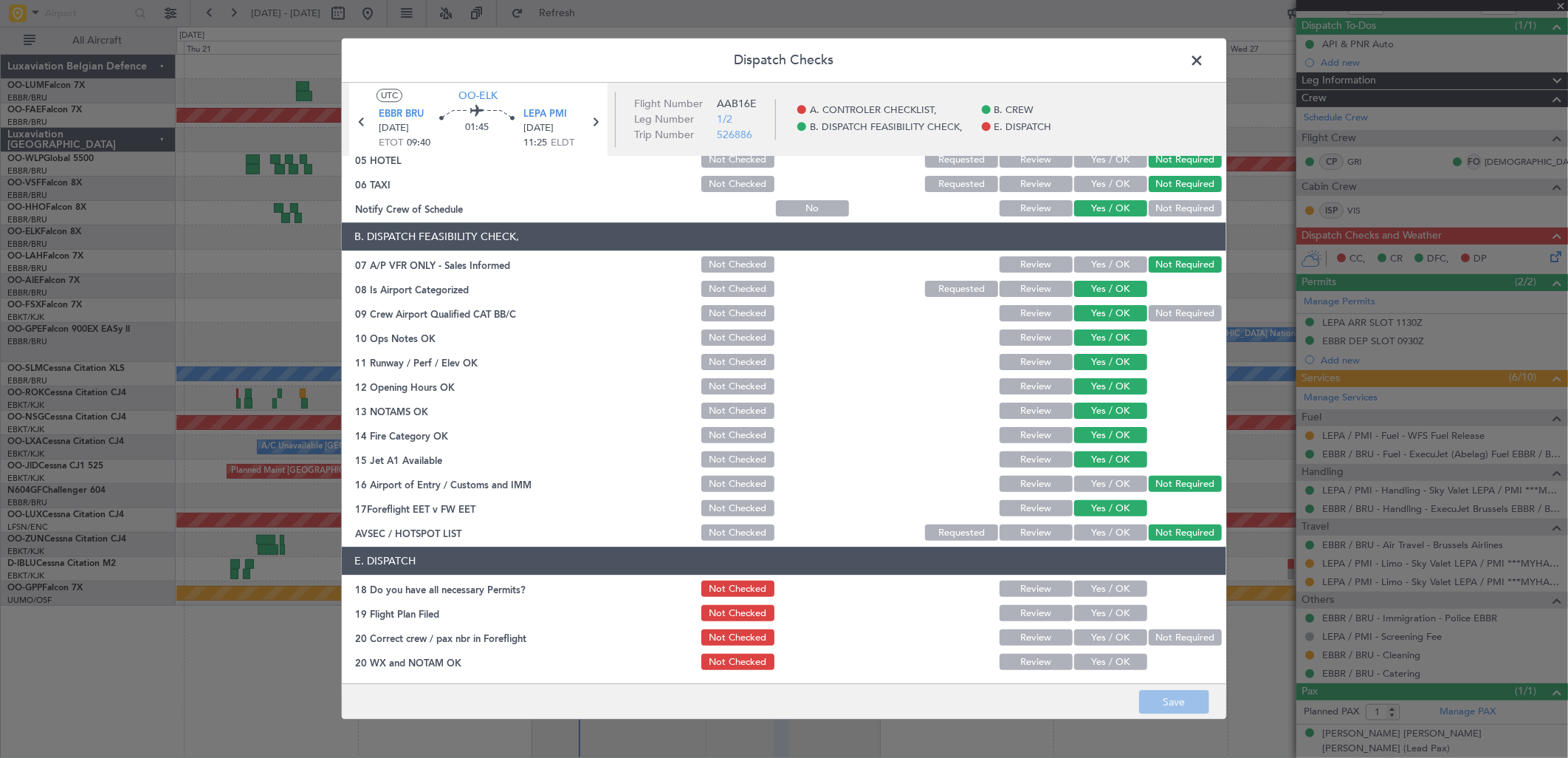
click at [1110, 585] on button "Yes / OK" at bounding box center [1110, 589] width 73 height 16
click at [1113, 607] on button "Yes / OK" at bounding box center [1110, 614] width 73 height 16
click at [1116, 628] on div "Yes / OK" at bounding box center [1109, 638] width 74 height 20
click at [1116, 652] on div "Yes / OK" at bounding box center [1109, 662] width 74 height 20
click at [1117, 633] on button "Yes / OK" at bounding box center [1110, 638] width 73 height 16
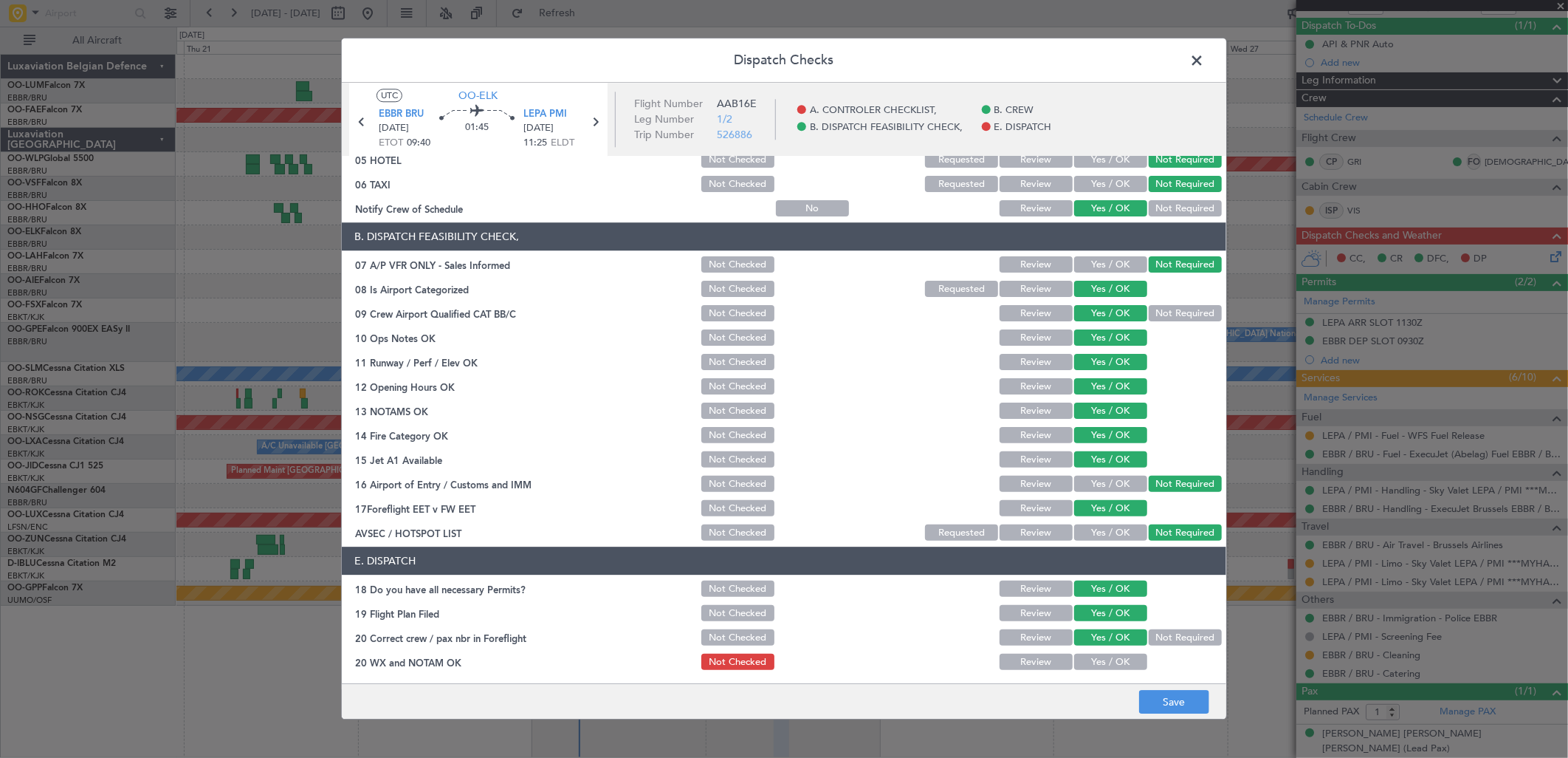
click at [1124, 656] on button "Yes / OK" at bounding box center [1110, 662] width 73 height 16
click at [1164, 705] on button "Save" at bounding box center [1175, 702] width 71 height 24
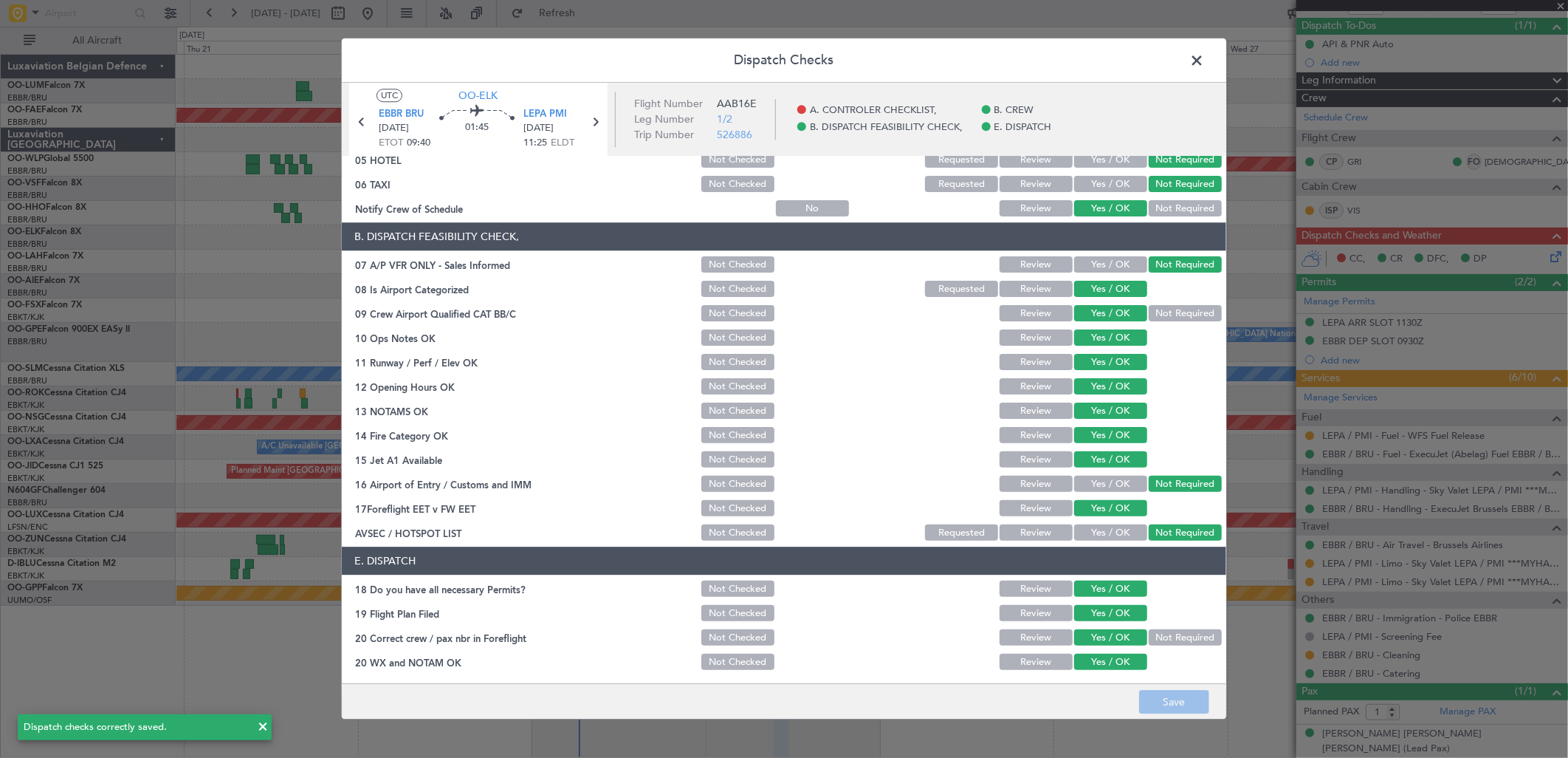
click at [1204, 57] on span at bounding box center [1204, 64] width 0 height 30
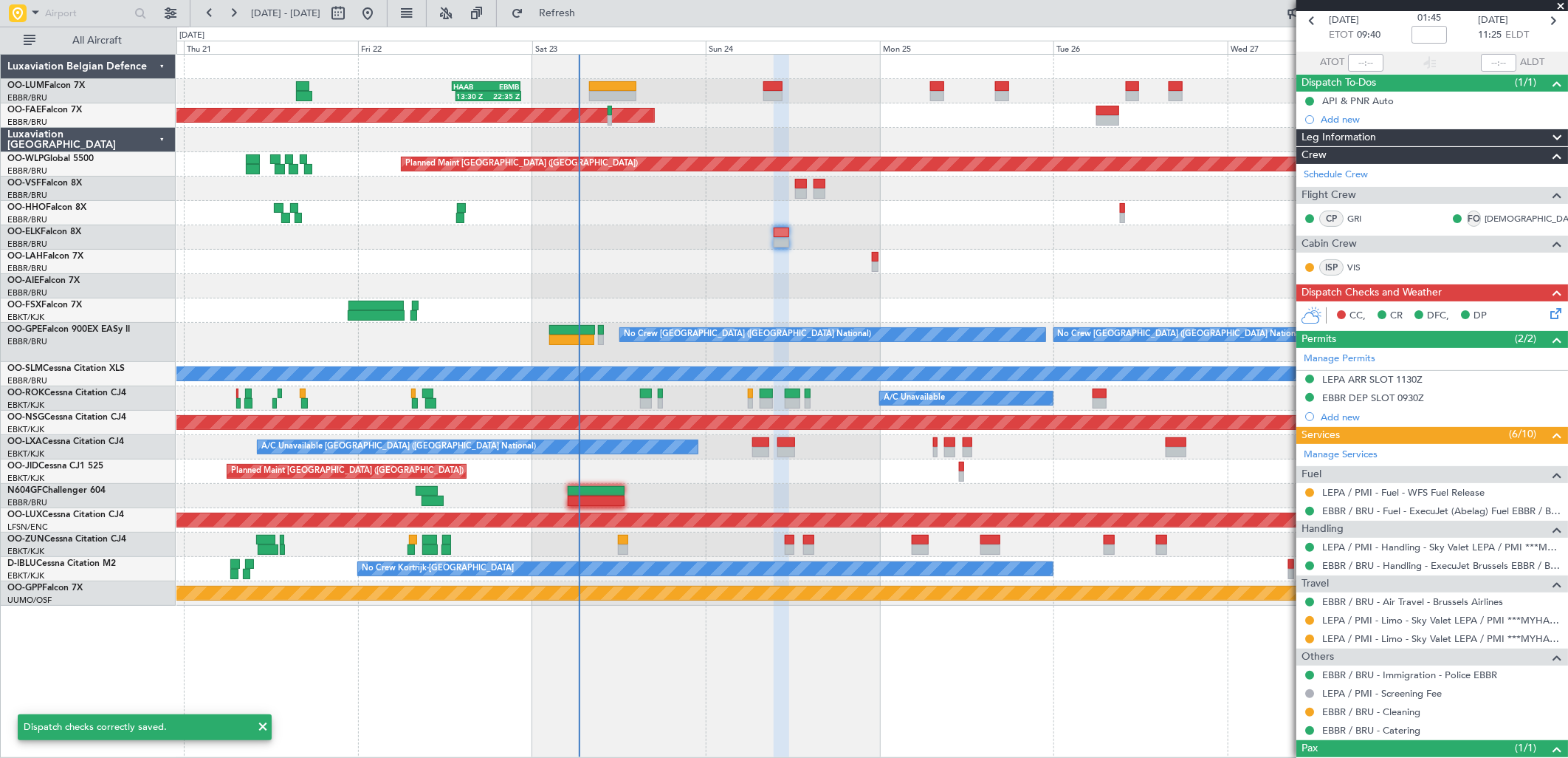
scroll to position [0, 0]
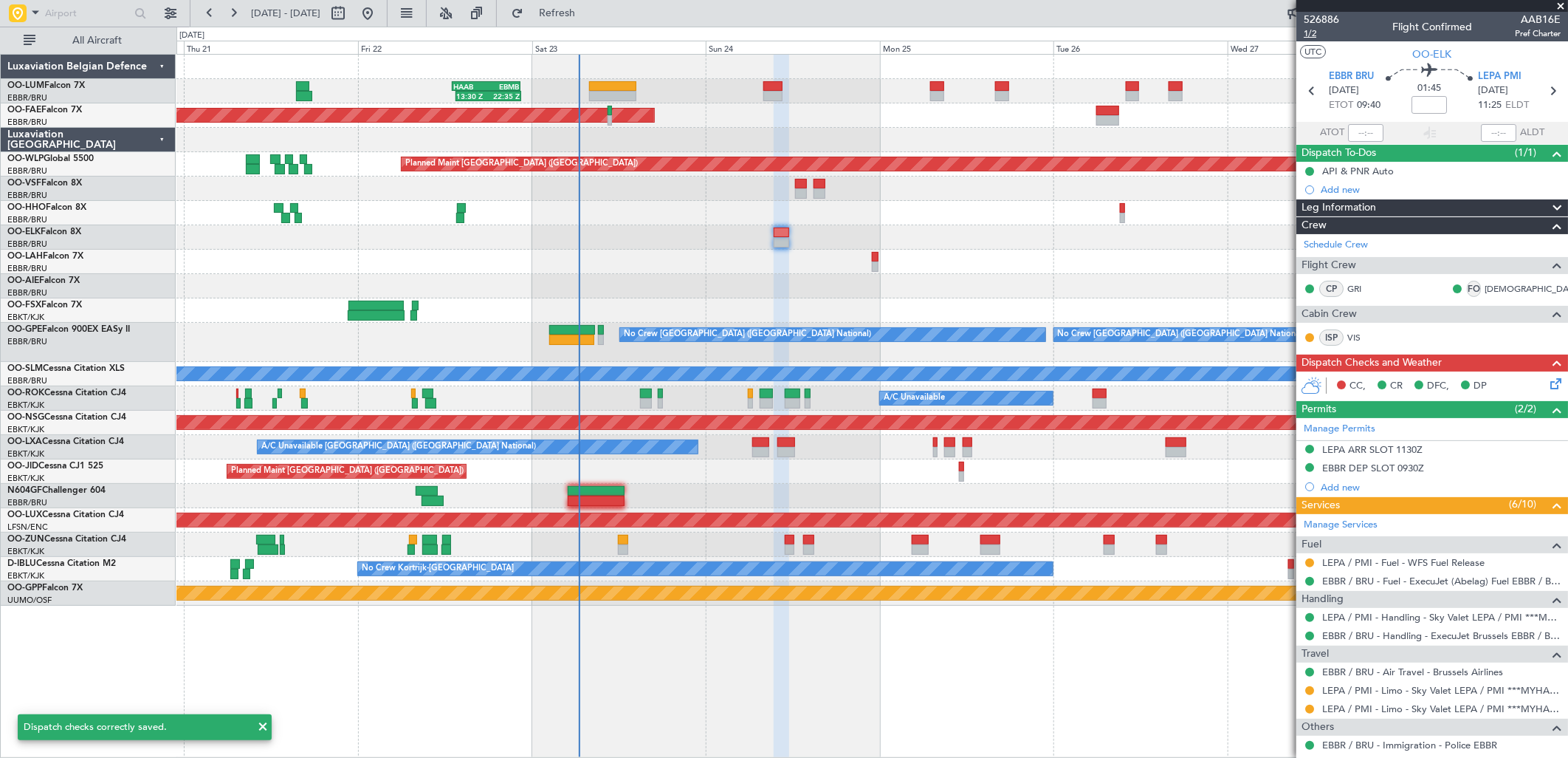
click at [1320, 40] on mat-tooltip-component "Leg Number" at bounding box center [1320, 60] width 73 height 39
click at [1313, 28] on span "1/2" at bounding box center [1321, 34] width 35 height 13
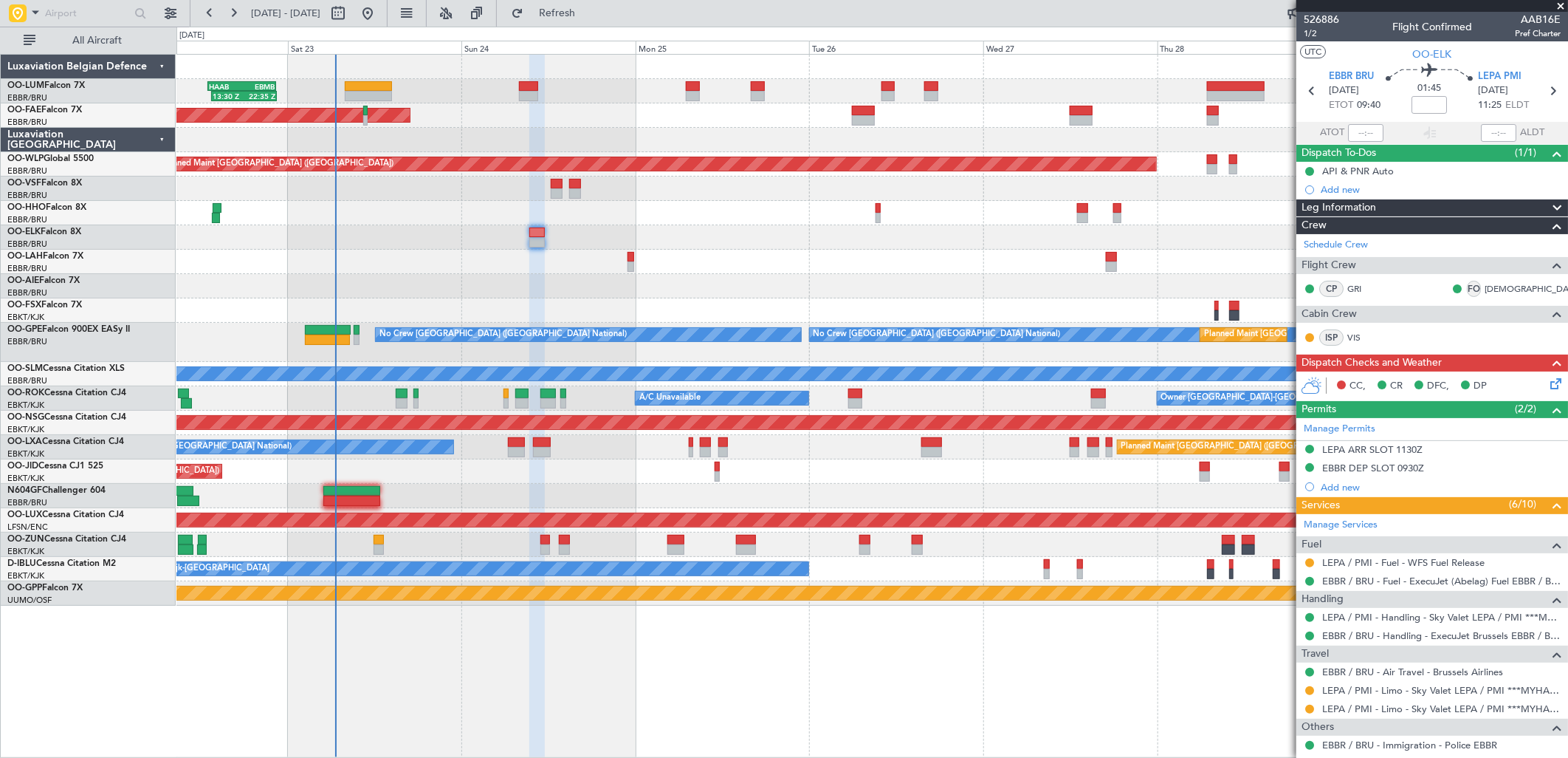
click at [809, 308] on div "13:30 Z 22:35 Z HAAB 13:00 Z EBMB 22:30 Z Planned Maint Brussels (Brussels Nati…" at bounding box center [871, 330] width 1391 height 551
click at [1548, 380] on icon at bounding box center [1553, 381] width 12 height 12
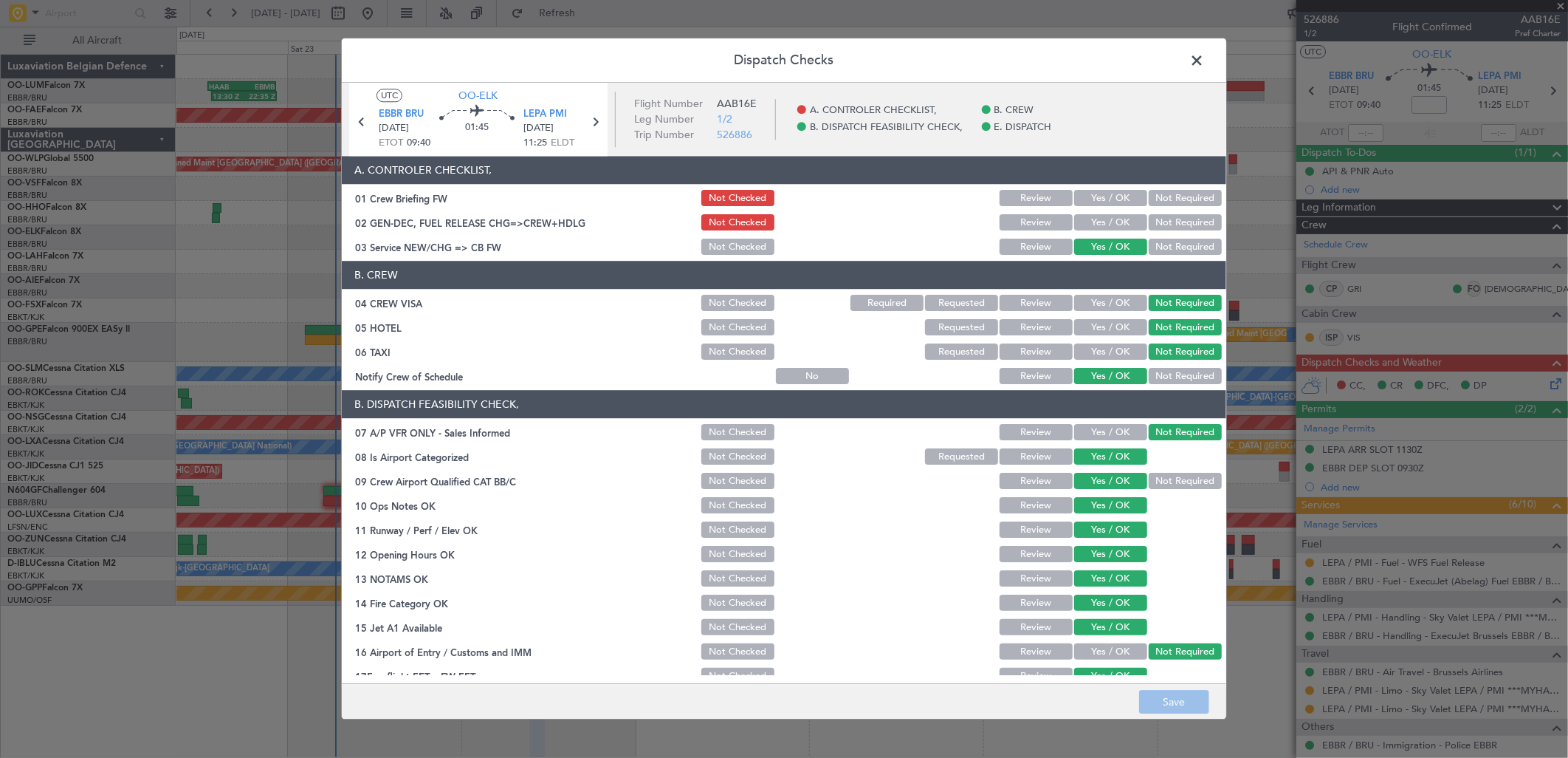
click at [1095, 180] on header "A. CONTROLER CHECKLIST," at bounding box center [784, 171] width 885 height 28
click at [1104, 201] on button "Yes / OK" at bounding box center [1110, 198] width 73 height 16
click at [1104, 229] on button "Yes / OK" at bounding box center [1110, 223] width 73 height 16
click at [1171, 706] on button "Save" at bounding box center [1175, 702] width 71 height 24
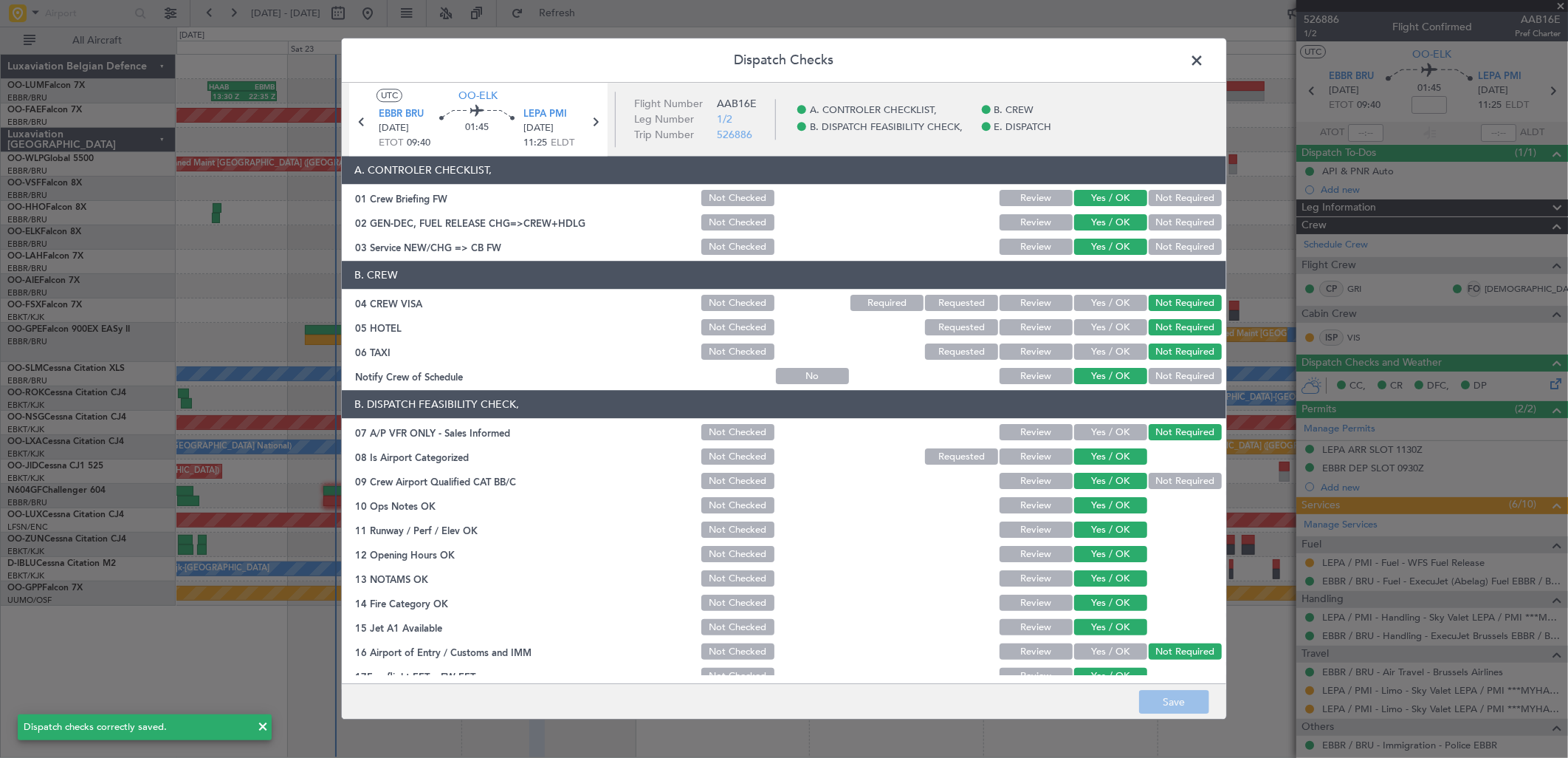
click at [594, 121] on icon at bounding box center [595, 121] width 19 height 19
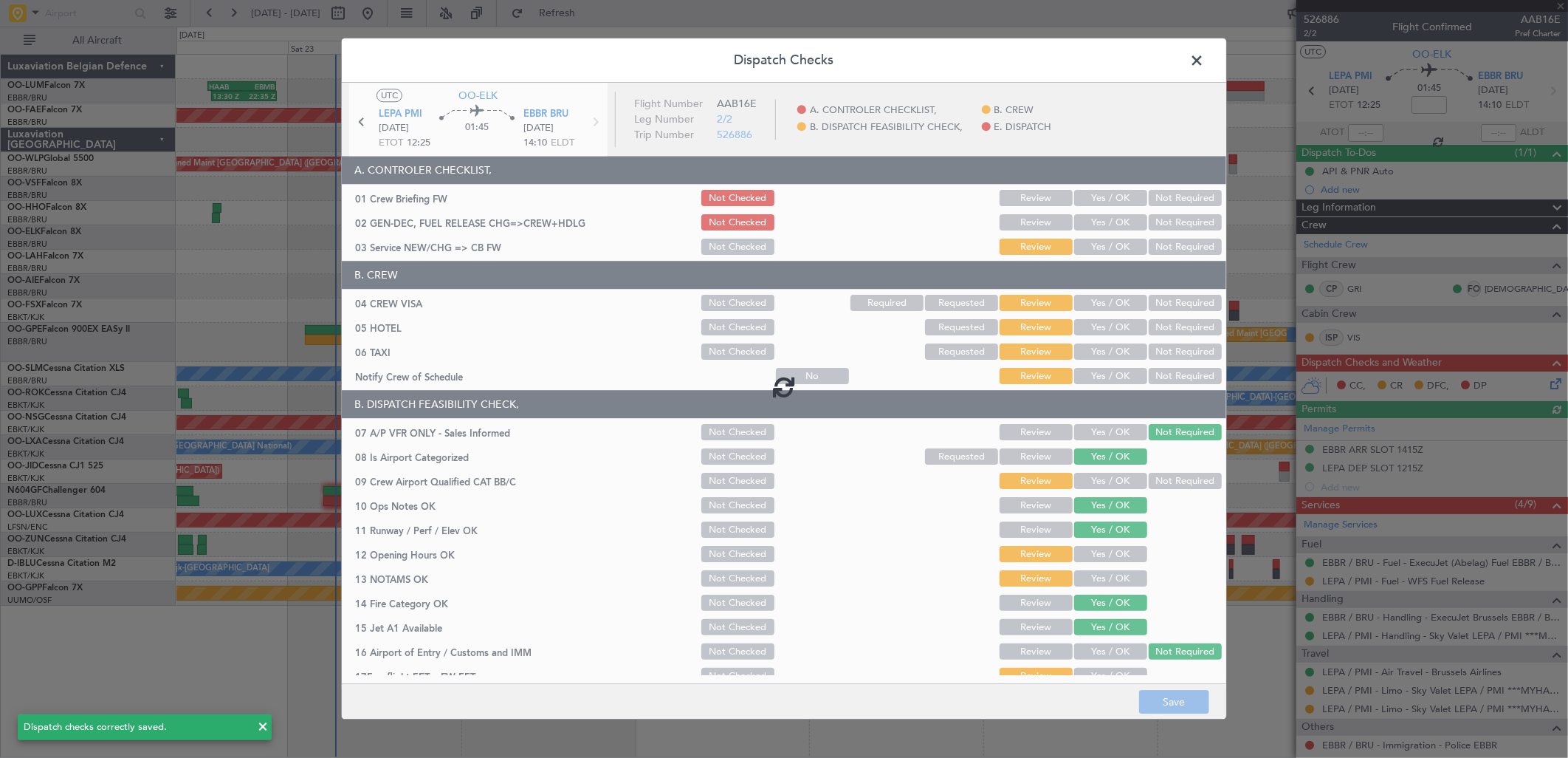
click at [1117, 199] on div at bounding box center [784, 386] width 885 height 607
click at [1107, 194] on button "Yes / OK" at bounding box center [1110, 198] width 73 height 16
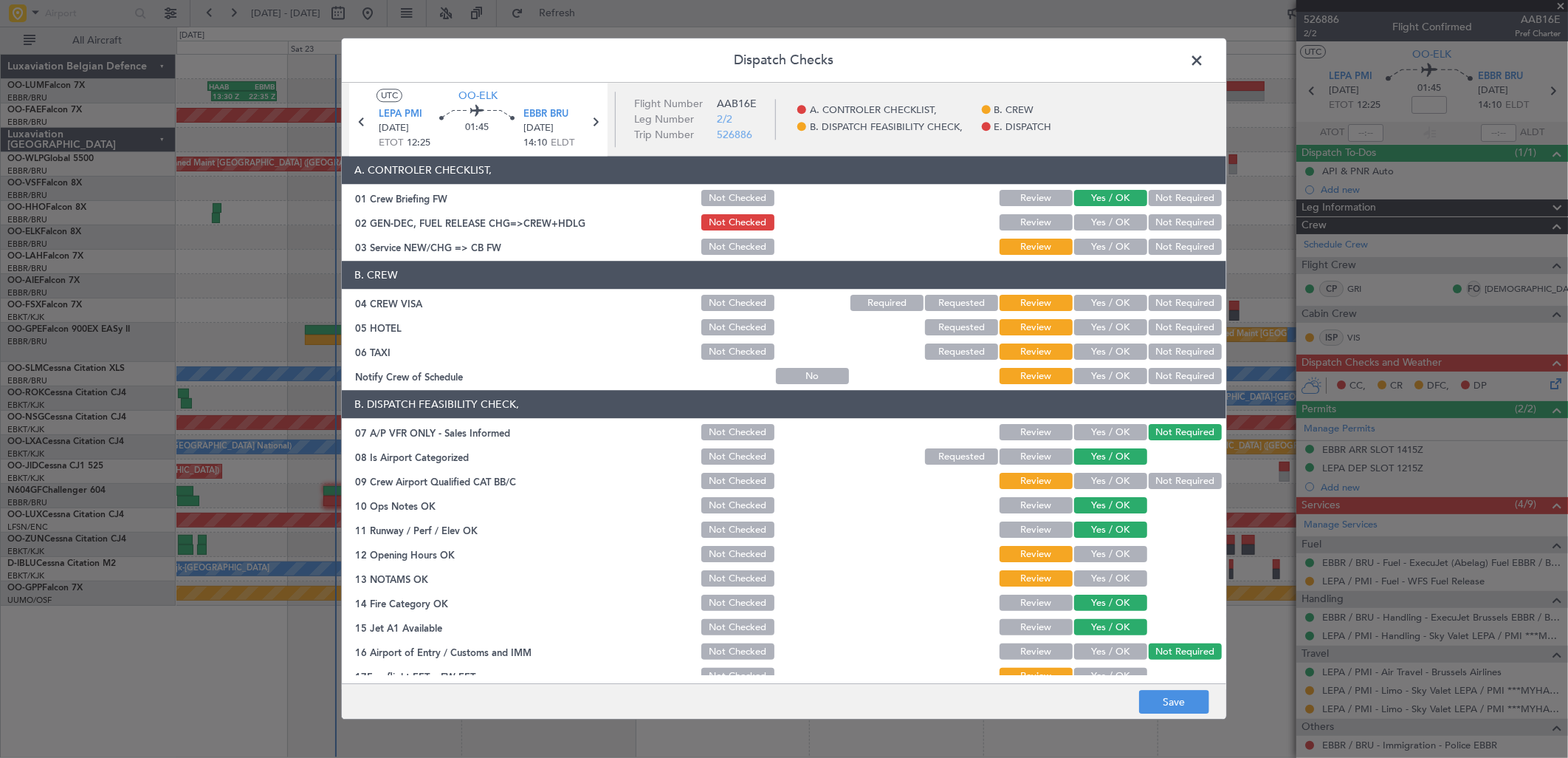
click at [1110, 219] on button "Yes / OK" at bounding box center [1110, 223] width 73 height 16
click at [1122, 245] on button "Yes / OK" at bounding box center [1110, 247] width 73 height 16
click at [1150, 306] on button "Not Required" at bounding box center [1185, 303] width 73 height 16
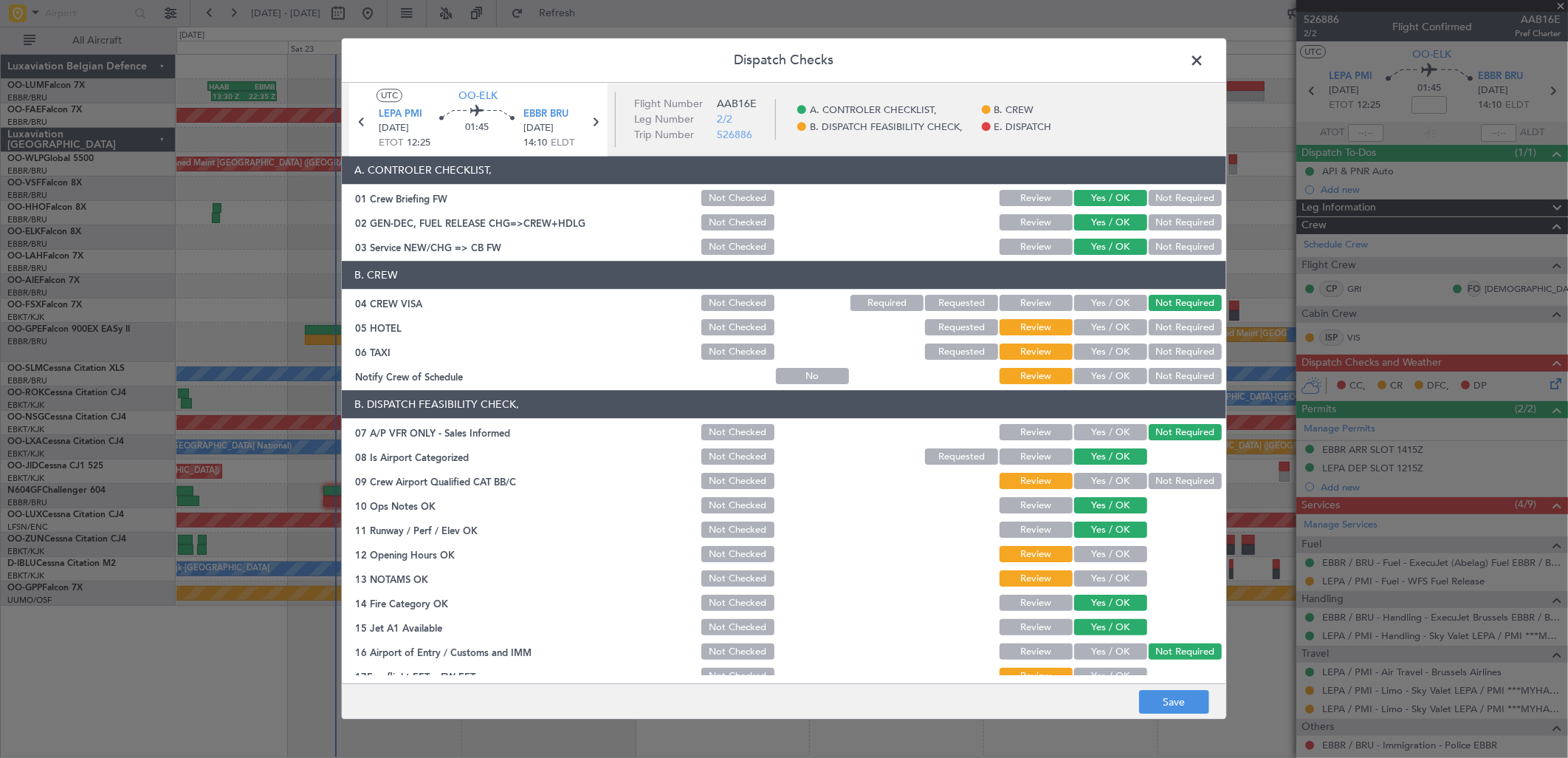
click at [1150, 334] on button "Not Required" at bounding box center [1185, 328] width 73 height 16
click at [1149, 352] on button "Not Required" at bounding box center [1185, 352] width 73 height 16
click at [1115, 380] on button "Yes / OK" at bounding box center [1110, 376] width 73 height 16
click at [1113, 484] on button "Yes / OK" at bounding box center [1110, 481] width 73 height 16
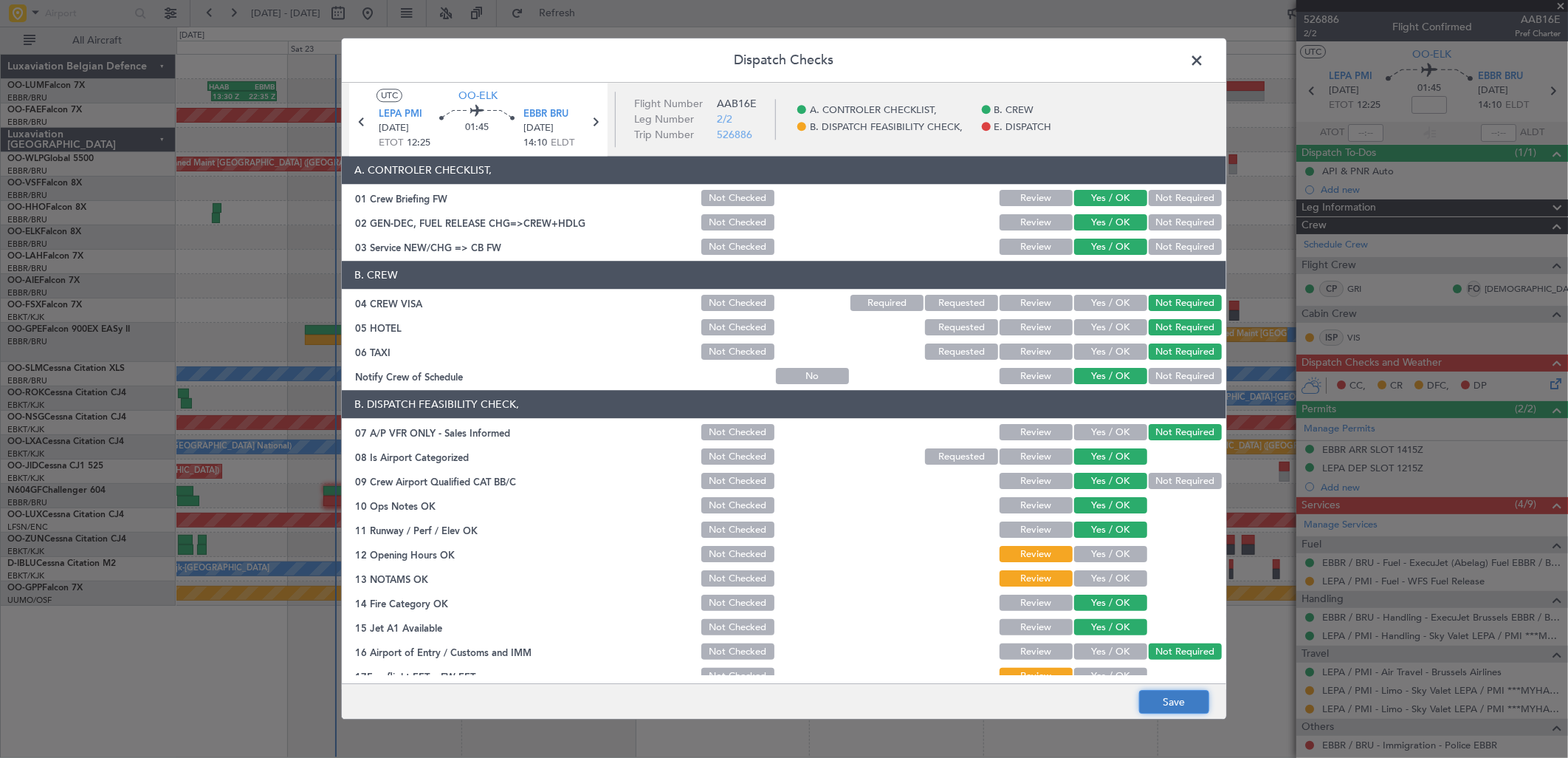
click at [1168, 692] on button "Save" at bounding box center [1175, 702] width 71 height 24
drag, startPoint x: 1196, startPoint y: 63, endPoint x: 1099, endPoint y: 90, distance: 100.7
click at [1204, 63] on span at bounding box center [1204, 64] width 0 height 30
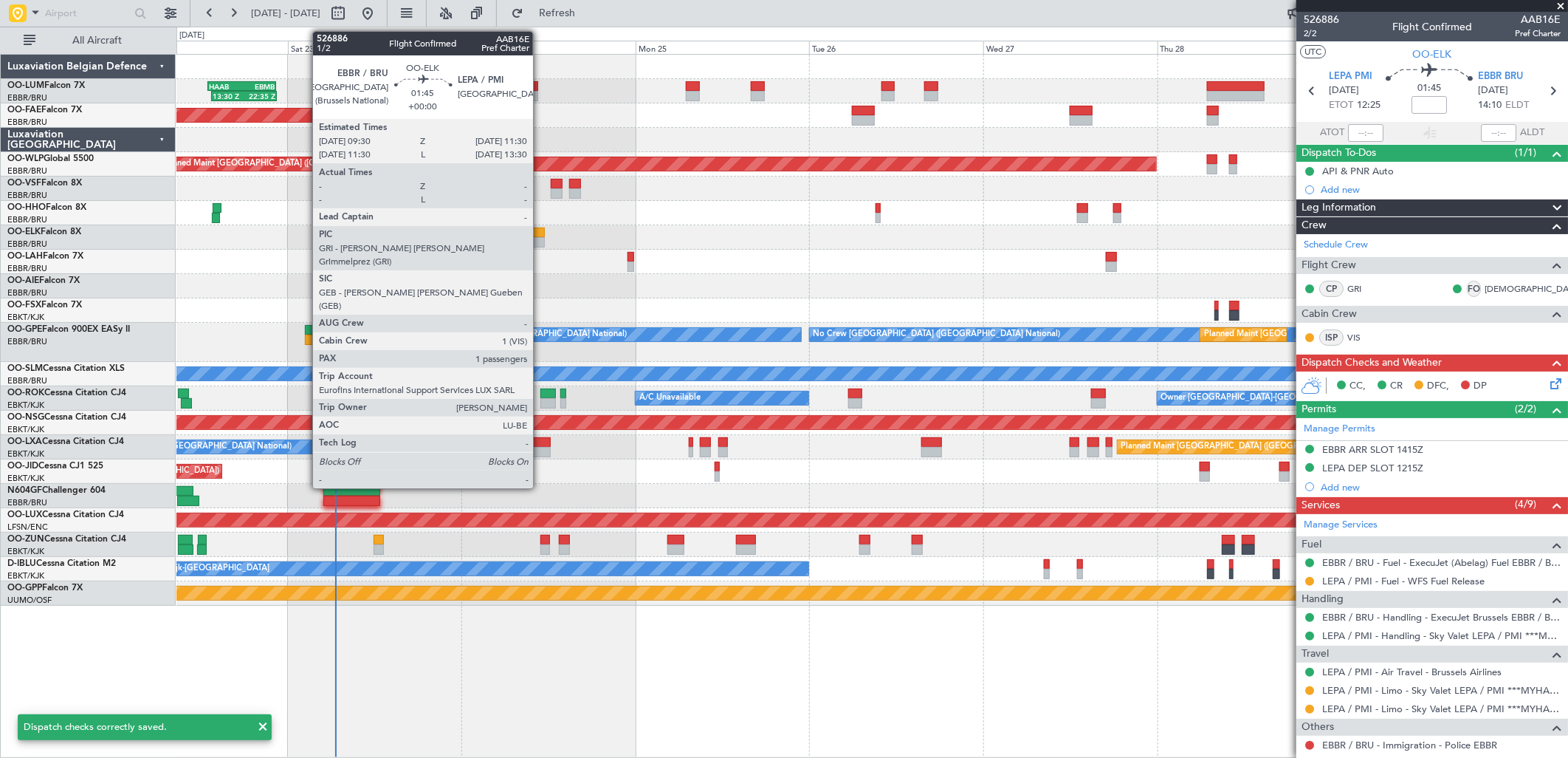
click at [541, 237] on div at bounding box center [537, 241] width 15 height 10
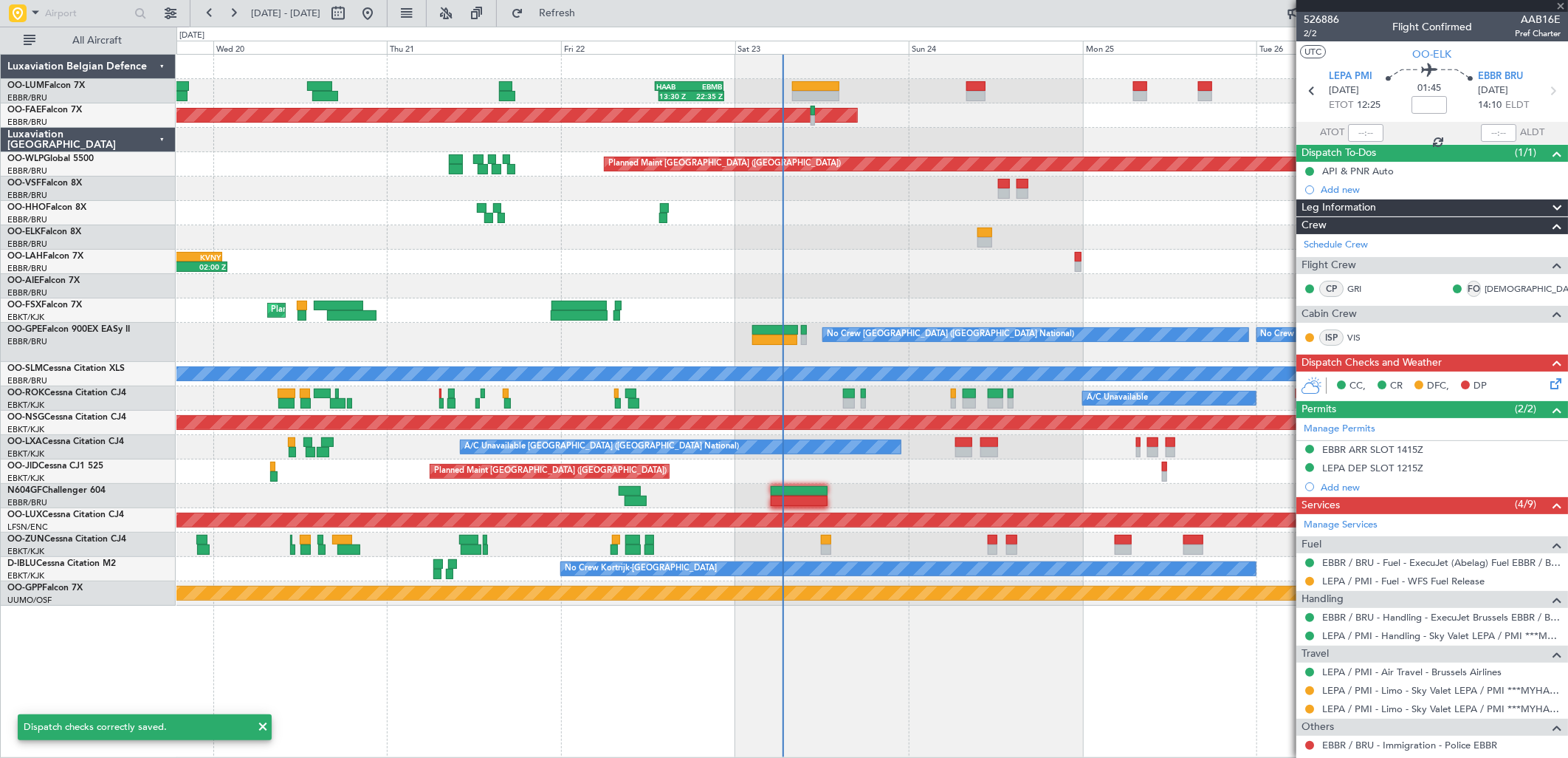
click at [1030, 252] on div "EBBR 13:30 Z KVNY 01:15 Z 14:00 Z 02:00 Z" at bounding box center [871, 261] width 1391 height 24
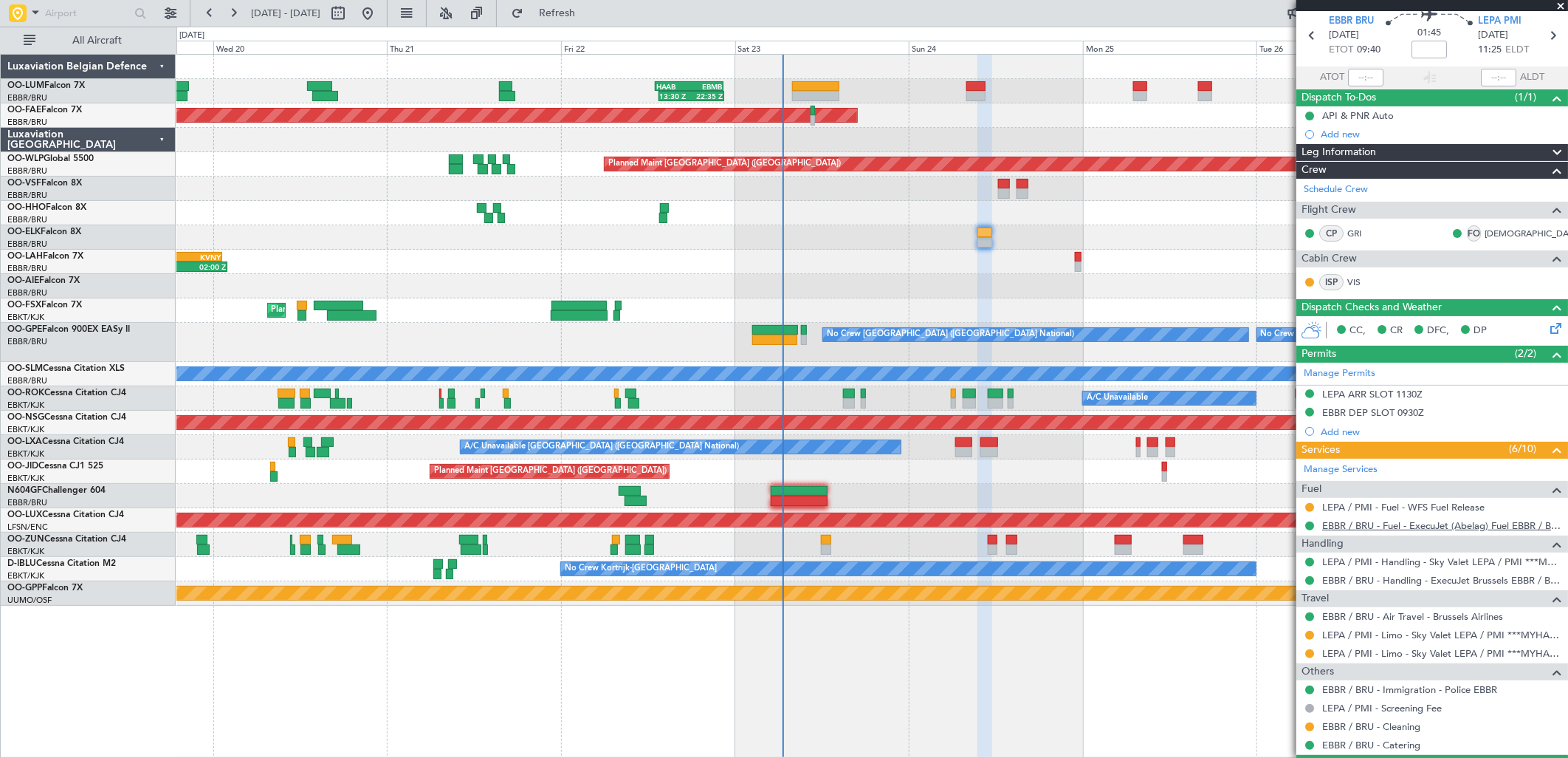
scroll to position [127, 0]
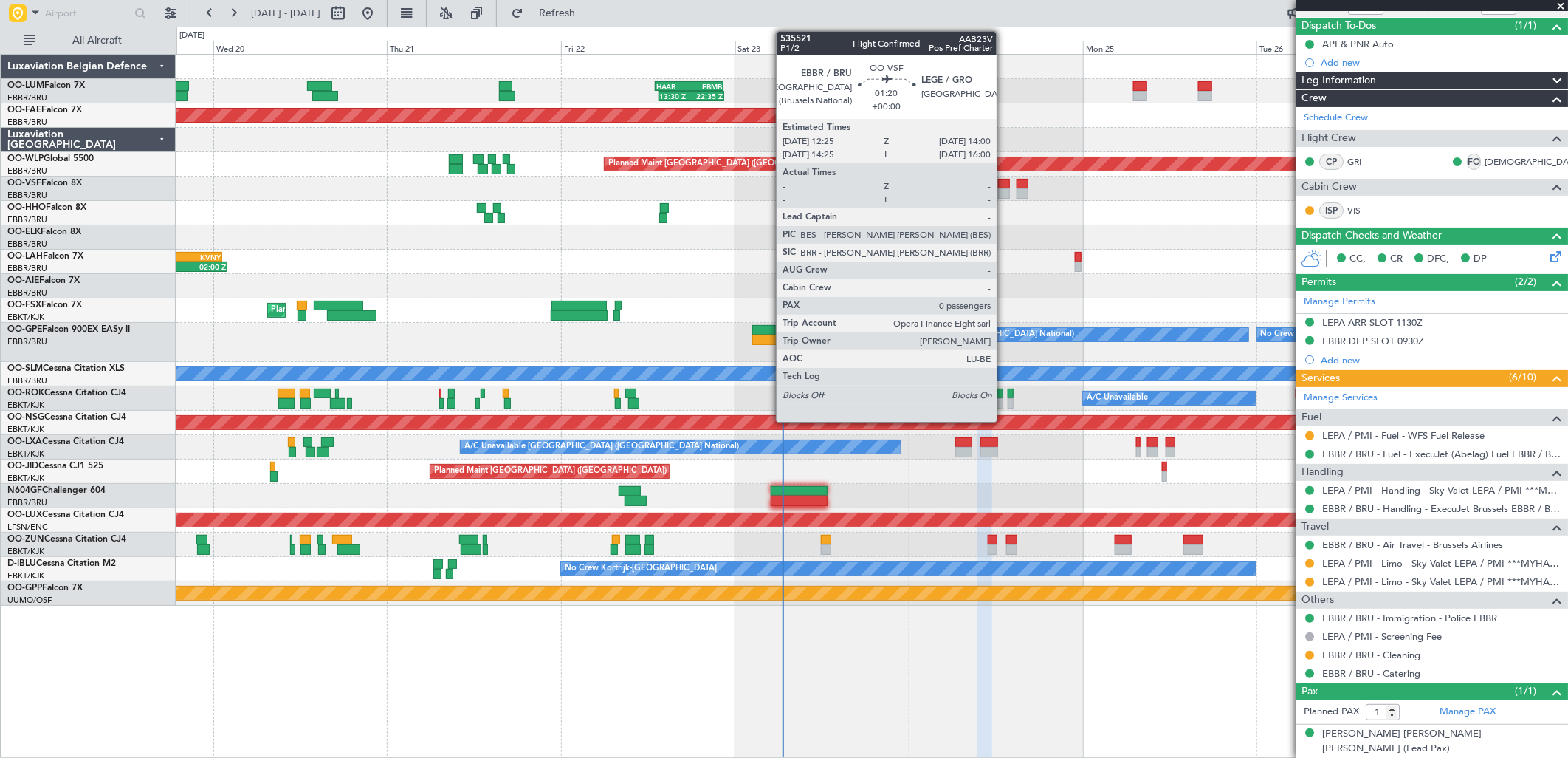
click at [1004, 182] on div at bounding box center [1004, 183] width 12 height 10
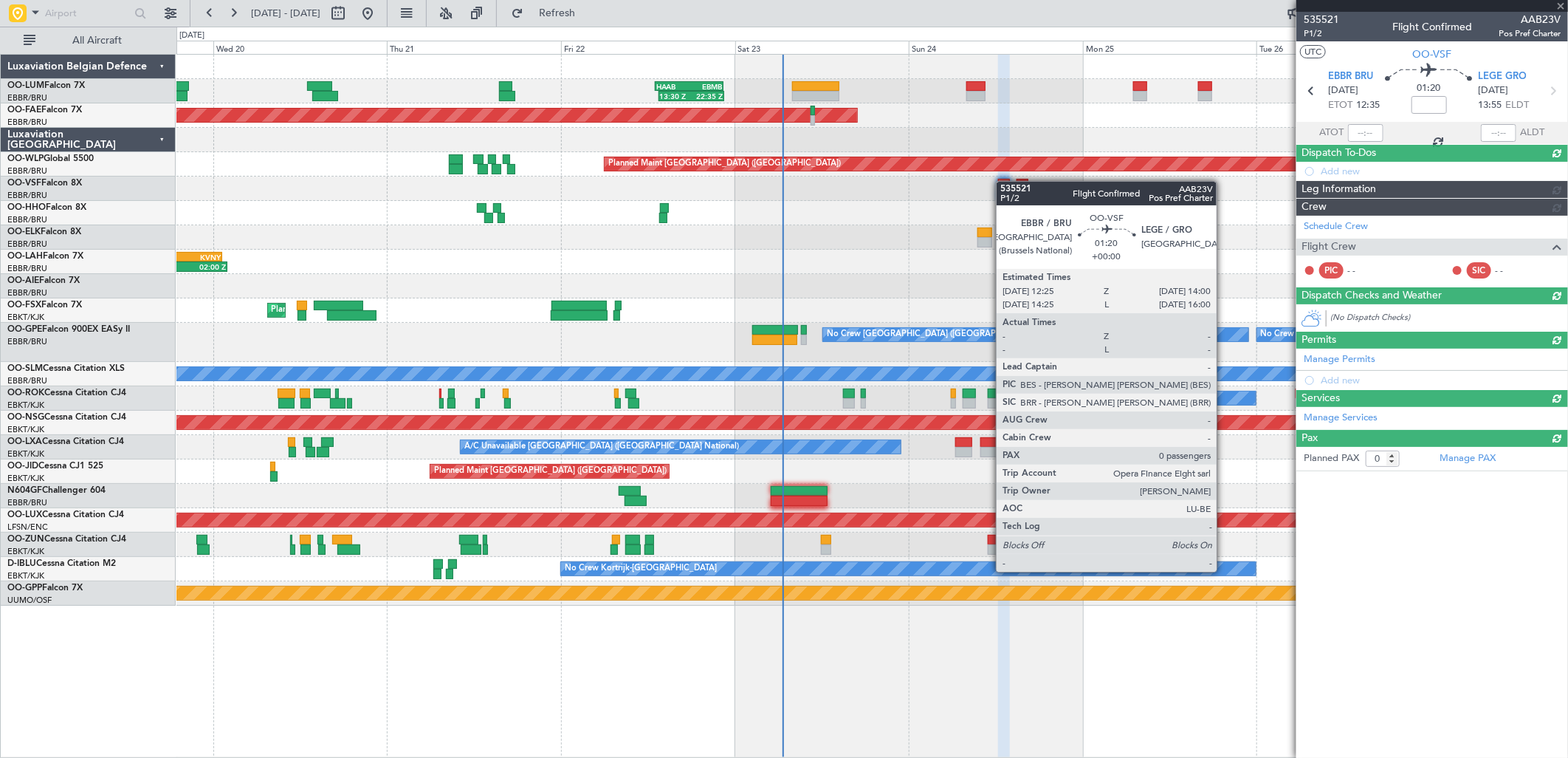
scroll to position [0, 0]
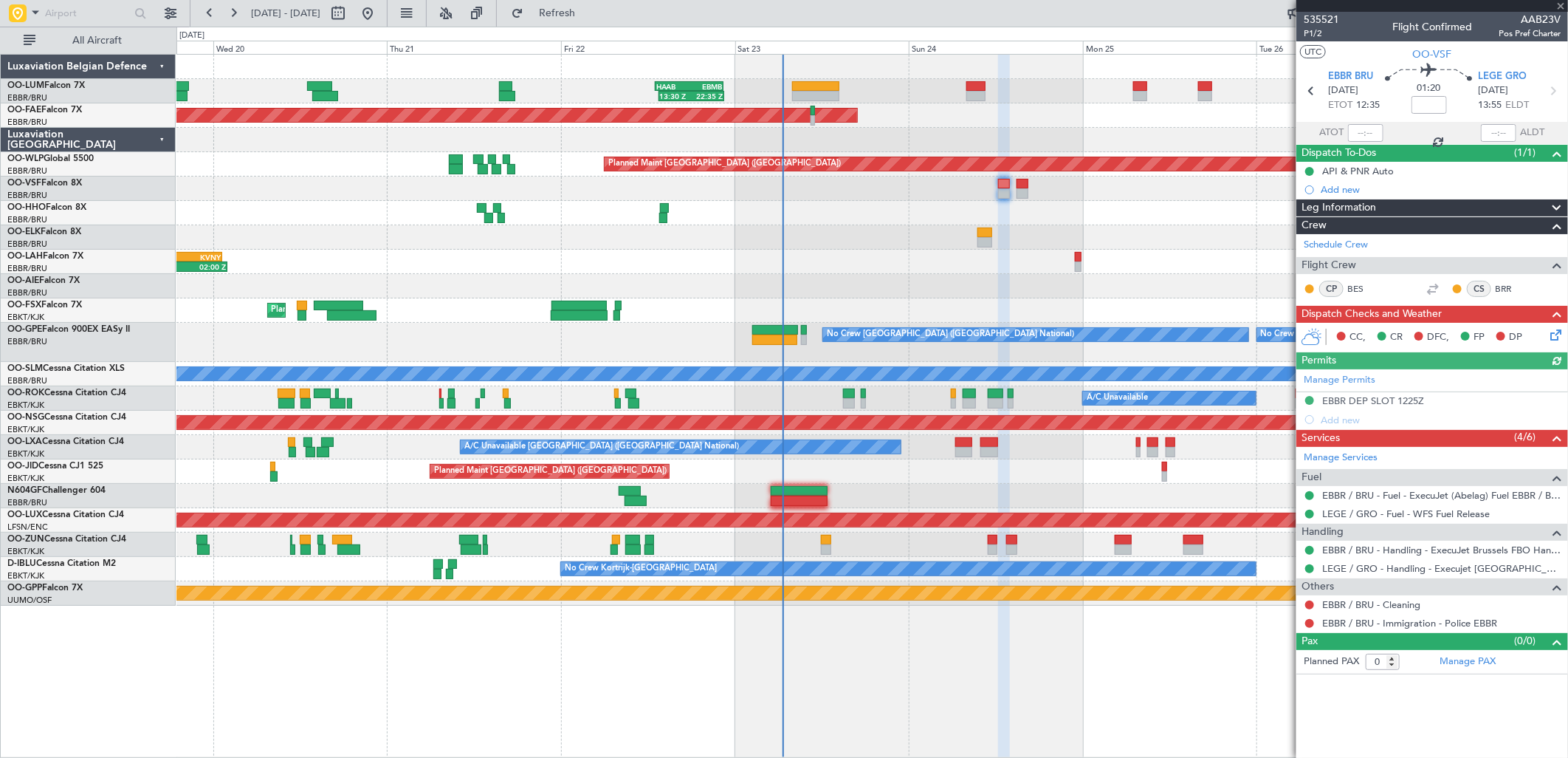
click at [1316, 607] on nimbus-traffic-light at bounding box center [1309, 604] width 12 height 12
click at [1310, 606] on button at bounding box center [1309, 604] width 9 height 9
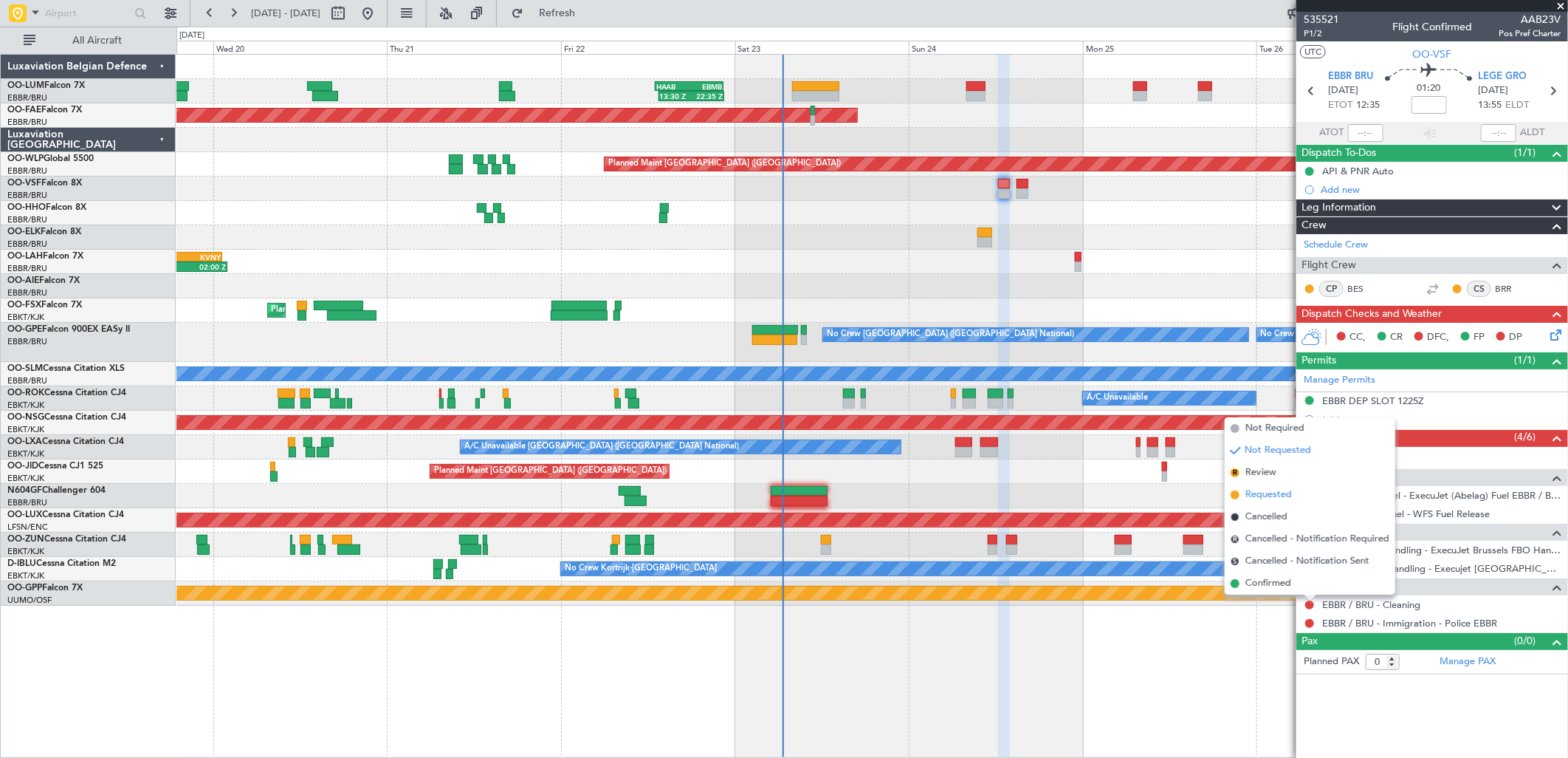
click at [1298, 493] on li "Requested" at bounding box center [1310, 495] width 171 height 22
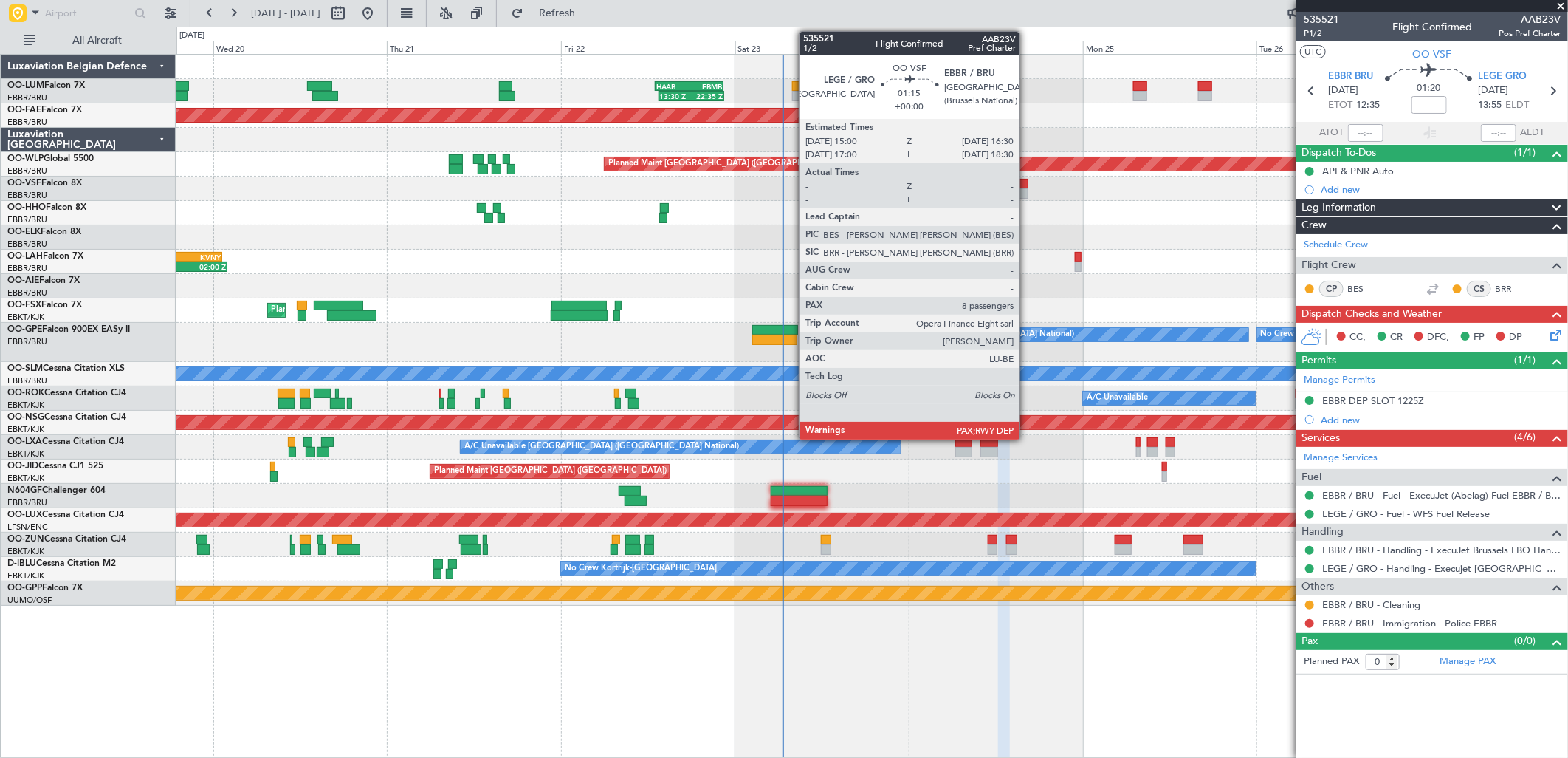
click at [1027, 188] on div at bounding box center [1022, 193] width 11 height 10
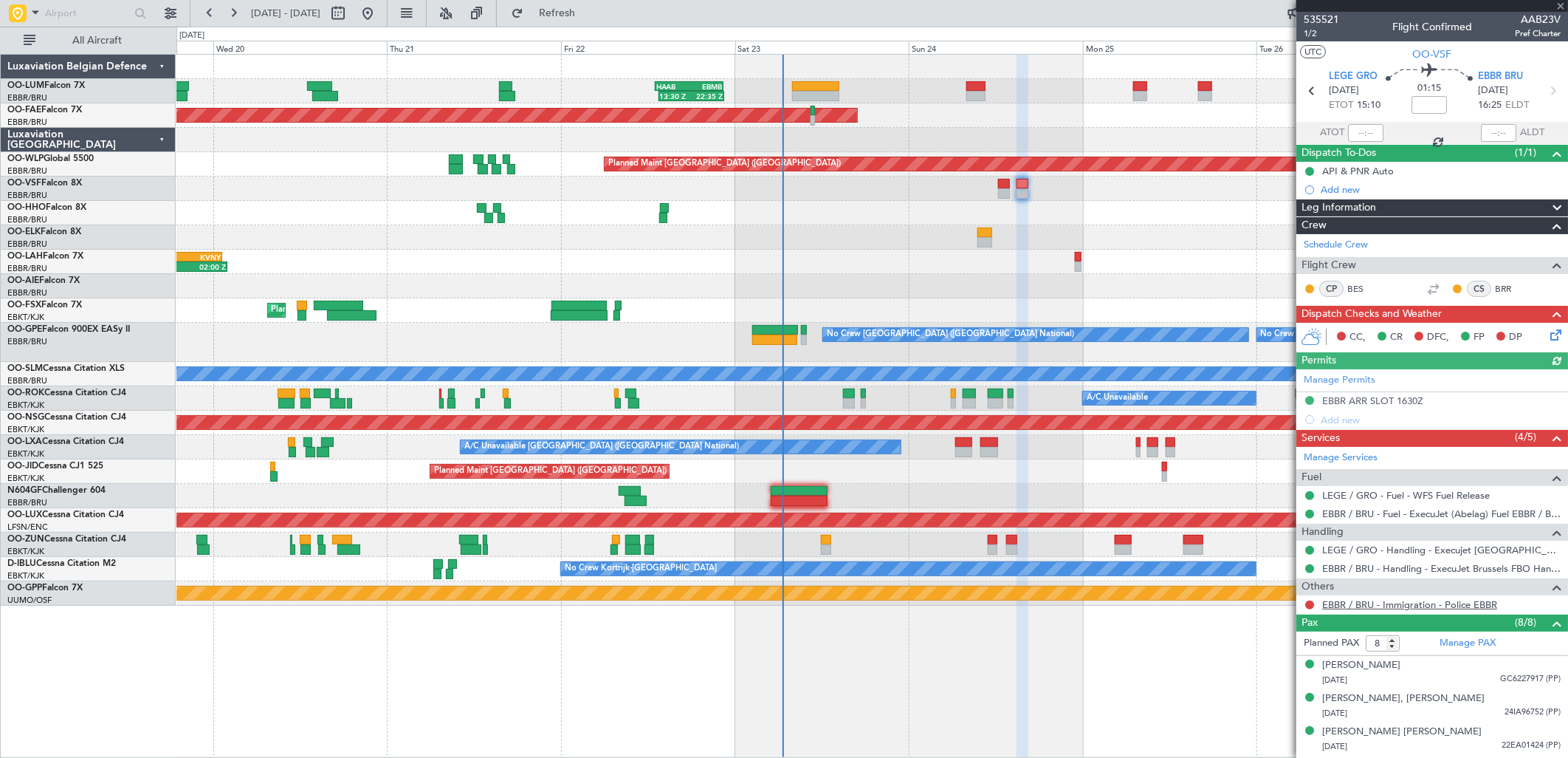
click at [1376, 604] on link "EBBR / BRU - Immigration - Police EBBR" at bounding box center [1409, 604] width 175 height 13
click at [570, 27] on div "0 0 Tue 19 Wed 20 Thu 21 Fri 22 Sat 23 Sun 24 Mon 25 Aug 2025 Tue 26 Wed 27" at bounding box center [872, 41] width 1390 height 27
click at [568, 24] on button "Refresh" at bounding box center [549, 13] width 89 height 24
click at [1310, 607] on button at bounding box center [1309, 604] width 9 height 9
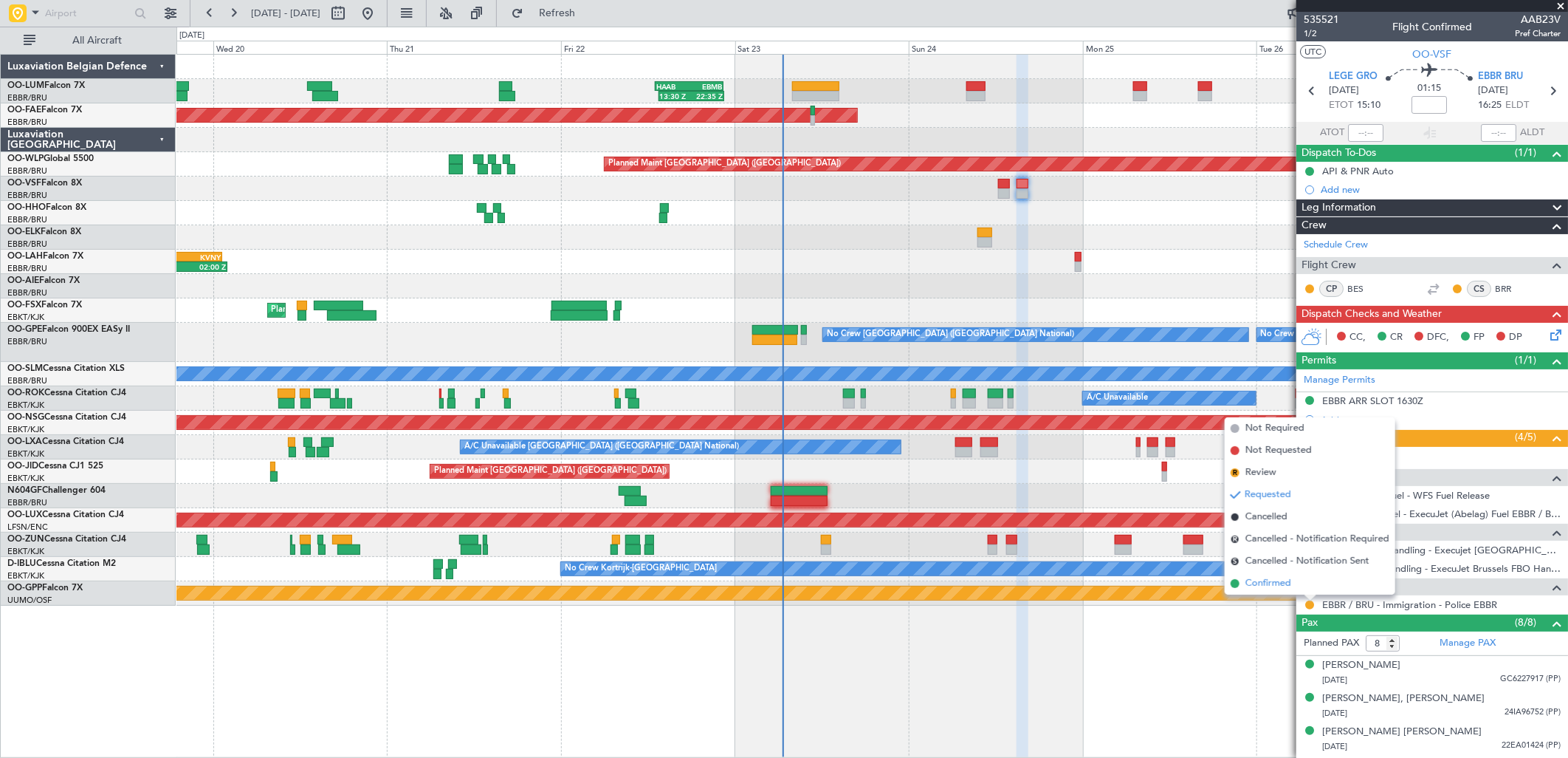
click at [1239, 578] on li "Confirmed" at bounding box center [1310, 583] width 171 height 22
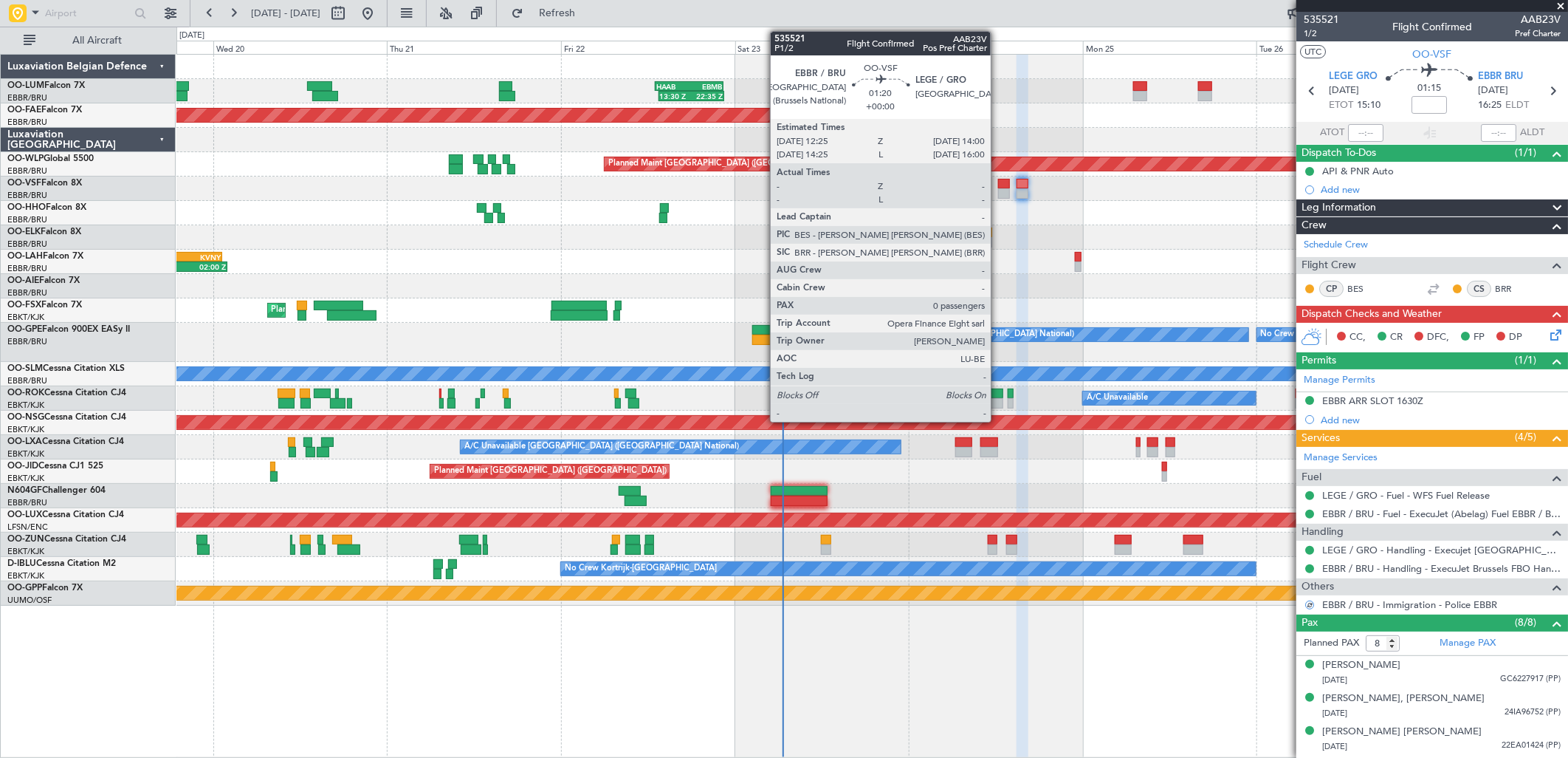
click at [998, 185] on div at bounding box center [1004, 183] width 12 height 10
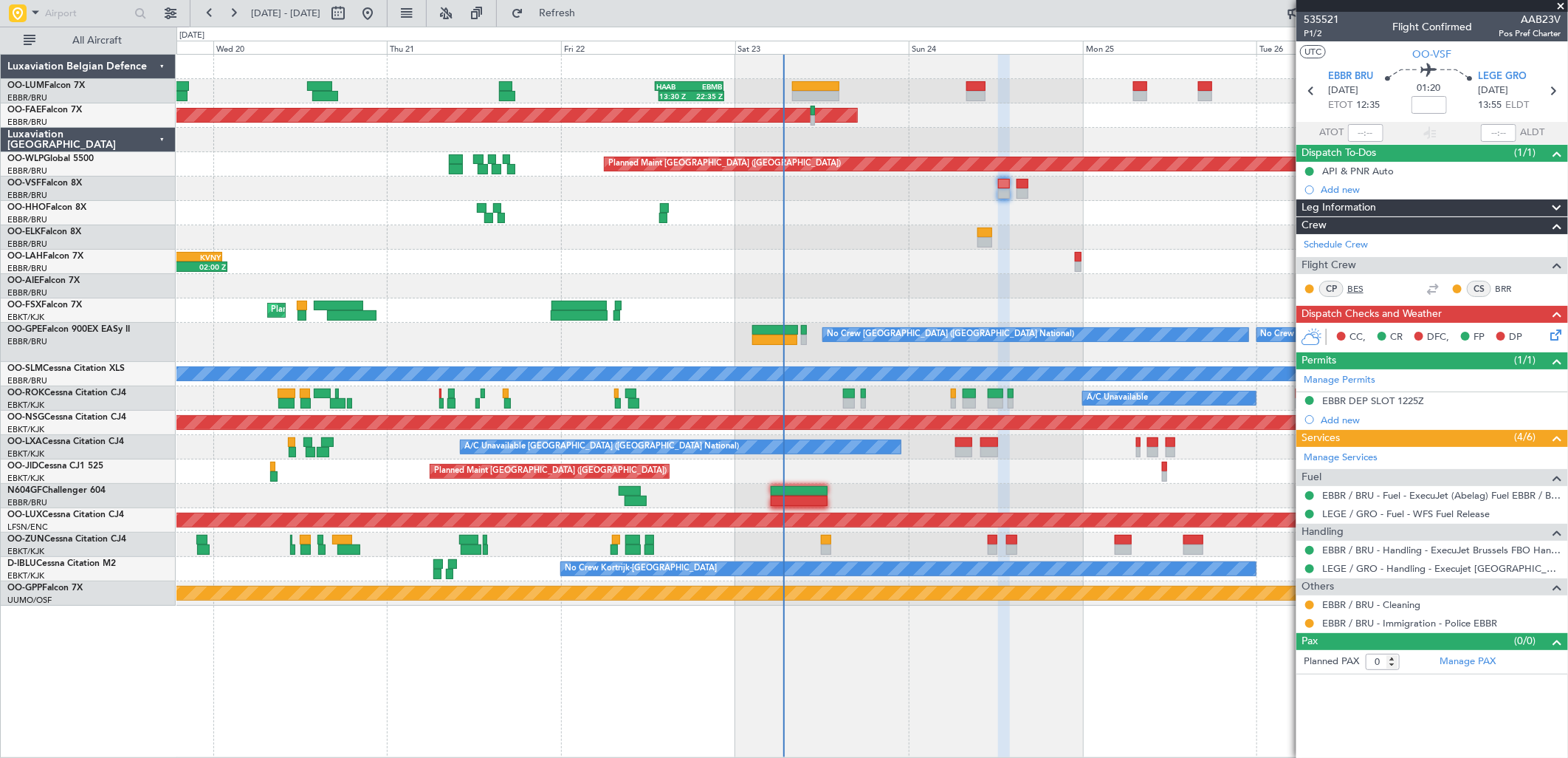
click at [1367, 288] on link "BES" at bounding box center [1363, 288] width 33 height 13
click at [1509, 283] on link "BRR" at bounding box center [1512, 288] width 33 height 13
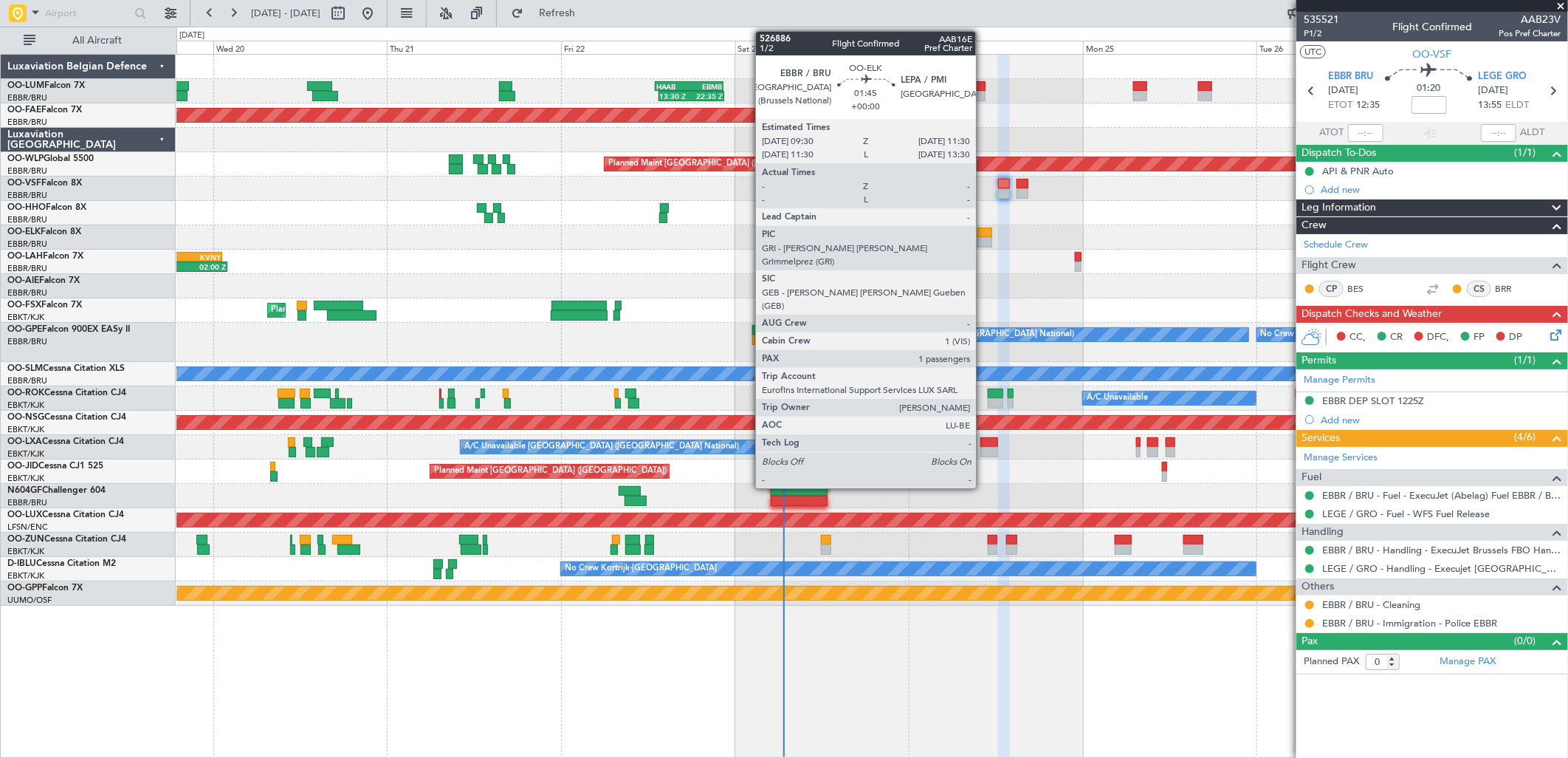
click at [983, 237] on div at bounding box center [984, 241] width 15 height 10
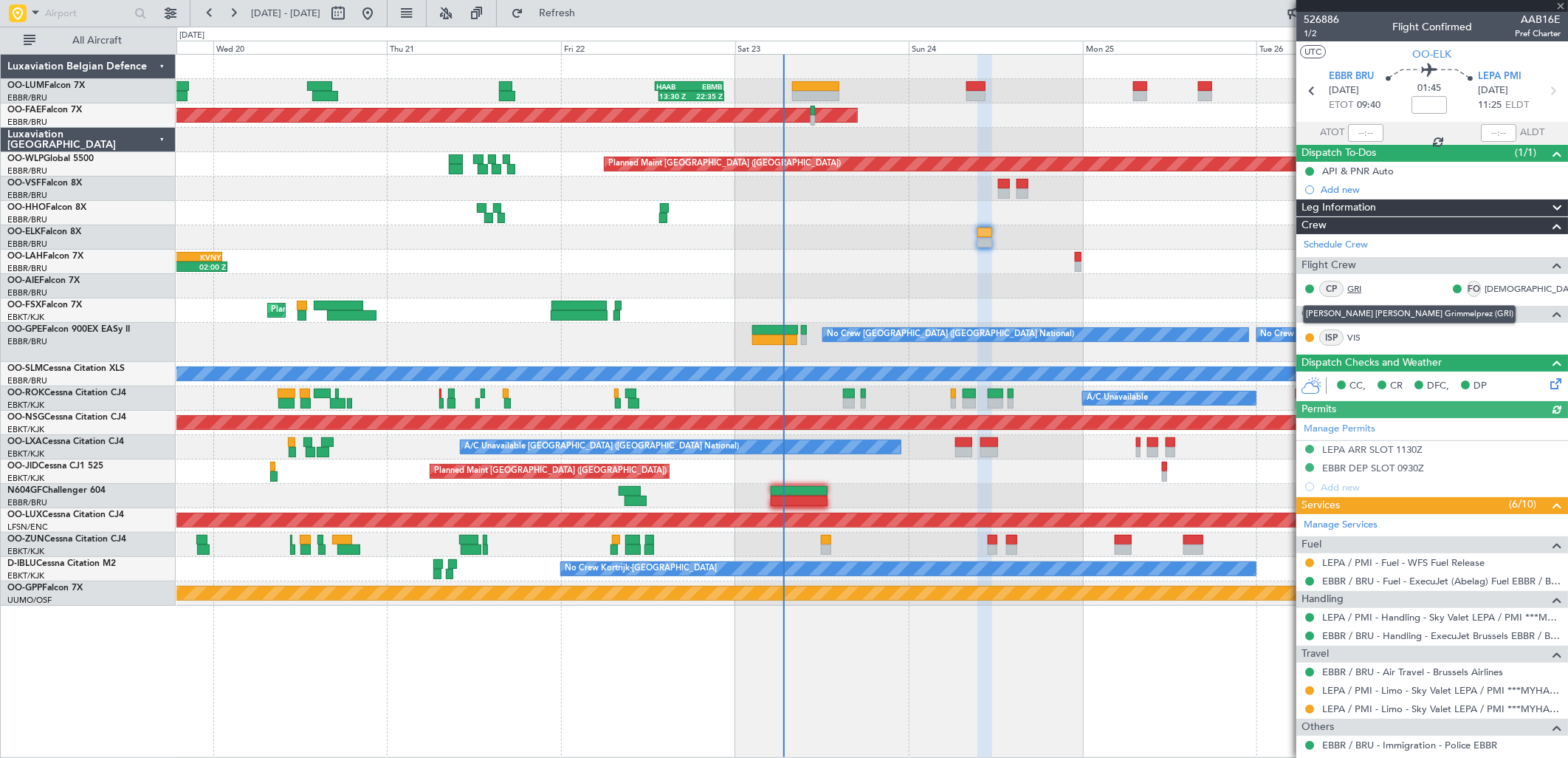
click at [1360, 288] on link "GRI" at bounding box center [1363, 288] width 33 height 13
click at [1501, 287] on link "[DEMOGRAPHIC_DATA]" at bounding box center [1533, 288] width 96 height 13
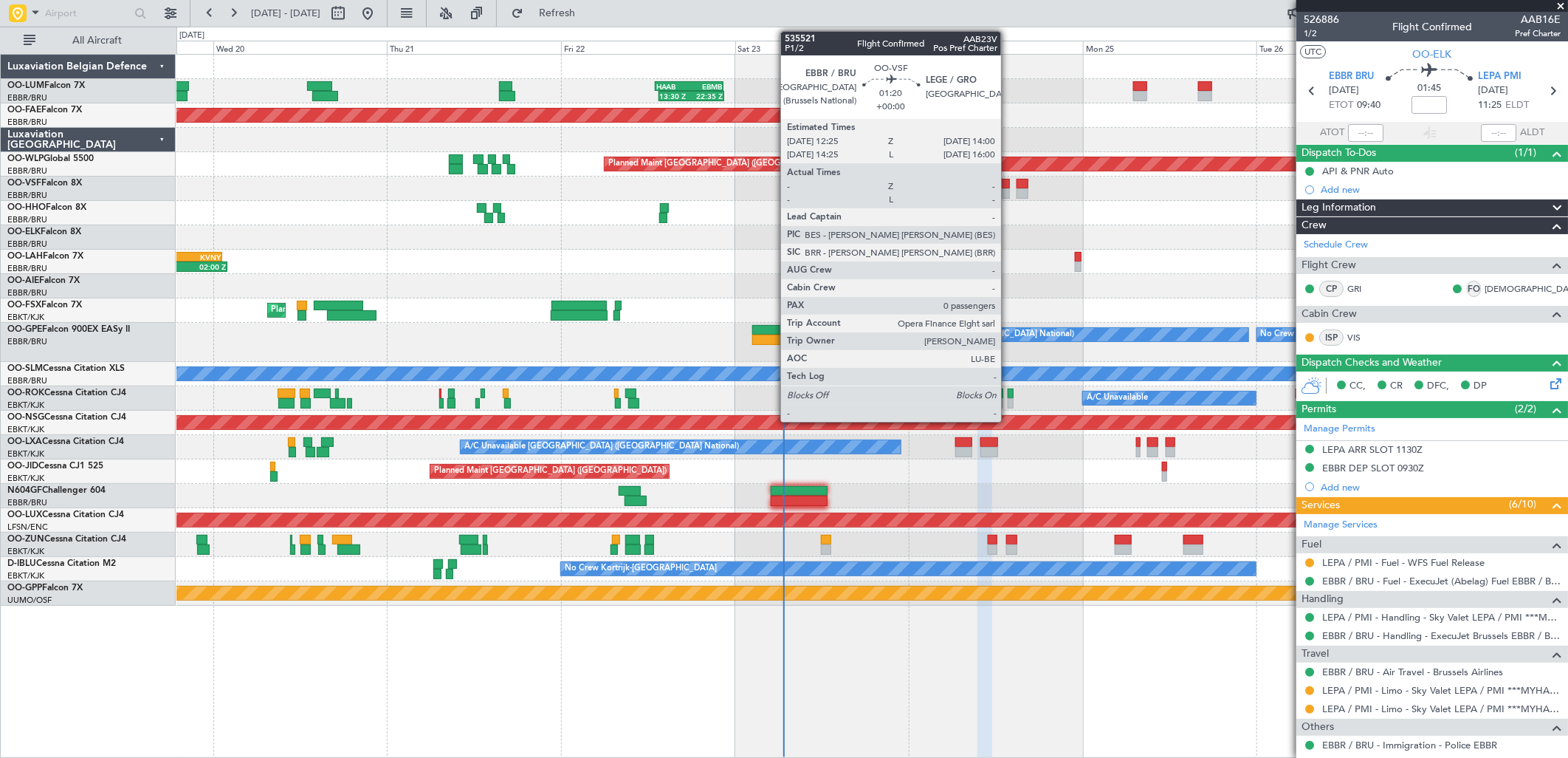
click at [1008, 183] on div at bounding box center [1004, 183] width 12 height 10
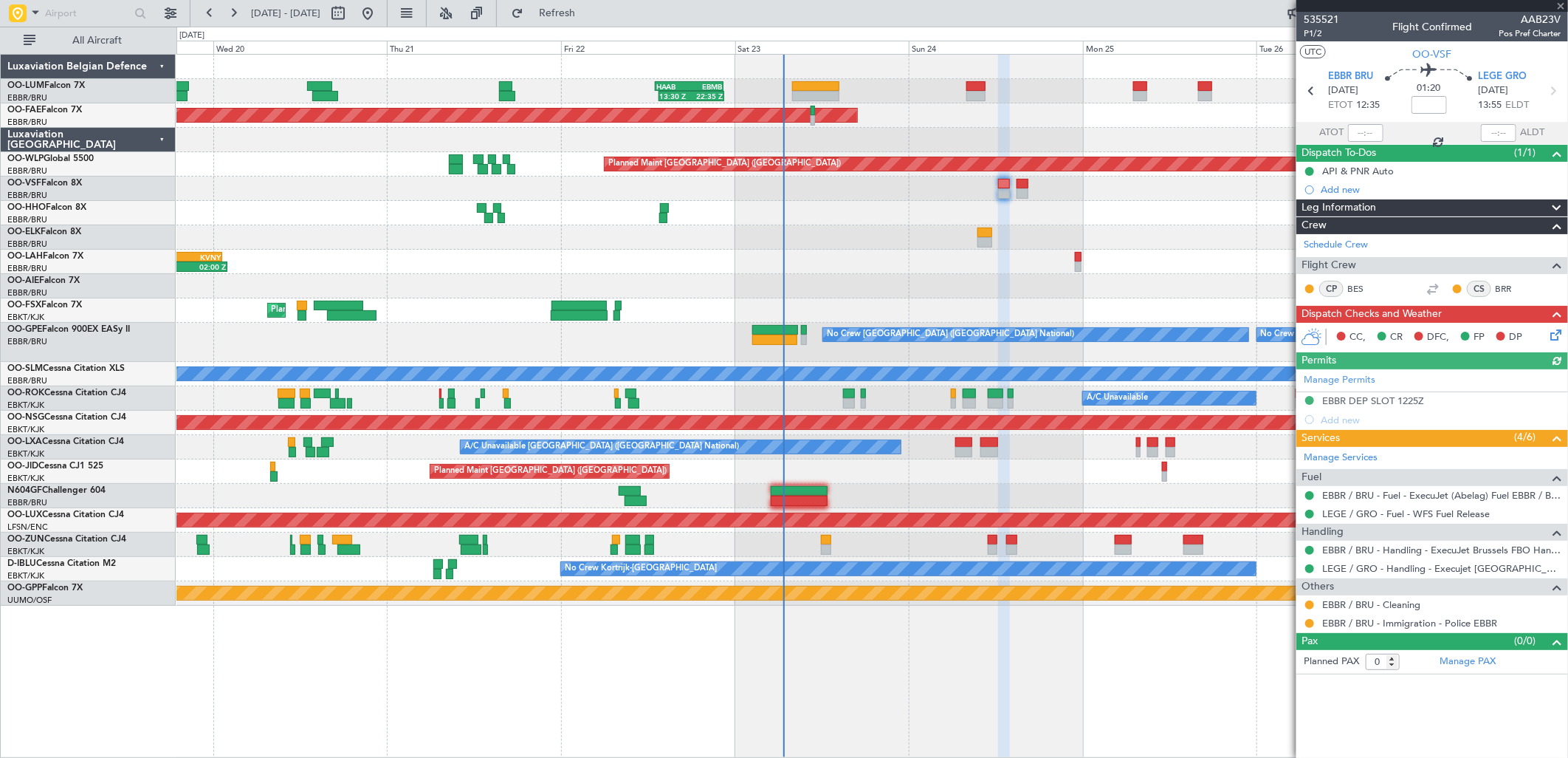
click at [1410, 403] on div "Manage Permits EBBR DEP SLOT 1225Z Add new" at bounding box center [1432, 399] width 272 height 60
click at [1410, 397] on div "Manage Permits EBBR DEP SLOT 1225Z Add new" at bounding box center [1432, 399] width 272 height 60
click at [1392, 404] on div "EBBR DEP SLOT 1225Z" at bounding box center [1373, 401] width 102 height 13
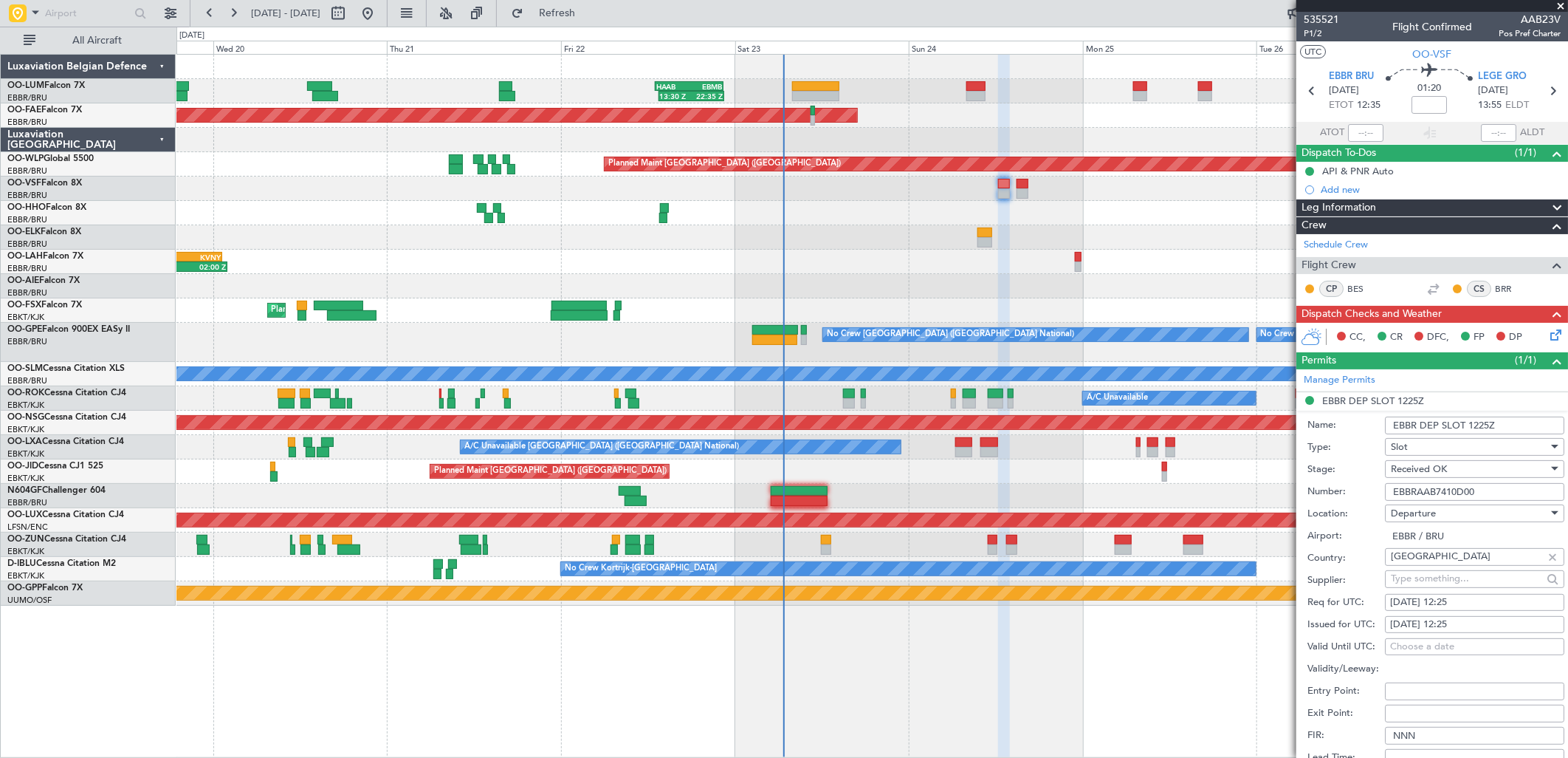
click at [1424, 486] on input "EBBRAAB7410D00" at bounding box center [1475, 491] width 179 height 18
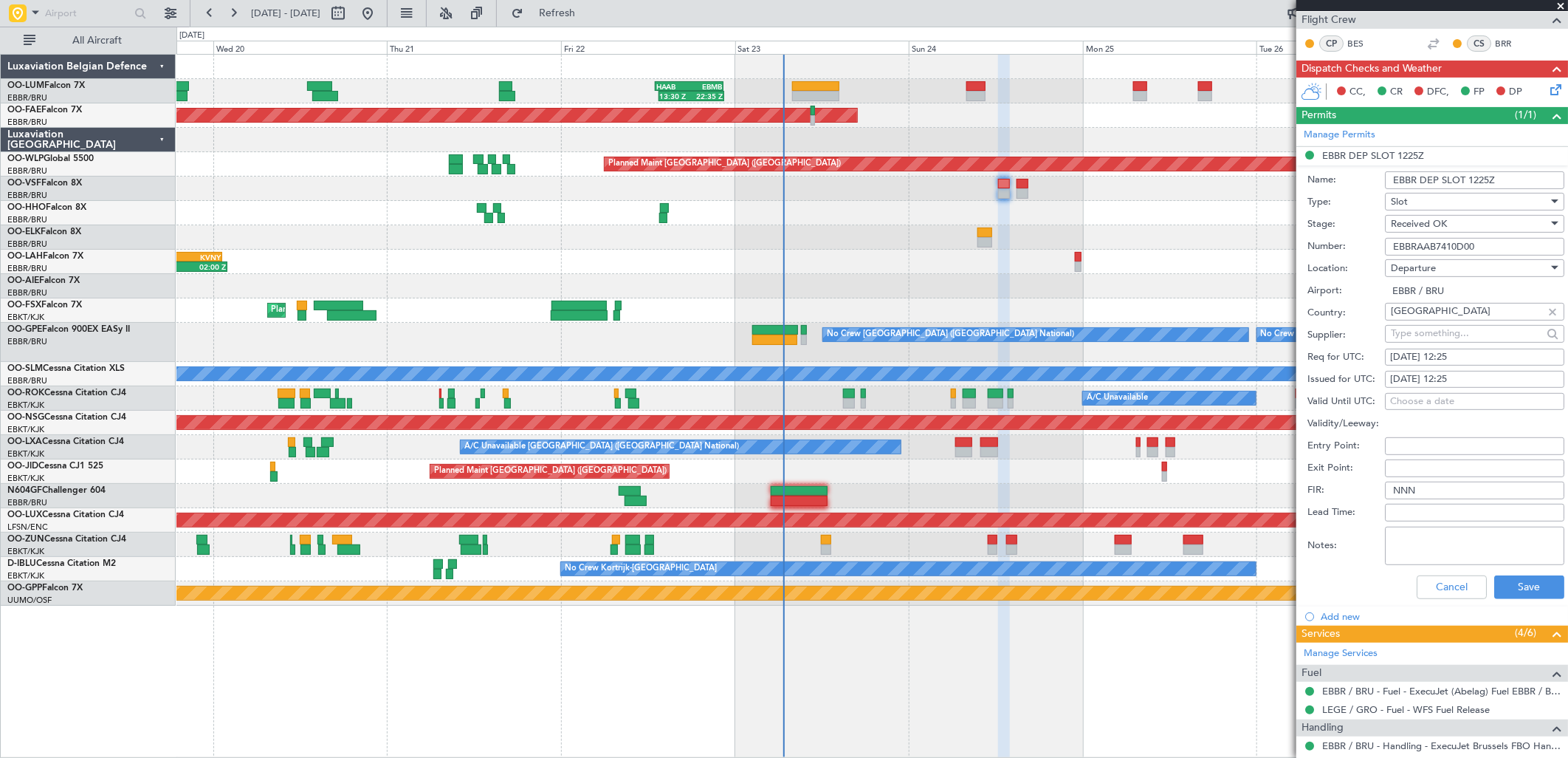
scroll to position [246, 0]
click at [1438, 588] on button "Cancel" at bounding box center [1452, 586] width 71 height 24
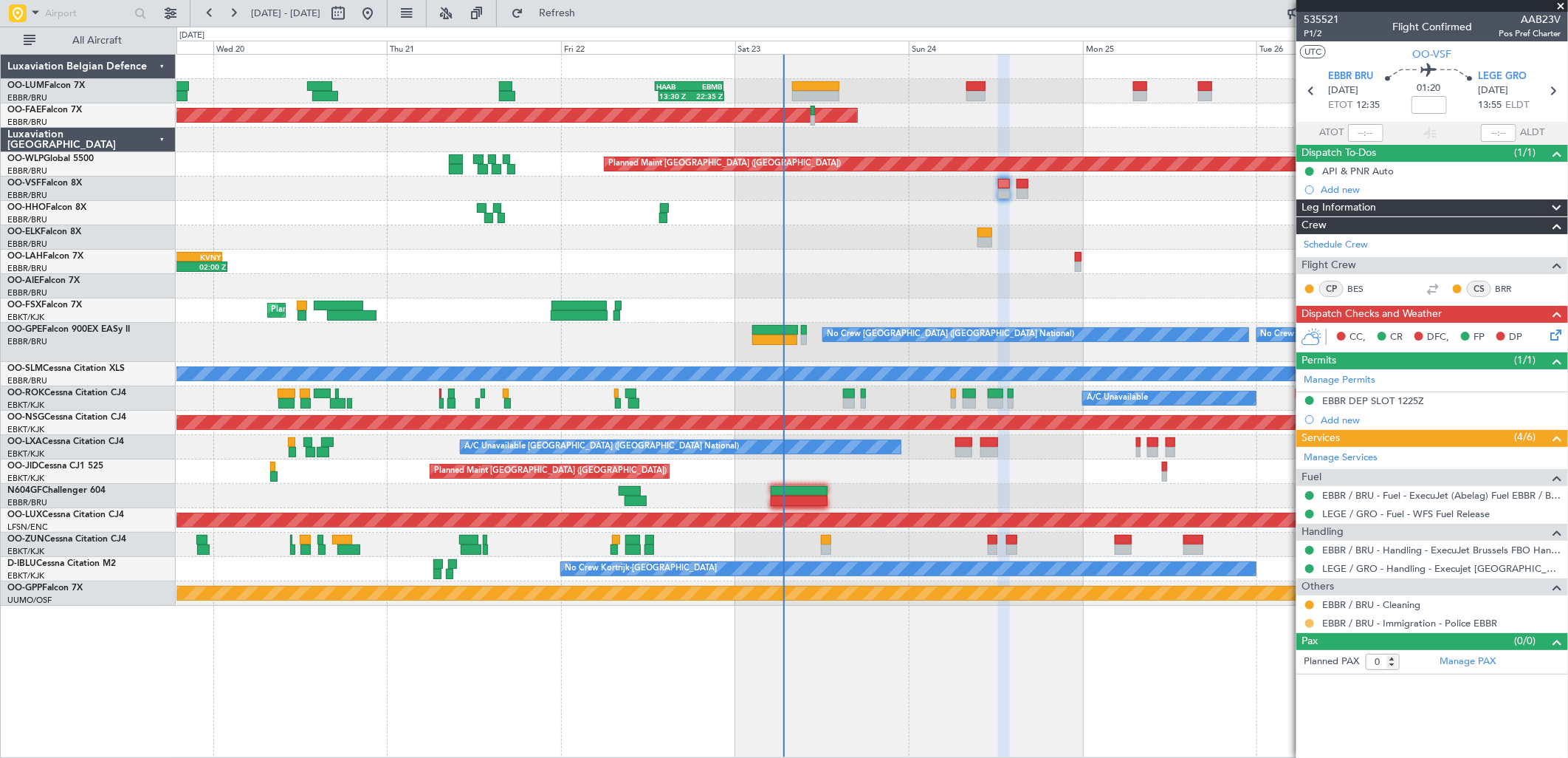
click at [1309, 626] on button at bounding box center [1309, 623] width 9 height 9
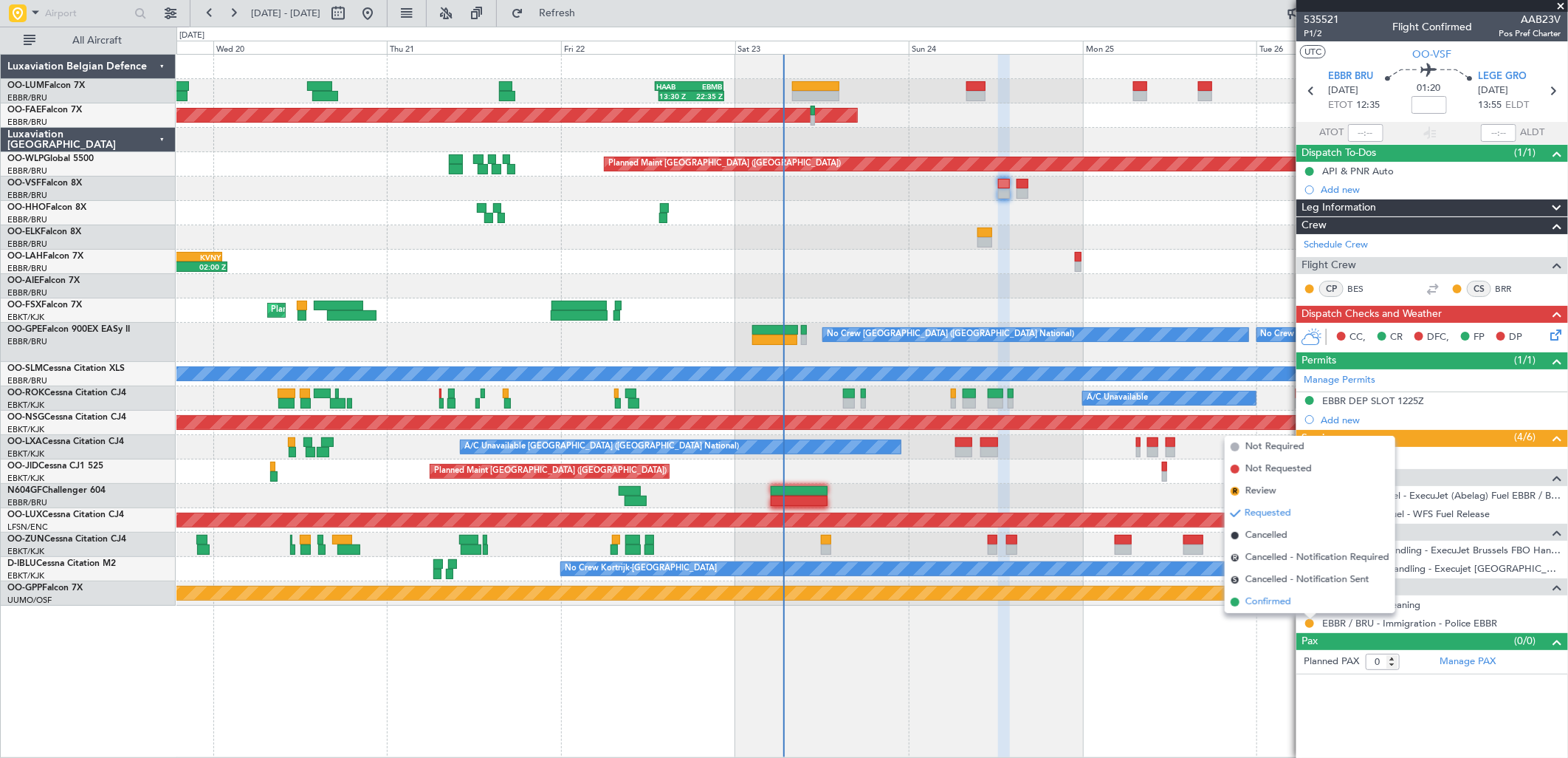
click at [1295, 606] on li "Confirmed" at bounding box center [1310, 602] width 171 height 22
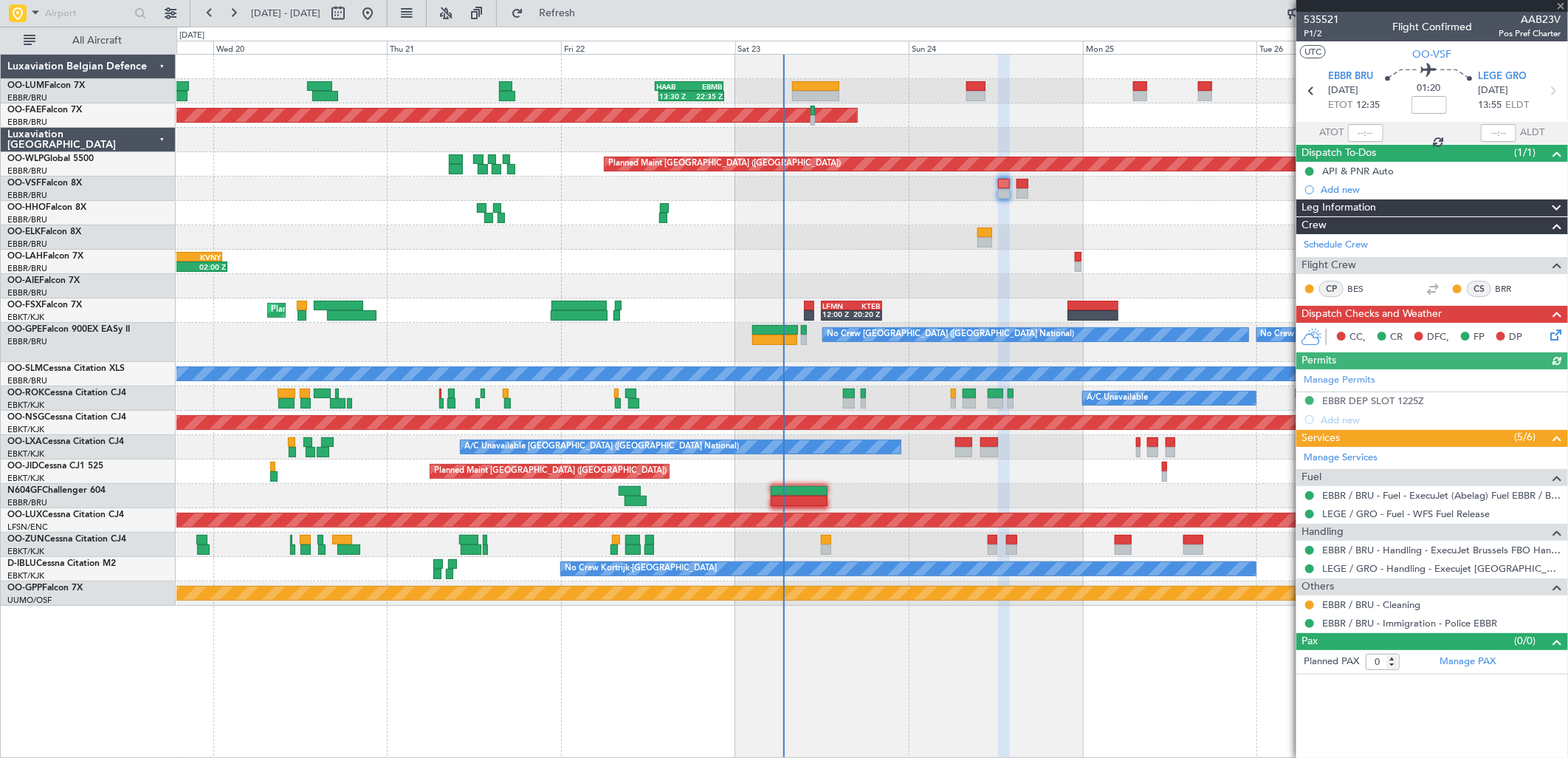
click at [1556, 339] on icon at bounding box center [1553, 332] width 12 height 12
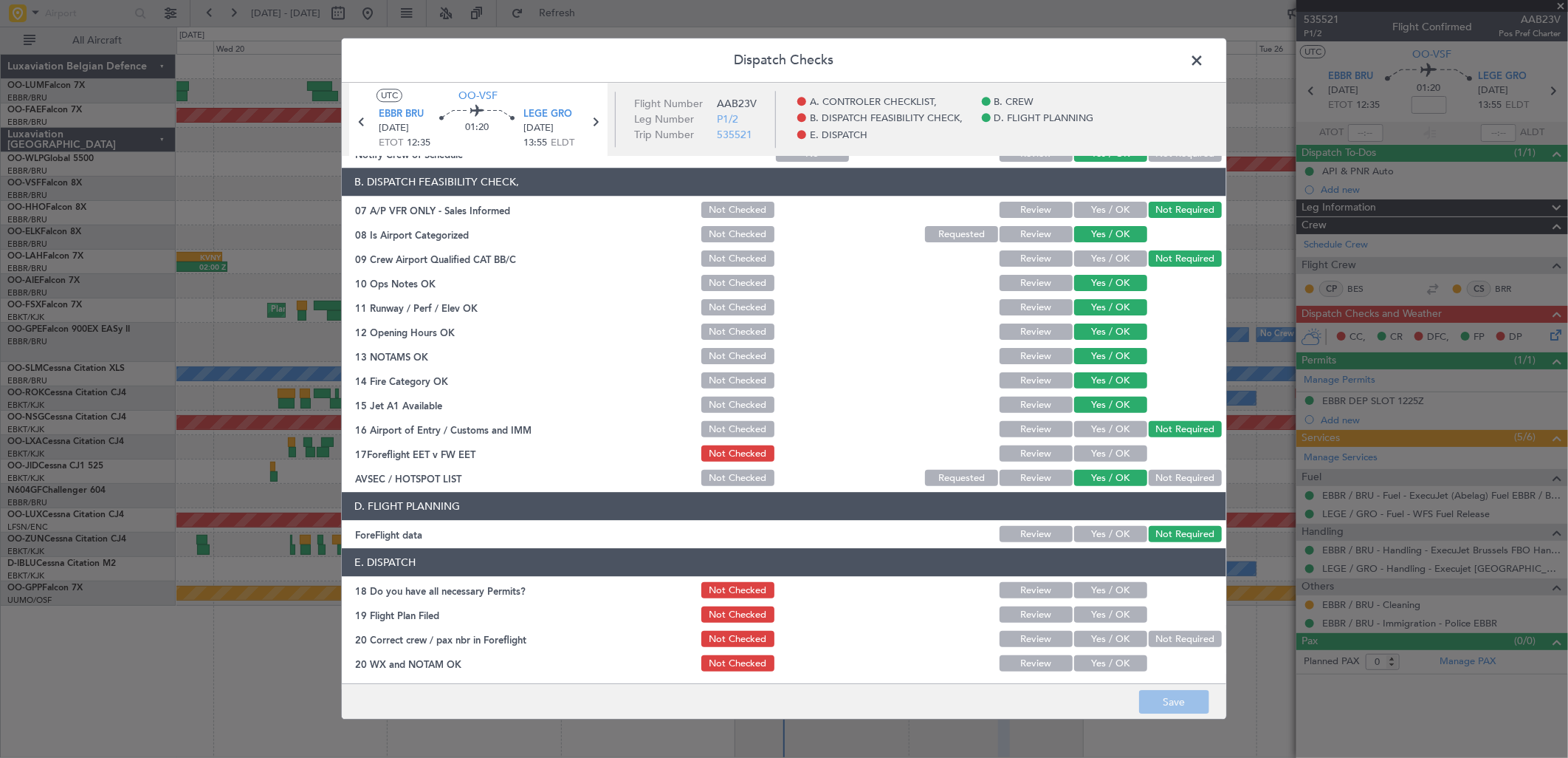
scroll to position [224, 0]
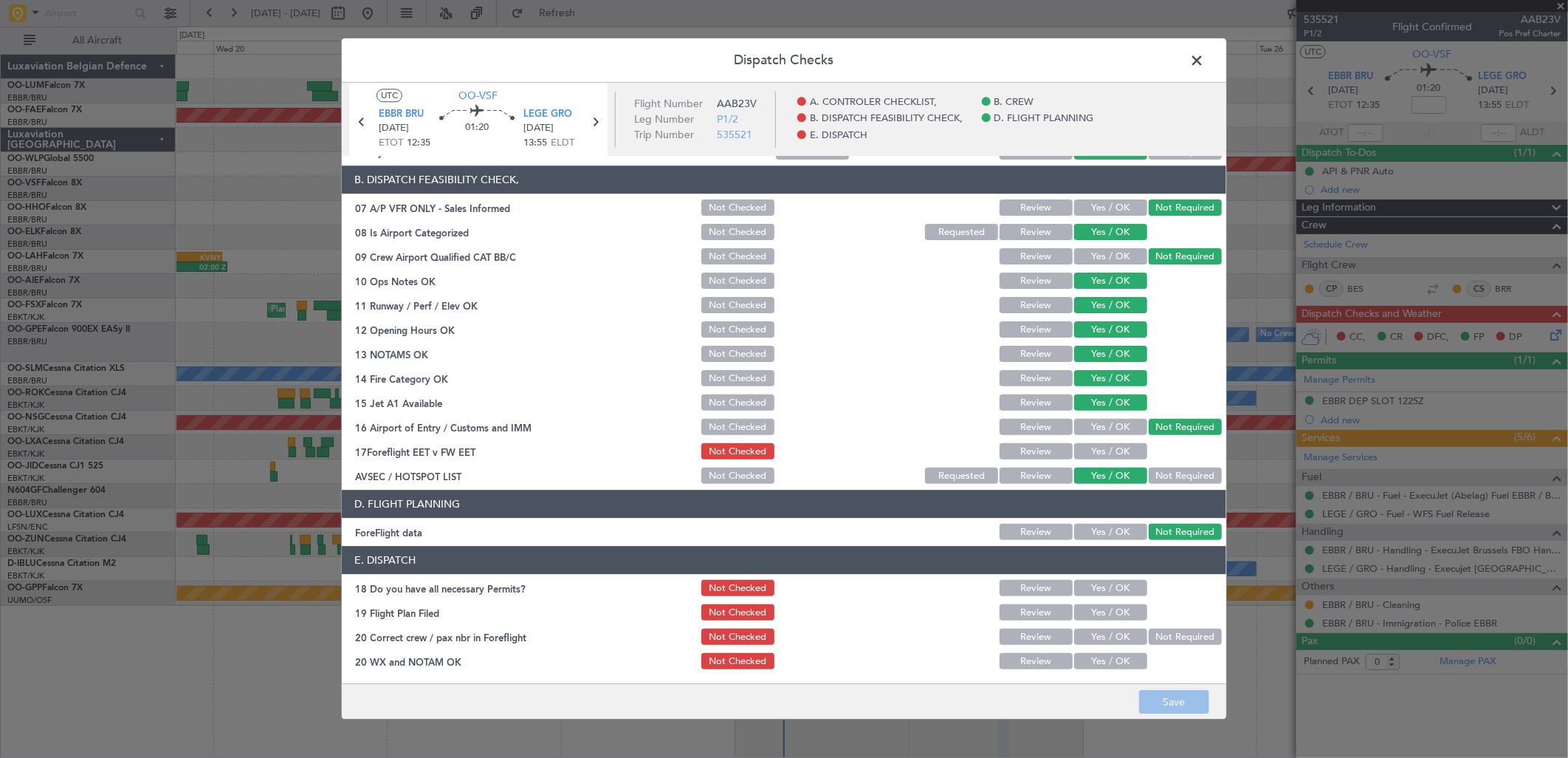
drag, startPoint x: 1132, startPoint y: 451, endPoint x: 1142, endPoint y: 459, distance: 12.8
click at [1132, 451] on button "Yes / OK" at bounding box center [1110, 452] width 73 height 16
click at [1089, 584] on button "Yes / OK" at bounding box center [1110, 589] width 73 height 16
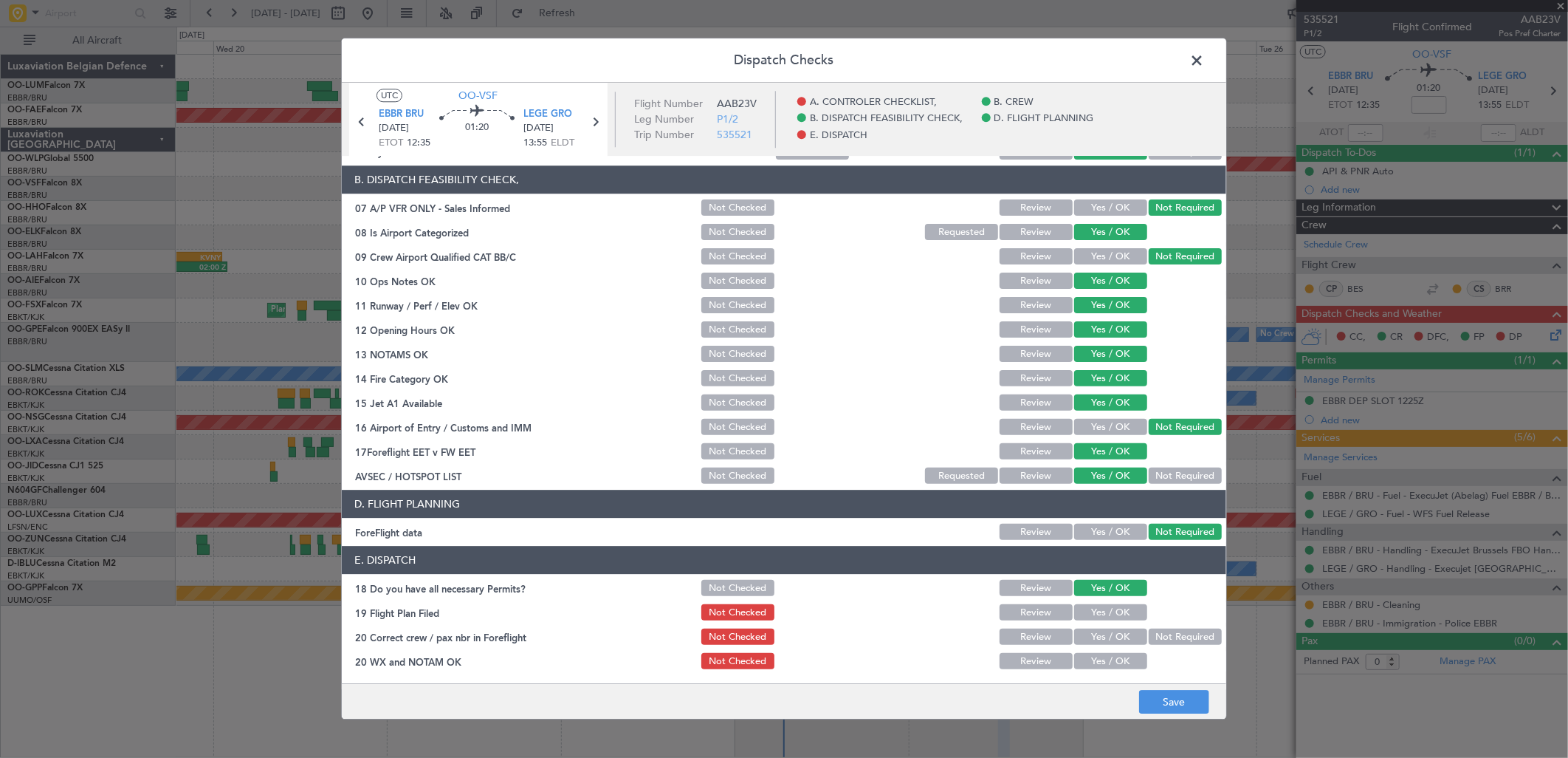
click at [1091, 617] on button "Yes / OK" at bounding box center [1110, 613] width 73 height 16
click at [1091, 633] on button "Yes / OK" at bounding box center [1110, 637] width 73 height 16
click at [1093, 659] on button "Yes / OK" at bounding box center [1110, 662] width 73 height 16
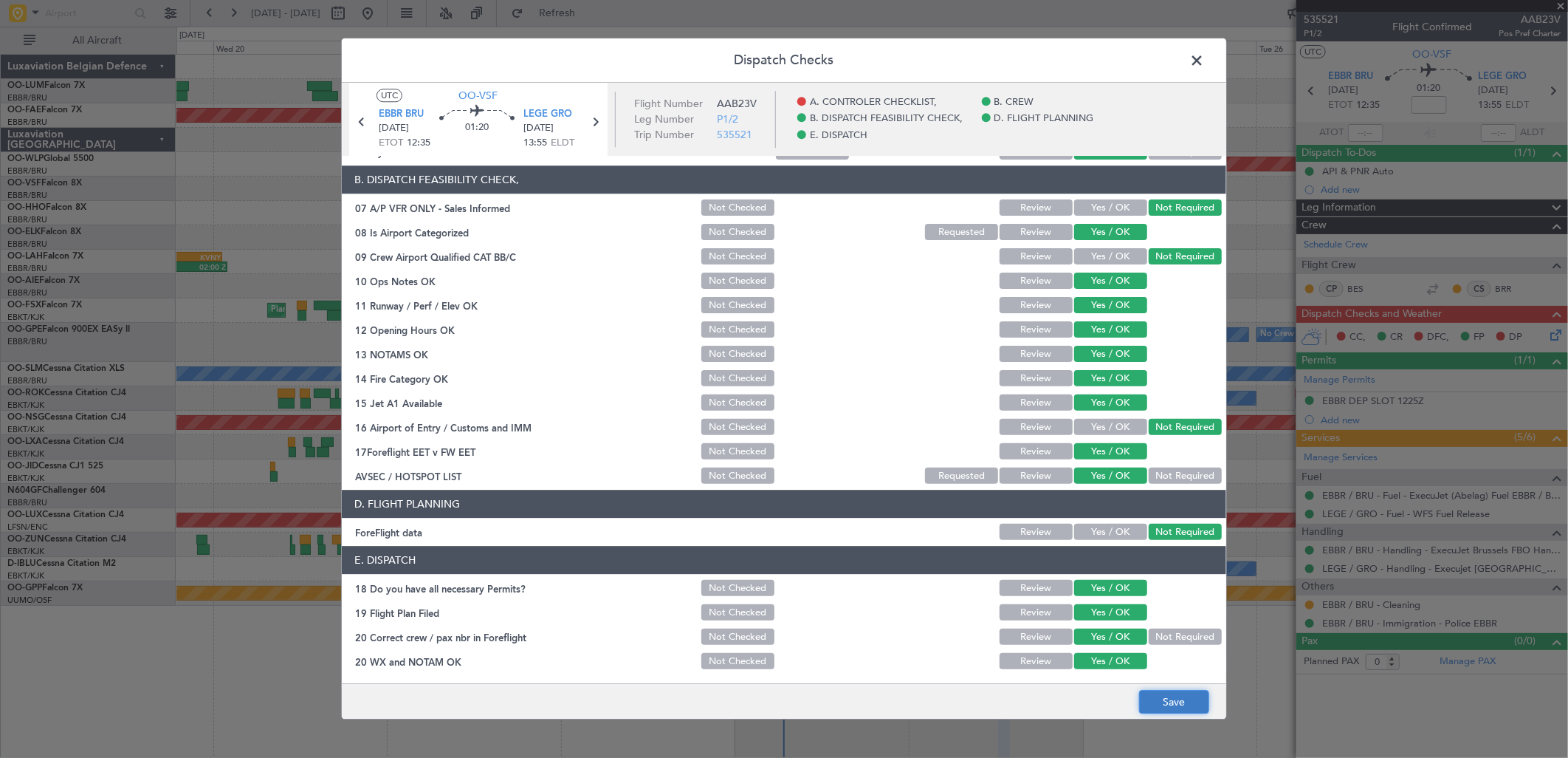
click at [1167, 696] on button "Save" at bounding box center [1175, 702] width 71 height 24
click at [1204, 57] on span at bounding box center [1204, 64] width 0 height 30
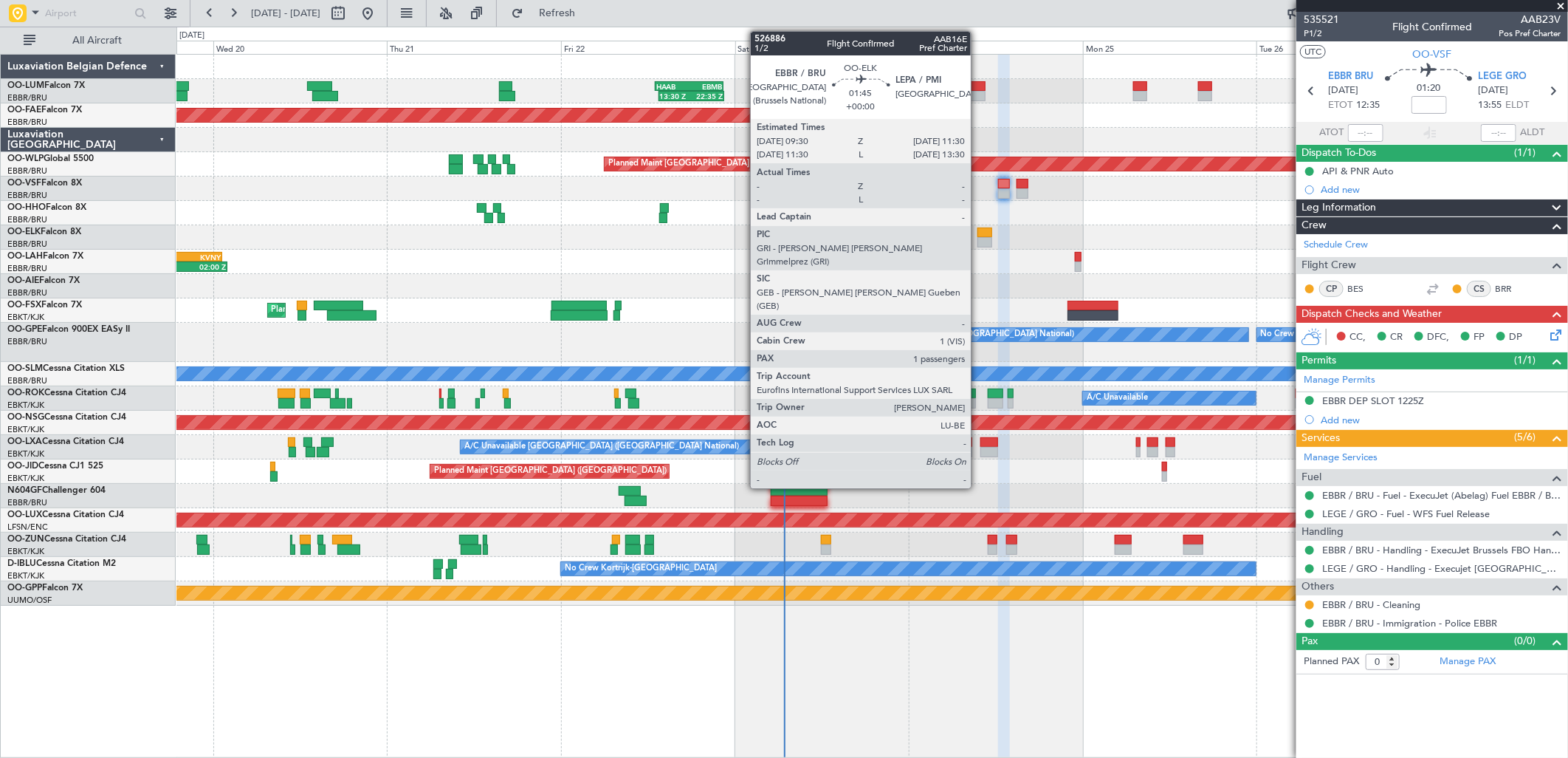
click at [978, 233] on div at bounding box center [984, 232] width 15 height 10
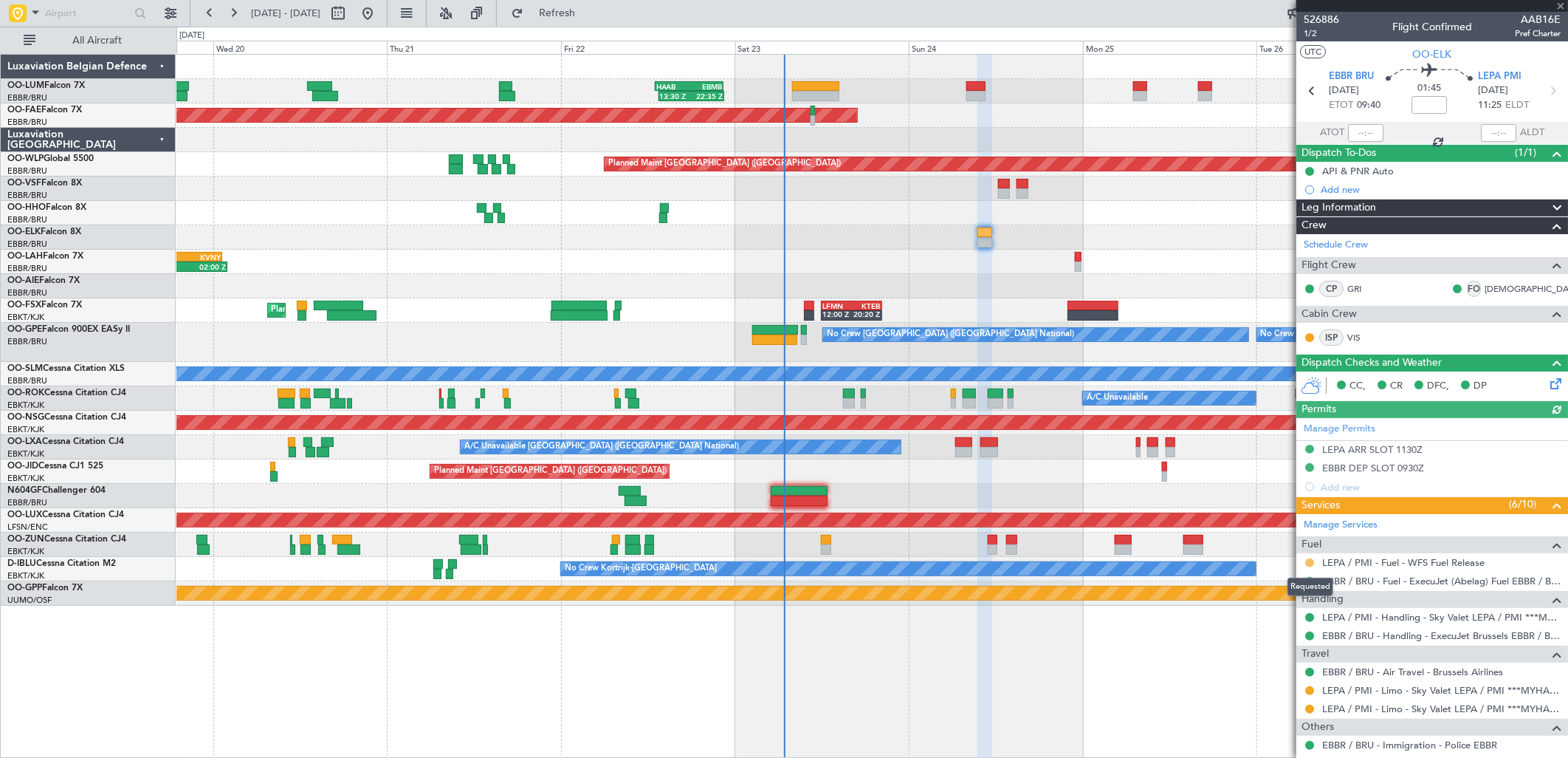
click at [1312, 564] on button at bounding box center [1309, 562] width 9 height 9
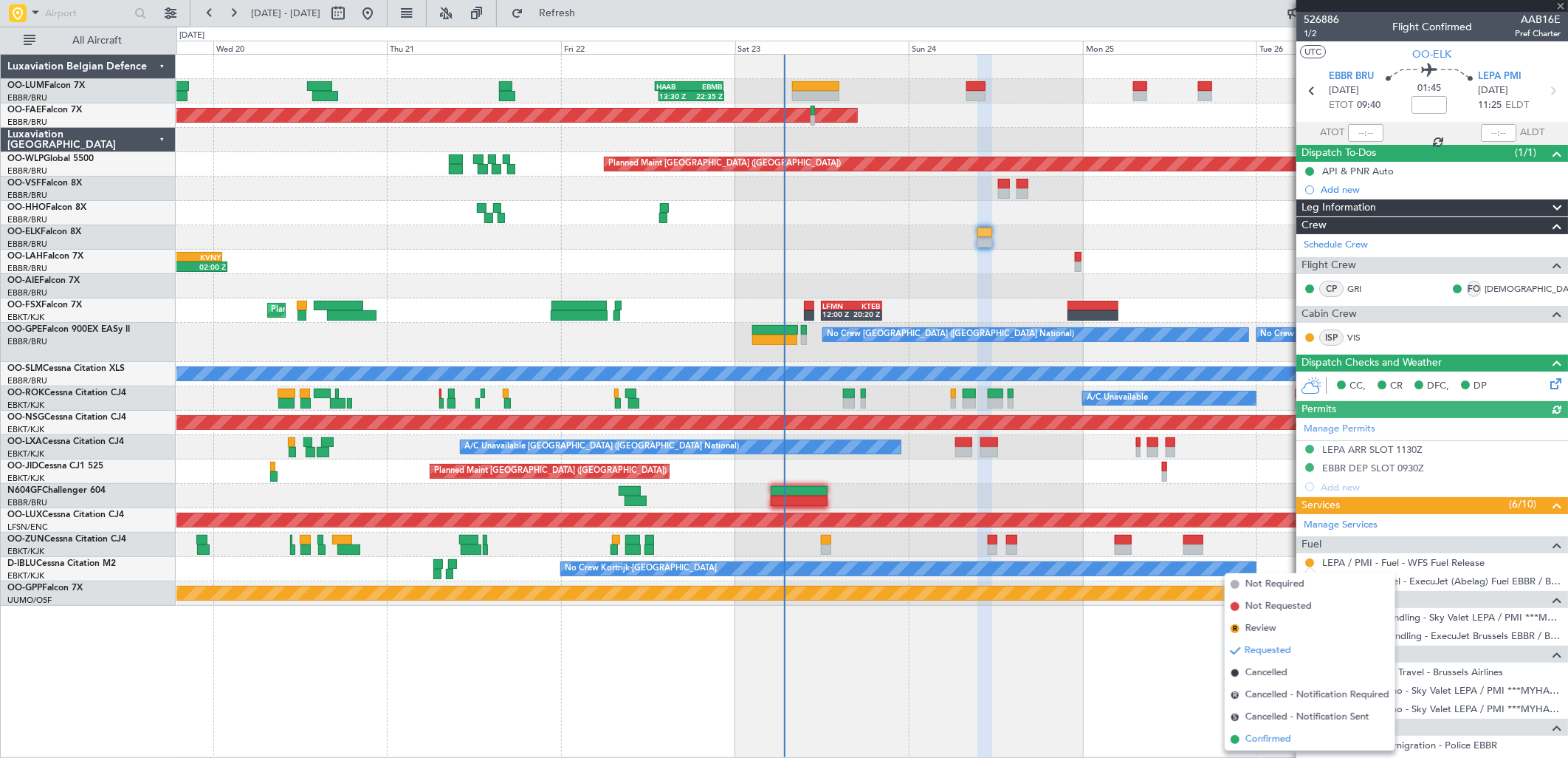
click at [1254, 740] on span "Confirmed" at bounding box center [1268, 739] width 45 height 15
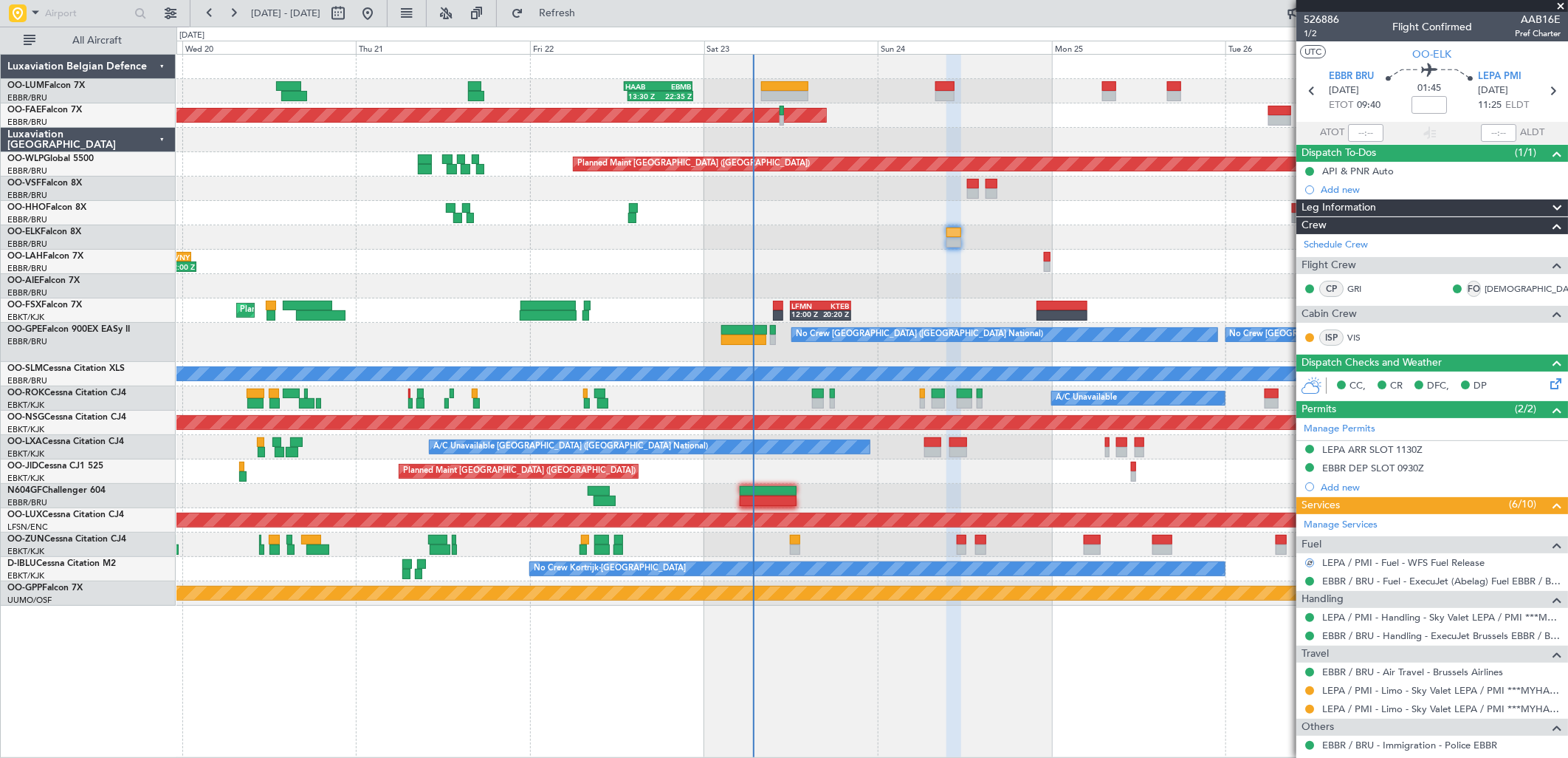
click at [49, 225] on div "13:30 Z 22:35 Z HAAB 13:00 Z EBMB 22:30 Z Planned Maint [GEOGRAPHIC_DATA] ([GEO…" at bounding box center [784, 392] width 1568 height 731
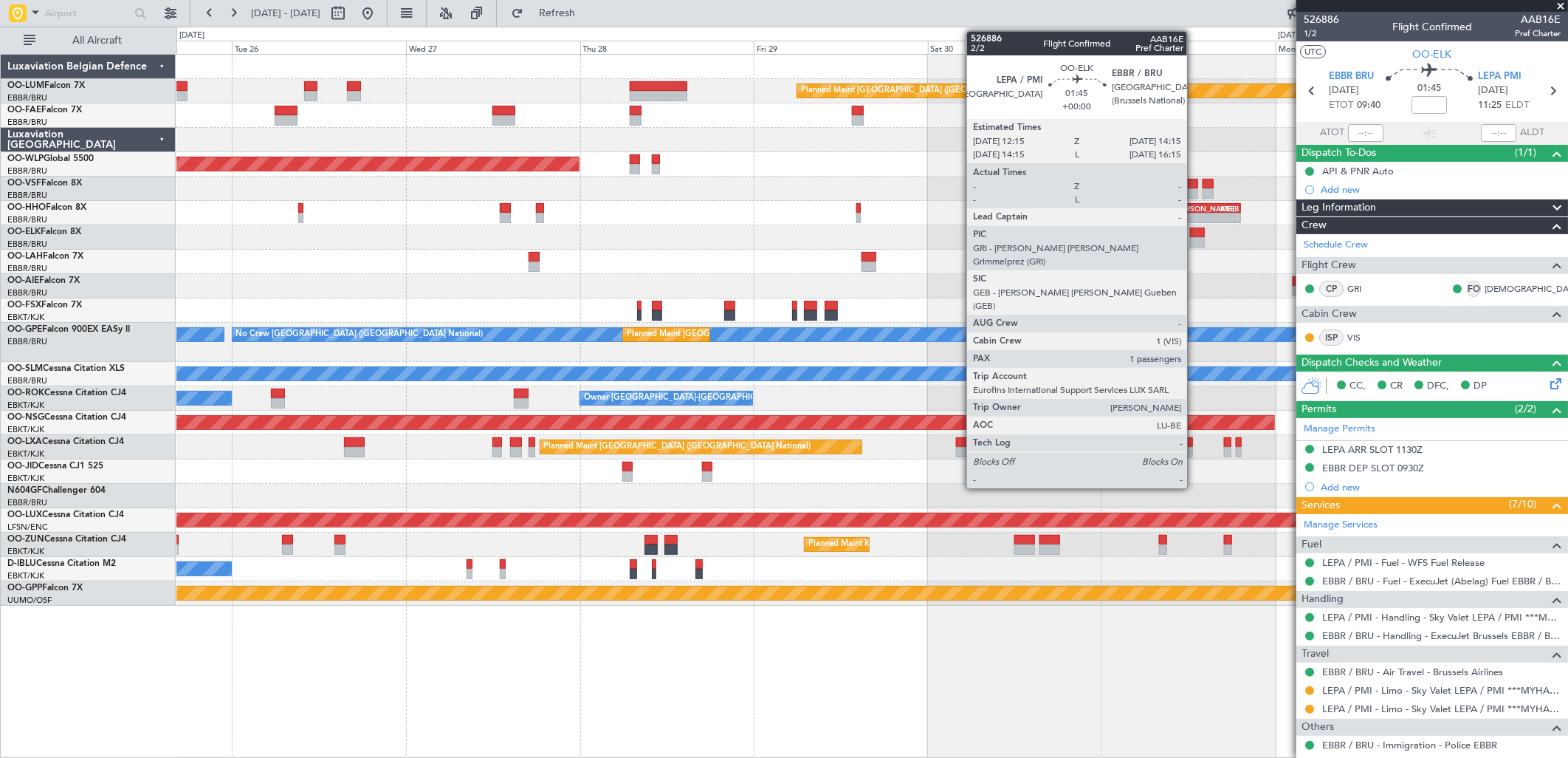
click at [1199, 234] on div at bounding box center [1197, 232] width 15 height 10
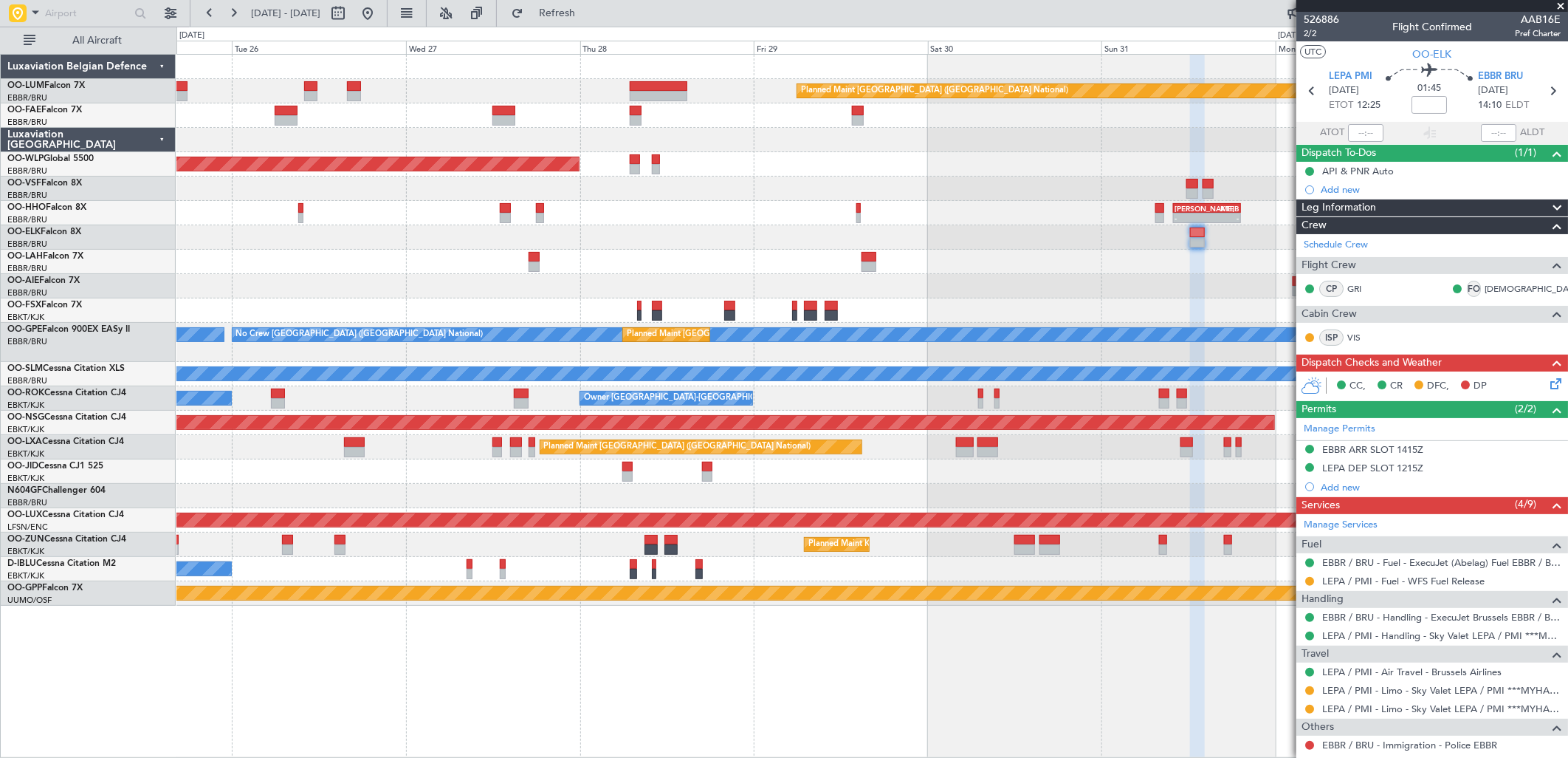
click at [1302, 581] on div "LEPA / PMI - Fuel - WFS Fuel Release" at bounding box center [1432, 581] width 272 height 19
click at [1316, 579] on div "LEPA / PMI - Fuel - WFS Fuel Release" at bounding box center [1432, 581] width 272 height 19
click at [1311, 579] on button at bounding box center [1309, 581] width 9 height 9
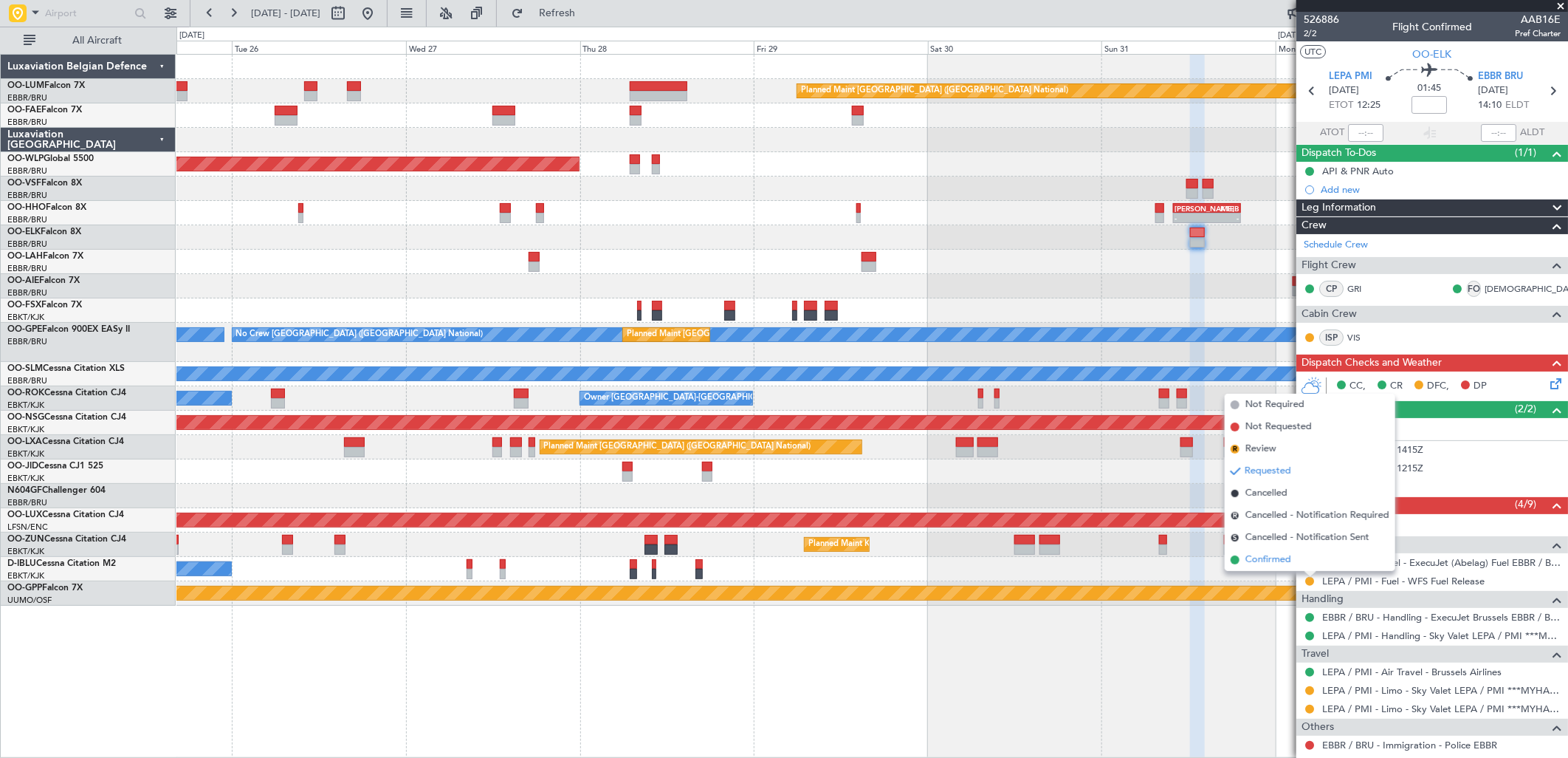
click at [1251, 563] on span "Confirmed" at bounding box center [1268, 560] width 45 height 15
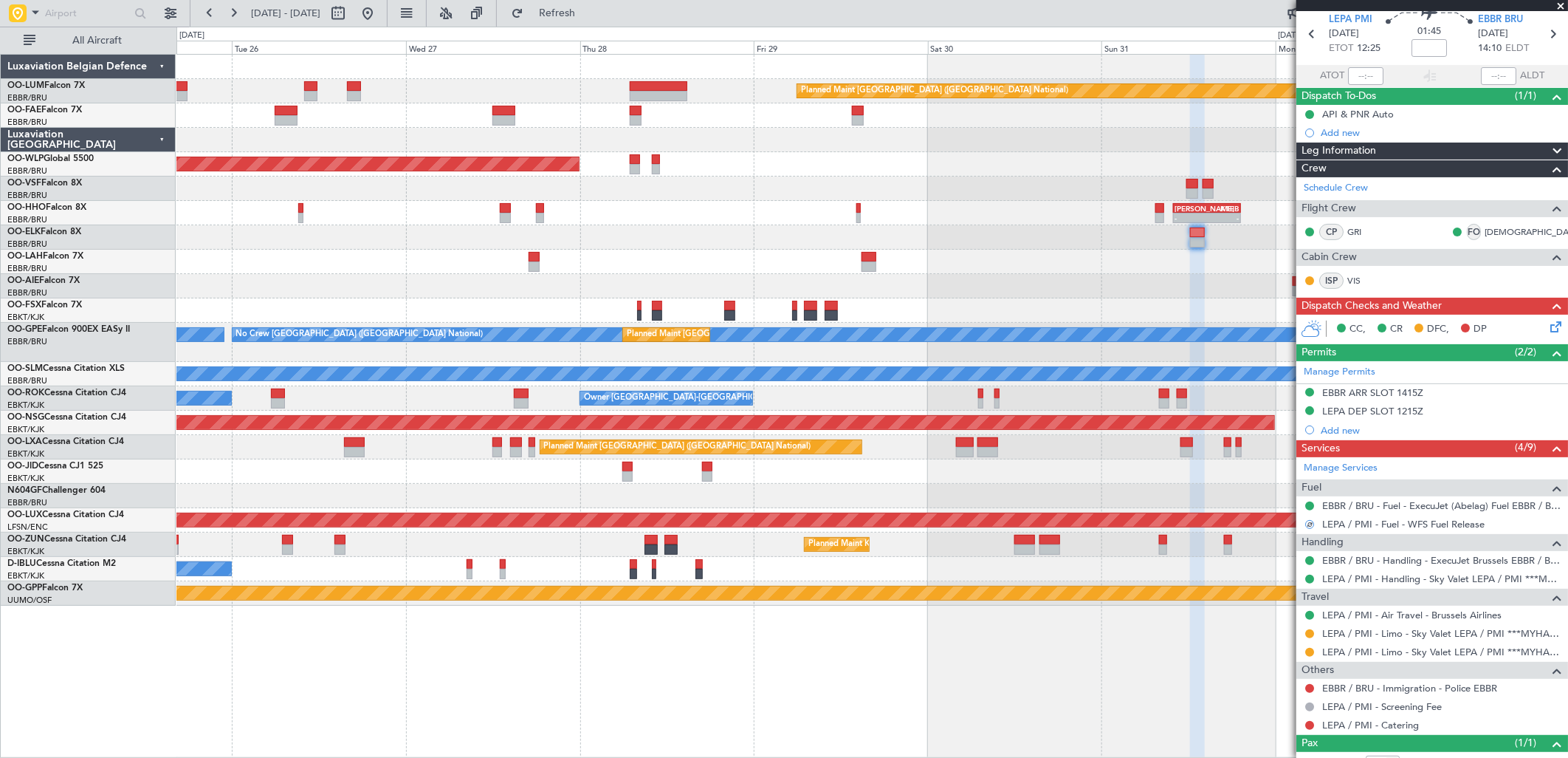
scroll to position [108, 0]
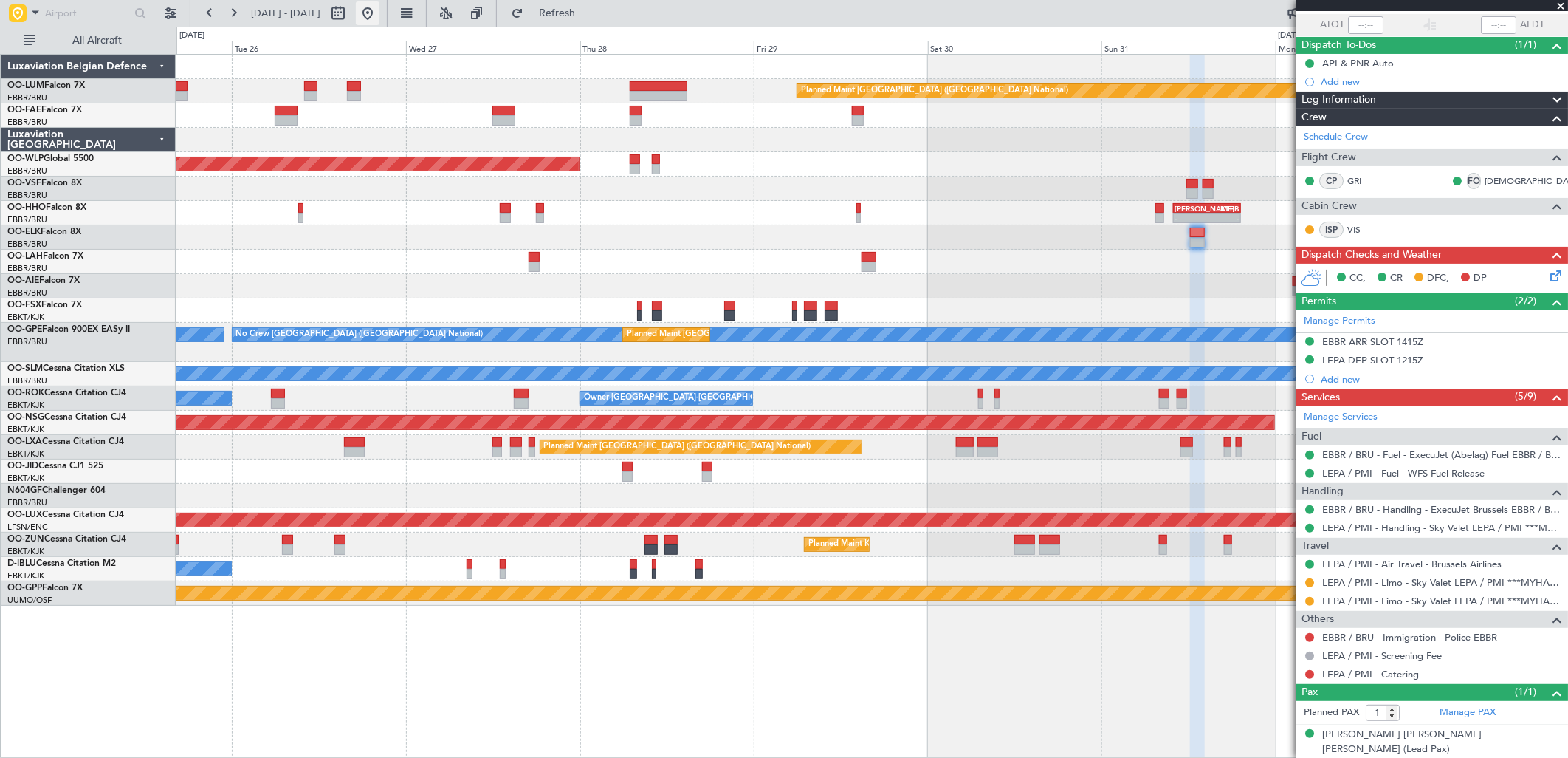
click at [379, 9] on button at bounding box center [368, 13] width 24 height 24
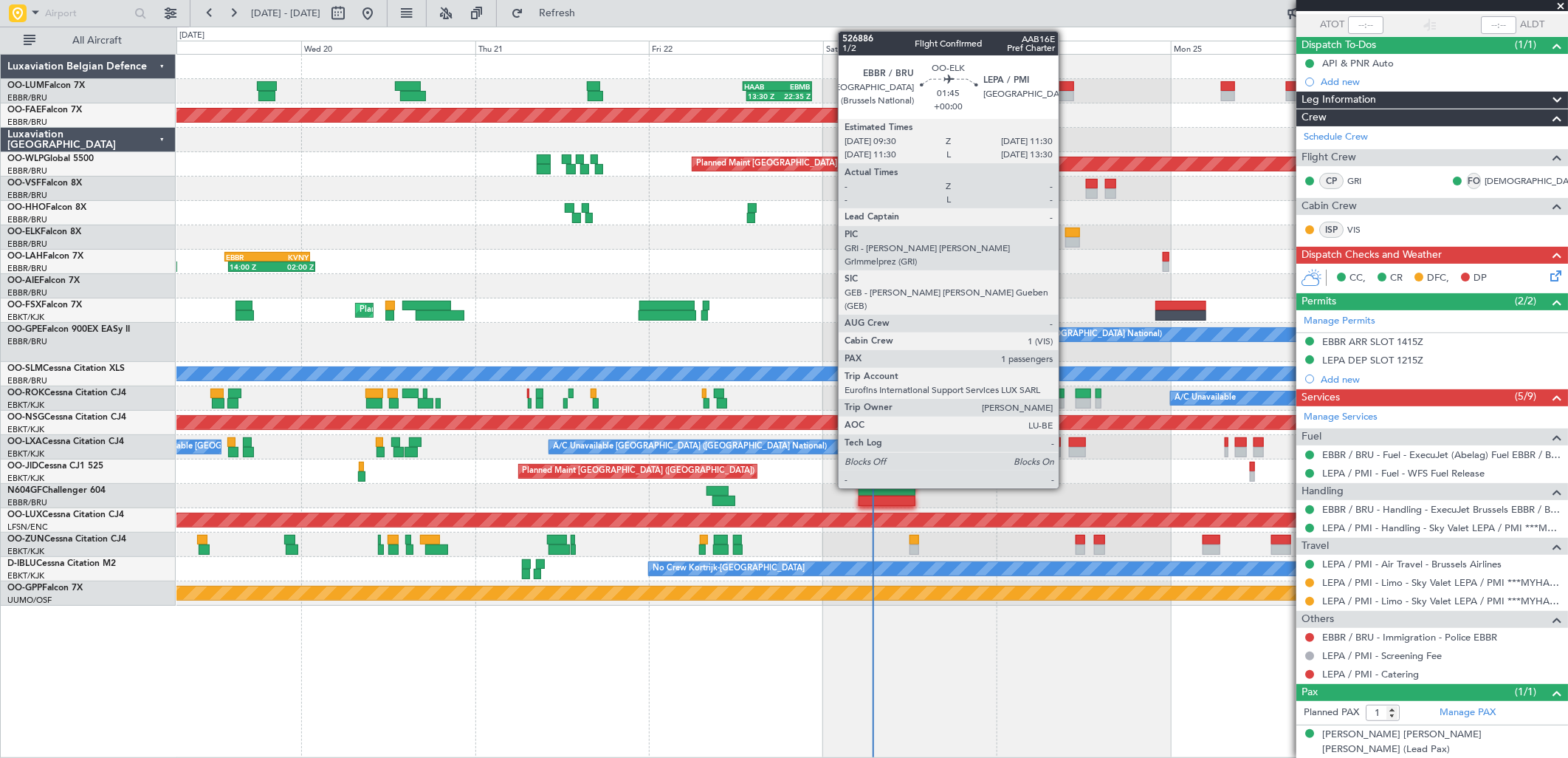
click at [1066, 240] on div at bounding box center [1073, 241] width 15 height 10
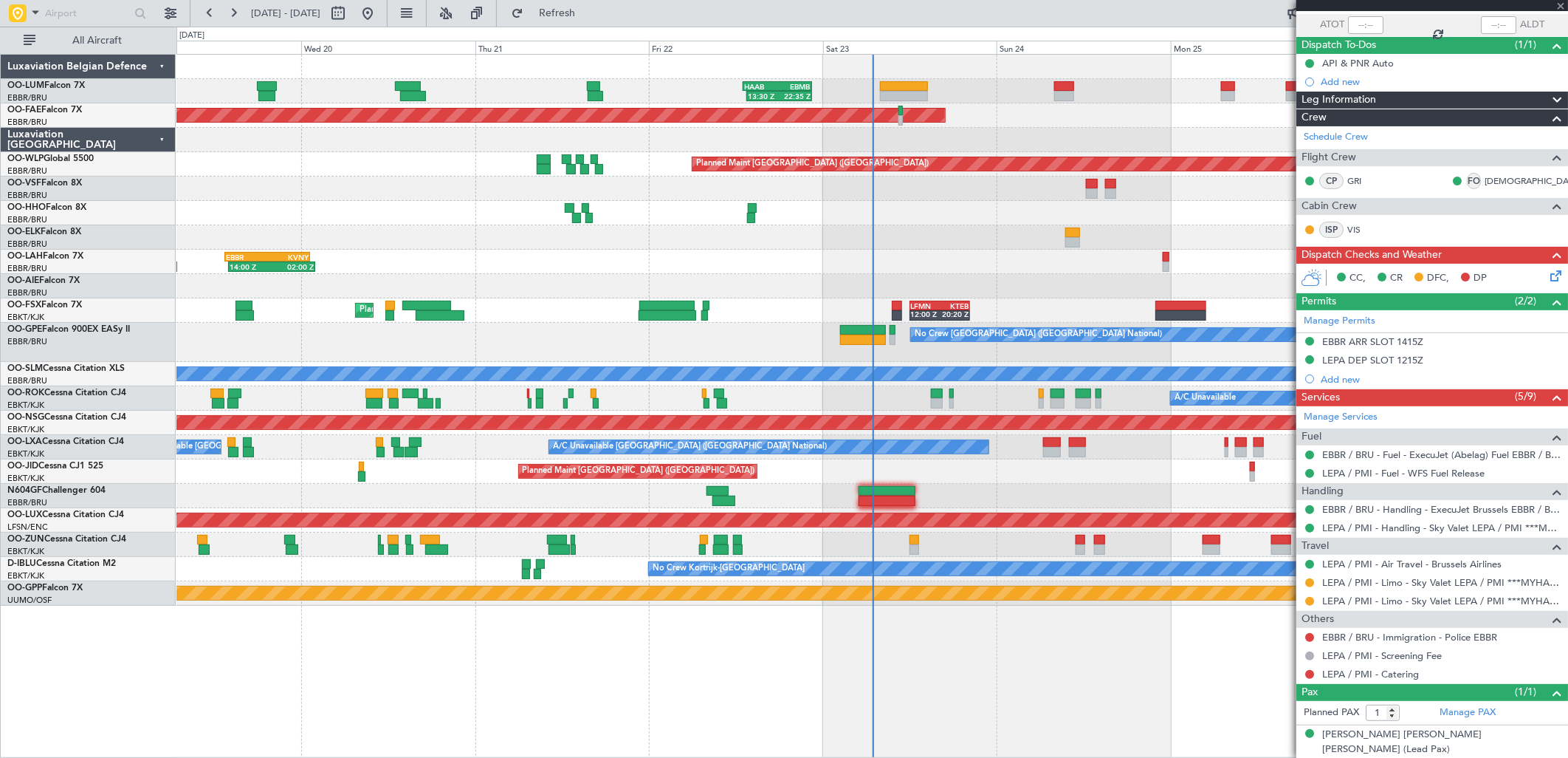
scroll to position [0, 0]
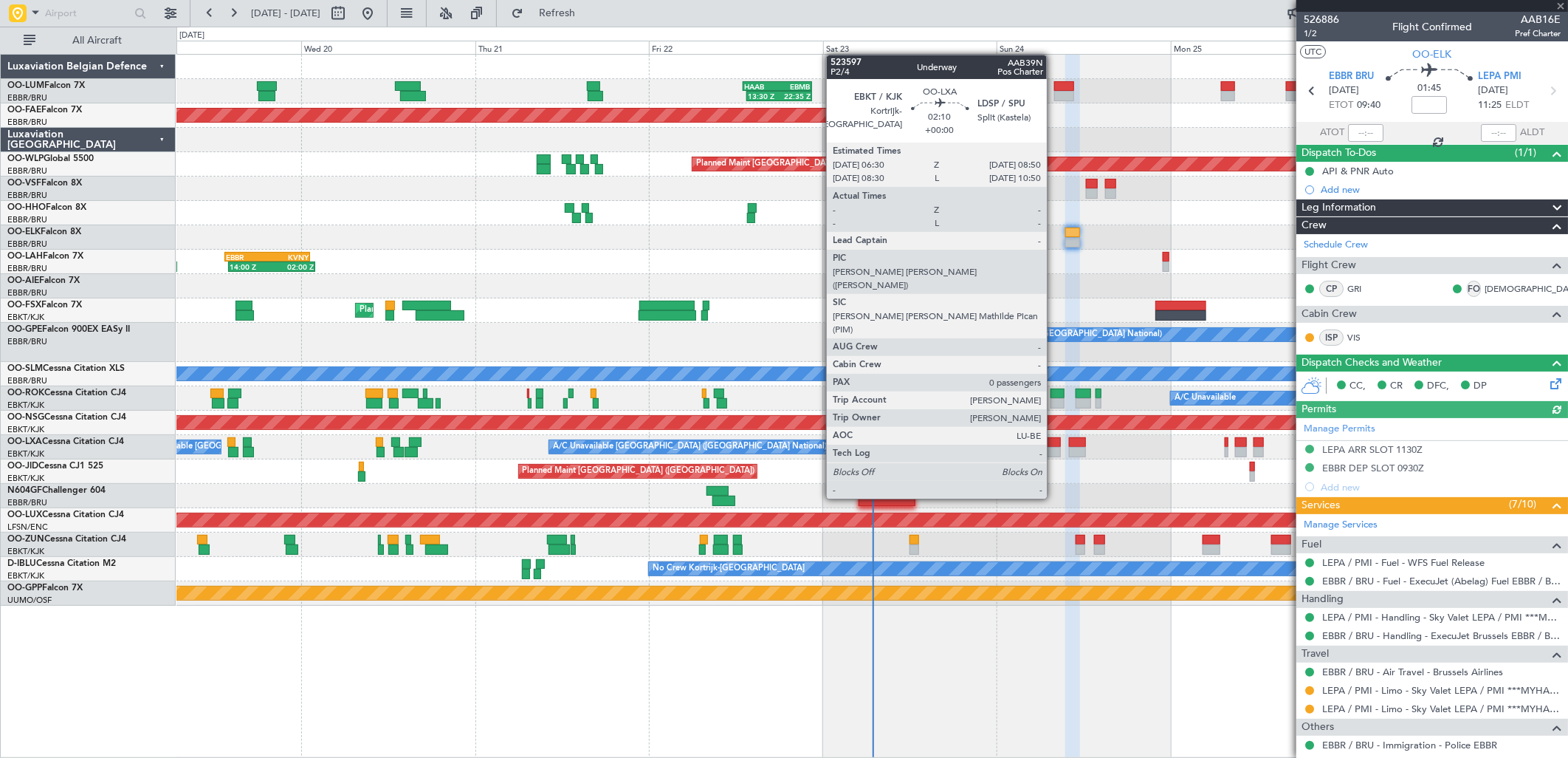
click at [1054, 444] on div at bounding box center [1052, 442] width 17 height 10
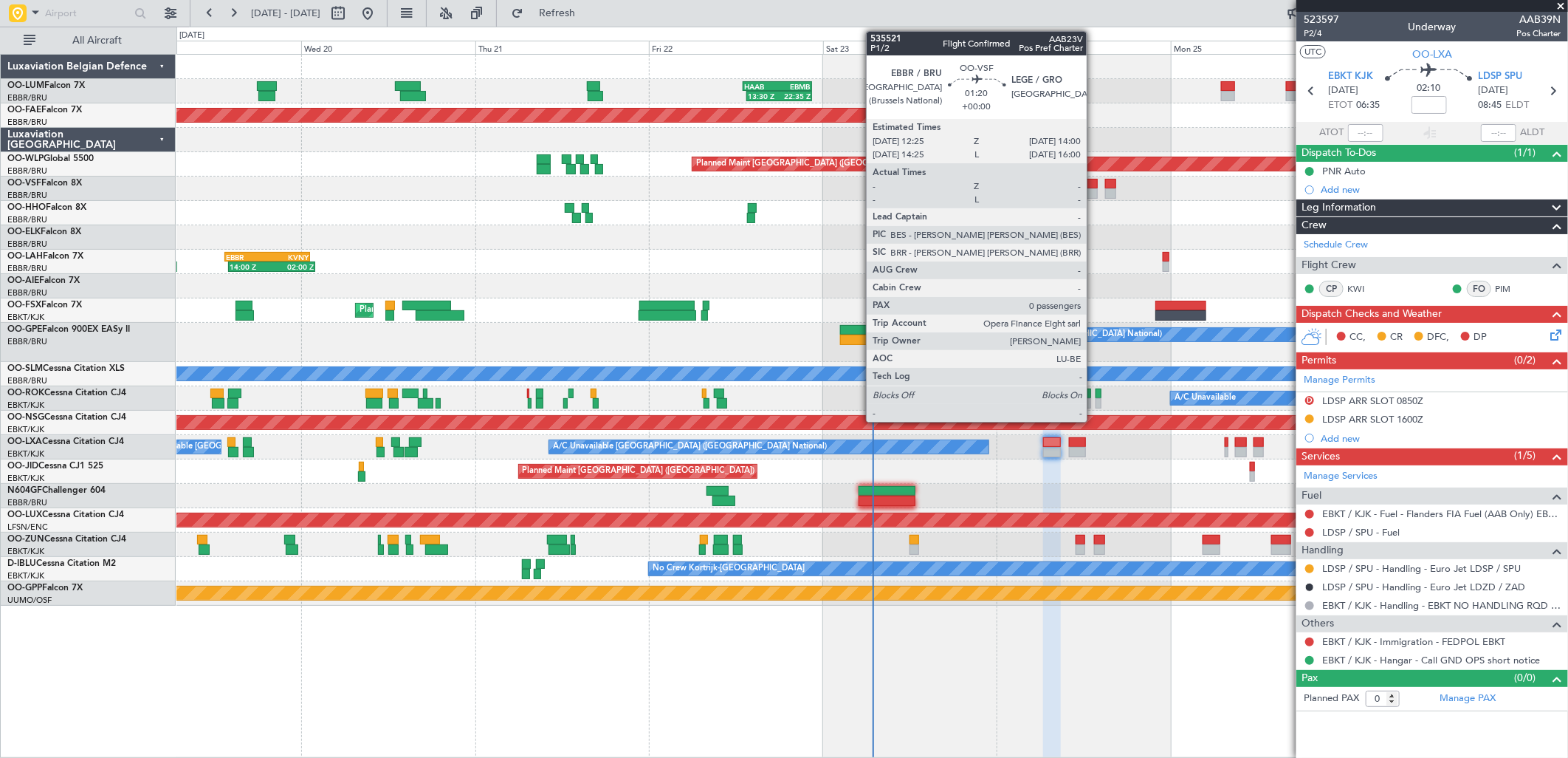
click at [1094, 183] on div at bounding box center [1092, 183] width 12 height 10
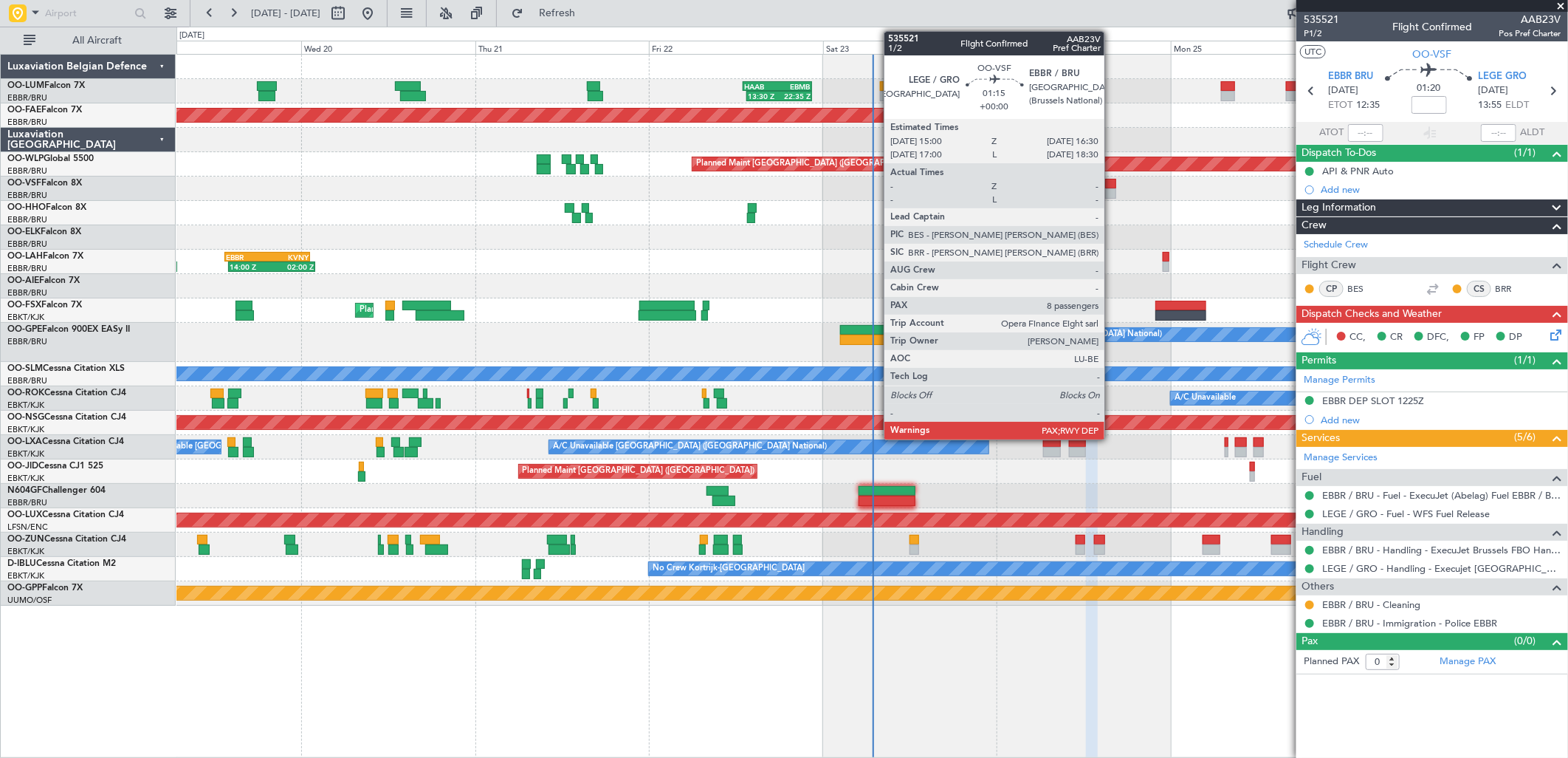
click at [1112, 194] on div at bounding box center [1110, 193] width 11 height 10
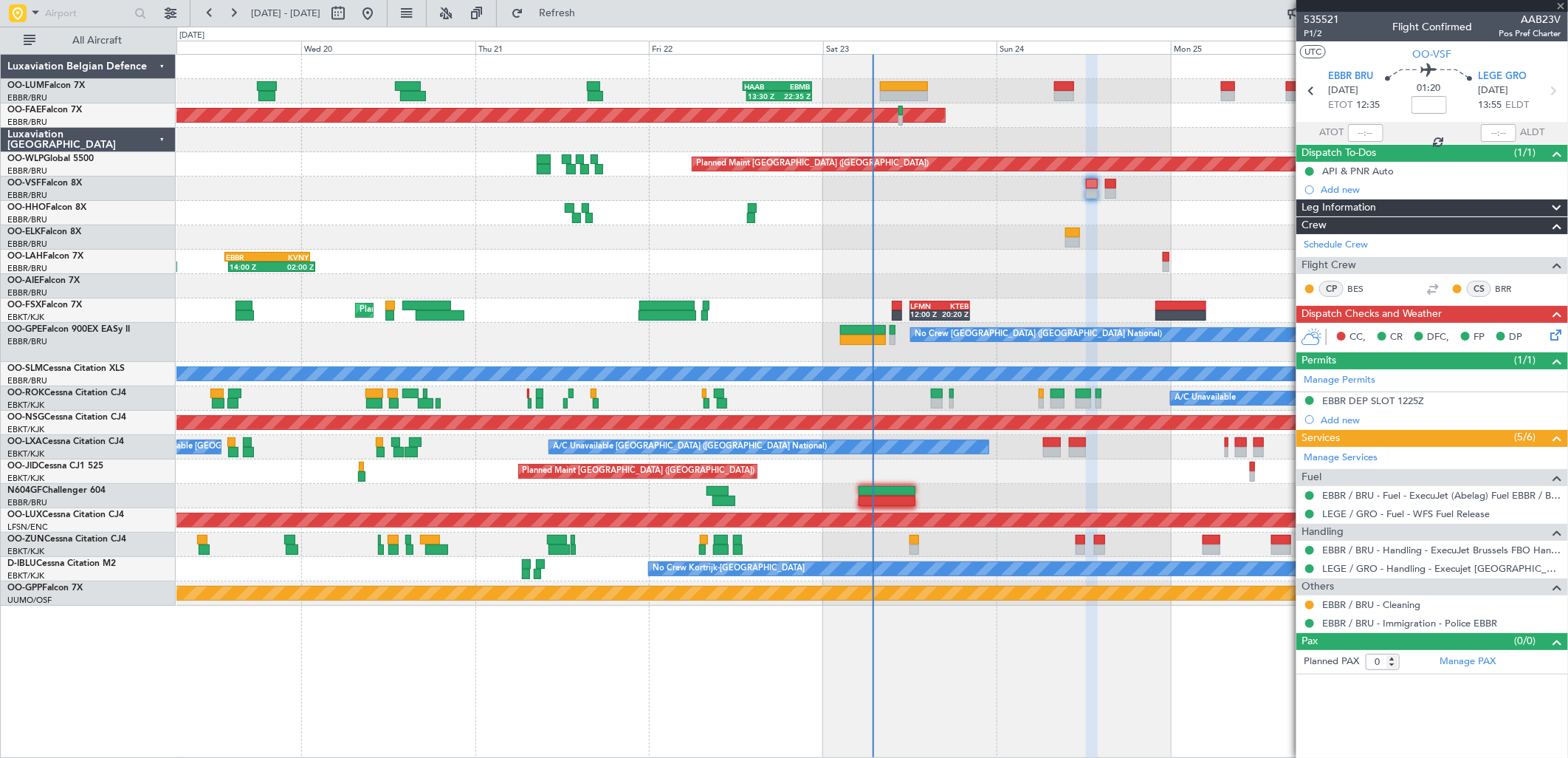
type input "8"
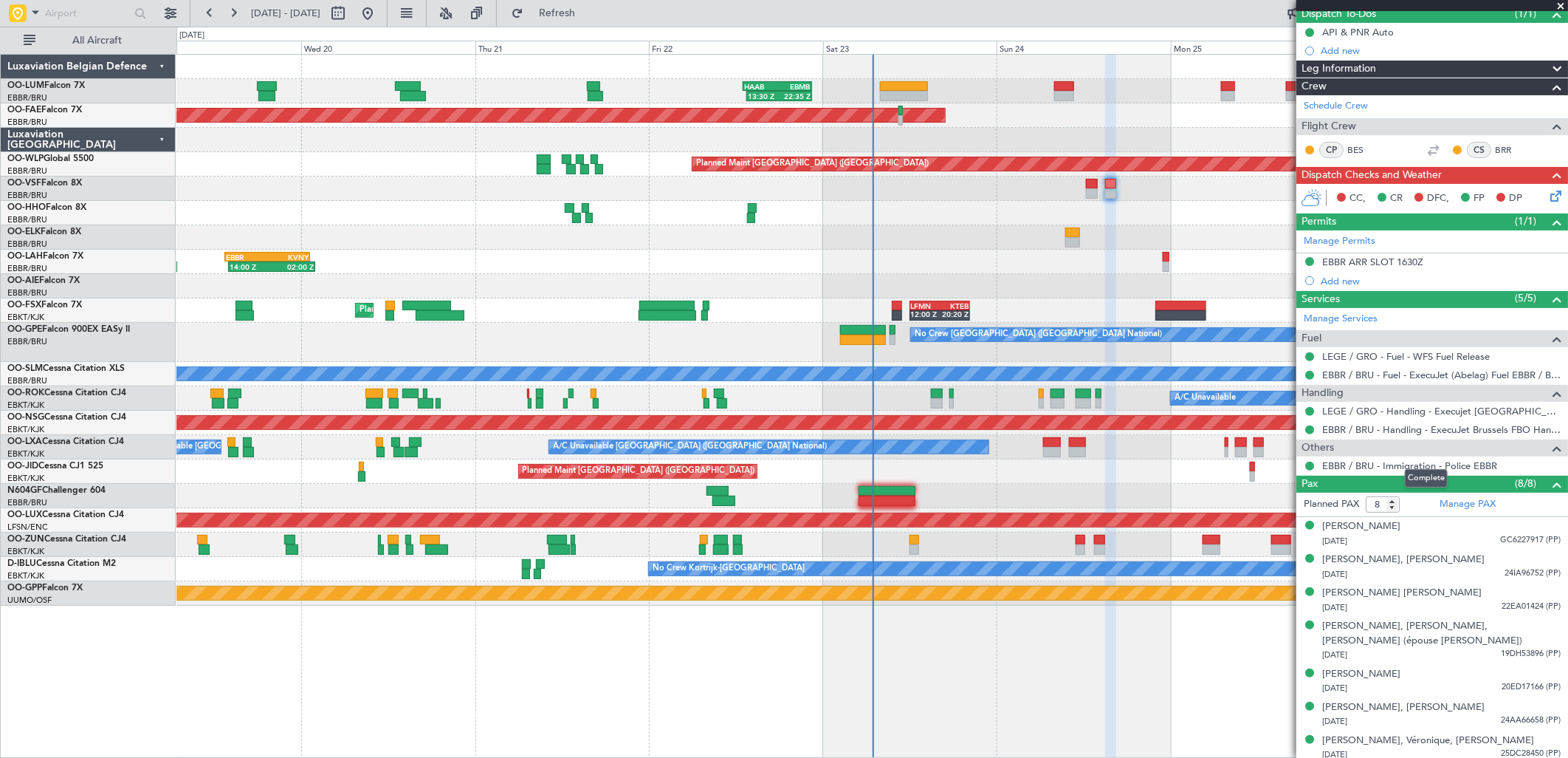
scroll to position [163, 0]
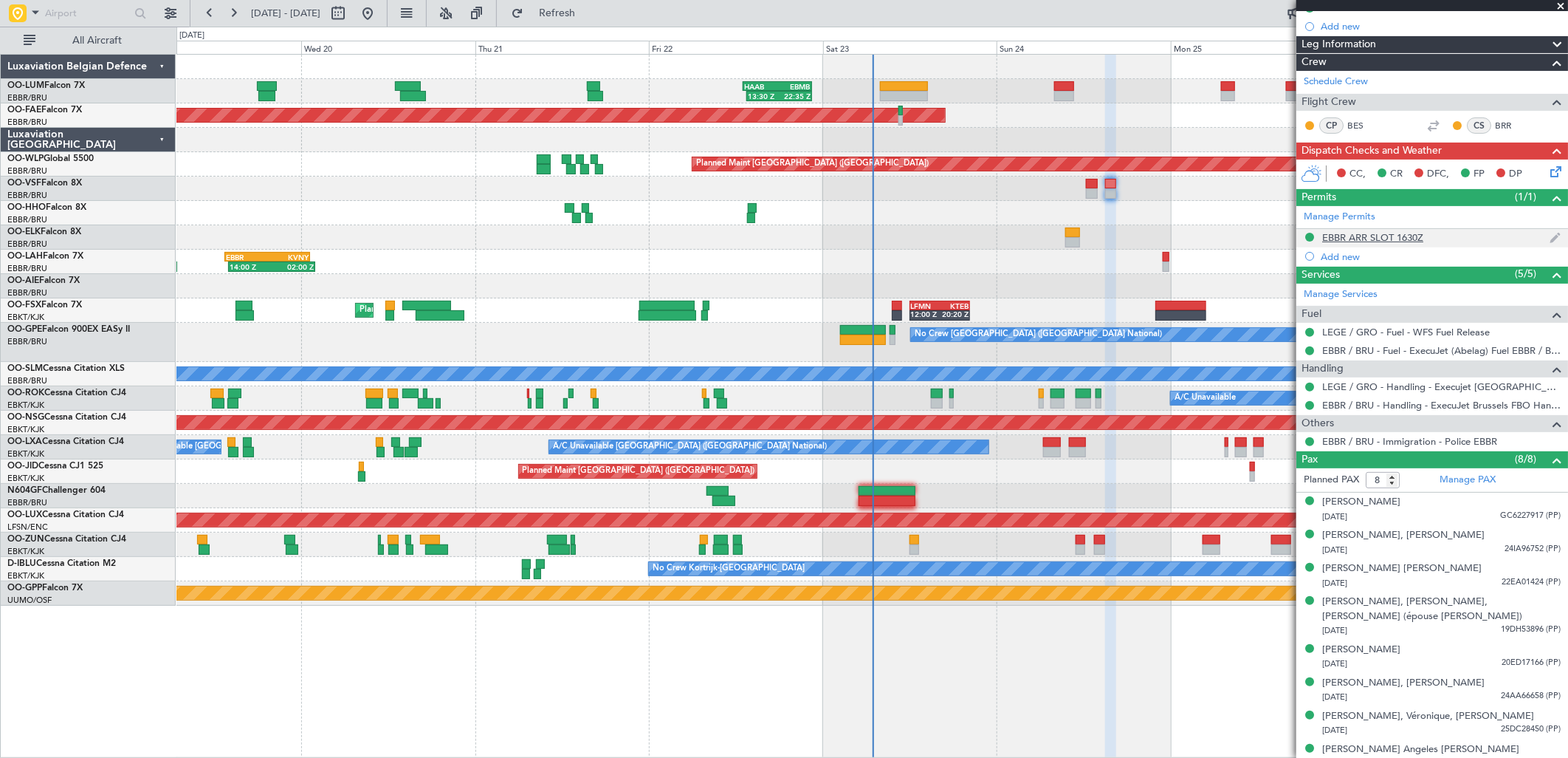
click at [1384, 238] on div "EBBR ARR SLOT 1630Z" at bounding box center [1372, 238] width 101 height 13
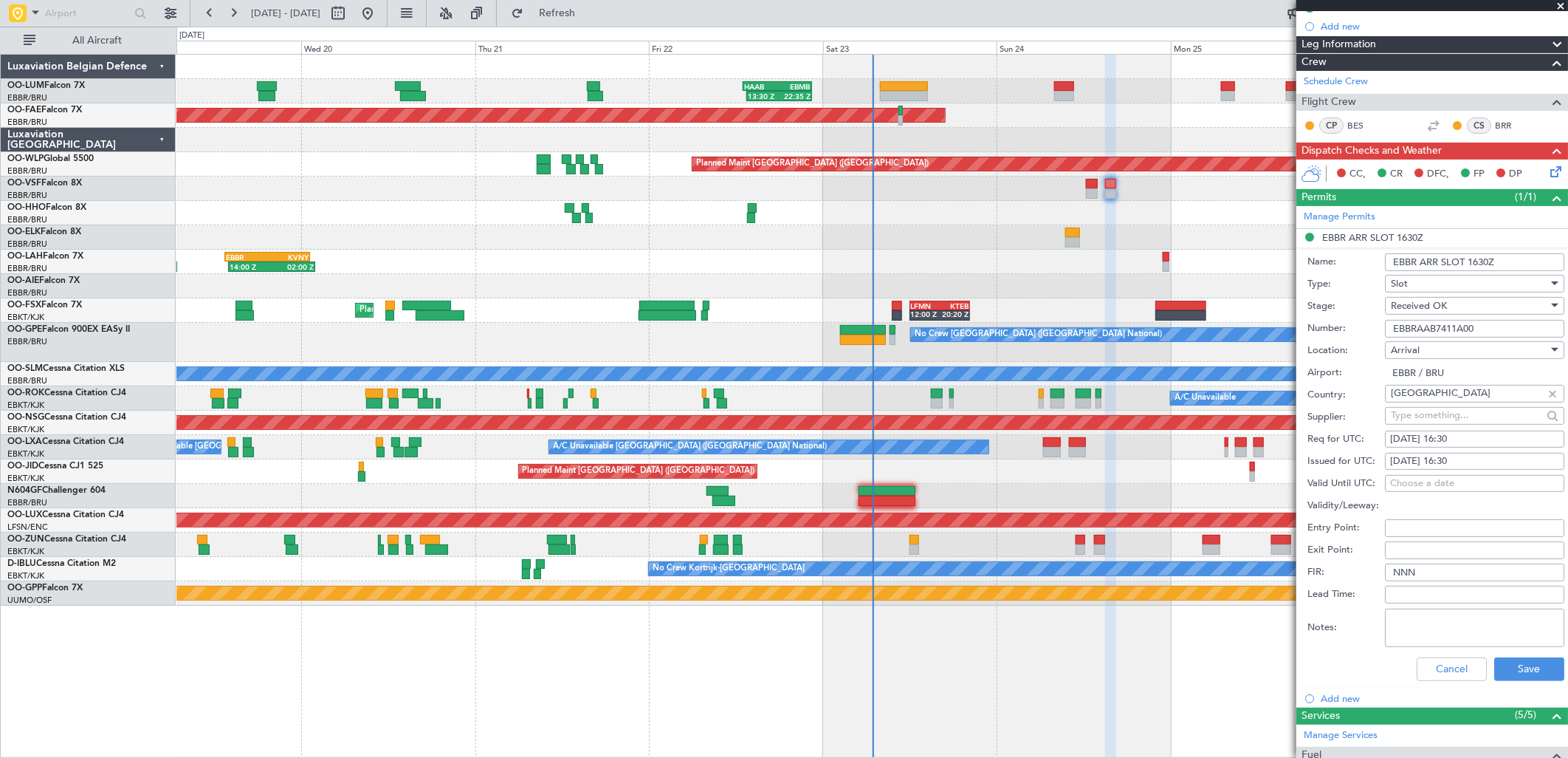
click at [1444, 328] on input "EBBRAAB7411A00" at bounding box center [1475, 328] width 179 height 18
click at [1425, 667] on button "Cancel" at bounding box center [1452, 669] width 71 height 24
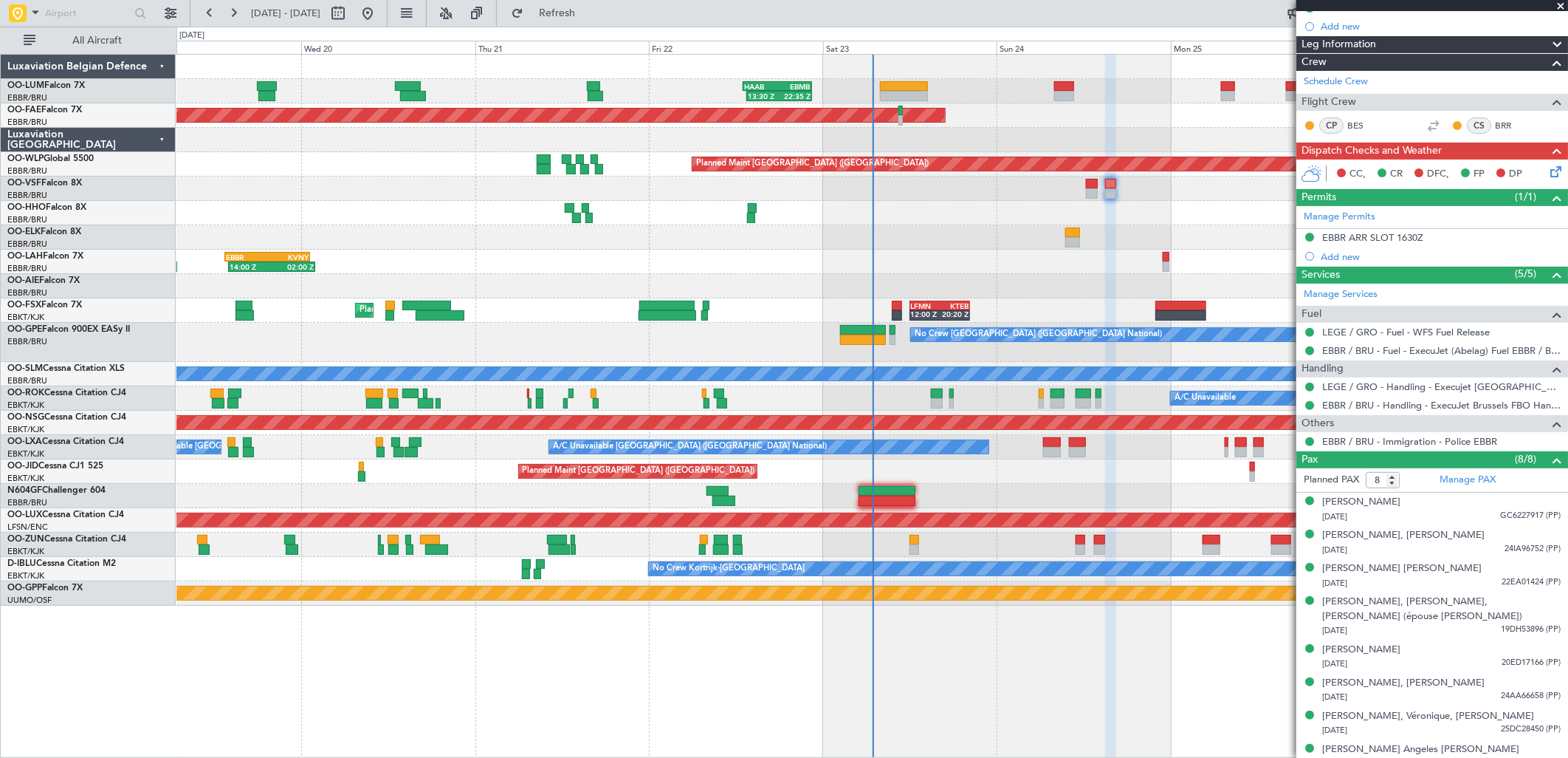
scroll to position [0, 0]
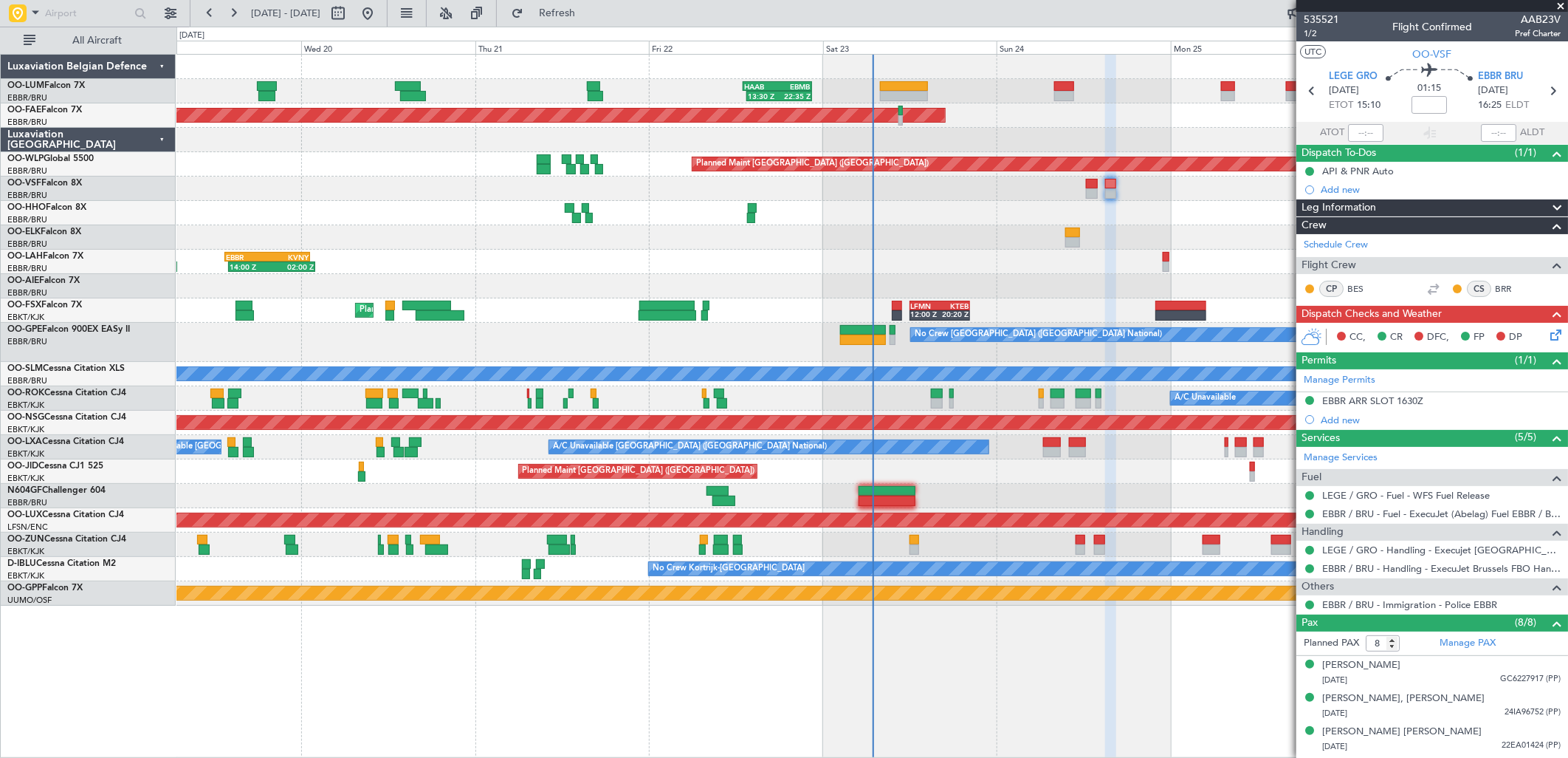
click at [1548, 328] on icon at bounding box center [1553, 332] width 12 height 12
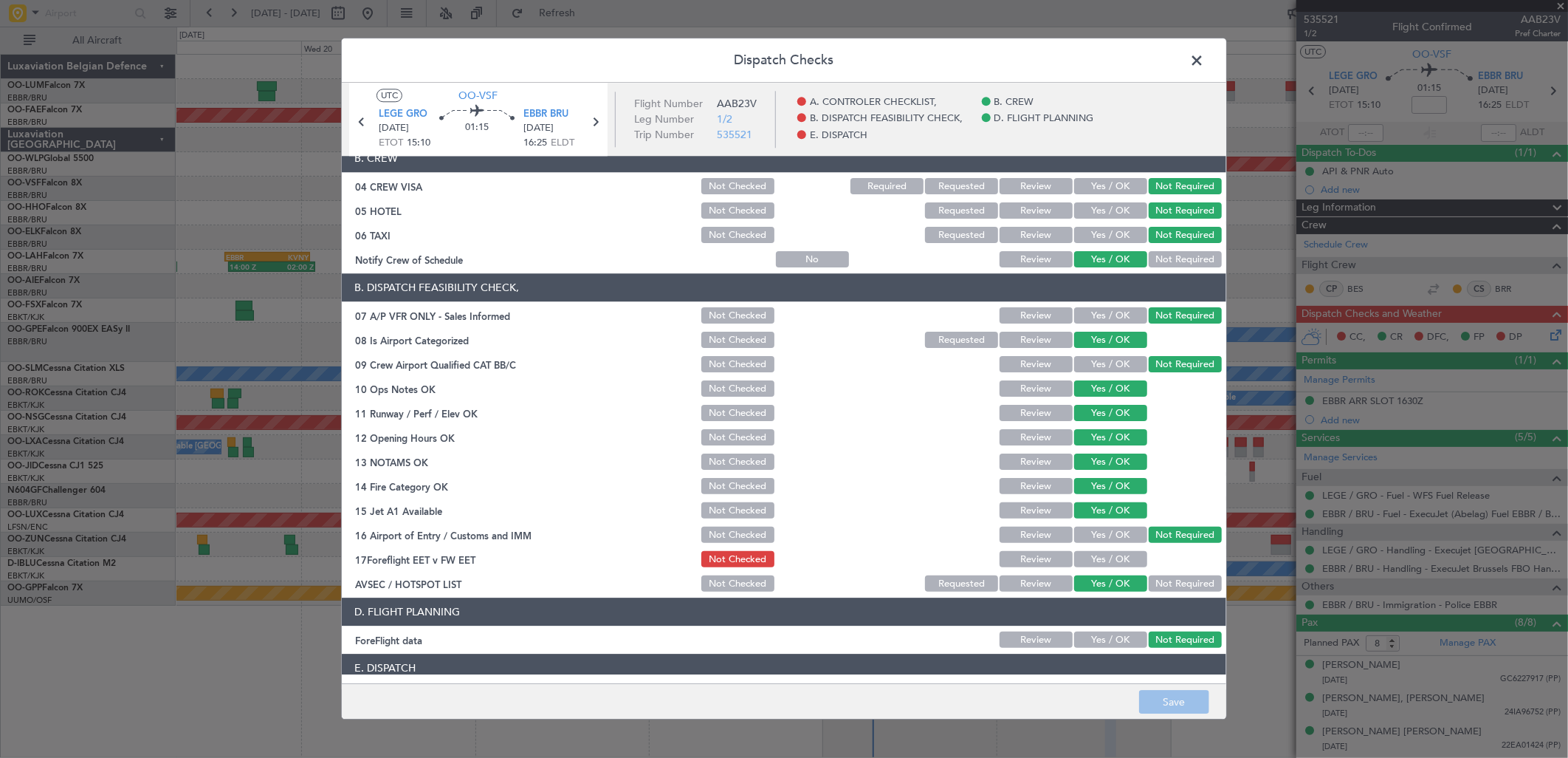
scroll to position [224, 0]
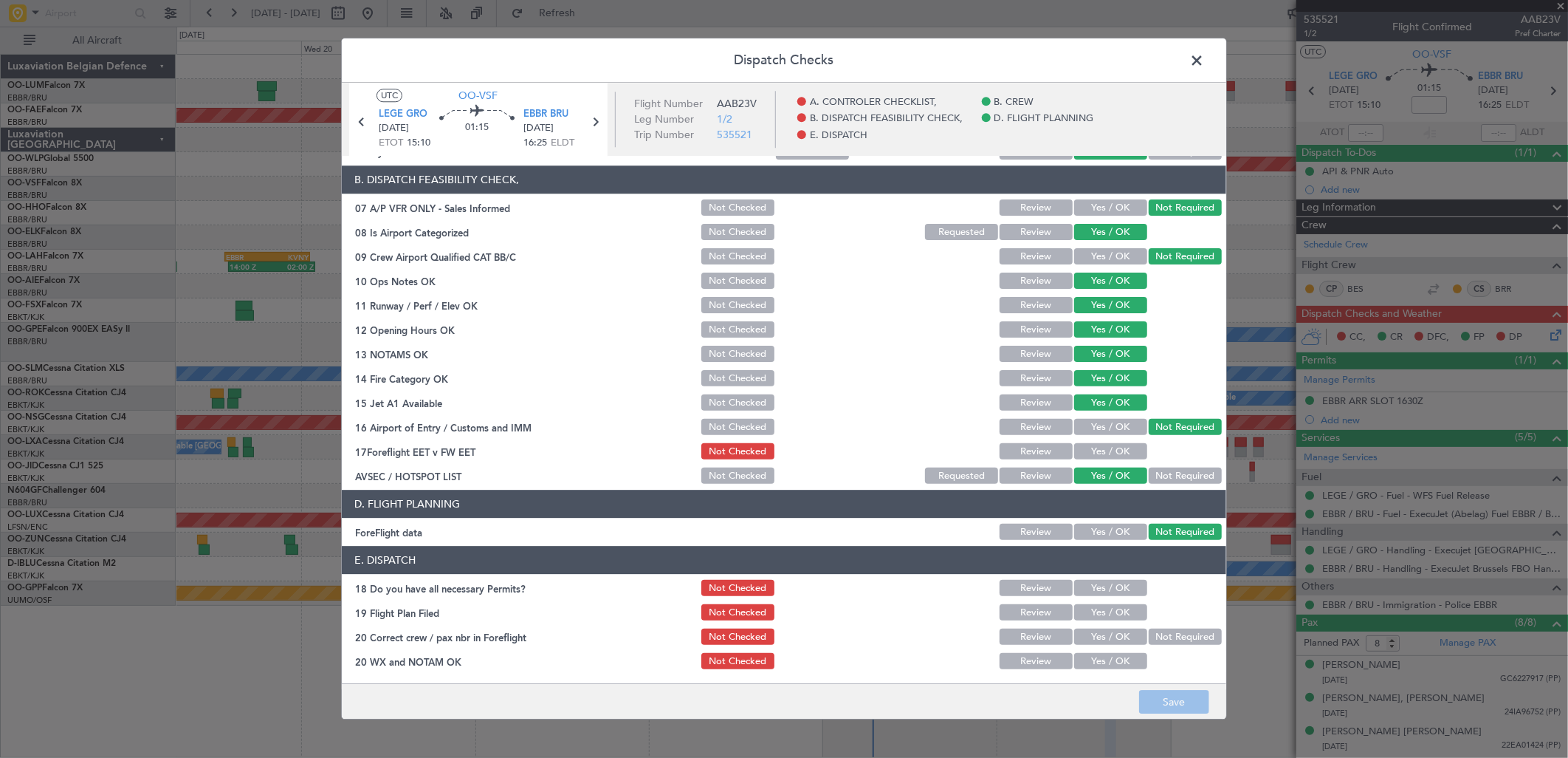
drag, startPoint x: 1127, startPoint y: 441, endPoint x: 1123, endPoint y: 452, distance: 11.7
click at [1126, 441] on div "Yes / OK" at bounding box center [1109, 452] width 74 height 20
click at [1123, 452] on button "Yes / OK" at bounding box center [1110, 452] width 73 height 16
click at [1106, 600] on section "E. DISPATCH 18 Do you have all necessary Permits? Not Checked Review Yes / OK 1…" at bounding box center [784, 609] width 885 height 125
click at [1108, 587] on button "Yes / OK" at bounding box center [1110, 589] width 73 height 16
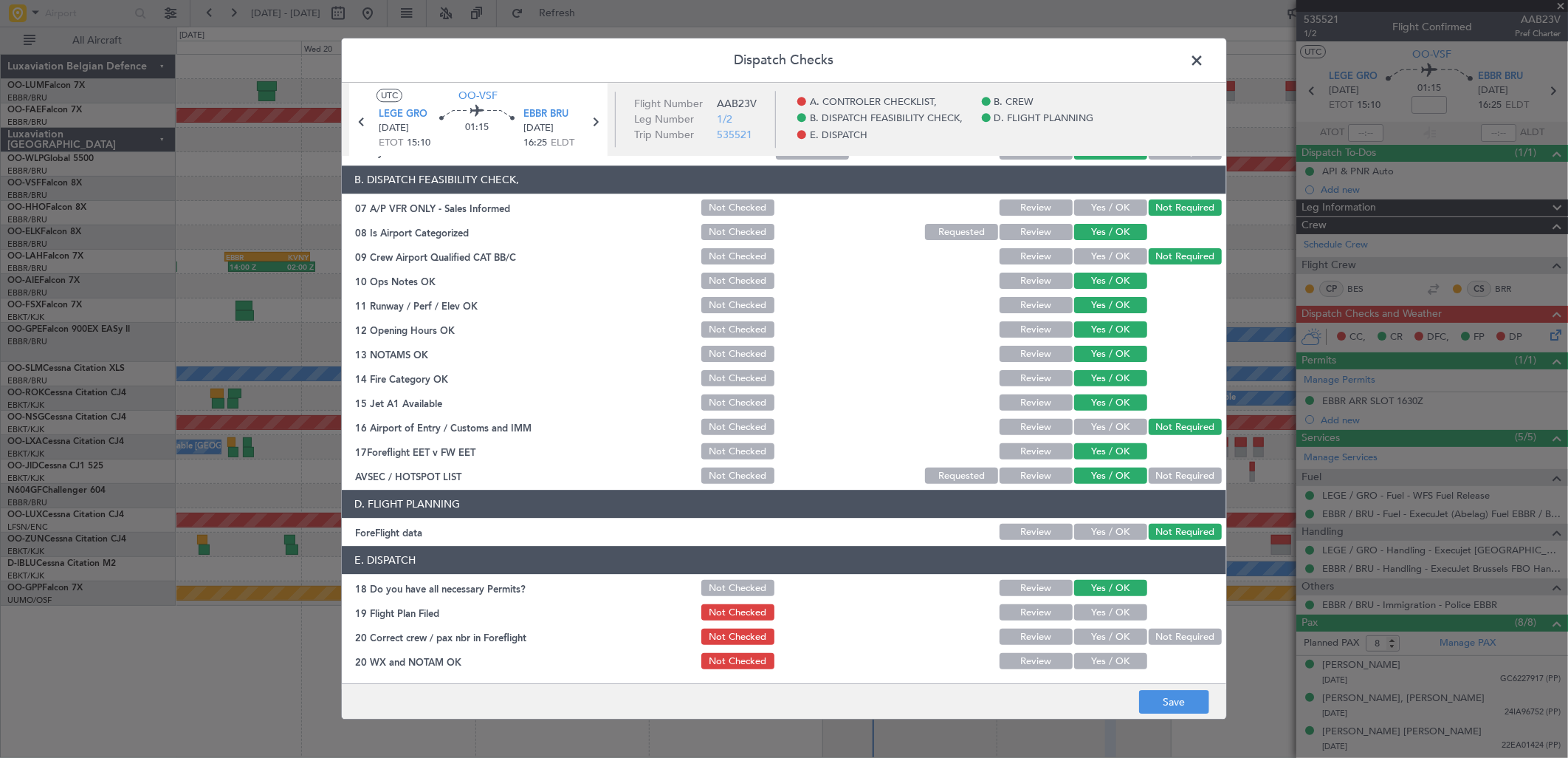
click at [1108, 624] on section "E. DISPATCH 18 Do you have all necessary Permits? Not Checked Review Yes / OK 1…" at bounding box center [784, 609] width 885 height 125
click at [1104, 607] on button "Yes / OK" at bounding box center [1110, 613] width 73 height 16
click at [1101, 640] on button "Yes / OK" at bounding box center [1110, 637] width 73 height 16
click at [1103, 658] on button "Yes / OK" at bounding box center [1110, 662] width 73 height 16
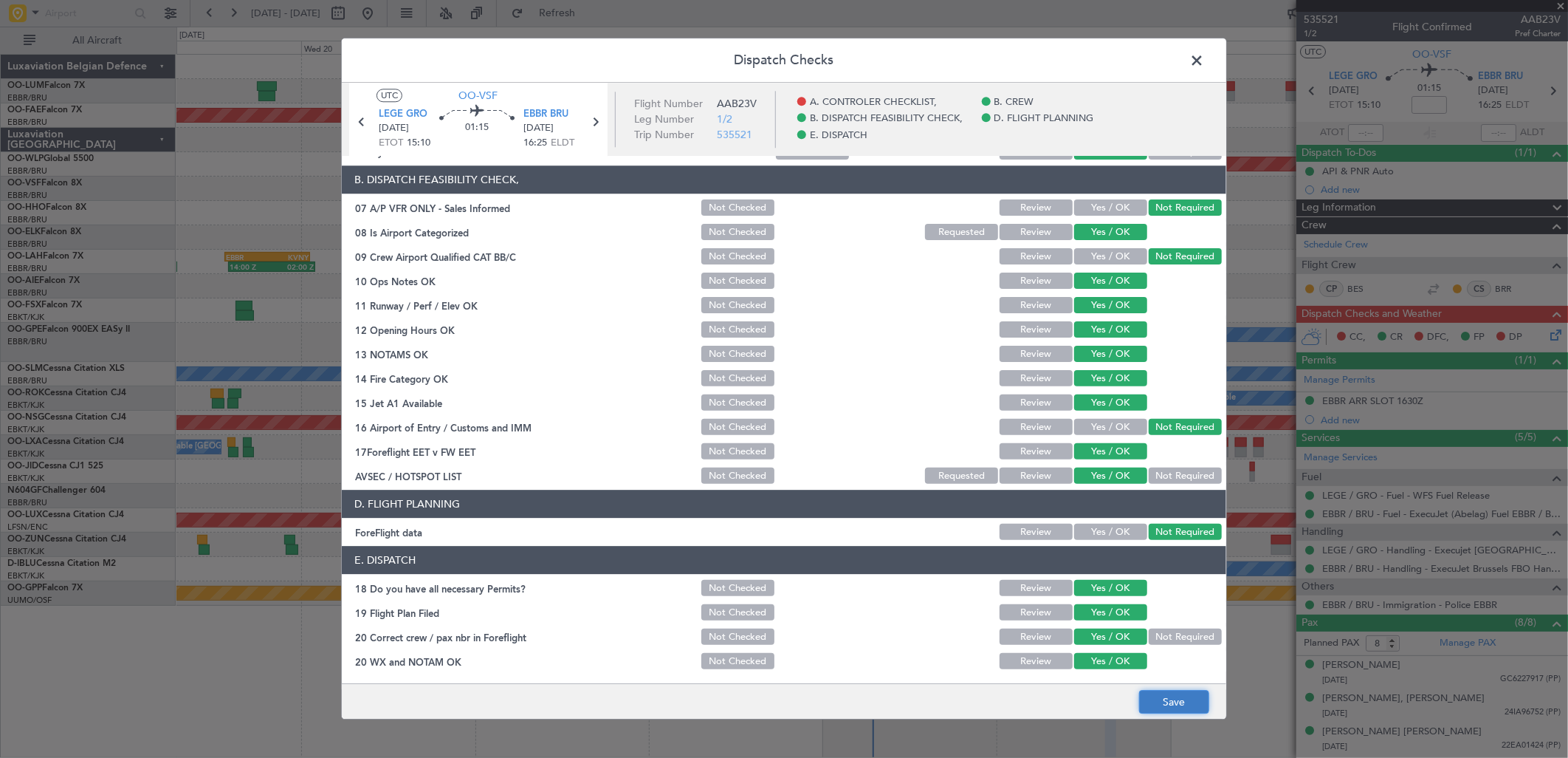
click at [1163, 713] on button "Save" at bounding box center [1175, 702] width 71 height 24
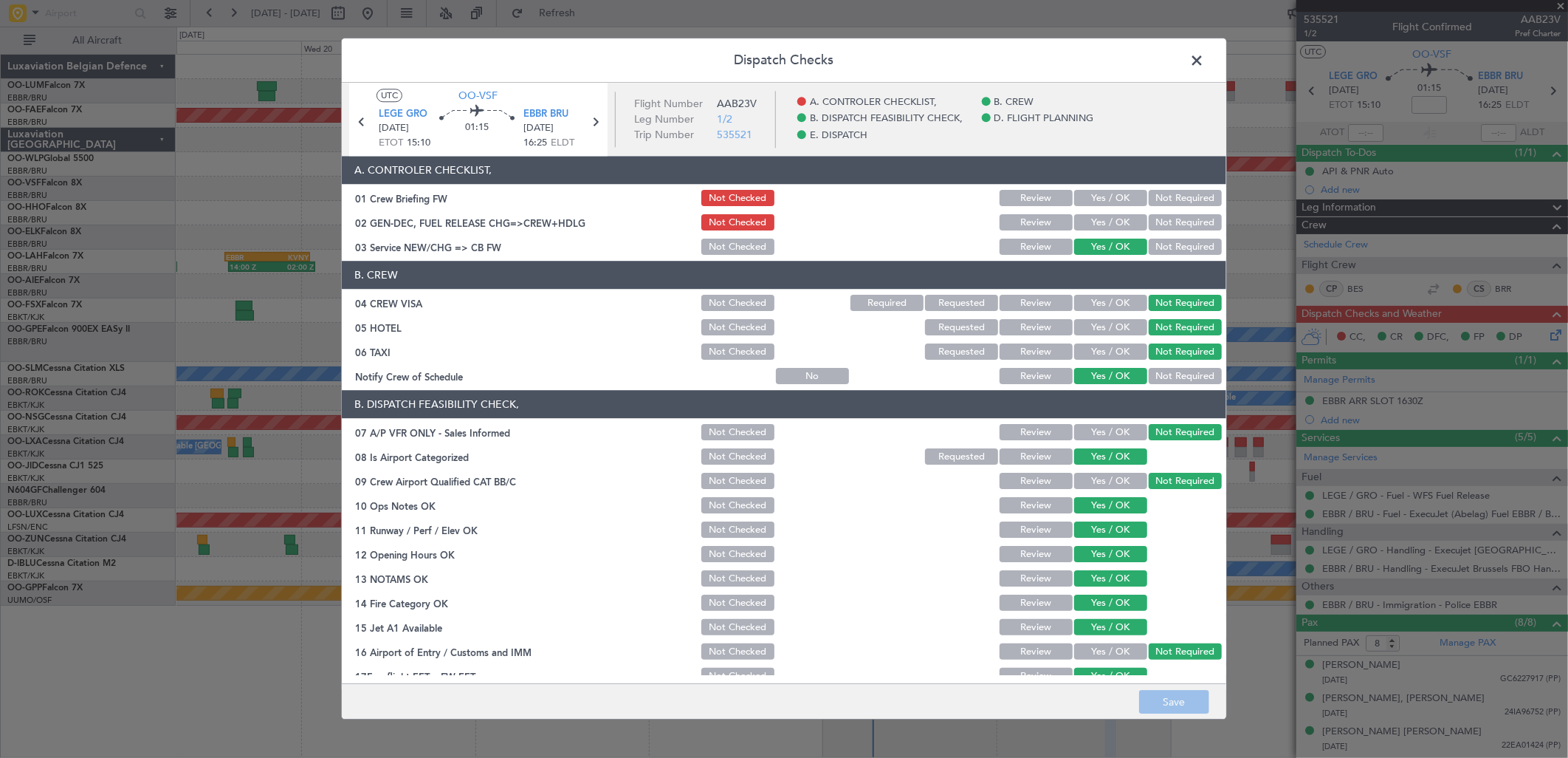
click at [1204, 62] on span at bounding box center [1204, 64] width 0 height 30
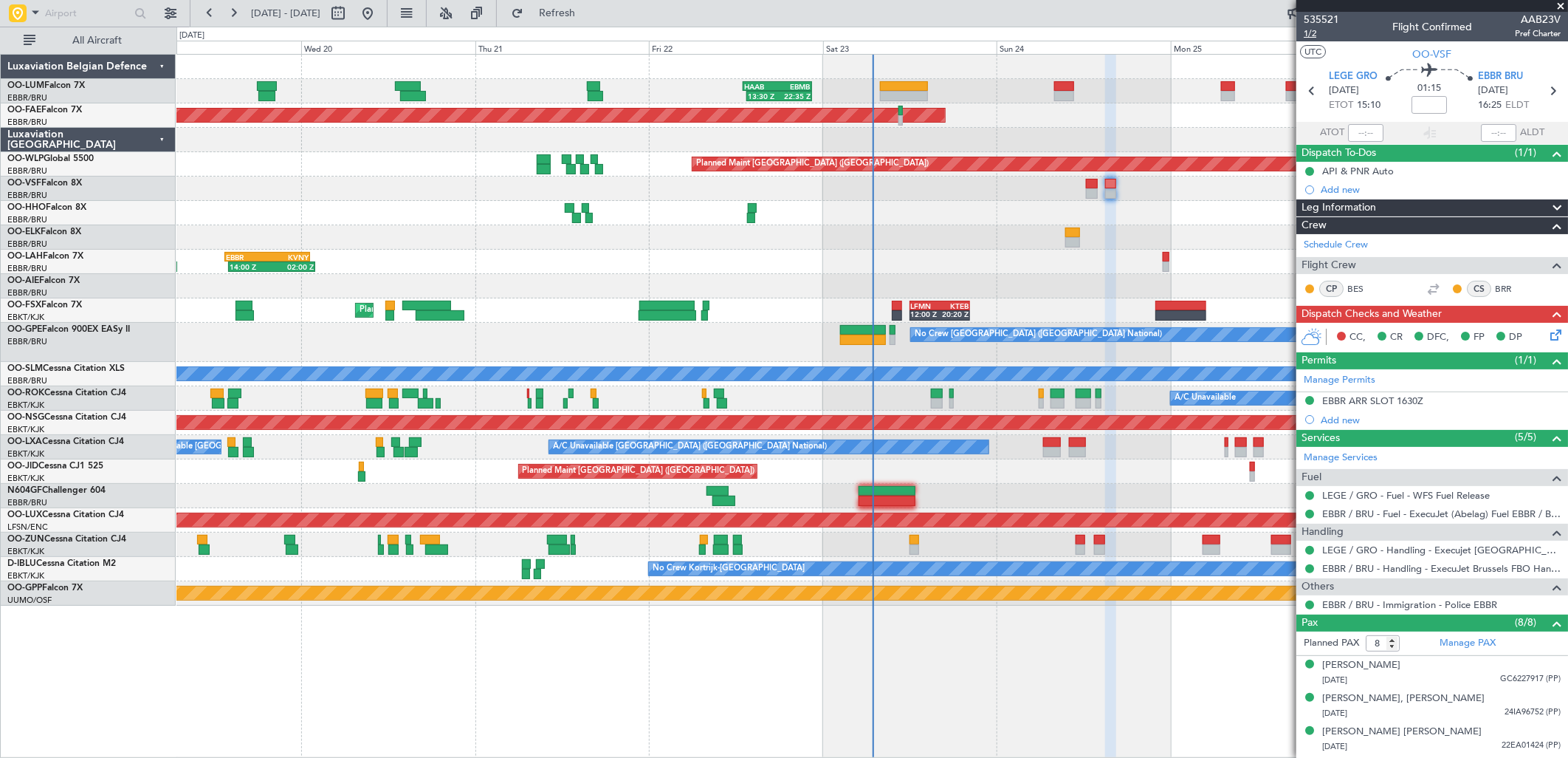
click at [1316, 32] on span "1/2" at bounding box center [1321, 34] width 35 height 13
click at [588, 16] on span "Refresh" at bounding box center [557, 13] width 62 height 10
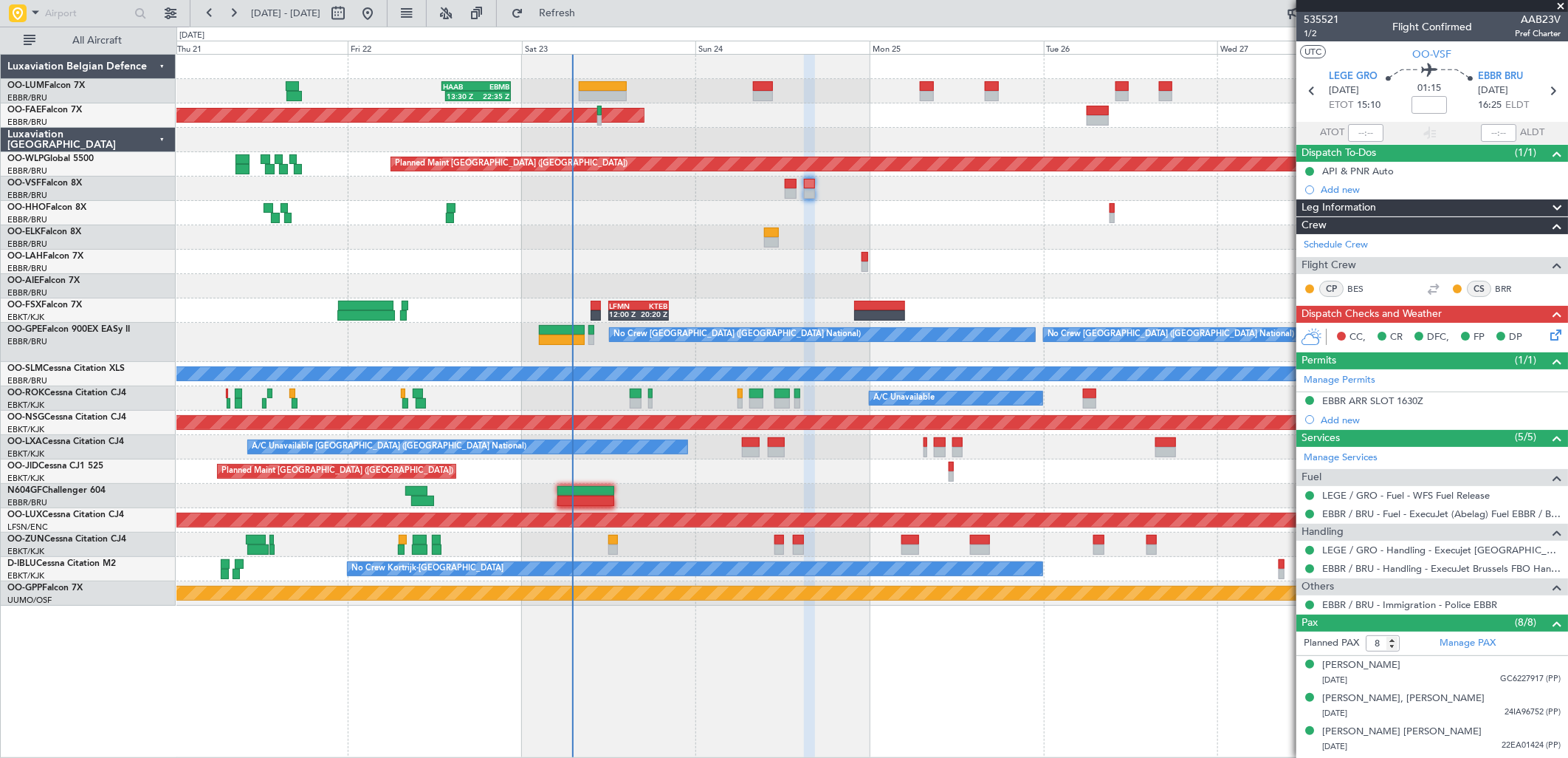
click at [1548, 336] on icon at bounding box center [1553, 332] width 12 height 12
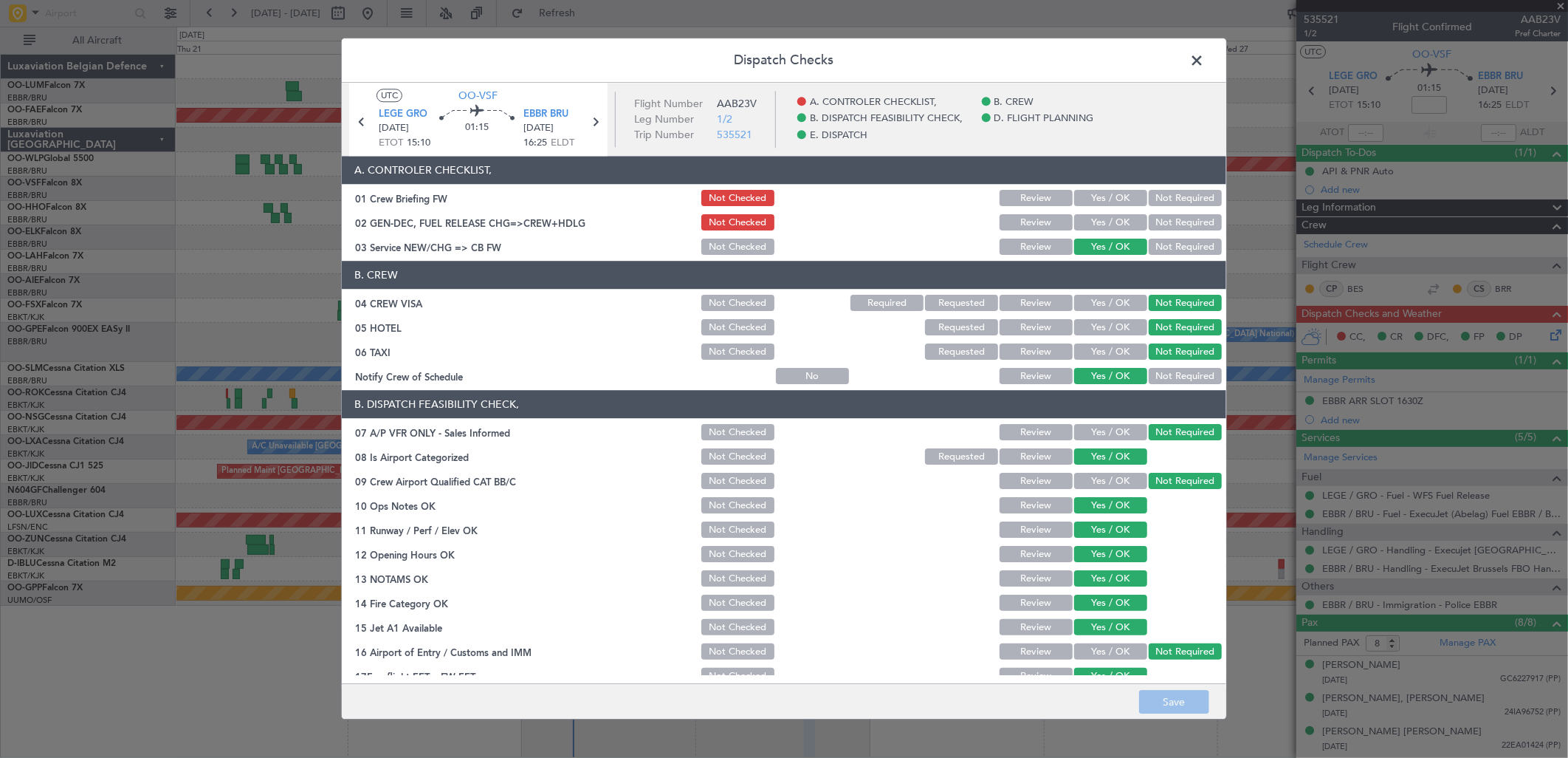
click at [1105, 230] on button "Yes / OK" at bounding box center [1110, 223] width 73 height 16
click at [1101, 205] on button "Yes / OK" at bounding box center [1110, 198] width 73 height 16
click at [1171, 696] on button "Save" at bounding box center [1175, 702] width 71 height 24
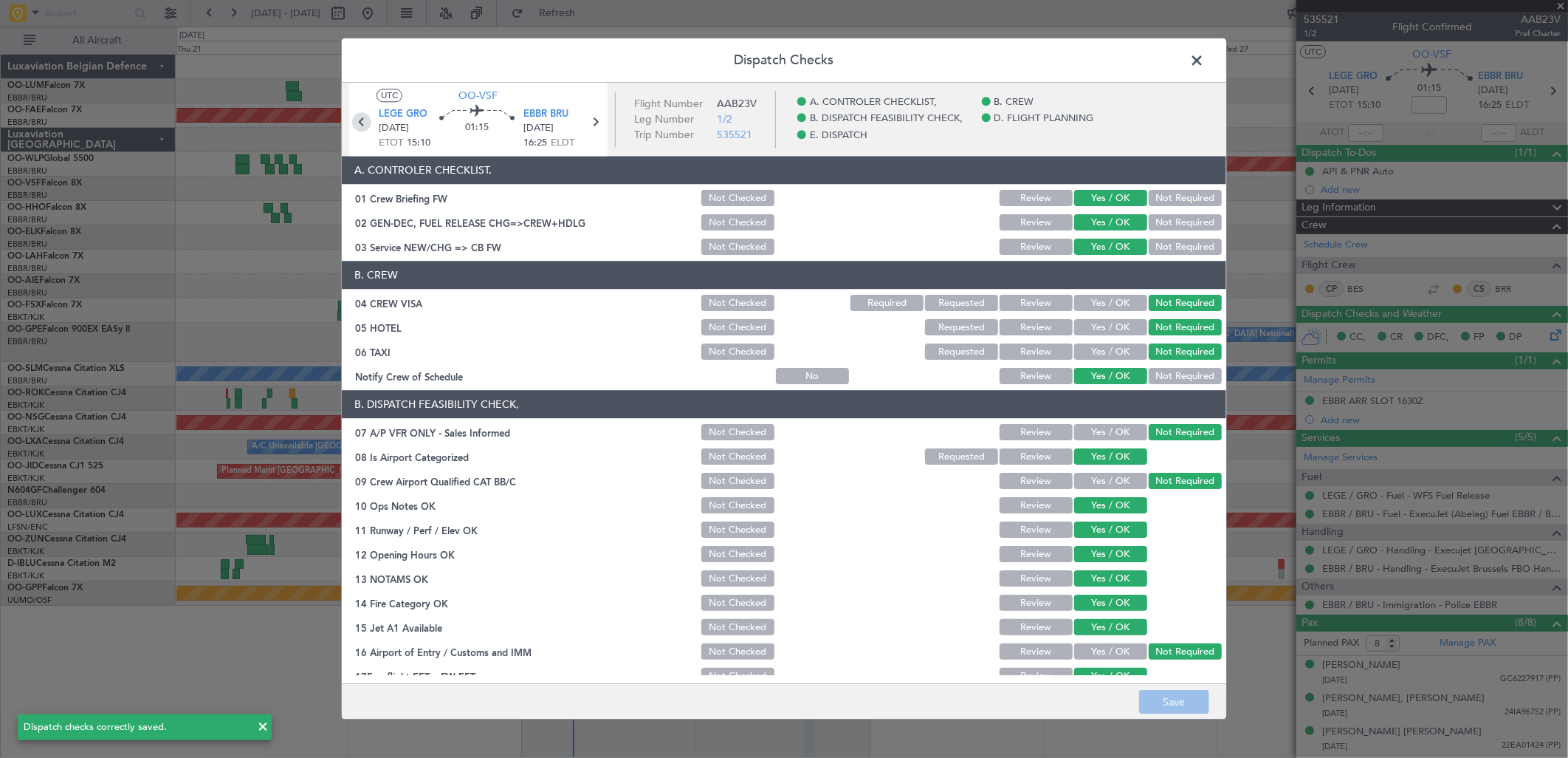
click at [357, 123] on icon at bounding box center [361, 121] width 19 height 19
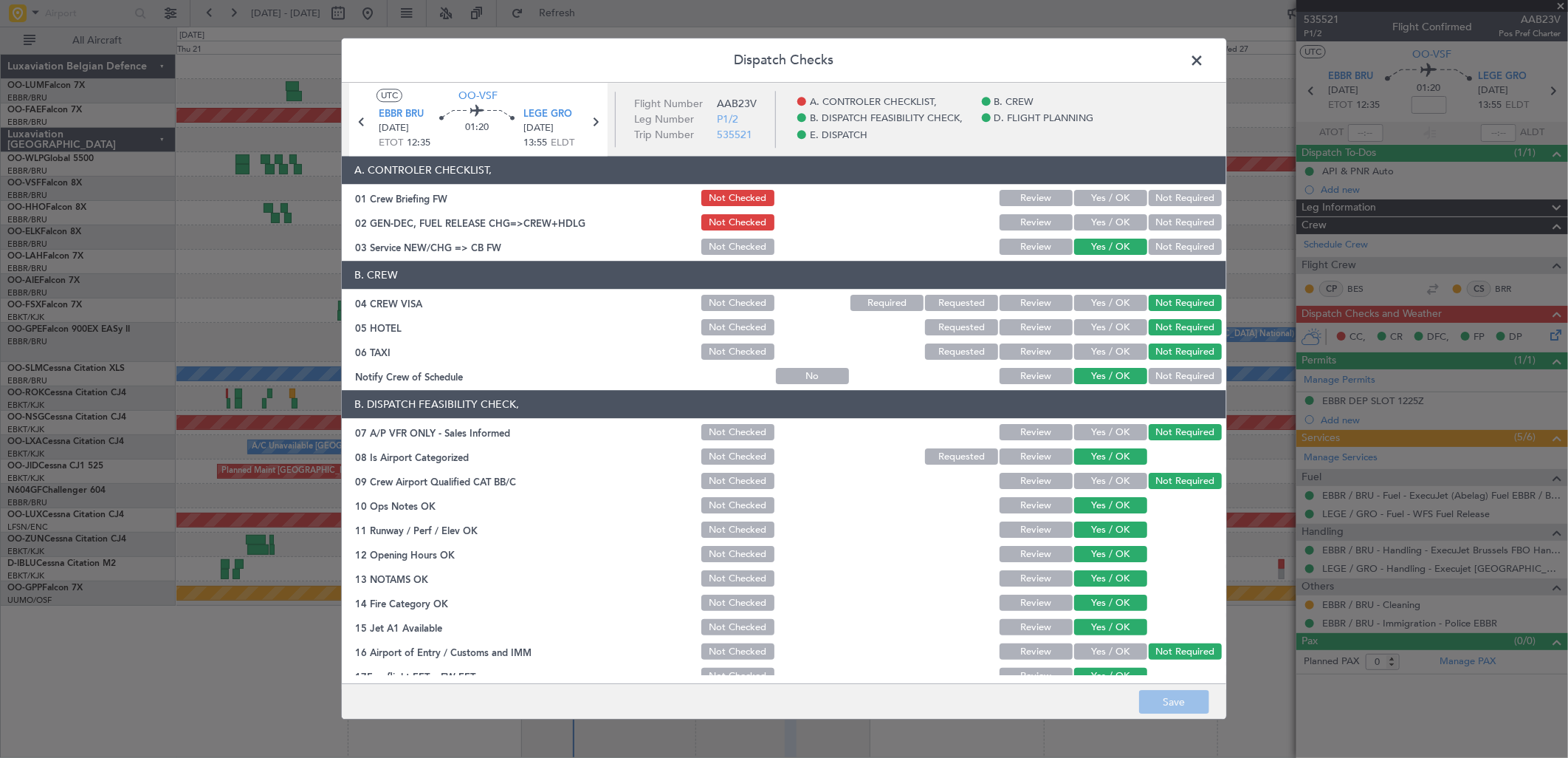
drag, startPoint x: 1112, startPoint y: 216, endPoint x: 1102, endPoint y: 194, distance: 24.2
click at [1112, 215] on button "Yes / OK" at bounding box center [1110, 223] width 73 height 16
click at [1101, 194] on button "Yes / OK" at bounding box center [1110, 198] width 73 height 16
click at [1182, 691] on button "Save" at bounding box center [1175, 702] width 71 height 24
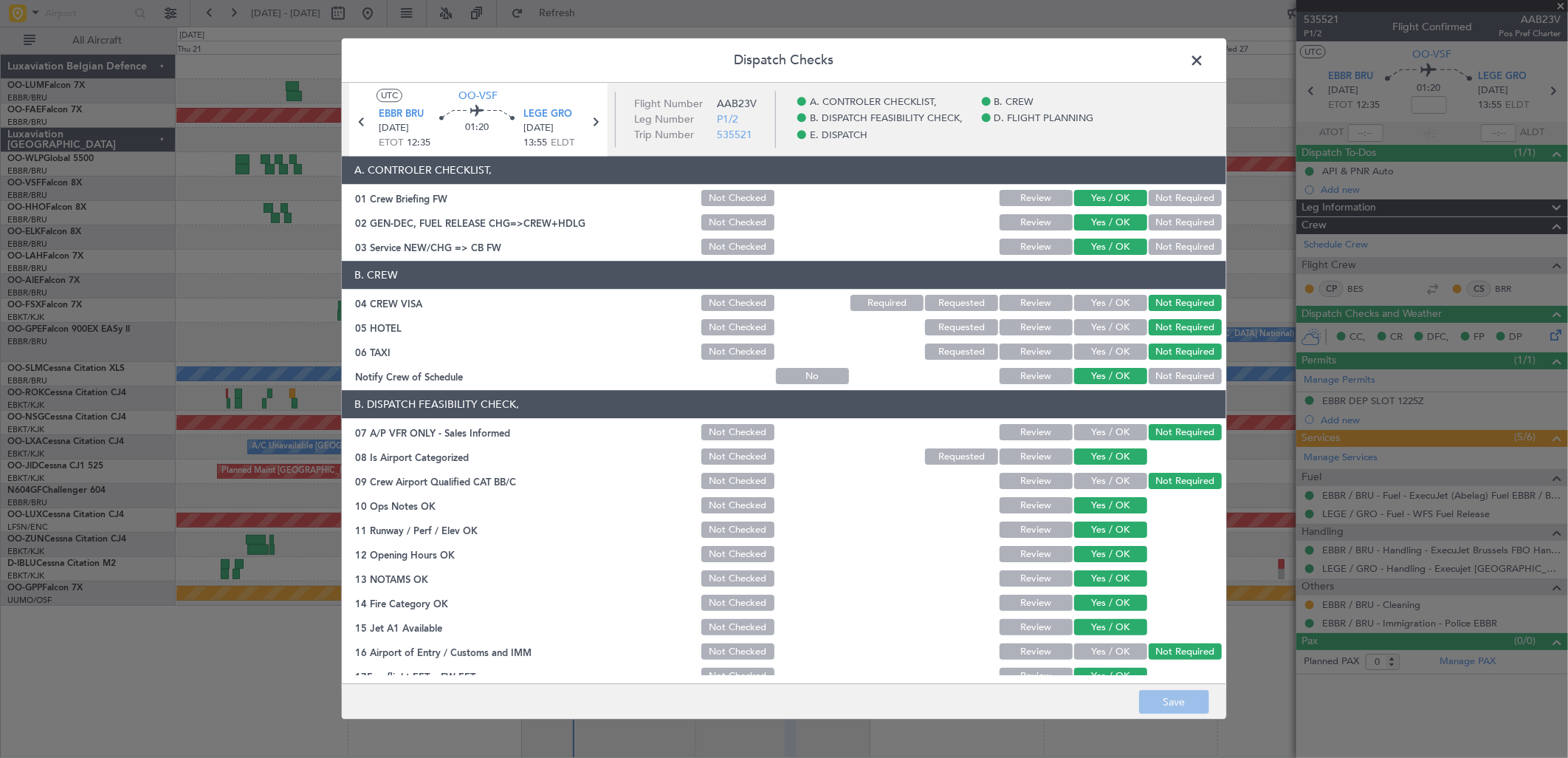
click at [1204, 53] on span at bounding box center [1204, 64] width 0 height 30
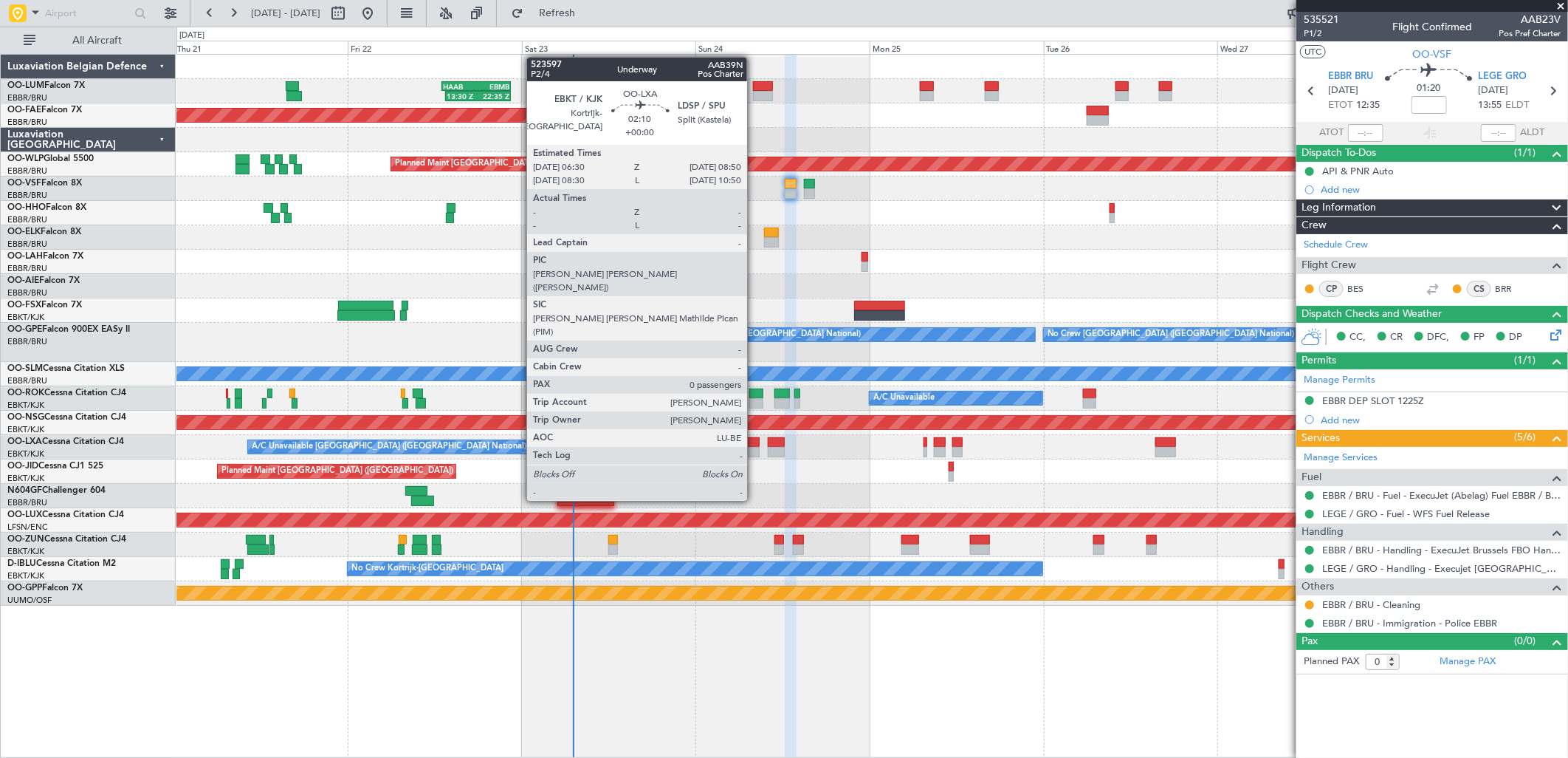
click at [755, 447] on div at bounding box center [751, 452] width 17 height 10
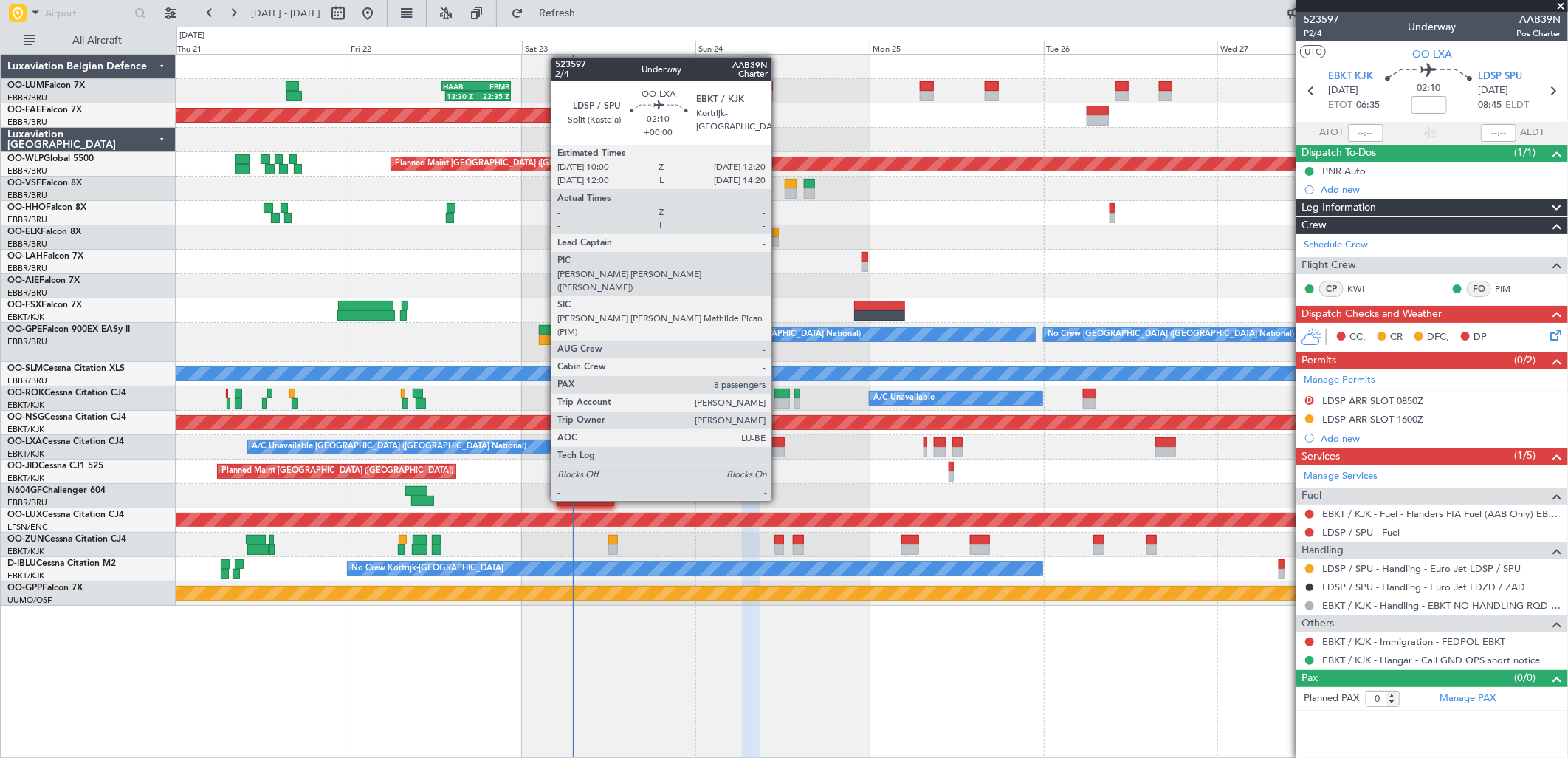
click at [779, 447] on div at bounding box center [777, 452] width 17 height 10
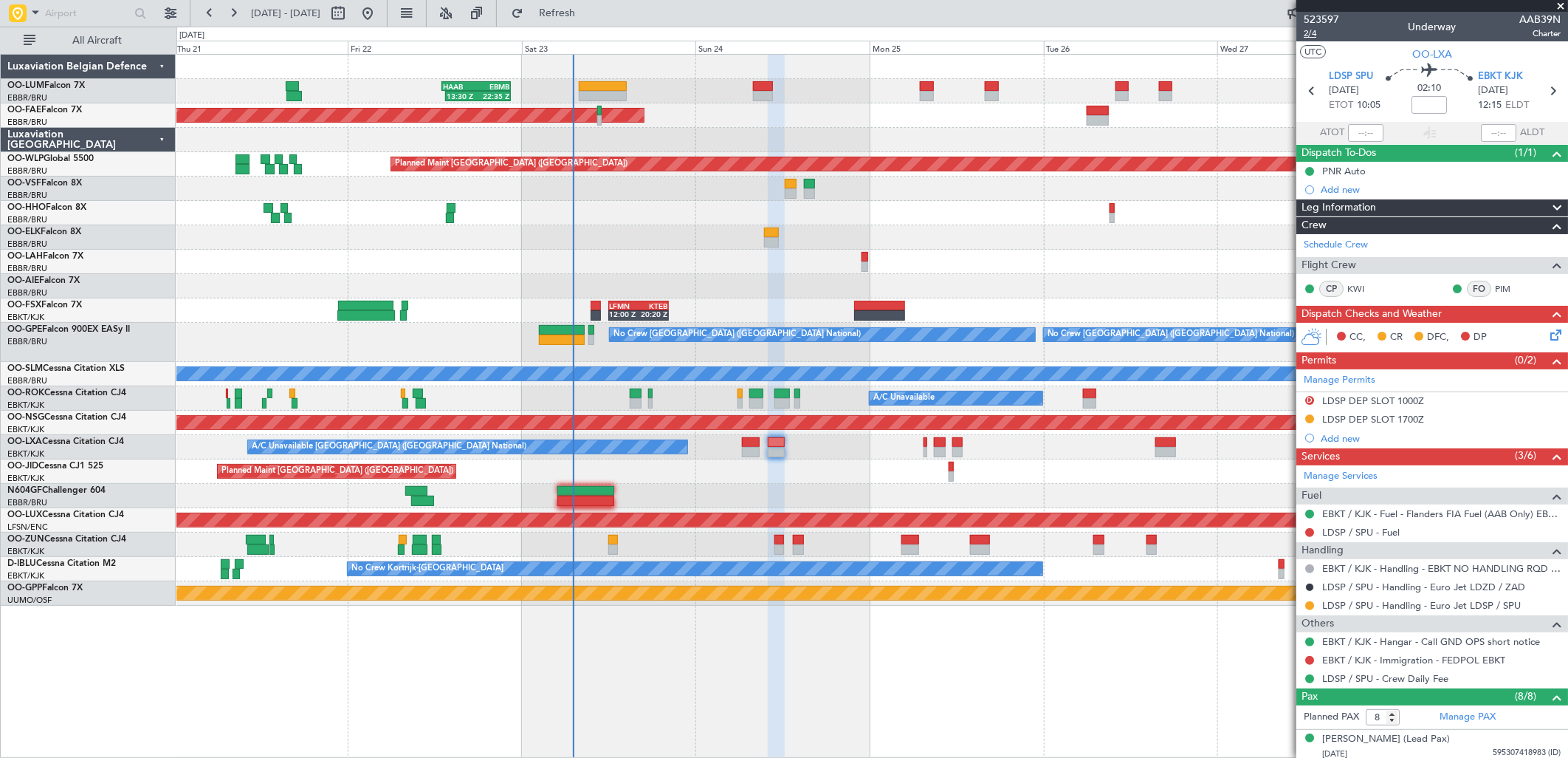
click at [1314, 33] on span "2/4" at bounding box center [1321, 34] width 35 height 13
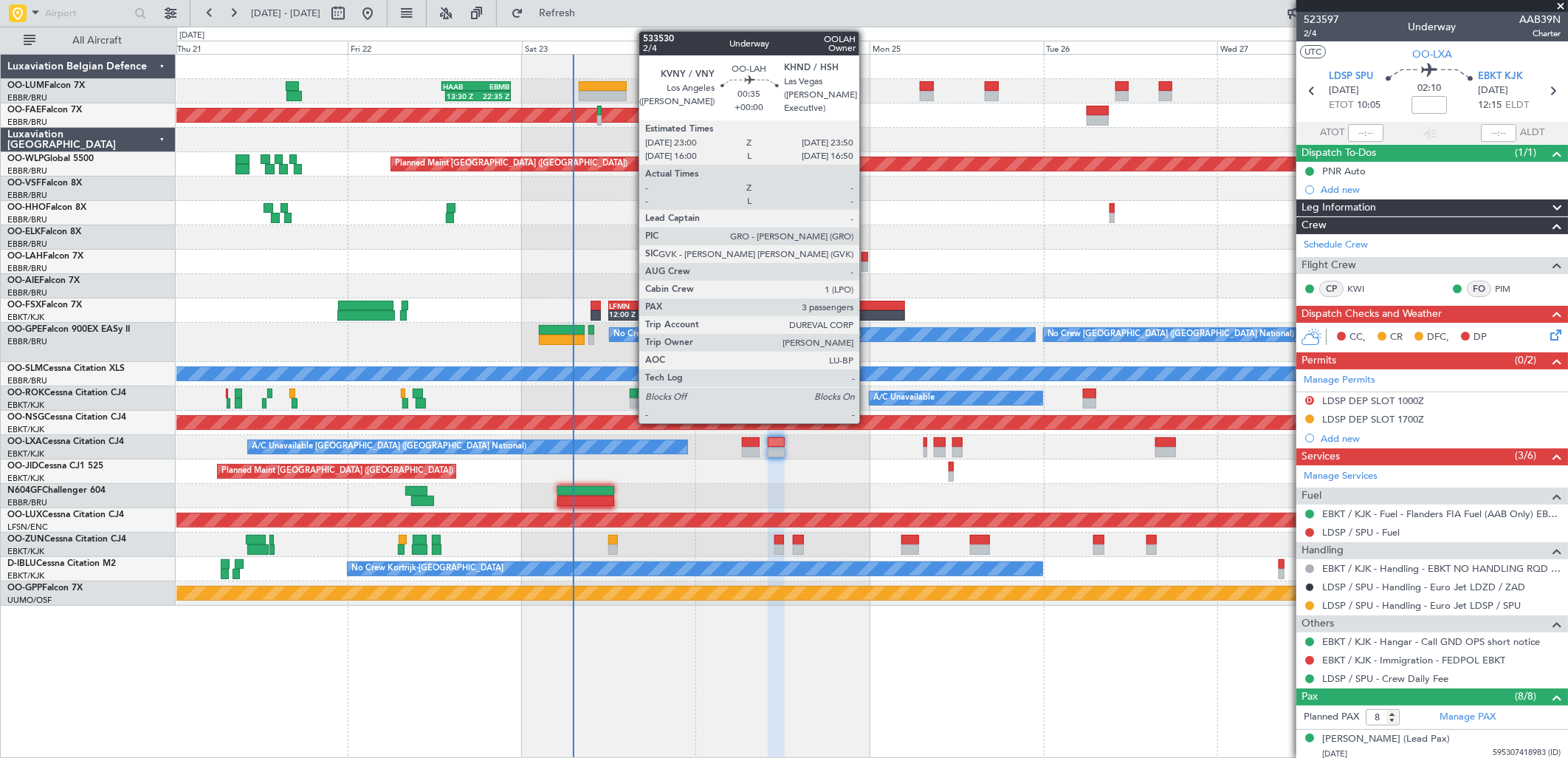
click at [867, 257] on div at bounding box center [865, 256] width 6 height 10
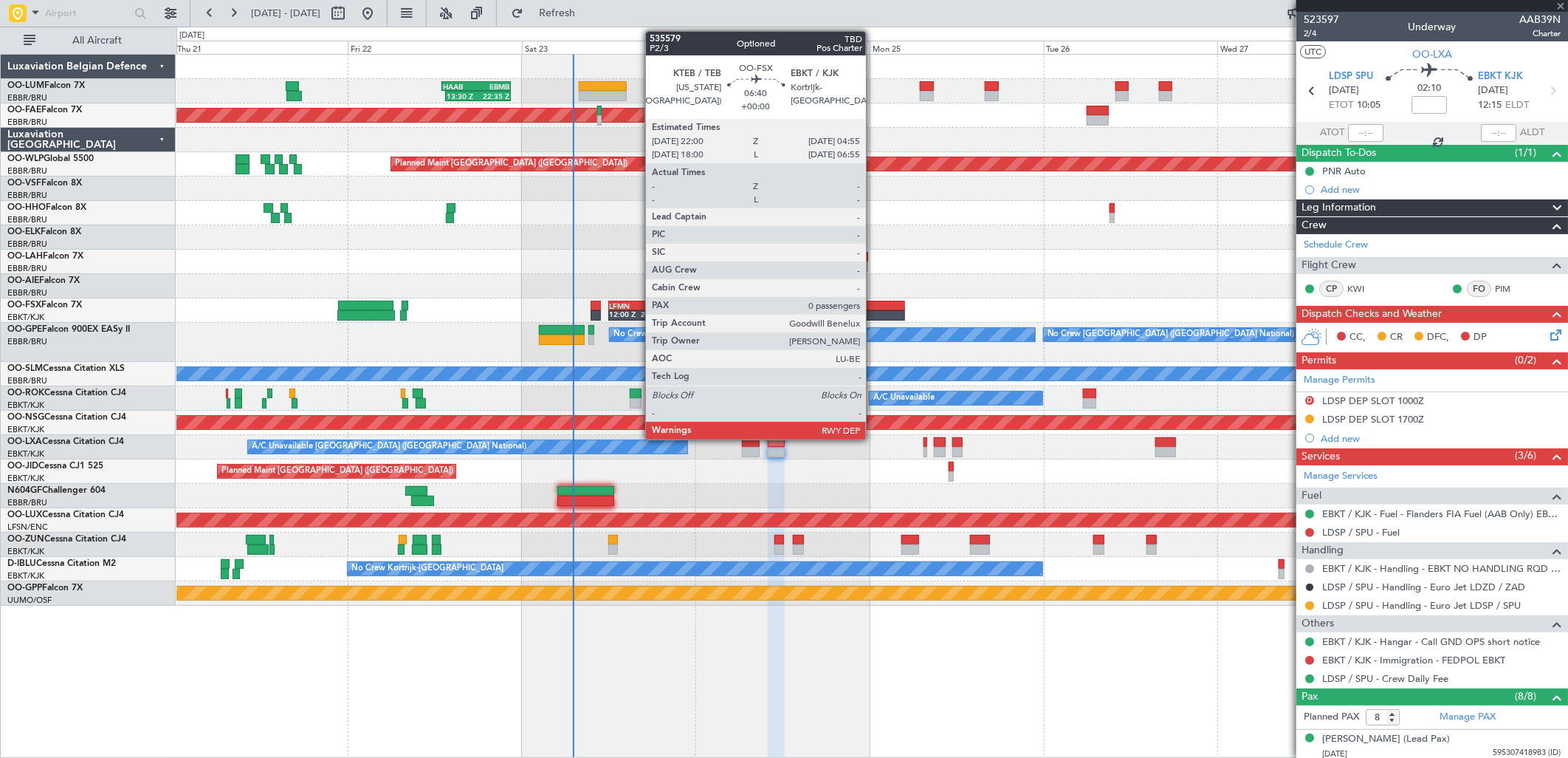
type input "3"
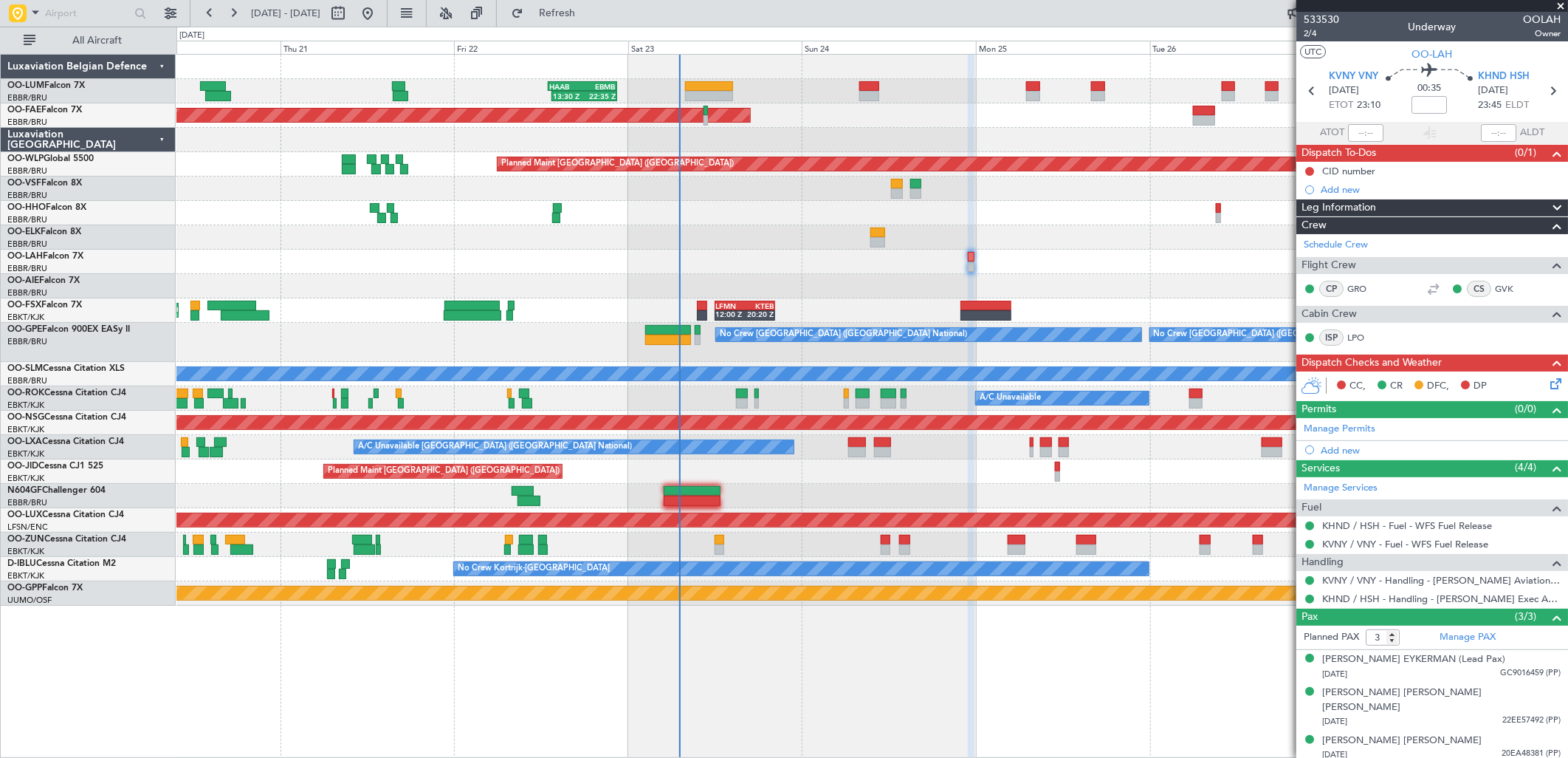
click at [563, 271] on div "EBBR 13:30 Z KVNY 01:15 Z 14:00 Z 02:00 Z" at bounding box center [871, 261] width 1391 height 24
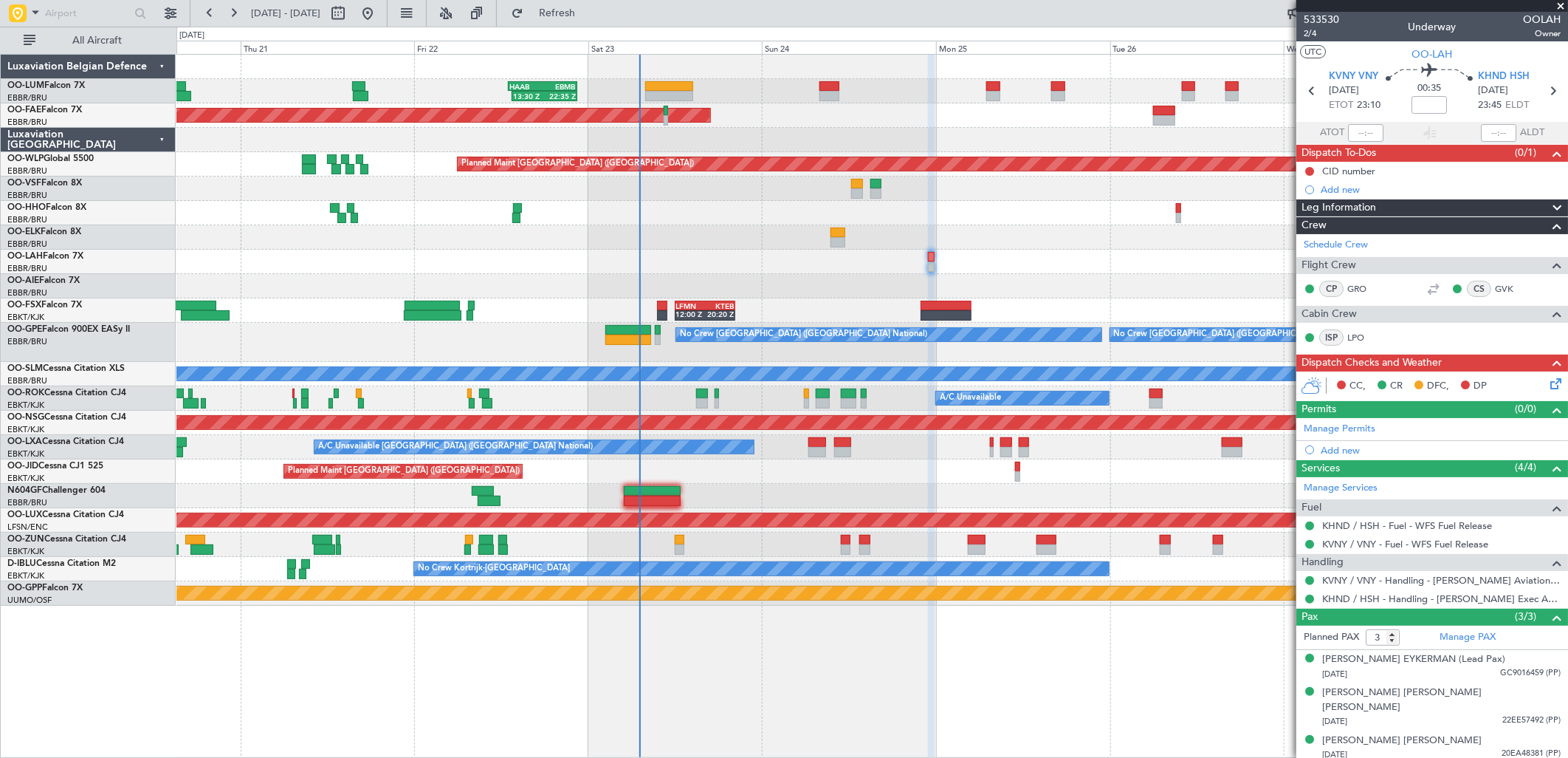
click at [1555, 385] on icon at bounding box center [1553, 381] width 12 height 12
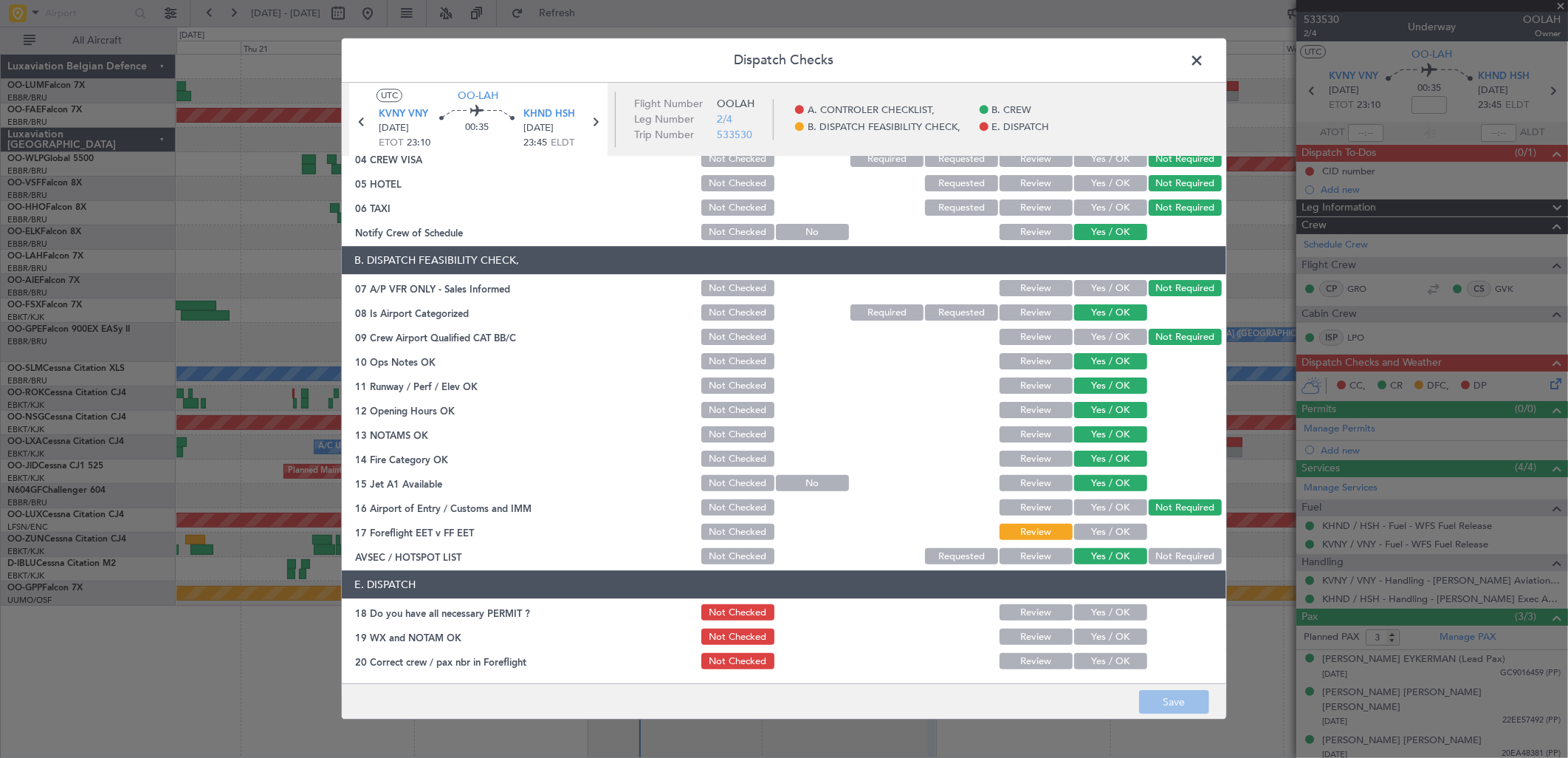
scroll to position [164, 0]
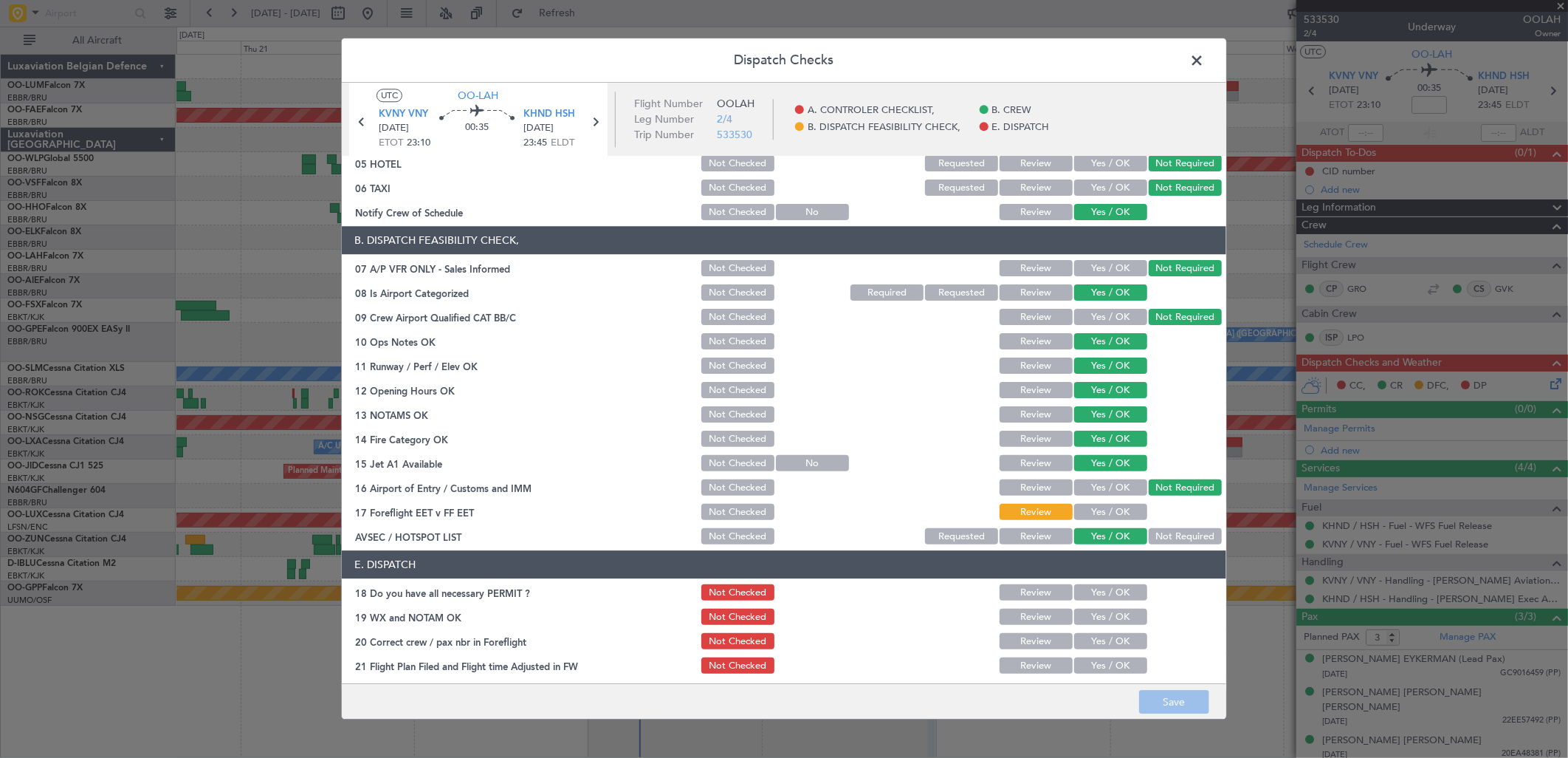
click at [1204, 57] on span at bounding box center [1204, 64] width 0 height 30
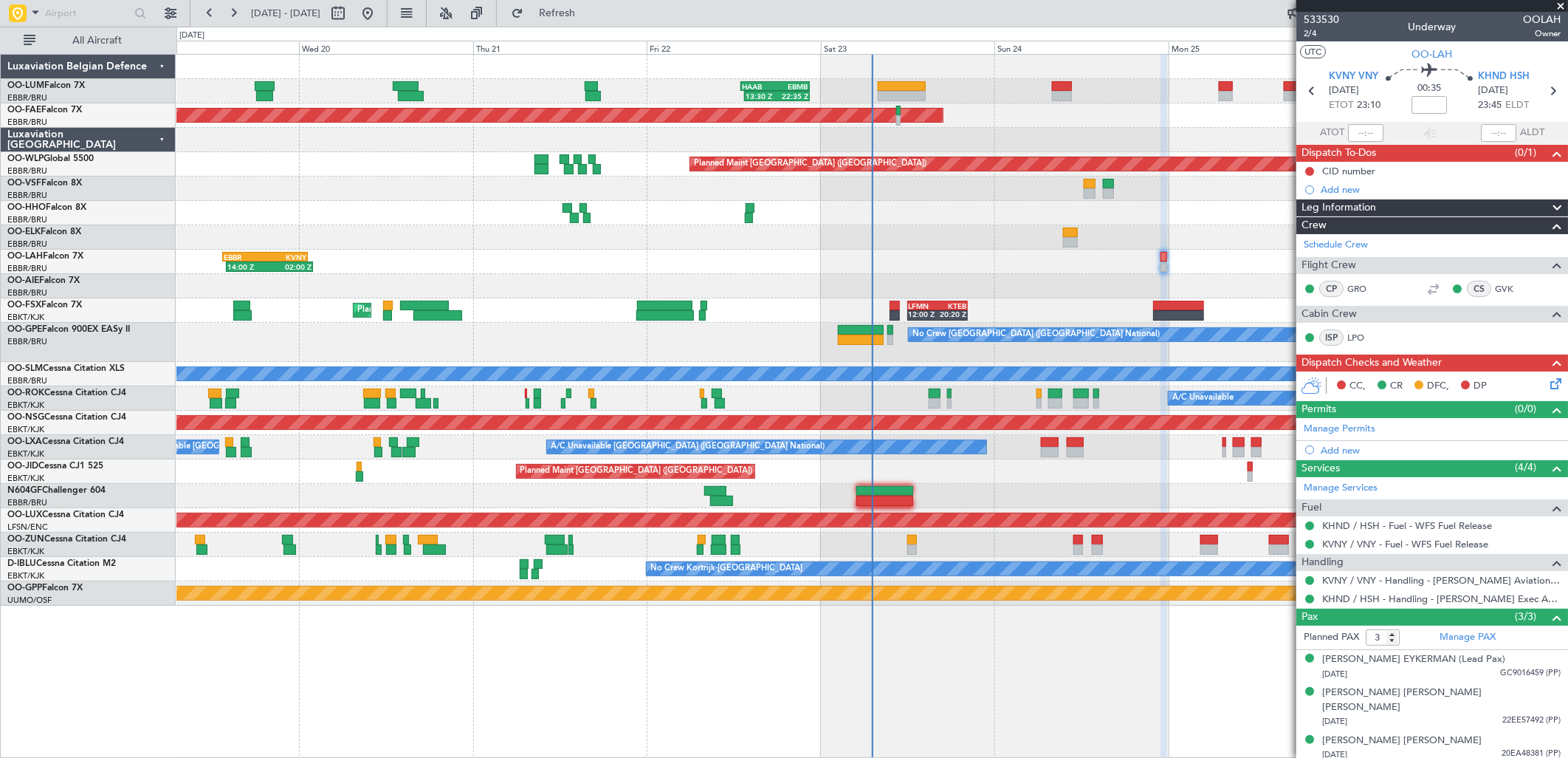
click at [897, 210] on div "AOG Maint Geneva (Cointrin)" at bounding box center [871, 212] width 1391 height 24
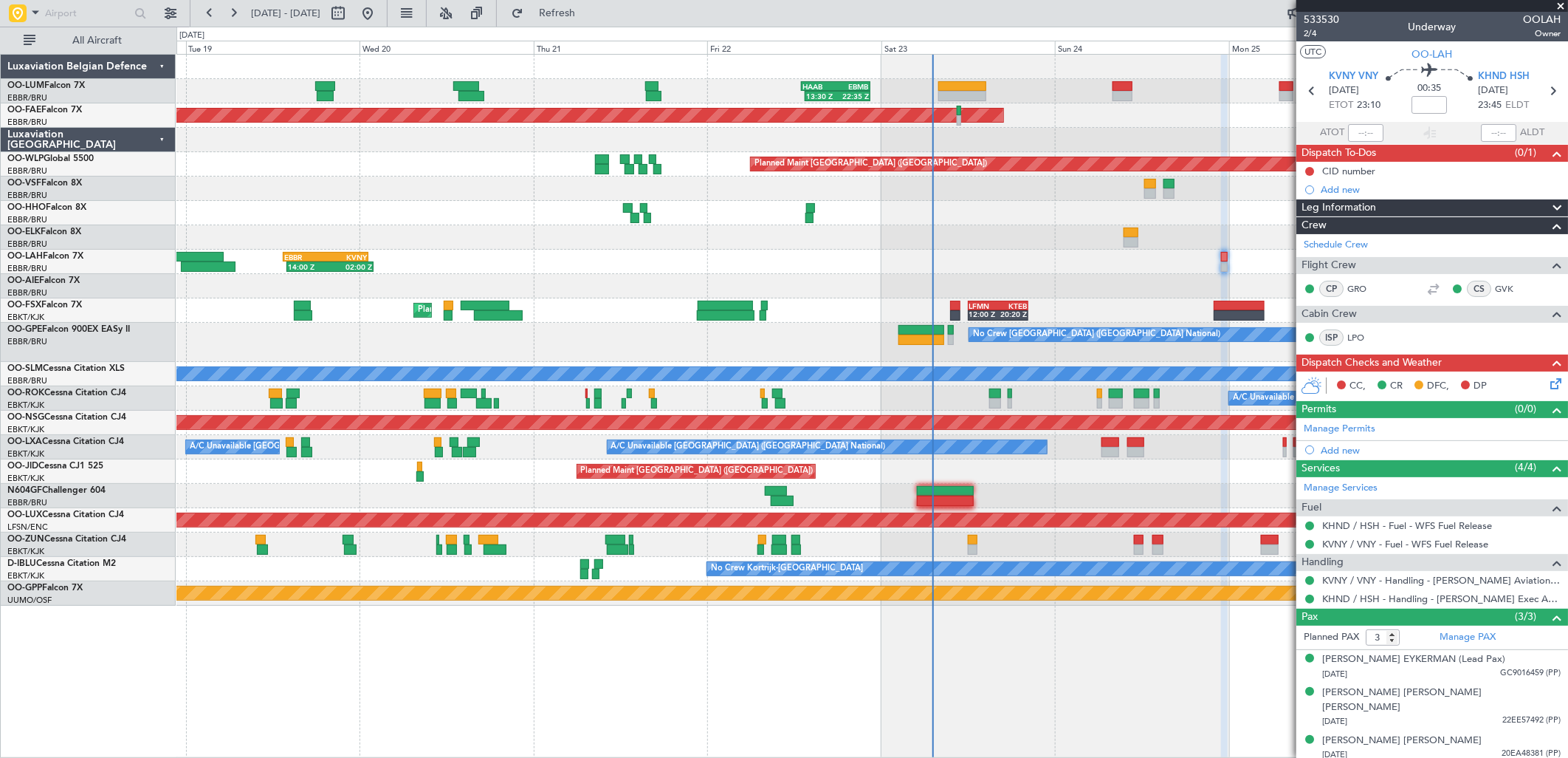
click at [1475, 76] on div "00:35" at bounding box center [1429, 91] width 97 height 55
click at [1492, 72] on span "KHND HSH" at bounding box center [1504, 77] width 52 height 15
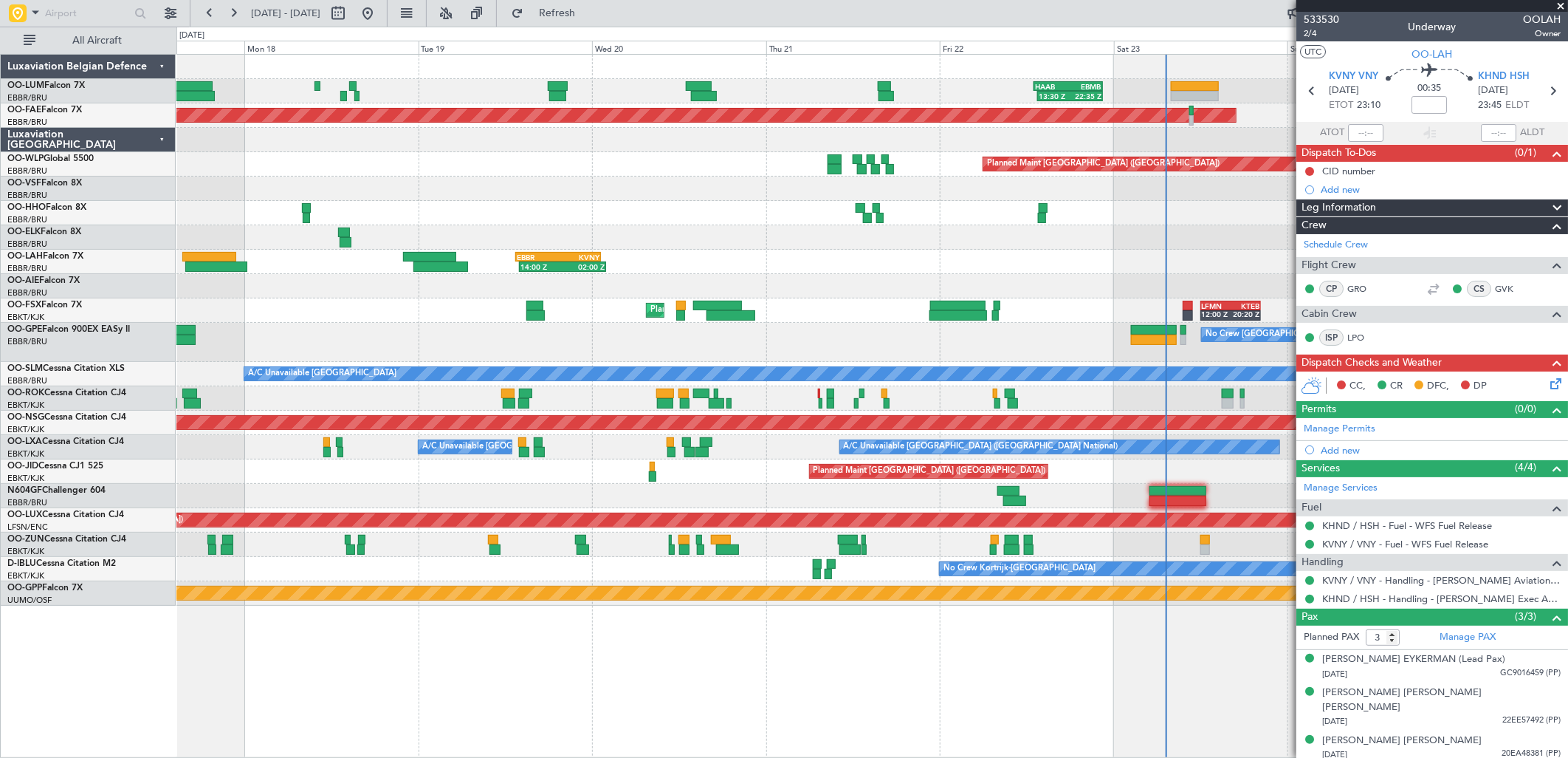
click at [566, 286] on div at bounding box center [871, 286] width 1391 height 24
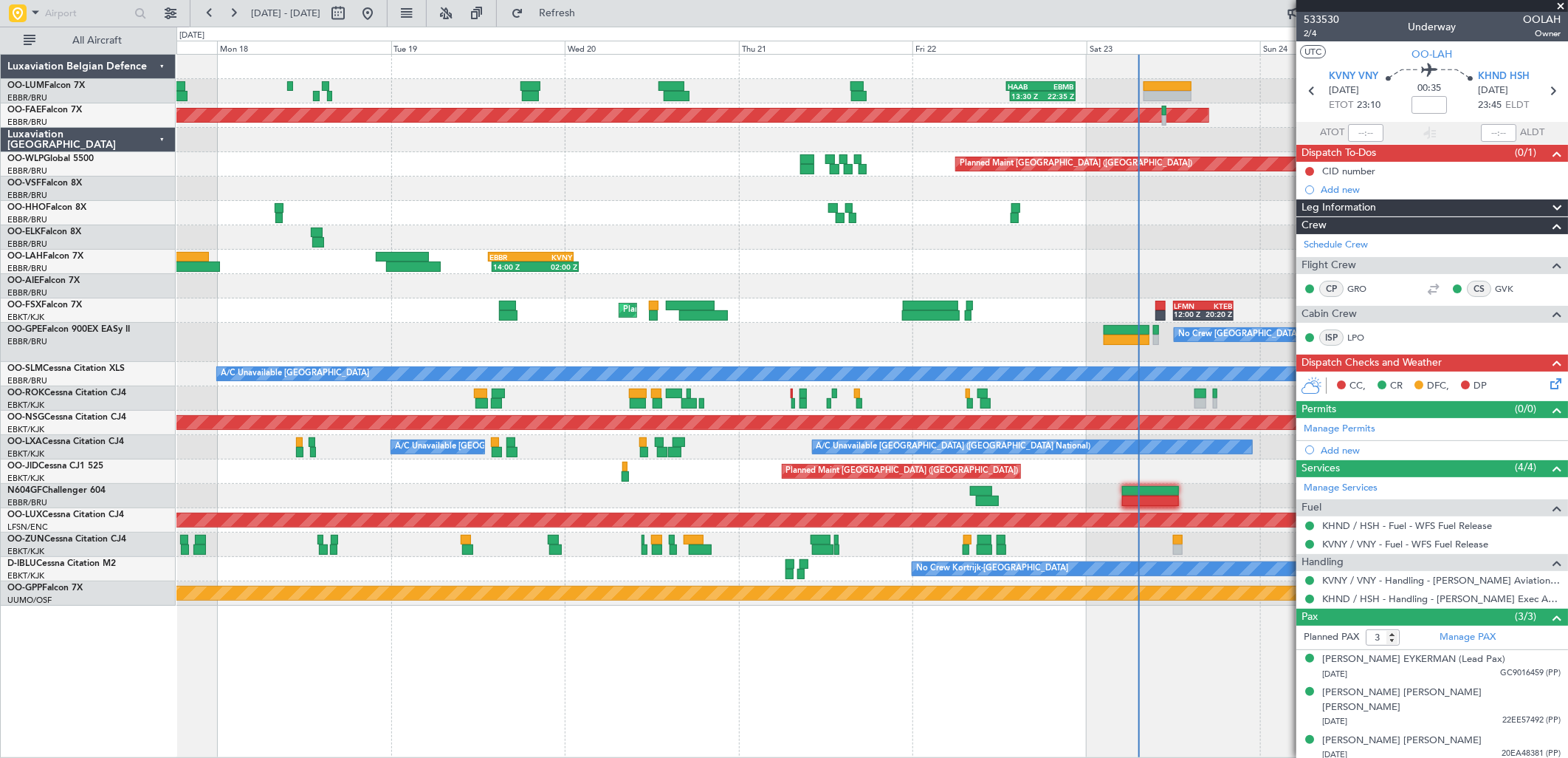
click at [621, 267] on div "14:00 Z 02:00 Z EBBR 13:30 Z KVNY 01:15 Z" at bounding box center [871, 261] width 1391 height 24
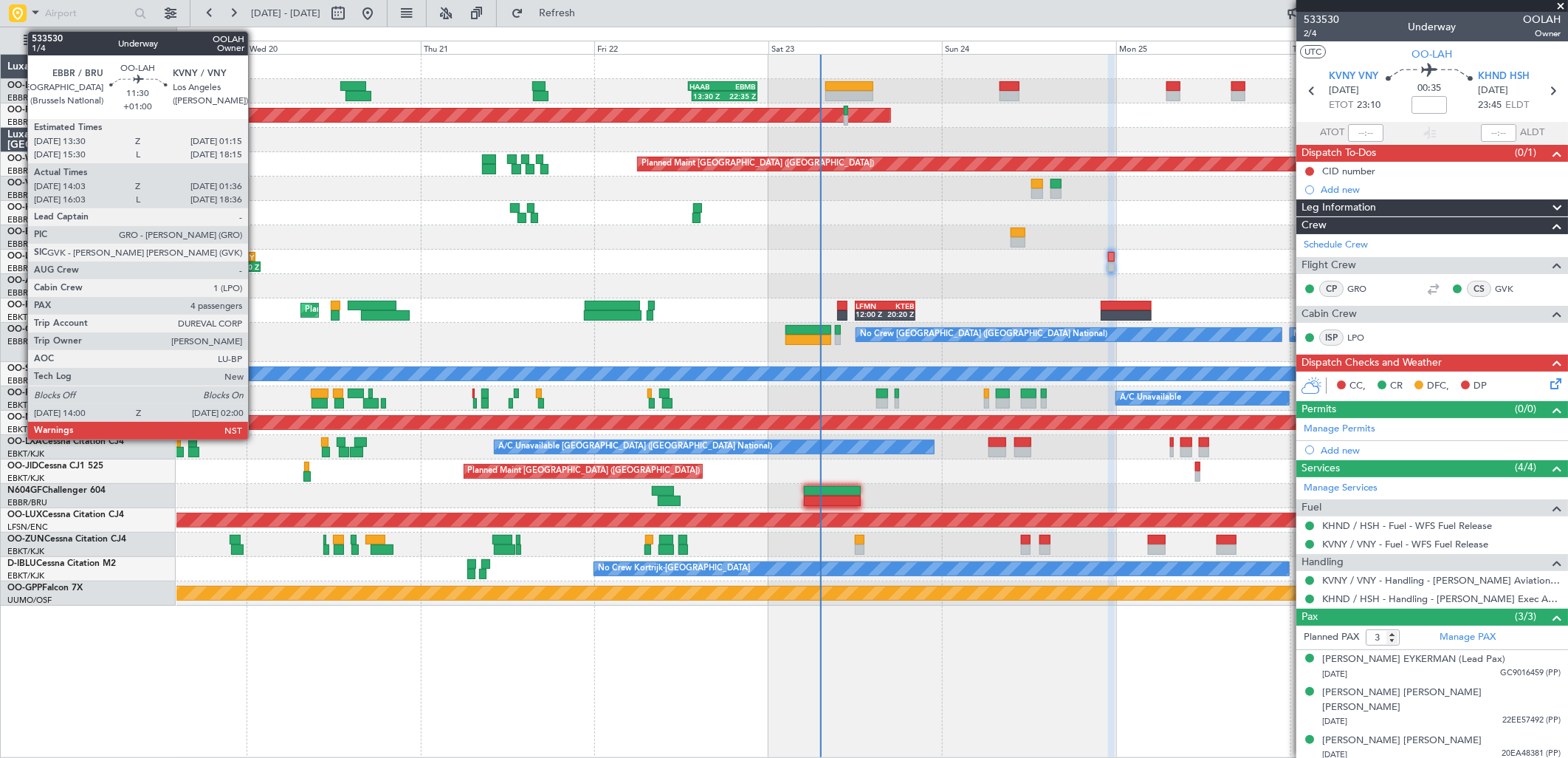
click at [229, 259] on div "KVNY" at bounding box center [233, 256] width 42 height 9
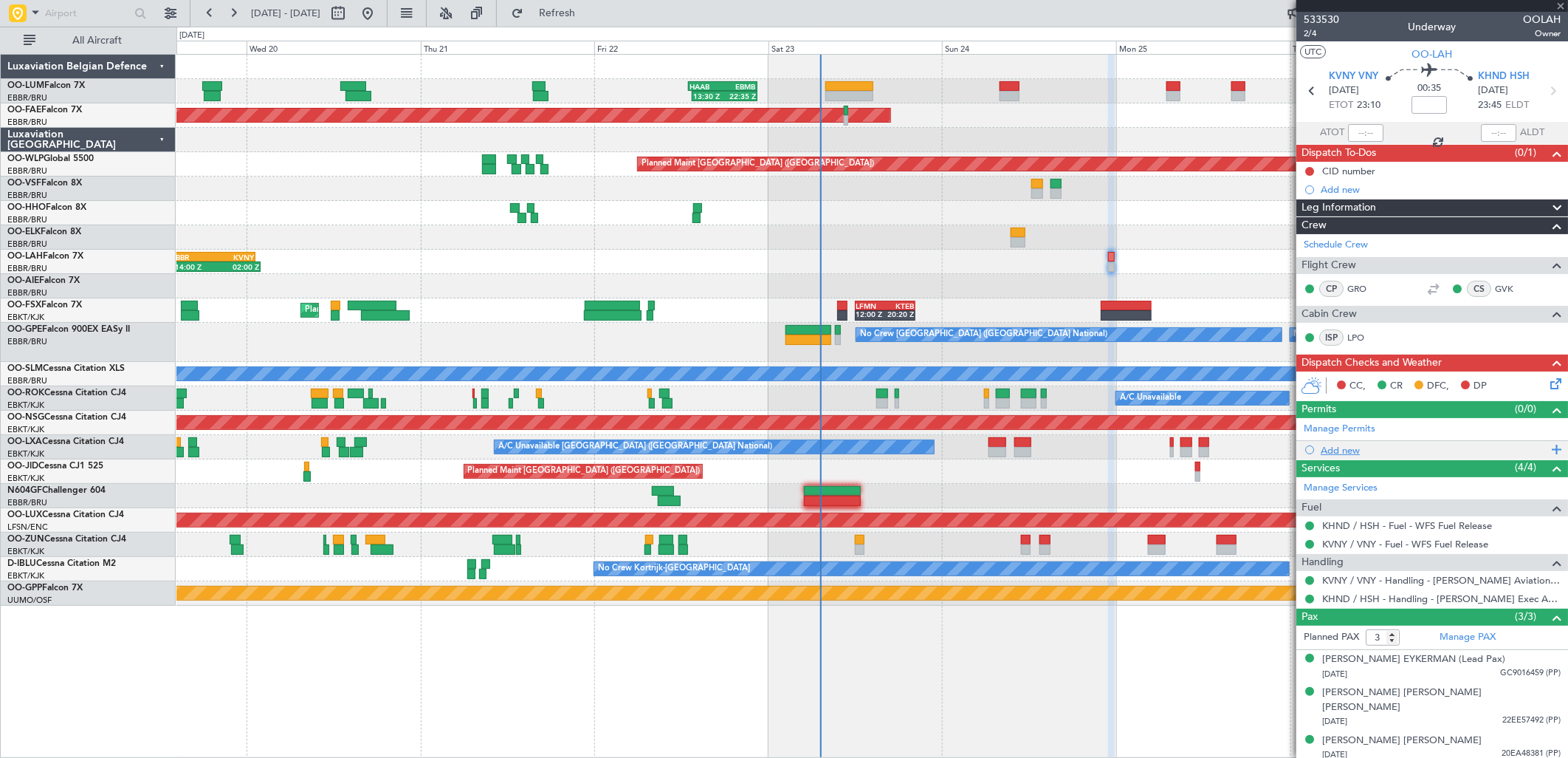
type input "+01:00"
type input "14:13"
type input "01:31"
type input "4"
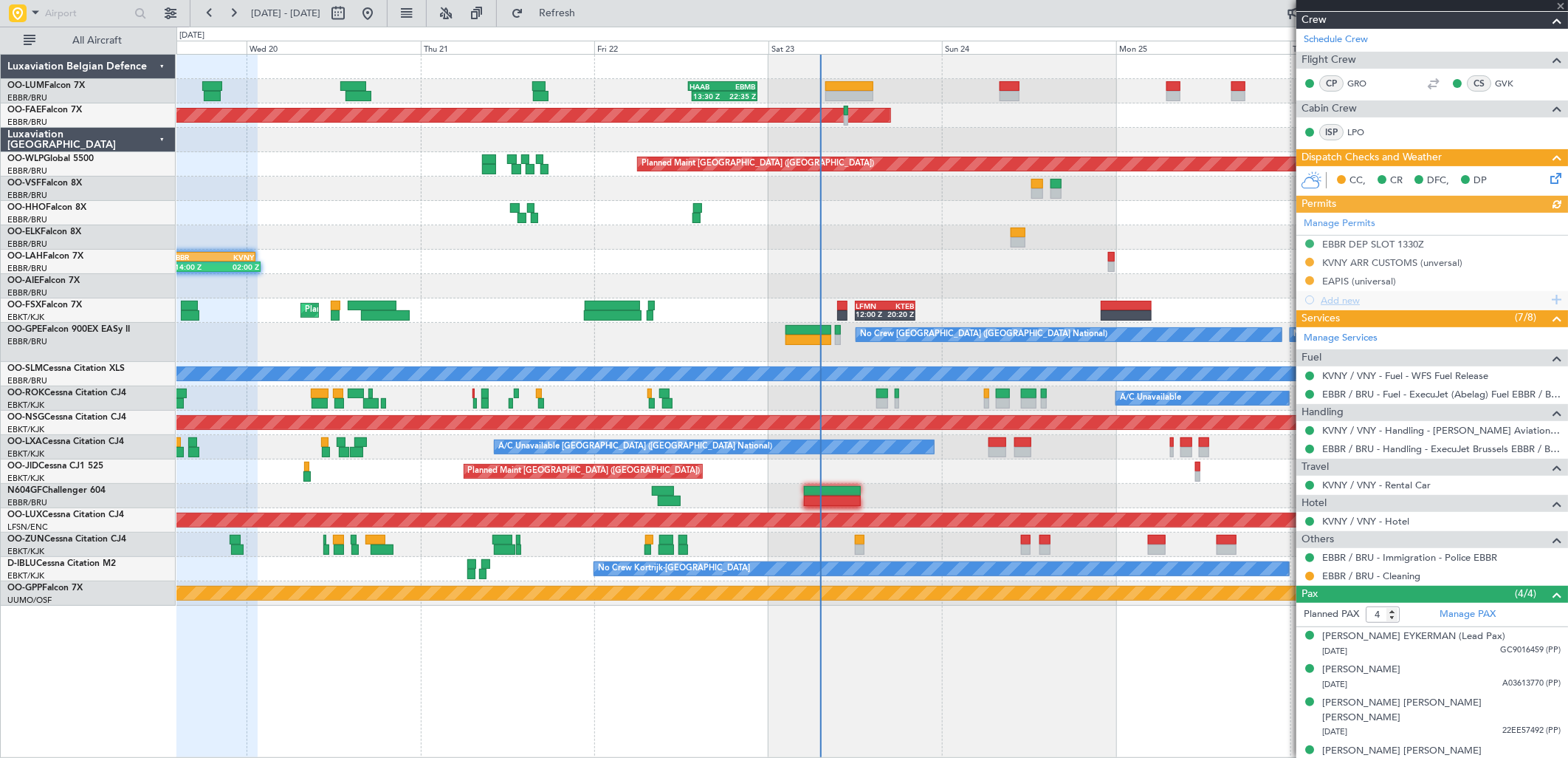
scroll to position [208, 0]
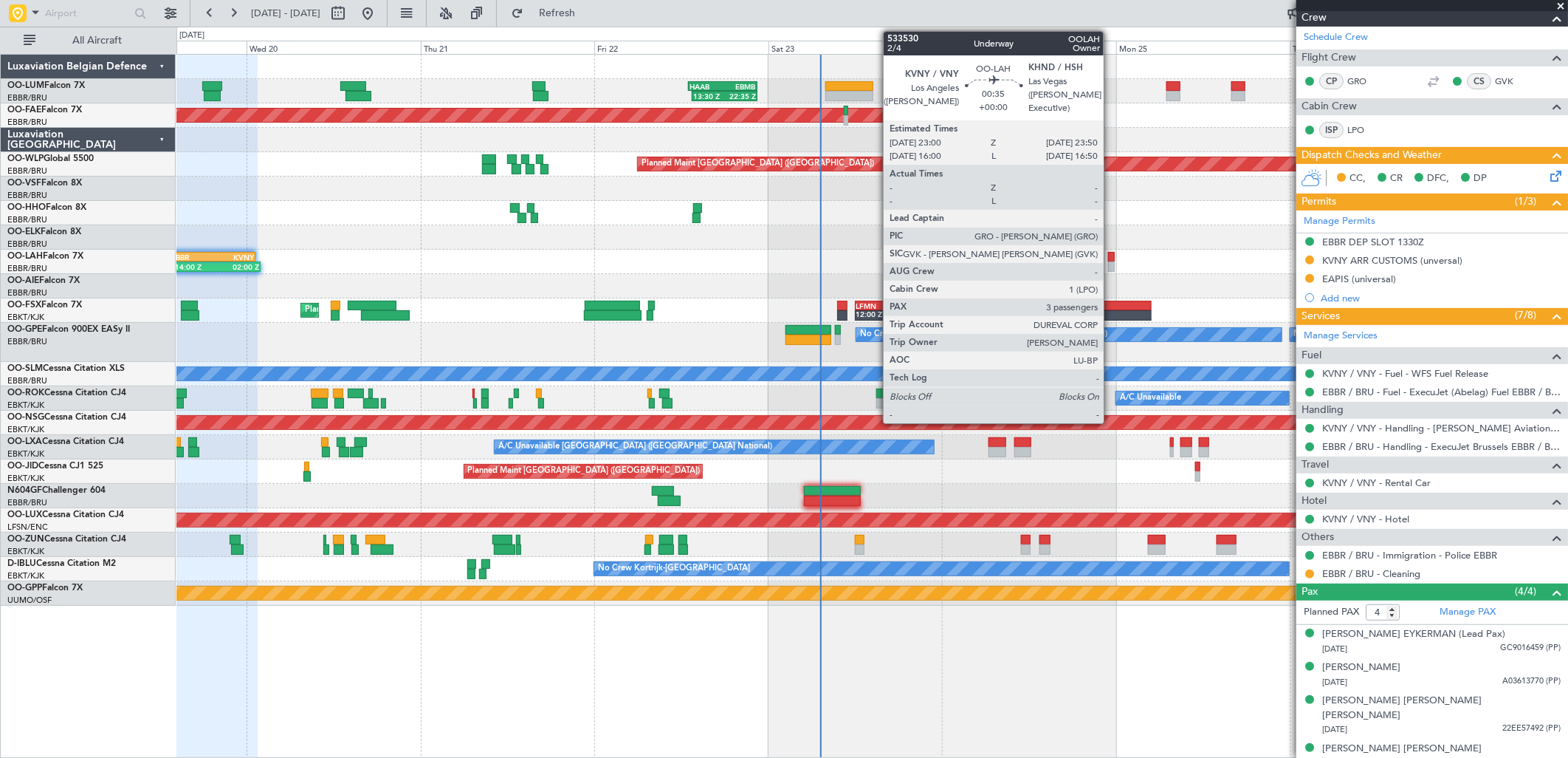
click at [1111, 256] on div at bounding box center [1111, 256] width 6 height 10
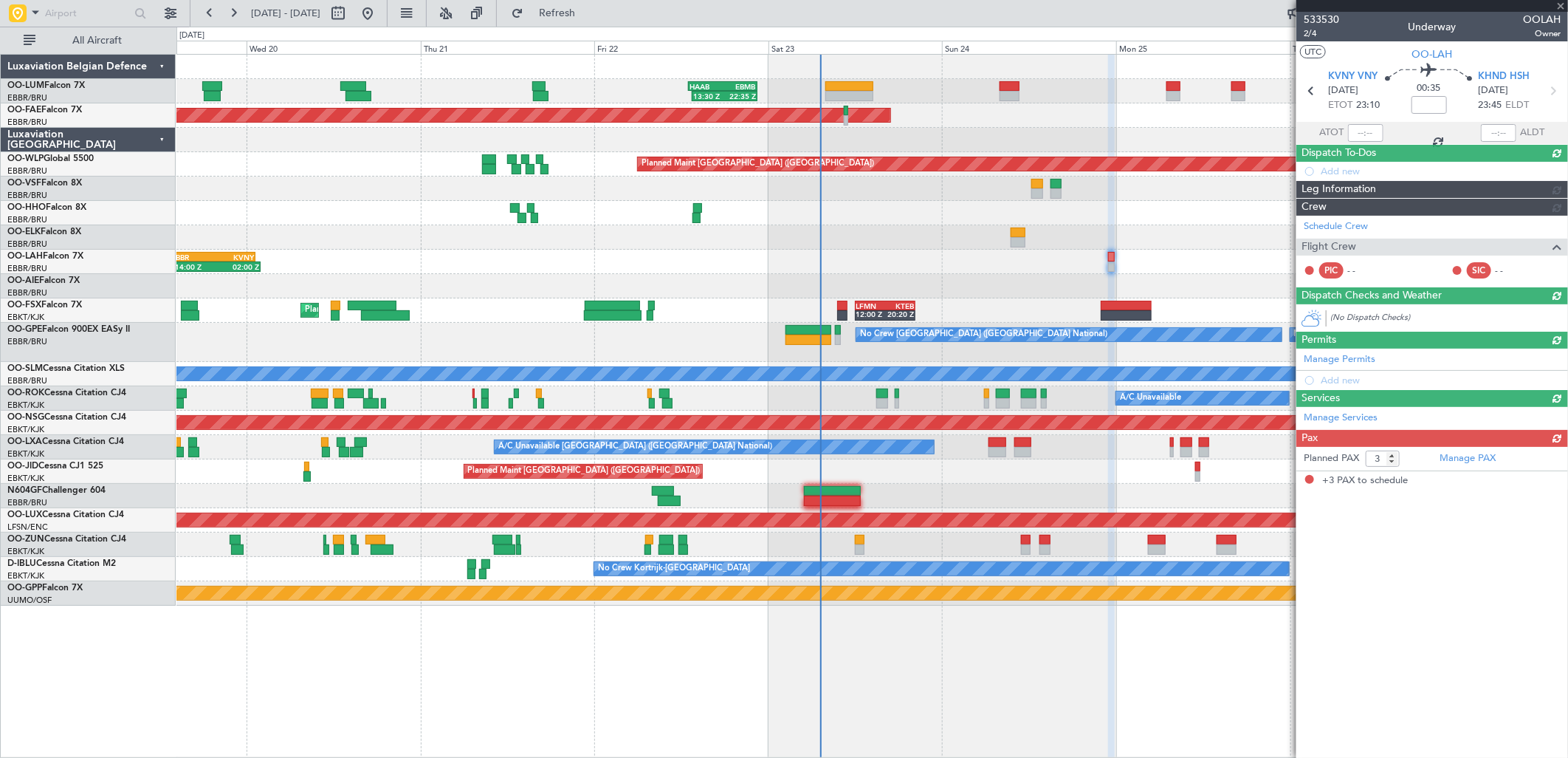
scroll to position [0, 0]
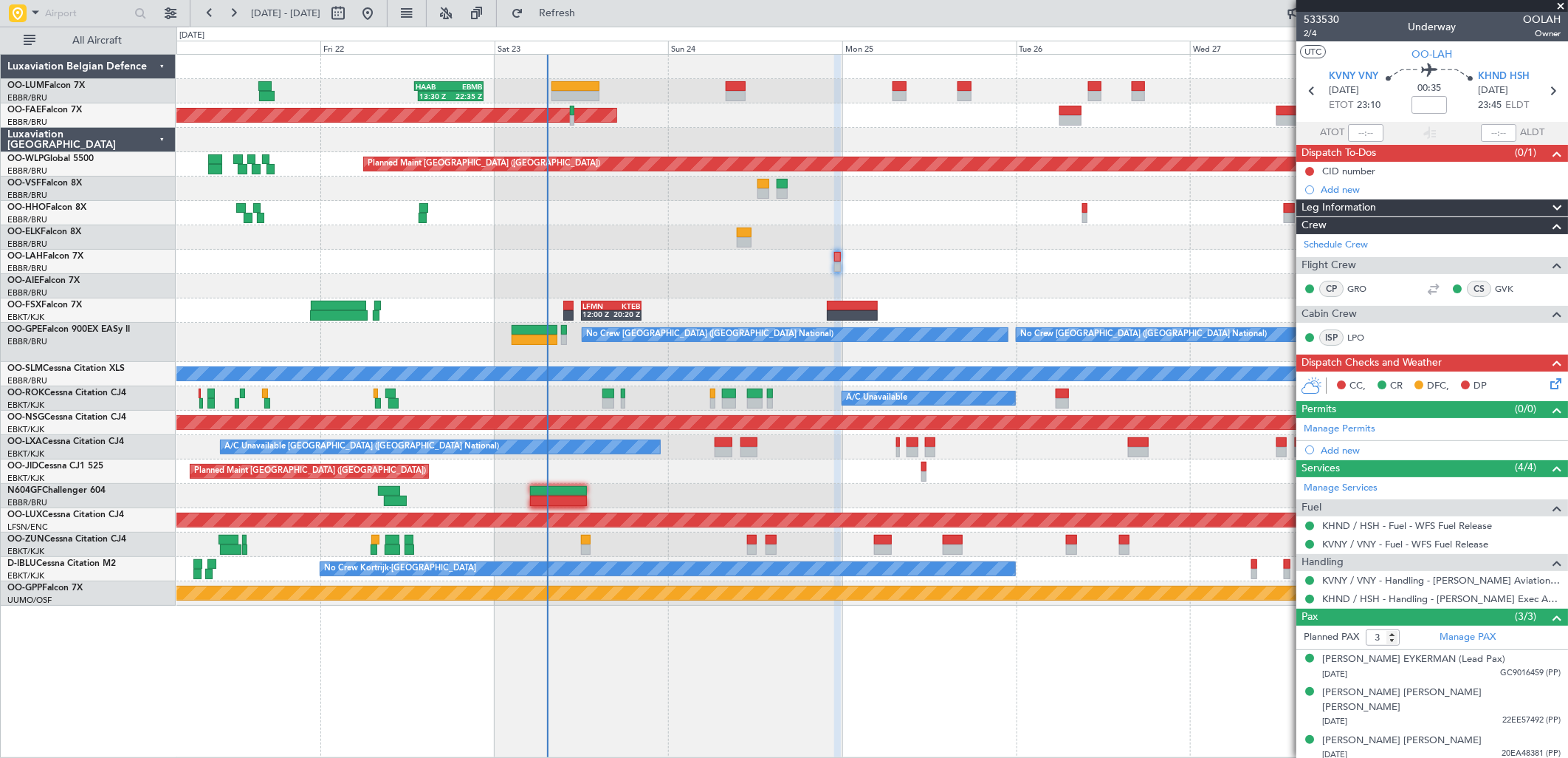
click at [602, 195] on div at bounding box center [871, 188] width 1391 height 24
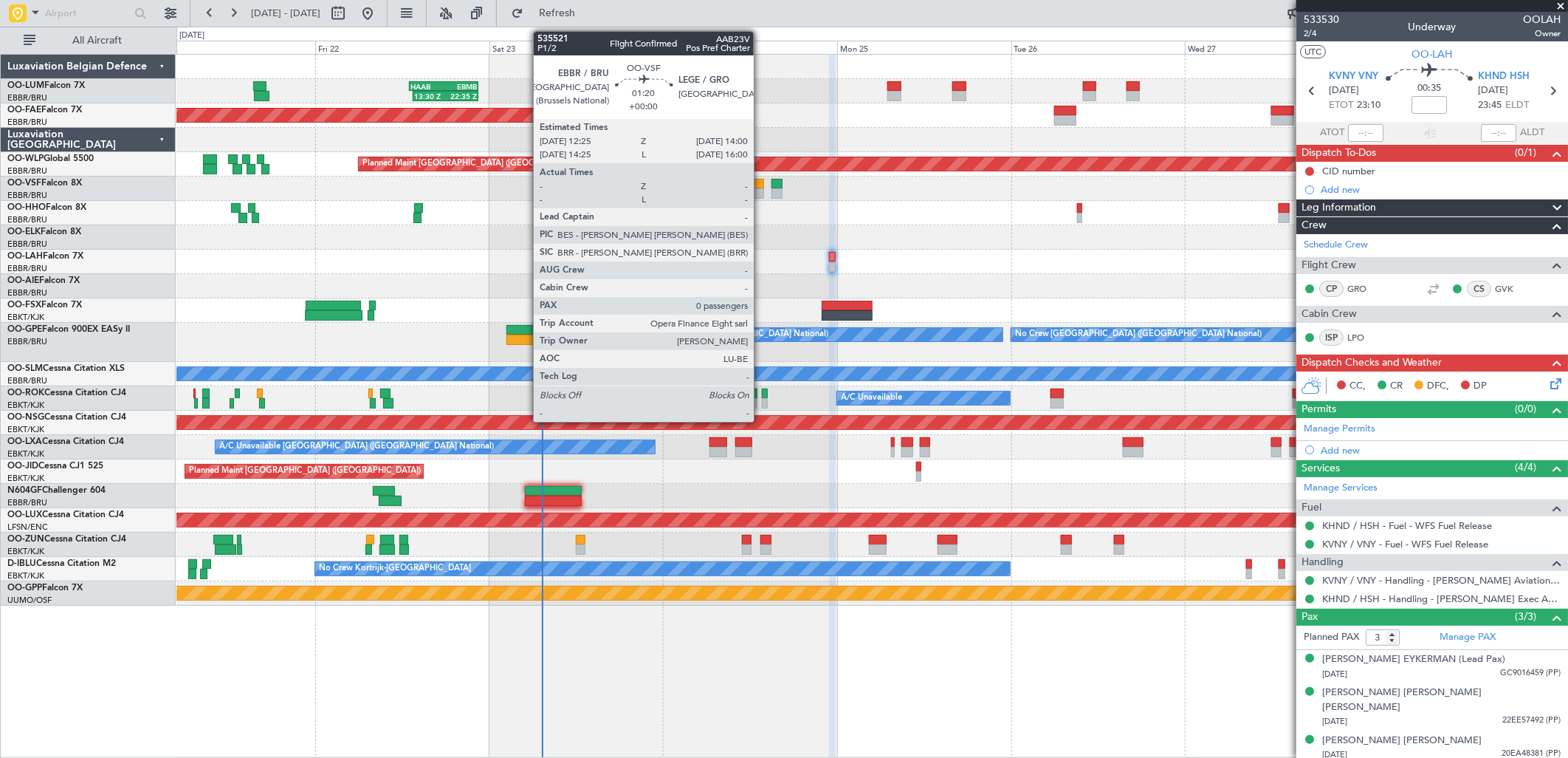
click at [761, 186] on div at bounding box center [758, 183] width 12 height 10
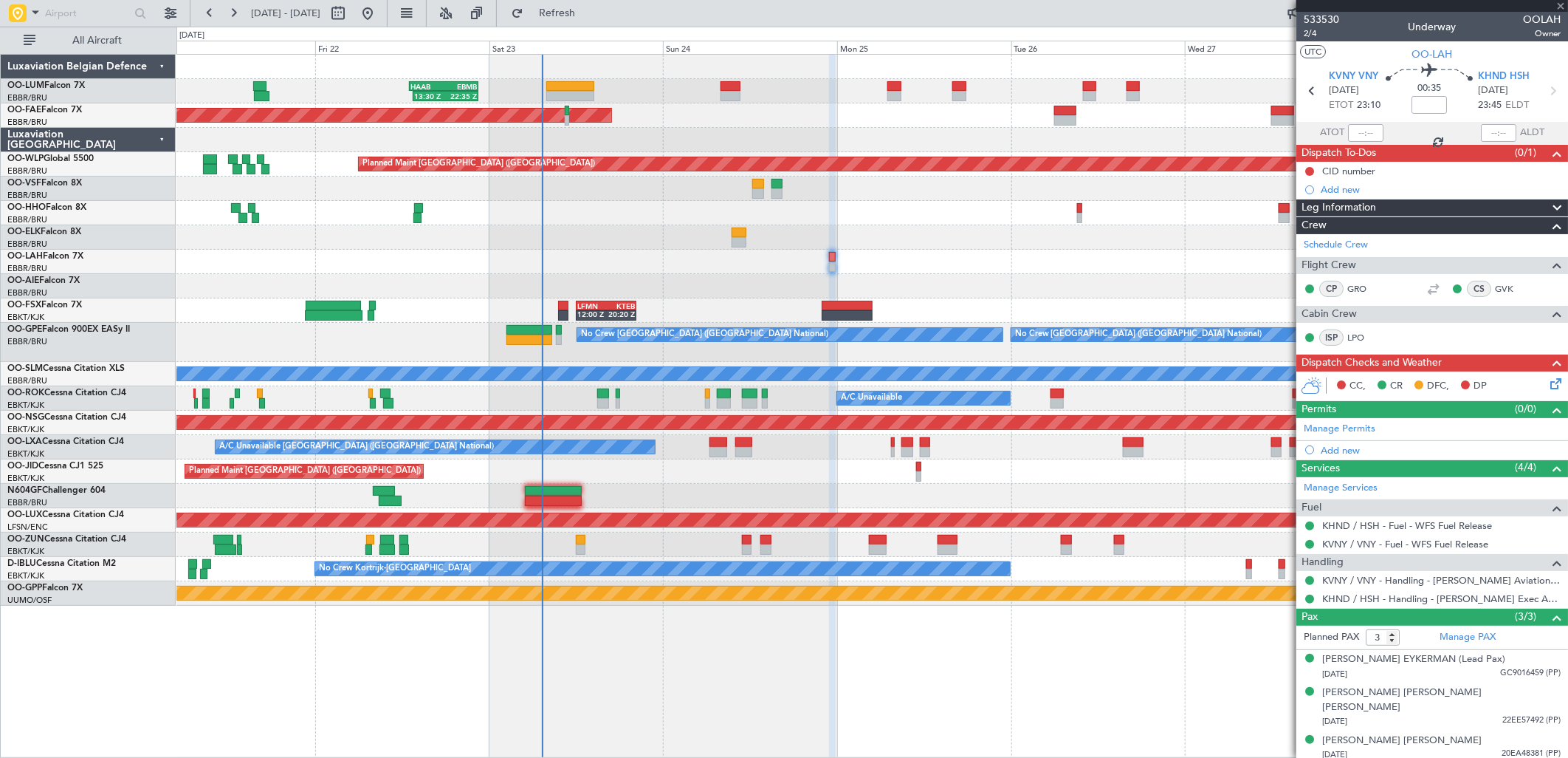
type input "0"
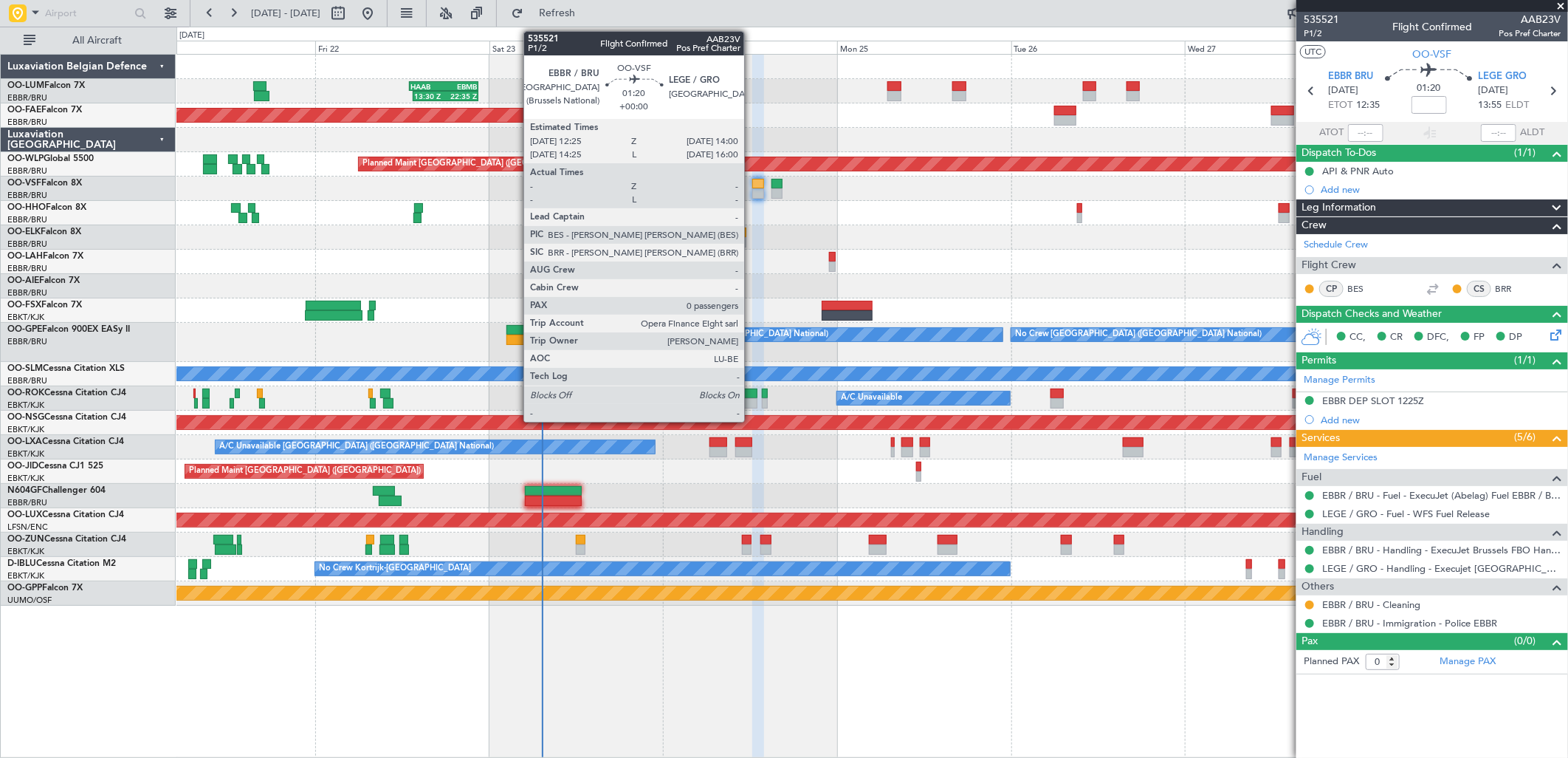
click at [752, 183] on div at bounding box center [758, 183] width 12 height 10
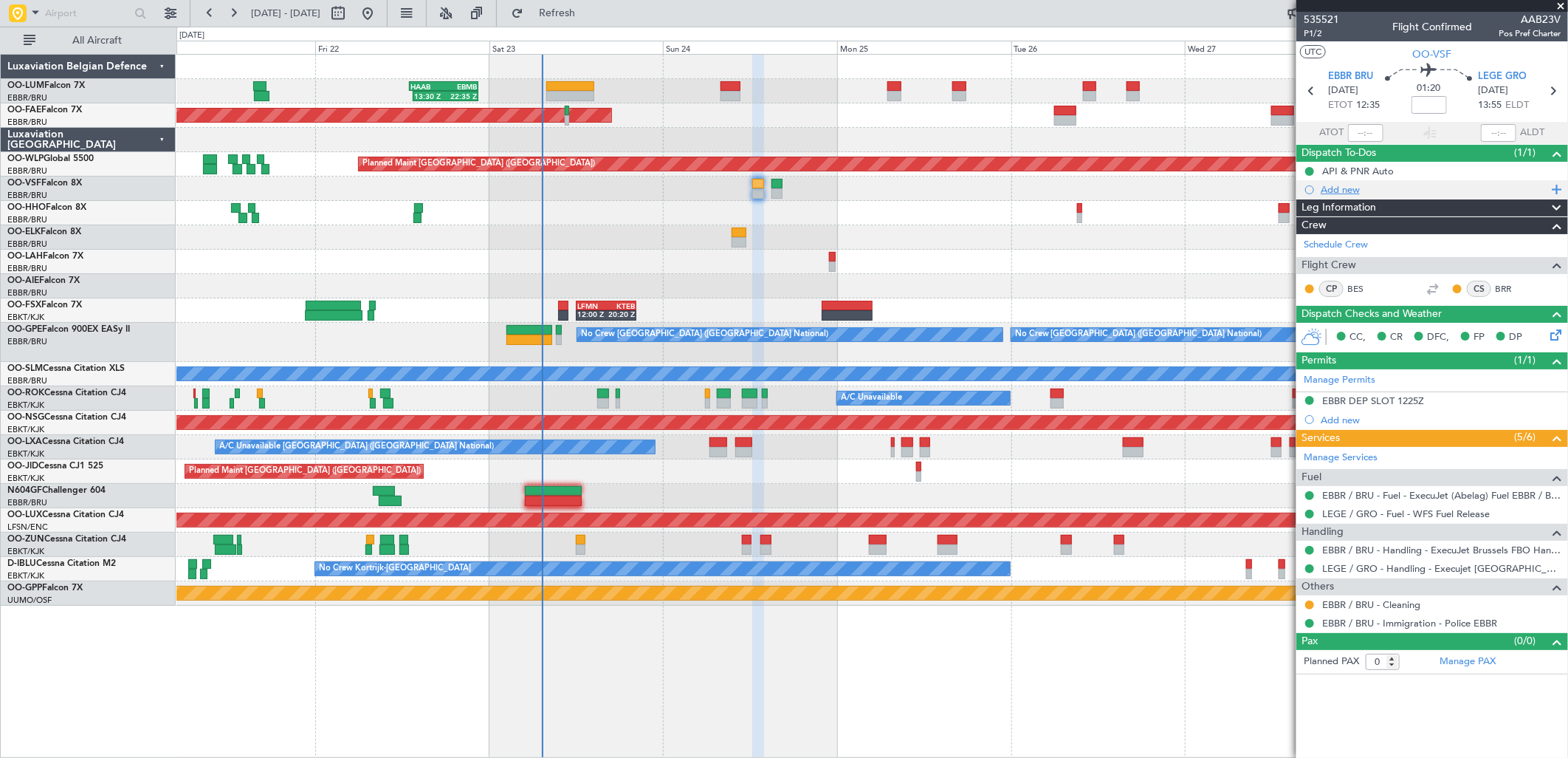
click at [1385, 195] on div "Add new" at bounding box center [1434, 190] width 226 height 13
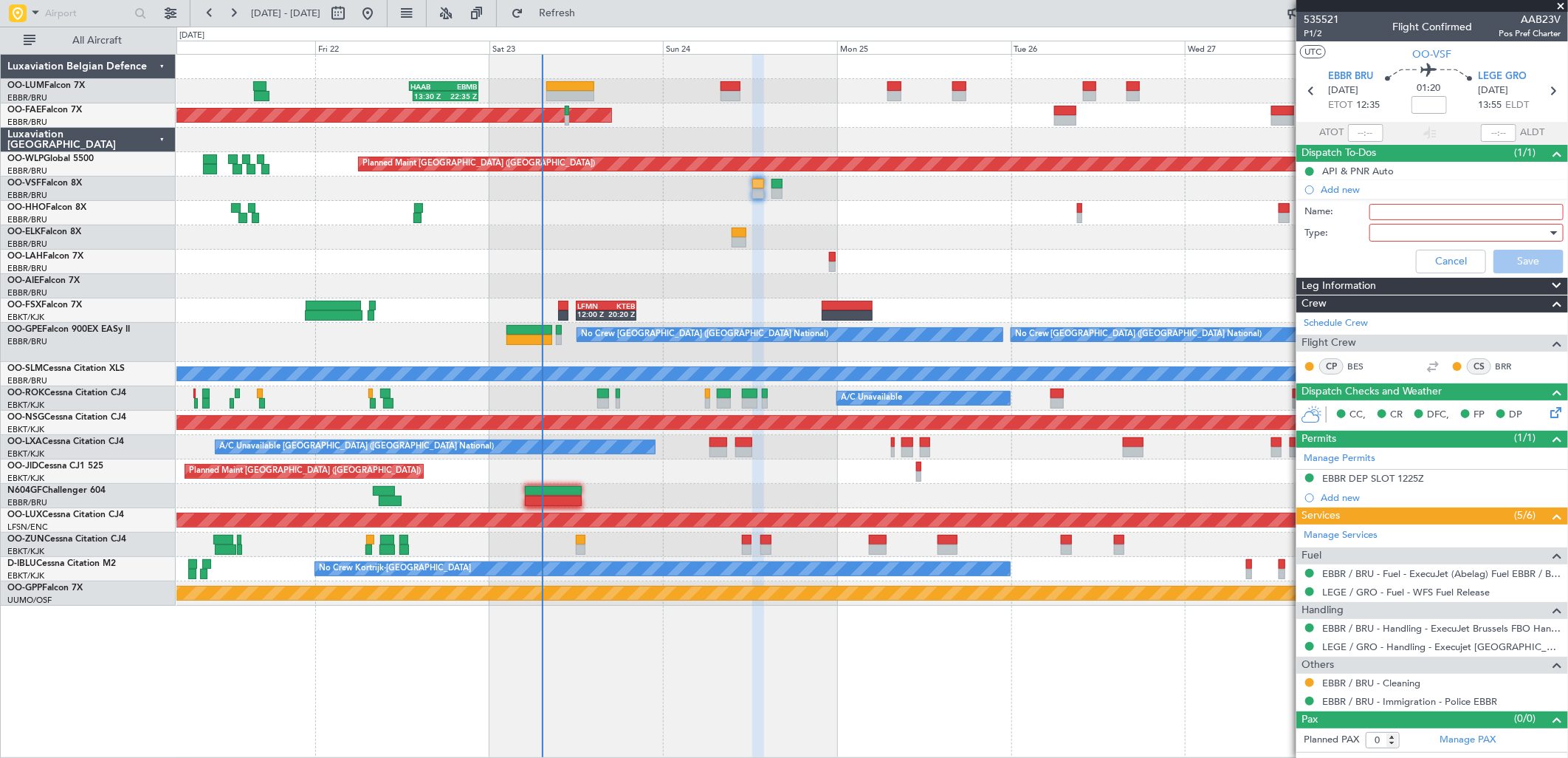
click at [1385, 207] on input "Name:" at bounding box center [1467, 212] width 194 height 16
type input "15000Lbs of fuel on capt req."
click at [1392, 238] on div at bounding box center [1461, 233] width 172 height 22
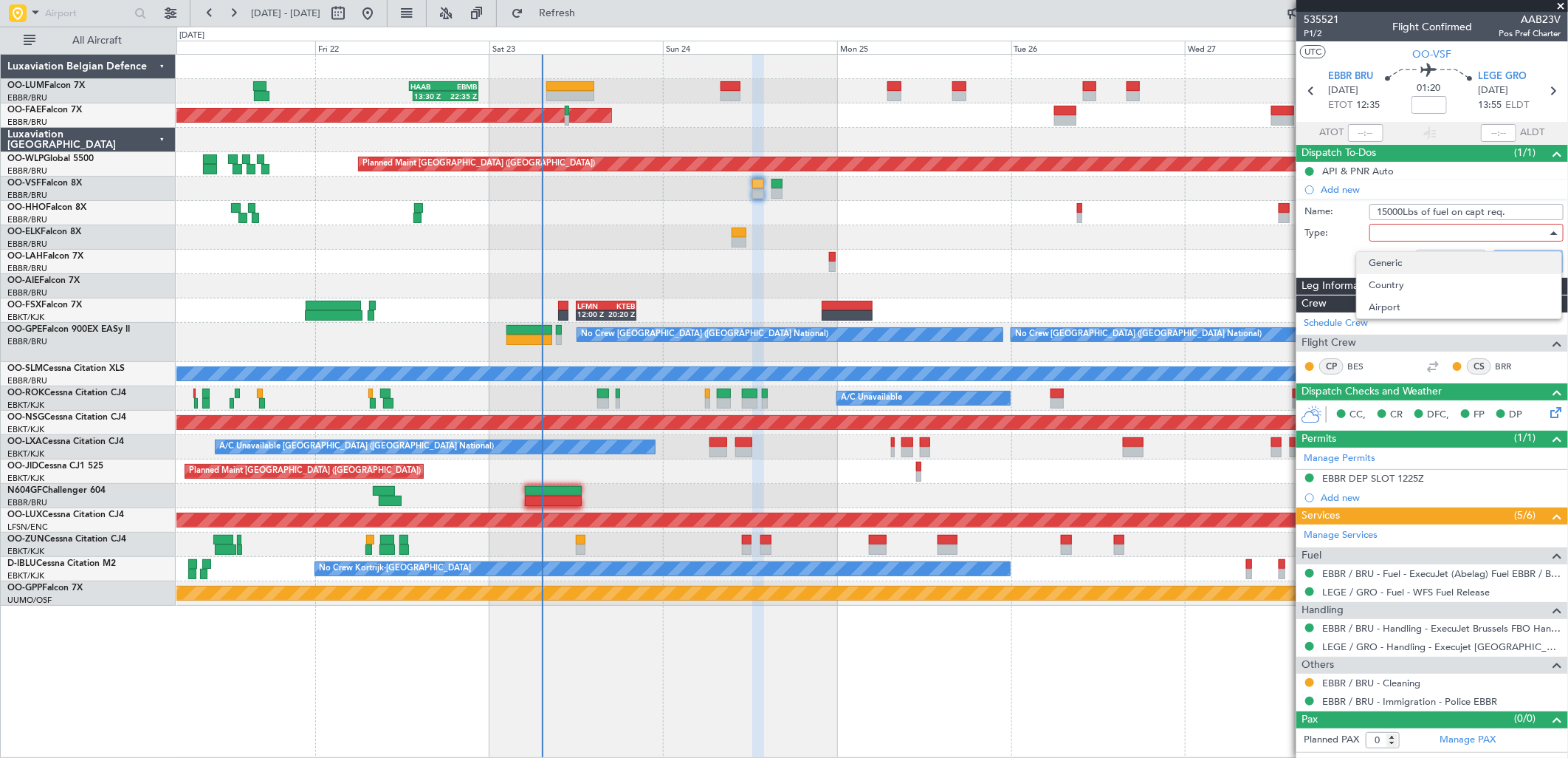
click at [1396, 262] on span "Generic" at bounding box center [1459, 263] width 181 height 22
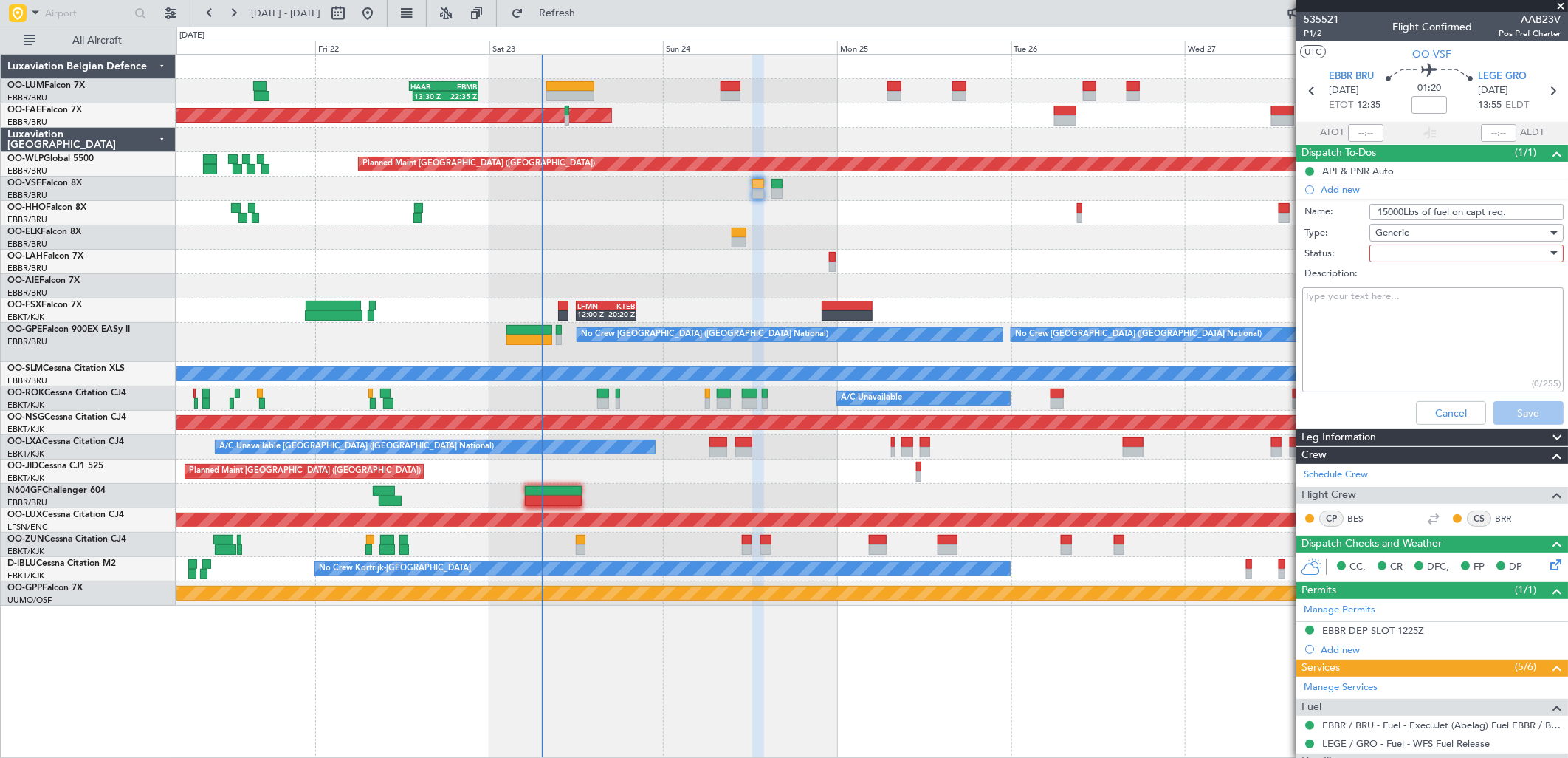
click at [1410, 260] on div at bounding box center [1461, 253] width 172 height 22
click at [1413, 326] on span "Completed" at bounding box center [1459, 327] width 172 height 22
click at [1512, 412] on button "Save" at bounding box center [1529, 413] width 71 height 24
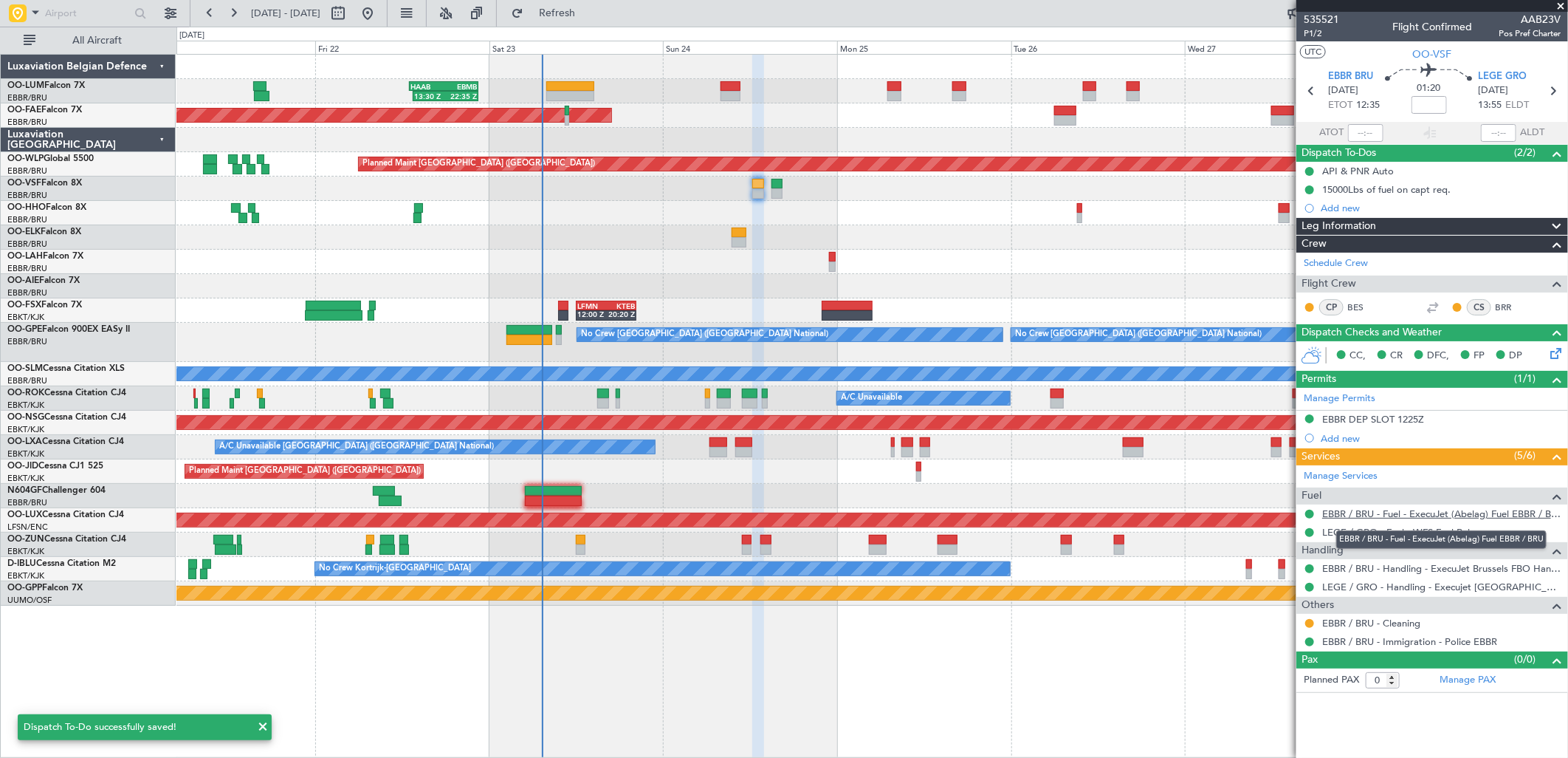
click at [1371, 510] on link "EBBR / BRU - Fuel - ExecuJet (Abelag) Fuel EBBR / BRU" at bounding box center [1441, 513] width 238 height 13
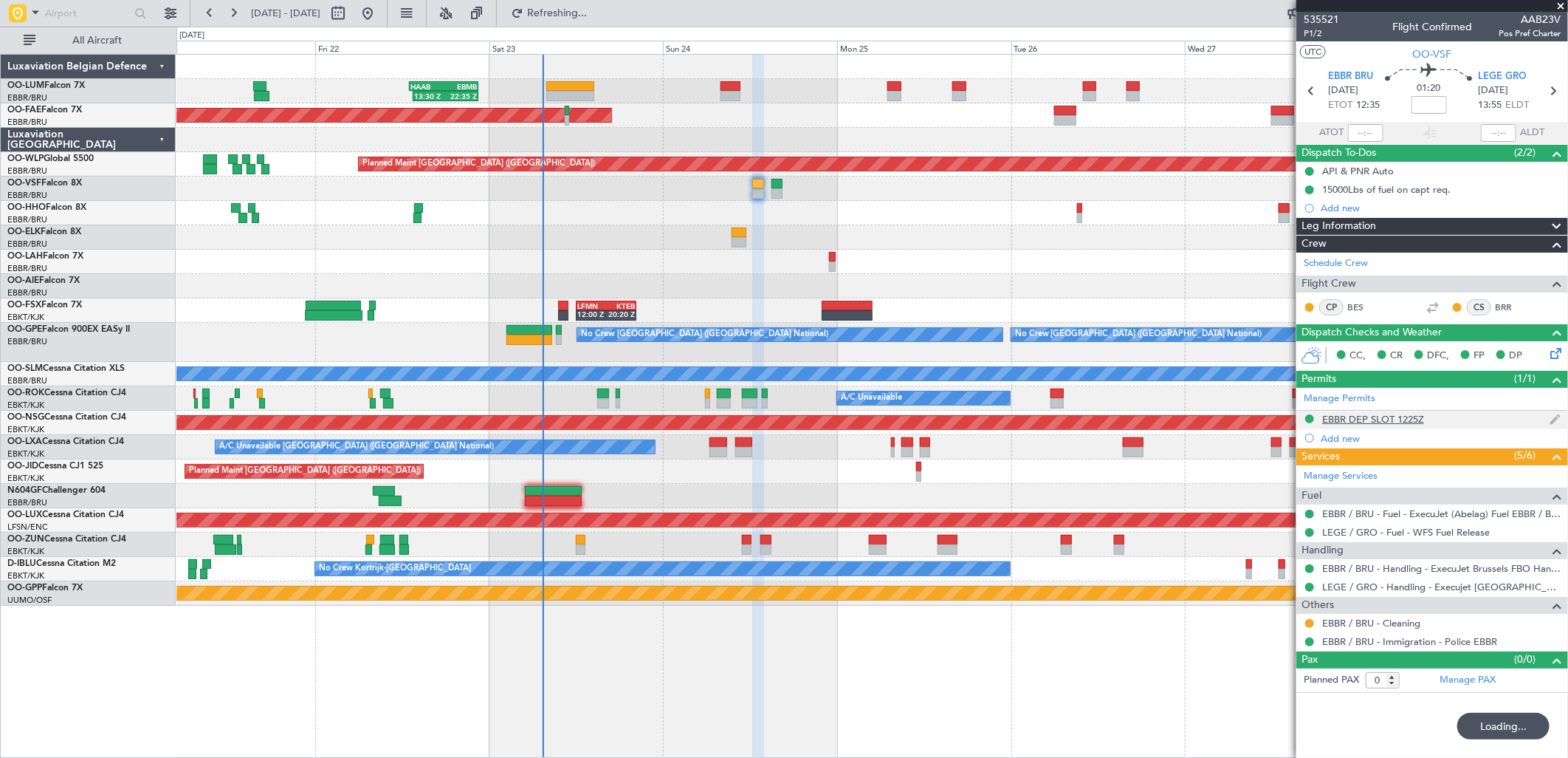
click at [1410, 419] on div "EBBR DEP SLOT 1225Z" at bounding box center [1373, 419] width 102 height 13
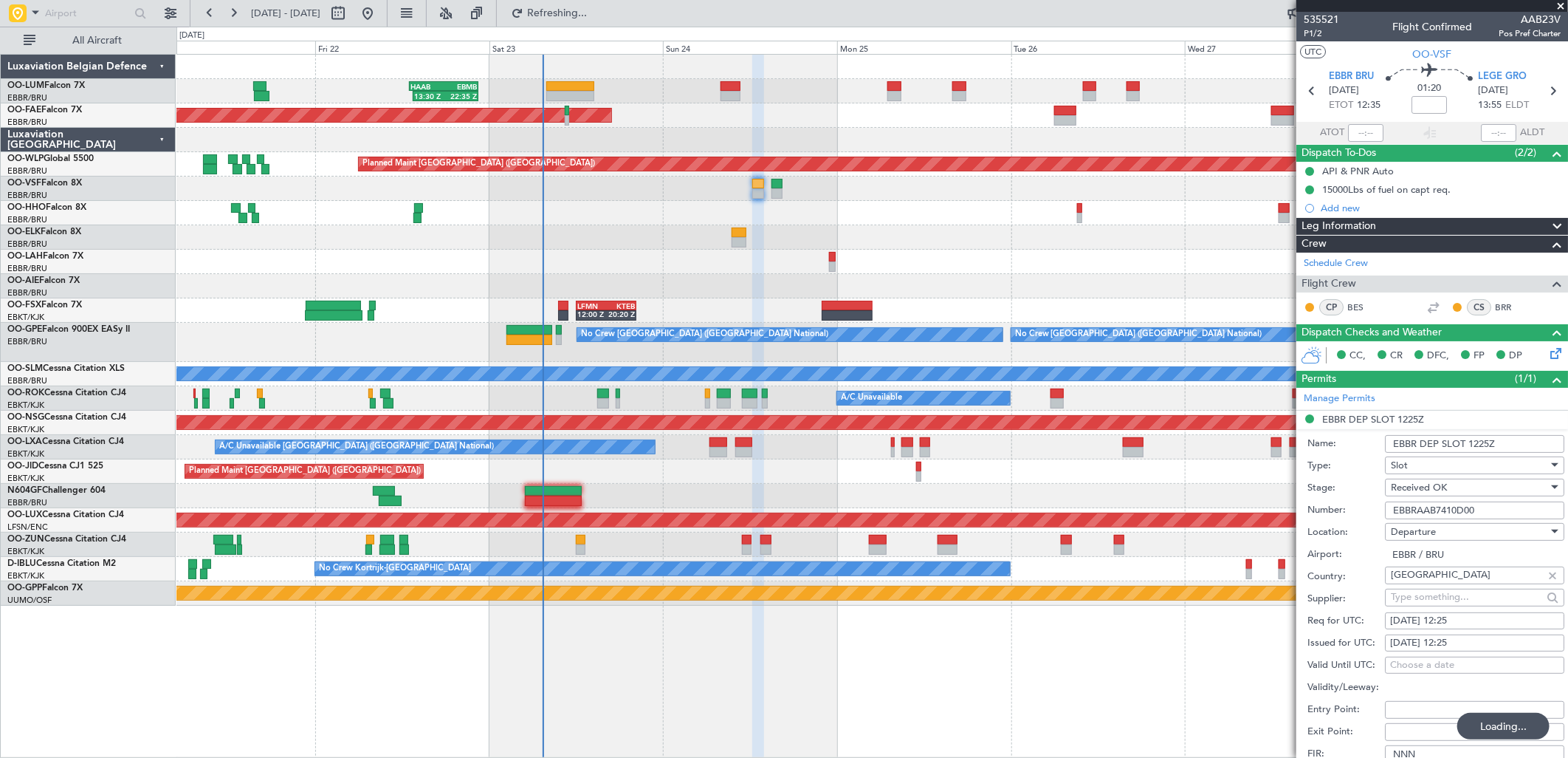
click at [1434, 510] on input "EBBRAAB7410D00" at bounding box center [1475, 510] width 179 height 18
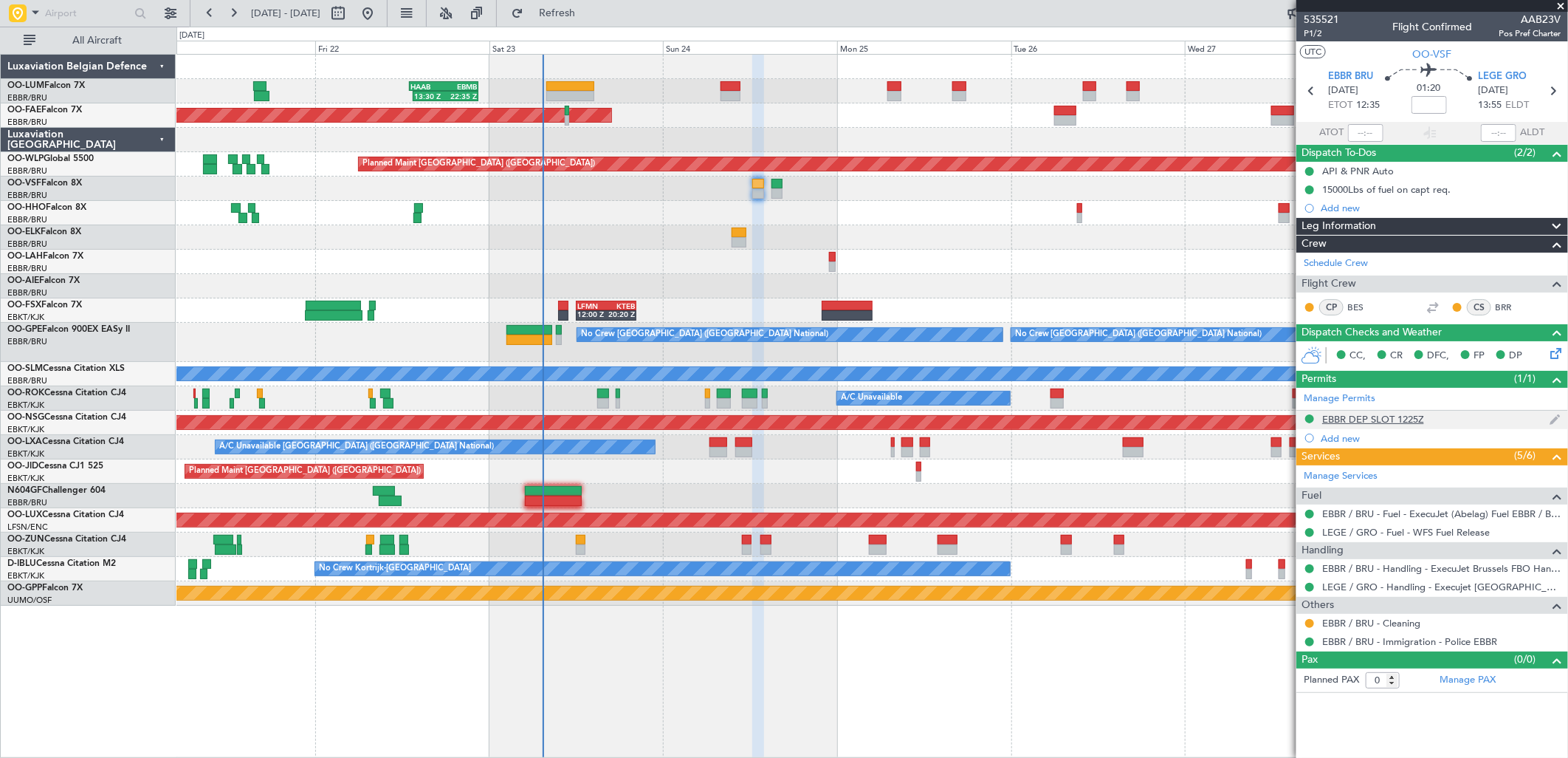
click at [1379, 419] on div "EBBR DEP SLOT 1225Z" at bounding box center [1373, 419] width 102 height 13
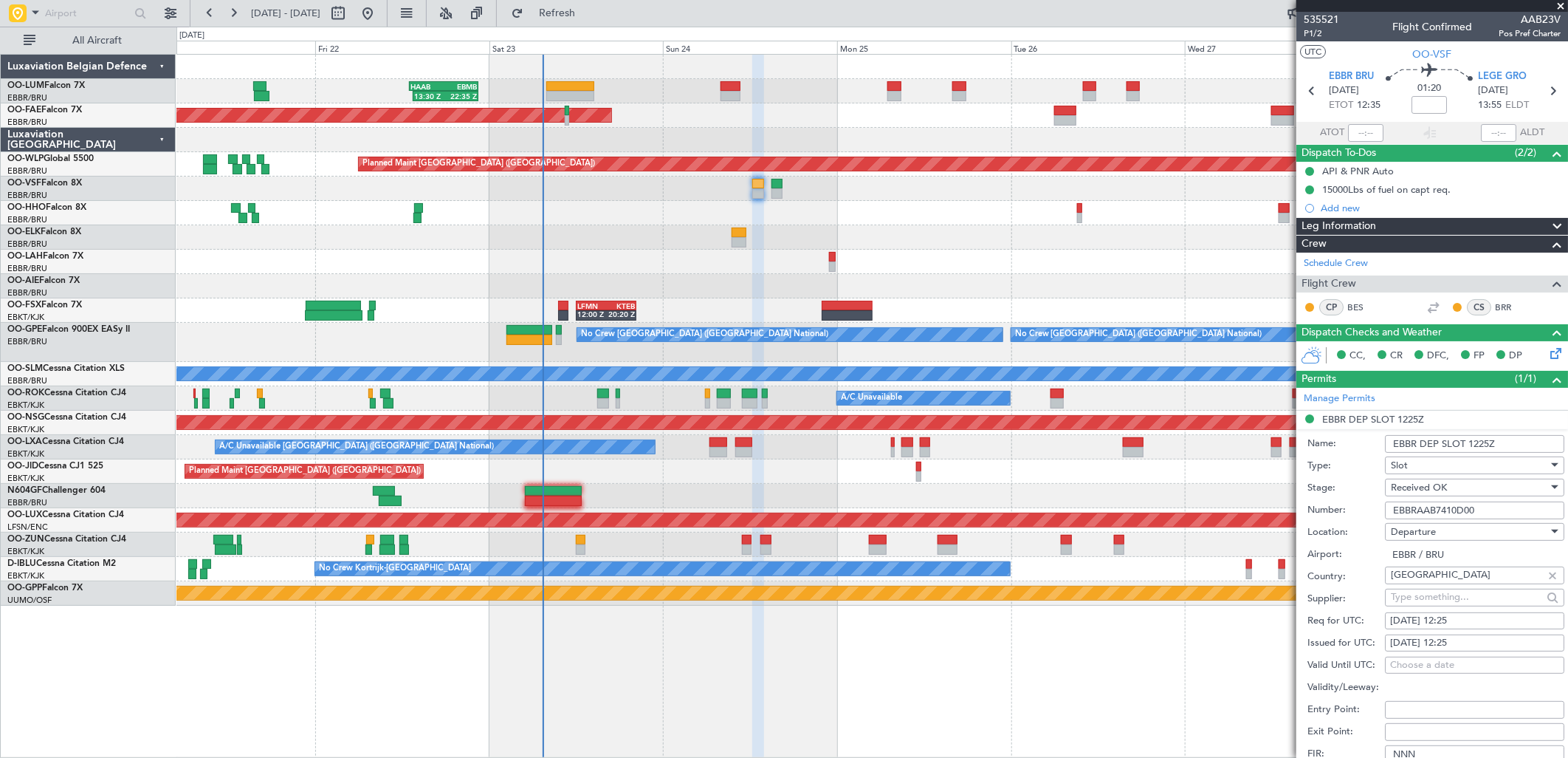
click at [1444, 505] on input "EBBRAAB7410D00" at bounding box center [1475, 510] width 179 height 18
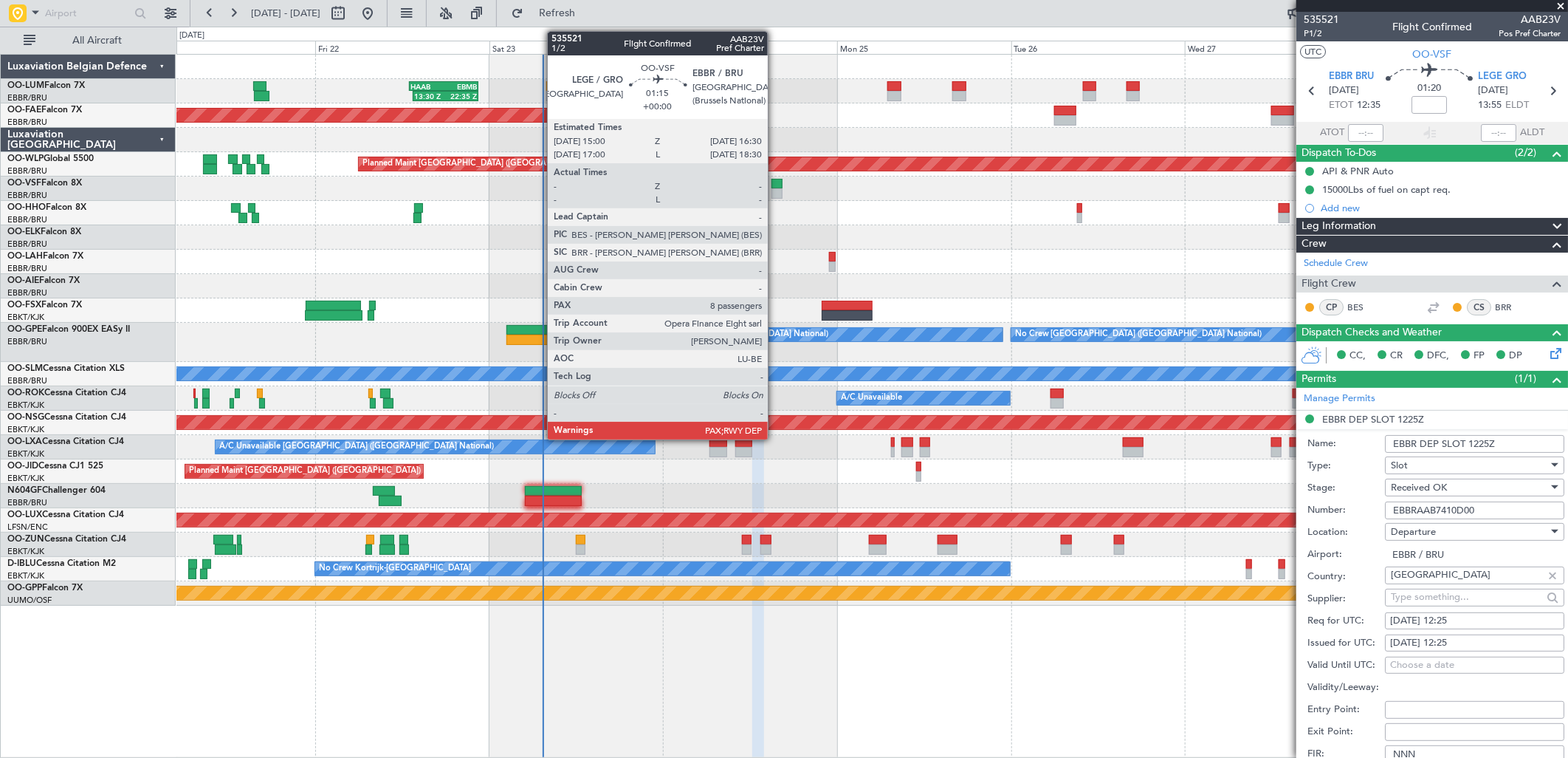
click at [775, 183] on div at bounding box center [777, 183] width 11 height 10
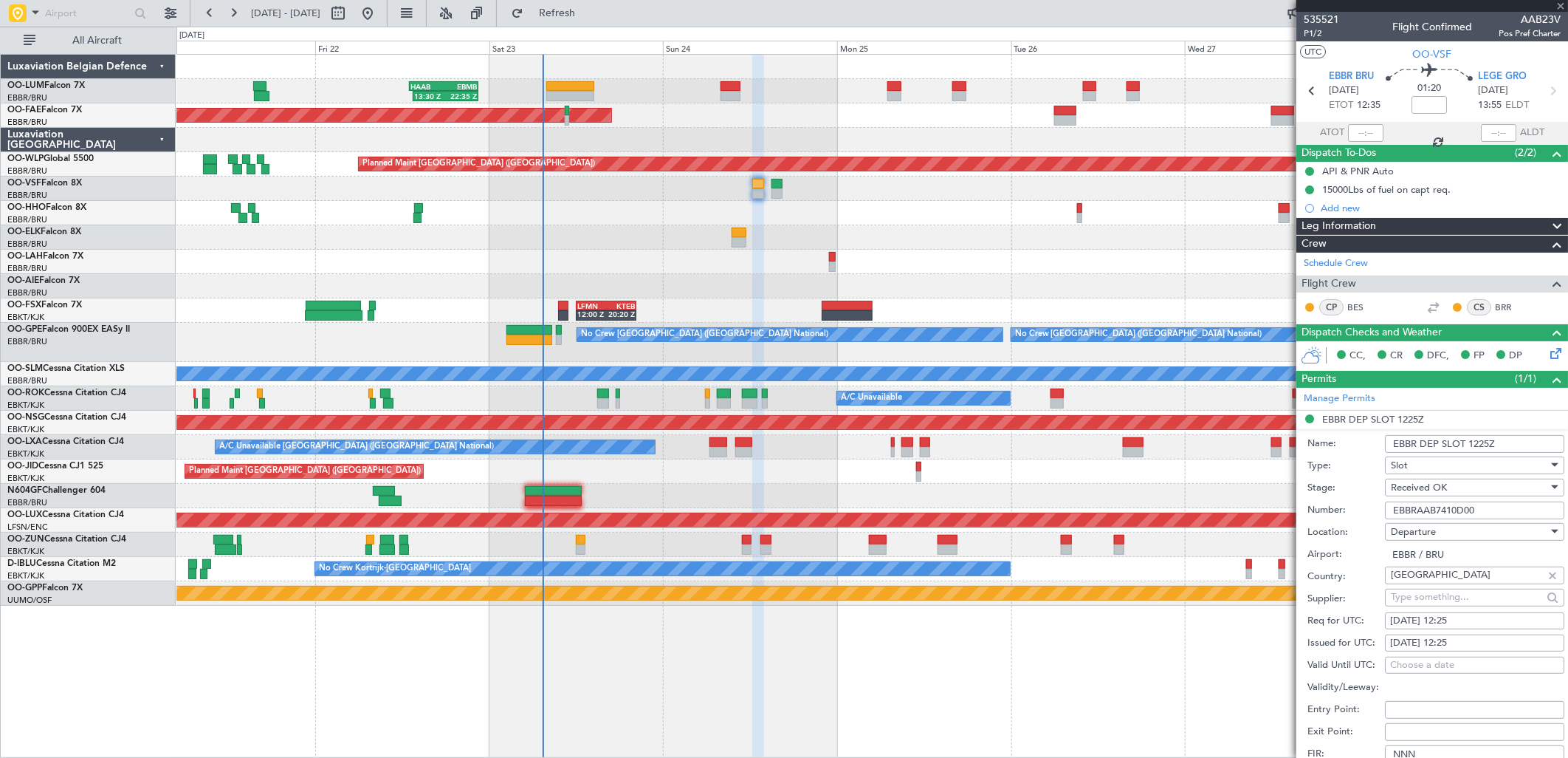
type input "8"
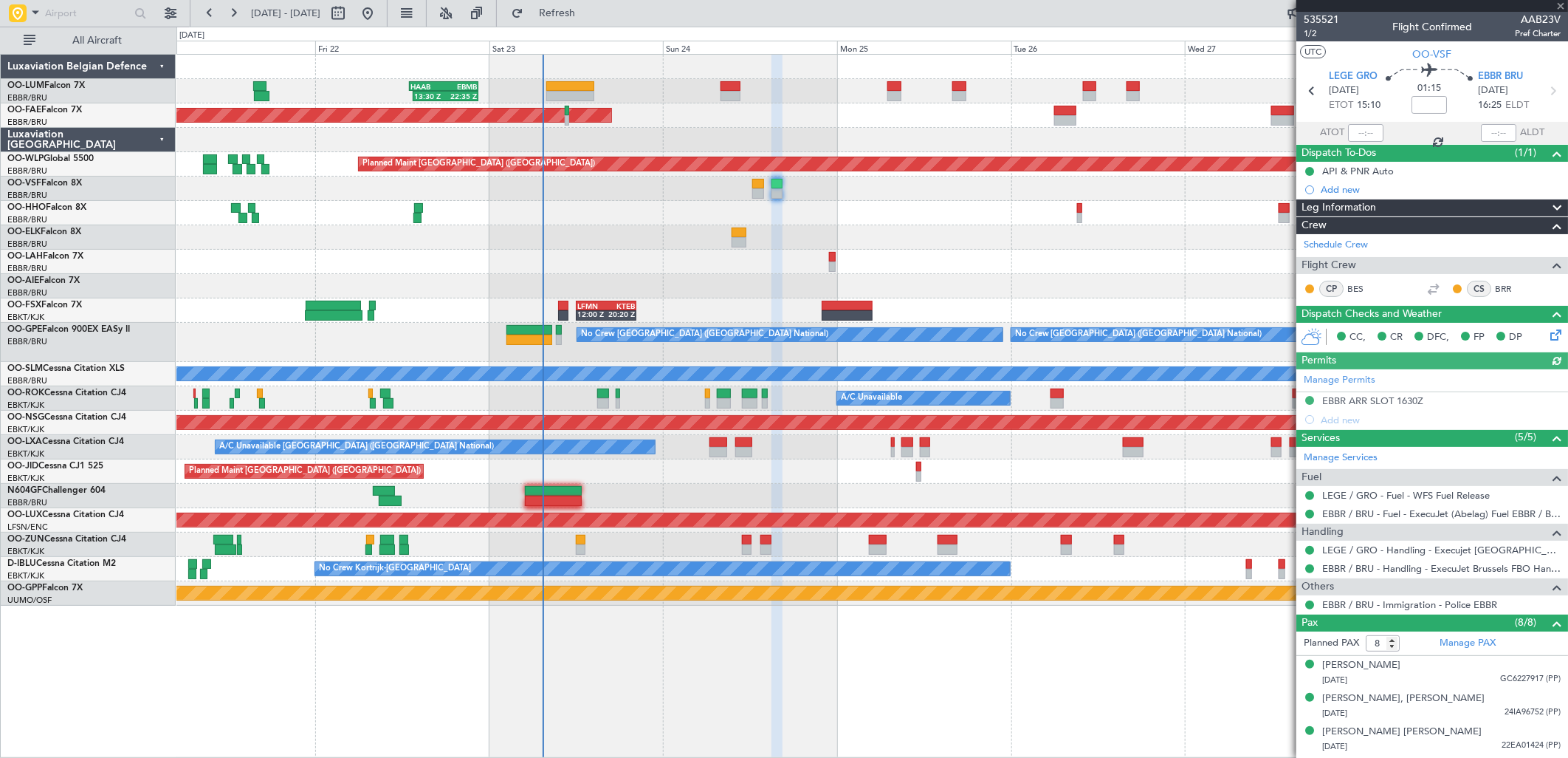
click at [1363, 395] on div "Manage Permits EBBR ARR SLOT 1630Z Add new" at bounding box center [1432, 399] width 272 height 60
click at [1398, 397] on div "Manage Permits EBBR ARR SLOT 1630Z Add new" at bounding box center [1432, 399] width 272 height 60
click at [1379, 396] on div "Manage Permits EBBR ARR SLOT 1630Z Add new" at bounding box center [1432, 399] width 272 height 60
click at [1419, 404] on div "EBBR ARR SLOT 1630Z" at bounding box center [1372, 401] width 101 height 13
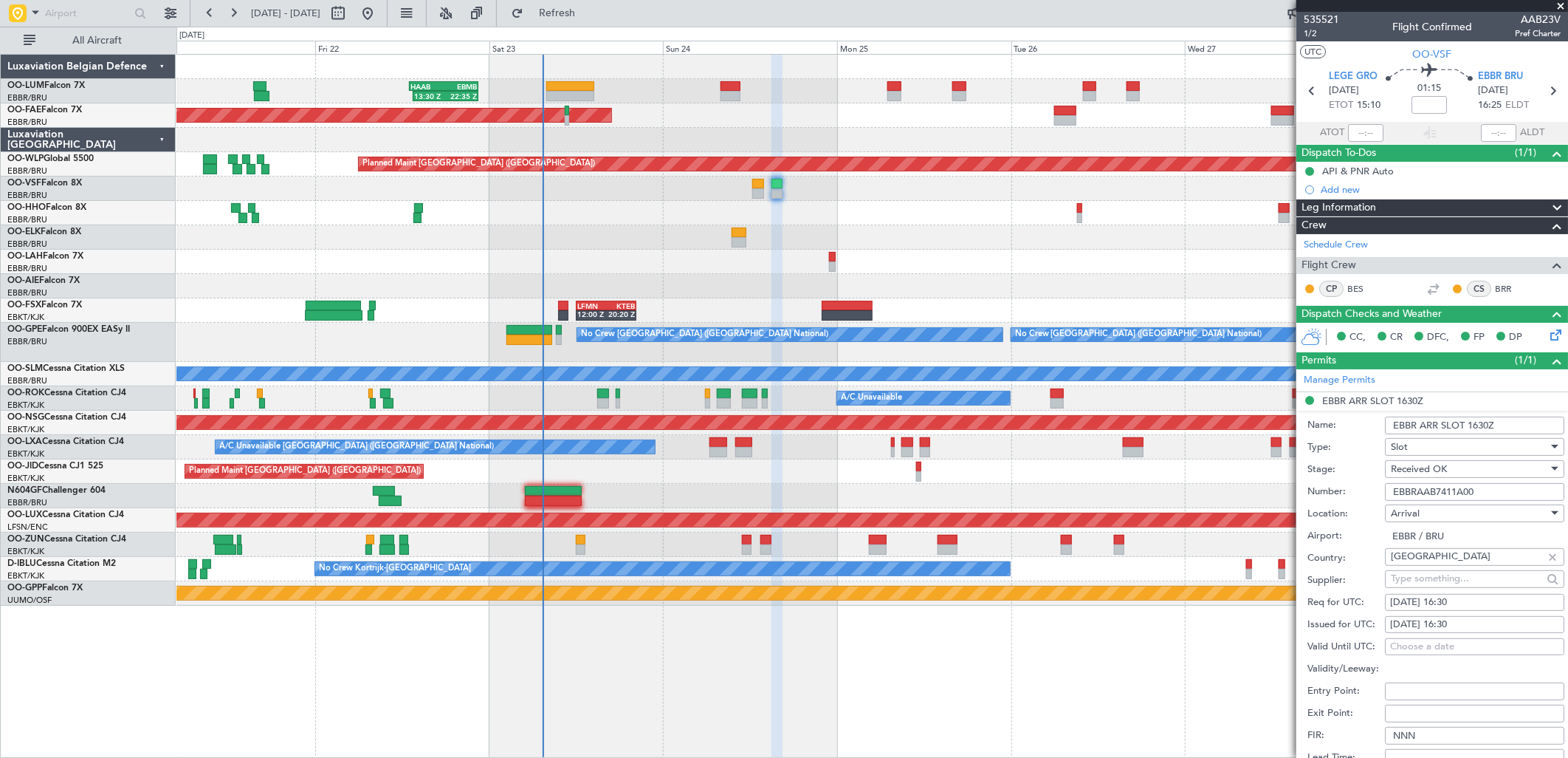
click at [1425, 491] on input "EBBRAAB7411A00" at bounding box center [1475, 491] width 179 height 18
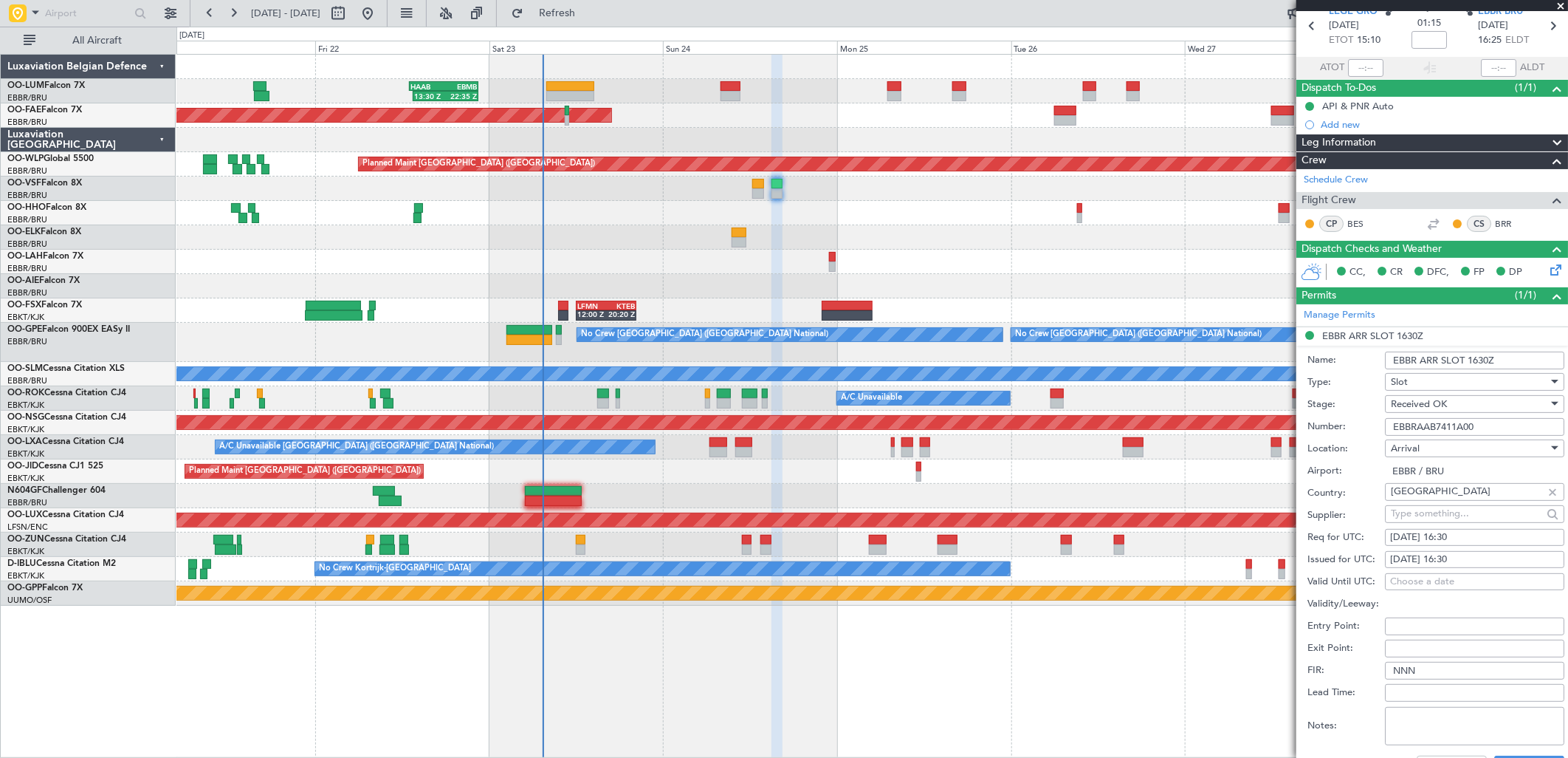
scroll to position [328, 0]
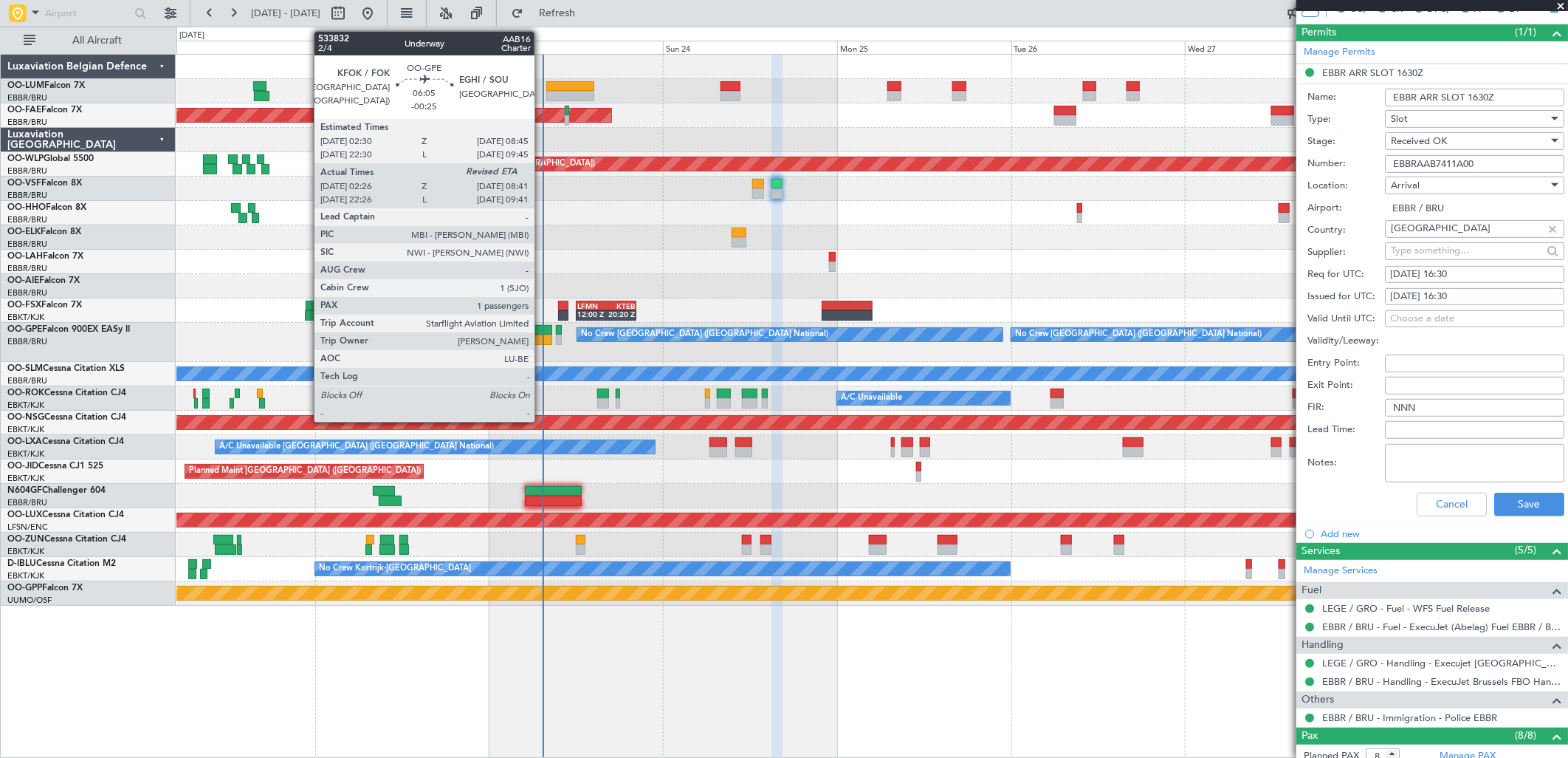
click at [542, 333] on div at bounding box center [529, 330] width 45 height 10
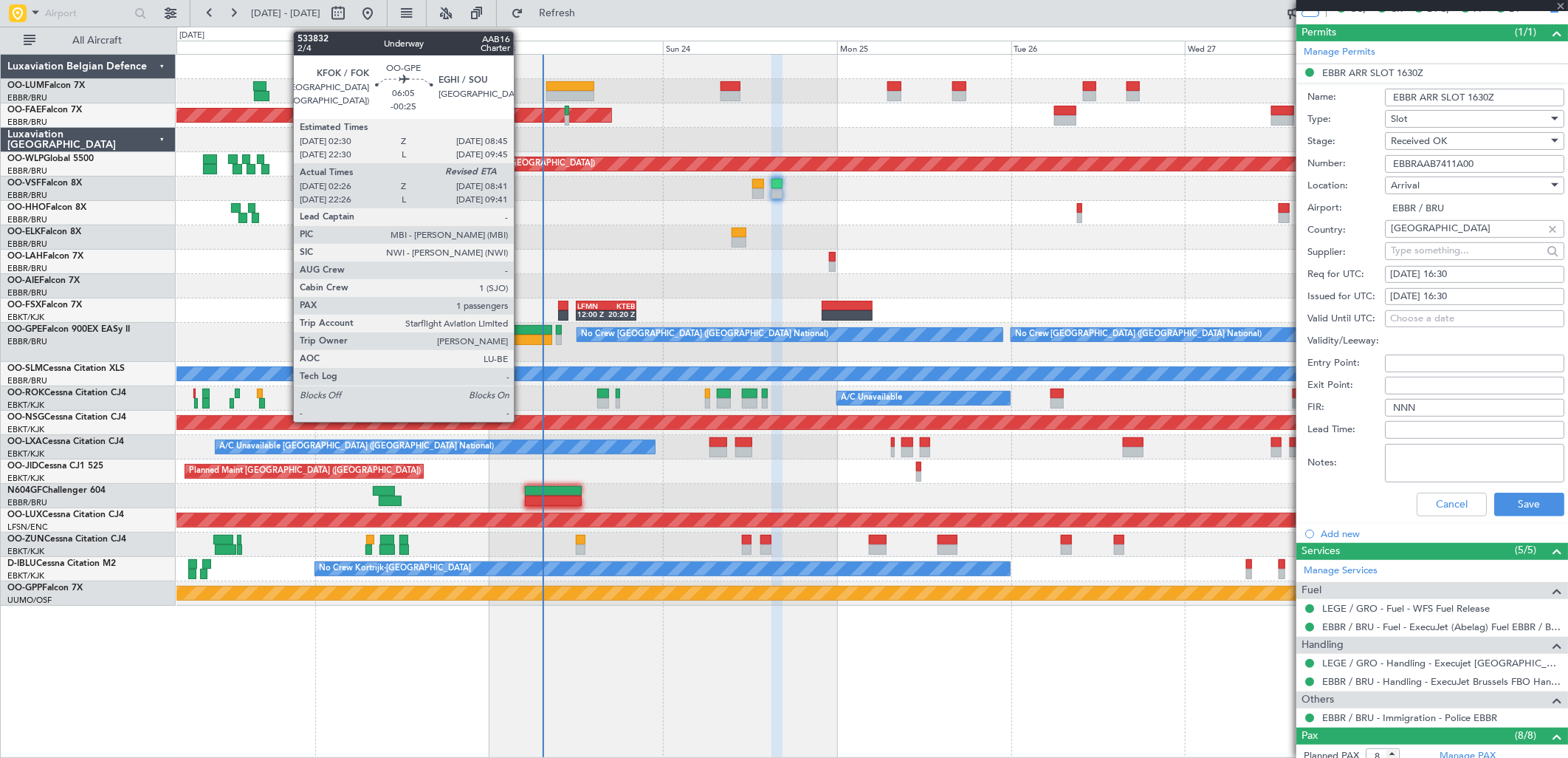
type input "-00:25"
type input "02:31"
type input "1"
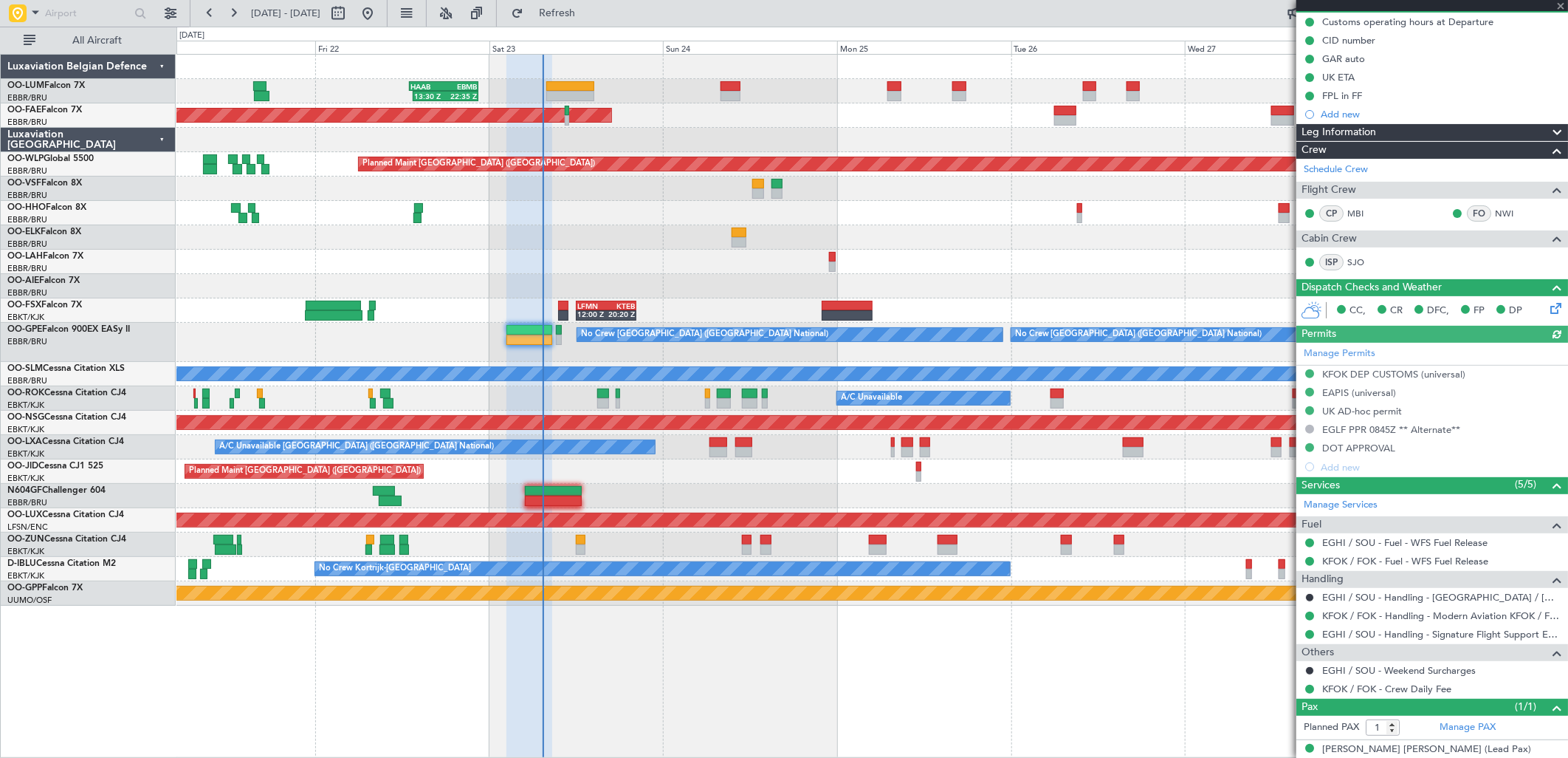
scroll to position [164, 0]
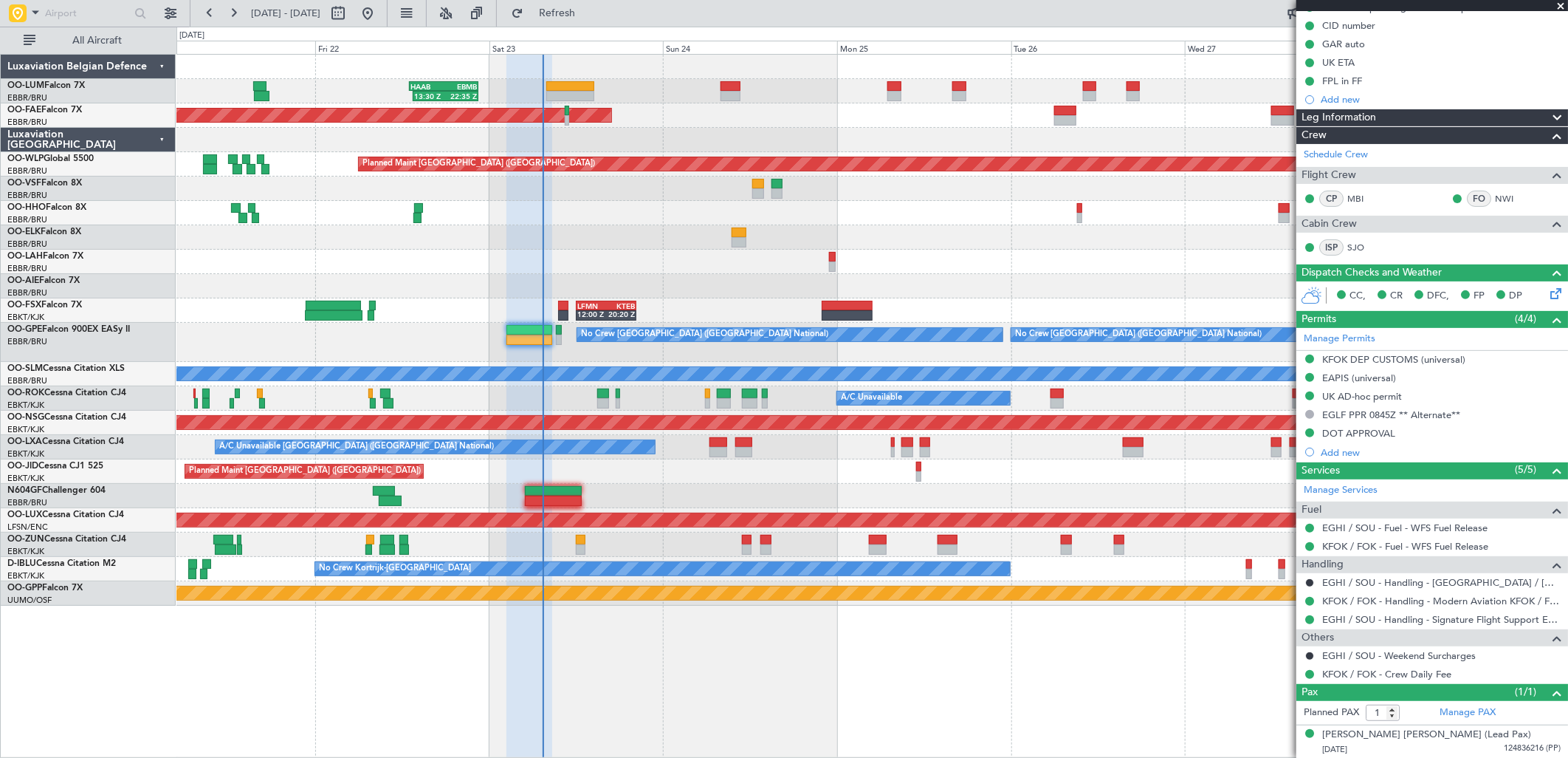
click at [1392, 611] on div "EGHI / SOU - Handling - Signature Flight Support EGHI / SOU" at bounding box center [1432, 619] width 272 height 19
click at [1404, 623] on link "EGHI / SOU - Handling - Signature Flight Support EGHI / SOU" at bounding box center [1441, 619] width 238 height 13
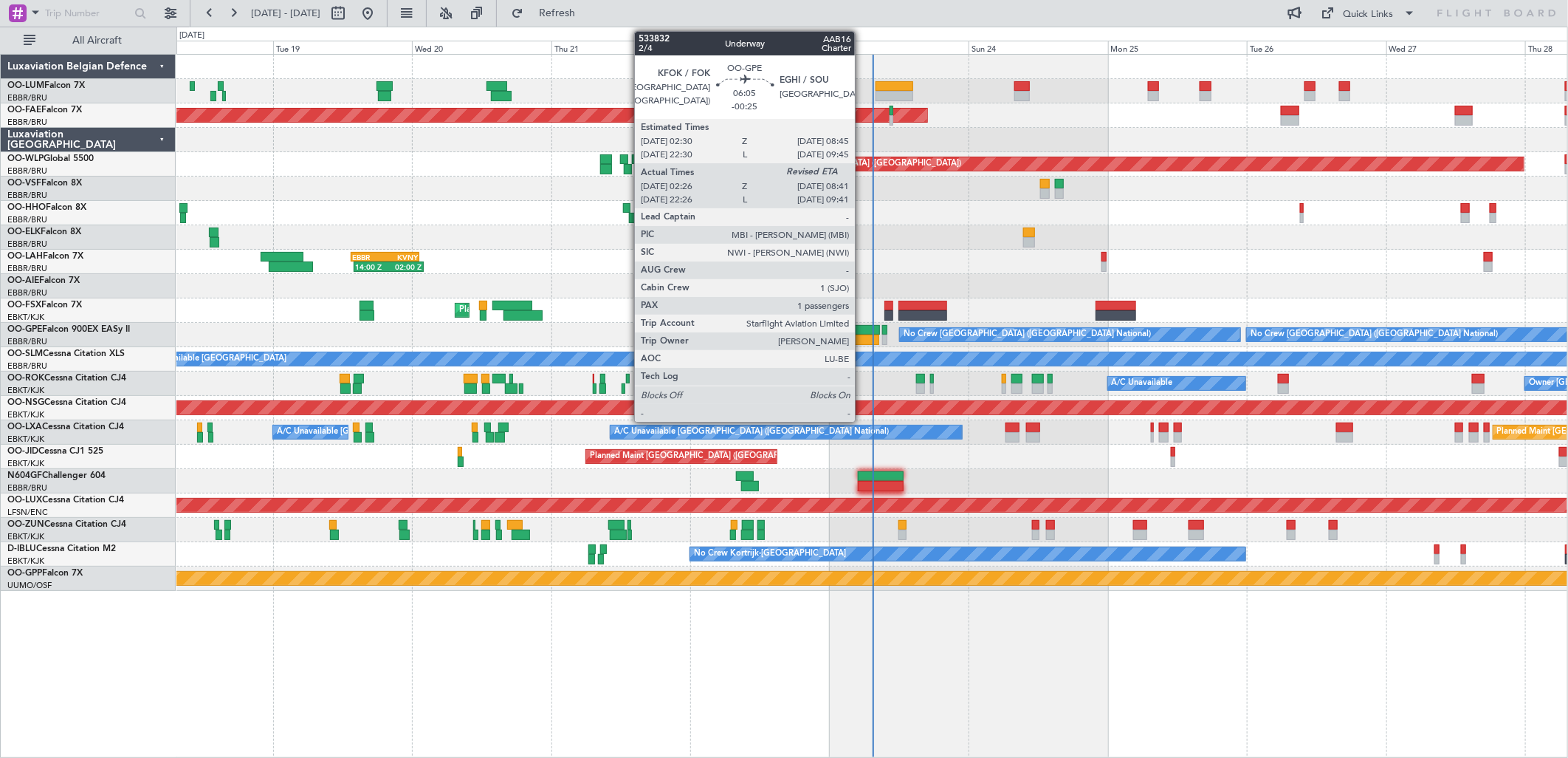
click at [862, 328] on div at bounding box center [861, 330] width 37 height 10
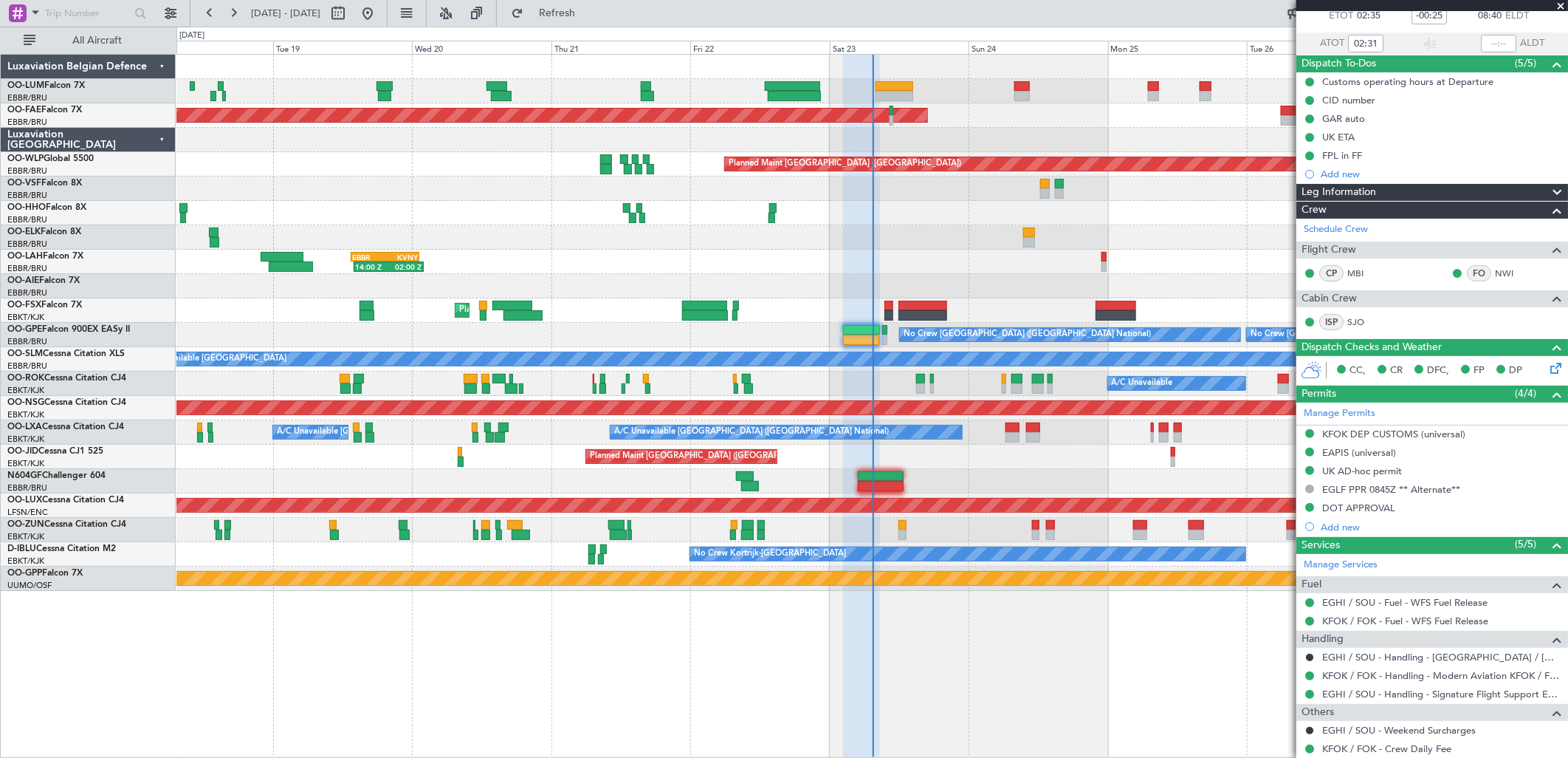
scroll to position [164, 0]
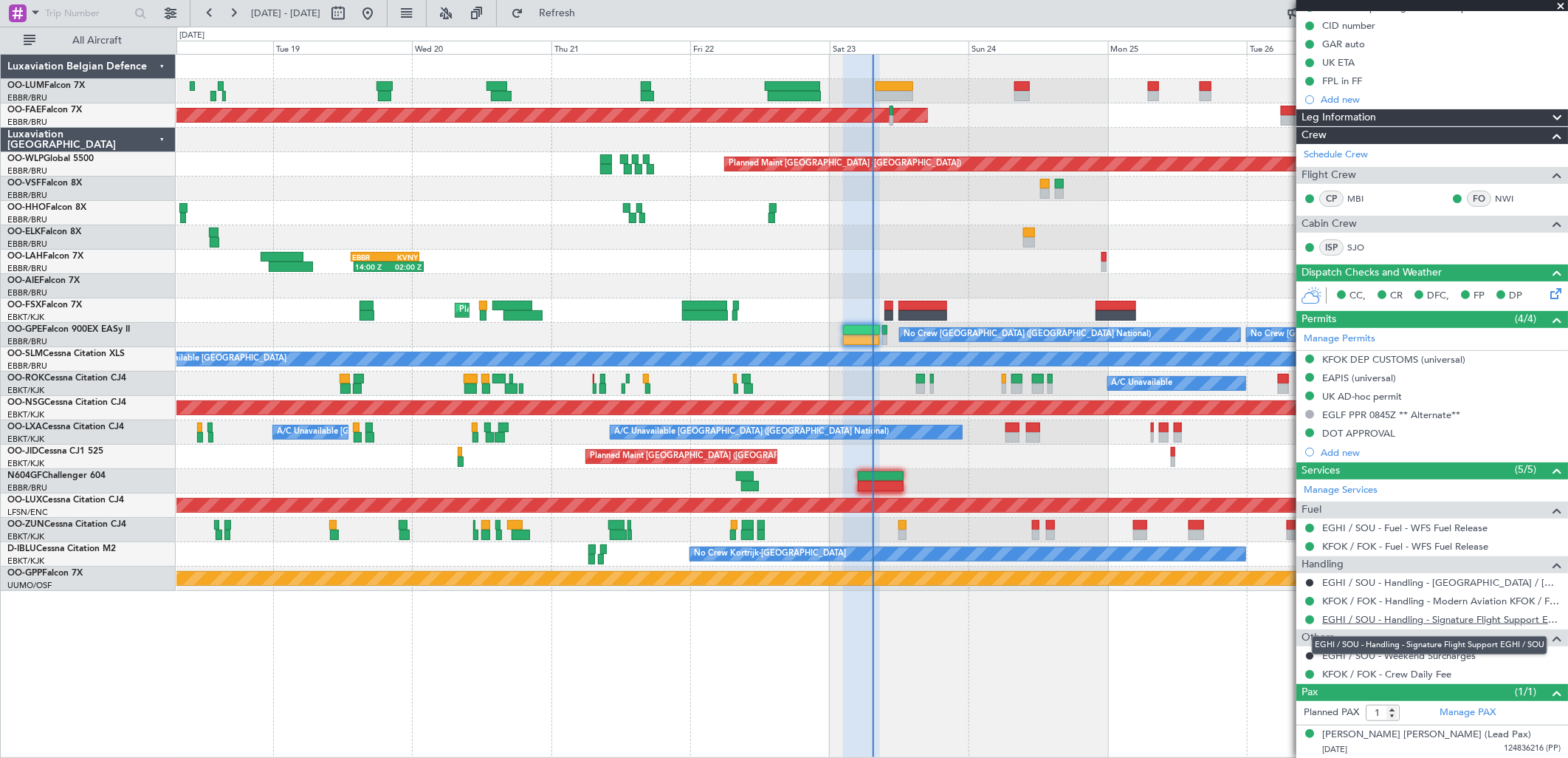
click at [1355, 615] on link "EGHI / SOU - Handling - Signature Flight Support EGHI / SOU" at bounding box center [1441, 619] width 238 height 13
click at [1370, 619] on link "EGHI / SOU - Handling - Signature Flight Support EGHI / SOU" at bounding box center [1441, 619] width 238 height 13
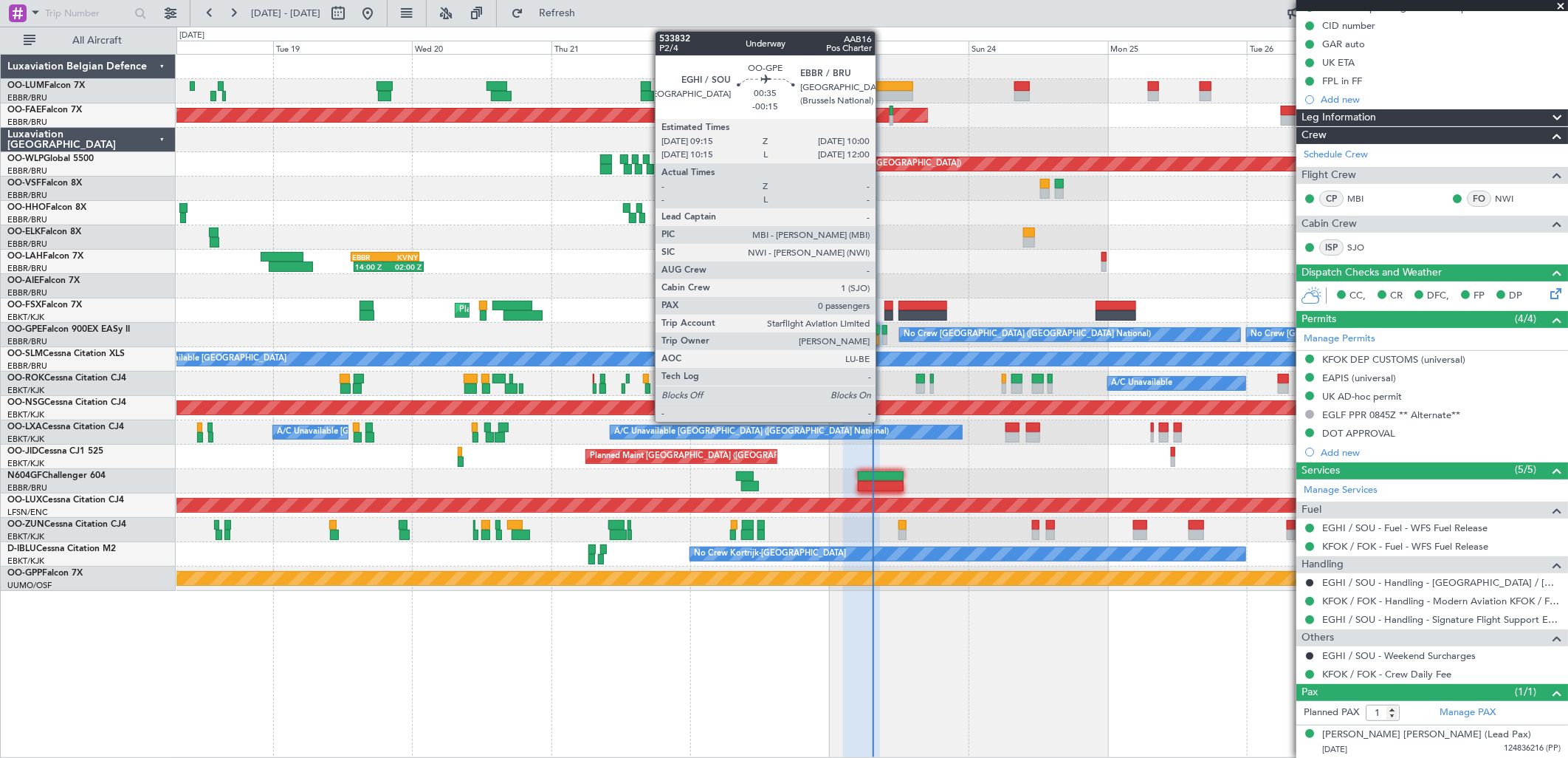
click at [883, 328] on div at bounding box center [885, 330] width 5 height 10
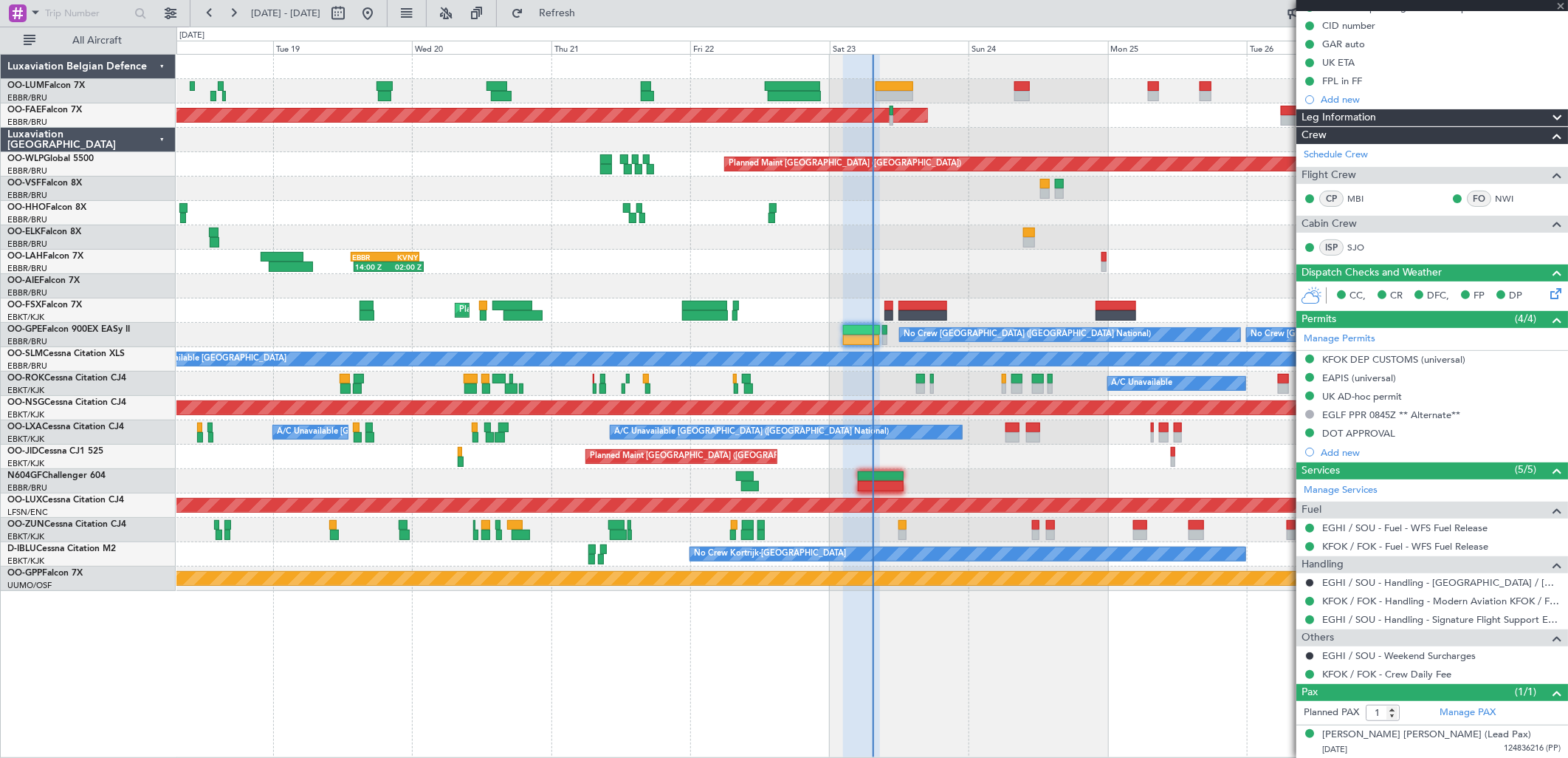
type input "-00:15"
type input "0"
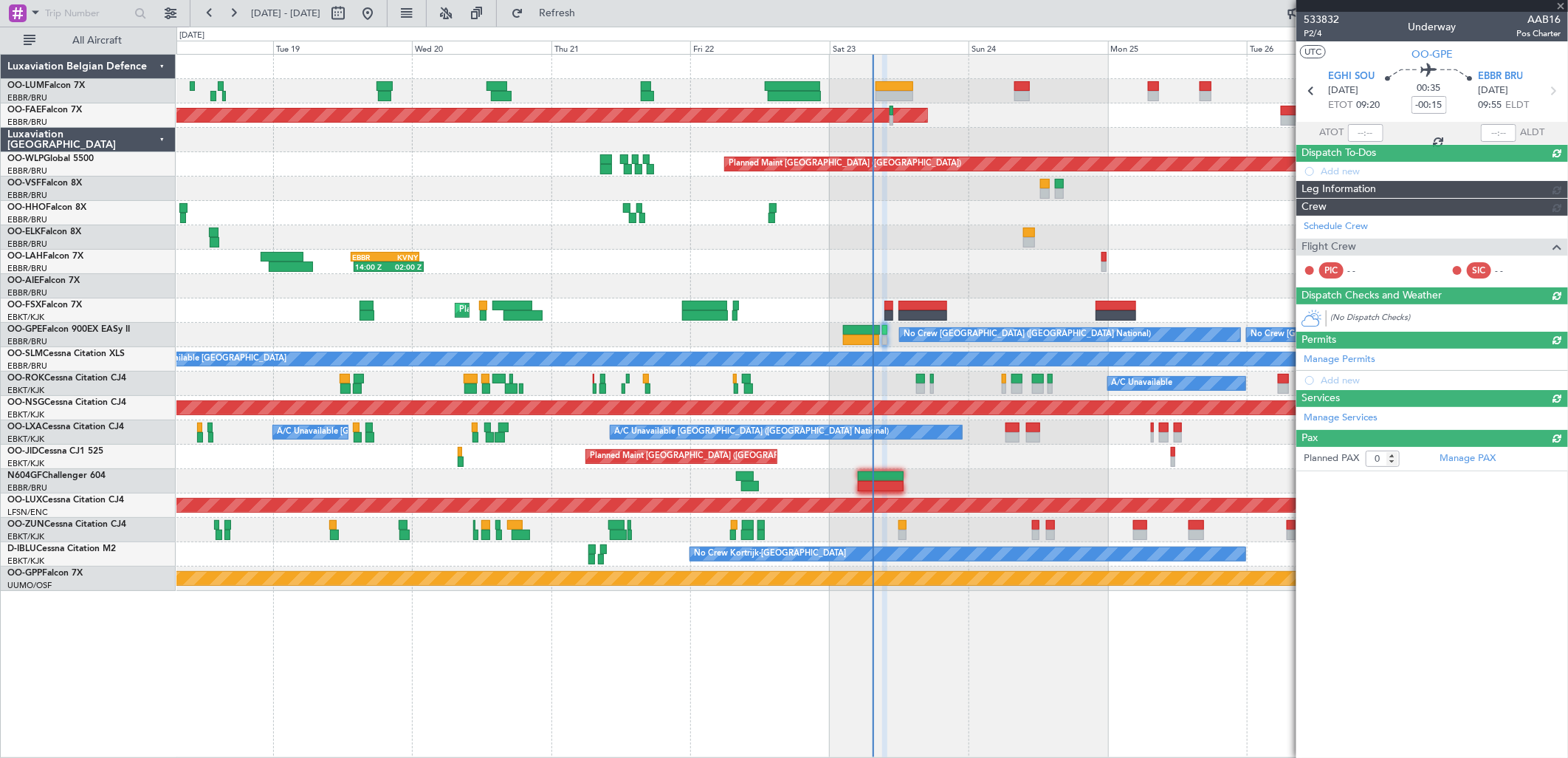
scroll to position [0, 0]
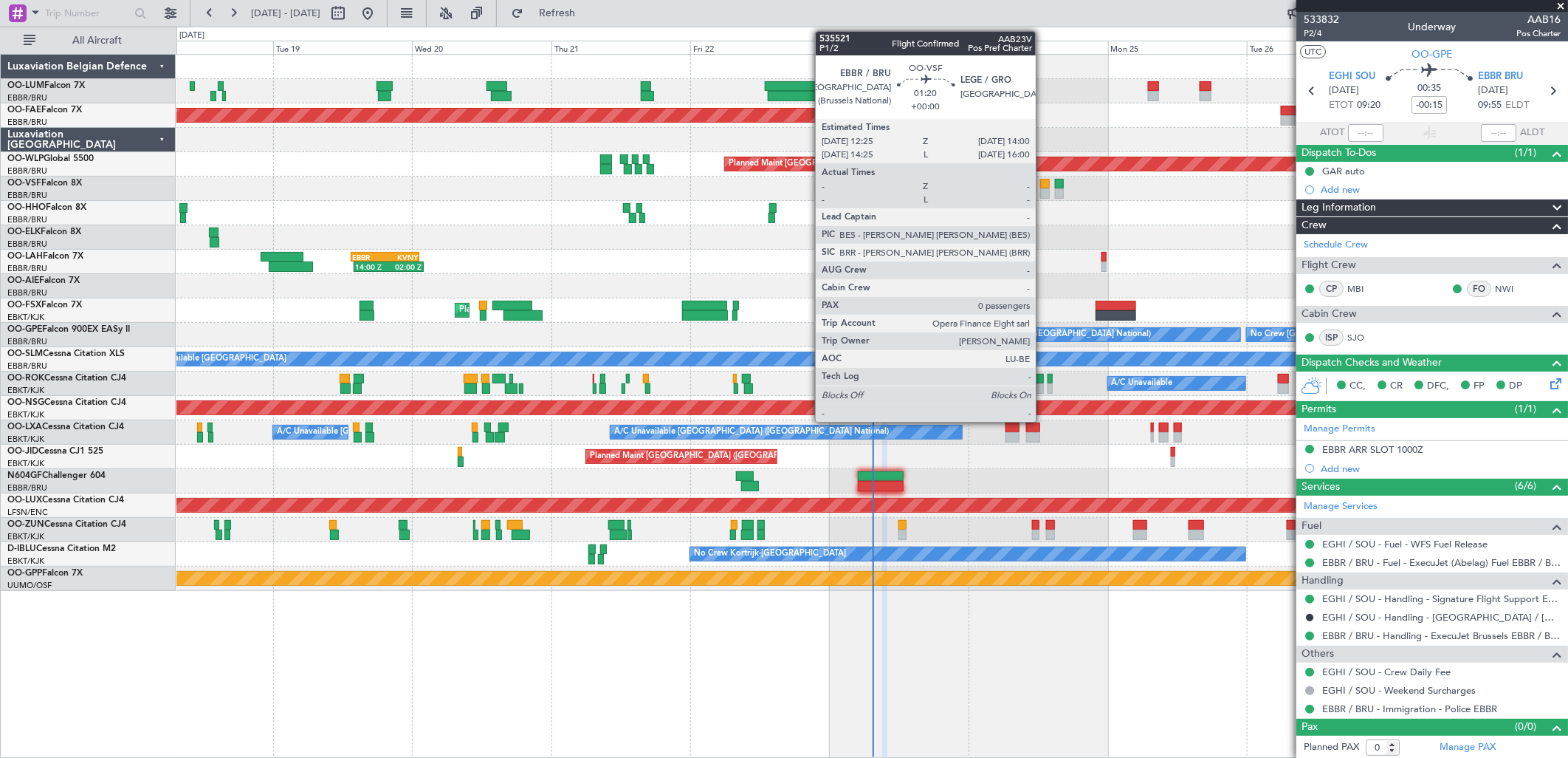
click at [1043, 185] on div at bounding box center [1045, 183] width 9 height 10
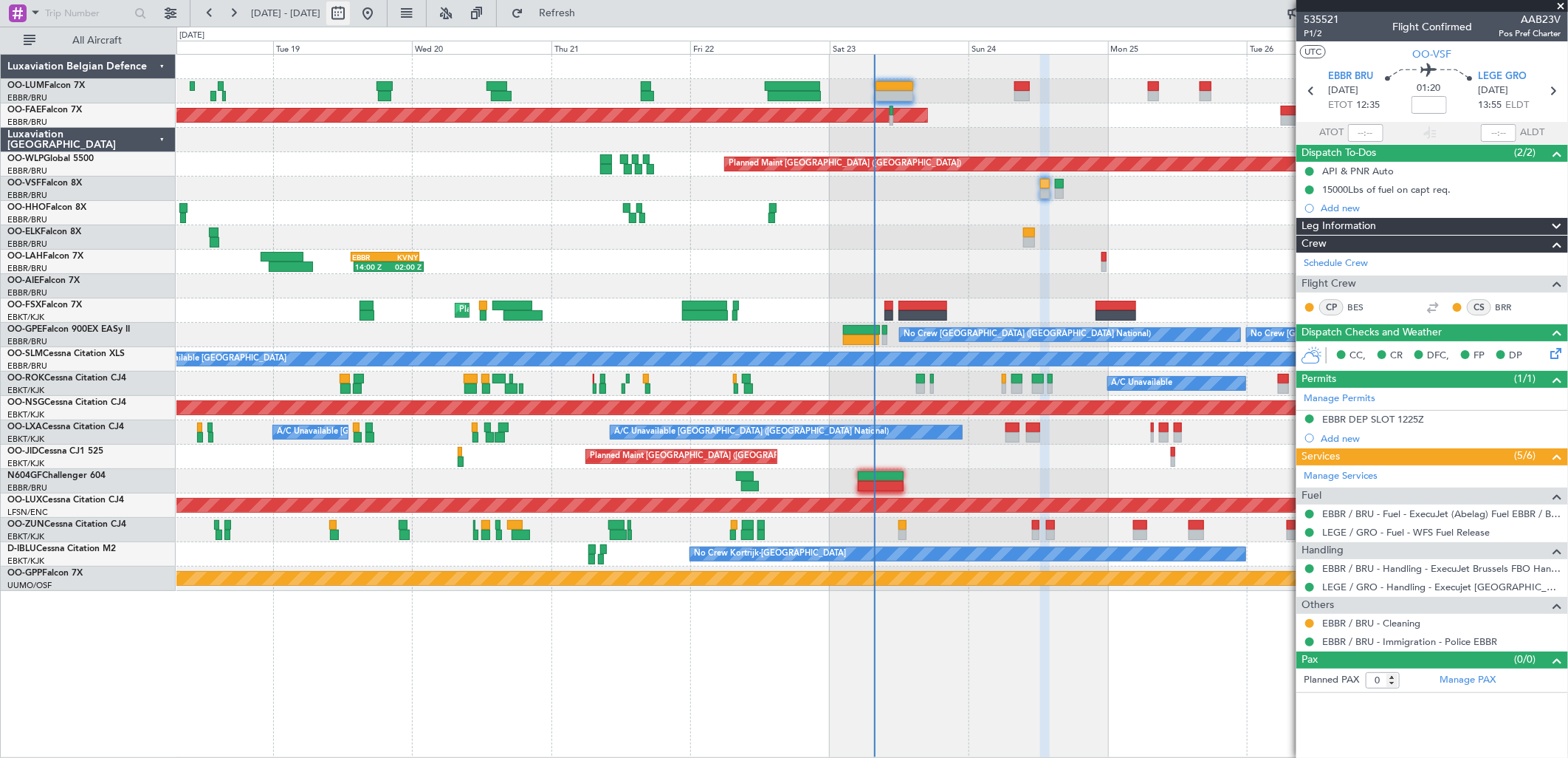
click at [350, 16] on button at bounding box center [338, 13] width 24 height 24
select select "8"
select select "2025"
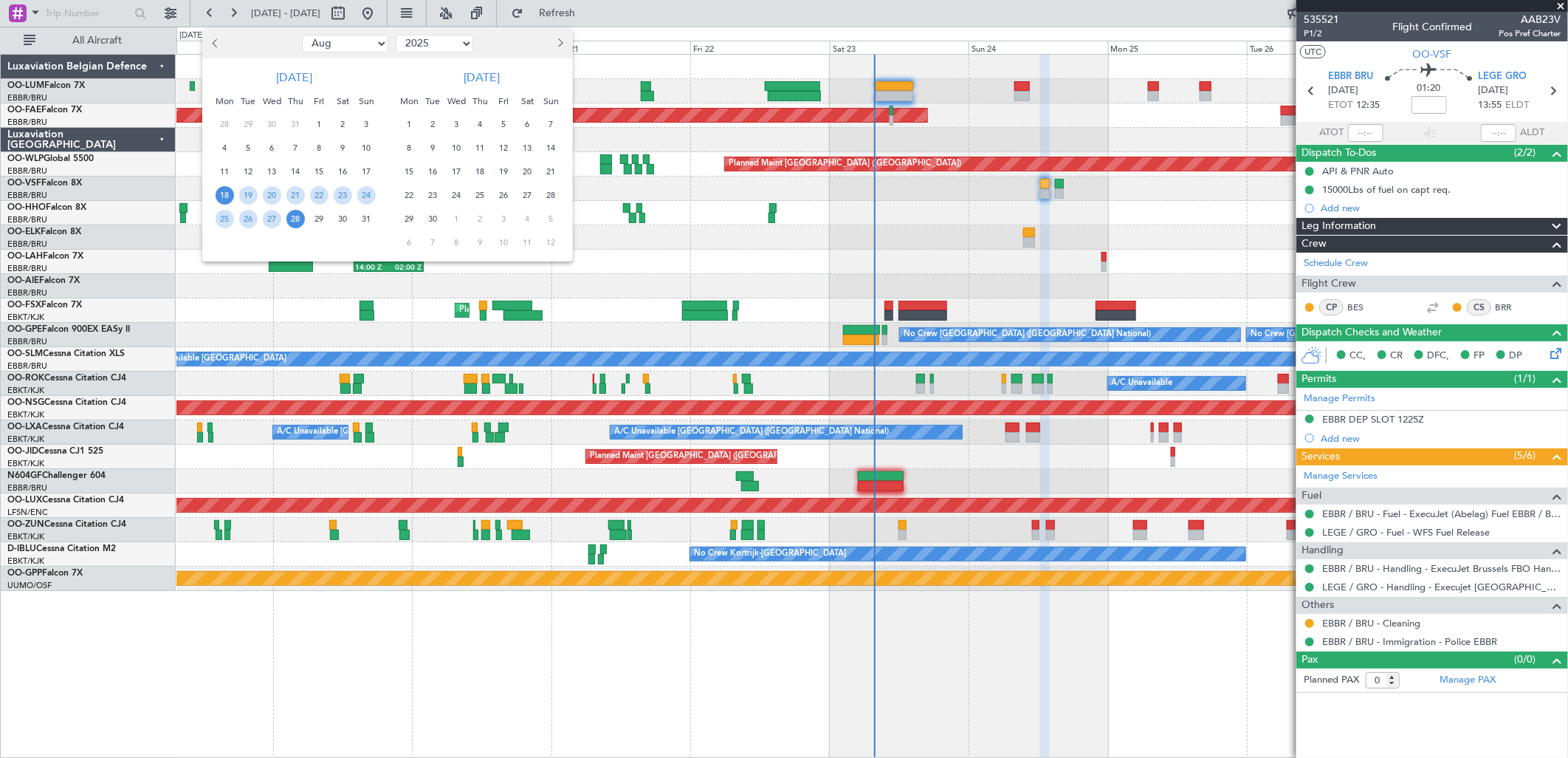
click at [542, 150] on span "14" at bounding box center [552, 148] width 19 height 19
click at [544, 172] on span "21" at bounding box center [552, 172] width 19 height 19
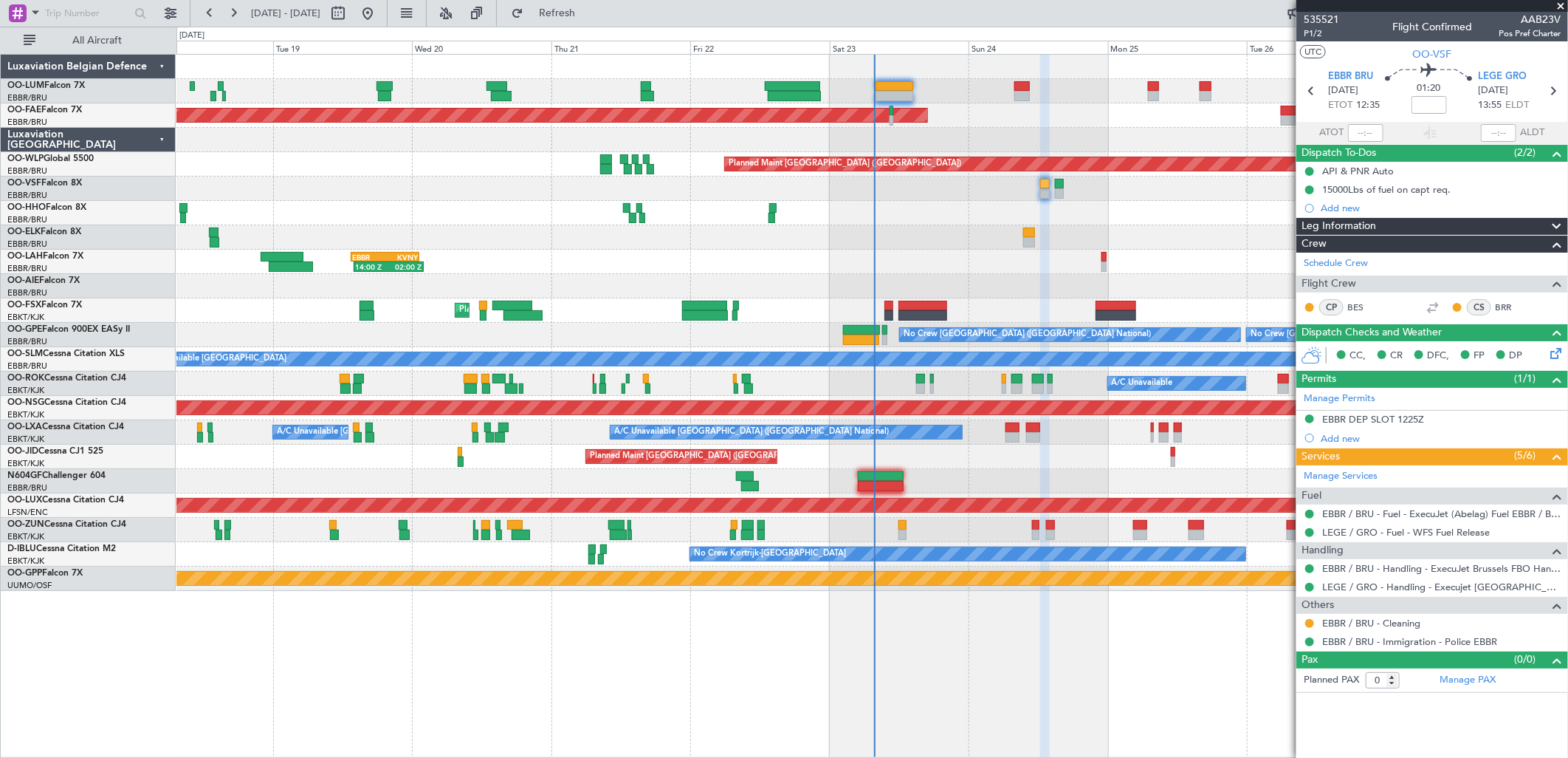
select select "9"
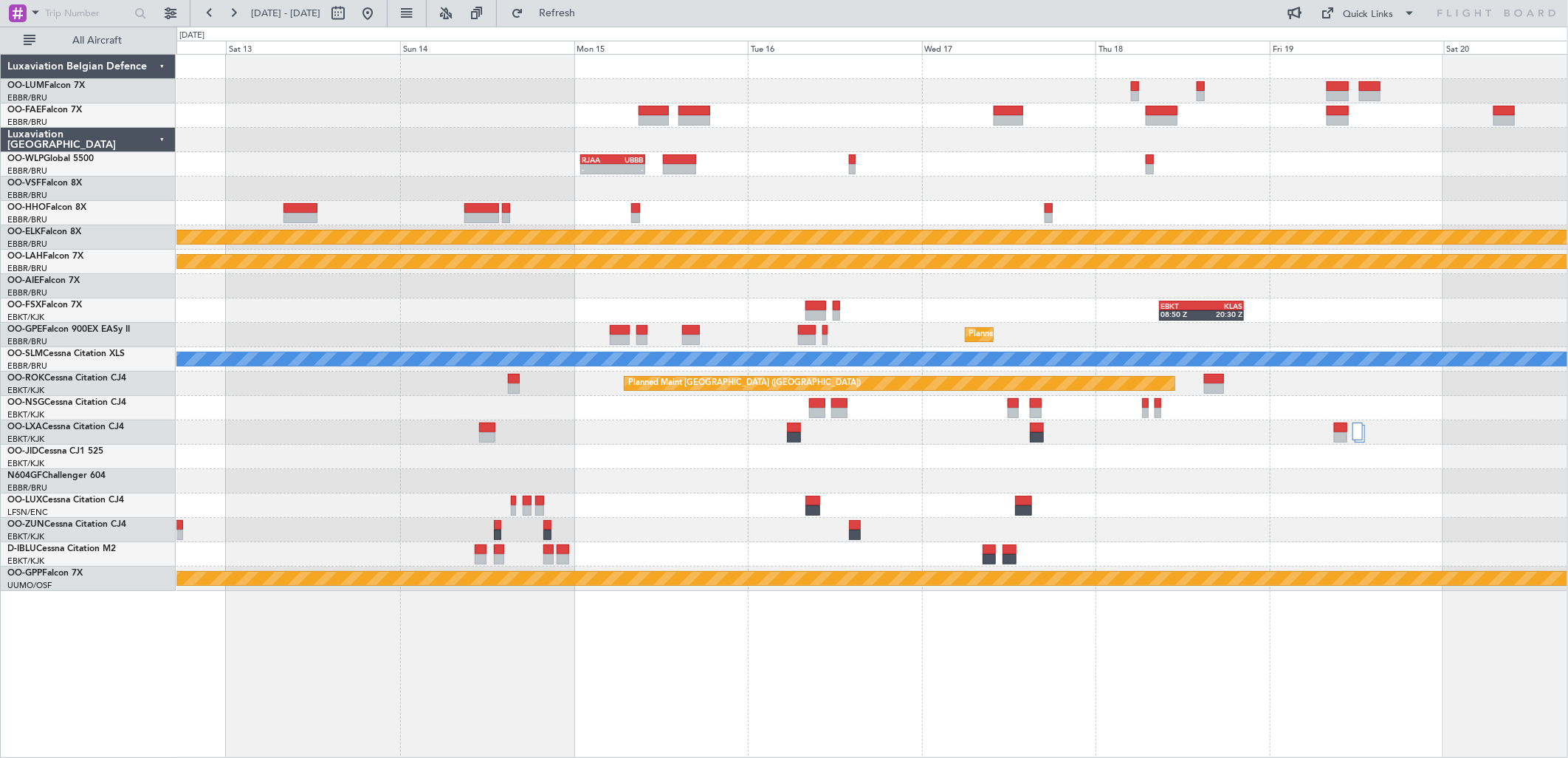
click at [728, 415] on div at bounding box center [871, 408] width 1391 height 24
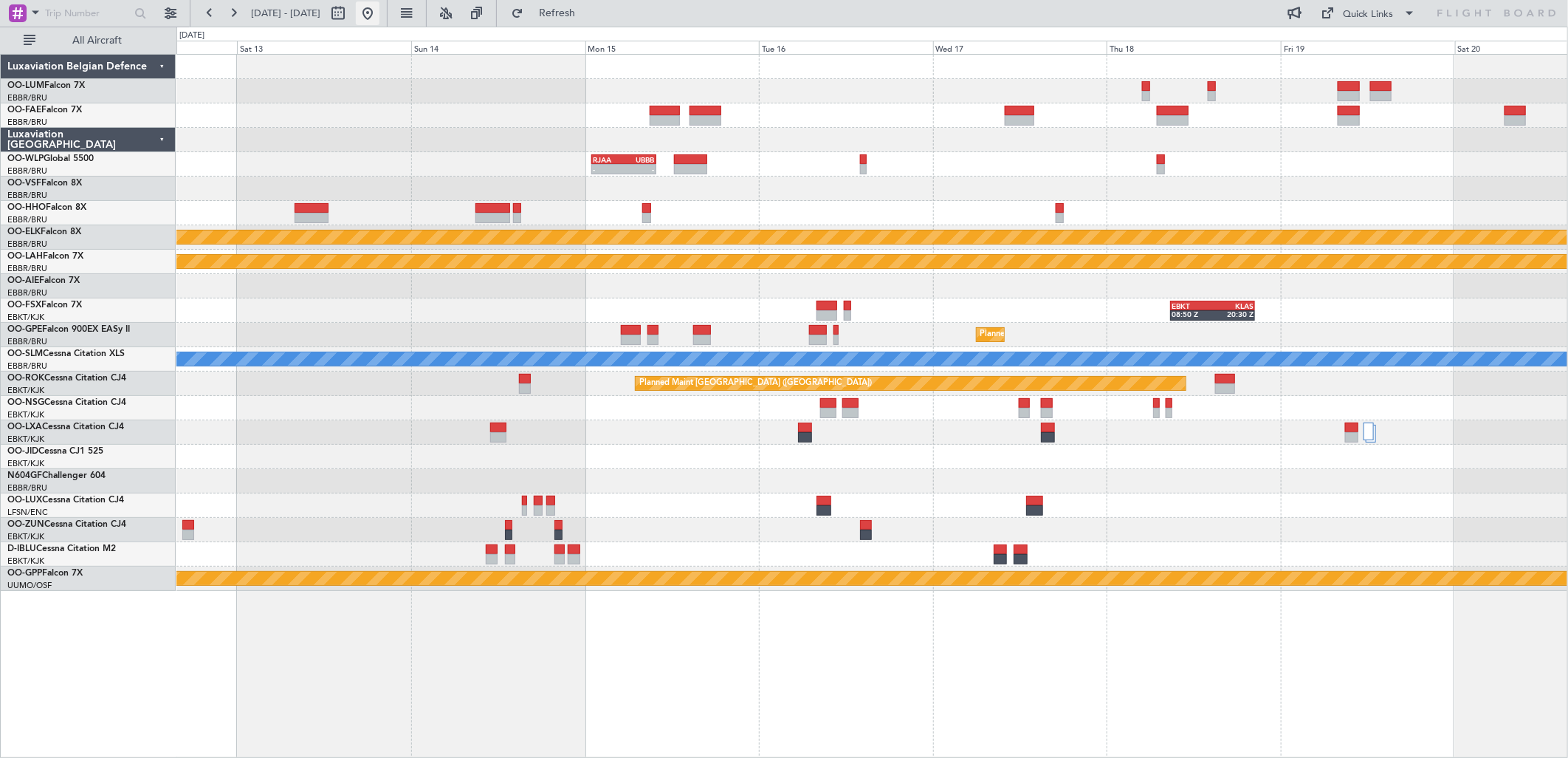
click at [379, 10] on button at bounding box center [368, 13] width 24 height 24
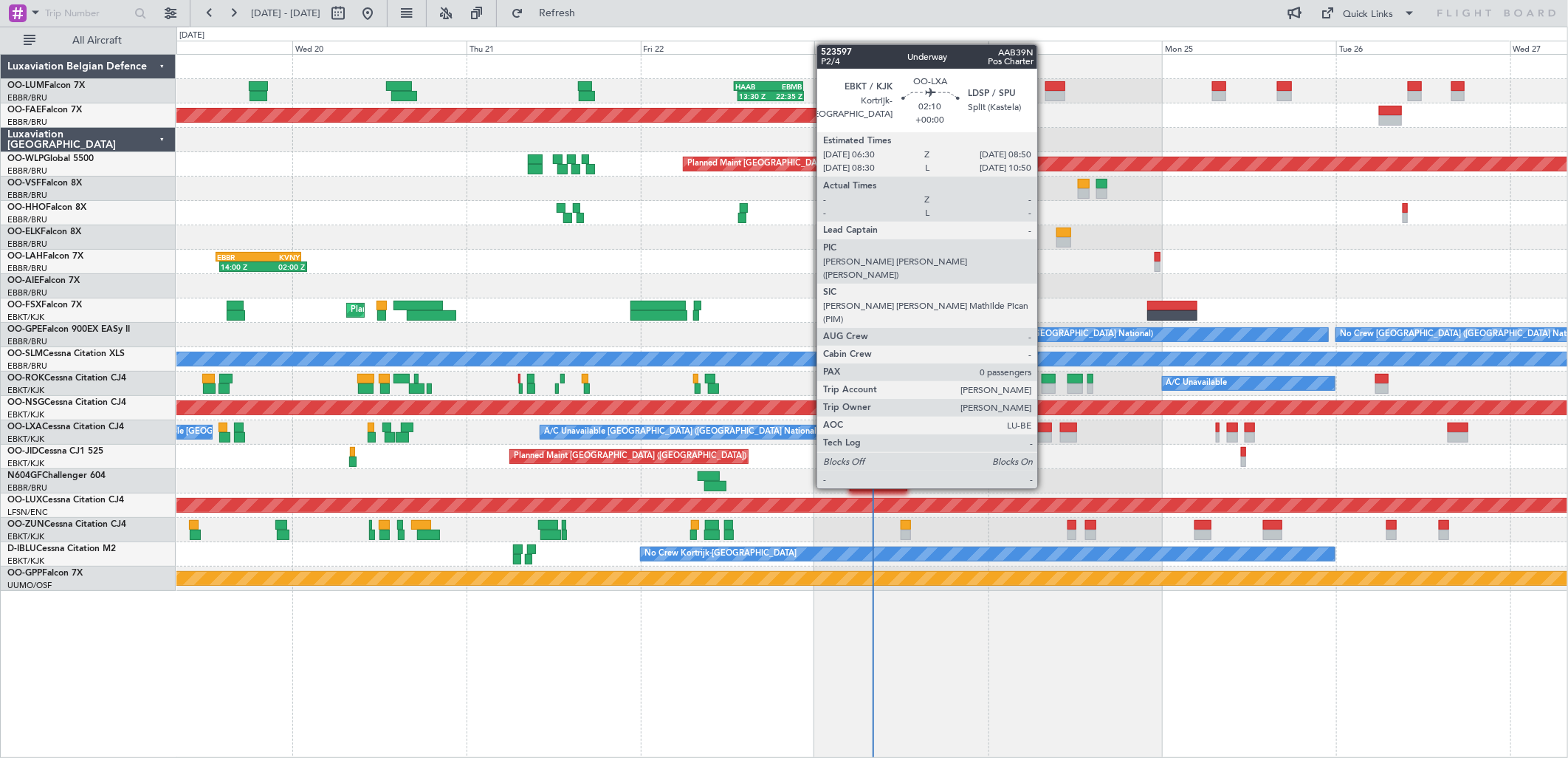
click at [1045, 433] on div at bounding box center [1044, 437] width 17 height 10
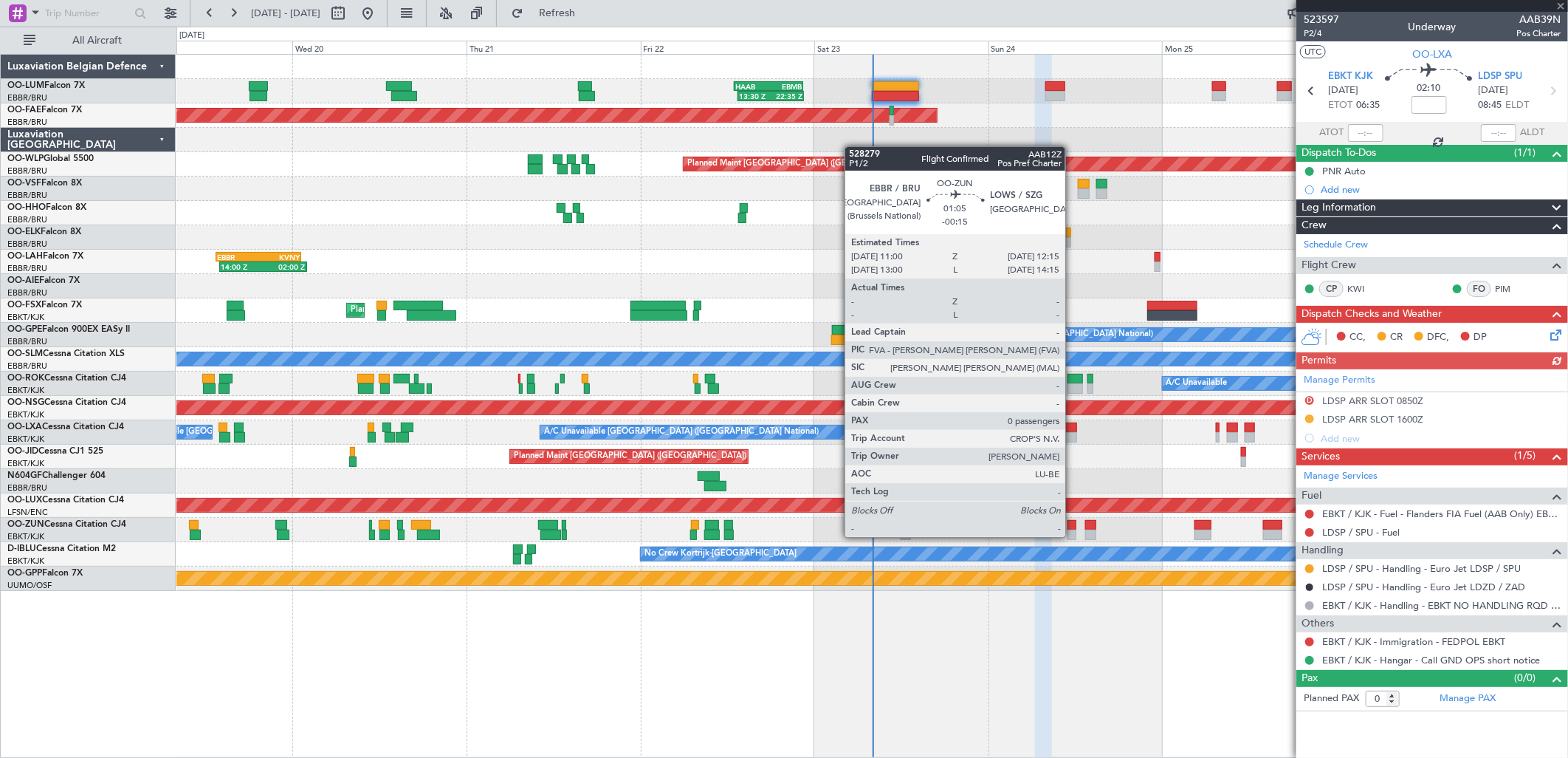
click at [1073, 537] on div at bounding box center [1072, 535] width 9 height 10
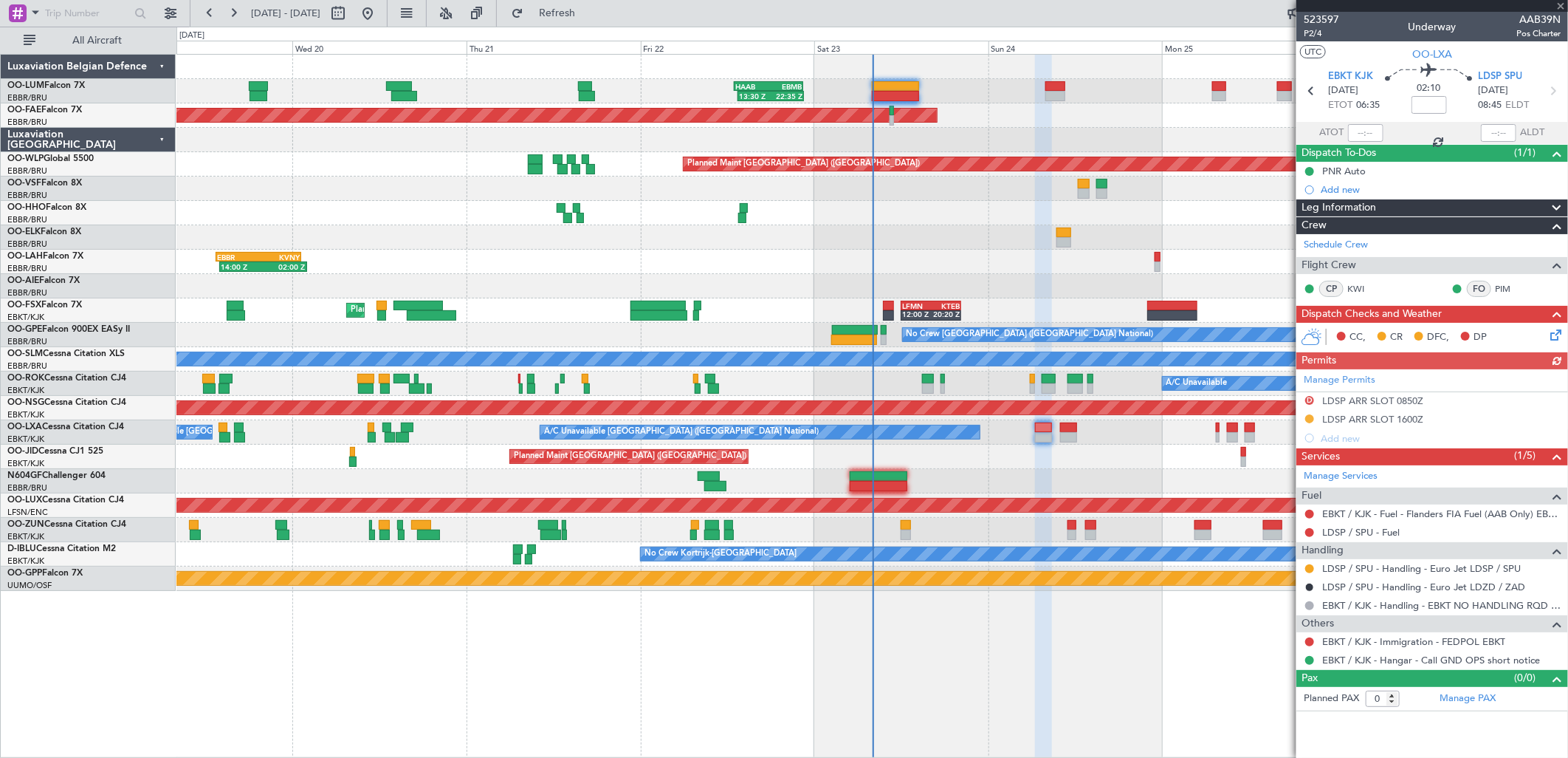
type input "-00:15"
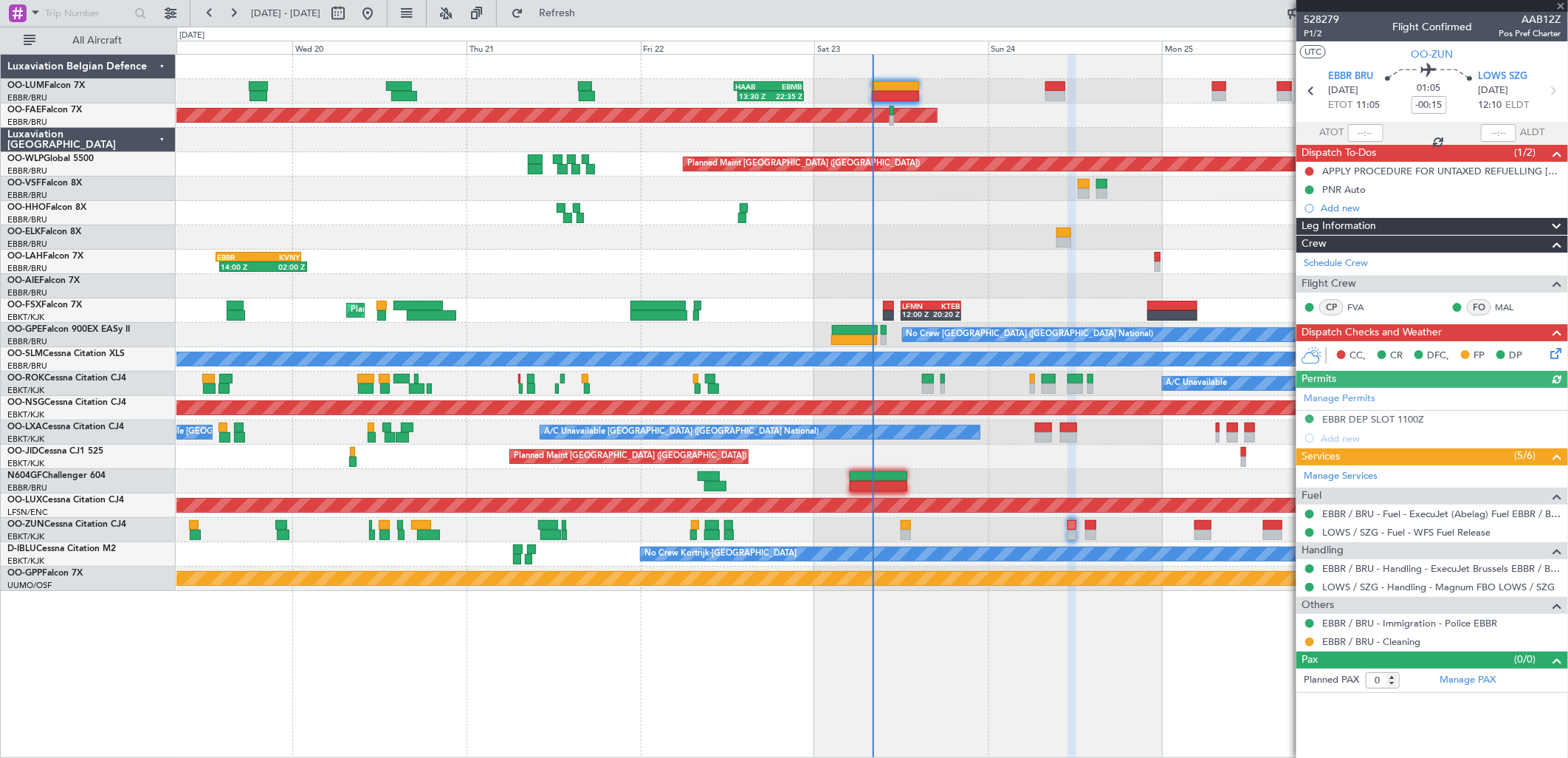
click at [1552, 356] on icon at bounding box center [1553, 350] width 12 height 12
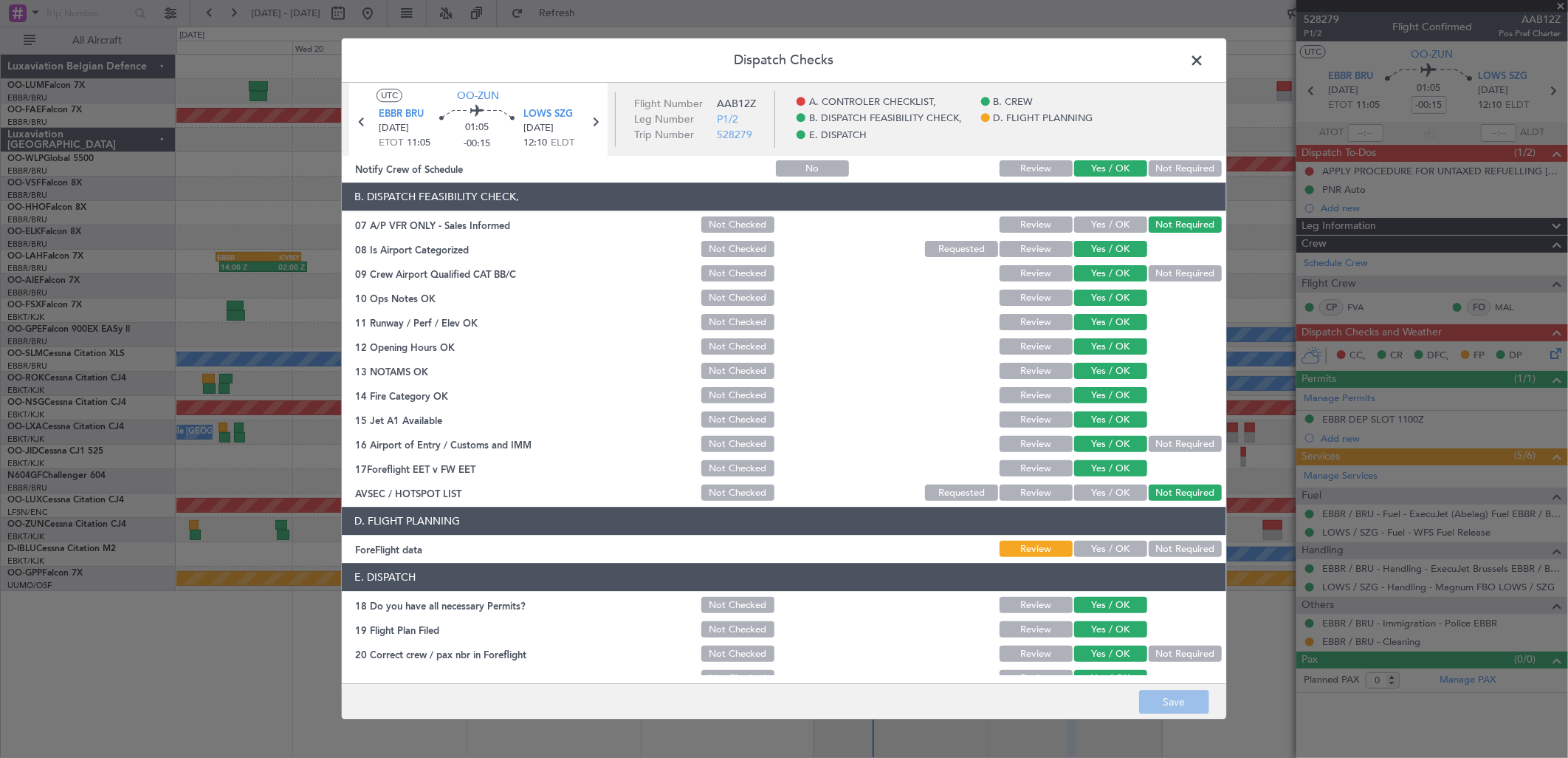
scroll to position [224, 0]
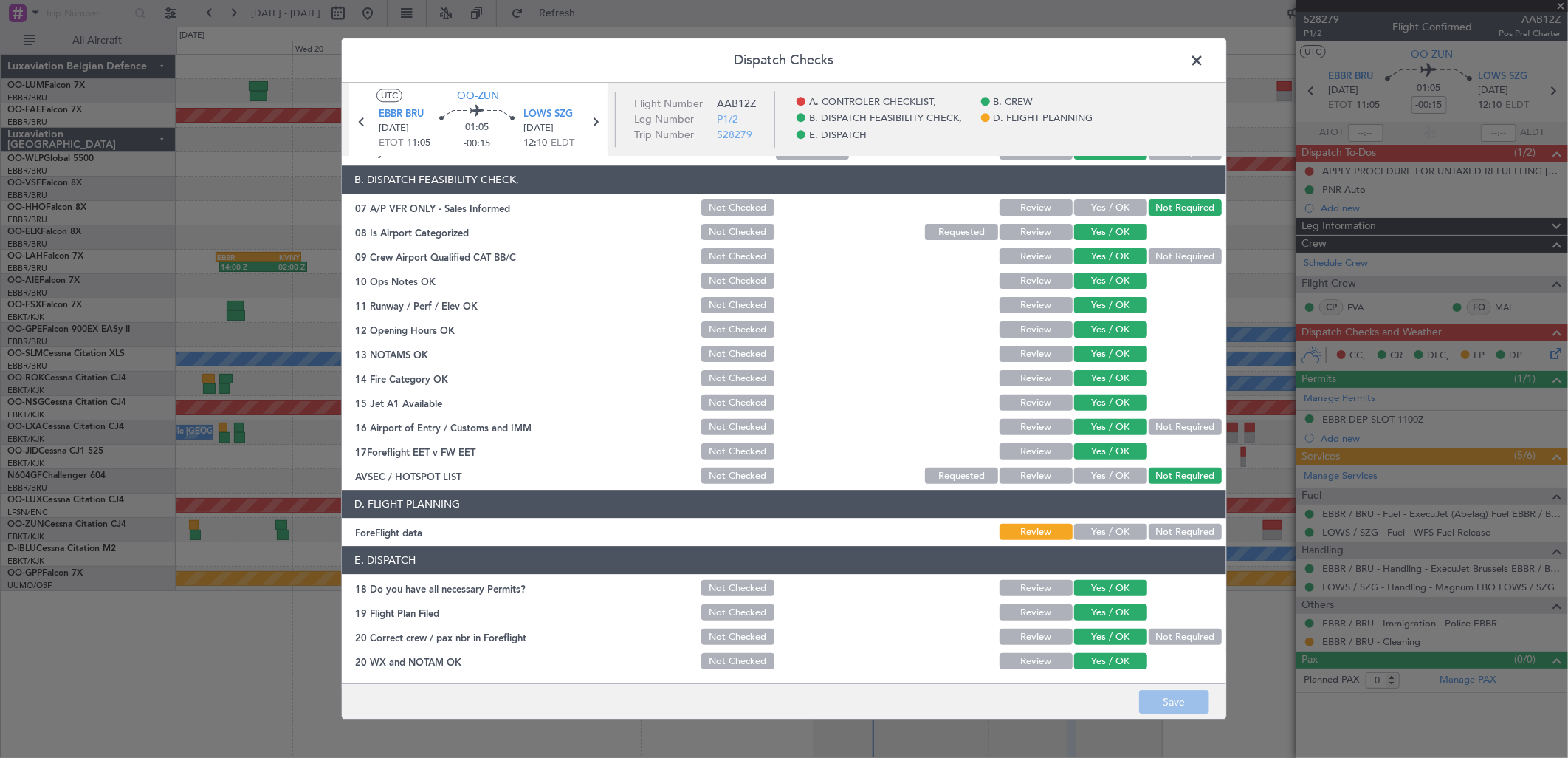
click at [1149, 530] on button "Not Required" at bounding box center [1185, 532] width 73 height 16
click at [1187, 720] on div "Dispatch Checks UTC OO-ZUN EBBR BRU [DATE] ETOT 11:05 01:05 -00:15 LOWS SZG [DA…" at bounding box center [784, 379] width 886 height 682
click at [1190, 709] on button "Save" at bounding box center [1175, 702] width 71 height 24
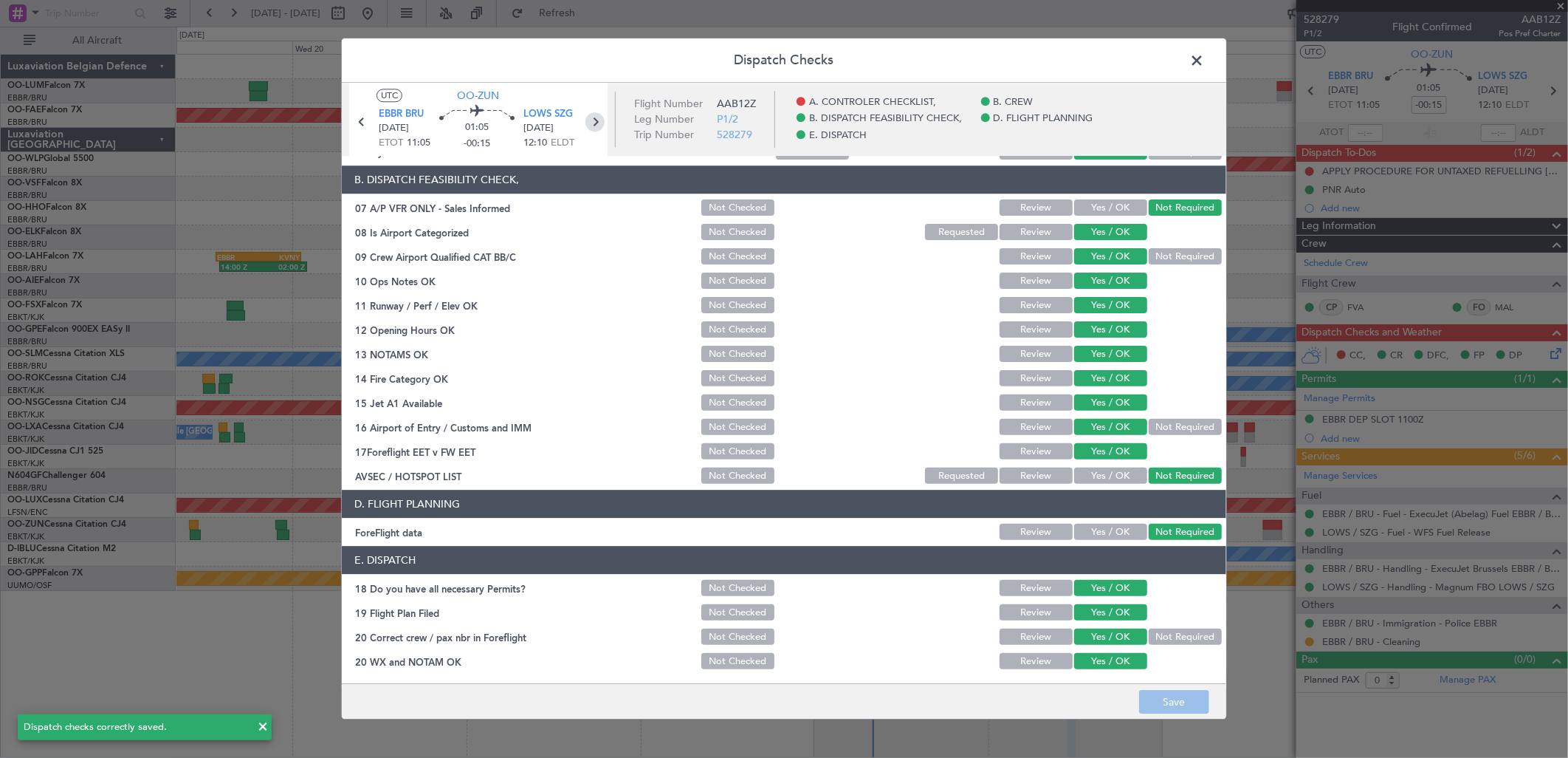
click at [594, 125] on icon at bounding box center [595, 121] width 19 height 19
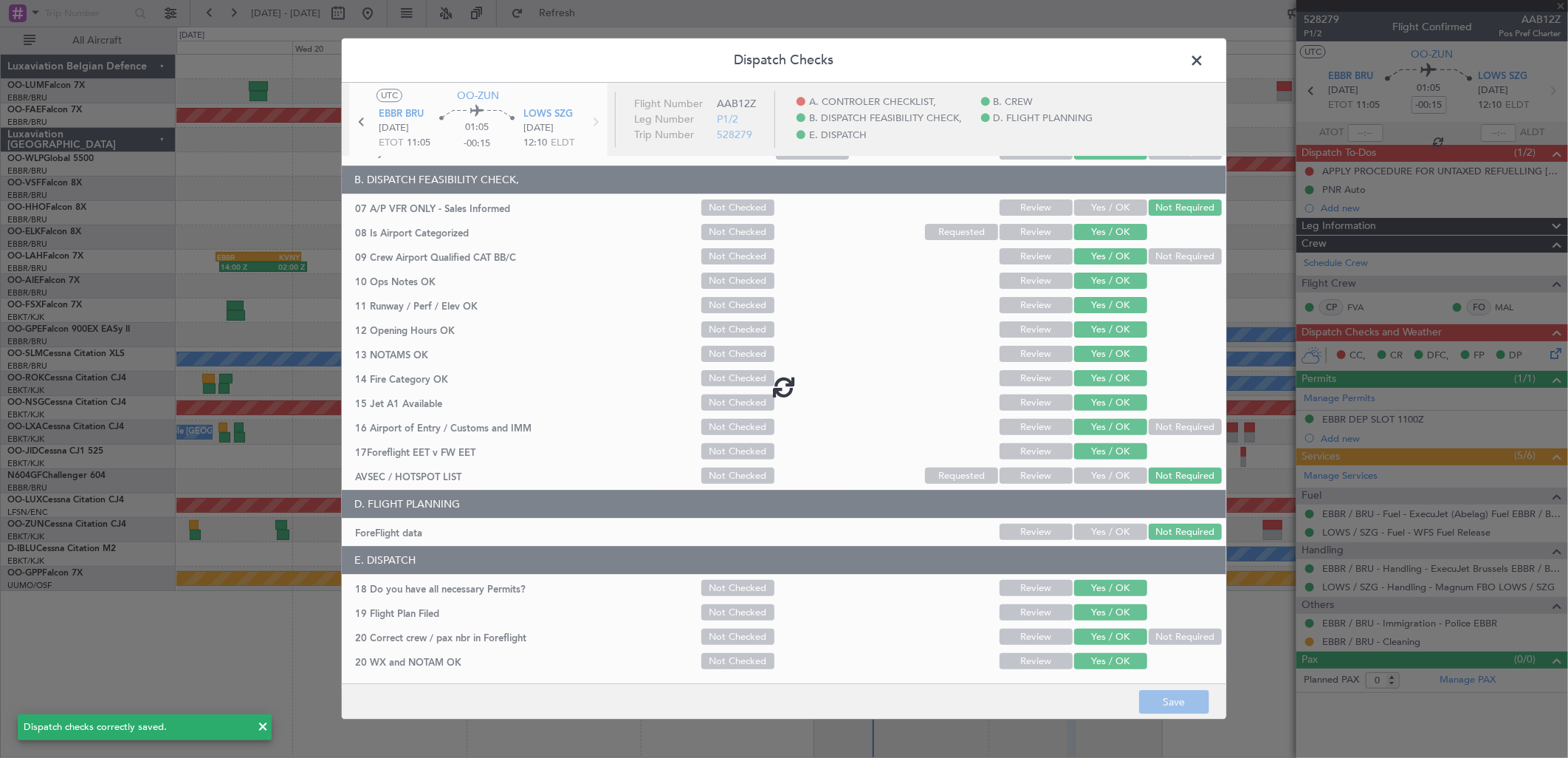
type input "6"
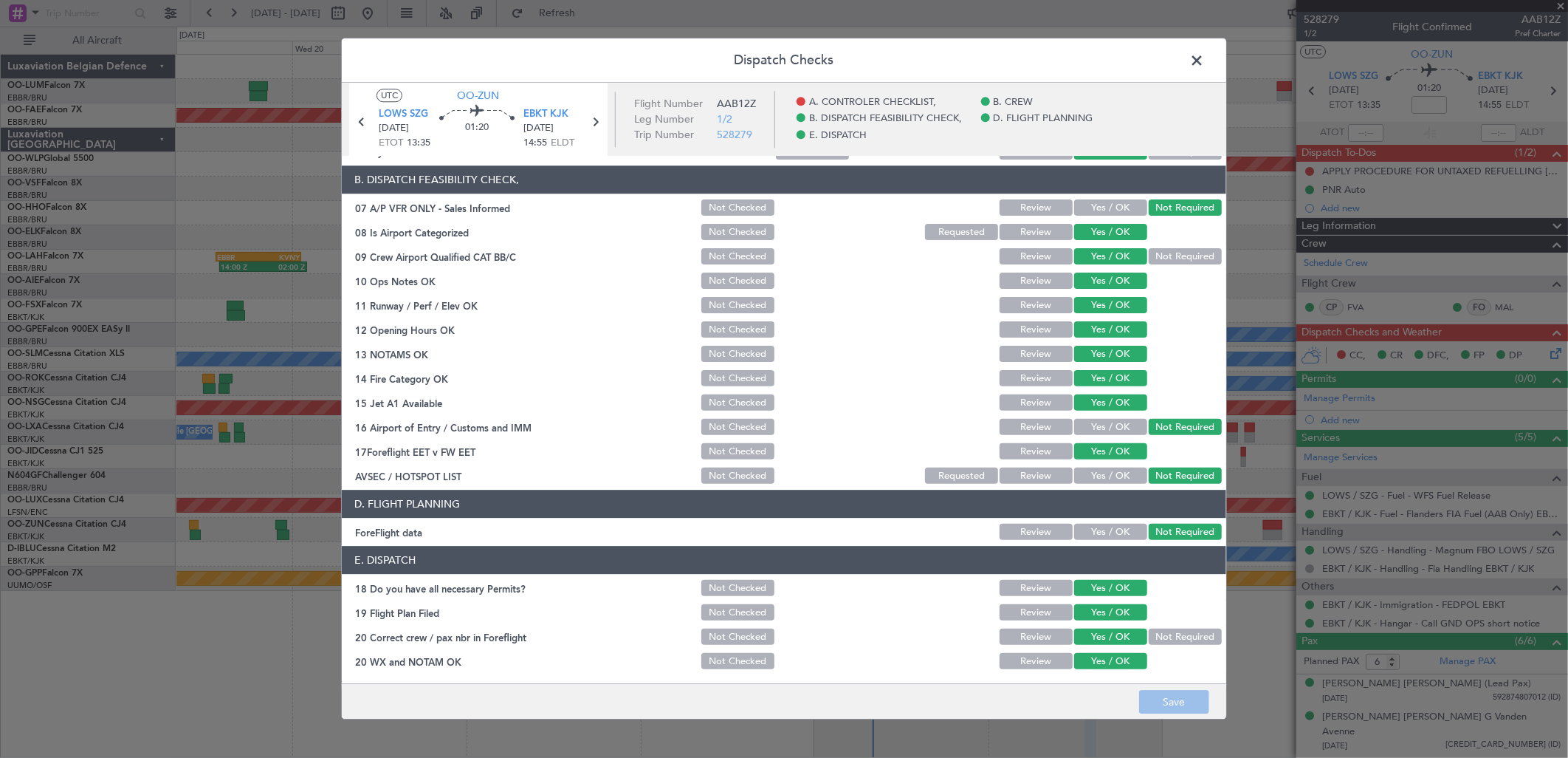
click at [1204, 62] on span at bounding box center [1204, 64] width 0 height 30
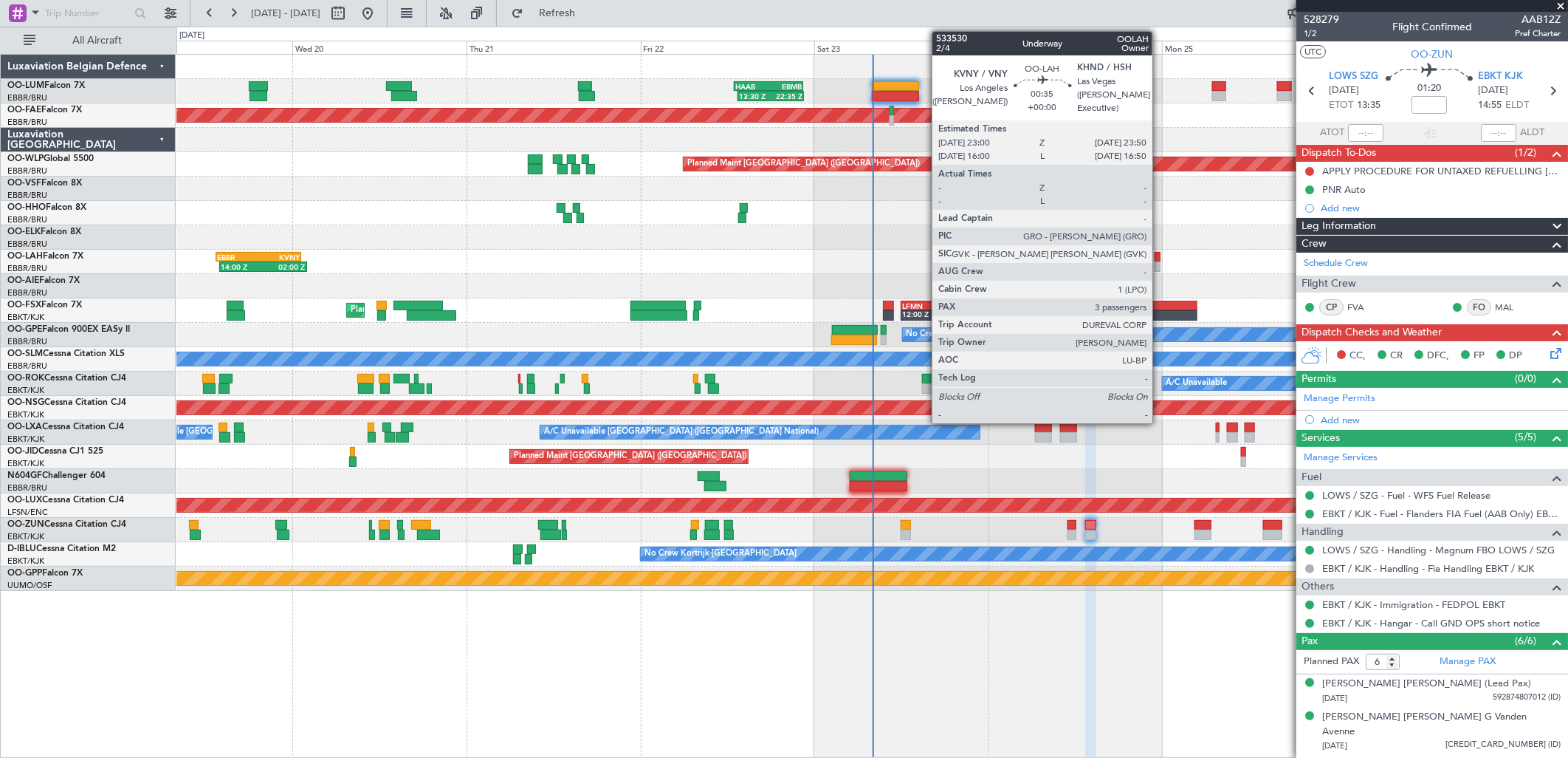
click at [1160, 262] on div at bounding box center [1158, 267] width 6 height 10
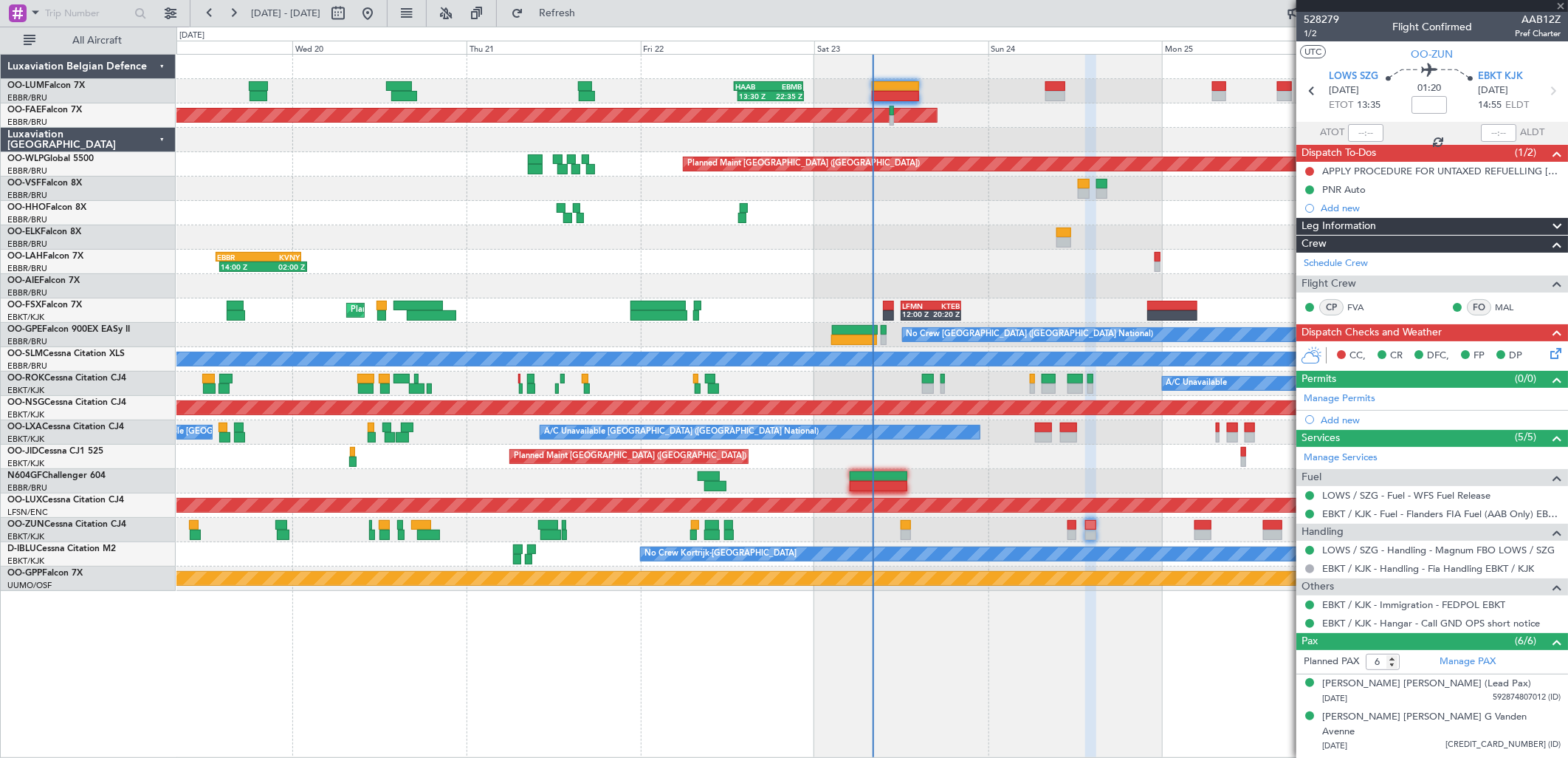
type input "3"
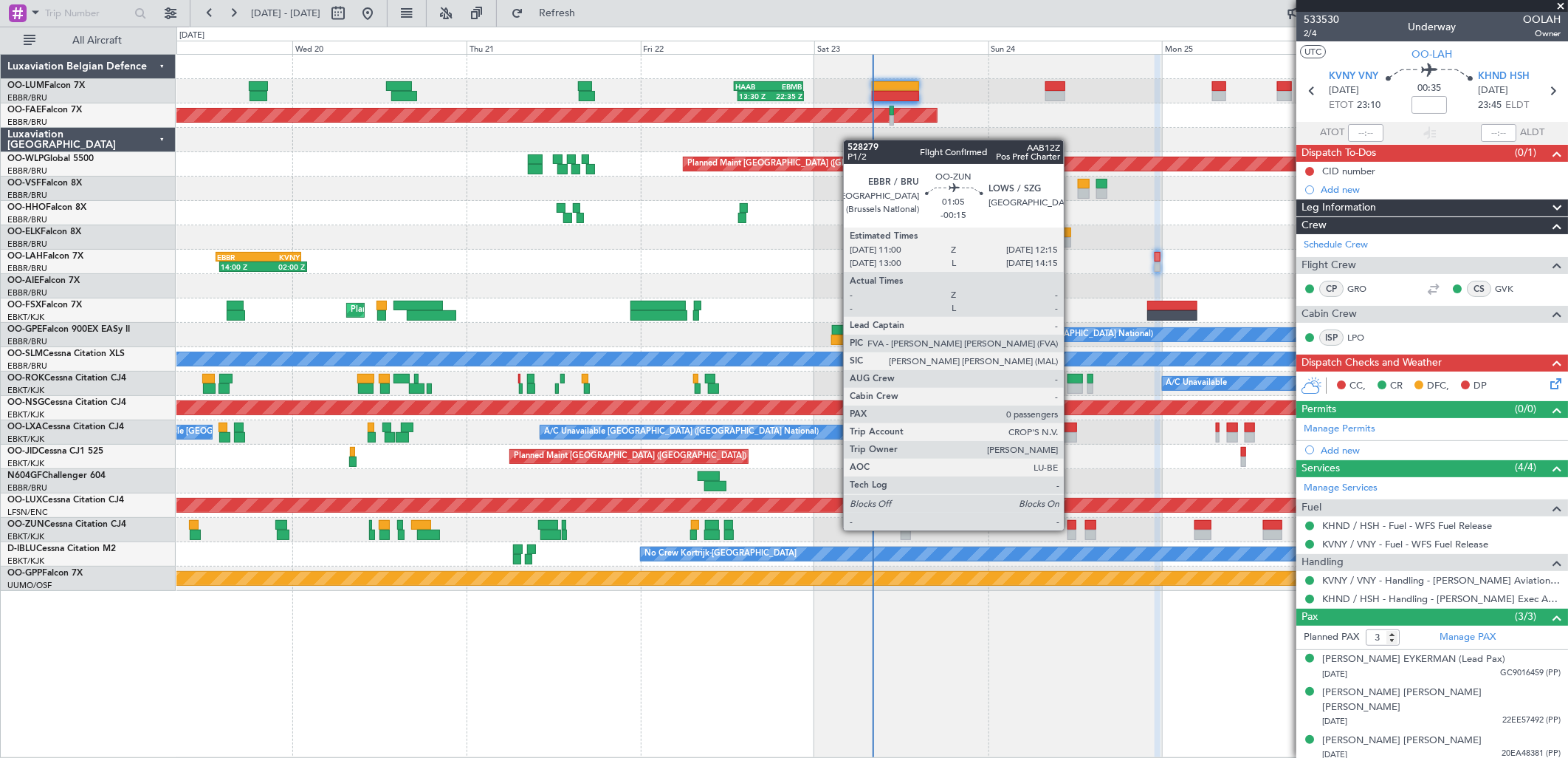
click at [1071, 530] on div at bounding box center [1072, 535] width 9 height 10
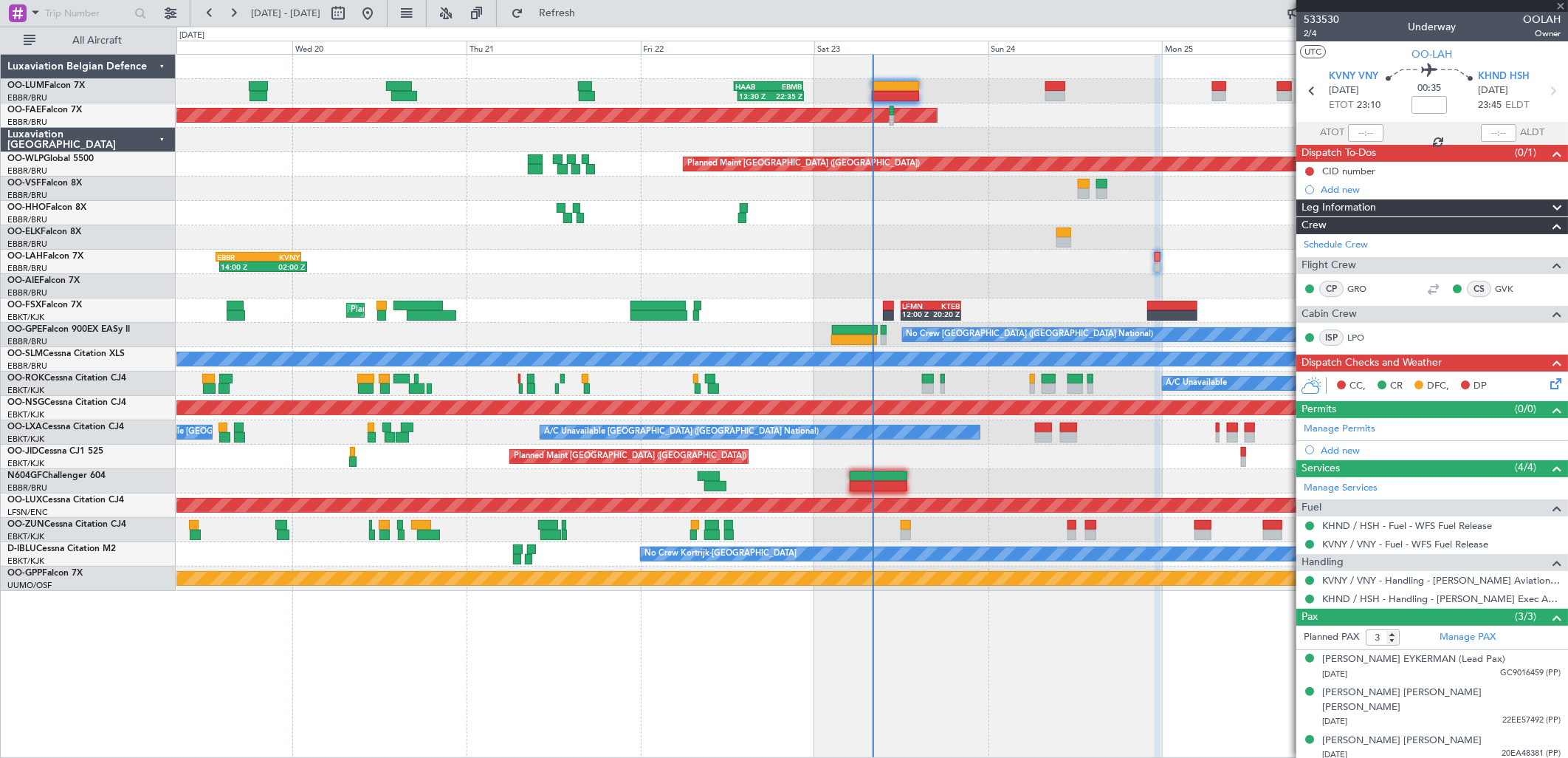
type input "-00:15"
type input "0"
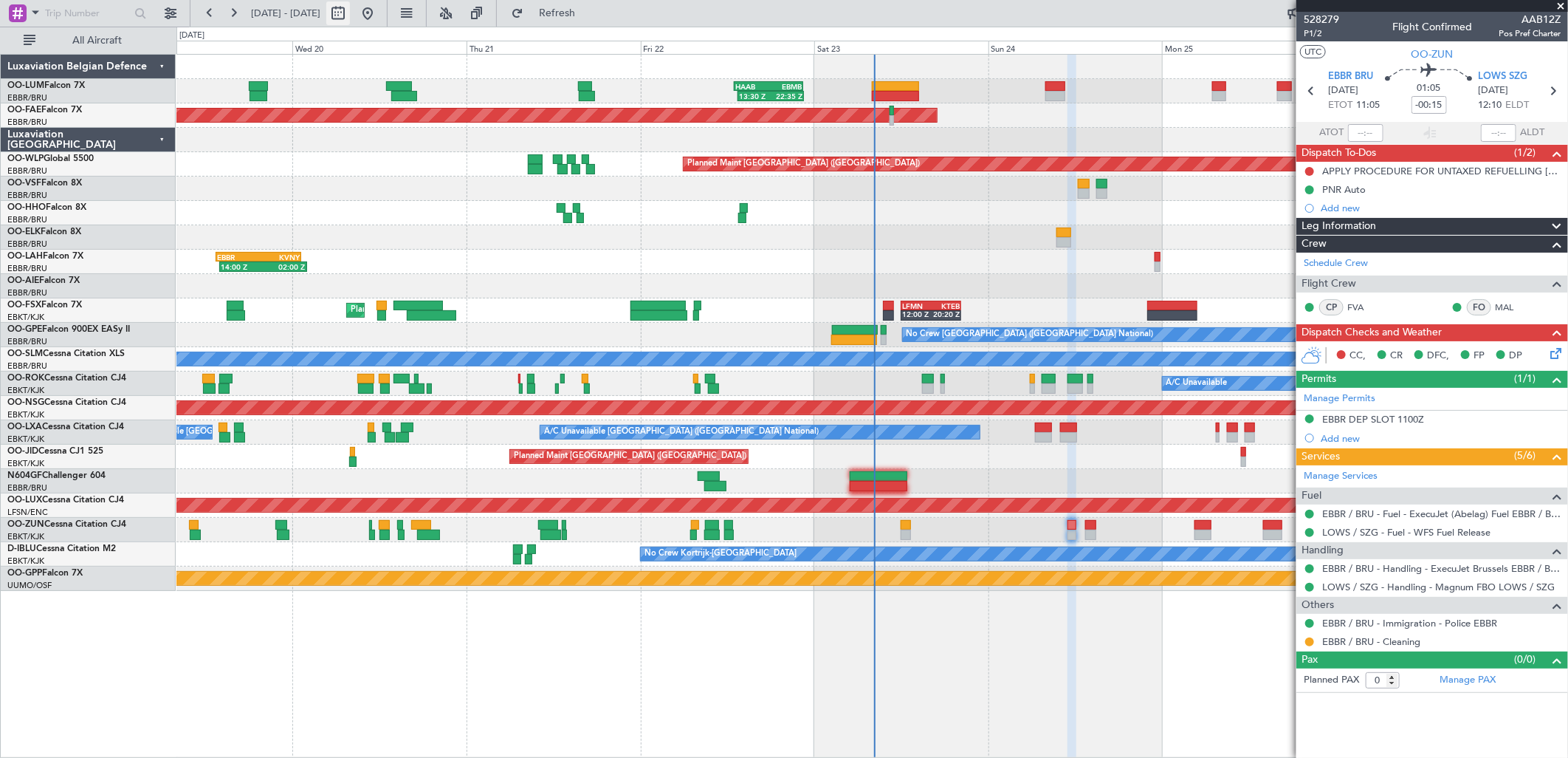
click at [350, 6] on button at bounding box center [338, 13] width 24 height 24
select select "8"
select select "2025"
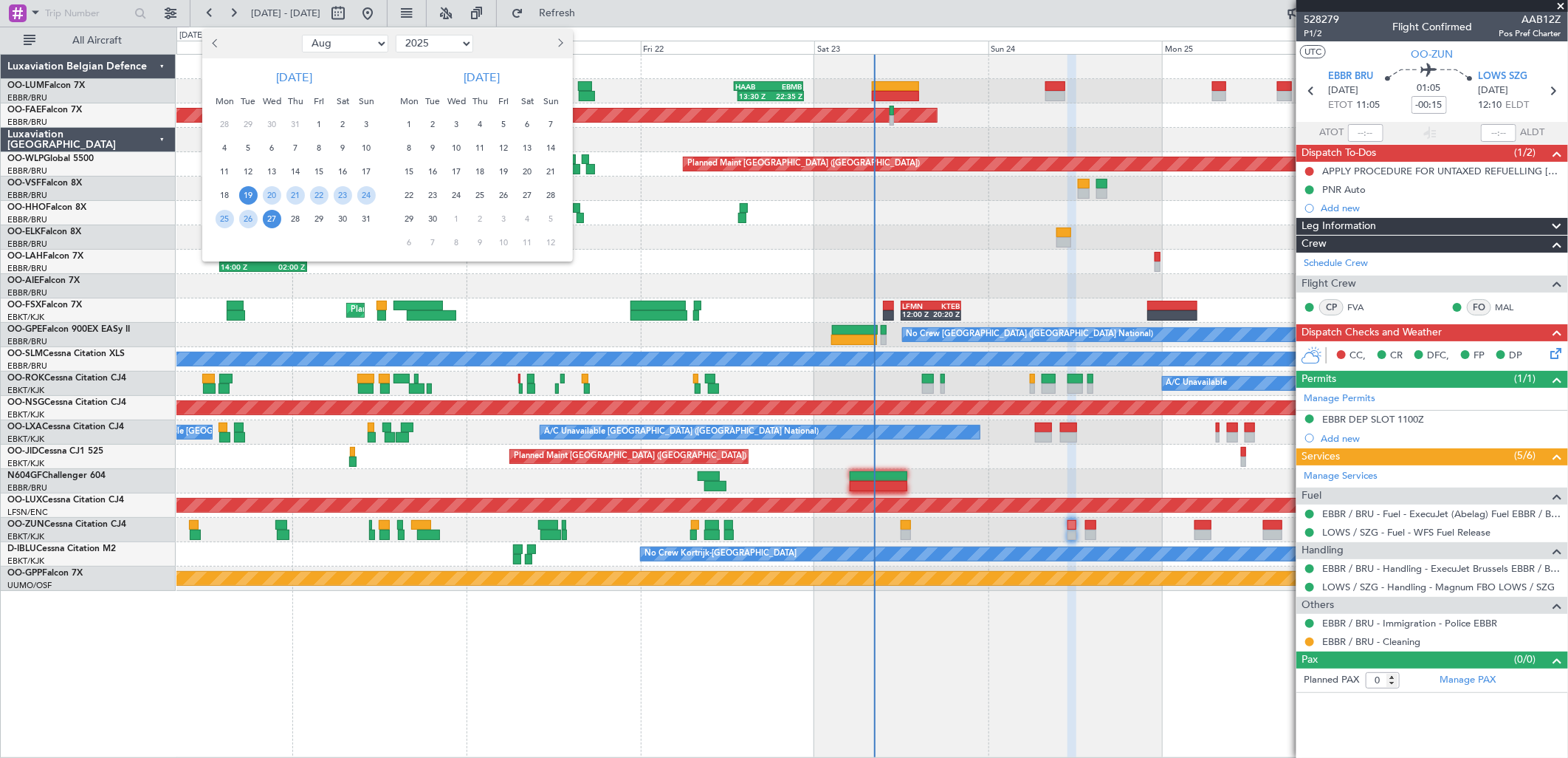
click at [372, 43] on select "Jan Feb Mar Apr May Jun [DATE] Aug Sep Oct Nov Dec" at bounding box center [345, 43] width 86 height 18
select select "12"
click at [302, 34] on select "Jan Feb Mar Apr May Jun [DATE] Aug Sep Oct Nov Dec" at bounding box center [345, 43] width 86 height 18
click at [432, 48] on select "2015 2016 2017 2018 2019 2020 2021 2022 2023 2024 2025 2026 2027 2028 2029 2030…" at bounding box center [434, 43] width 78 height 18
select select "2024"
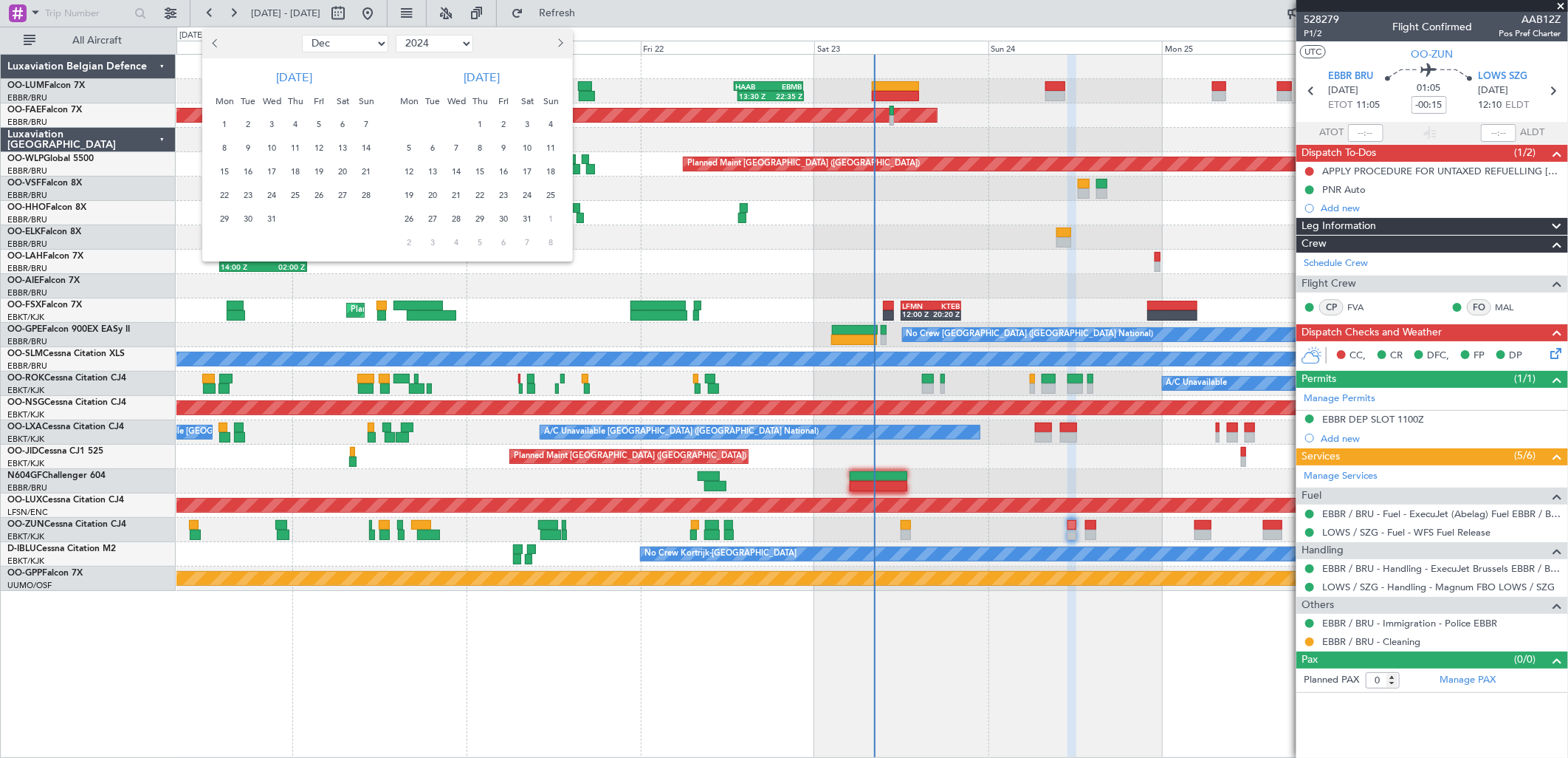
click at [396, 34] on select "2015 2016 2017 2018 2019 2020 2021 2022 2023 2024 2025 2026 2027 2028 2029 2030…" at bounding box center [434, 43] width 78 height 18
click at [242, 219] on span "24" at bounding box center [248, 219] width 19 height 19
click at [249, 238] on span "31" at bounding box center [248, 243] width 19 height 19
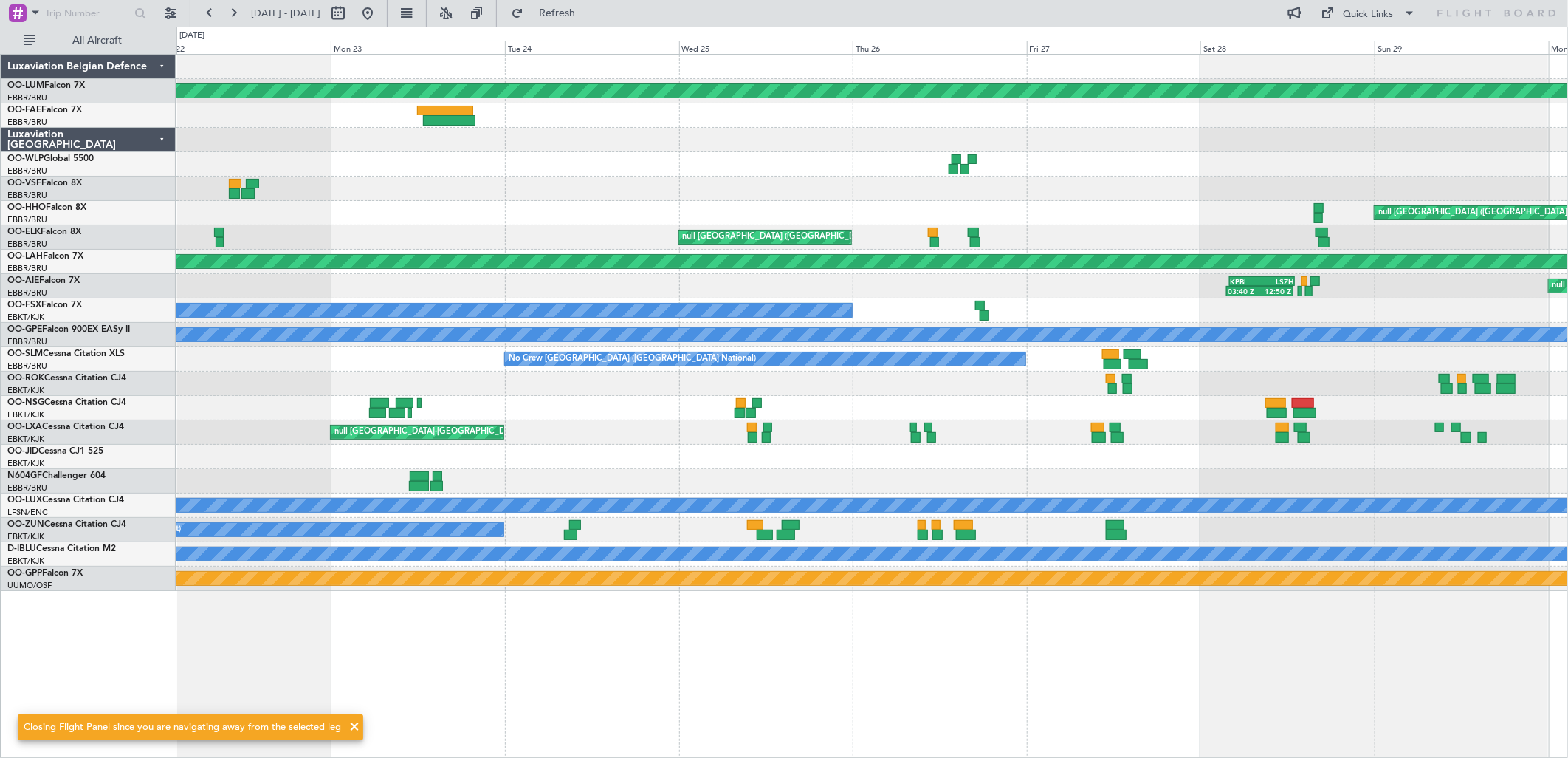
click at [674, 320] on div "Planned Maint Kortrijk-[GEOGRAPHIC_DATA] Planned Maint [GEOGRAPHIC_DATA]-[GEOGR…" at bounding box center [871, 323] width 1391 height 536
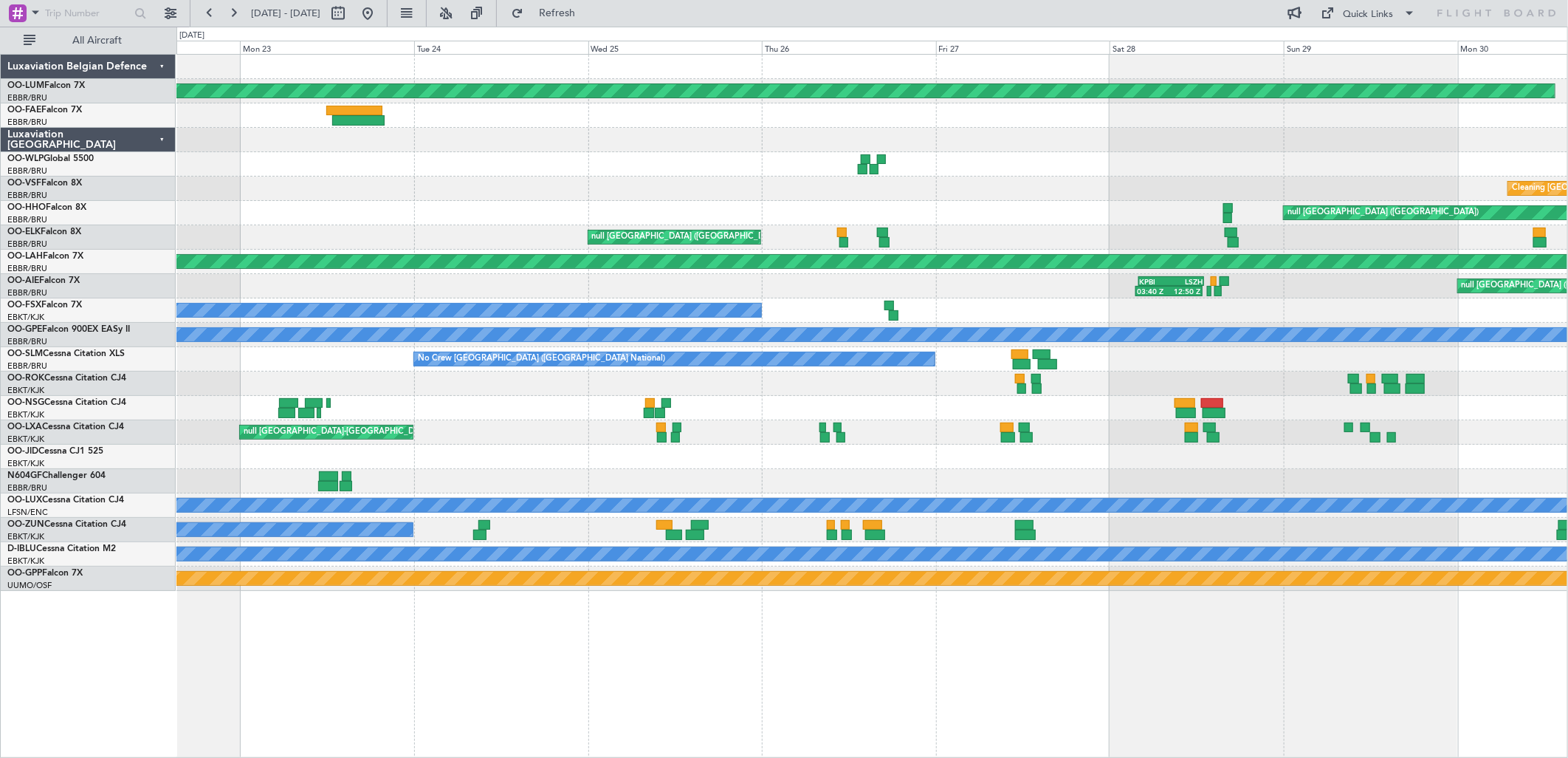
click at [519, 419] on div at bounding box center [871, 408] width 1391 height 24
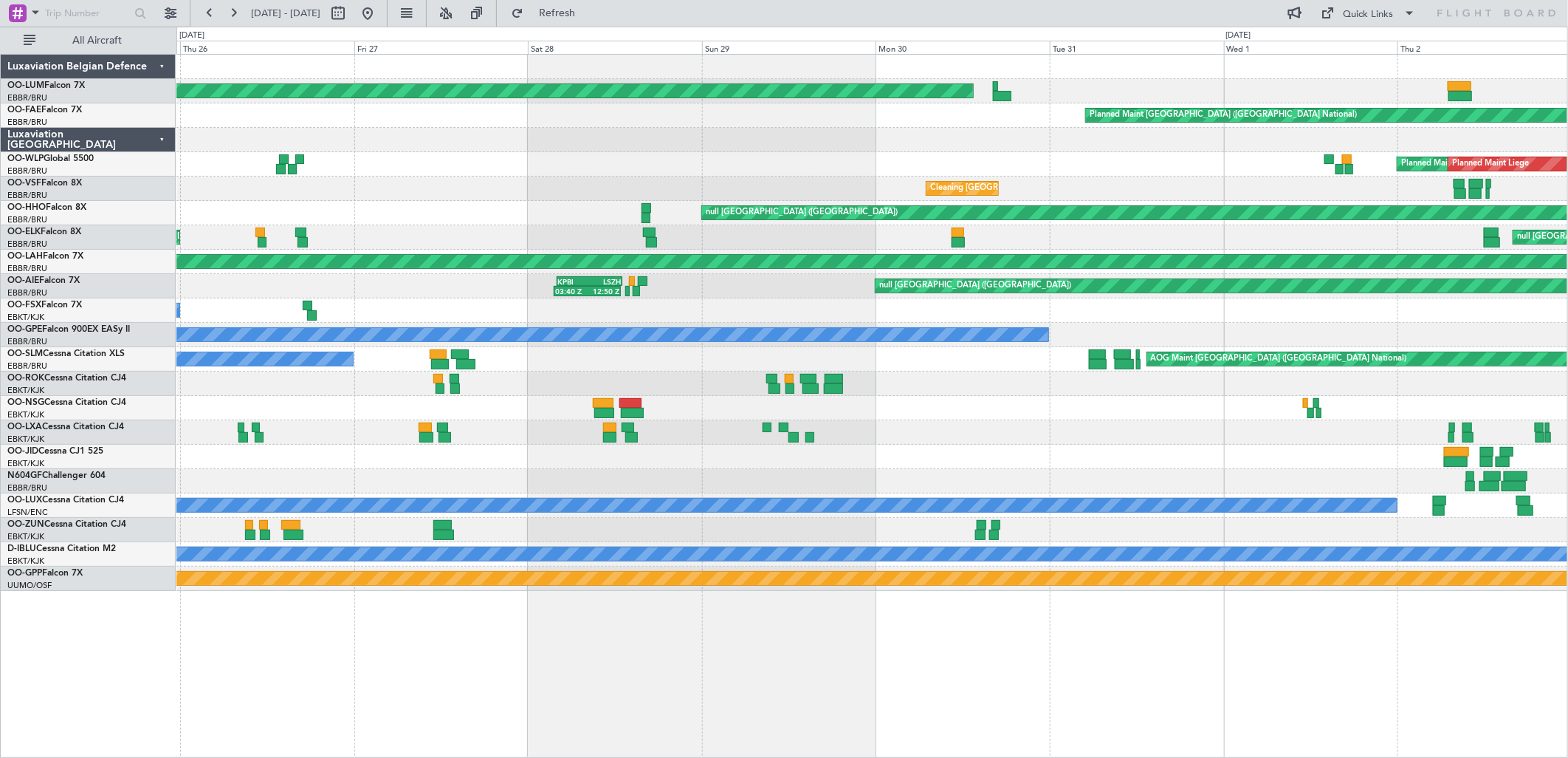
click at [378, 462] on div at bounding box center [871, 456] width 1391 height 24
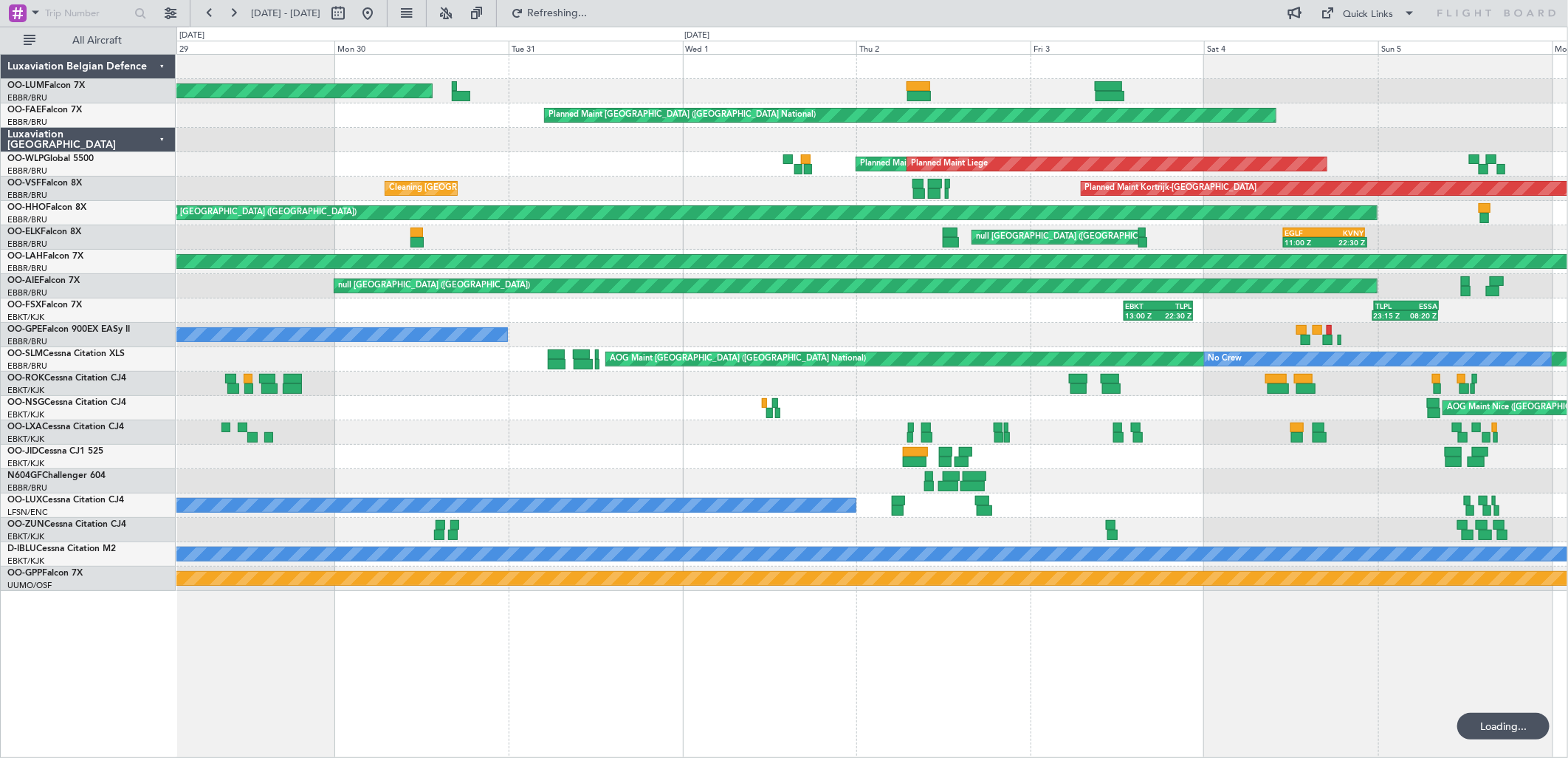
click at [519, 372] on div "Planned Maint Kortrijk-[GEOGRAPHIC_DATA] Planned Maint [GEOGRAPHIC_DATA] ([GEOG…" at bounding box center [871, 323] width 1391 height 536
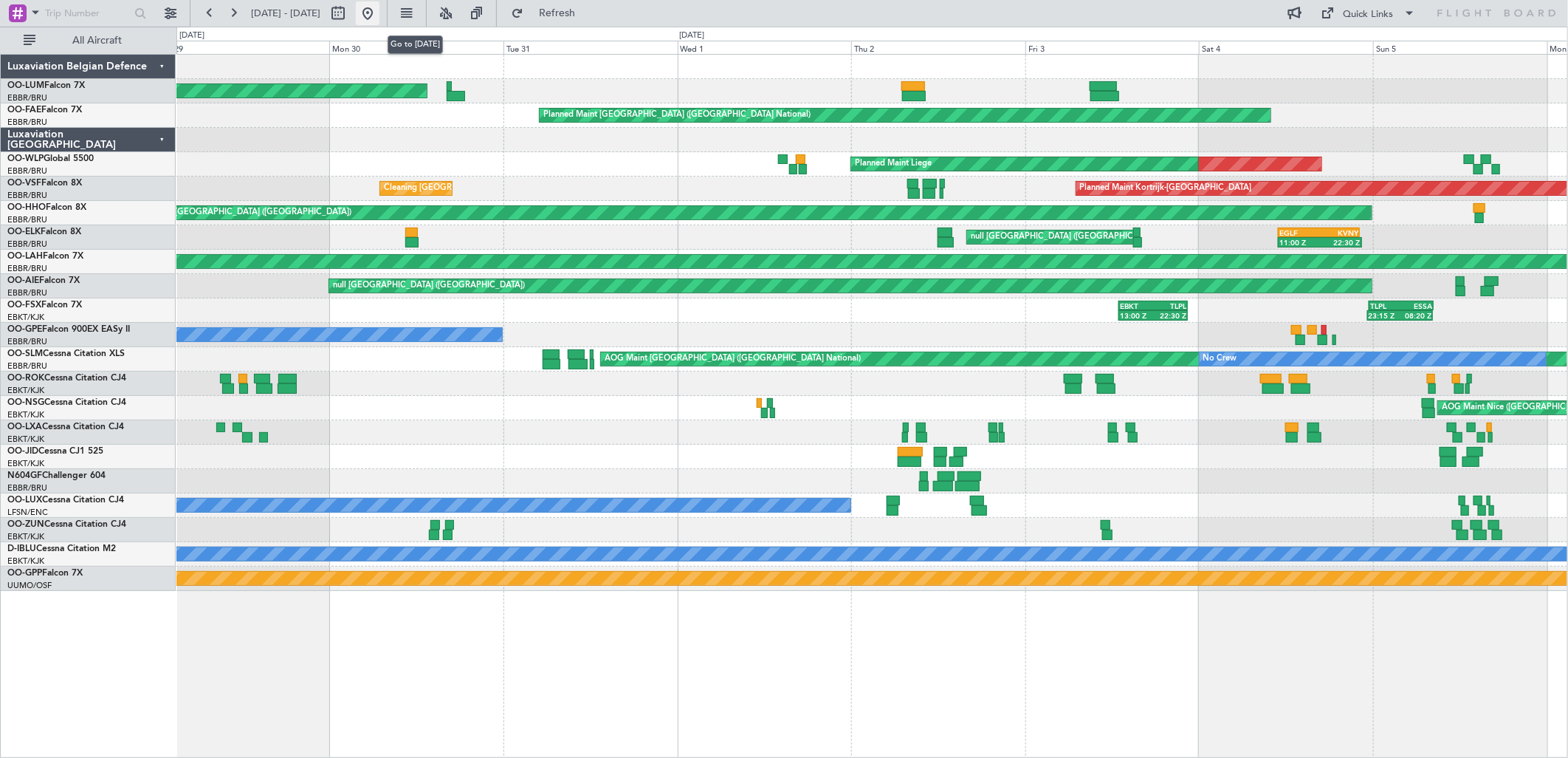
click at [379, 8] on button at bounding box center [368, 13] width 24 height 24
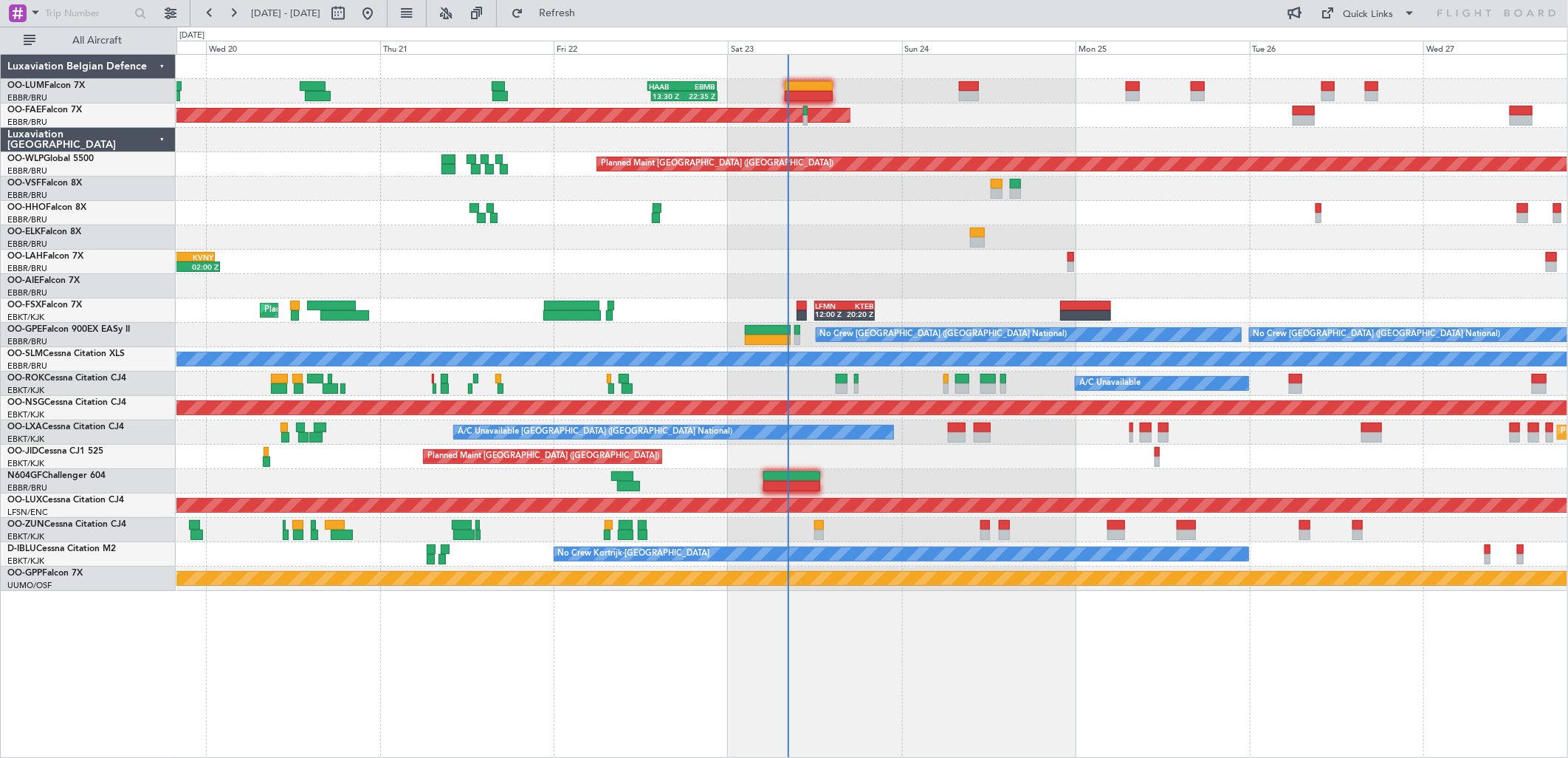
click at [984, 301] on div "13:30 Z 22:35 Z HAAB 13:00 Z EBMB 22:30 Z Planned Maint [GEOGRAPHIC_DATA] ([GEO…" at bounding box center [871, 323] width 1391 height 536
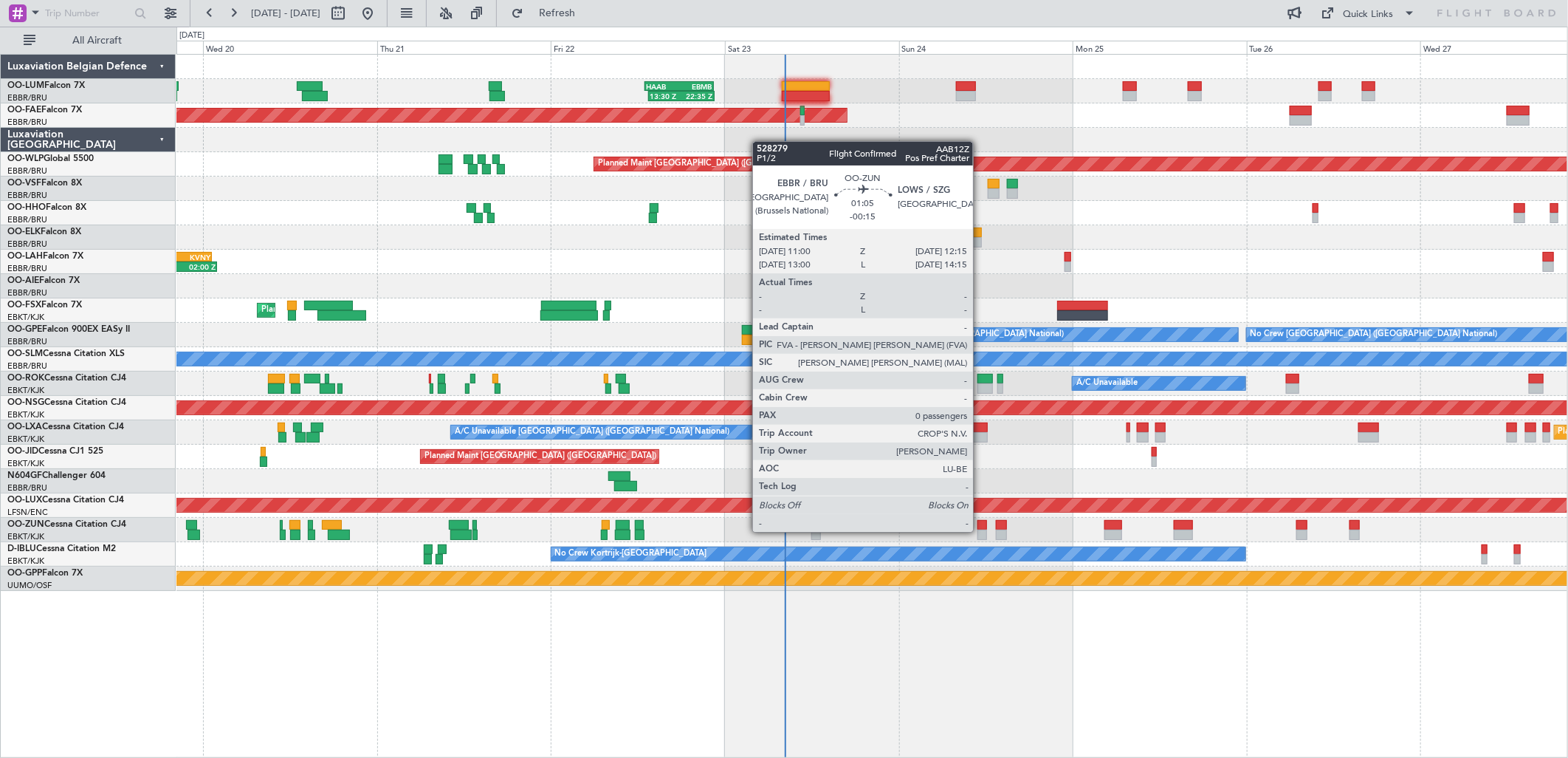
click at [980, 531] on div at bounding box center [982, 535] width 9 height 10
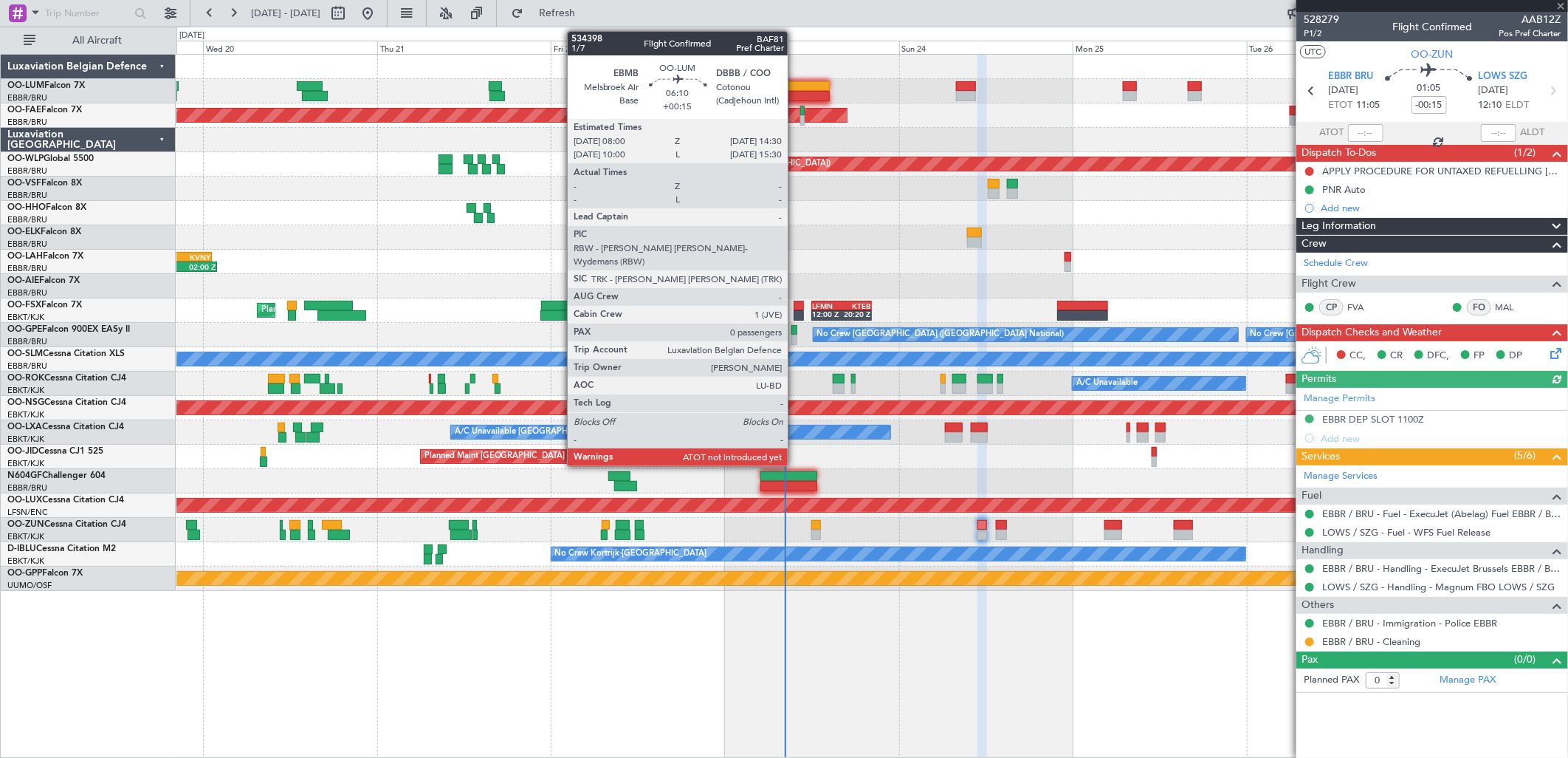
click at [795, 92] on div at bounding box center [806, 96] width 47 height 10
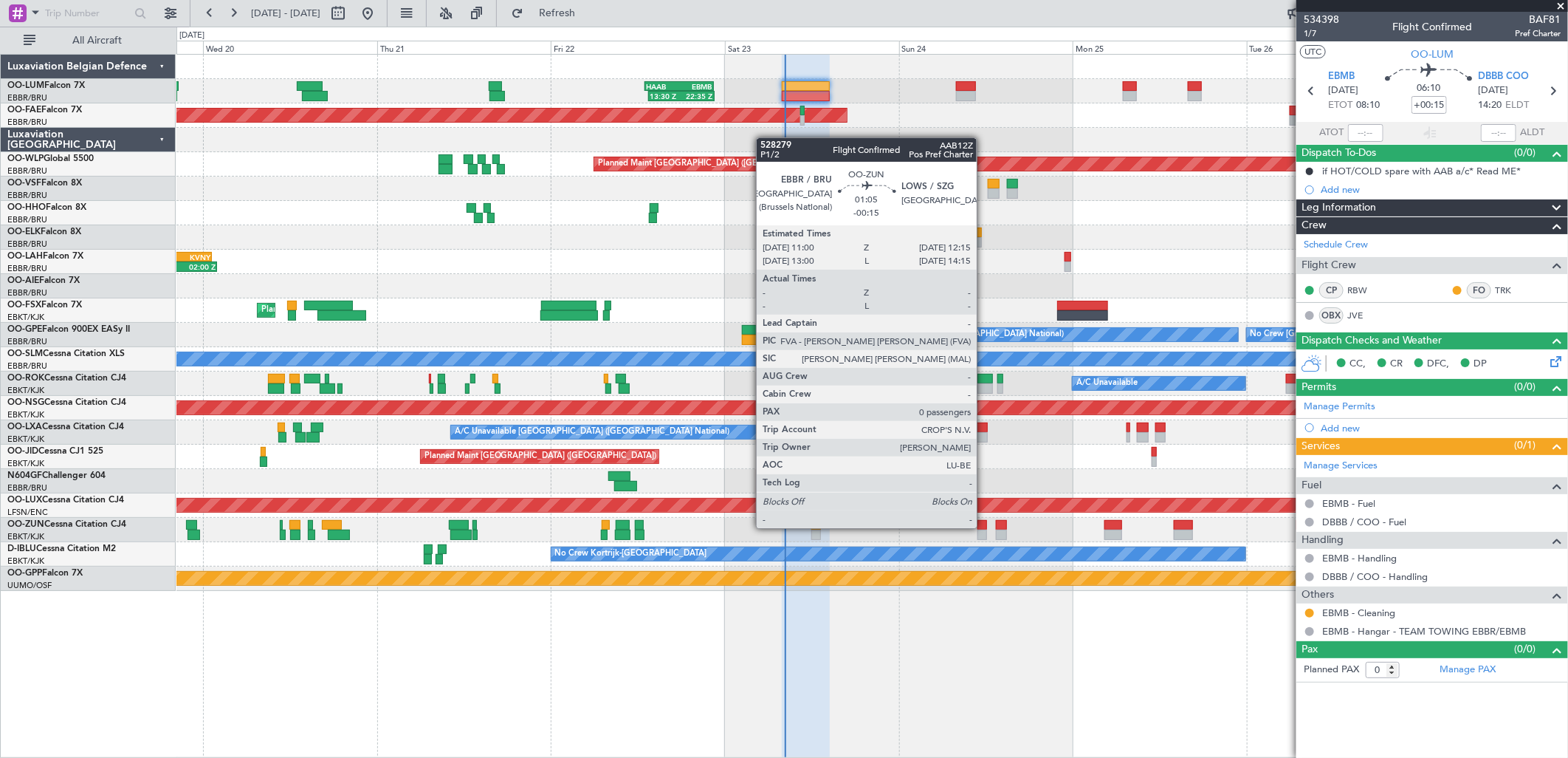
click at [984, 528] on div at bounding box center [982, 524] width 9 height 10
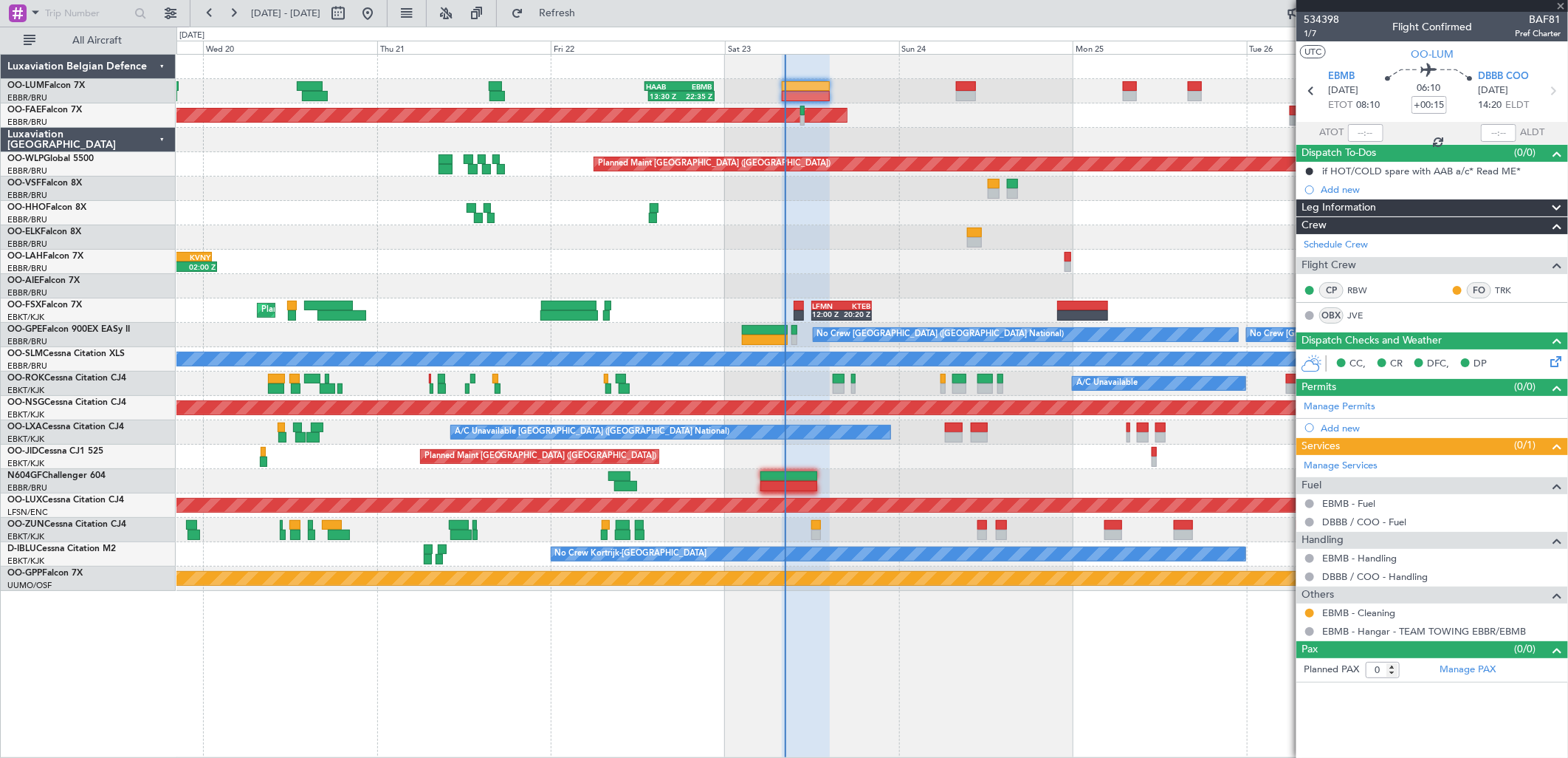
type input "-00:15"
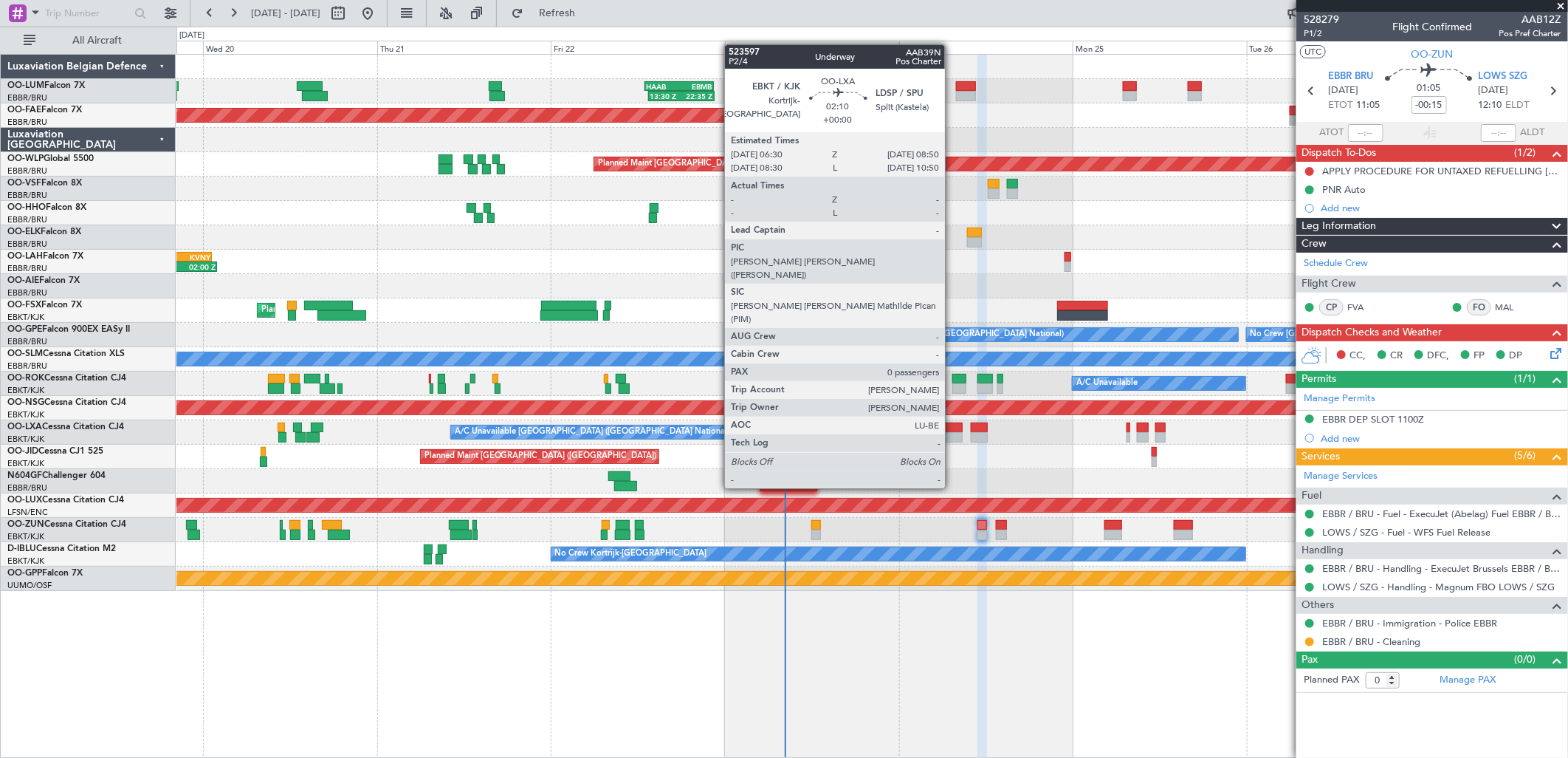
click at [952, 433] on div at bounding box center [954, 437] width 17 height 10
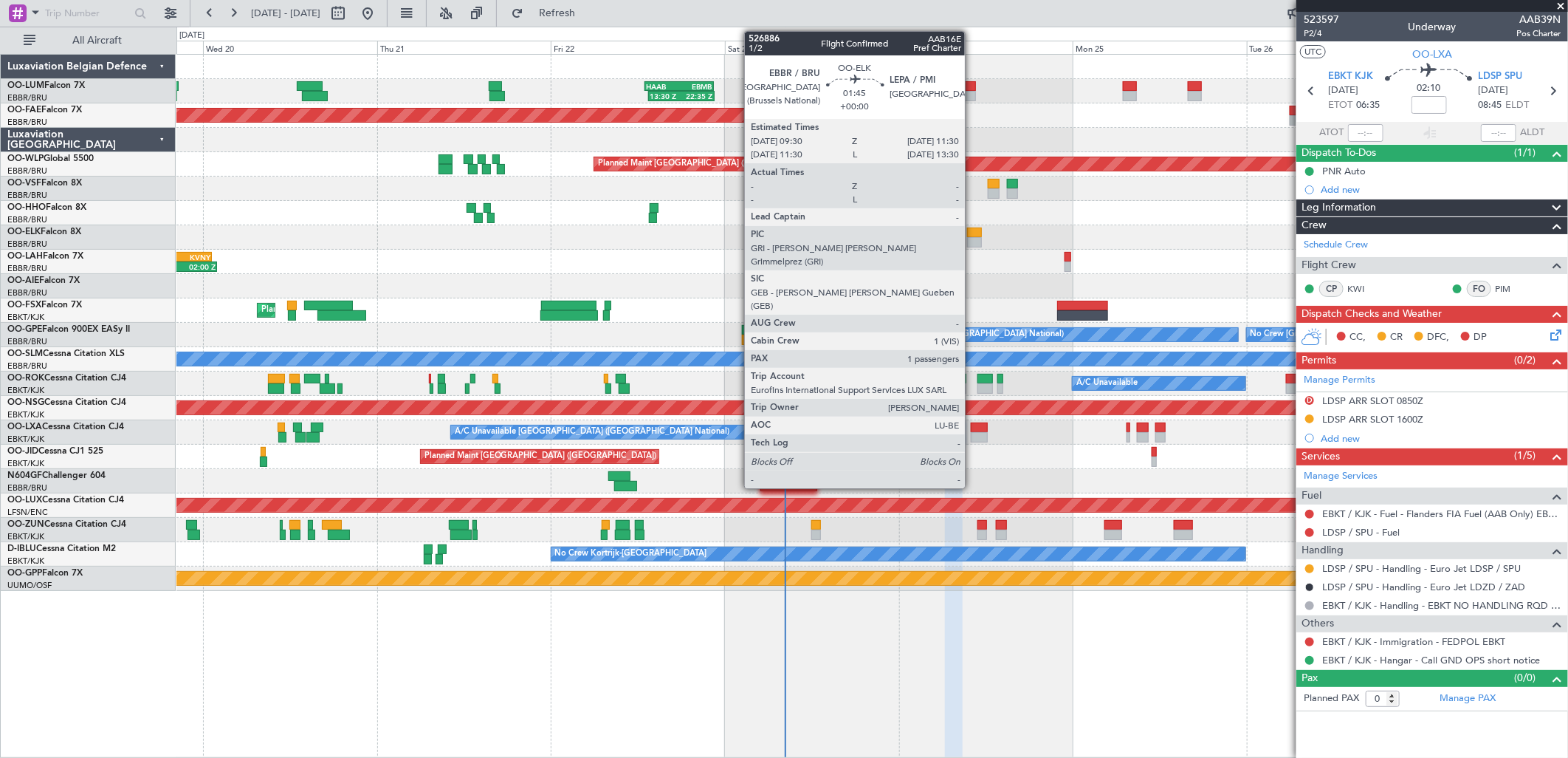
click at [972, 237] on div at bounding box center [974, 241] width 15 height 10
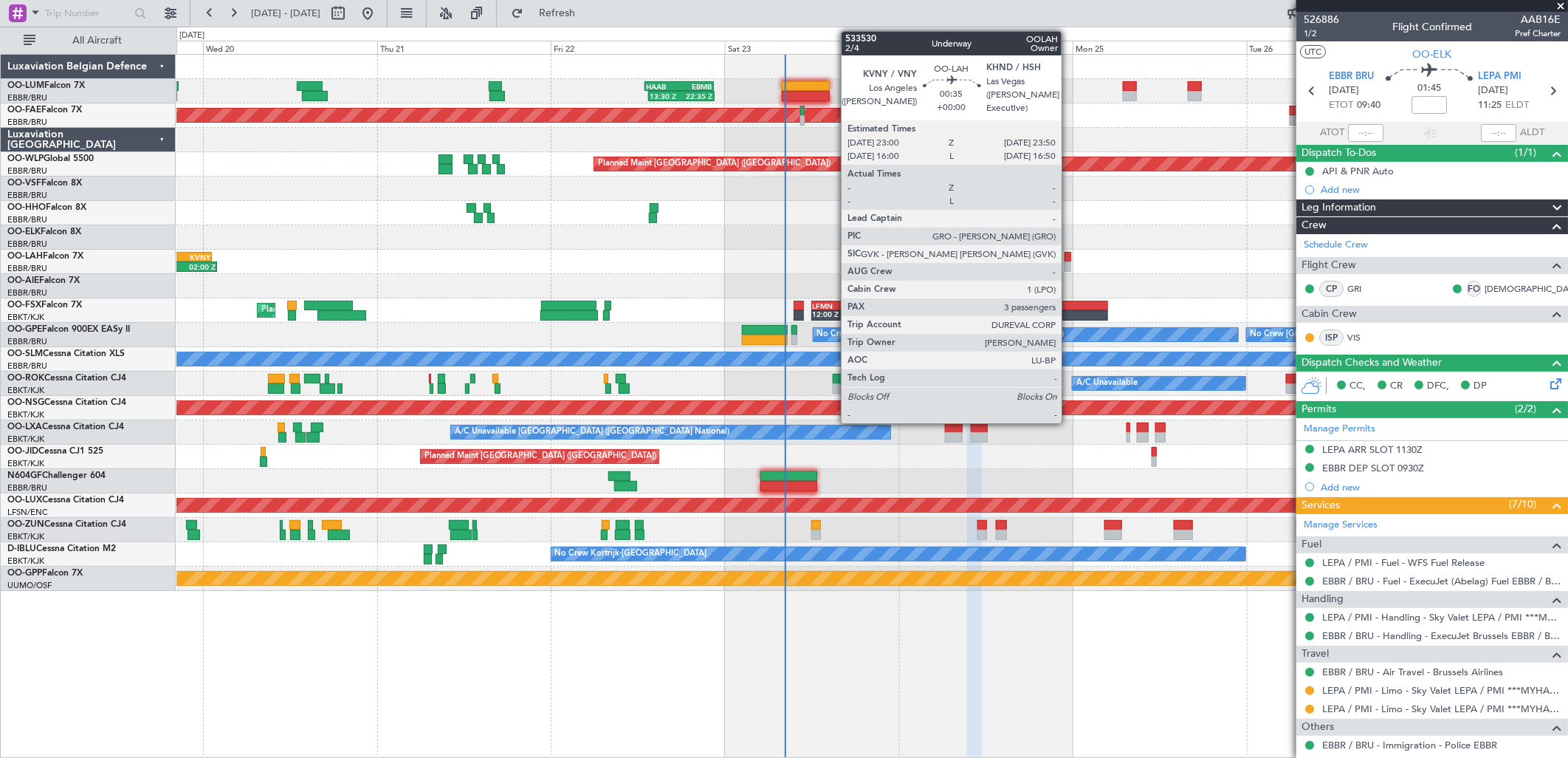
click at [1069, 257] on div at bounding box center [1068, 256] width 6 height 10
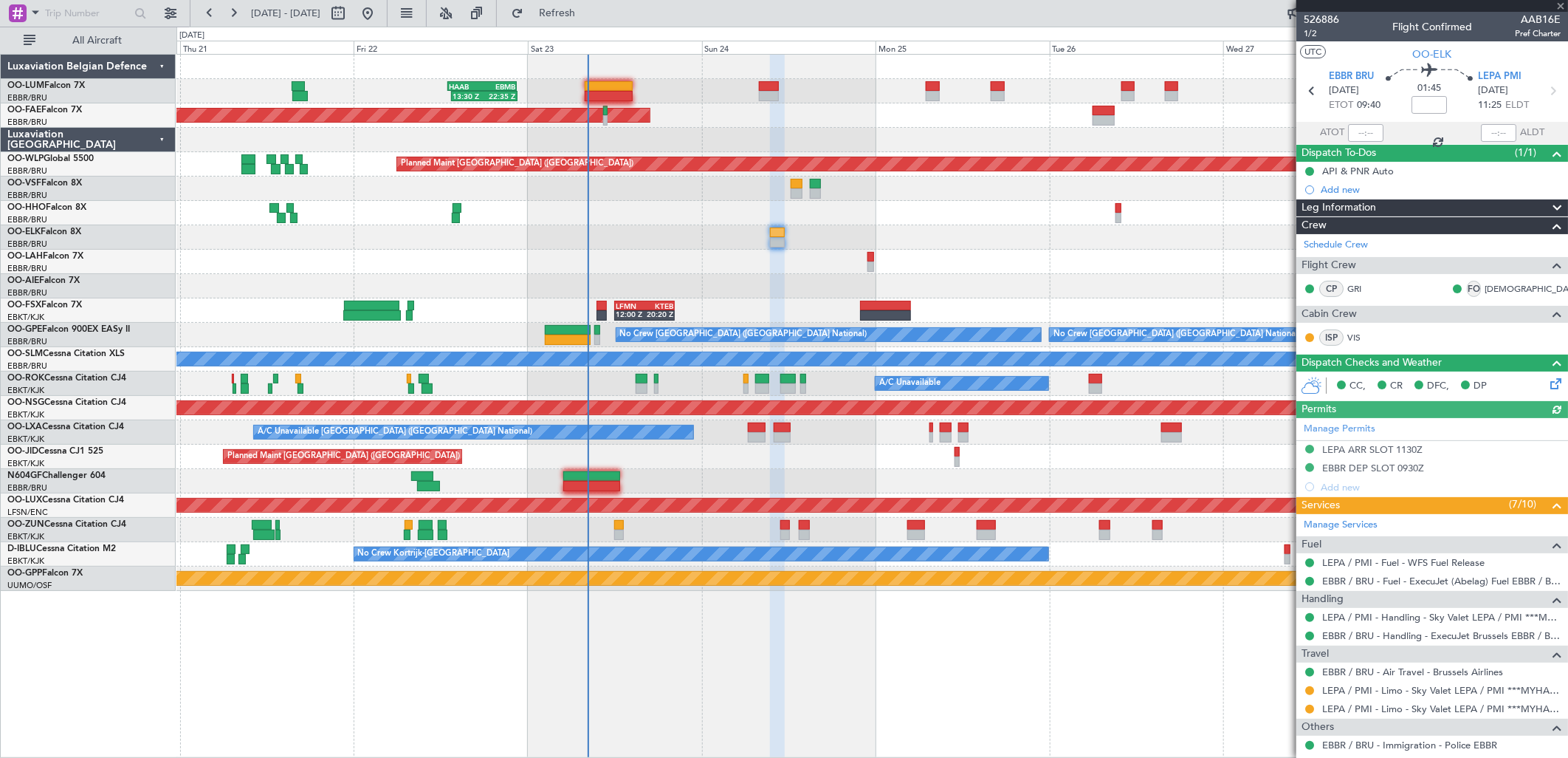
click at [946, 290] on div at bounding box center [871, 286] width 1391 height 24
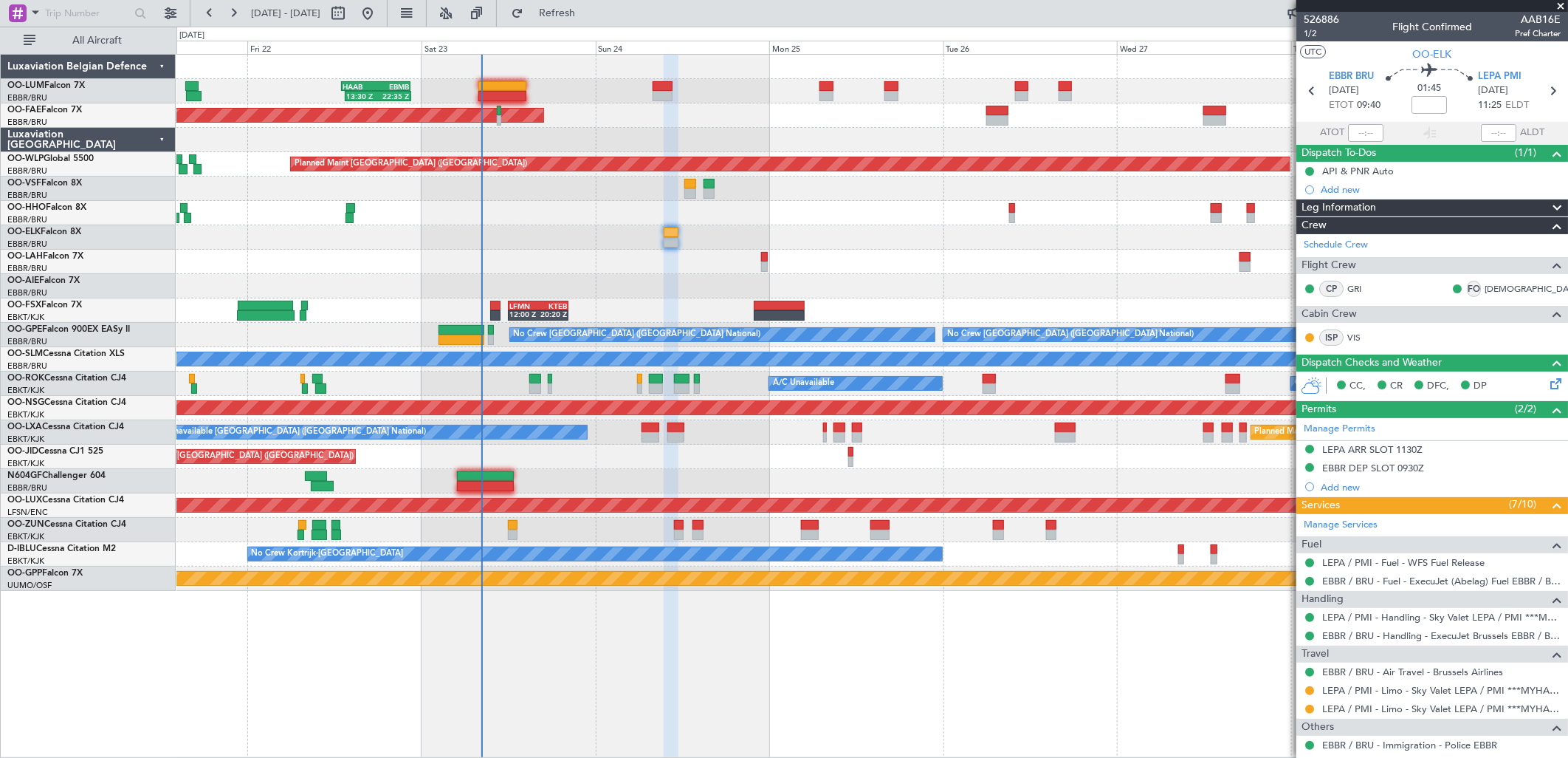
click at [833, 523] on div "Planned Maint Kortrijk-[GEOGRAPHIC_DATA]" at bounding box center [871, 529] width 1391 height 24
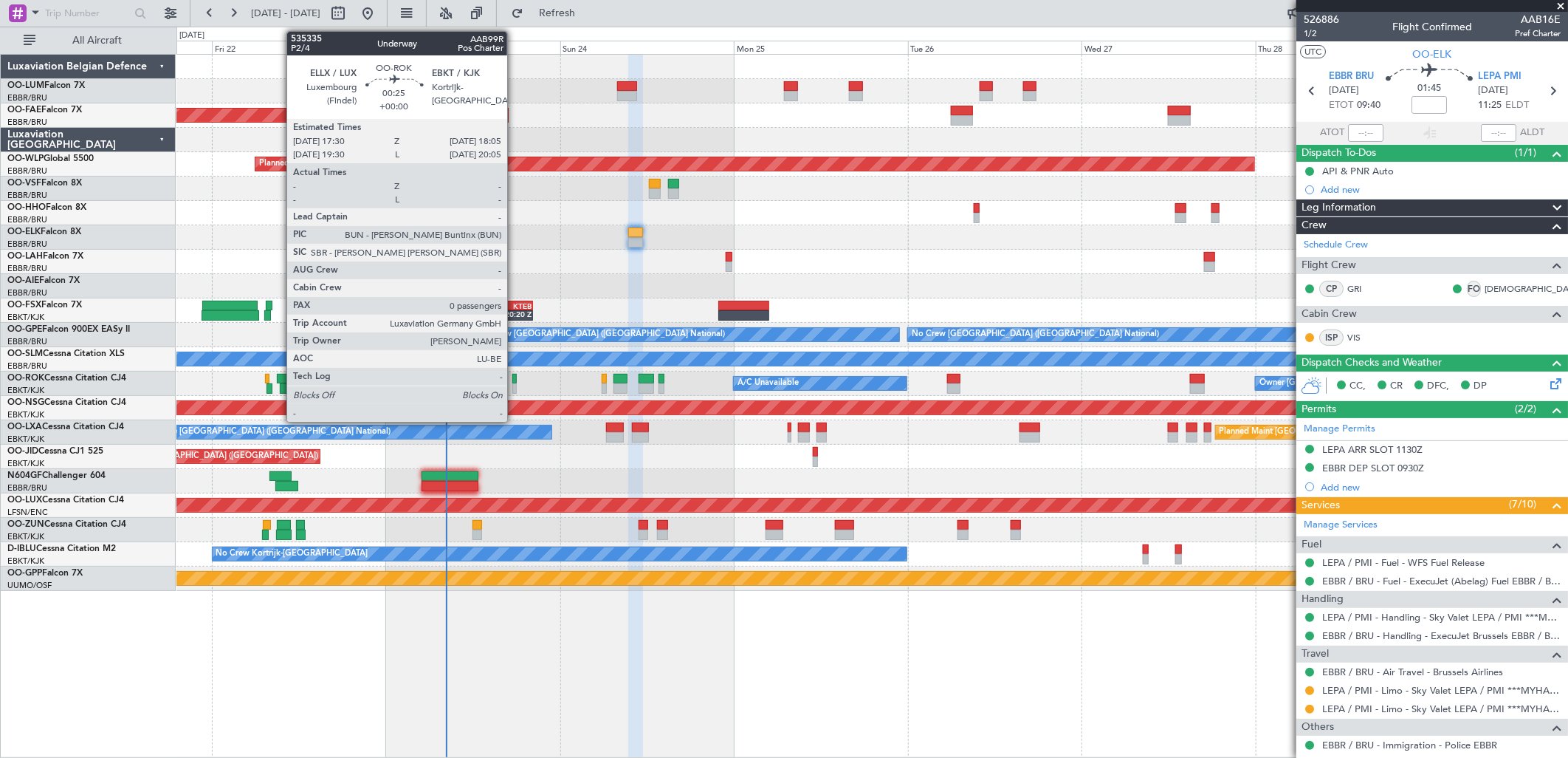
click at [515, 377] on div at bounding box center [515, 379] width 5 height 10
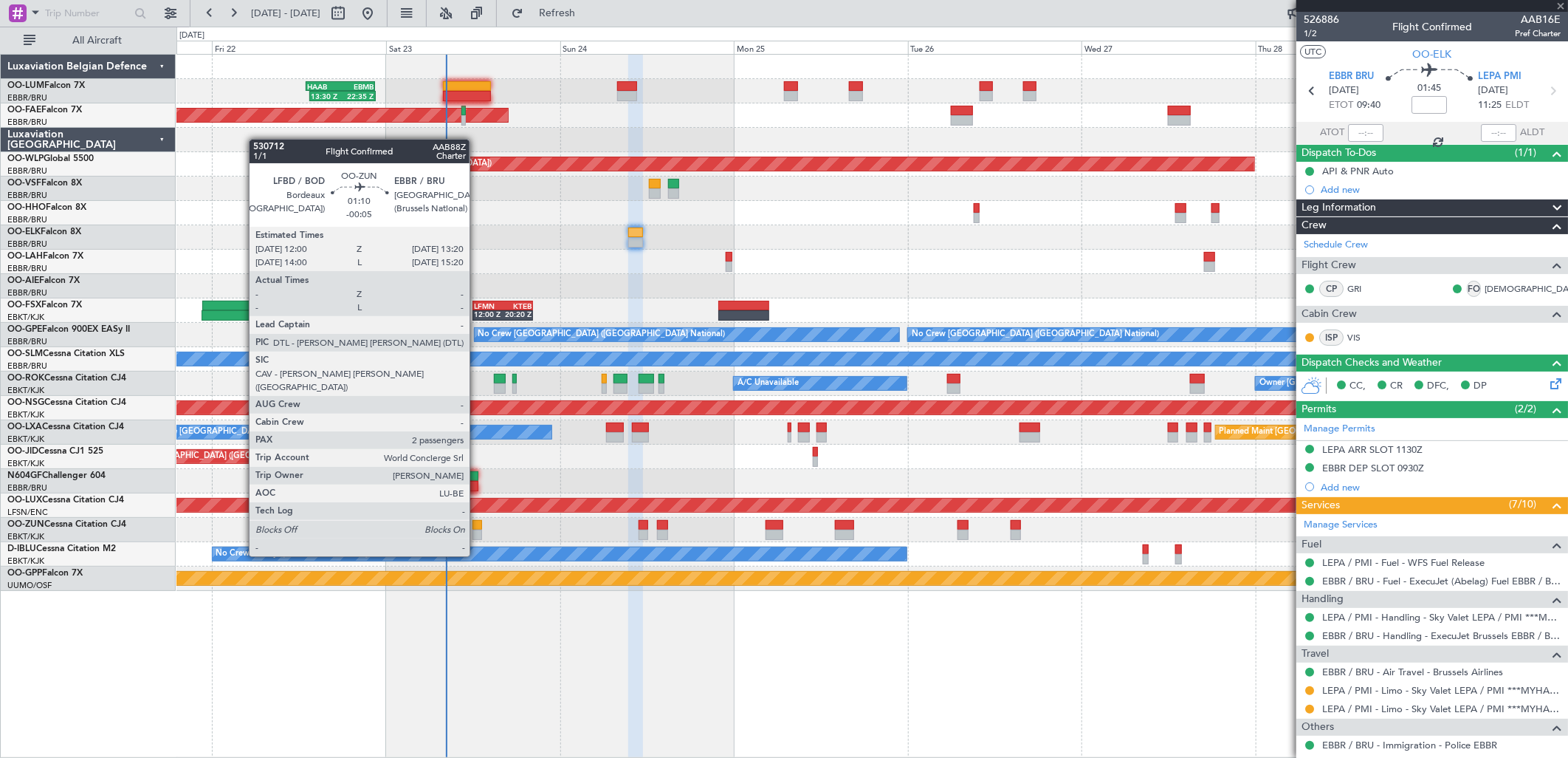
type input "0"
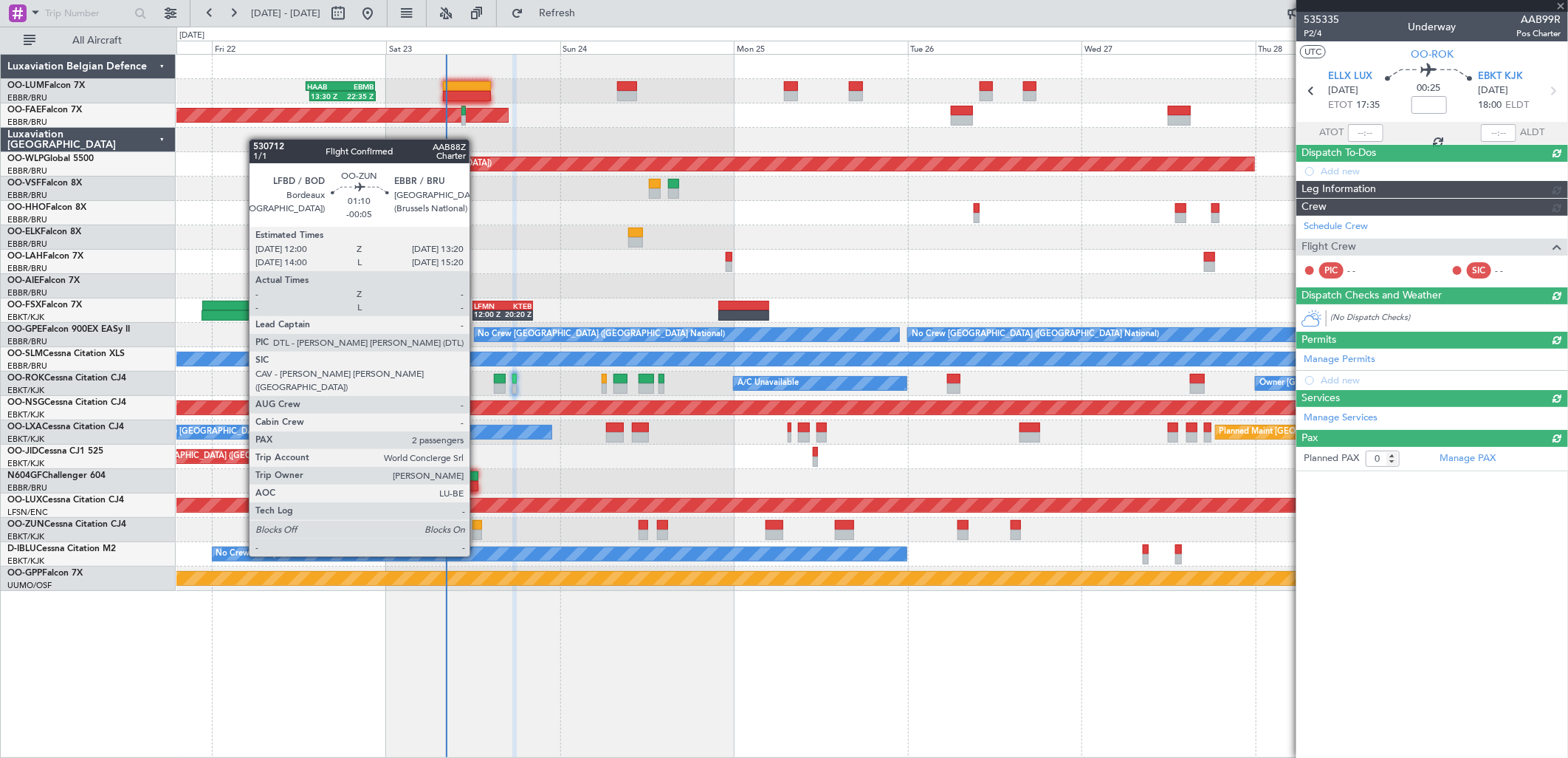
click at [477, 530] on div at bounding box center [477, 535] width 10 height 10
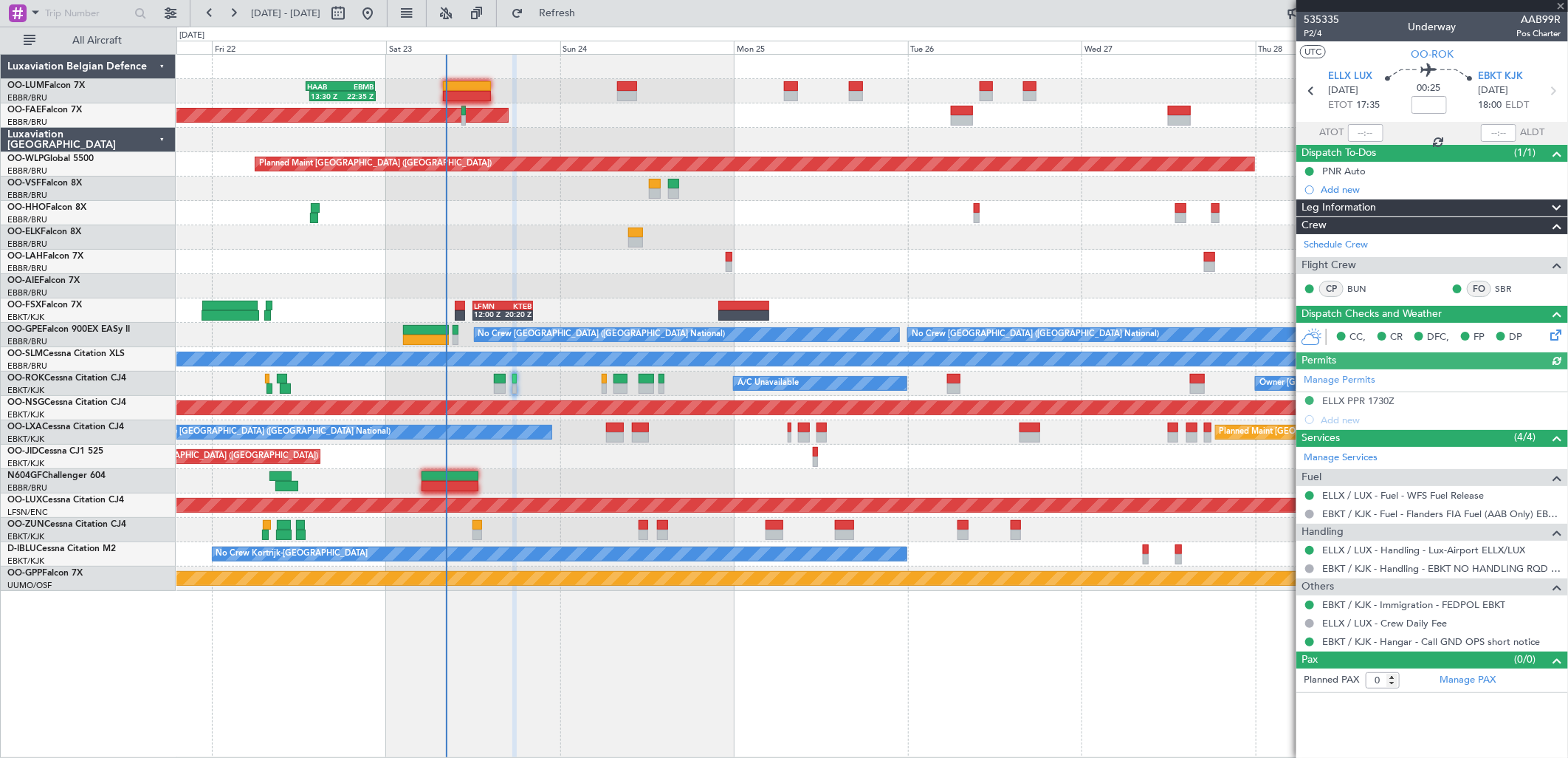
type input "-00:05"
type input "2"
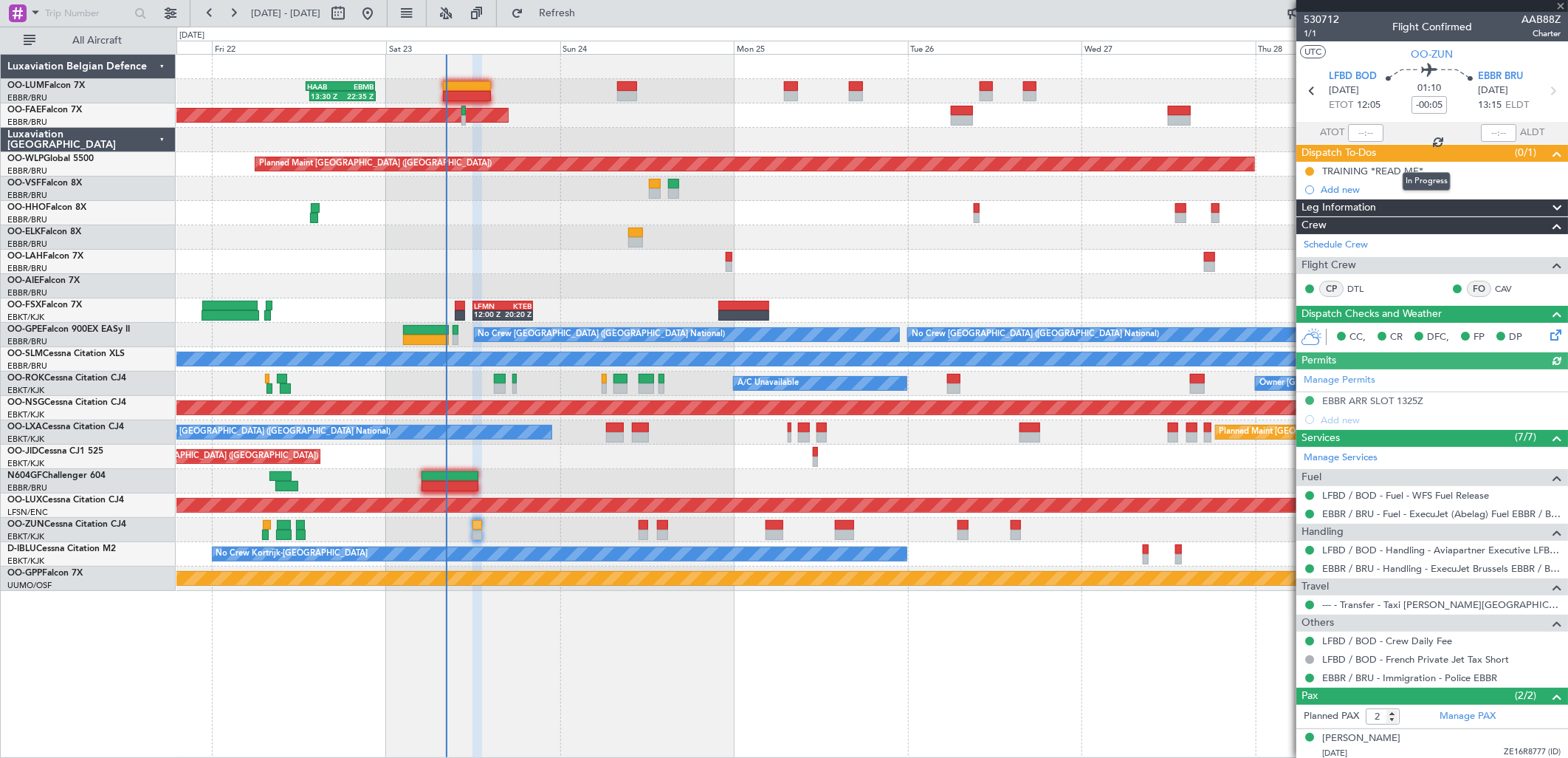
click at [1405, 164] on mat-tooltip-component "In Progress" at bounding box center [1427, 181] width 69 height 39
click at [1368, 172] on div "TRAINING *READ ME*" at bounding box center [1372, 171] width 101 height 13
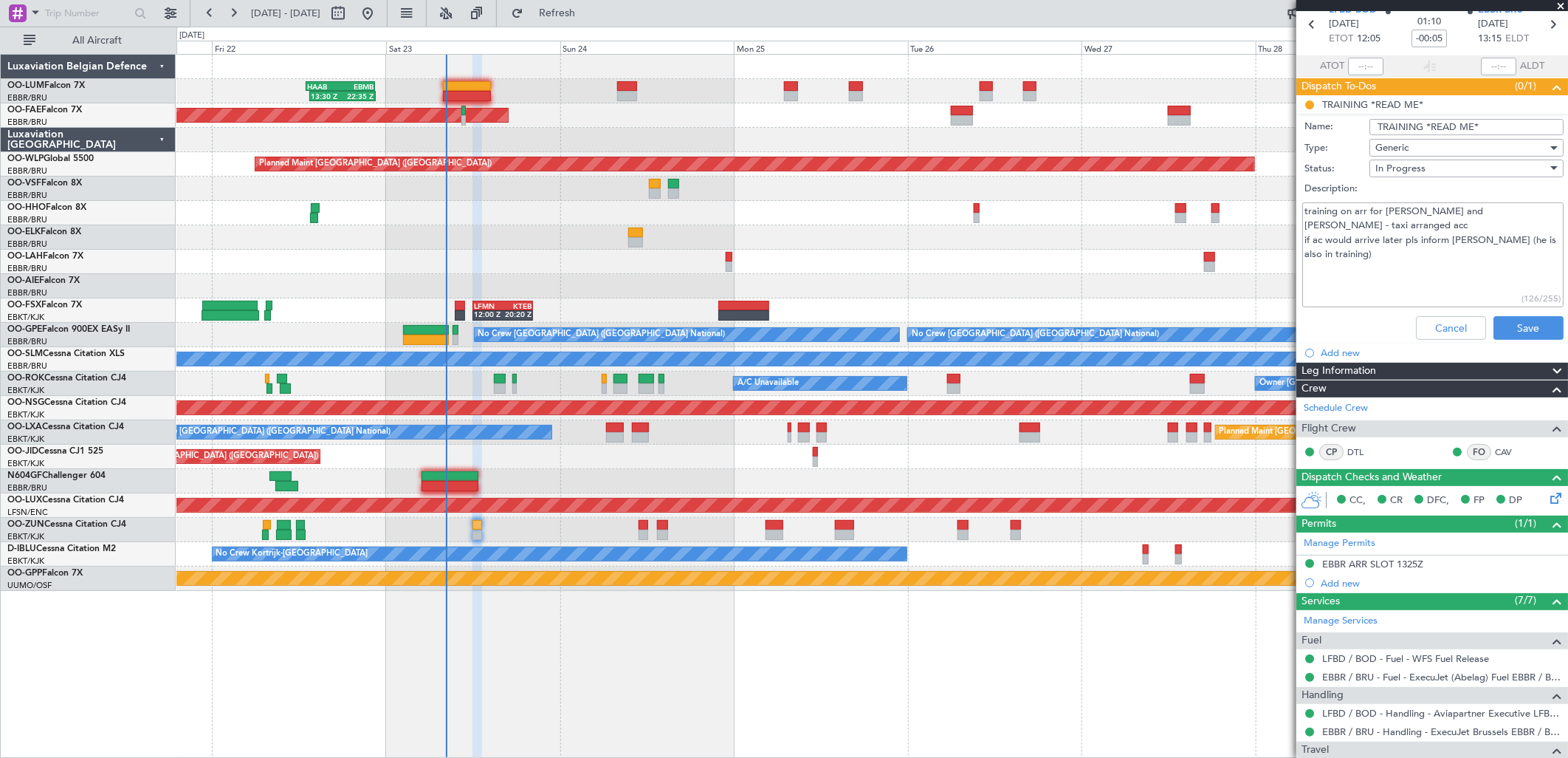
scroll to position [0, 0]
